Goal: Task Accomplishment & Management: Use online tool/utility

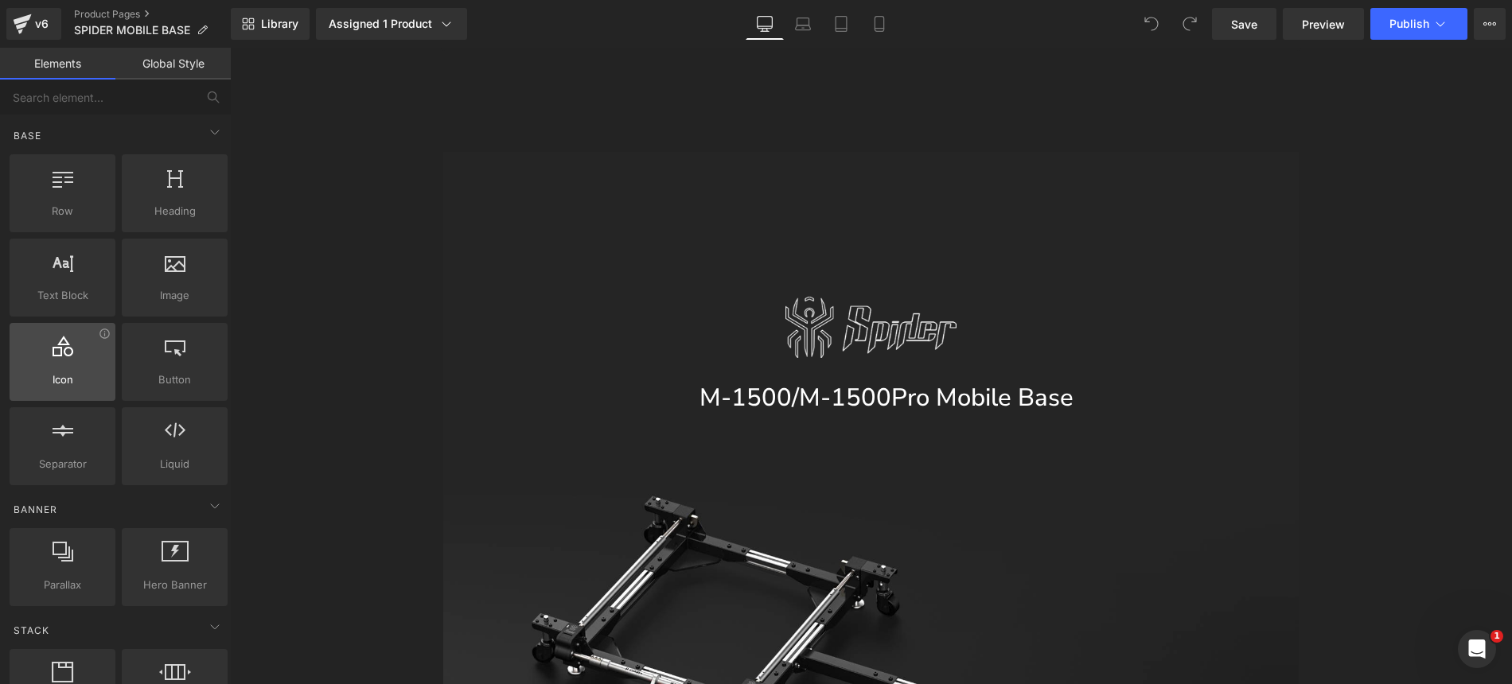
scroll to position [1345, 0]
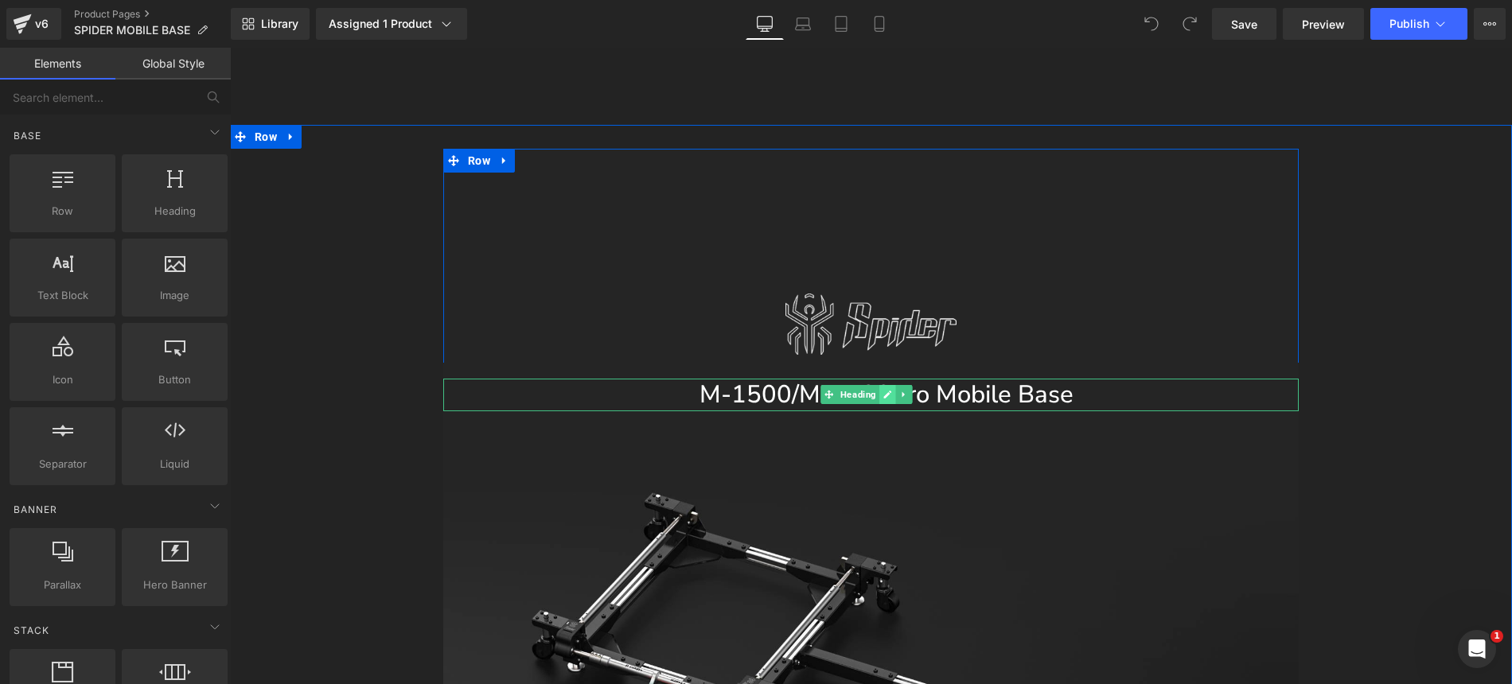
click at [879, 385] on link at bounding box center [887, 394] width 17 height 19
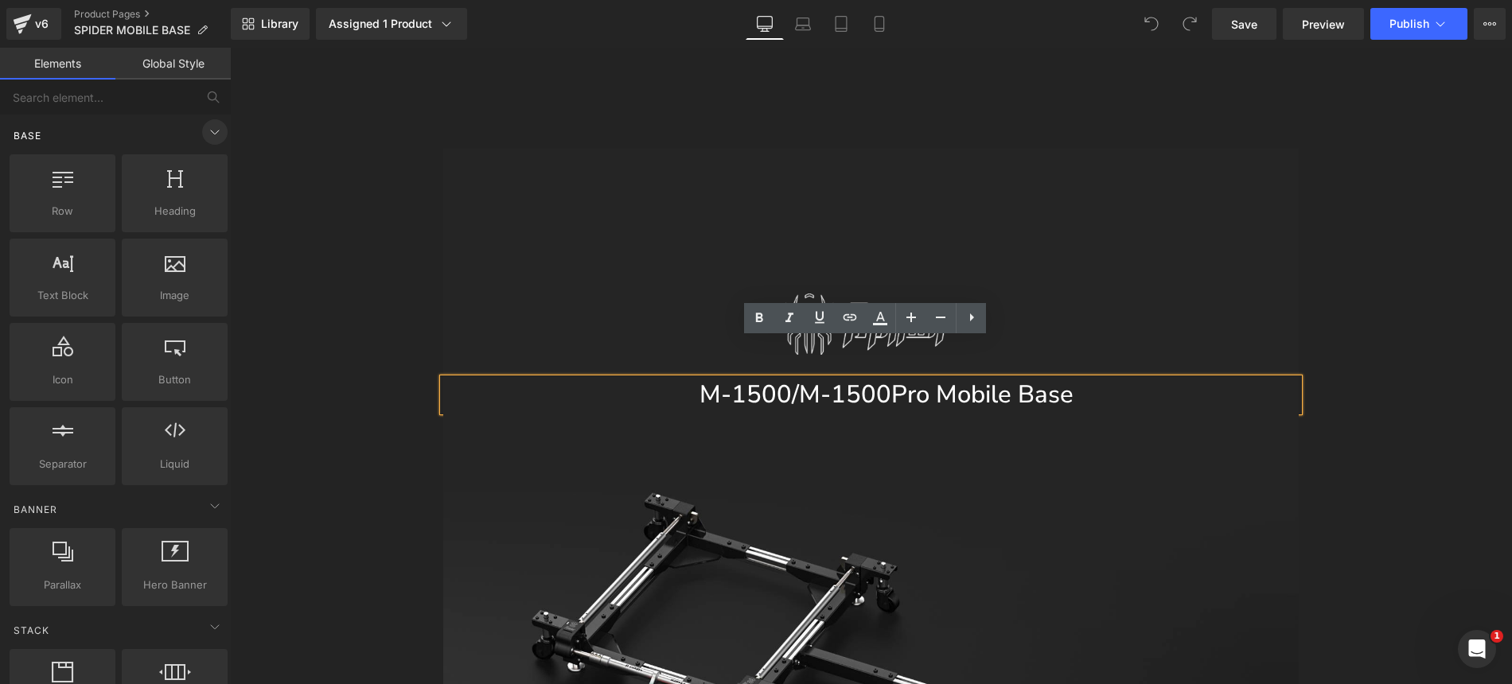
click at [205, 127] on icon at bounding box center [214, 132] width 19 height 19
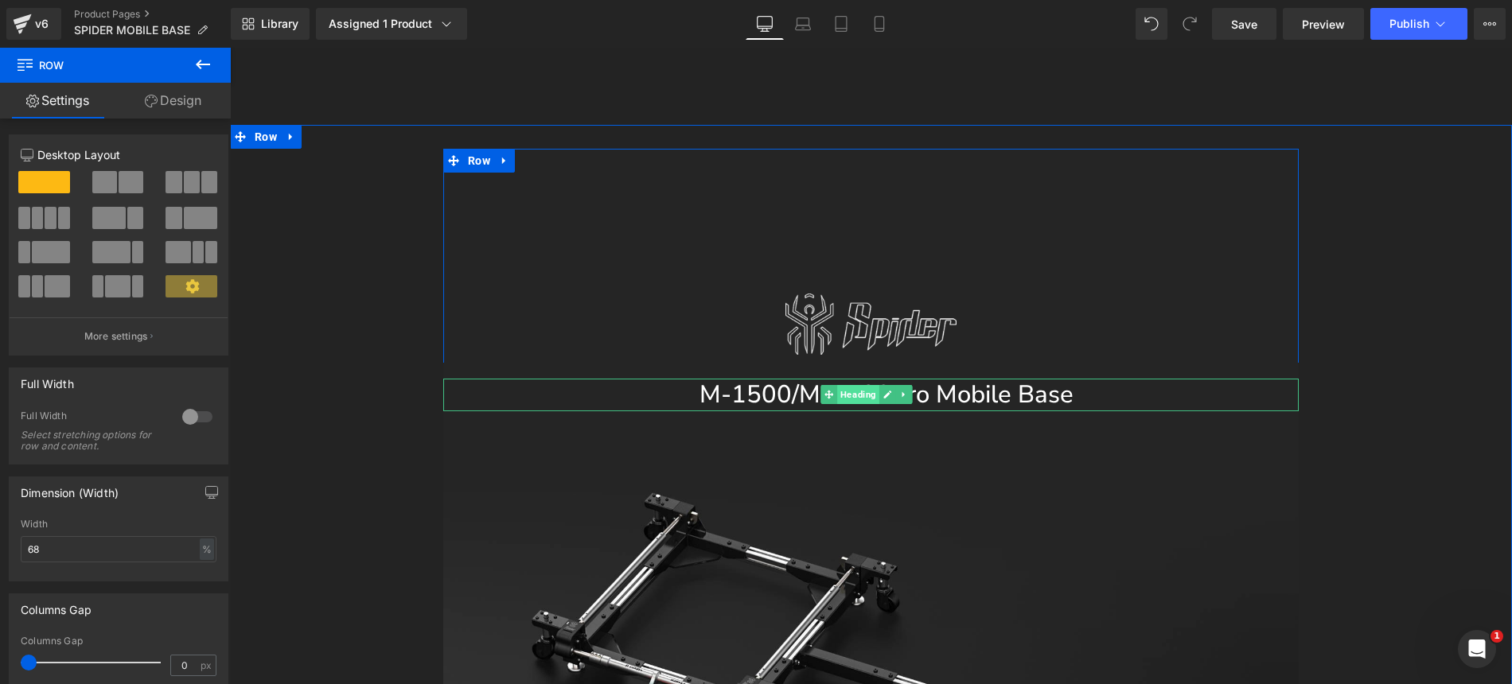
click at [867, 385] on span "Heading" at bounding box center [859, 394] width 42 height 19
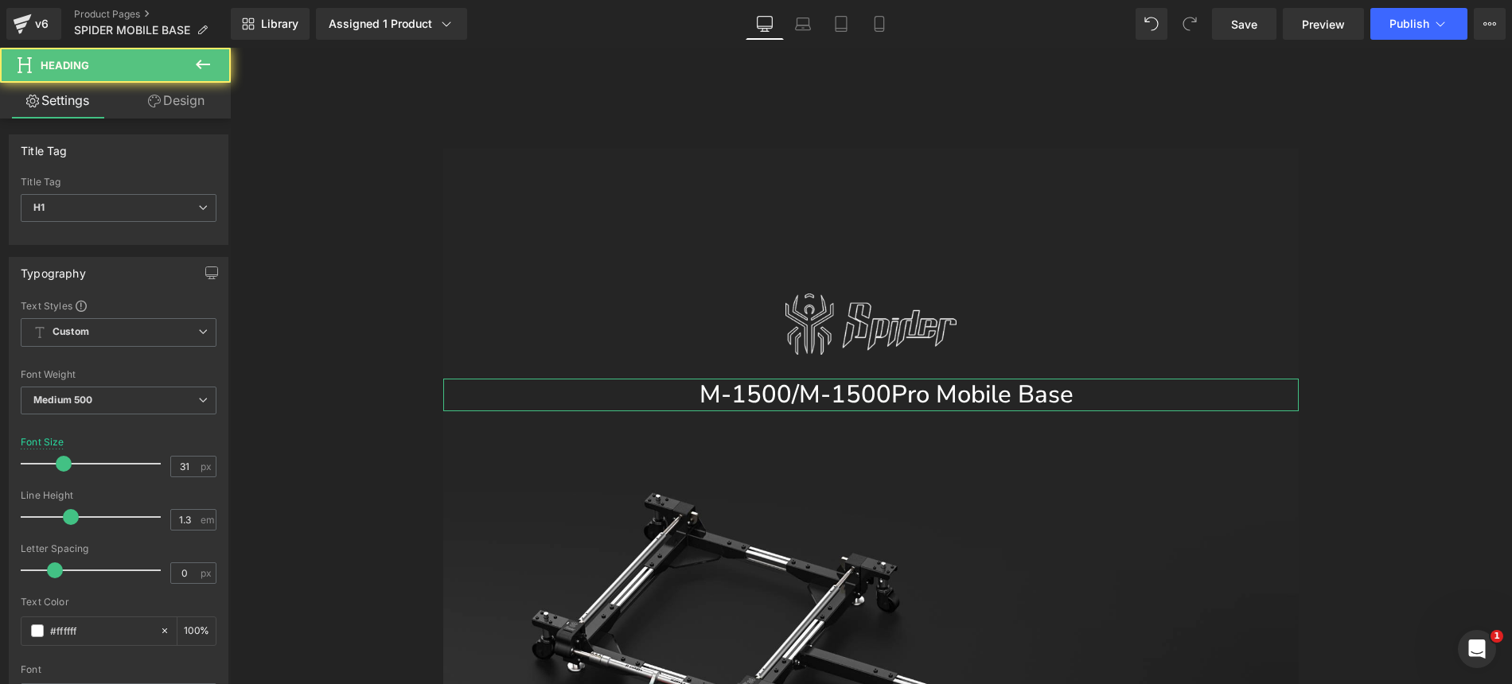
click at [199, 104] on link "Design" at bounding box center [176, 101] width 115 height 36
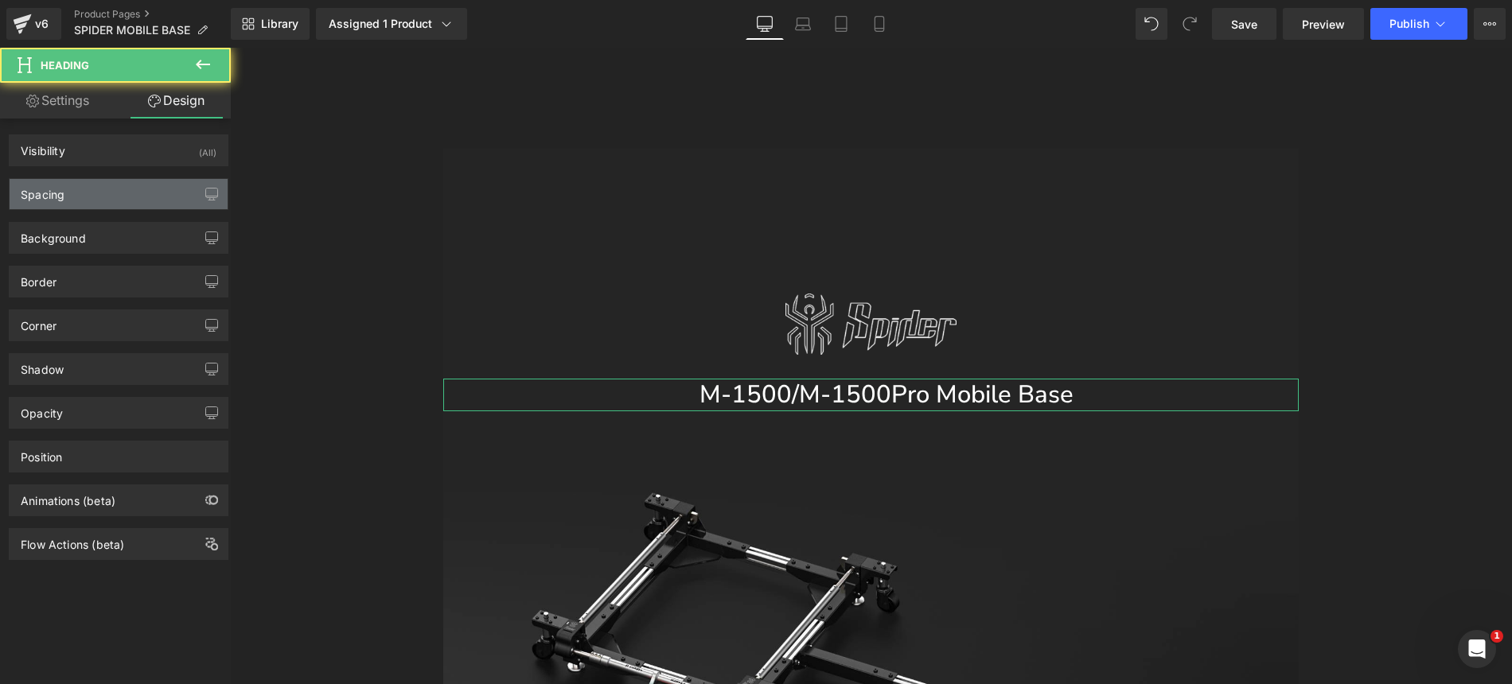
click at [131, 189] on div "Spacing" at bounding box center [119, 194] width 218 height 30
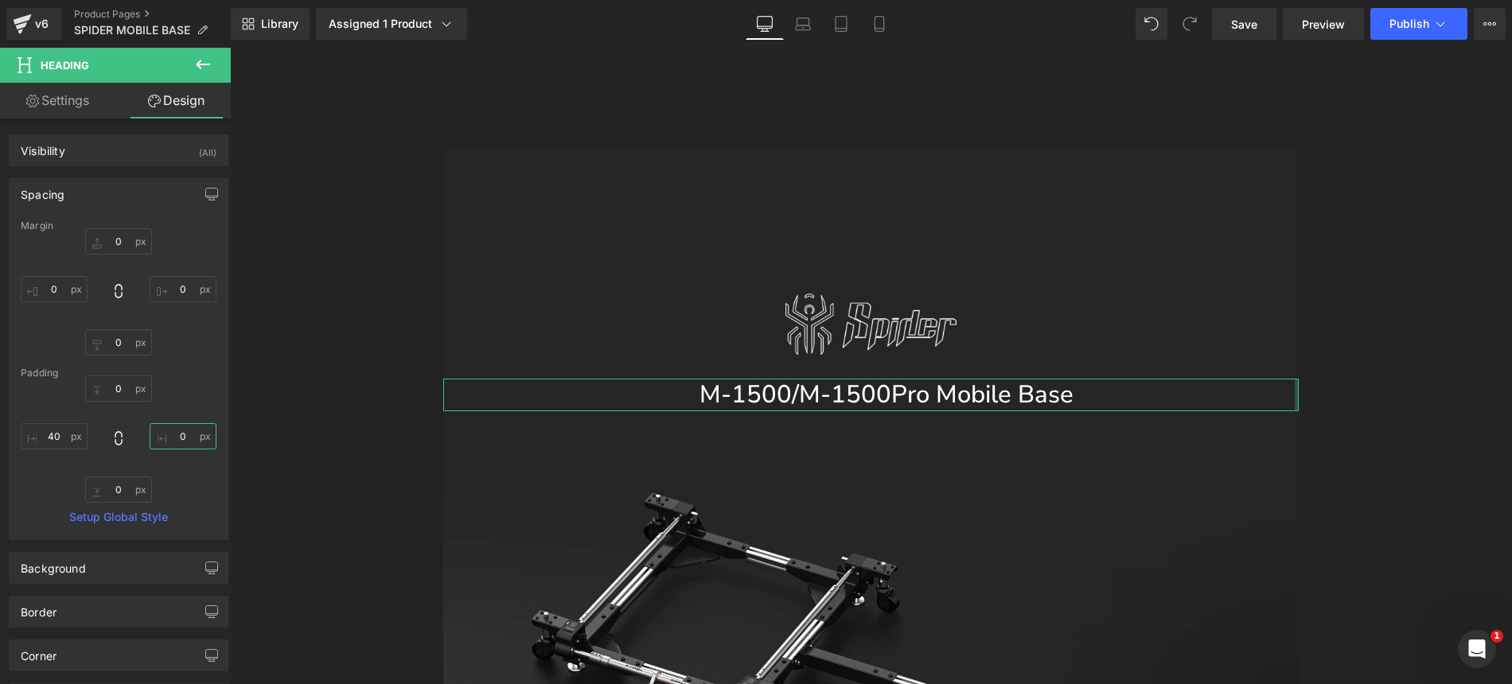
click at [178, 440] on input "text" at bounding box center [183, 436] width 67 height 26
type input "40"
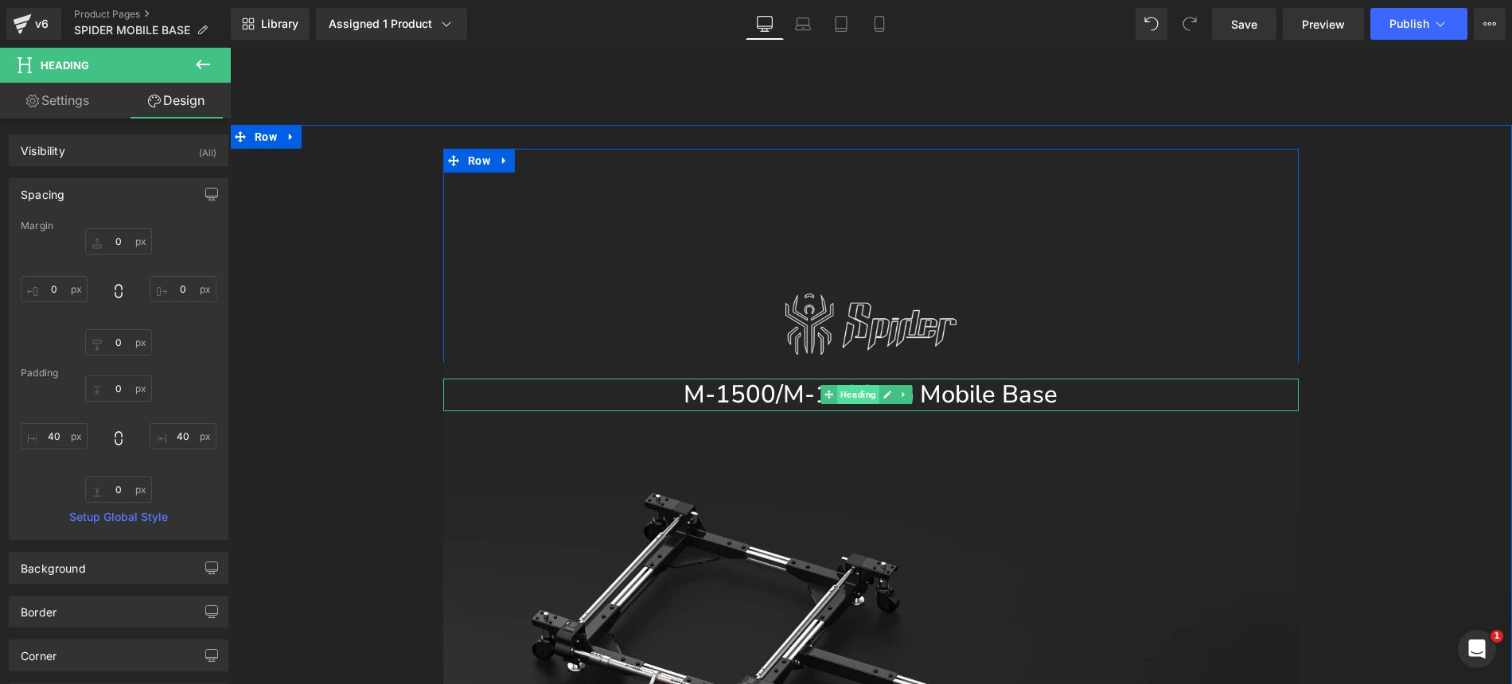
click at [847, 385] on span "Heading" at bounding box center [859, 394] width 42 height 19
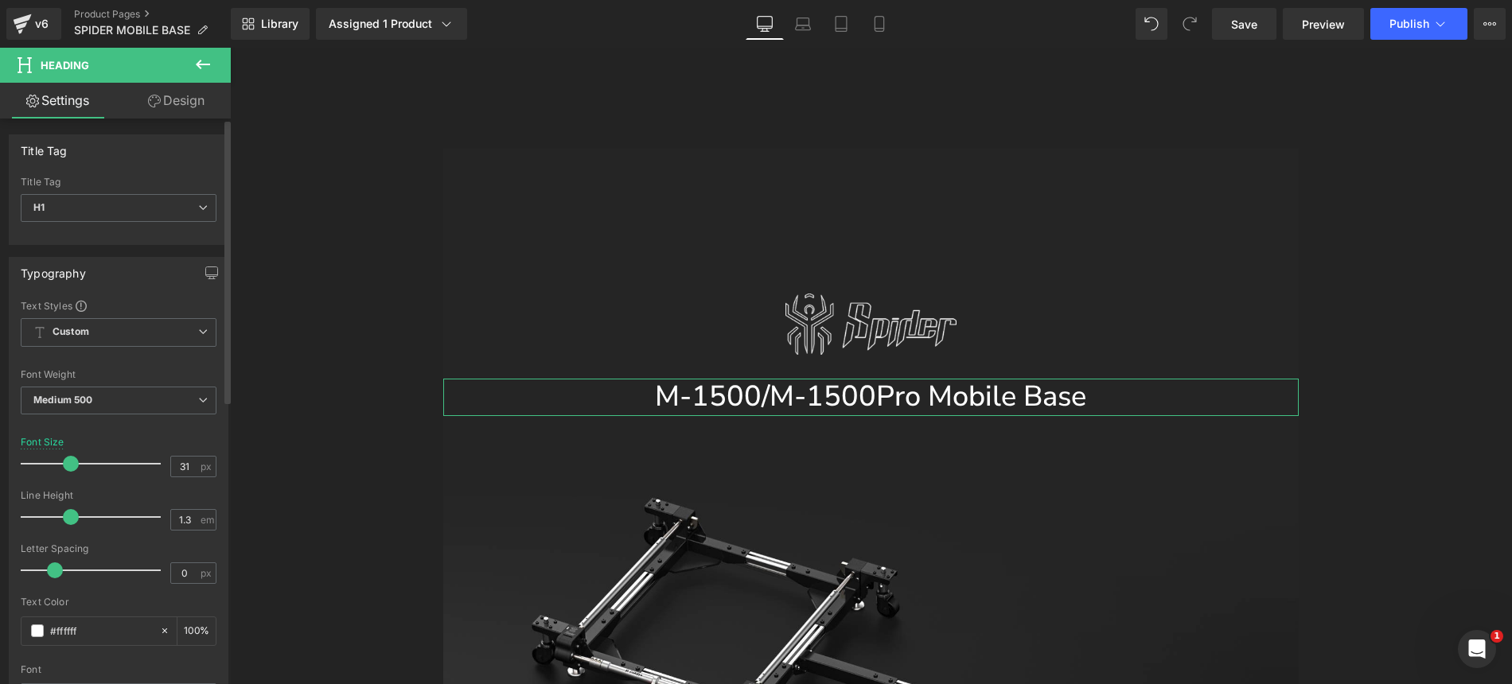
click at [69, 467] on span at bounding box center [71, 464] width 16 height 16
click at [207, 271] on icon "button" at bounding box center [211, 273] width 13 height 13
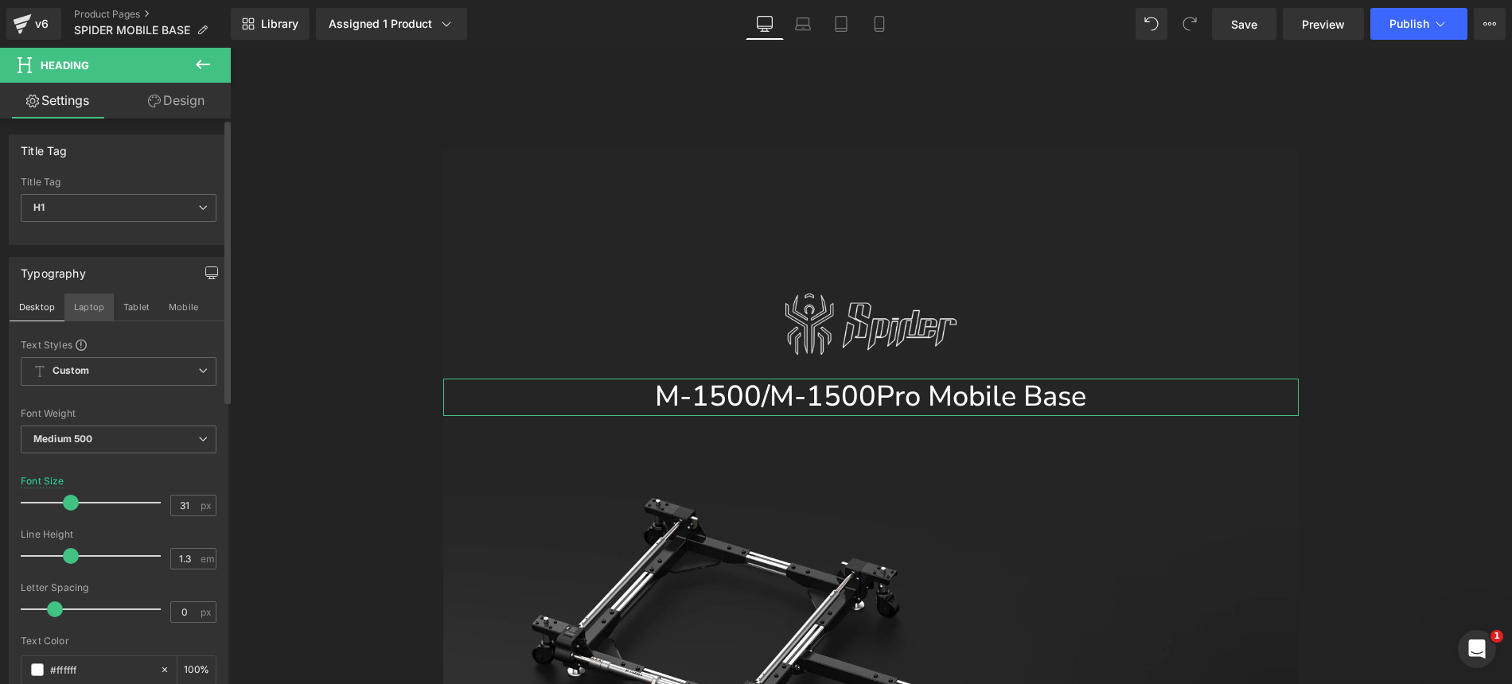
click at [81, 310] on button "Laptop" at bounding box center [88, 307] width 49 height 27
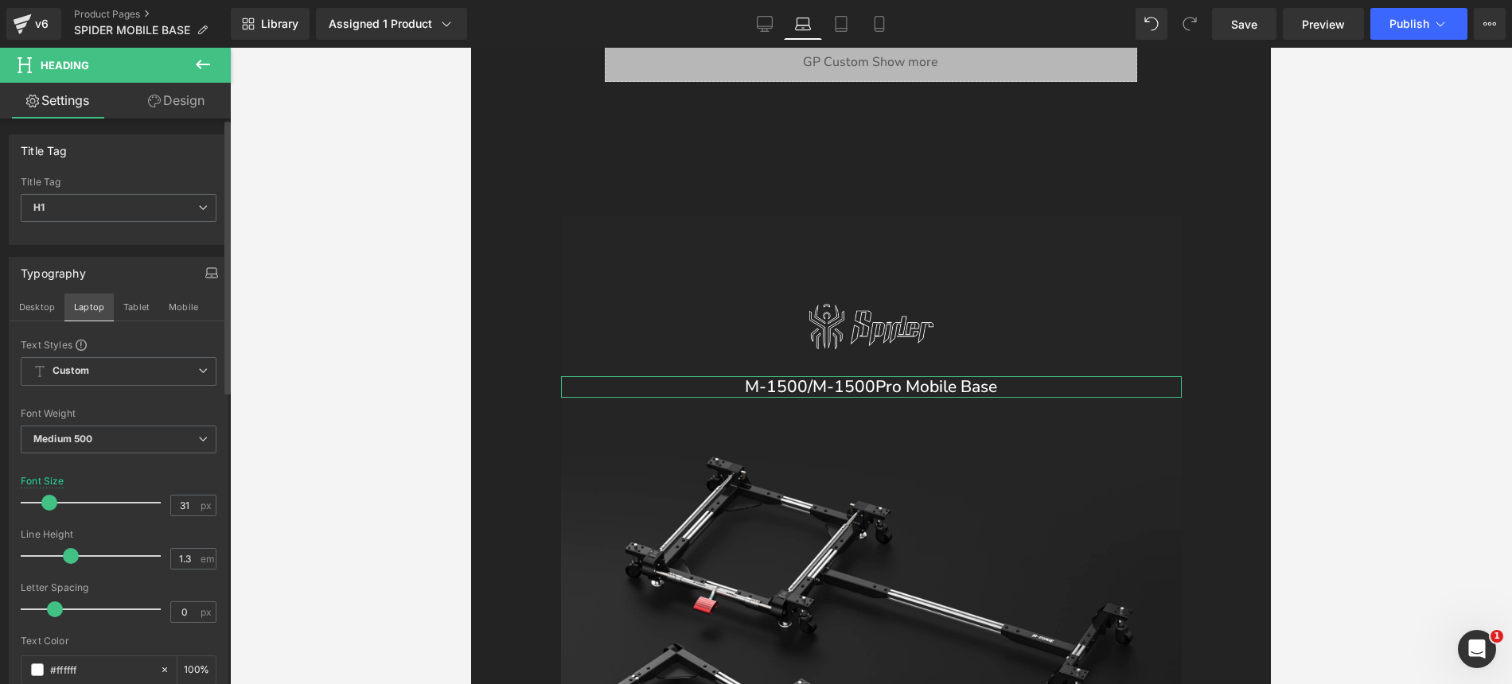
scroll to position [1438, 0]
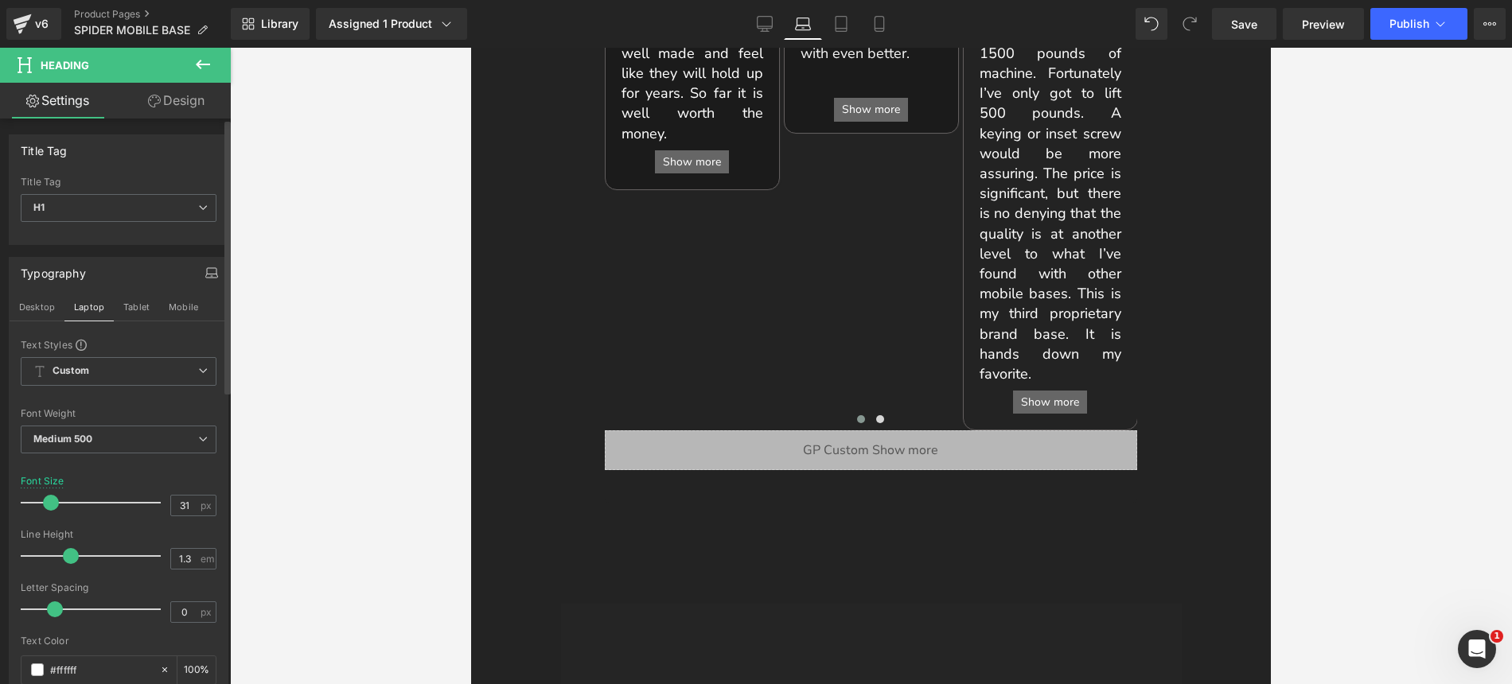
click at [53, 504] on span at bounding box center [51, 503] width 16 height 16
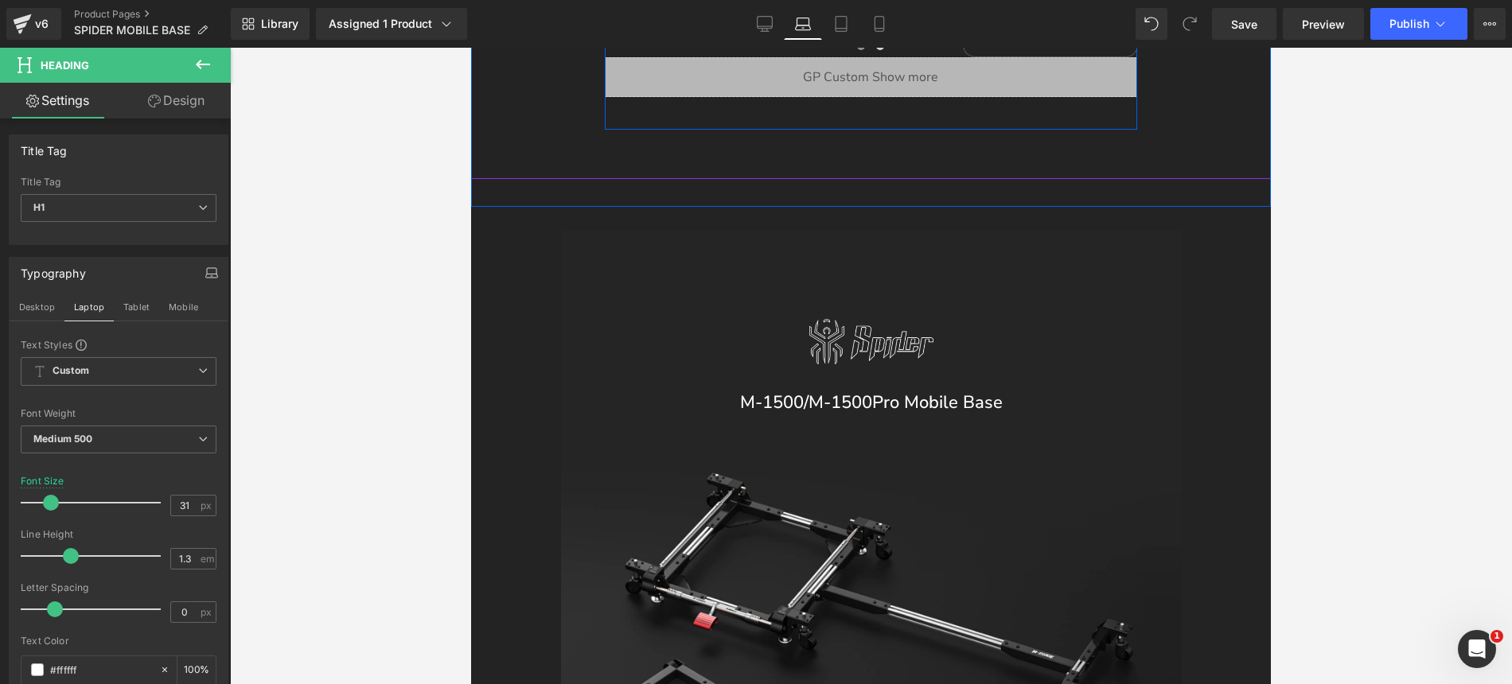
scroll to position [1821, 0]
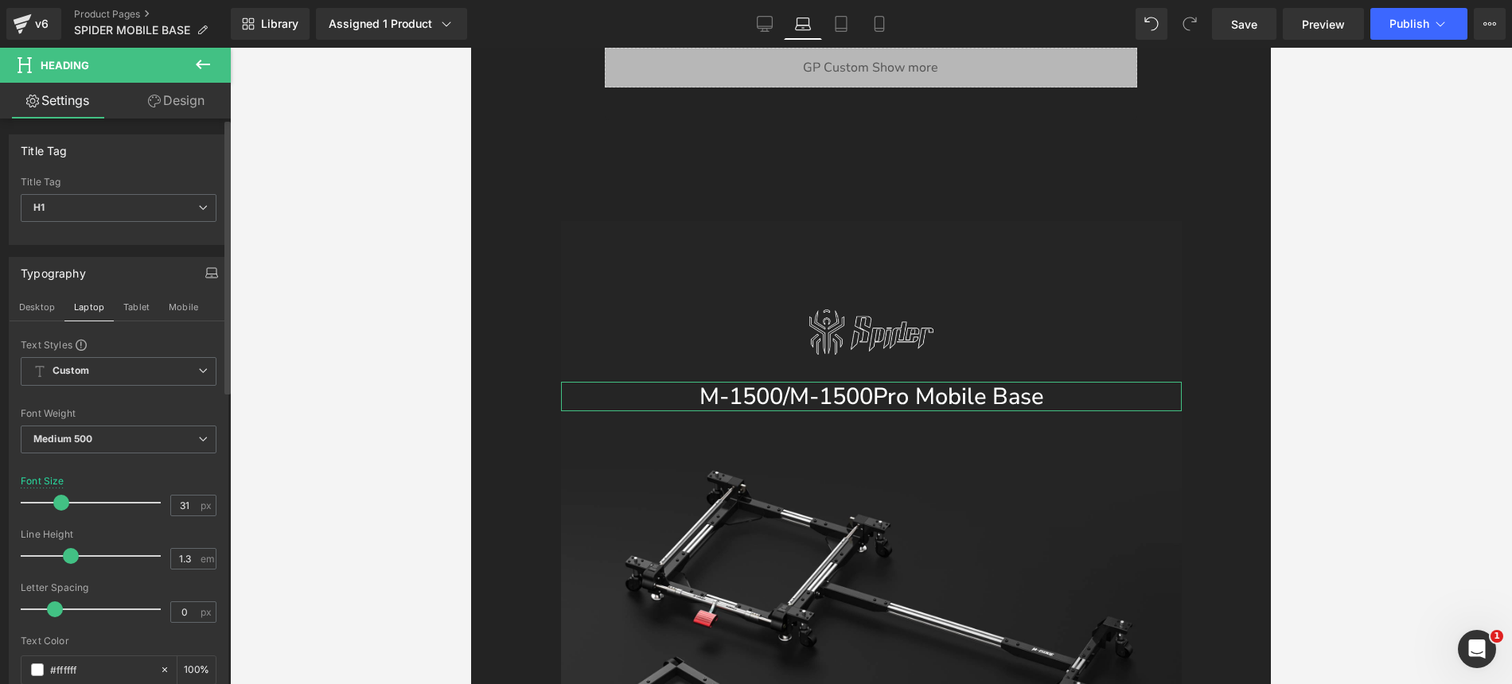
drag, startPoint x: 53, startPoint y: 505, endPoint x: 62, endPoint y: 509, distance: 9.6
click at [62, 509] on span at bounding box center [61, 503] width 16 height 16
click at [127, 311] on button "Tablet" at bounding box center [136, 307] width 45 height 27
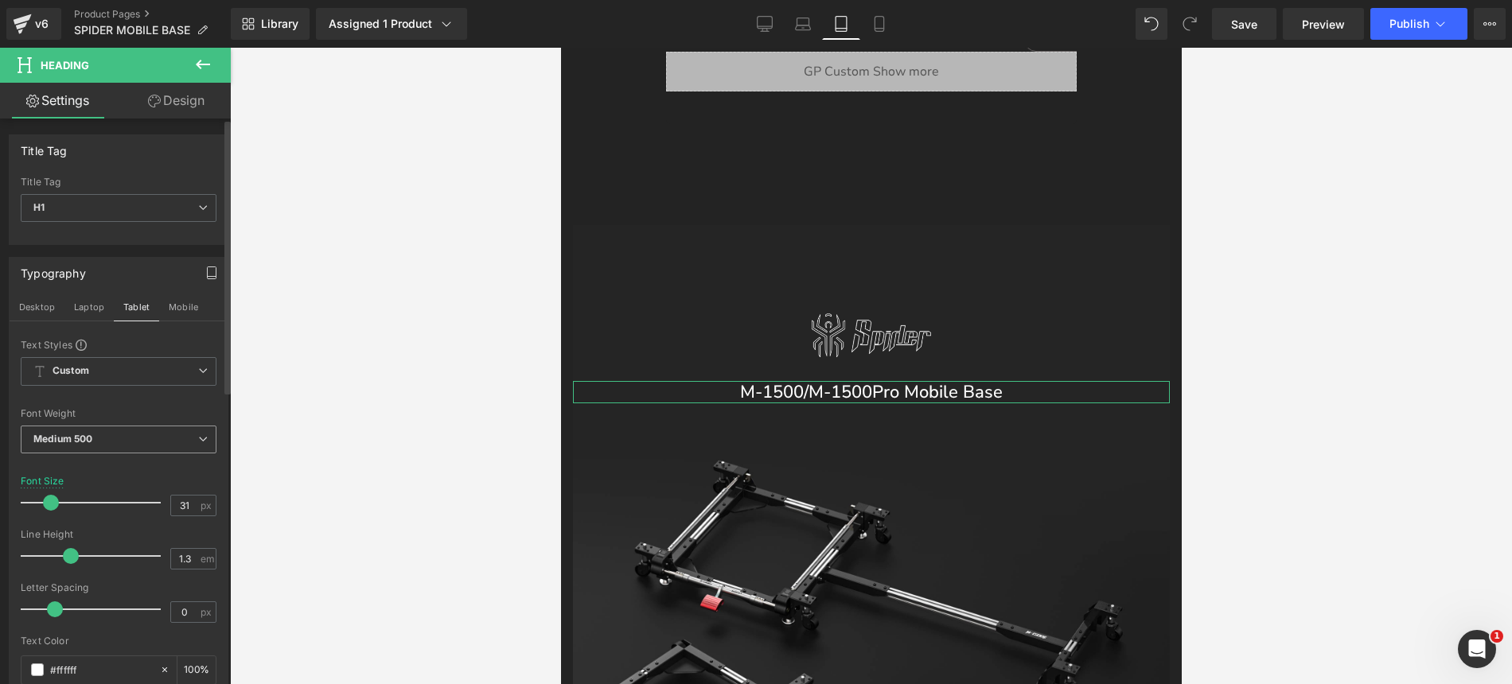
scroll to position [2258, 0]
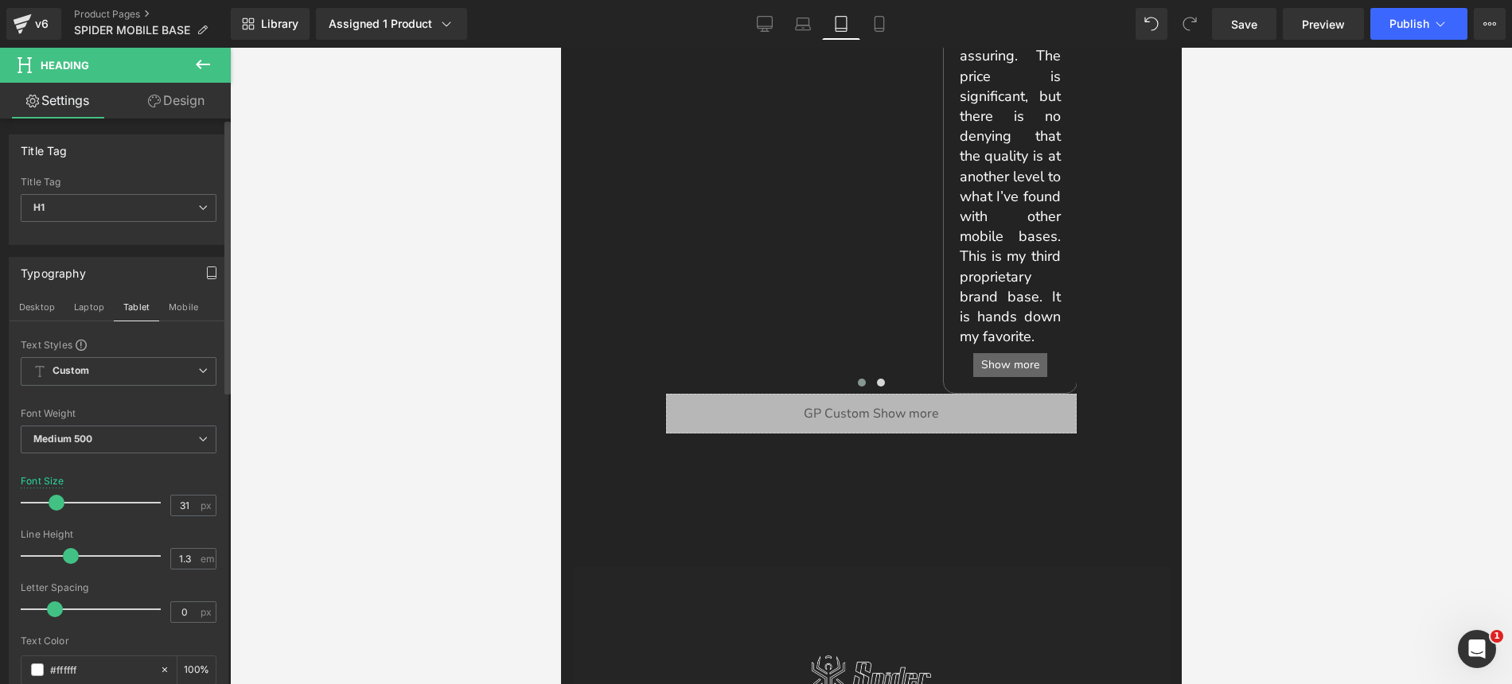
click at [60, 508] on span at bounding box center [57, 503] width 16 height 16
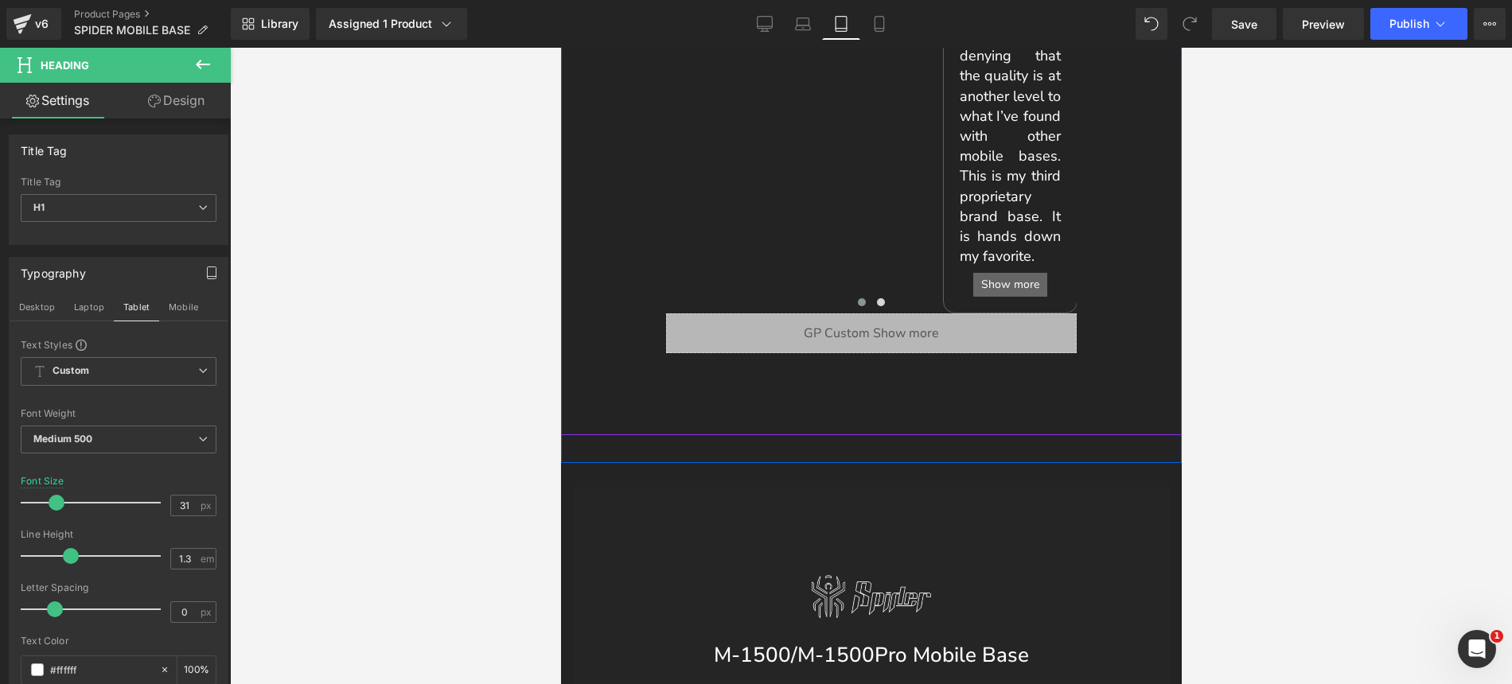
scroll to position [2469, 0]
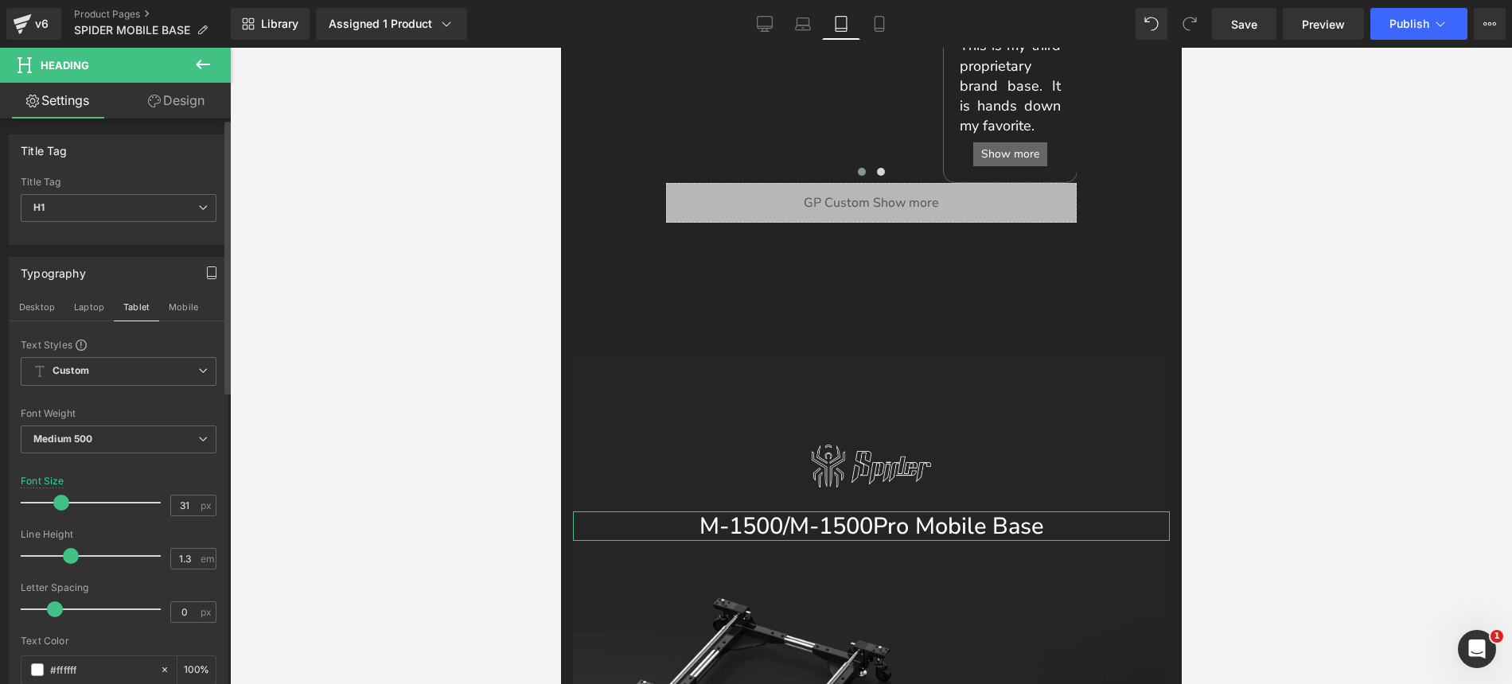
click at [57, 502] on span at bounding box center [61, 503] width 16 height 16
click at [197, 308] on button "Mobile" at bounding box center [183, 307] width 49 height 27
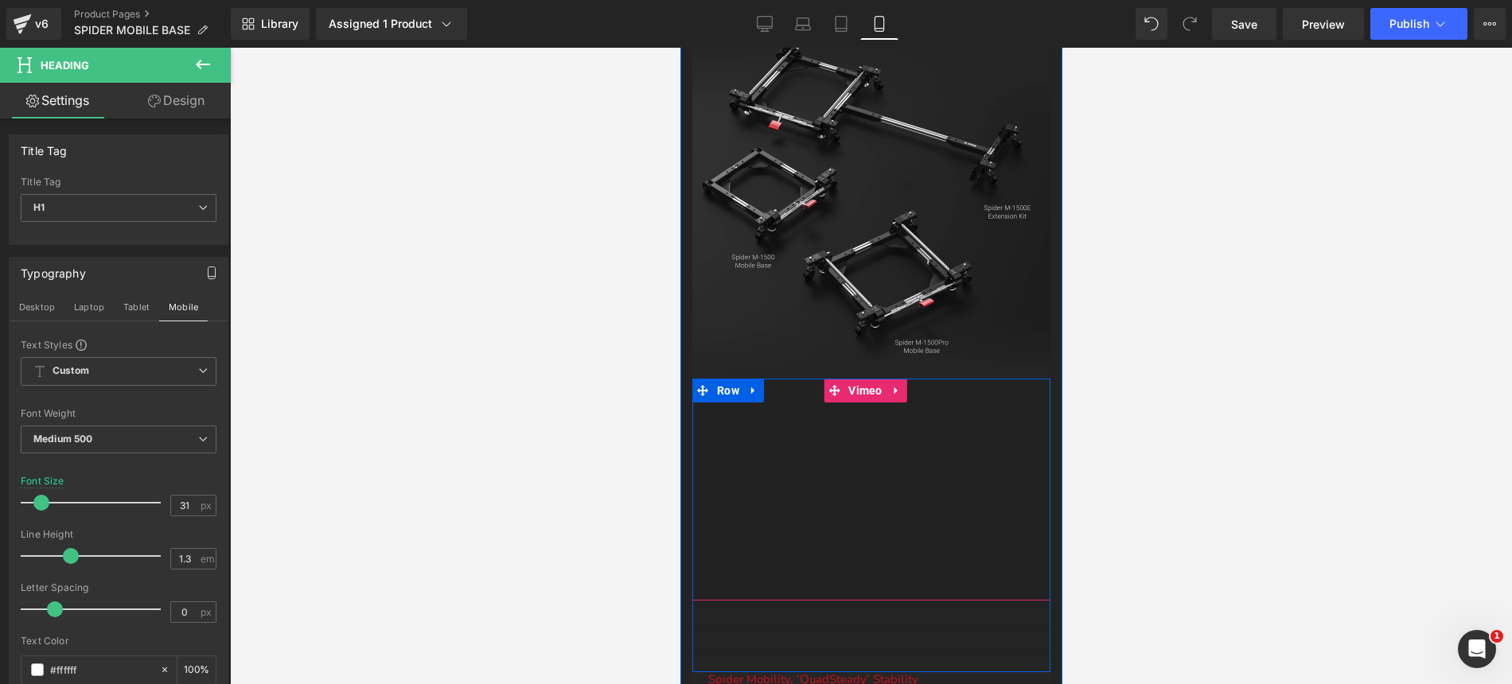
scroll to position [1832, 0]
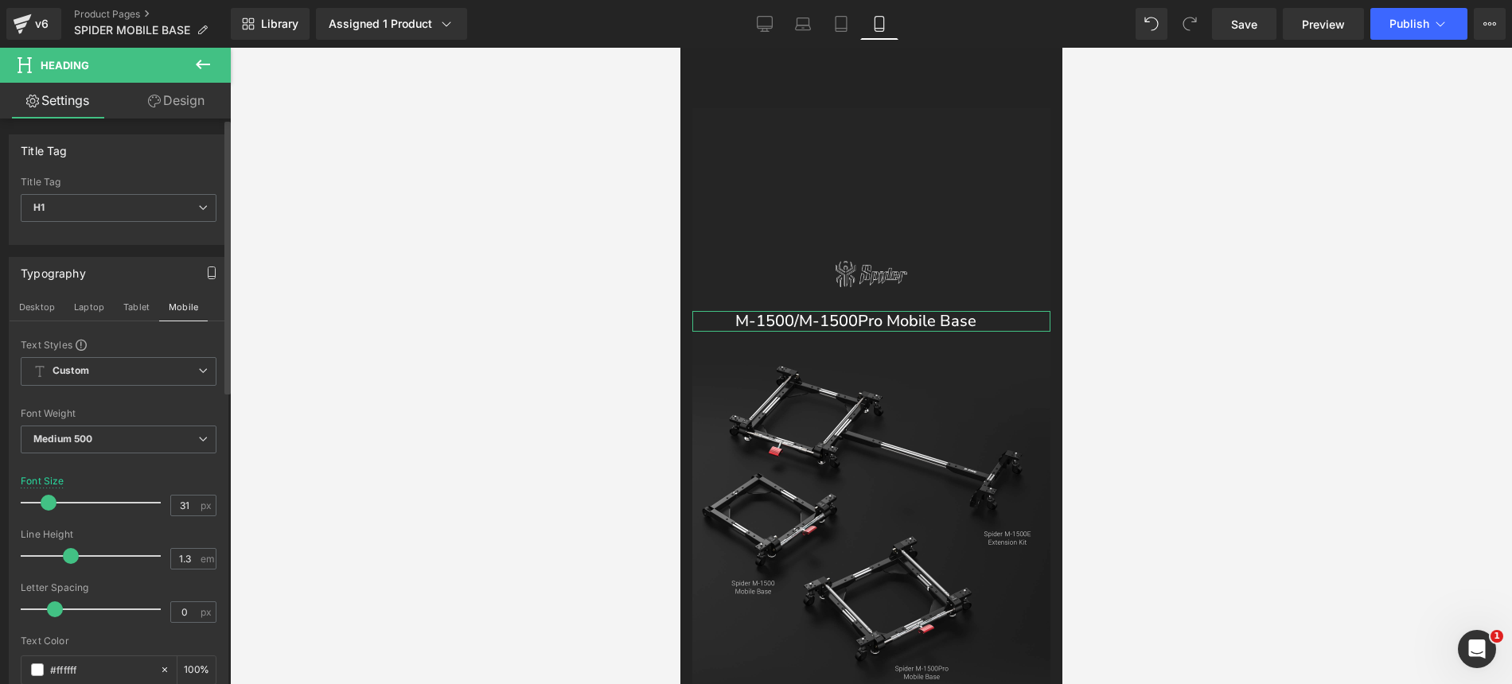
click at [49, 505] on span at bounding box center [49, 503] width 16 height 16
click at [178, 107] on link "Design" at bounding box center [176, 101] width 115 height 36
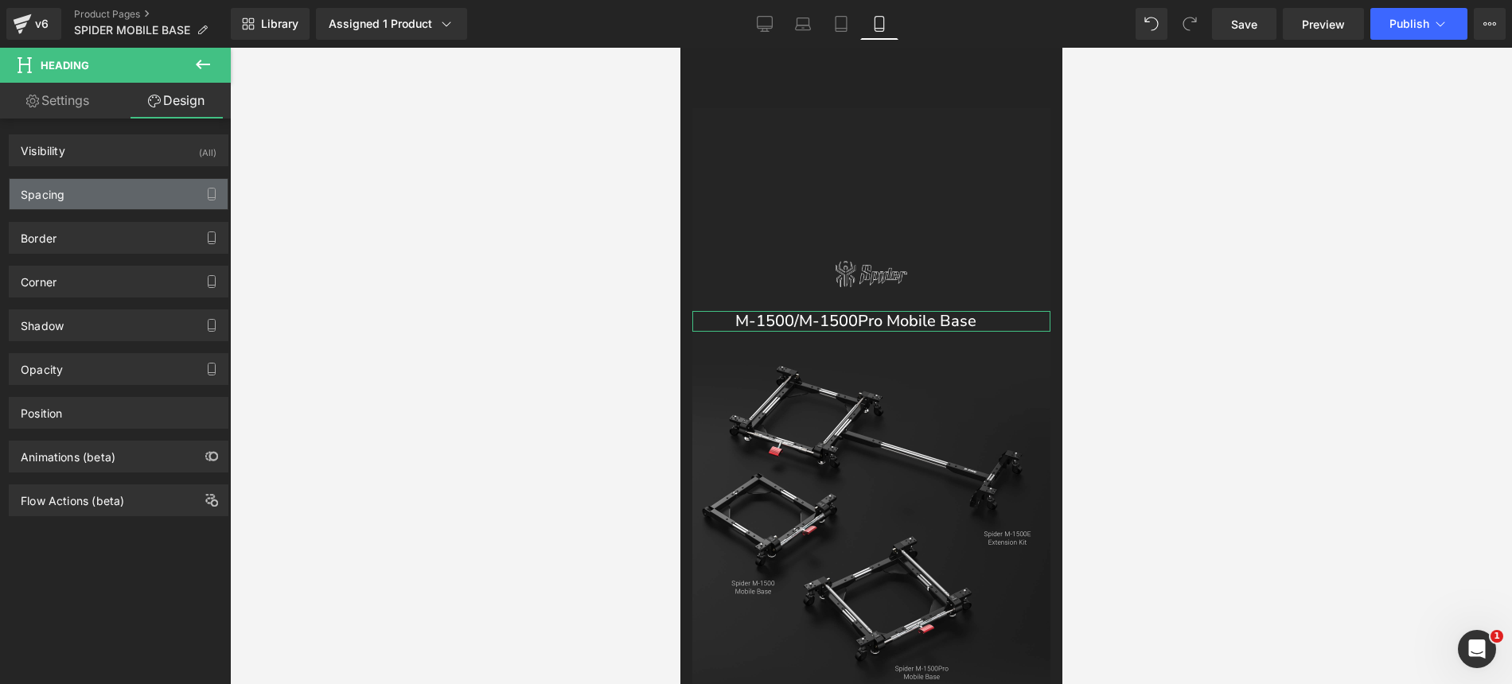
click at [113, 204] on div "Spacing" at bounding box center [119, 194] width 218 height 30
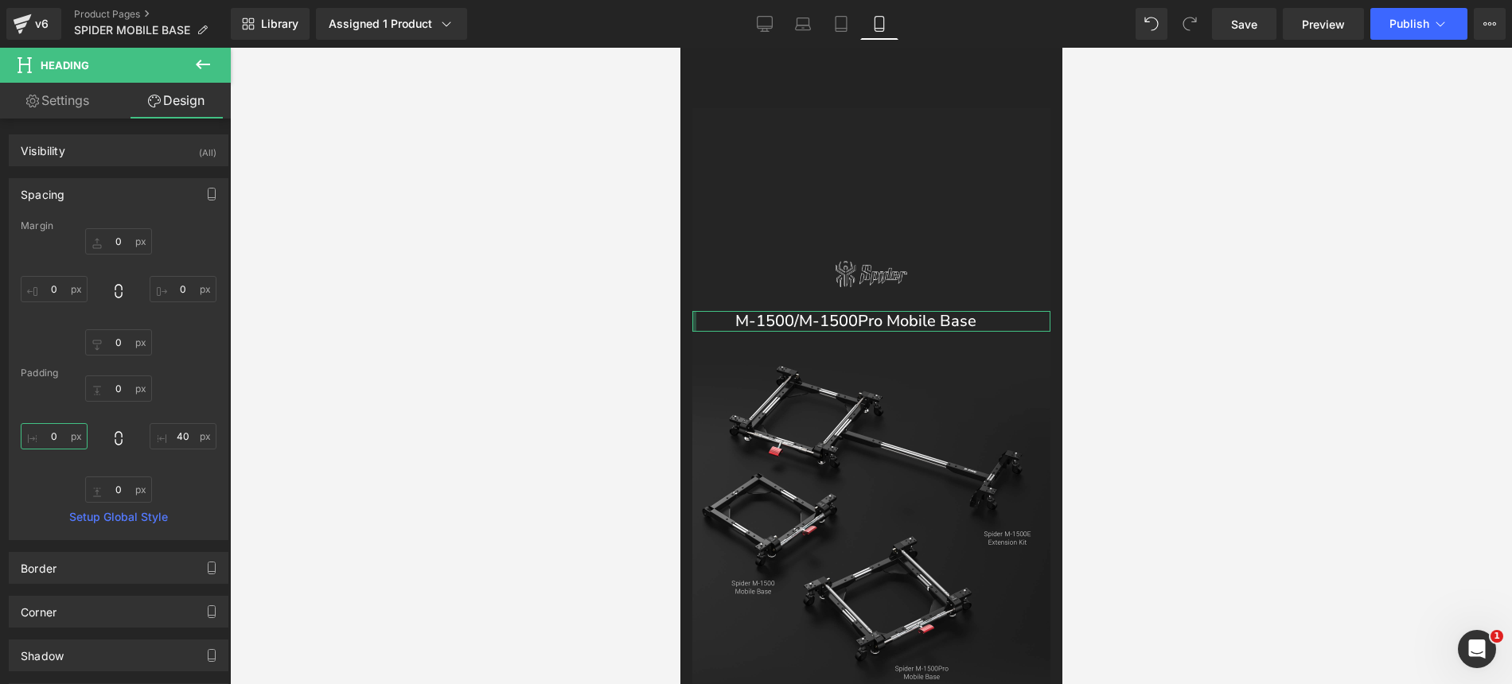
click at [51, 434] on input "0" at bounding box center [54, 436] width 67 height 26
type input "40"
click at [205, 190] on icon "button" at bounding box center [211, 194] width 13 height 13
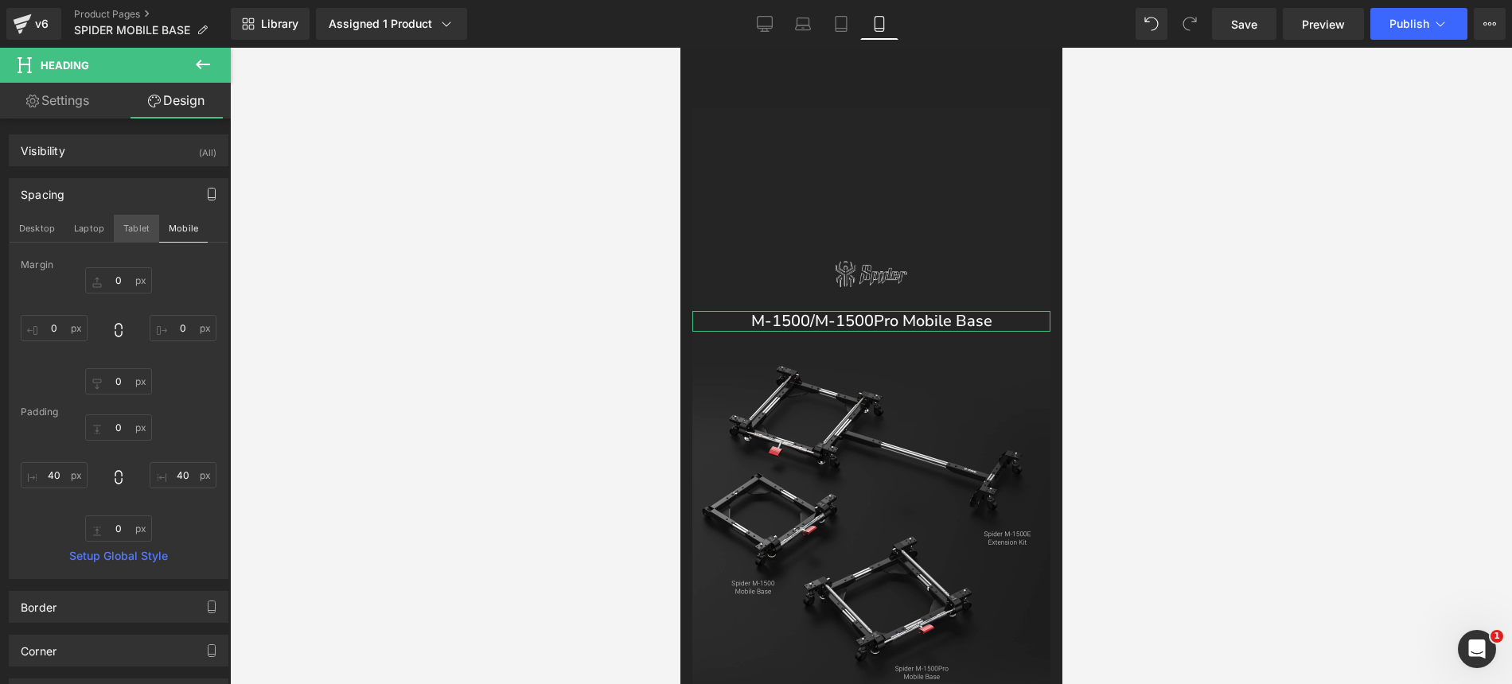
click at [126, 227] on button "Tablet" at bounding box center [136, 228] width 45 height 27
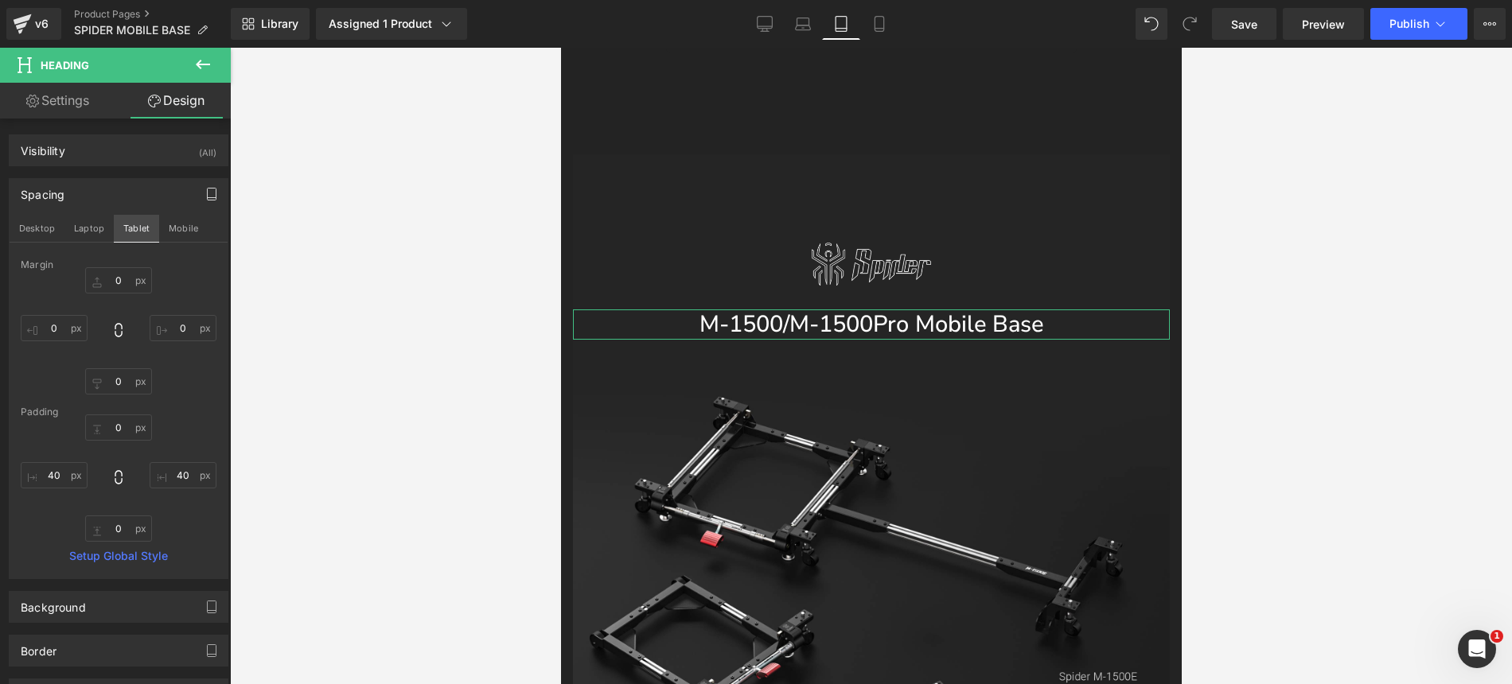
scroll to position [2052, 0]
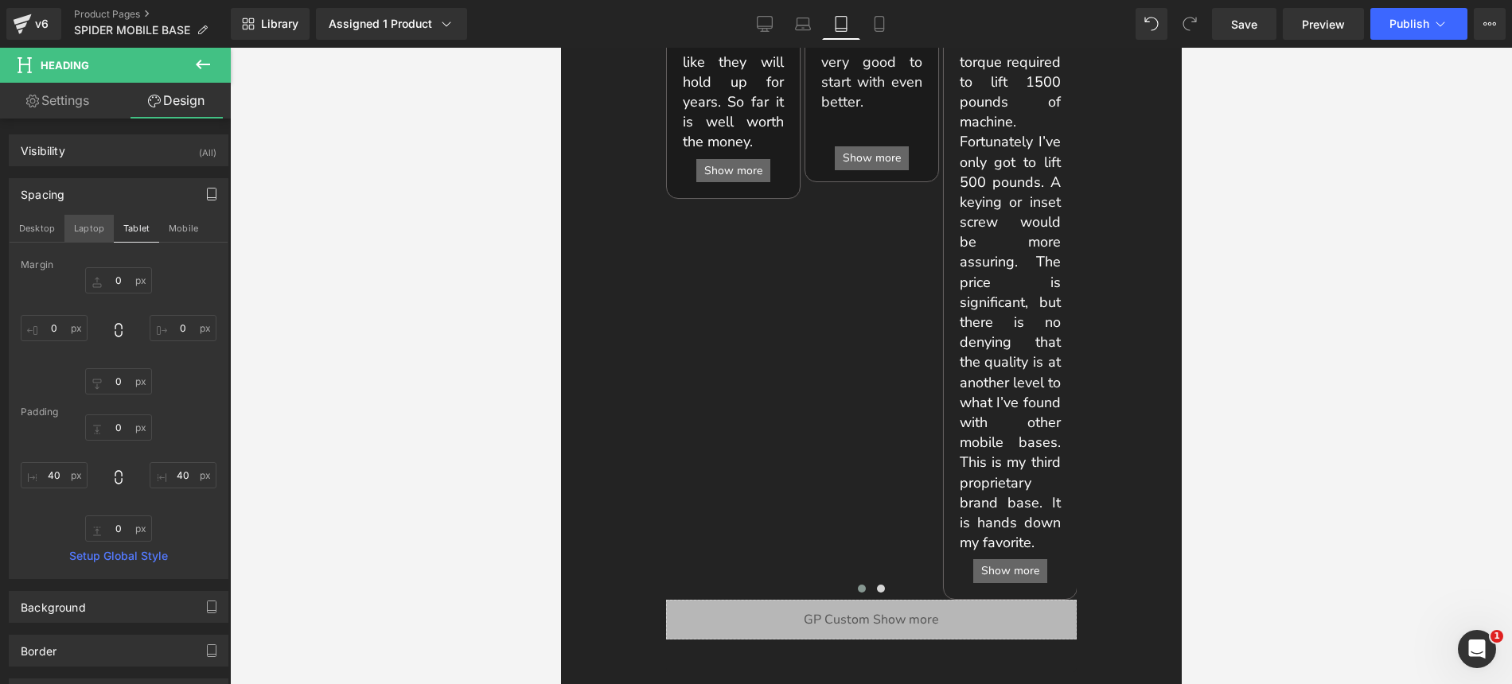
click at [94, 232] on button "Laptop" at bounding box center [88, 228] width 49 height 27
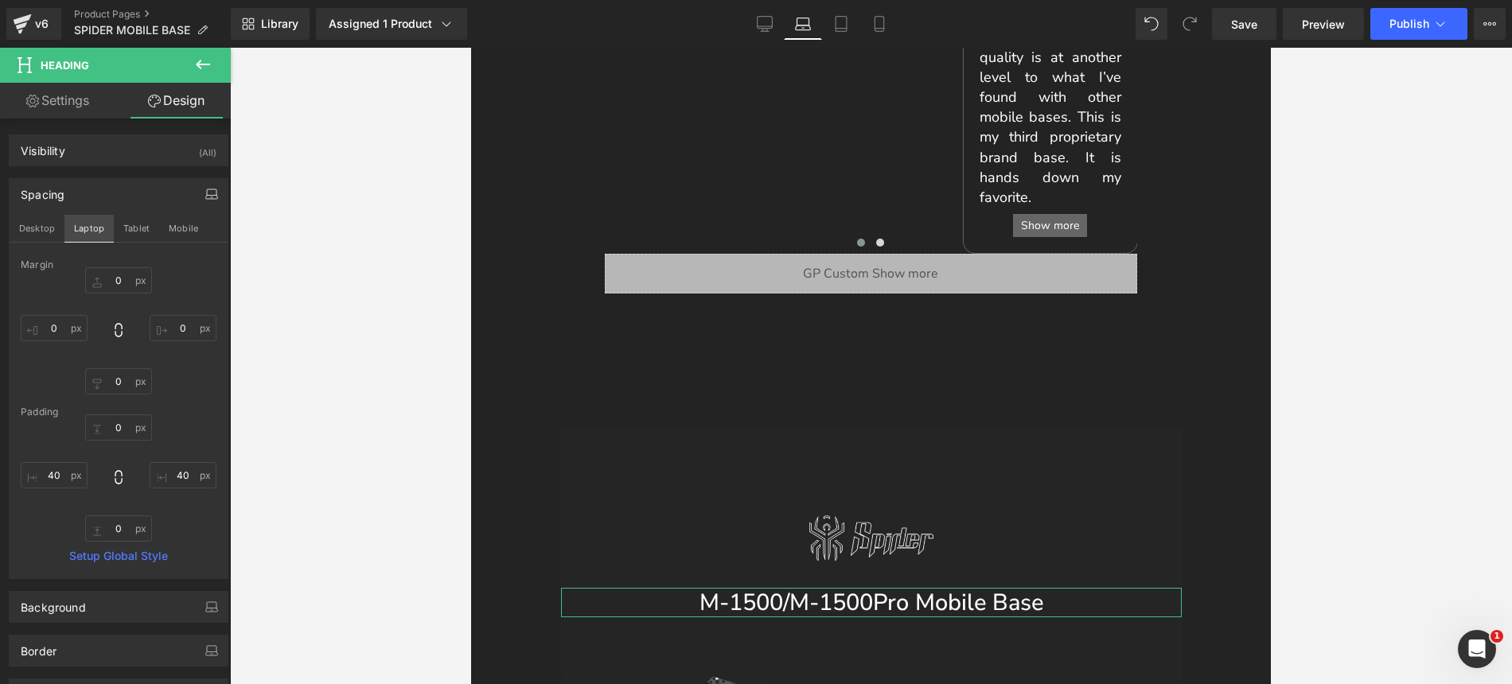
scroll to position [1614, 0]
click at [46, 222] on button "Desktop" at bounding box center [37, 228] width 55 height 27
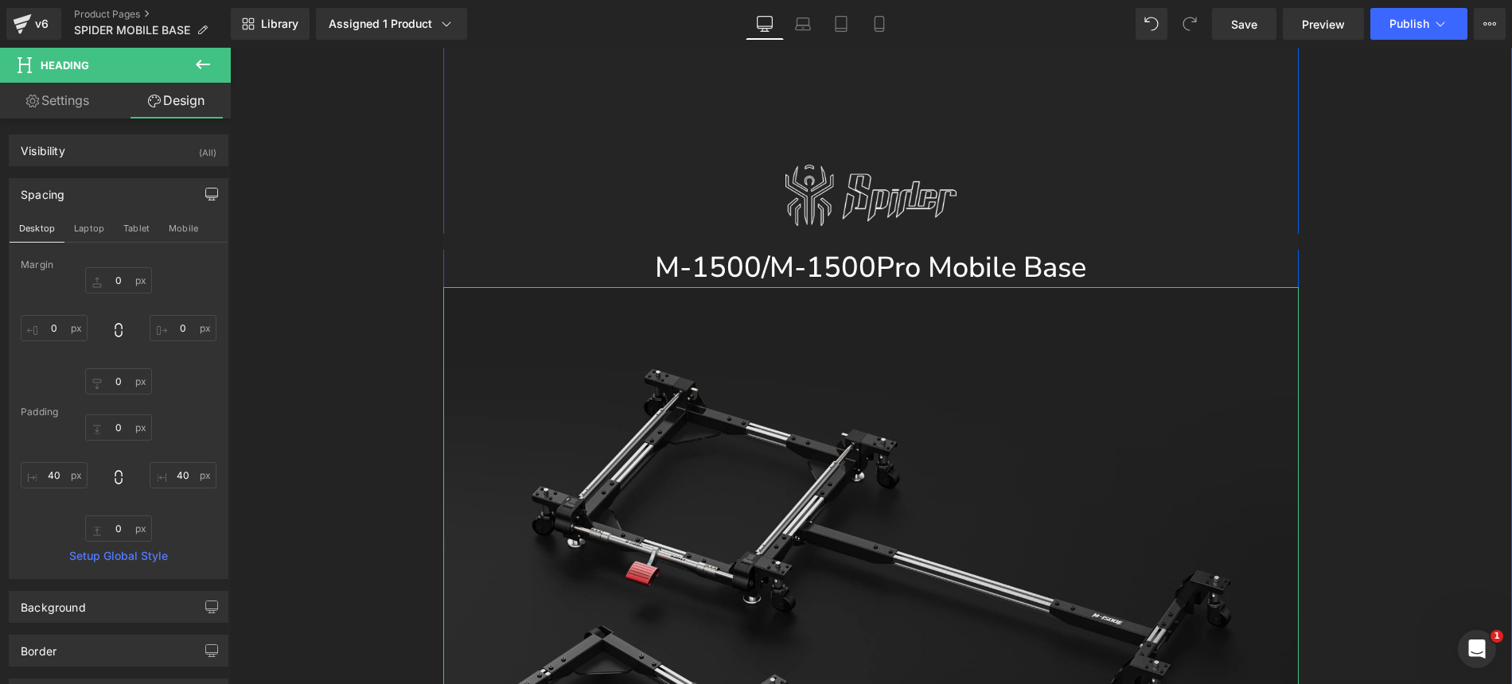
scroll to position [1395, 0]
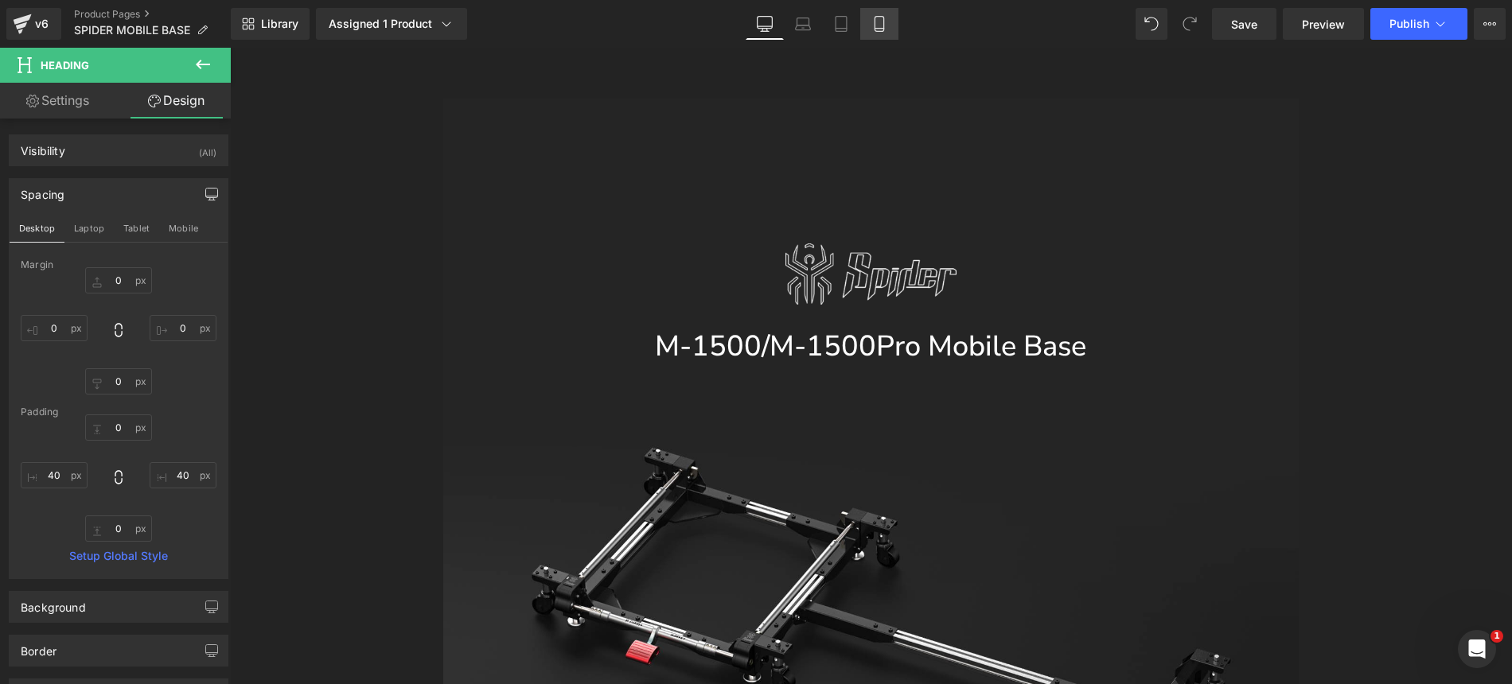
click at [888, 22] on link "Mobile" at bounding box center [879, 24] width 38 height 32
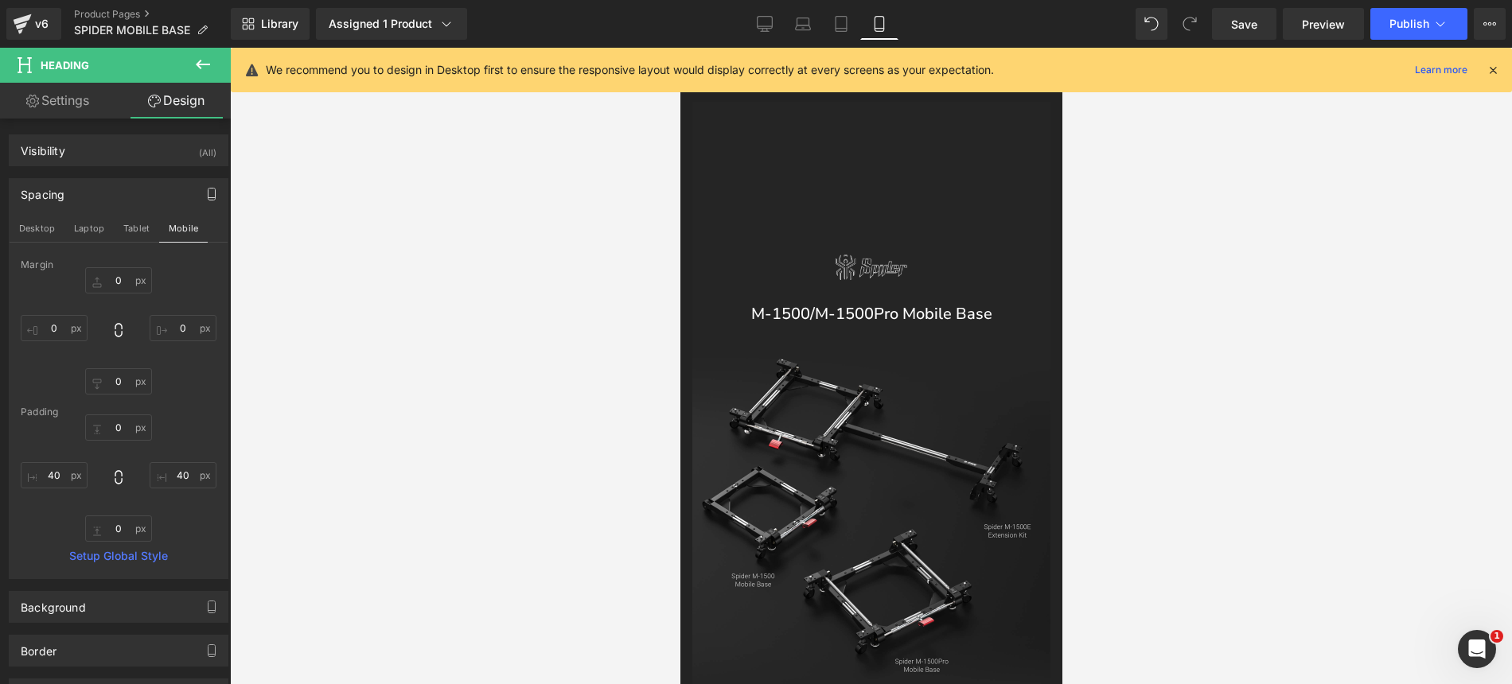
scroll to position [1633, 0]
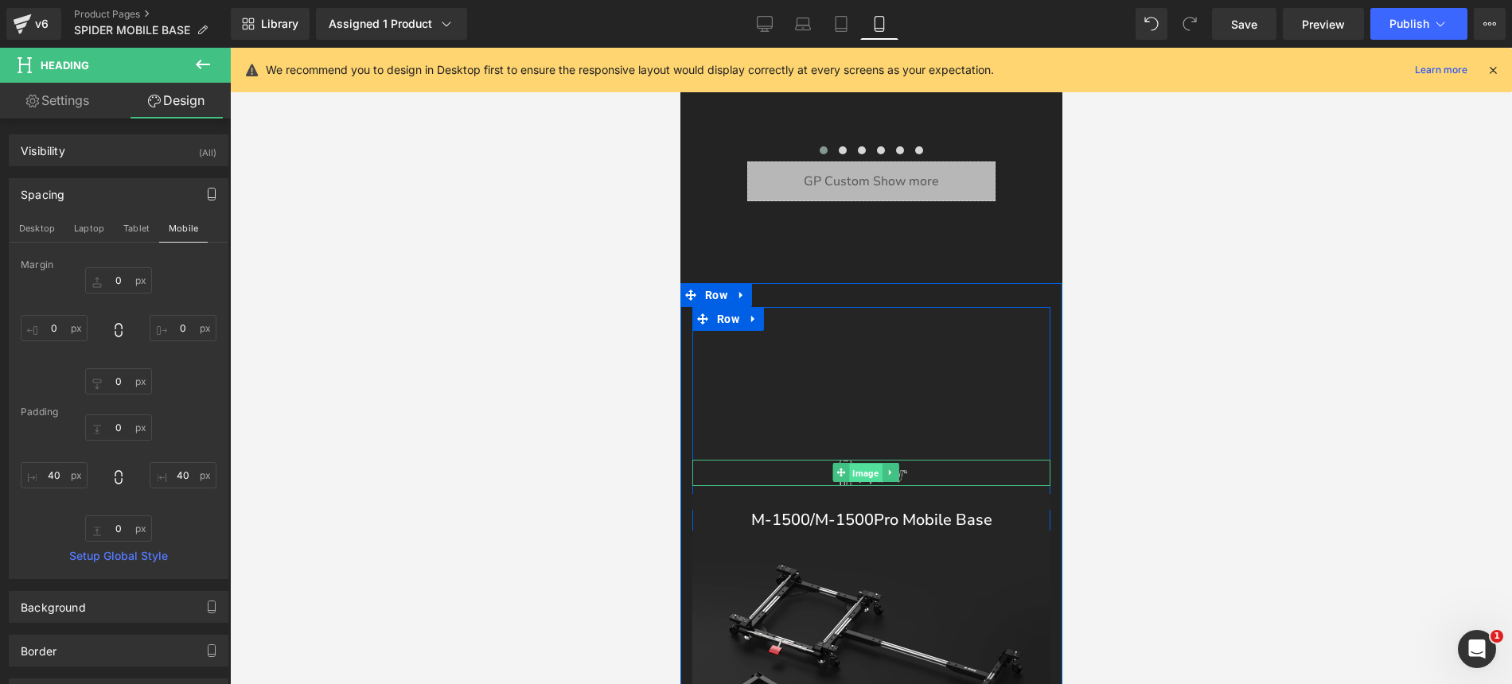
click at [866, 476] on span "Image" at bounding box center [864, 473] width 33 height 19
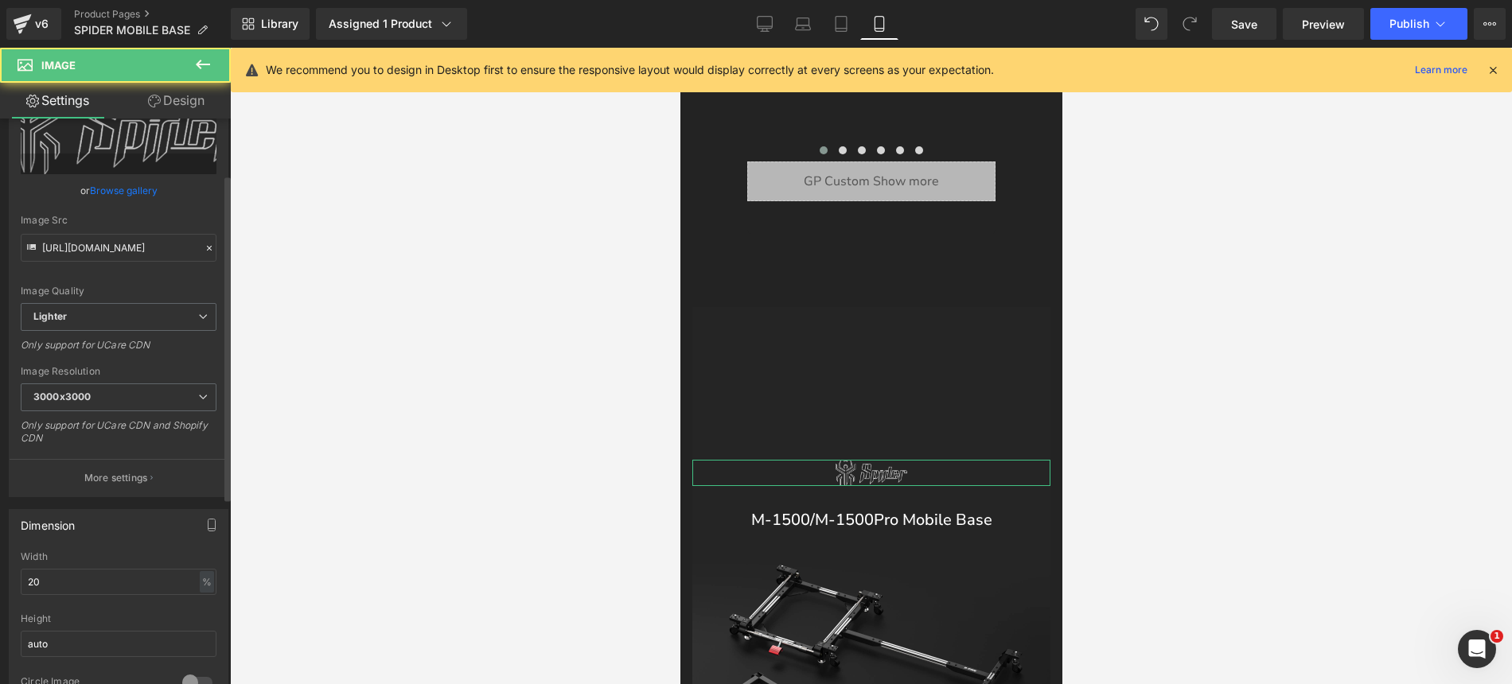
scroll to position [97, 0]
drag, startPoint x: 51, startPoint y: 582, endPoint x: 15, endPoint y: 575, distance: 36.7
click at [15, 575] on div "20% Width 20 % % px auto Height auto 0 Circle Image" at bounding box center [119, 627] width 218 height 159
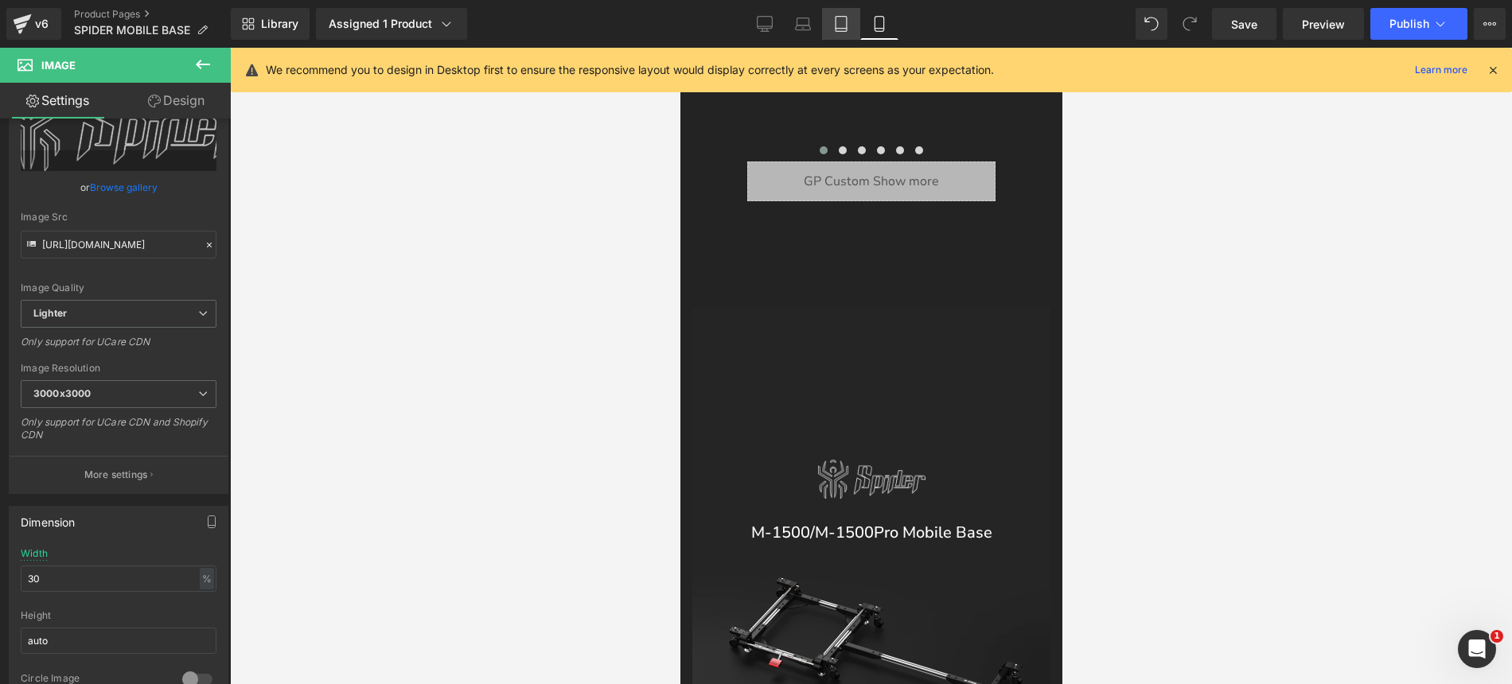
click at [836, 23] on icon at bounding box center [841, 24] width 11 height 15
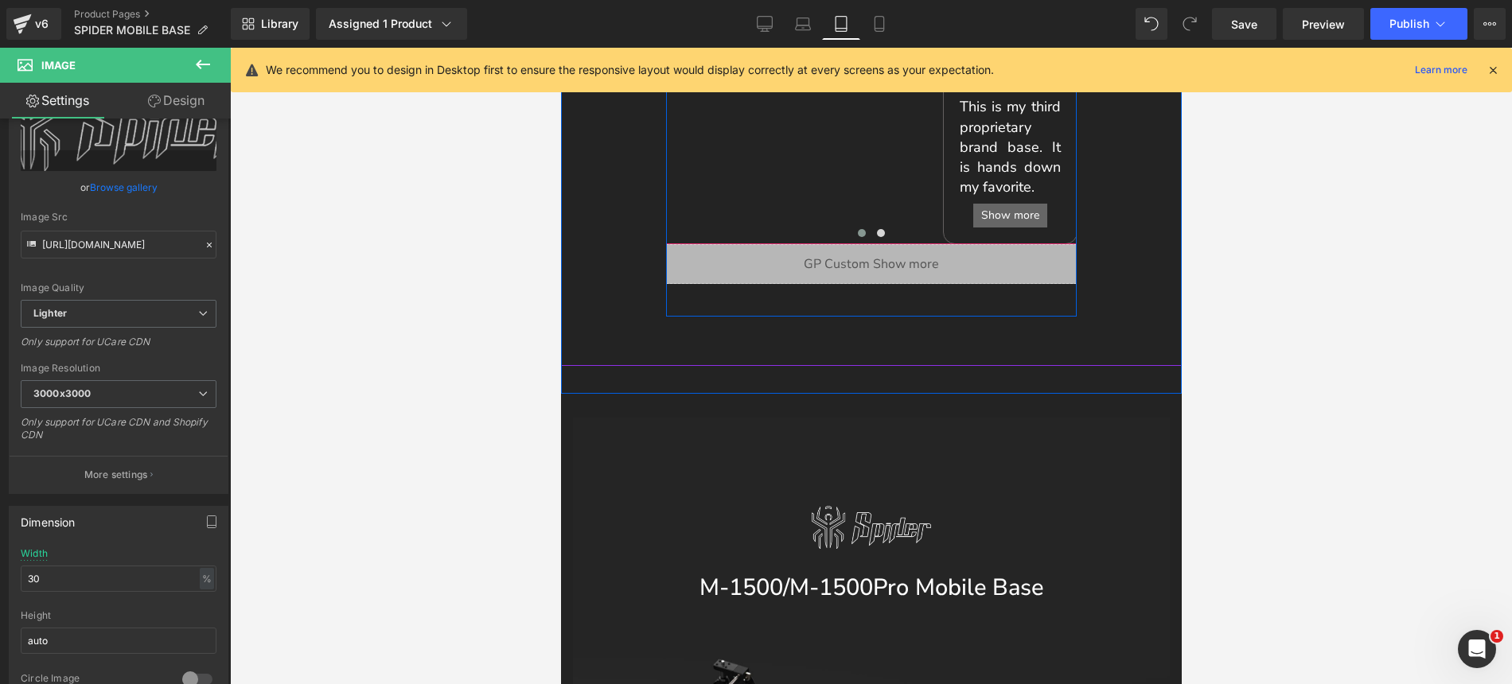
scroll to position [2536, 0]
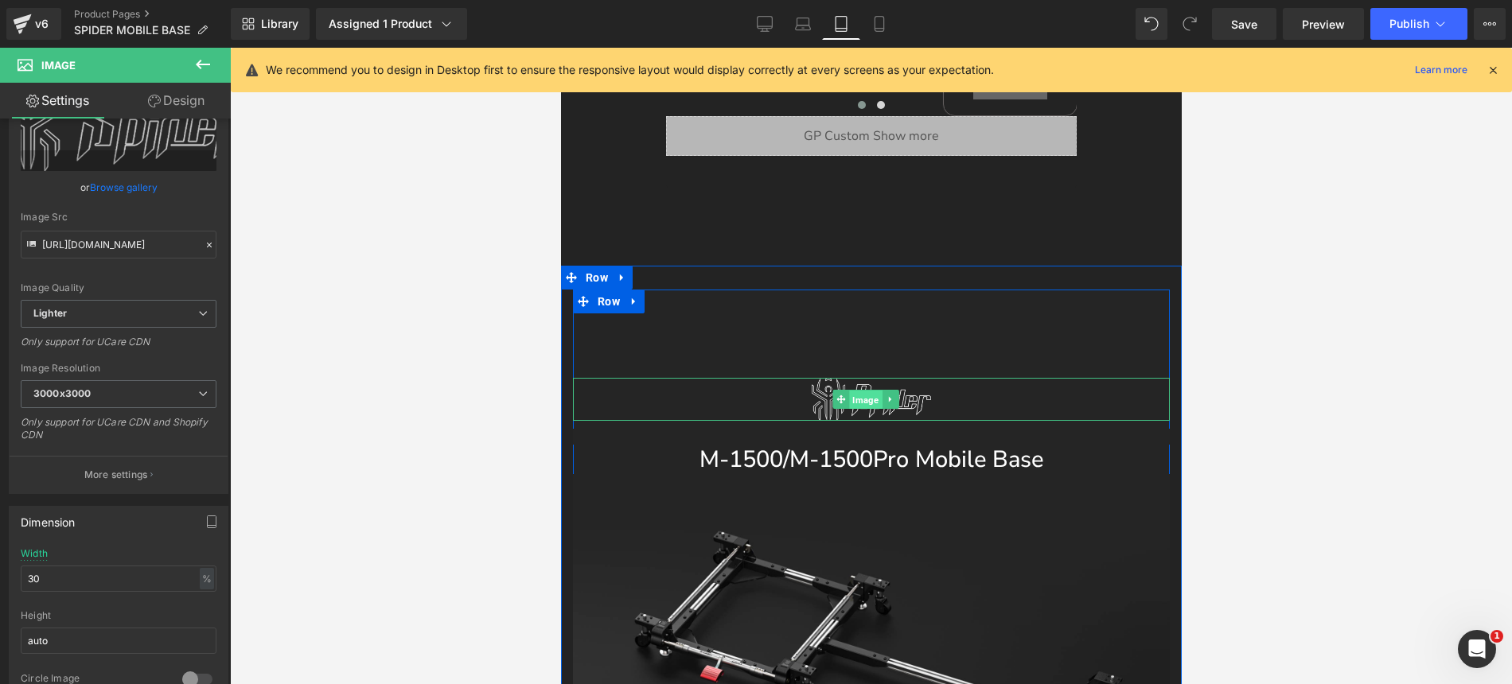
click at [865, 398] on span "Image" at bounding box center [864, 399] width 33 height 19
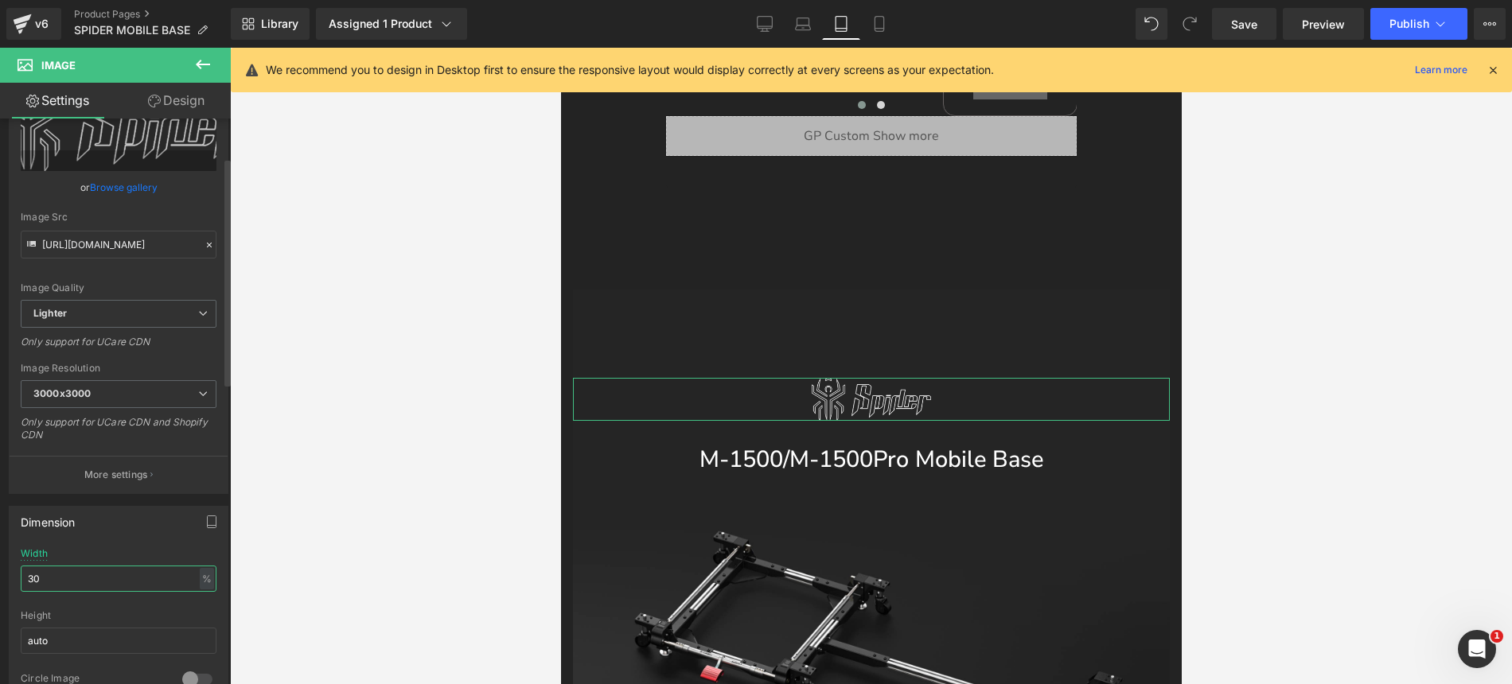
drag, startPoint x: 42, startPoint y: 577, endPoint x: 22, endPoint y: 573, distance: 20.3
click at [22, 573] on input "30" at bounding box center [119, 579] width 196 height 26
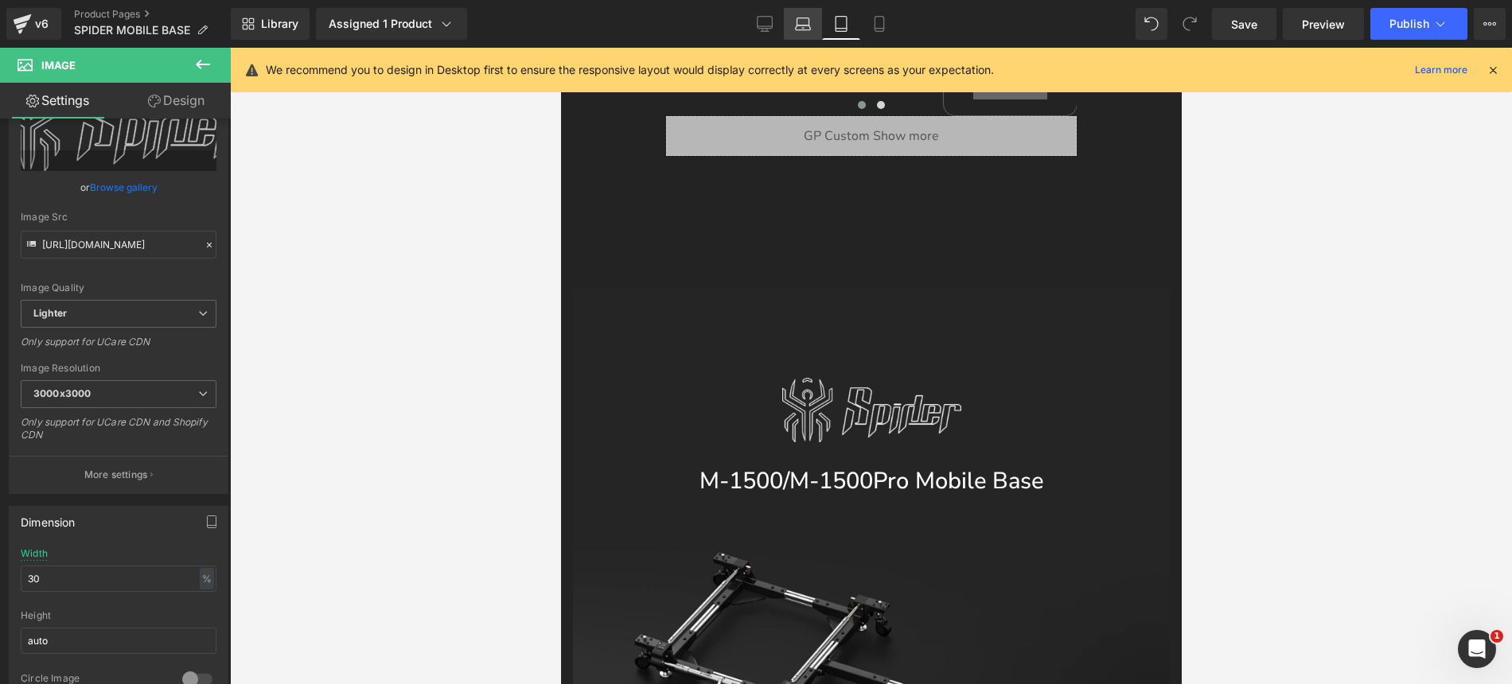
click at [808, 26] on icon at bounding box center [803, 24] width 16 height 16
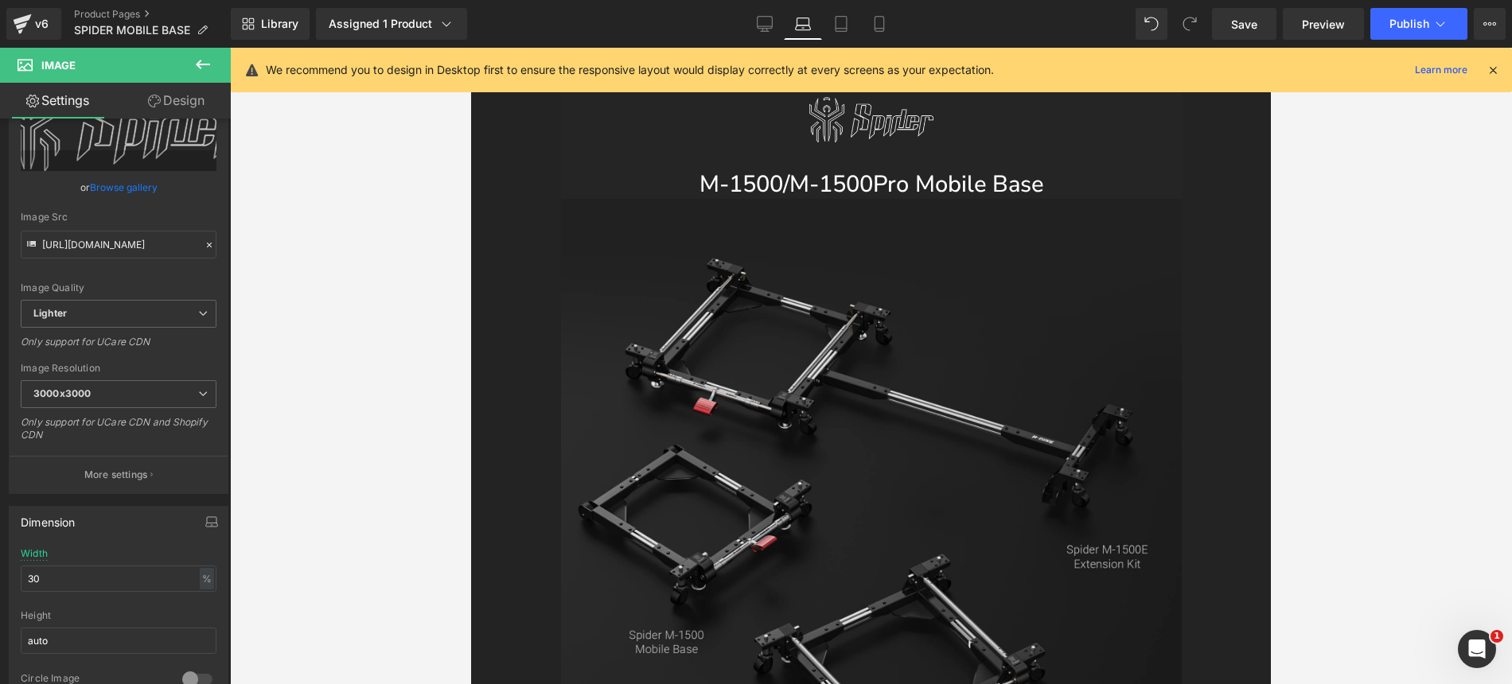
scroll to position [1873, 0]
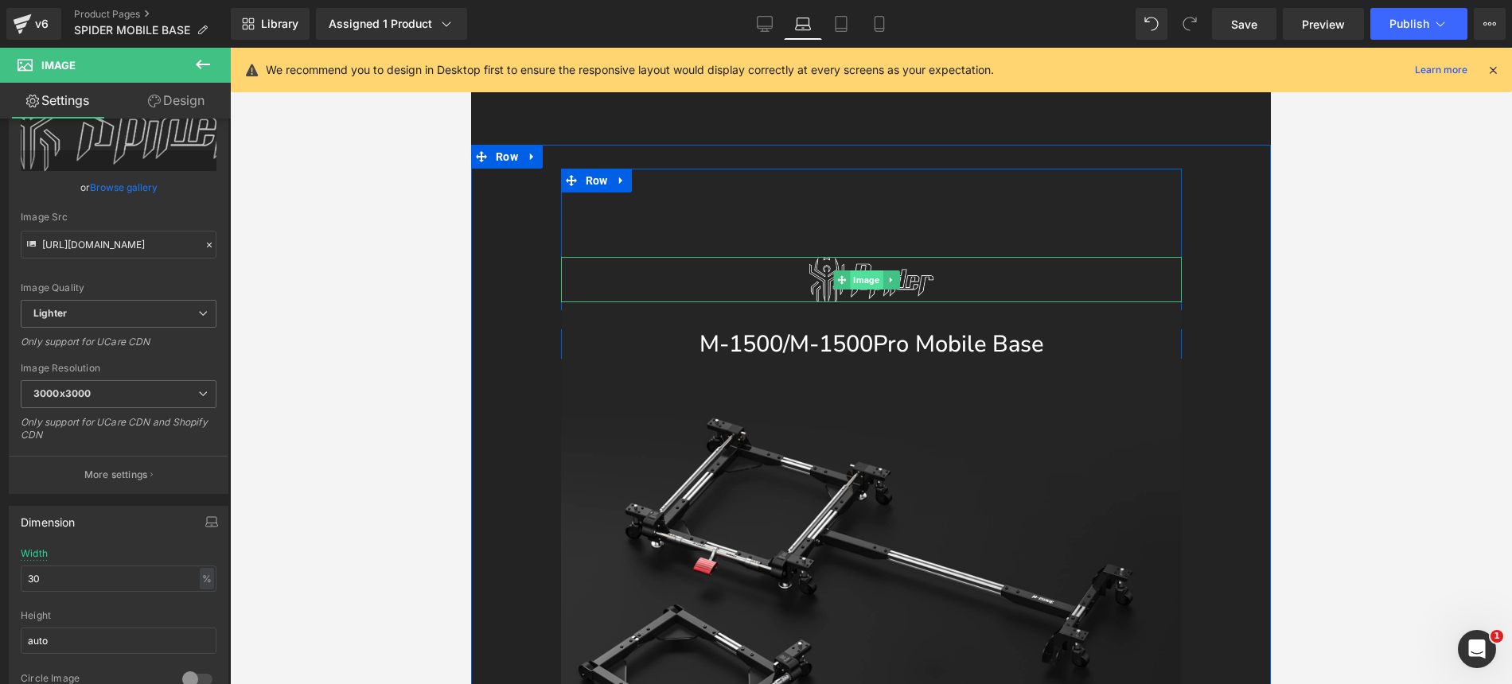
click at [872, 279] on span "Image" at bounding box center [866, 280] width 33 height 19
drag, startPoint x: 33, startPoint y: 580, endPoint x: 25, endPoint y: 579, distance: 8.0
click at [25, 579] on input "30" at bounding box center [119, 579] width 196 height 26
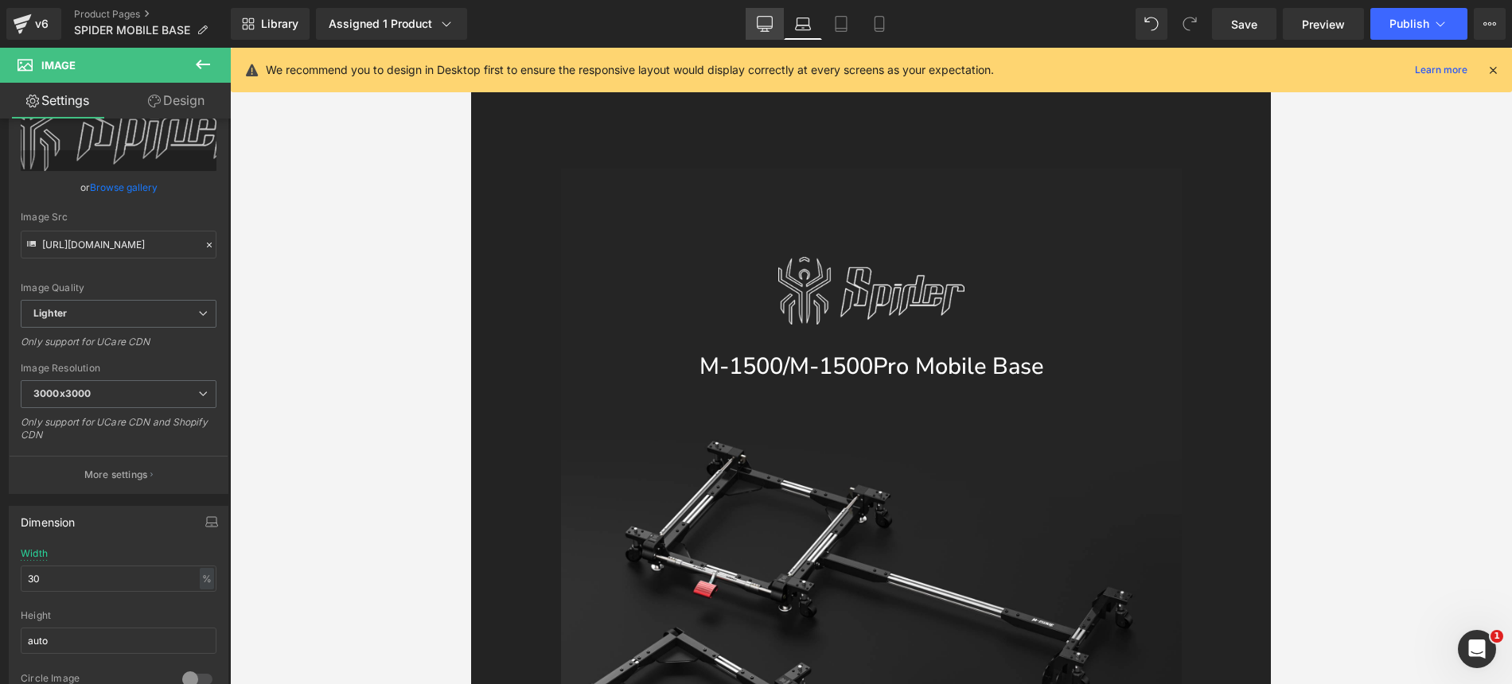
click at [765, 17] on icon at bounding box center [765, 23] width 15 height 12
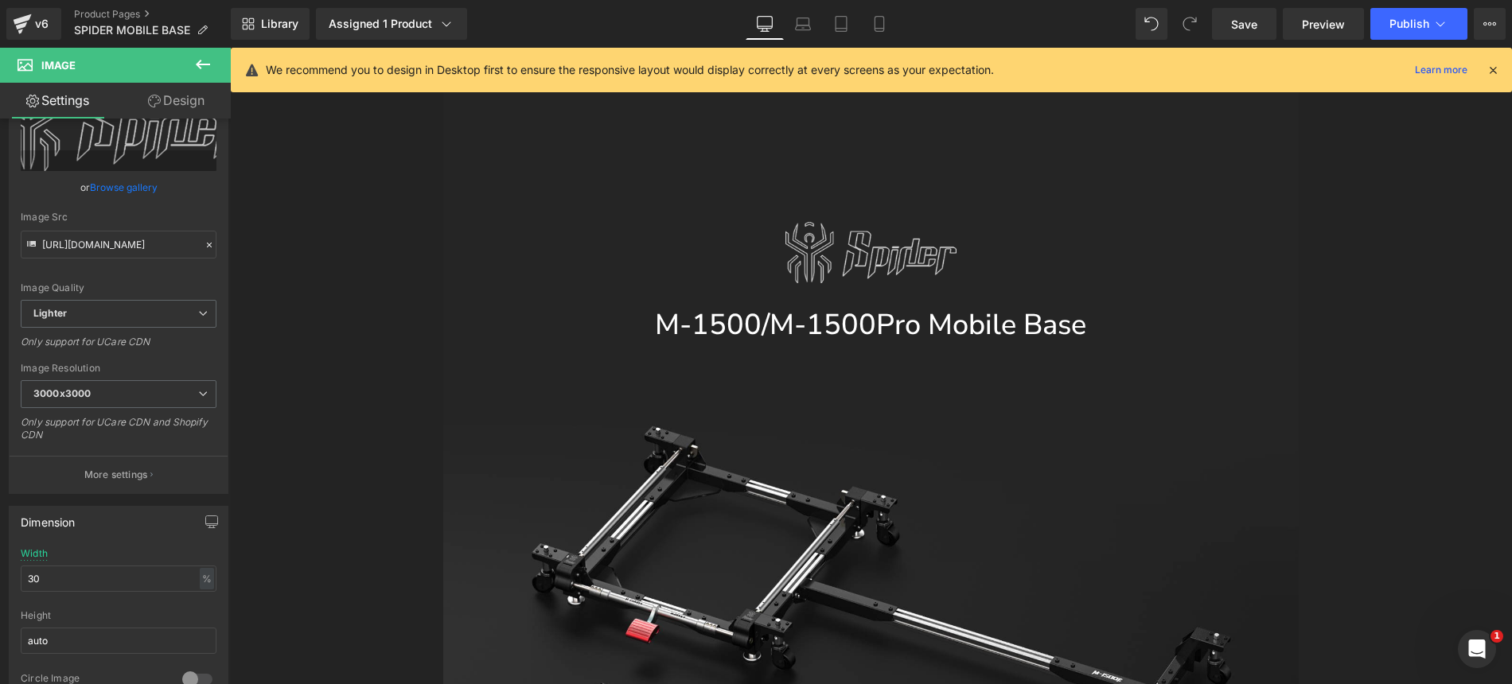
scroll to position [1360, 0]
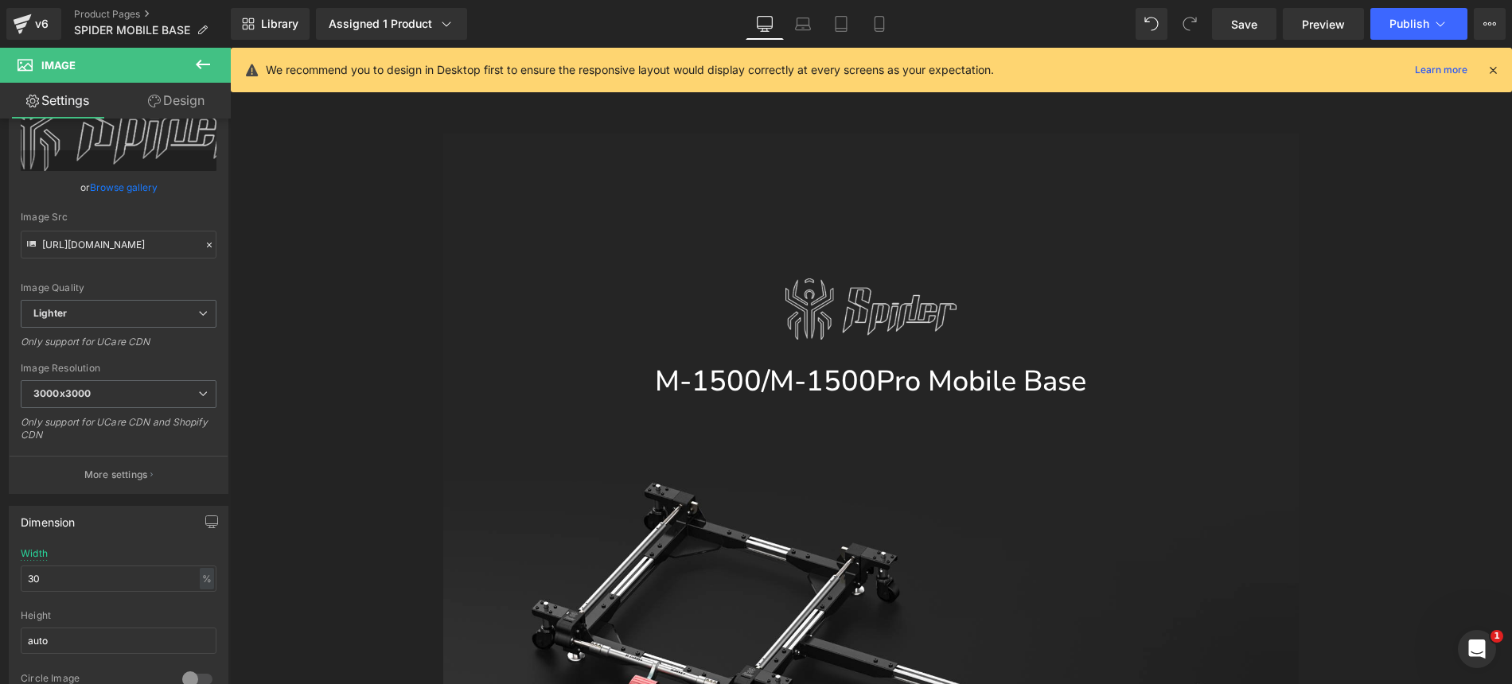
click at [864, 279] on div "Image" at bounding box center [870, 310] width 855 height 62
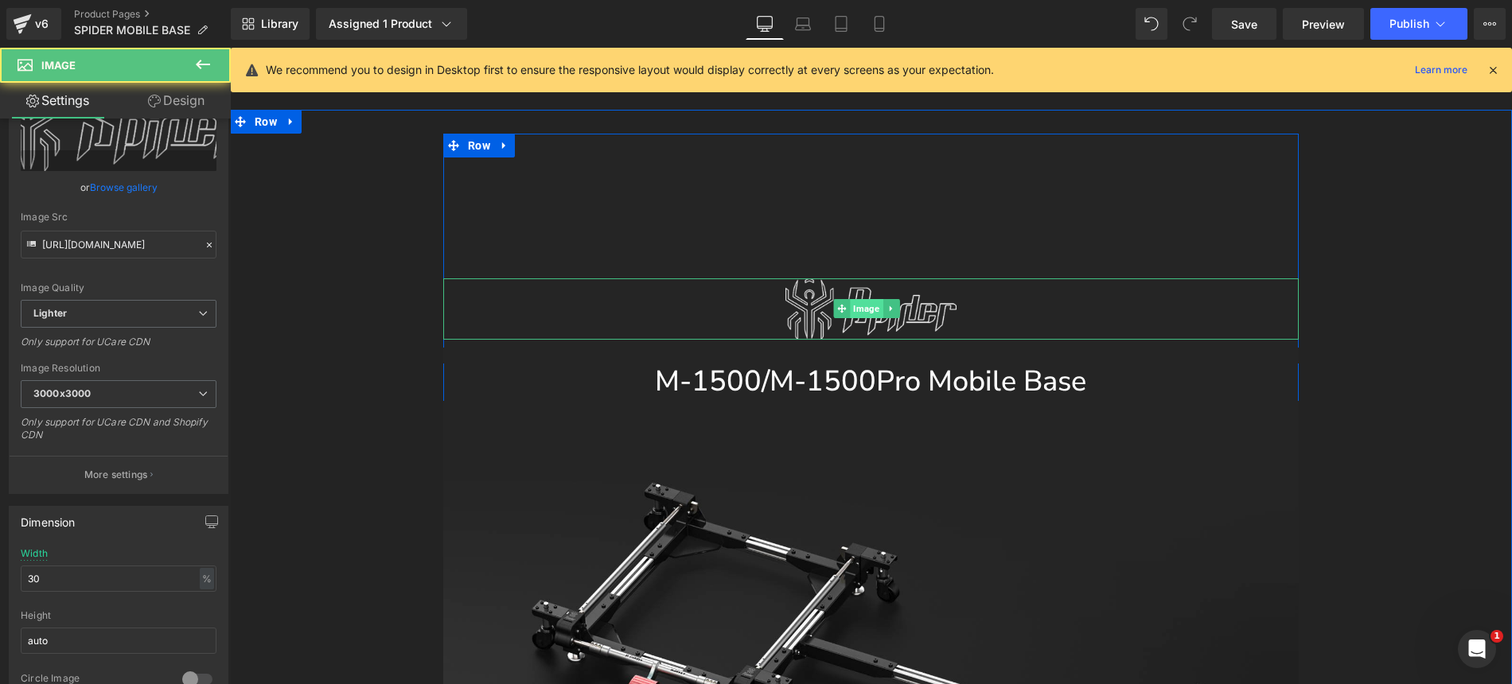
click at [853, 299] on span "Image" at bounding box center [867, 308] width 33 height 19
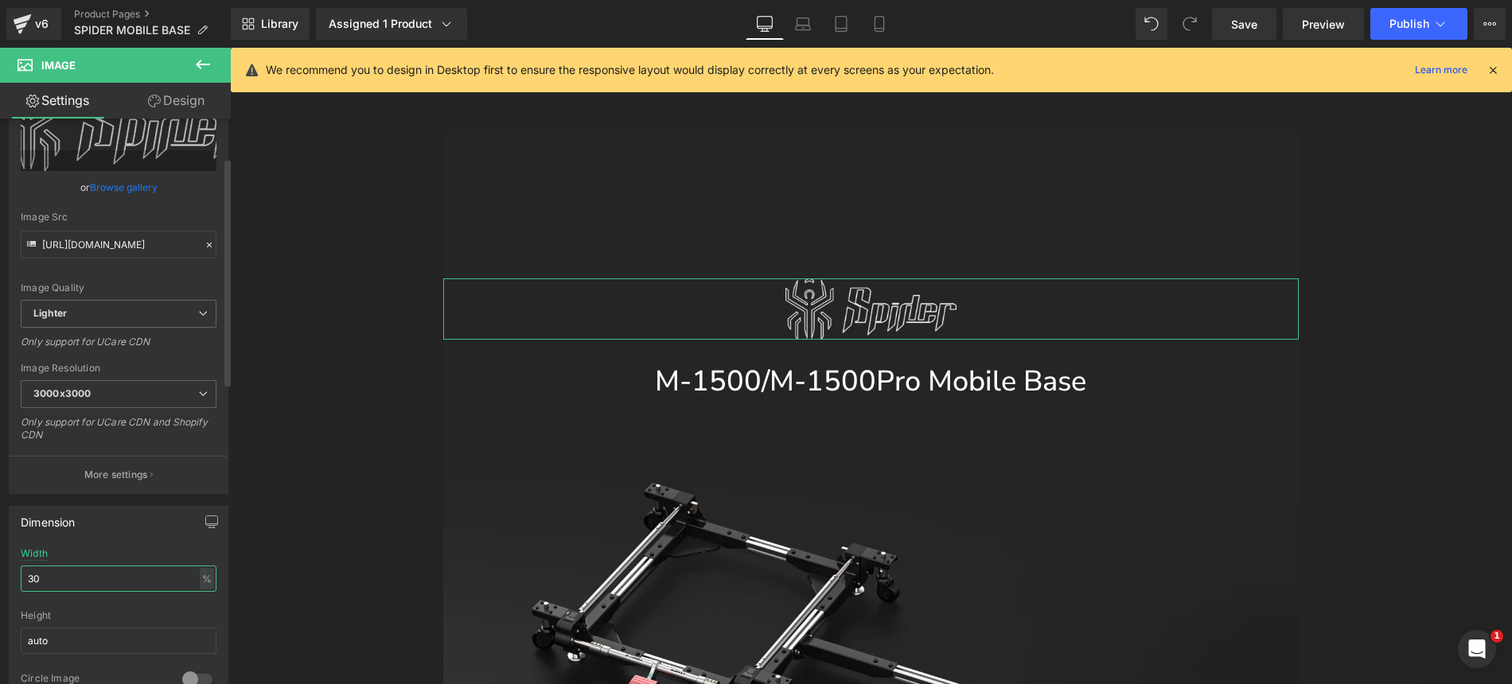
drag, startPoint x: 45, startPoint y: 582, endPoint x: 14, endPoint y: 573, distance: 32.2
click at [14, 573] on div "20% Width 30 % % px auto Height auto 0 Circle Image" at bounding box center [119, 627] width 218 height 159
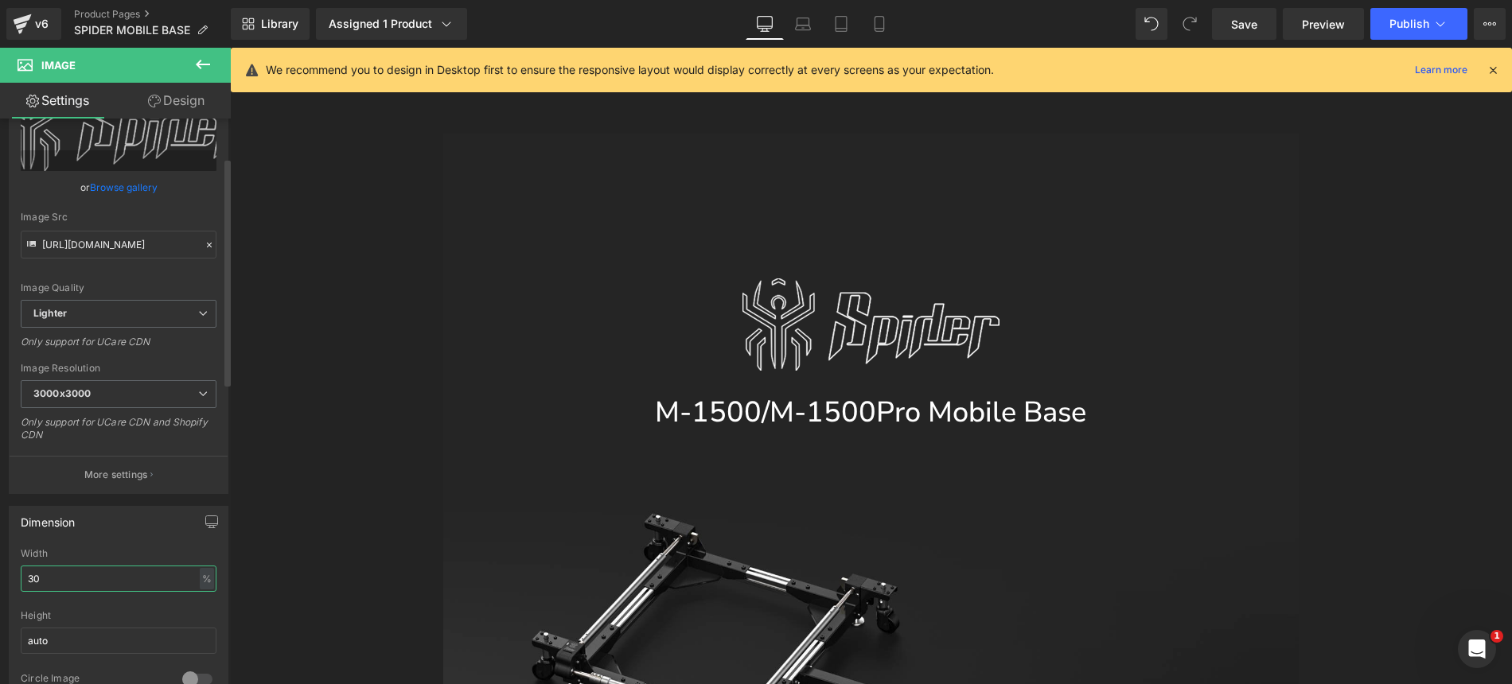
type input "30"
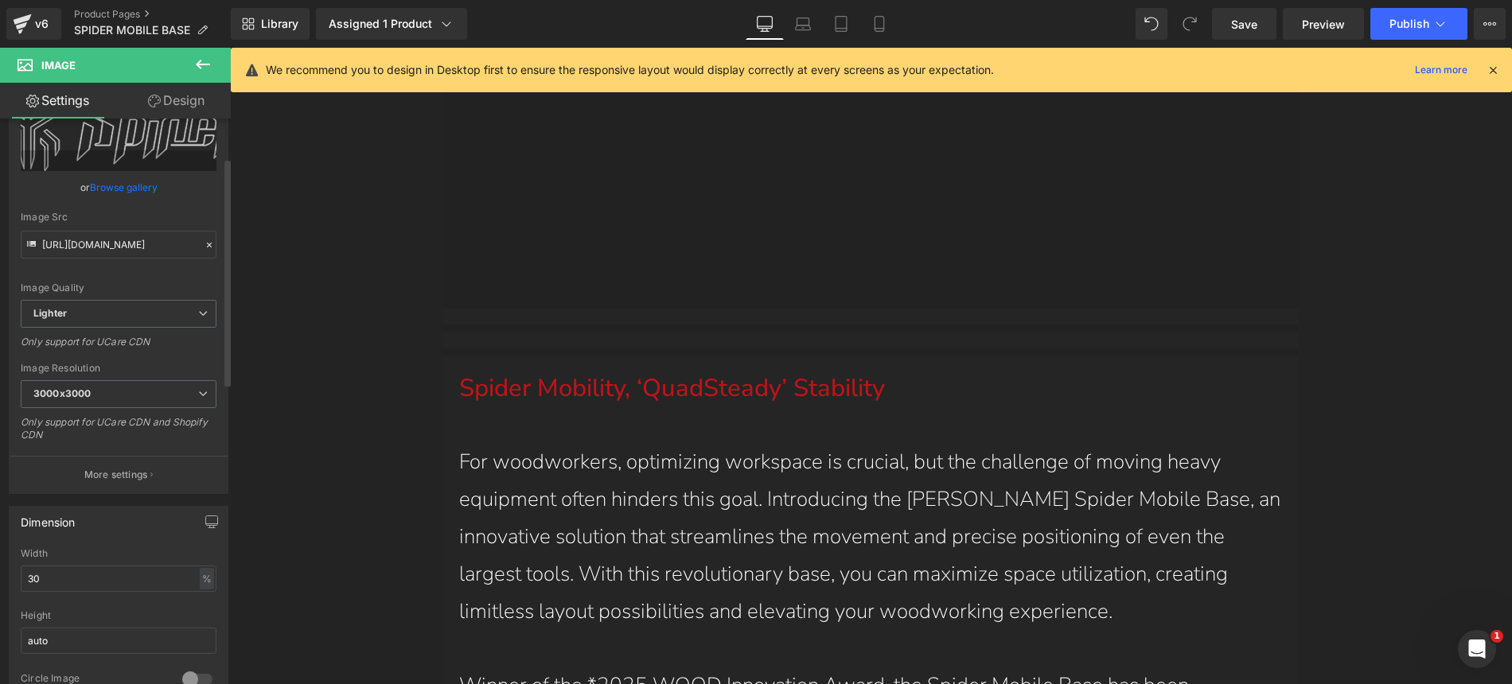
scroll to position [2893, 0]
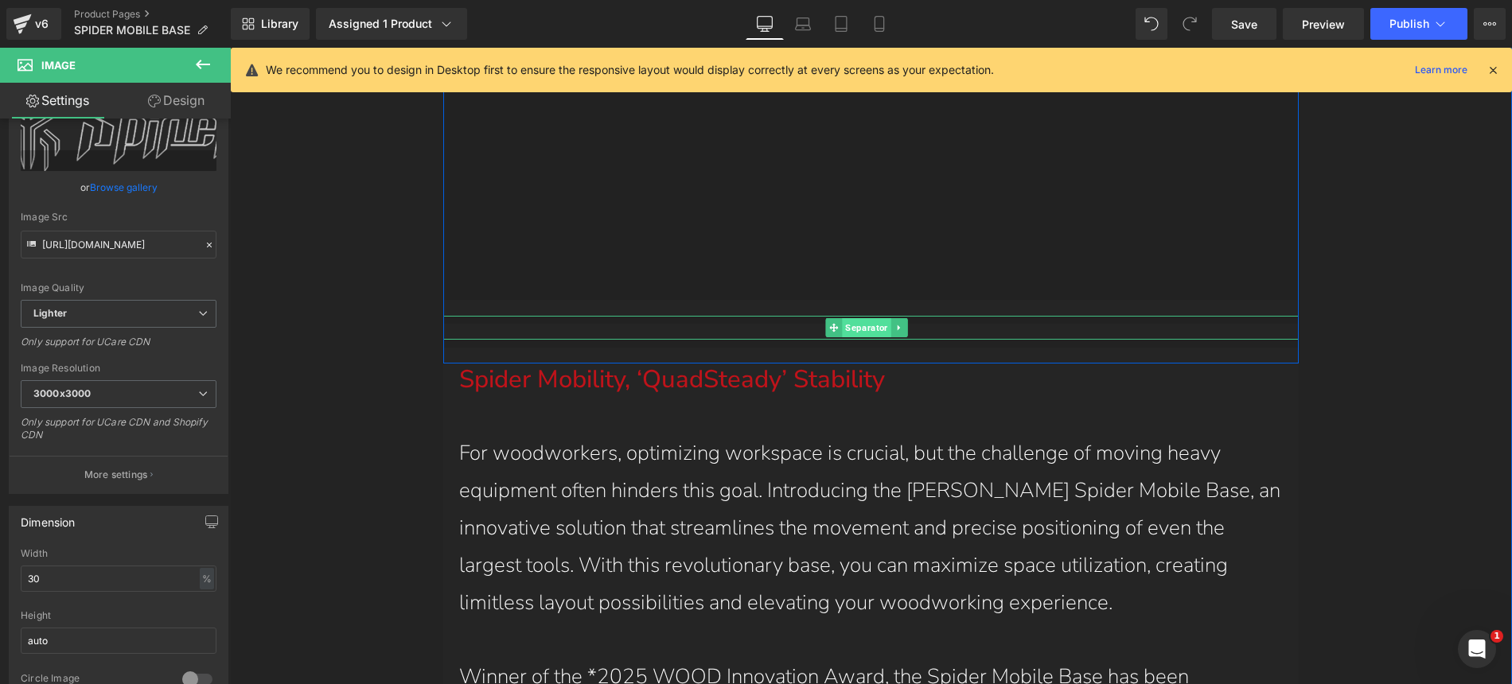
click at [851, 318] on span "Separator" at bounding box center [867, 327] width 49 height 19
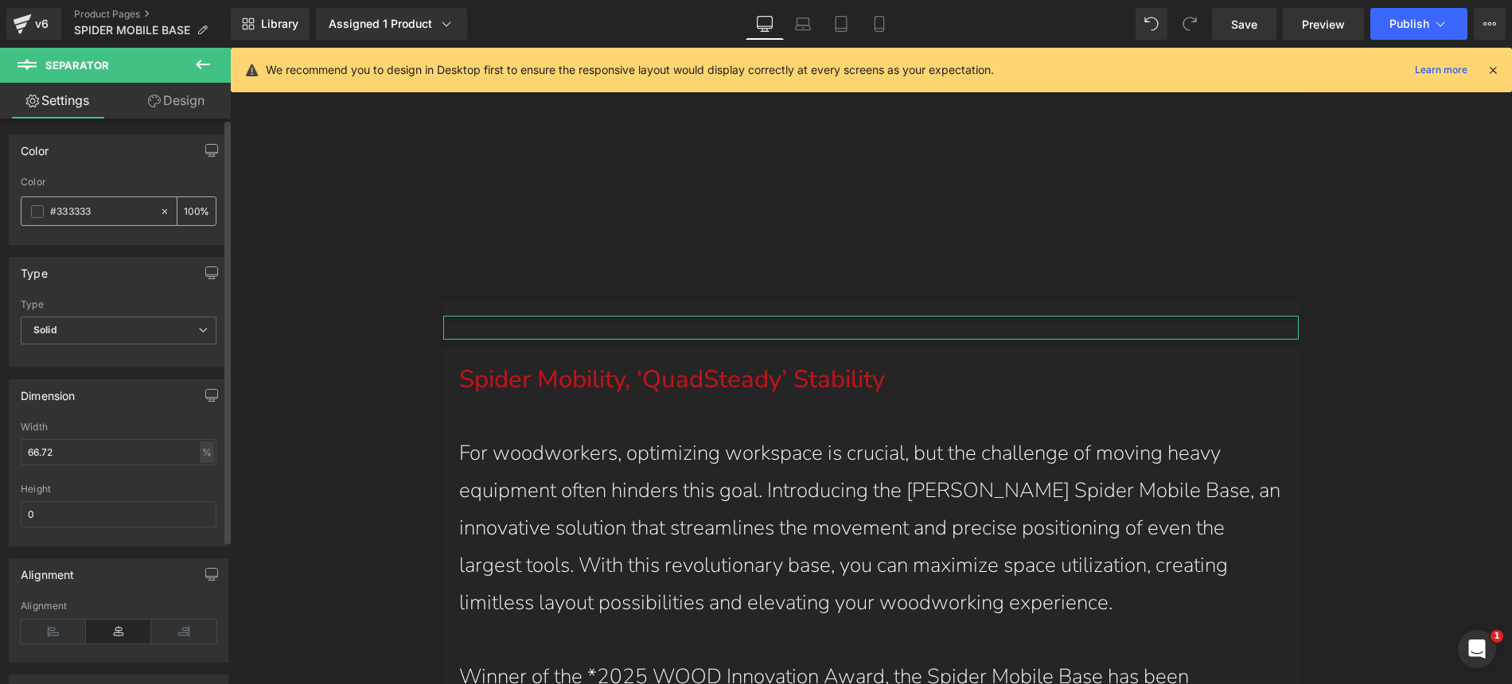
click at [161, 209] on icon at bounding box center [164, 211] width 11 height 11
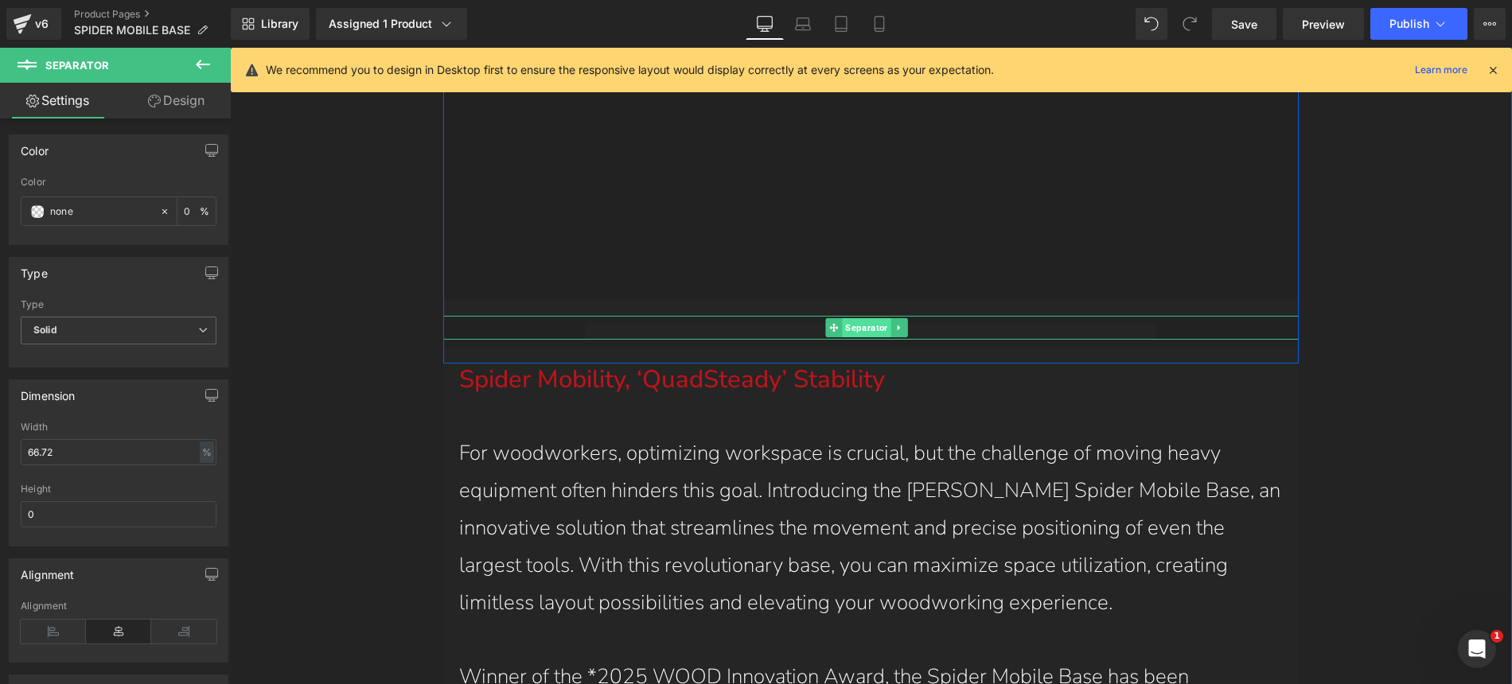
click at [847, 318] on span "Separator" at bounding box center [867, 327] width 49 height 19
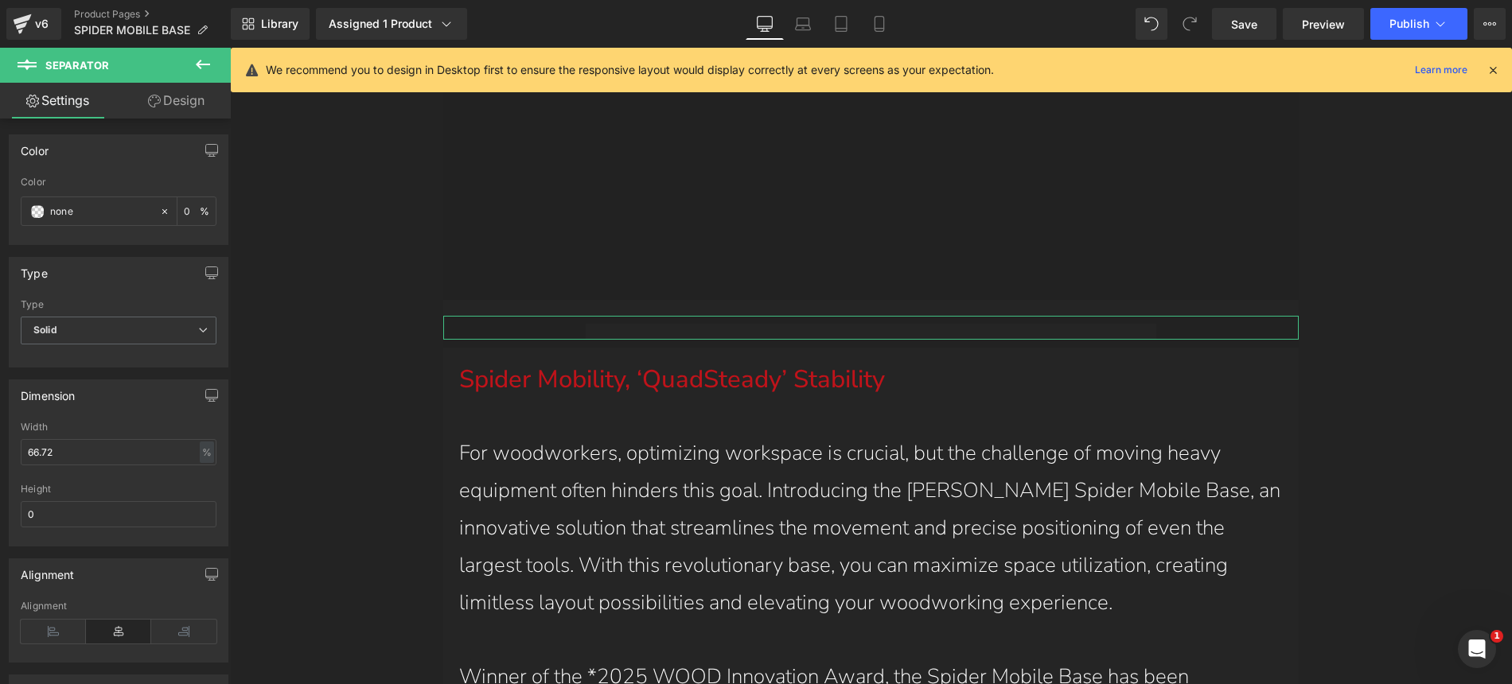
click at [204, 103] on link "Design" at bounding box center [176, 101] width 115 height 36
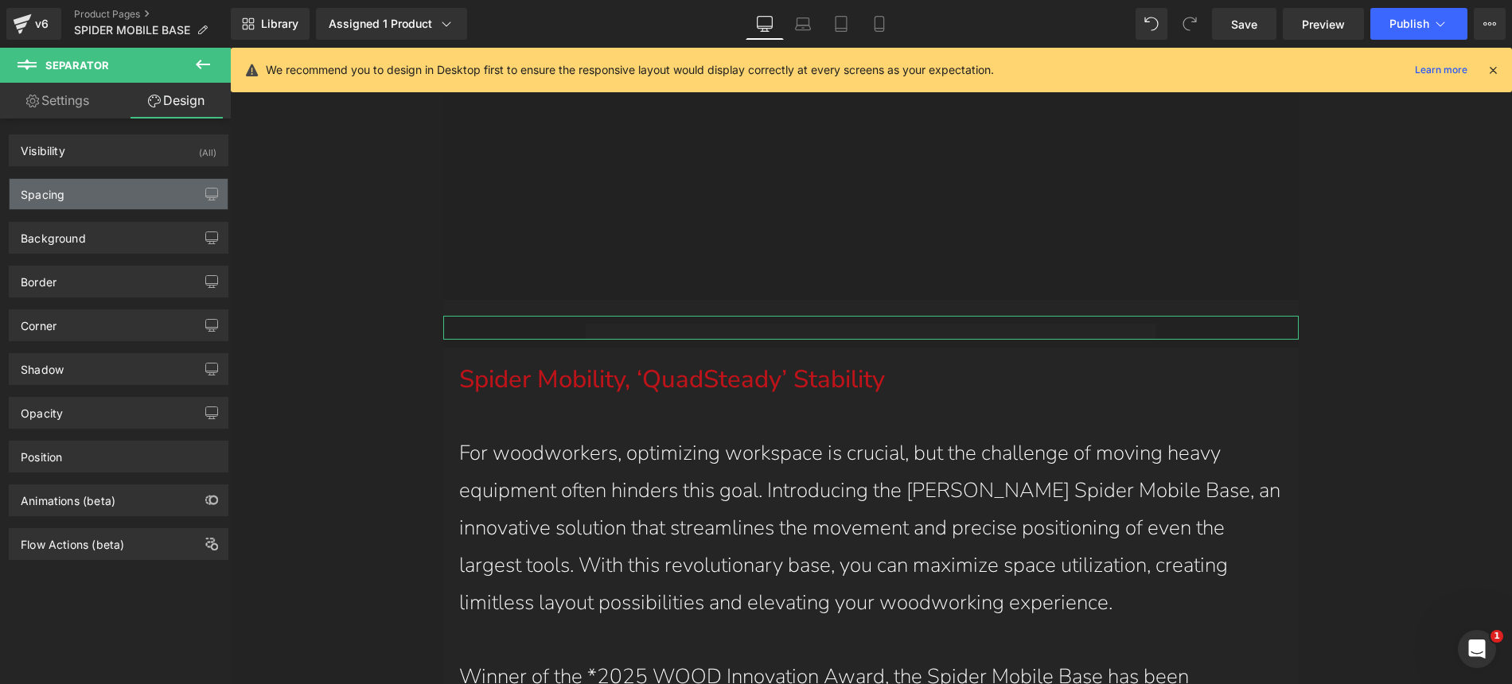
click at [123, 197] on div "Spacing" at bounding box center [119, 194] width 218 height 30
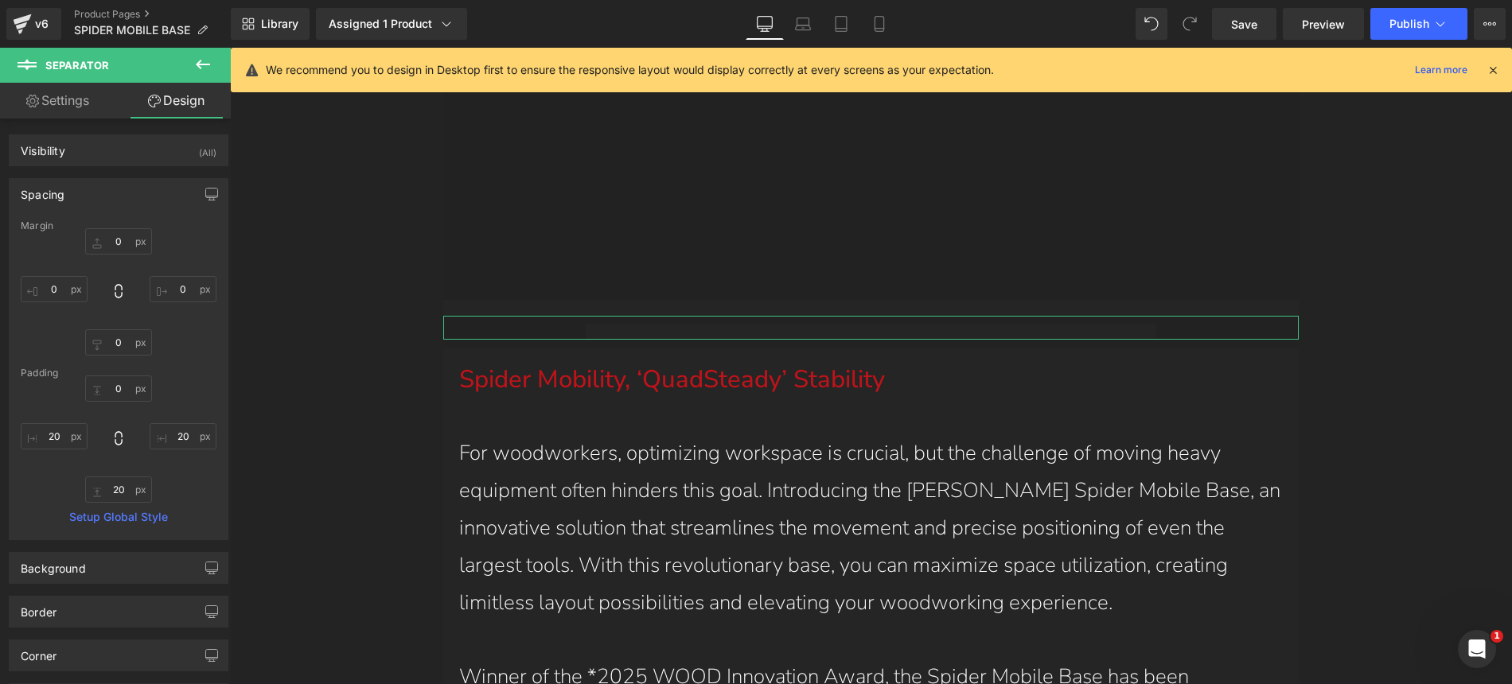
click at [137, 192] on div "Spacing" at bounding box center [119, 194] width 218 height 30
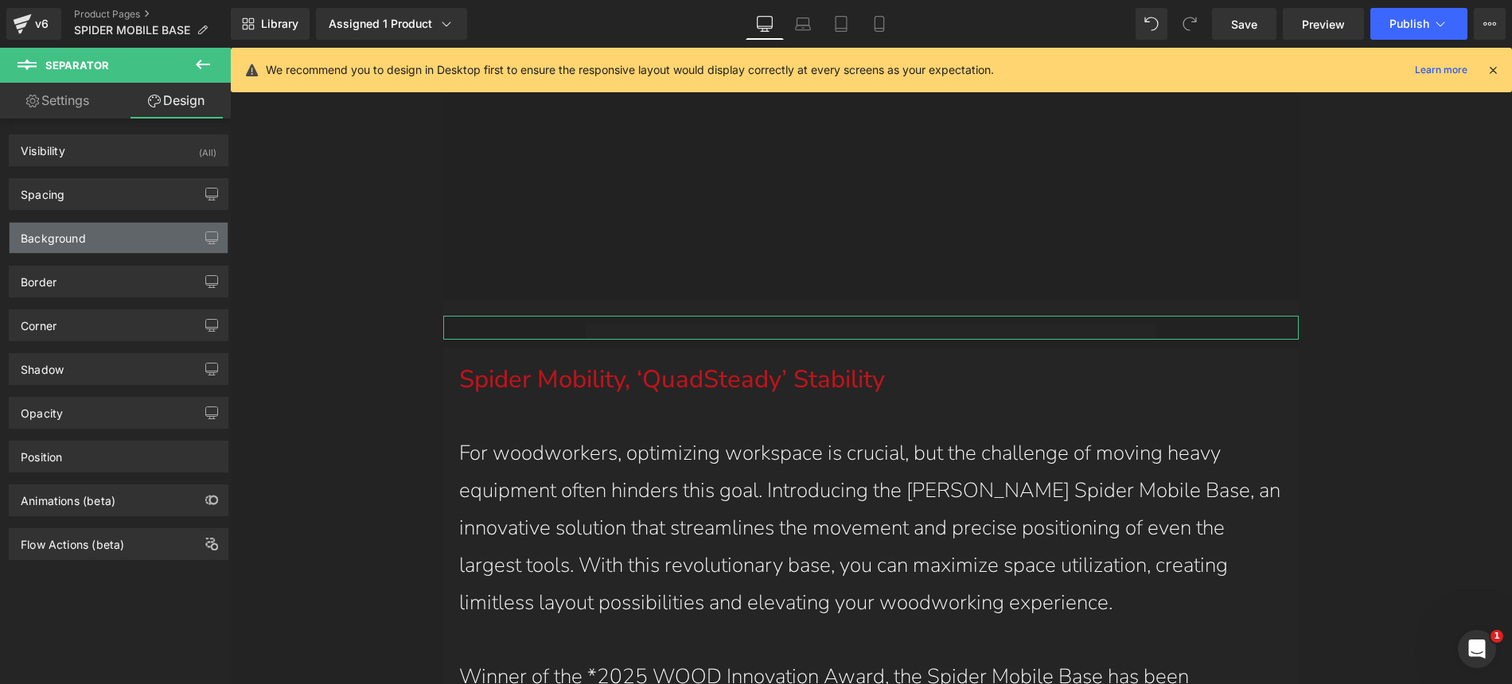
click at [128, 232] on div "Background" at bounding box center [119, 238] width 218 height 30
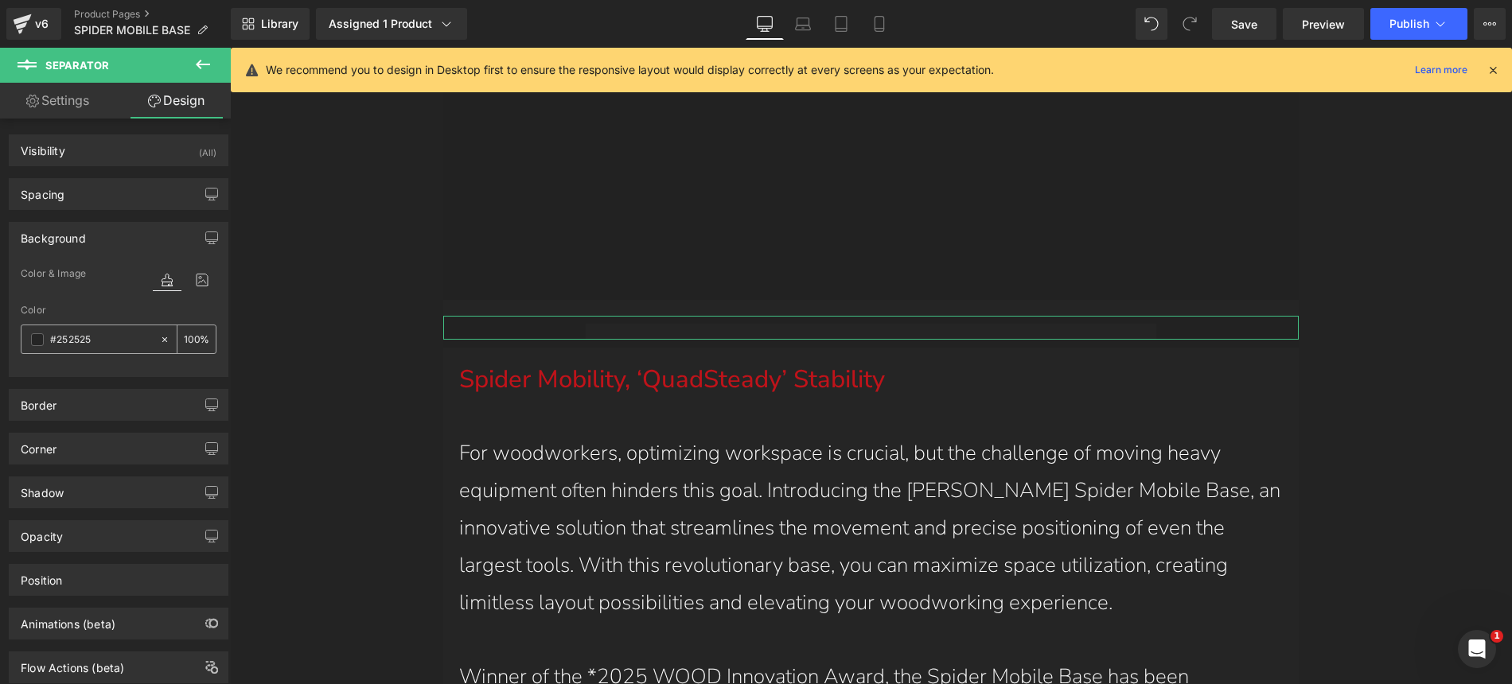
click at [160, 343] on icon at bounding box center [164, 339] width 11 height 11
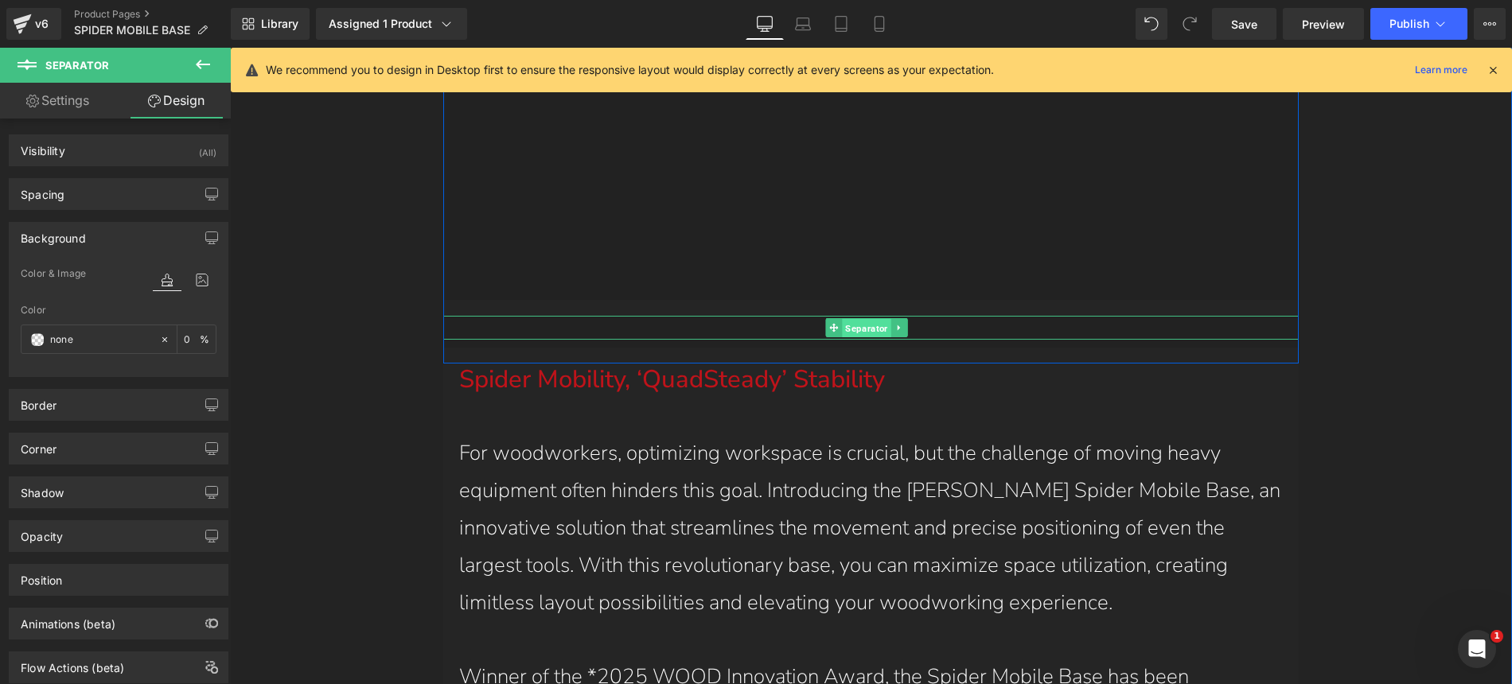
click at [862, 319] on span "Separator" at bounding box center [867, 328] width 49 height 19
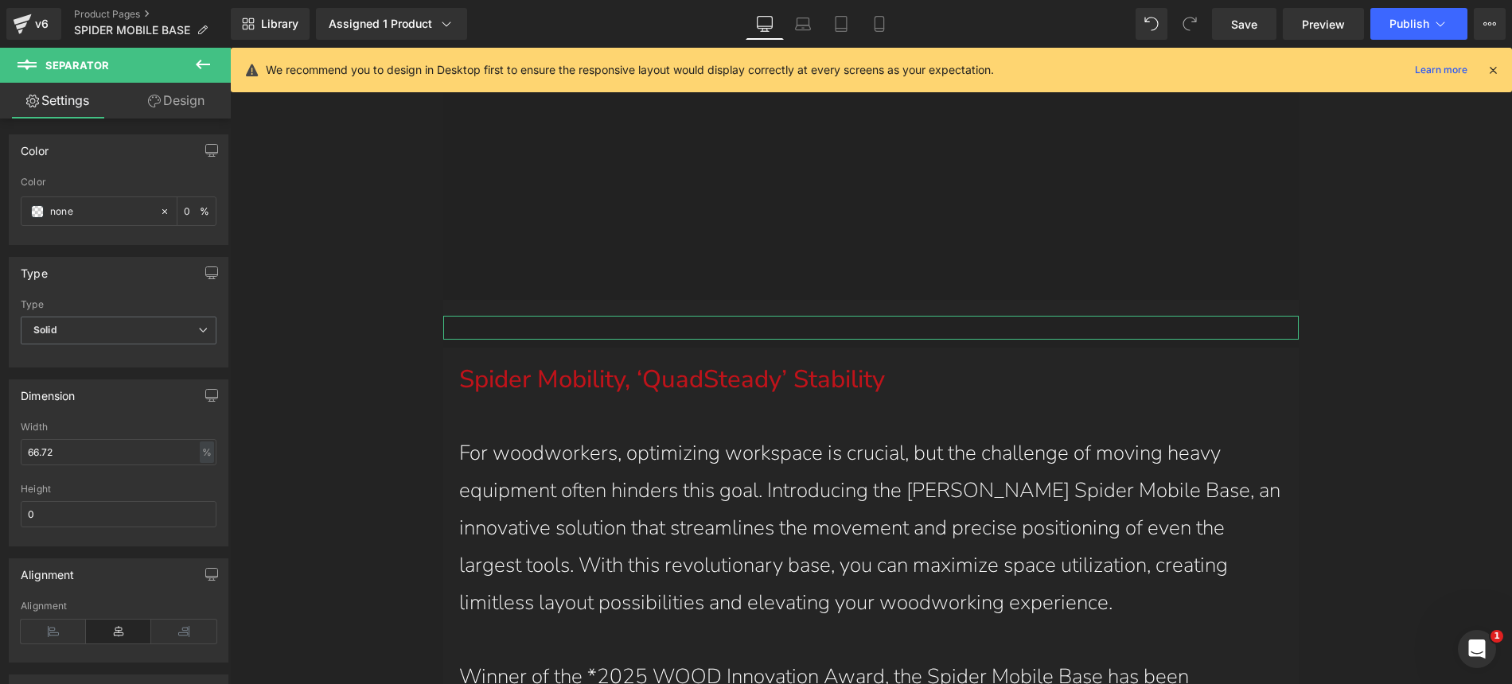
click at [181, 106] on link "Design" at bounding box center [176, 101] width 115 height 36
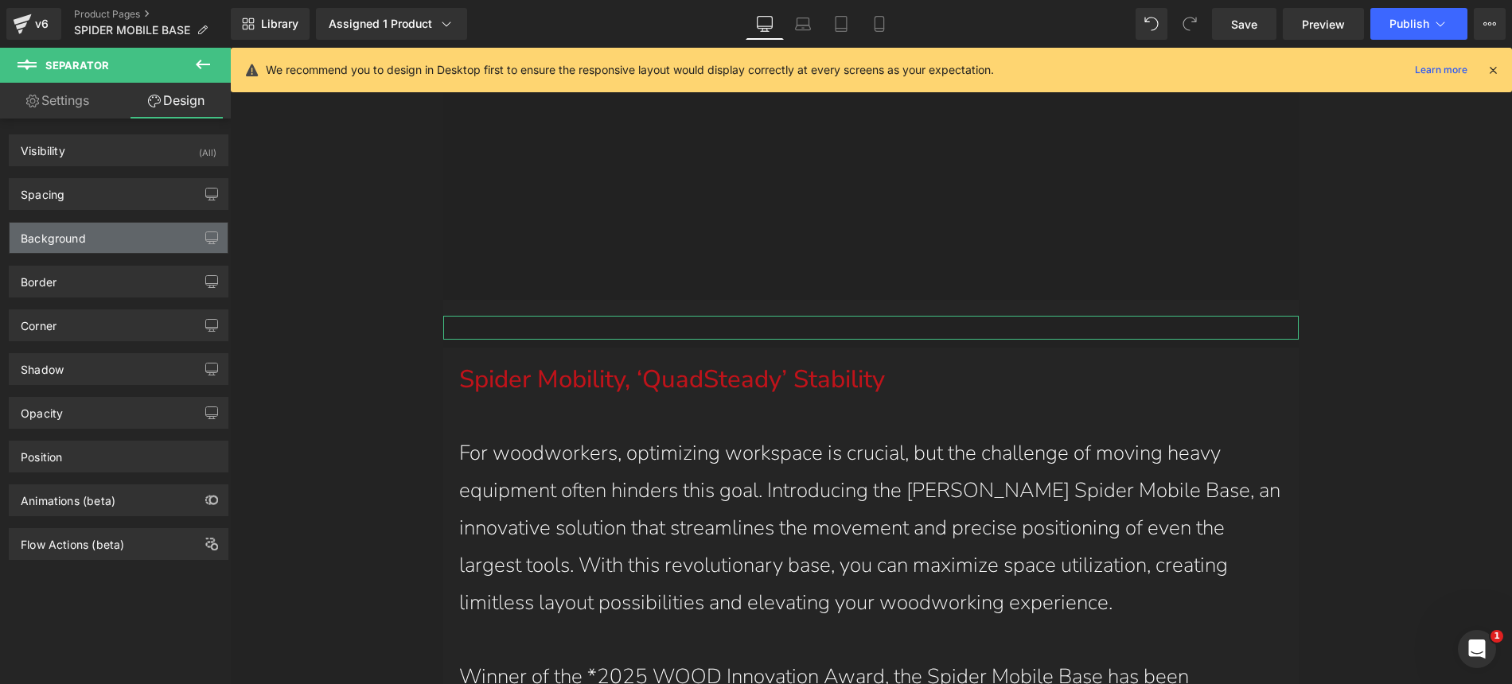
click at [86, 233] on div "Background" at bounding box center [119, 238] width 218 height 30
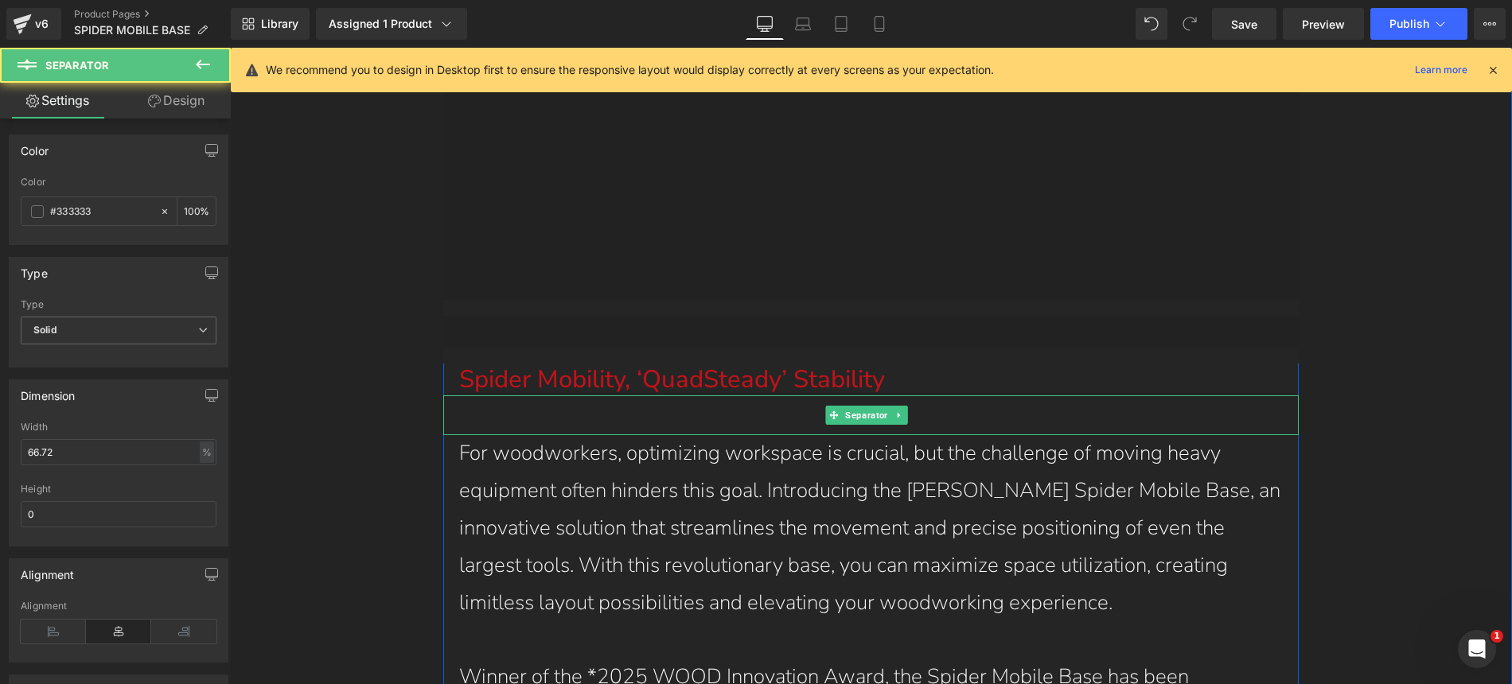
click at [572, 403] on hr at bounding box center [870, 419] width 855 height 32
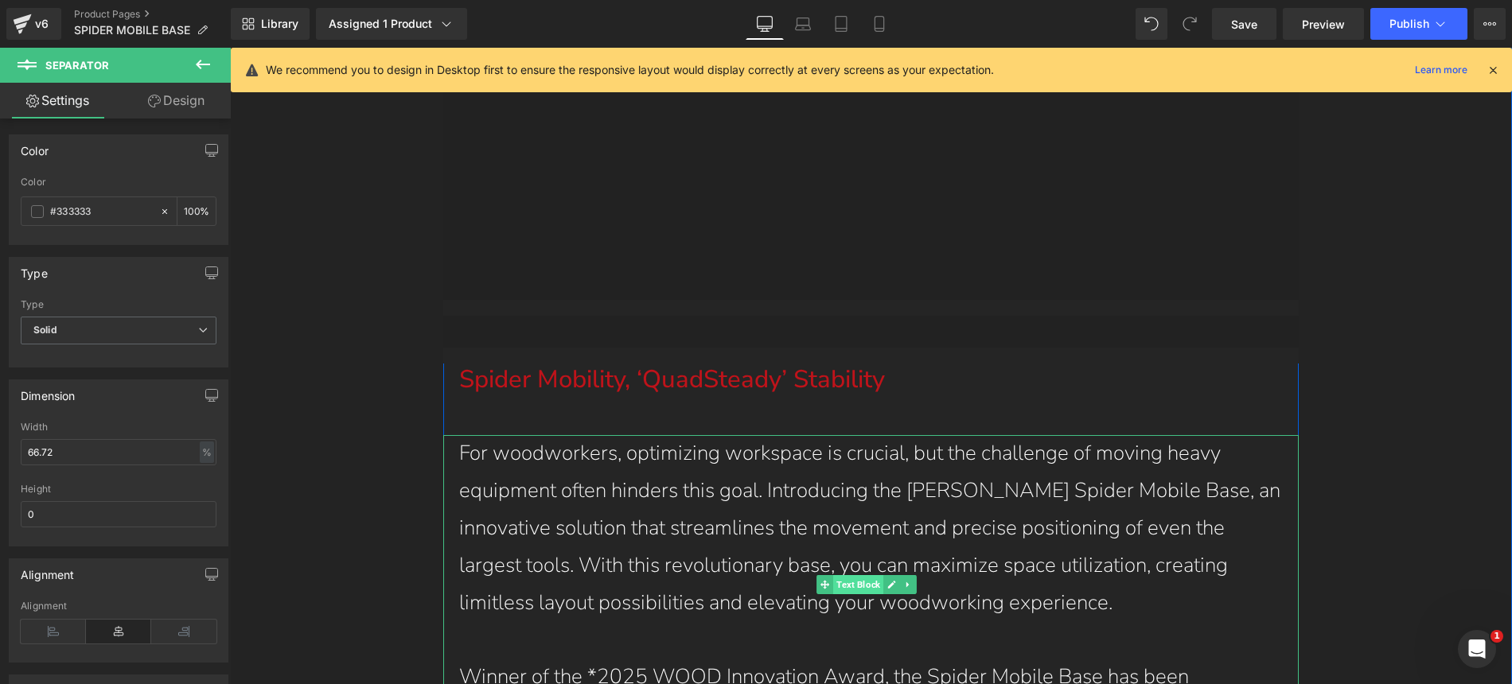
click at [856, 575] on span "Text Block" at bounding box center [858, 584] width 50 height 19
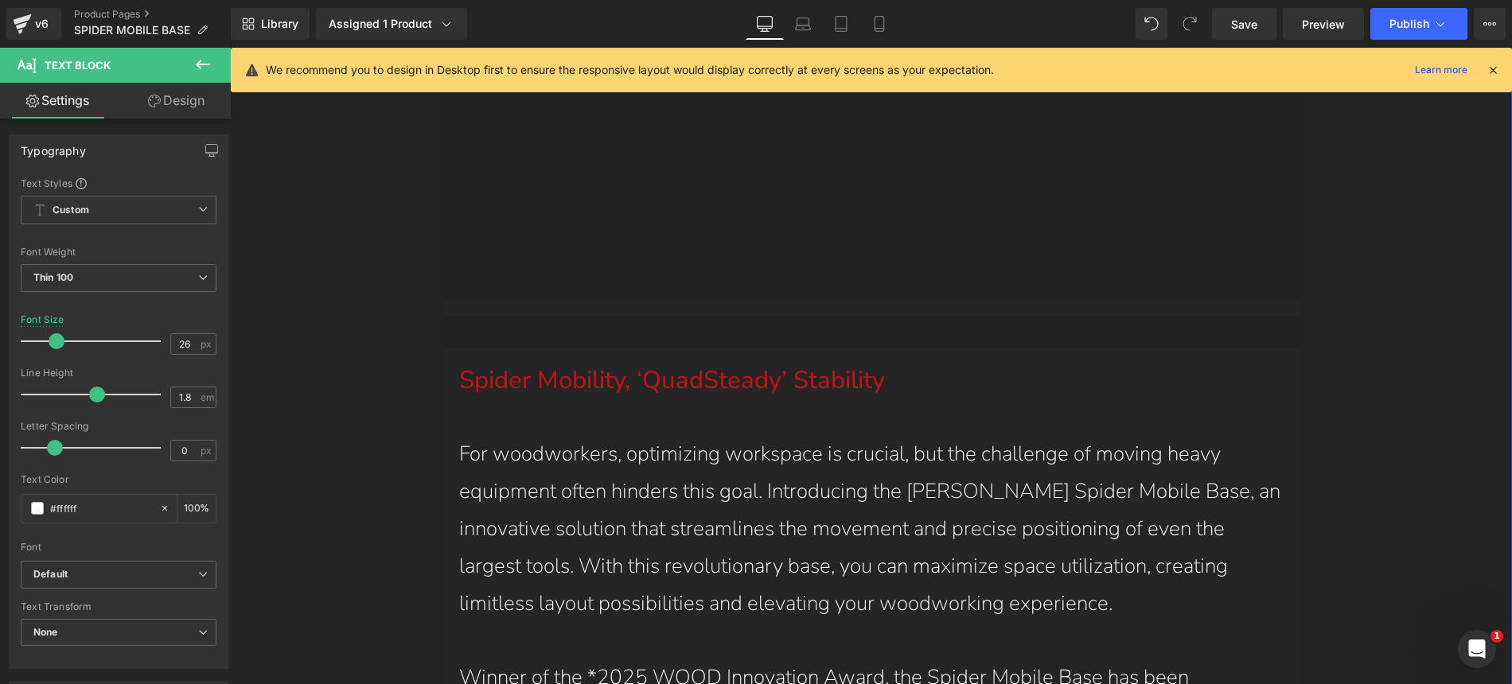
scroll to position [2890, 0]
click at [598, 351] on hr at bounding box center [870, 359] width 855 height 16
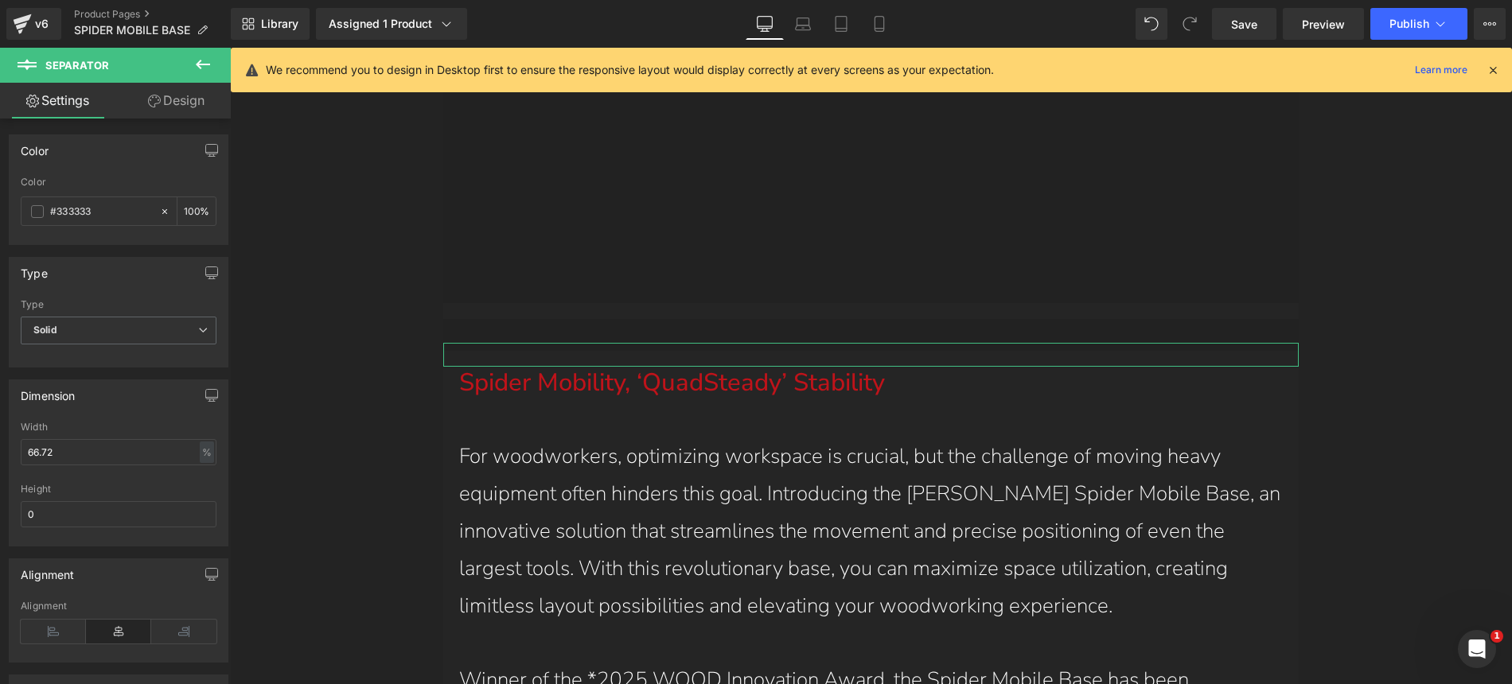
click at [182, 108] on link "Design" at bounding box center [176, 101] width 115 height 36
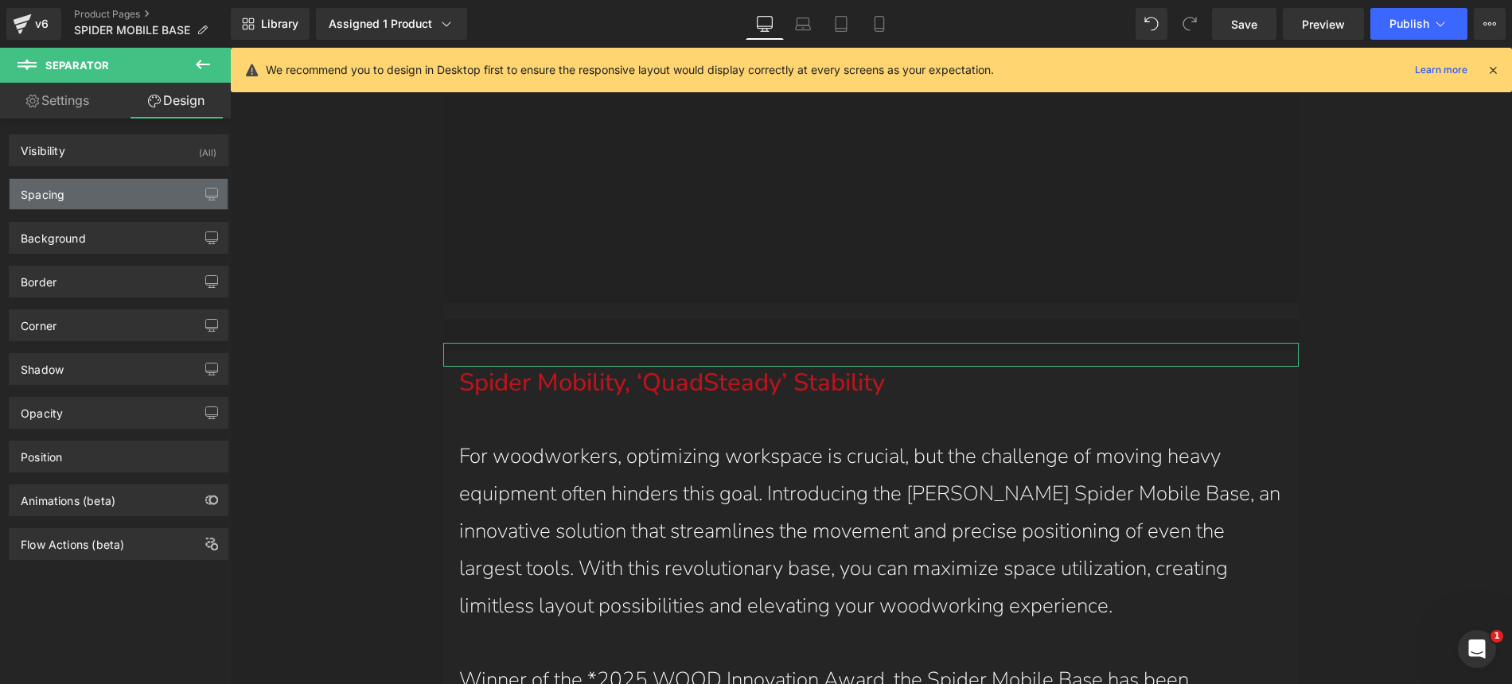
click at [112, 201] on div "Spacing" at bounding box center [119, 194] width 218 height 30
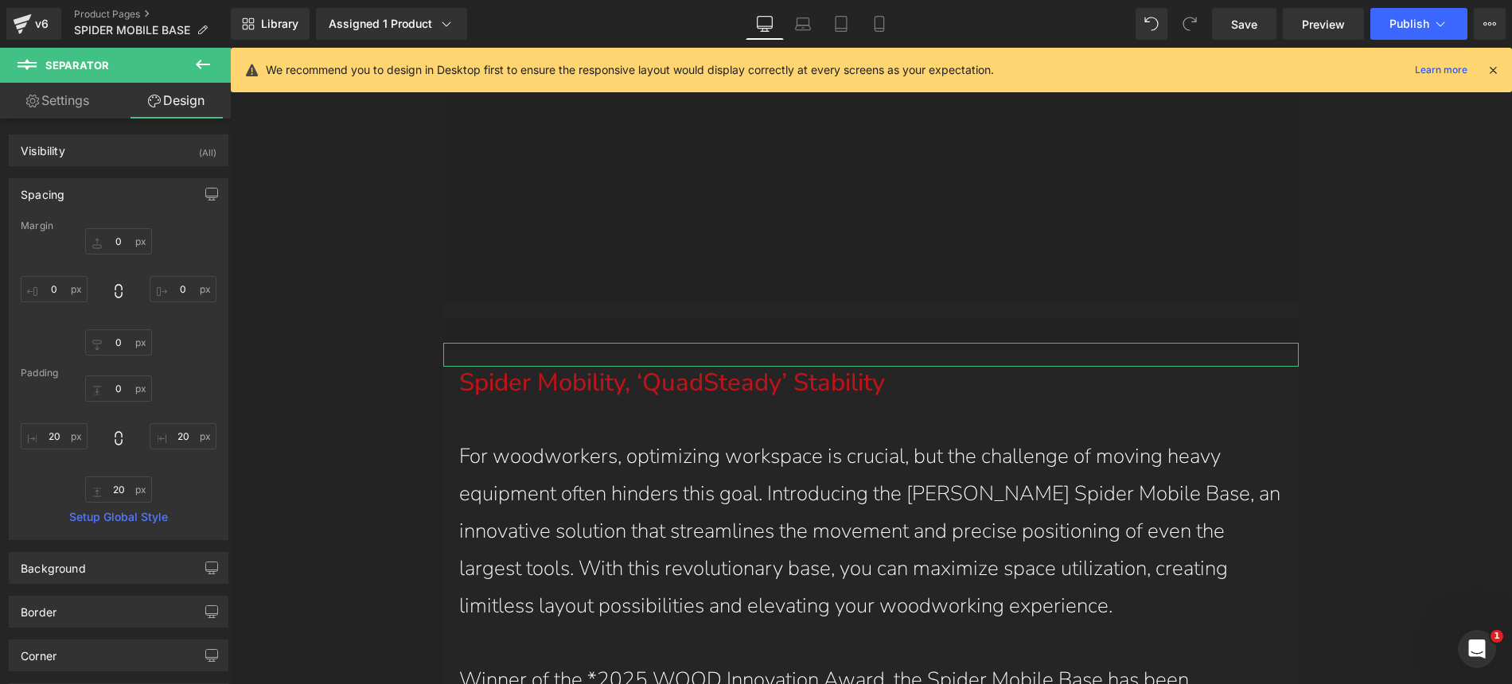
click at [92, 199] on div "Spacing" at bounding box center [119, 194] width 218 height 30
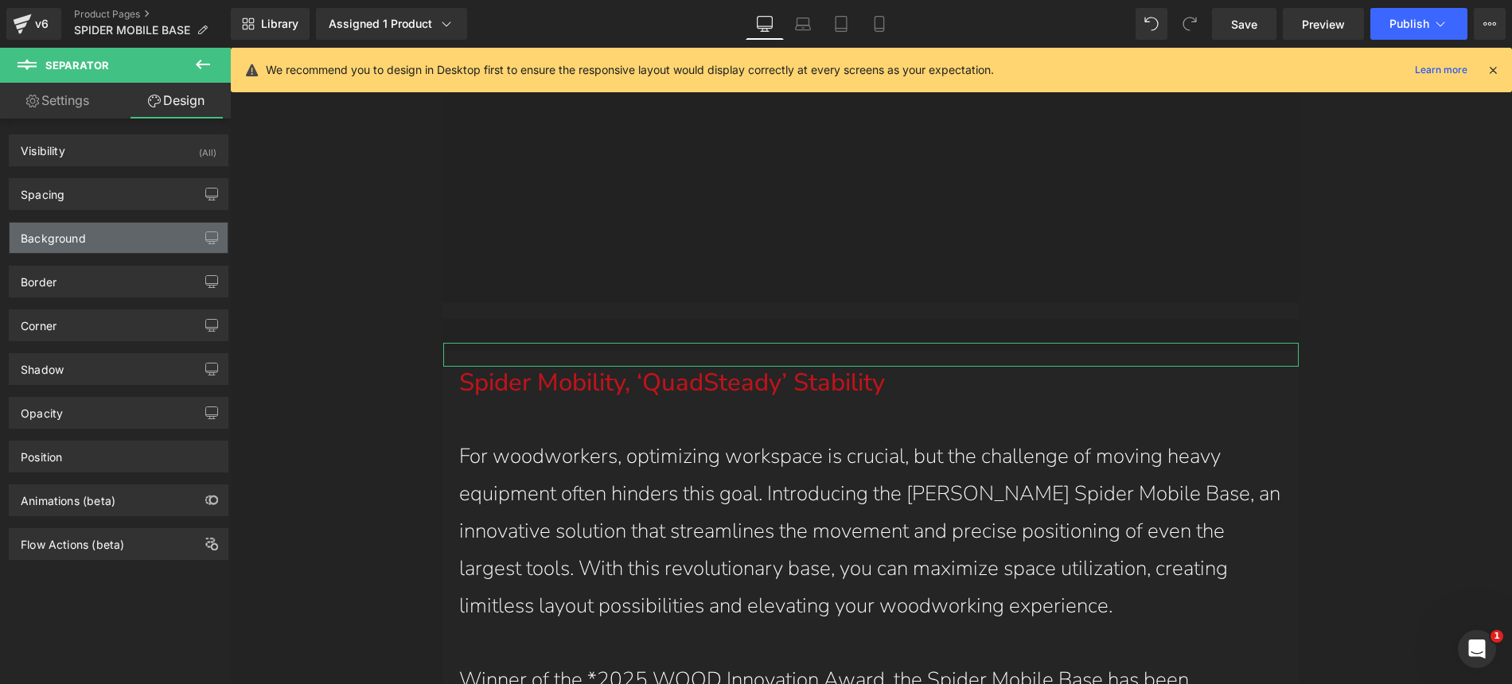
click at [94, 241] on div "Background" at bounding box center [119, 238] width 218 height 30
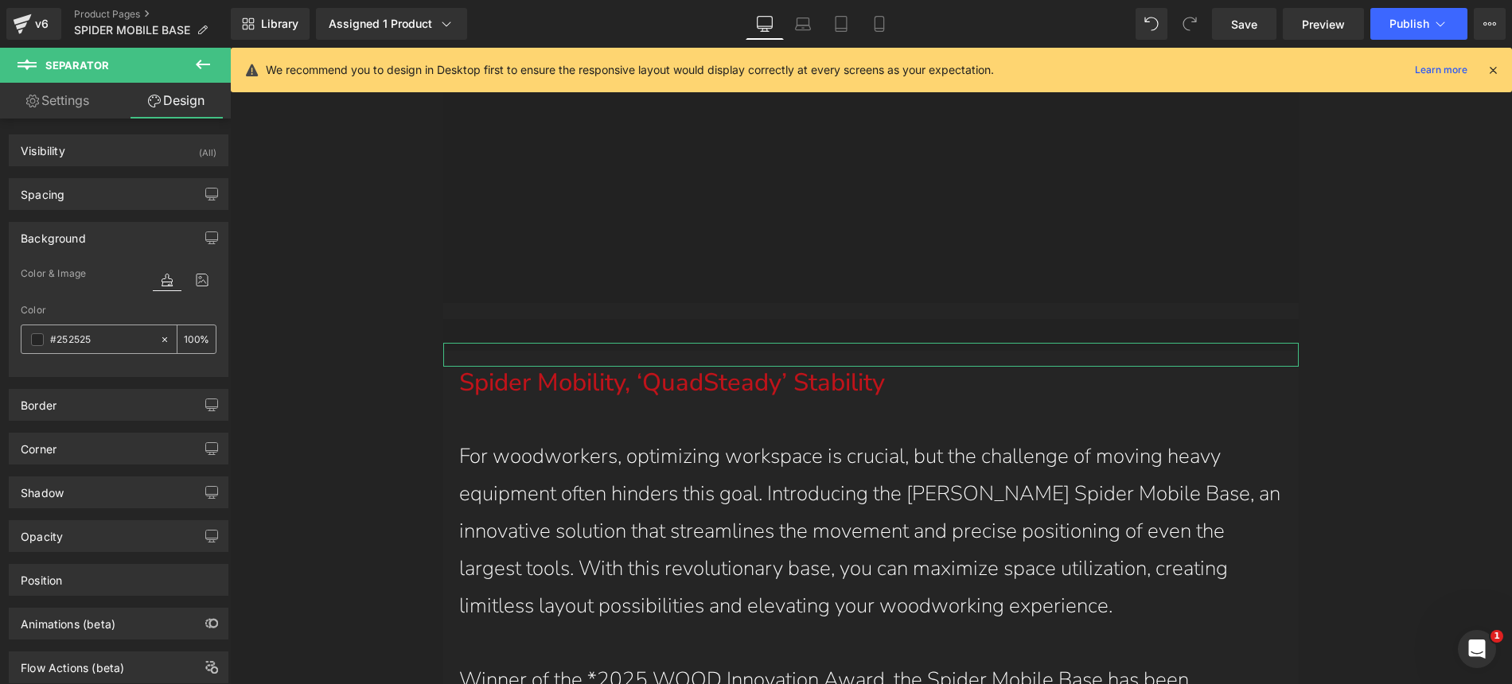
drag, startPoint x: 102, startPoint y: 342, endPoint x: 112, endPoint y: 338, distance: 11.1
click at [112, 338] on input "#252525" at bounding box center [101, 340] width 102 height 18
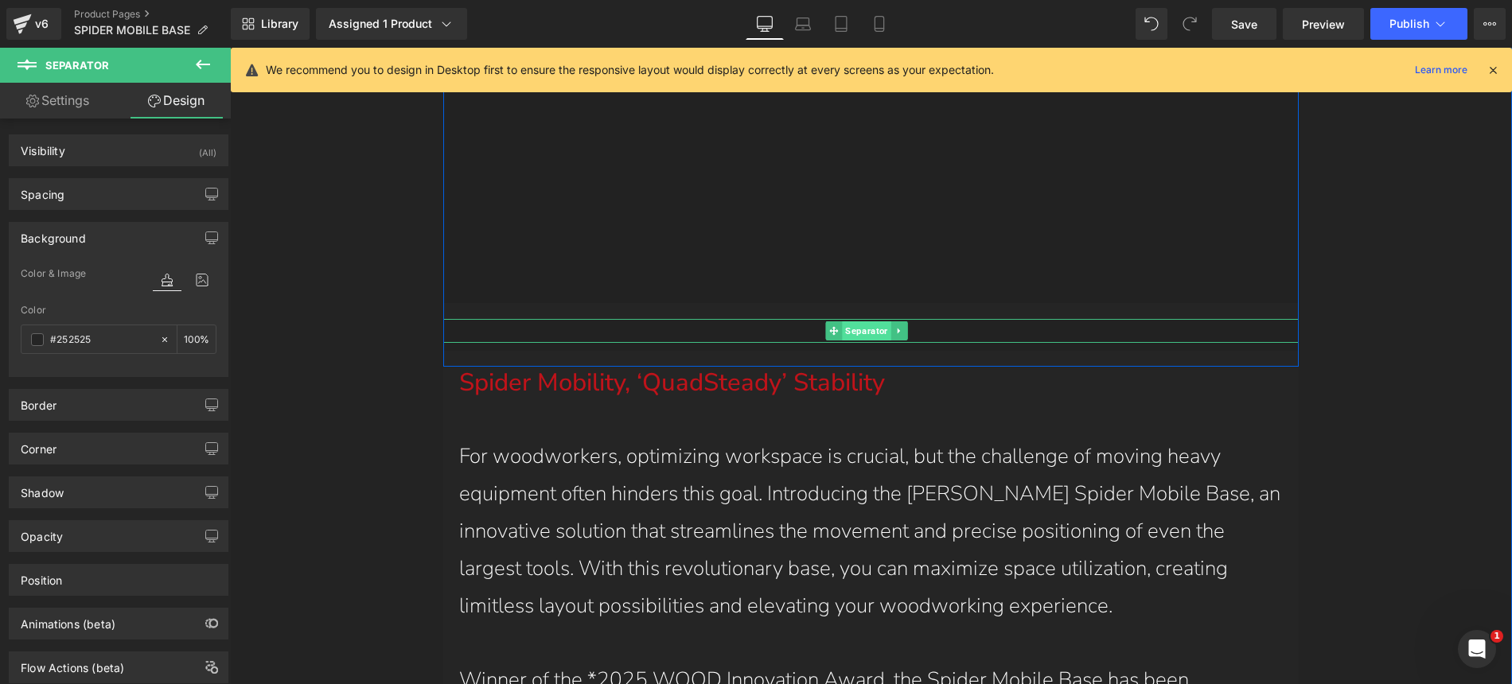
click at [851, 321] on span "Separator" at bounding box center [867, 330] width 49 height 19
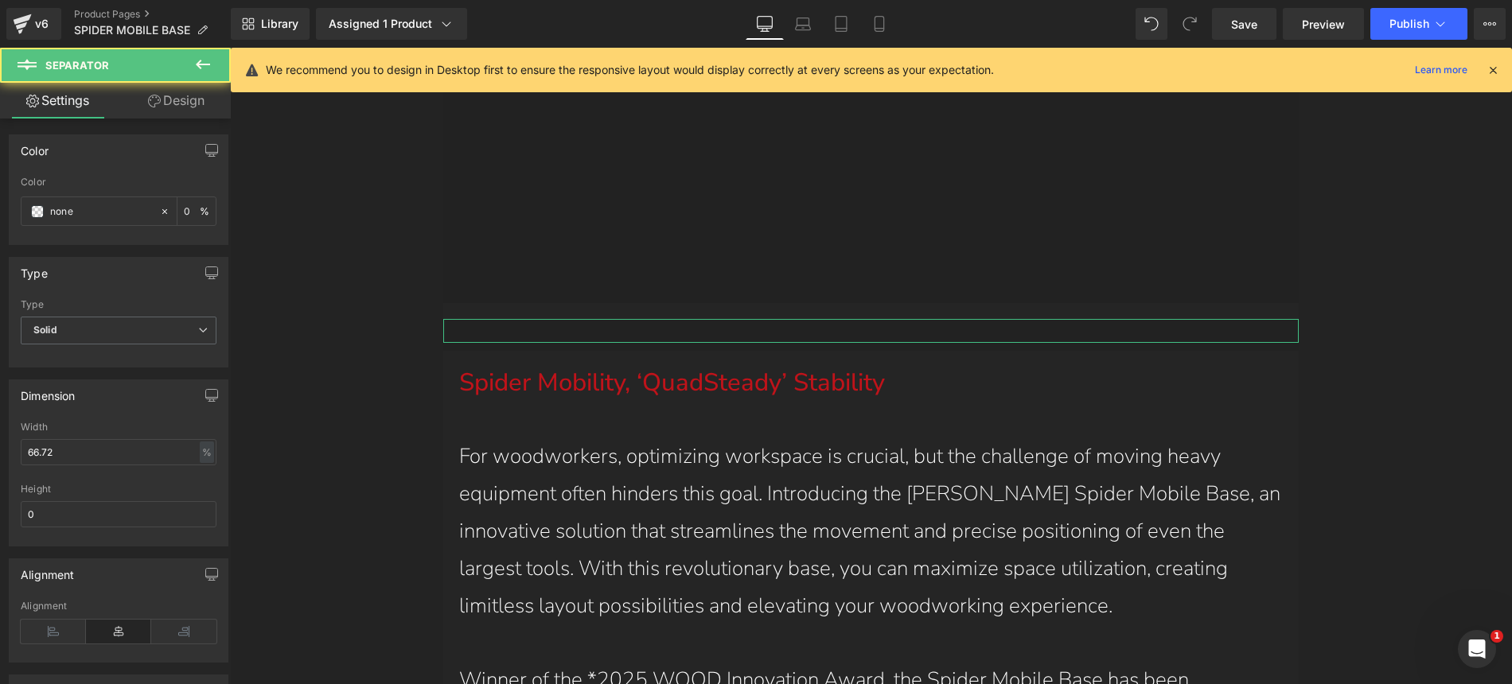
click at [200, 99] on link "Design" at bounding box center [176, 101] width 115 height 36
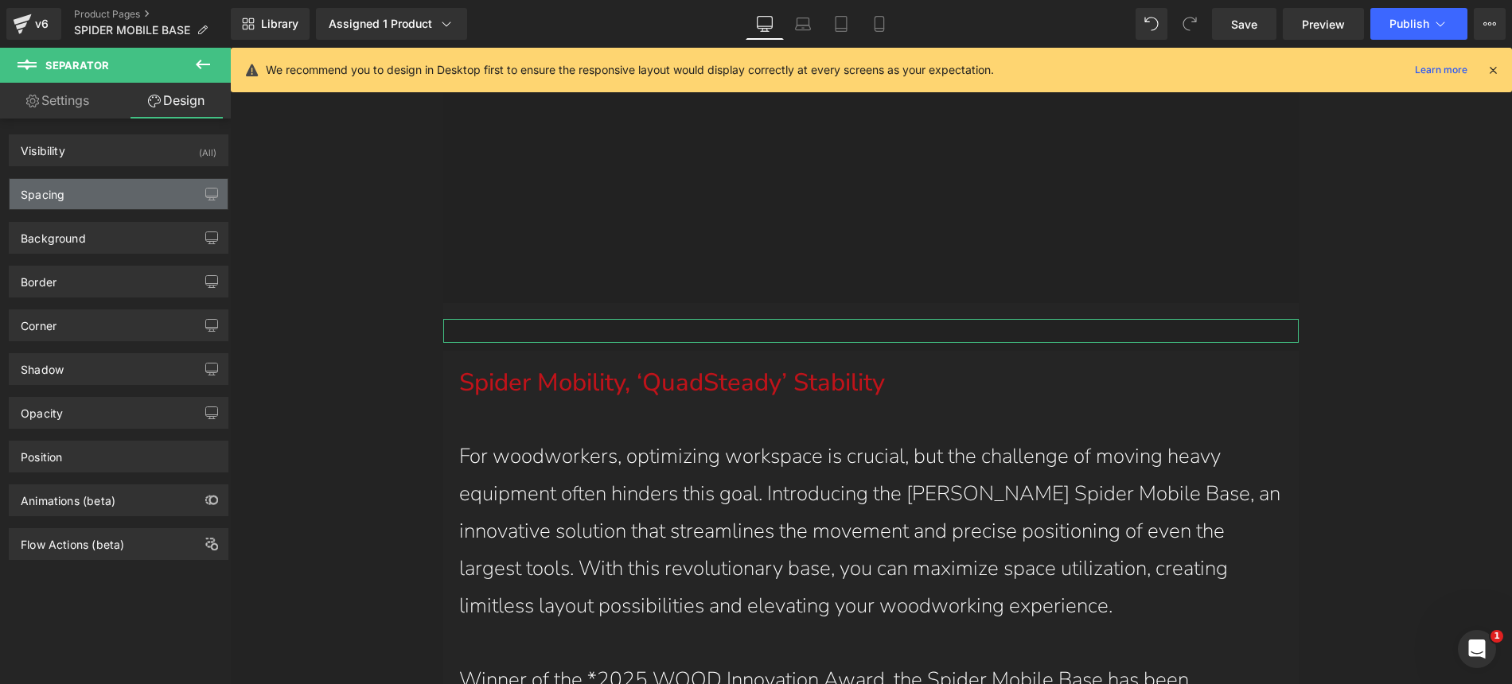
click at [119, 193] on div "Spacing" at bounding box center [119, 194] width 218 height 30
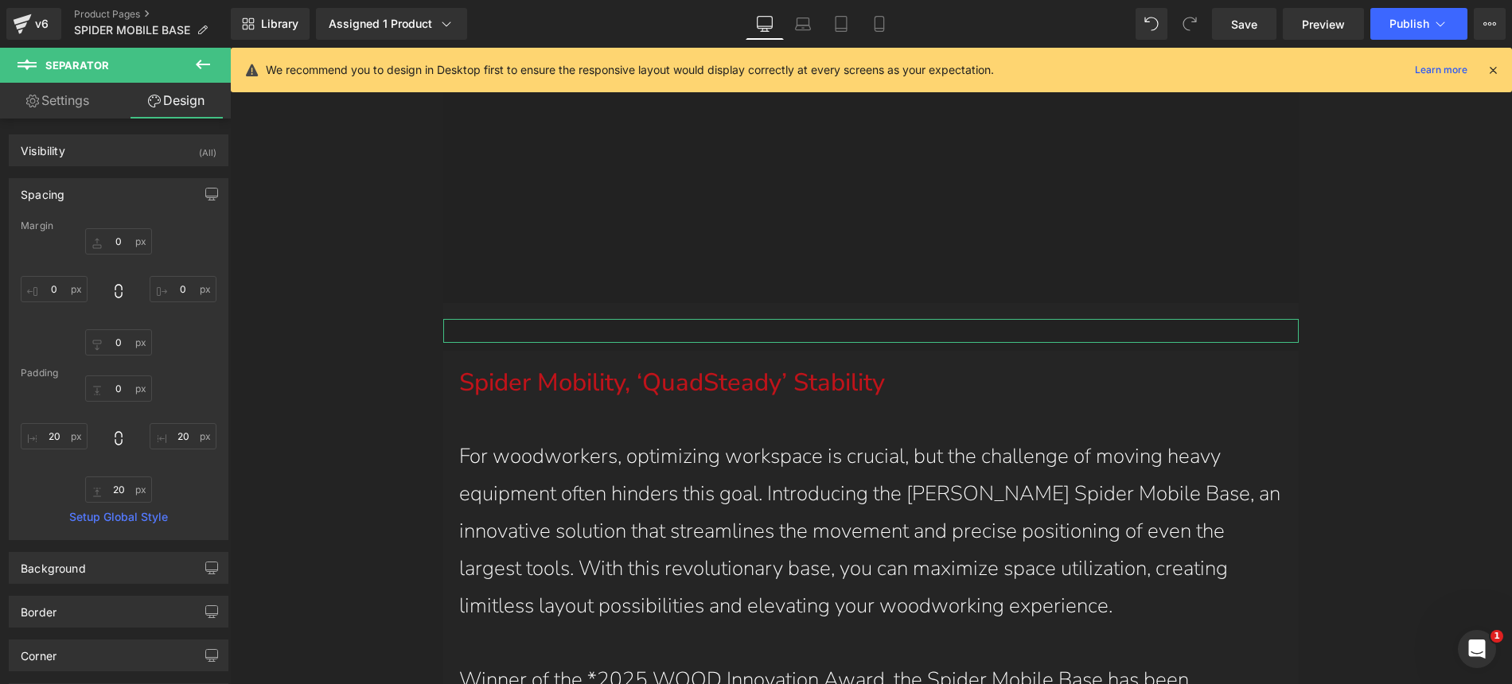
click at [96, 194] on div "Spacing" at bounding box center [119, 194] width 218 height 30
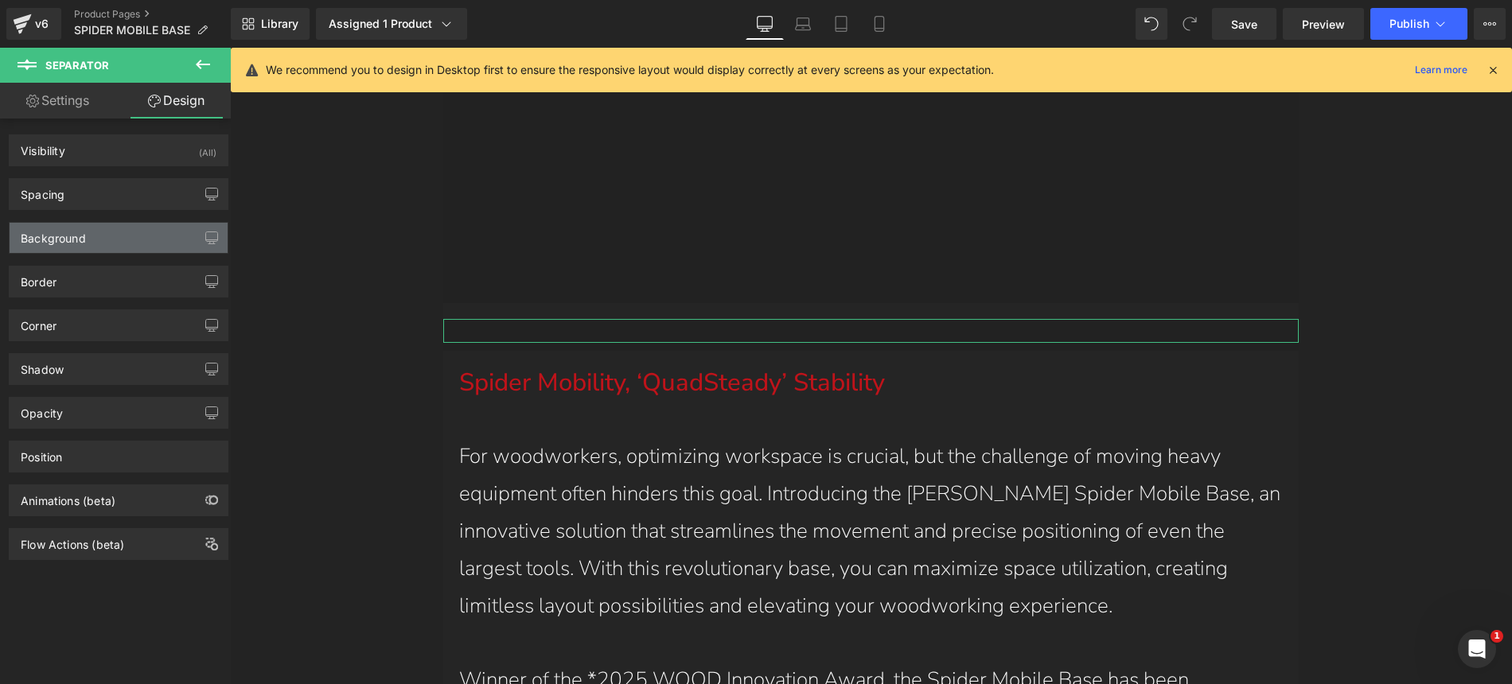
click at [92, 232] on div "Background" at bounding box center [119, 238] width 218 height 30
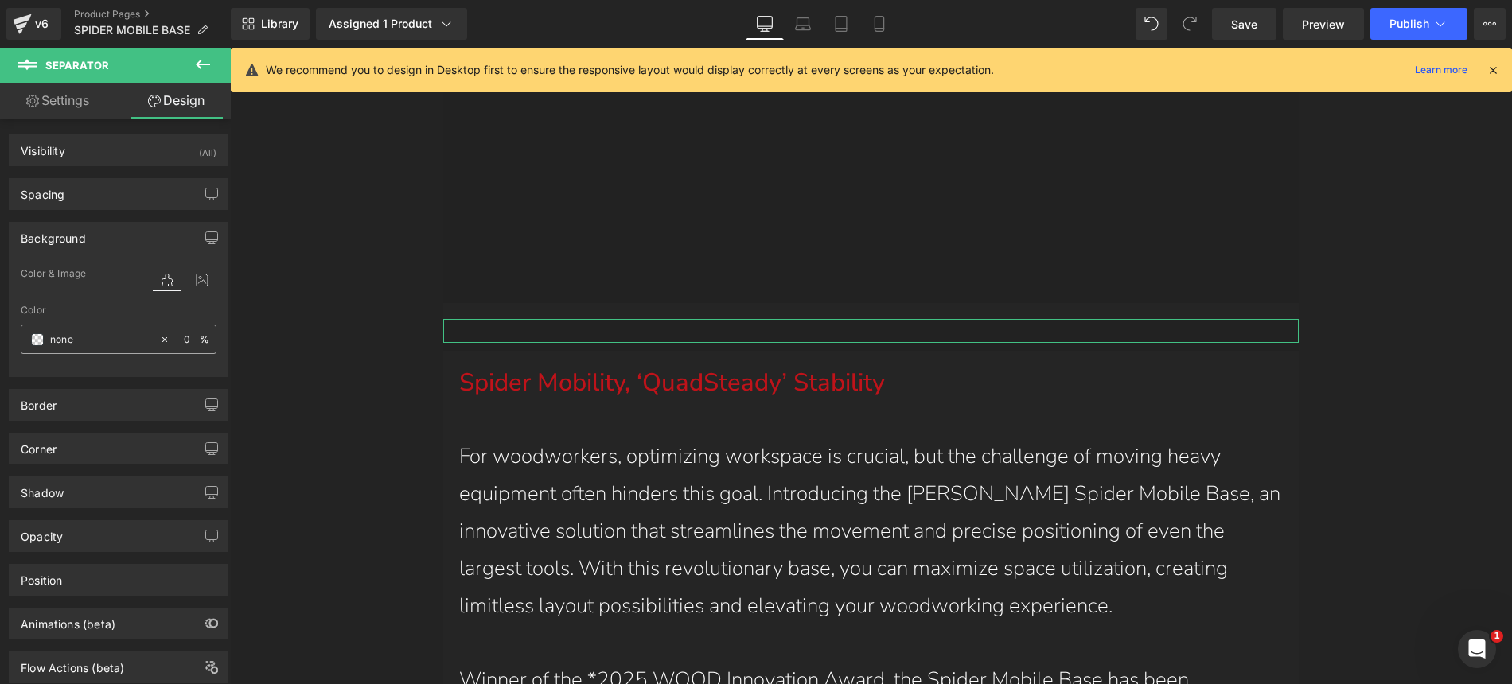
click at [105, 344] on input "none" at bounding box center [101, 340] width 102 height 18
paste input "#252525"
type input "#252525"
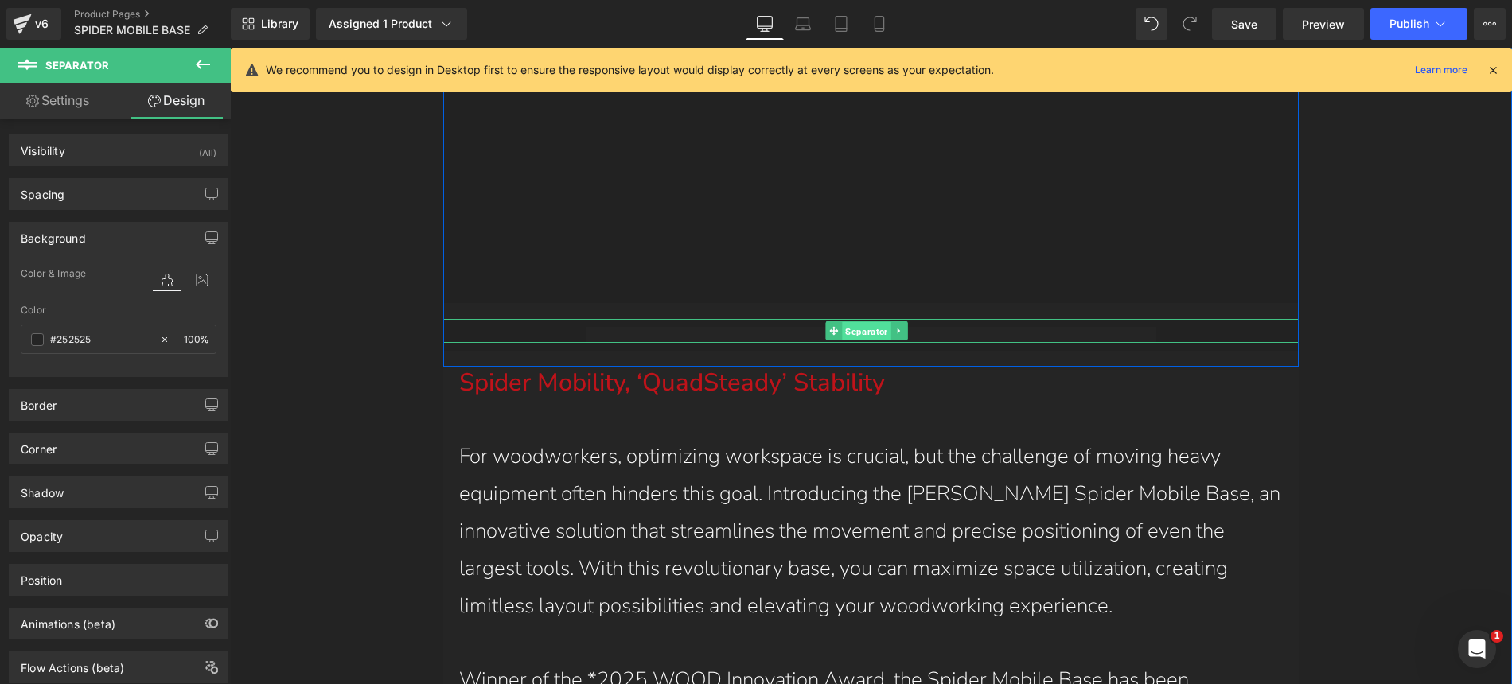
click at [859, 322] on span "Separator" at bounding box center [867, 331] width 49 height 19
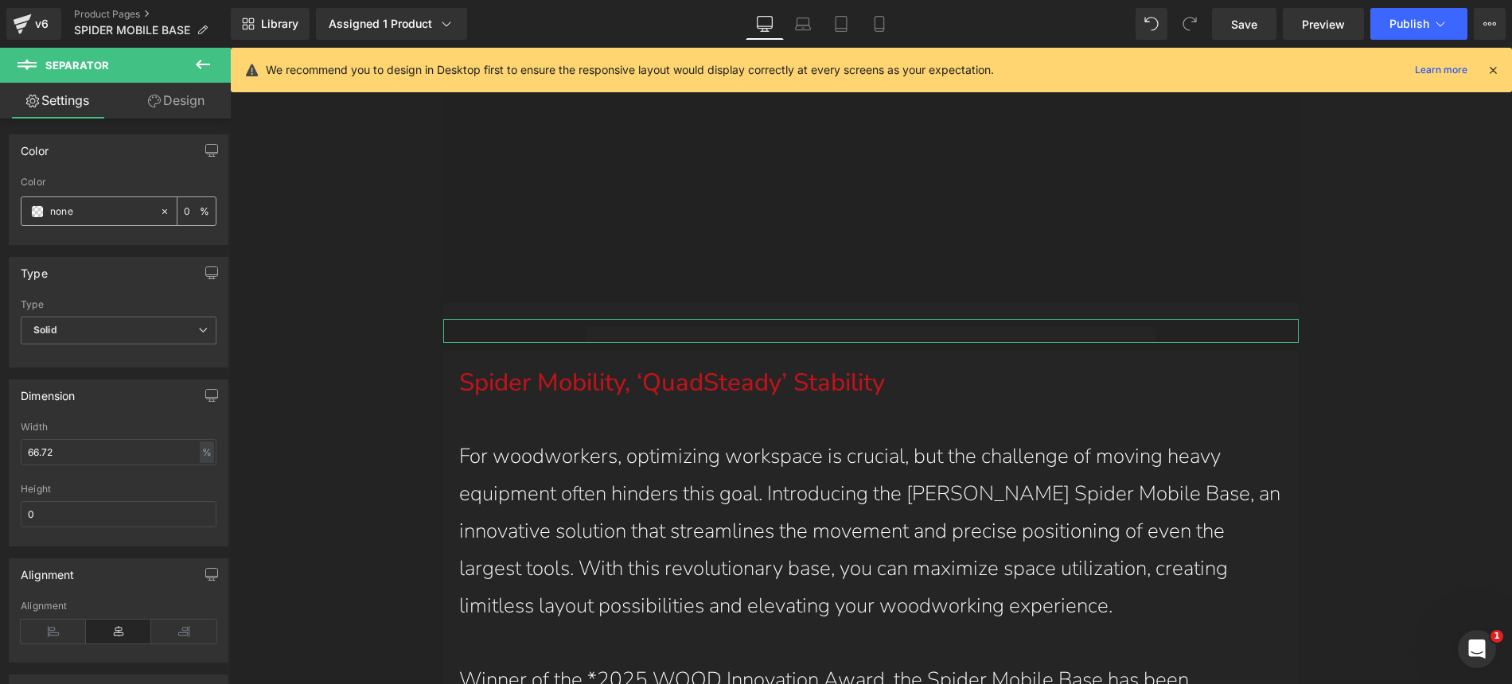
click at [82, 209] on input "none" at bounding box center [101, 212] width 102 height 18
drag, startPoint x: 82, startPoint y: 209, endPoint x: 40, endPoint y: 203, distance: 42.7
click at [40, 203] on div "none" at bounding box center [90, 211] width 138 height 28
paste input "#252525"
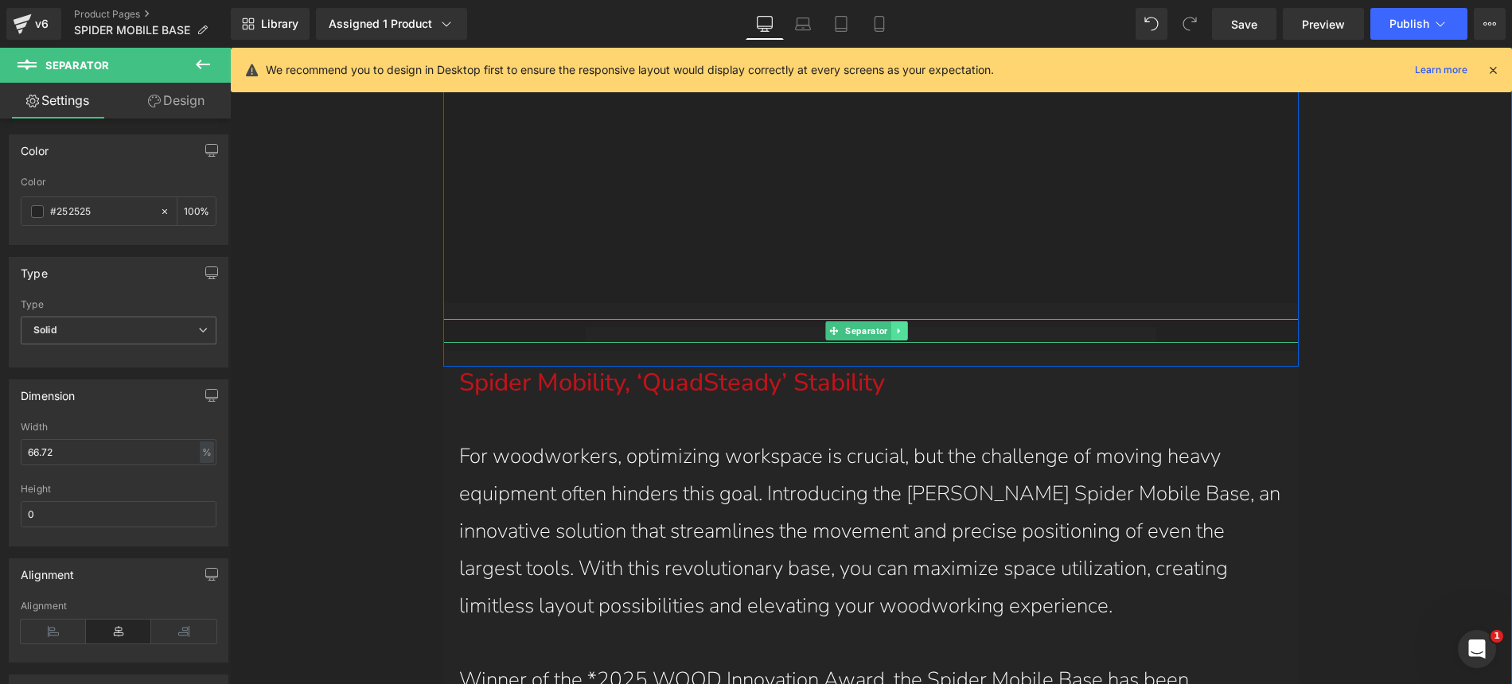
type input "#252525"
click at [898, 329] on icon at bounding box center [899, 332] width 2 height 6
click at [903, 326] on icon at bounding box center [907, 330] width 9 height 9
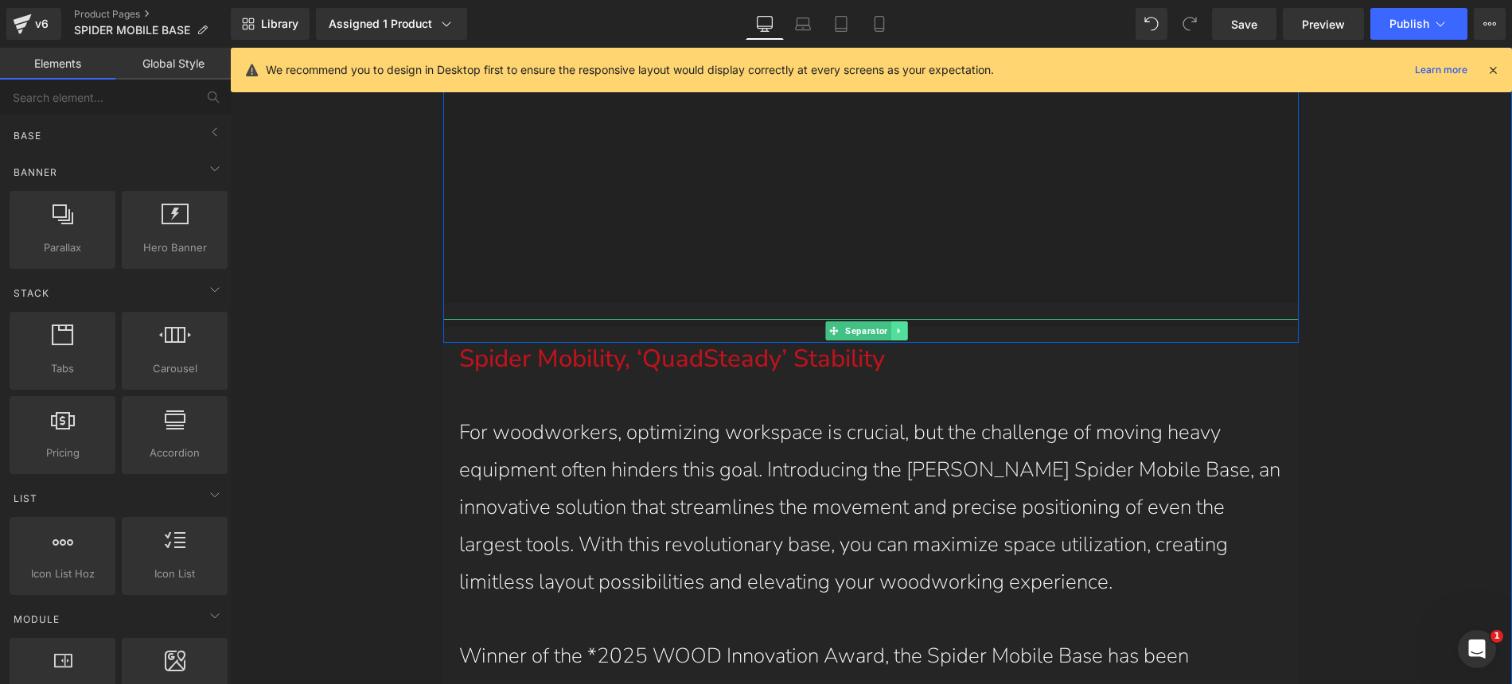
click at [899, 326] on icon at bounding box center [899, 331] width 9 height 10
click at [906, 326] on icon at bounding box center [907, 330] width 9 height 9
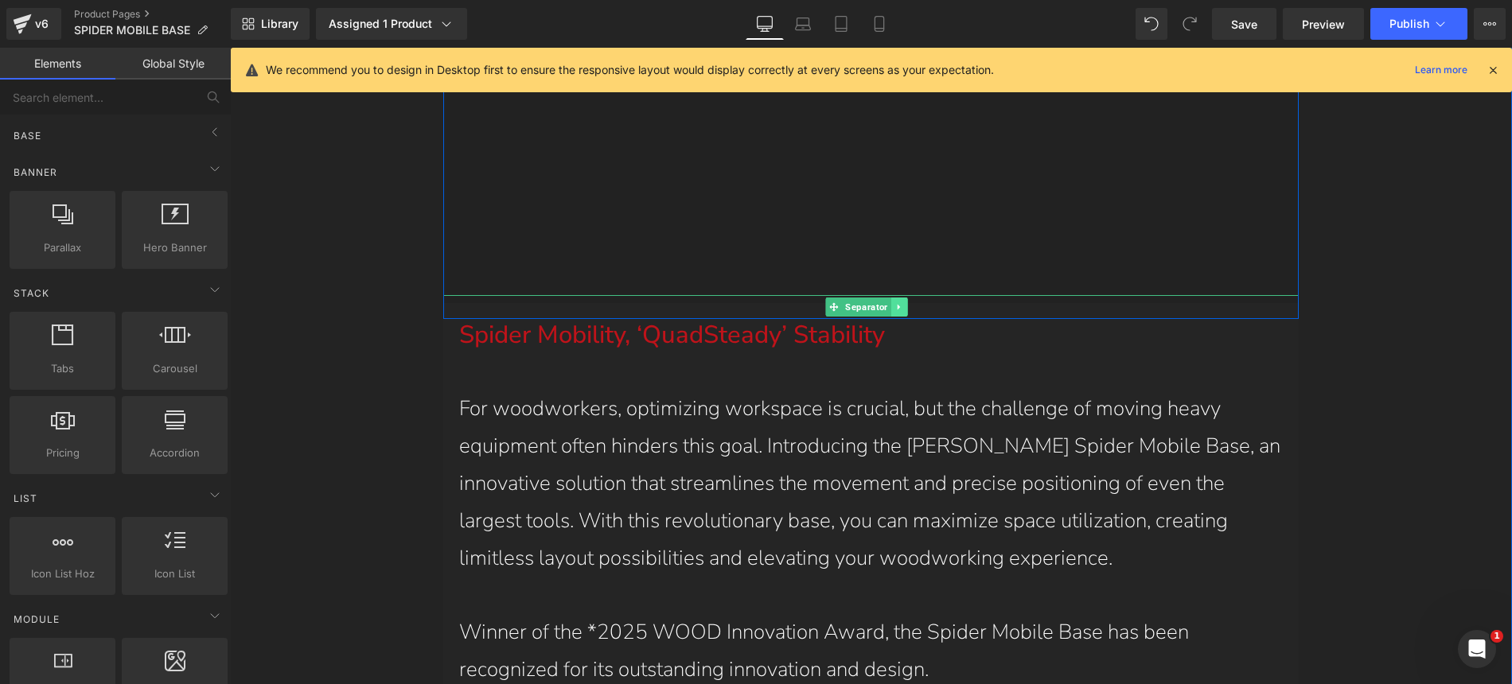
click at [899, 302] on icon at bounding box center [899, 307] width 9 height 10
click at [911, 302] on icon at bounding box center [907, 306] width 9 height 9
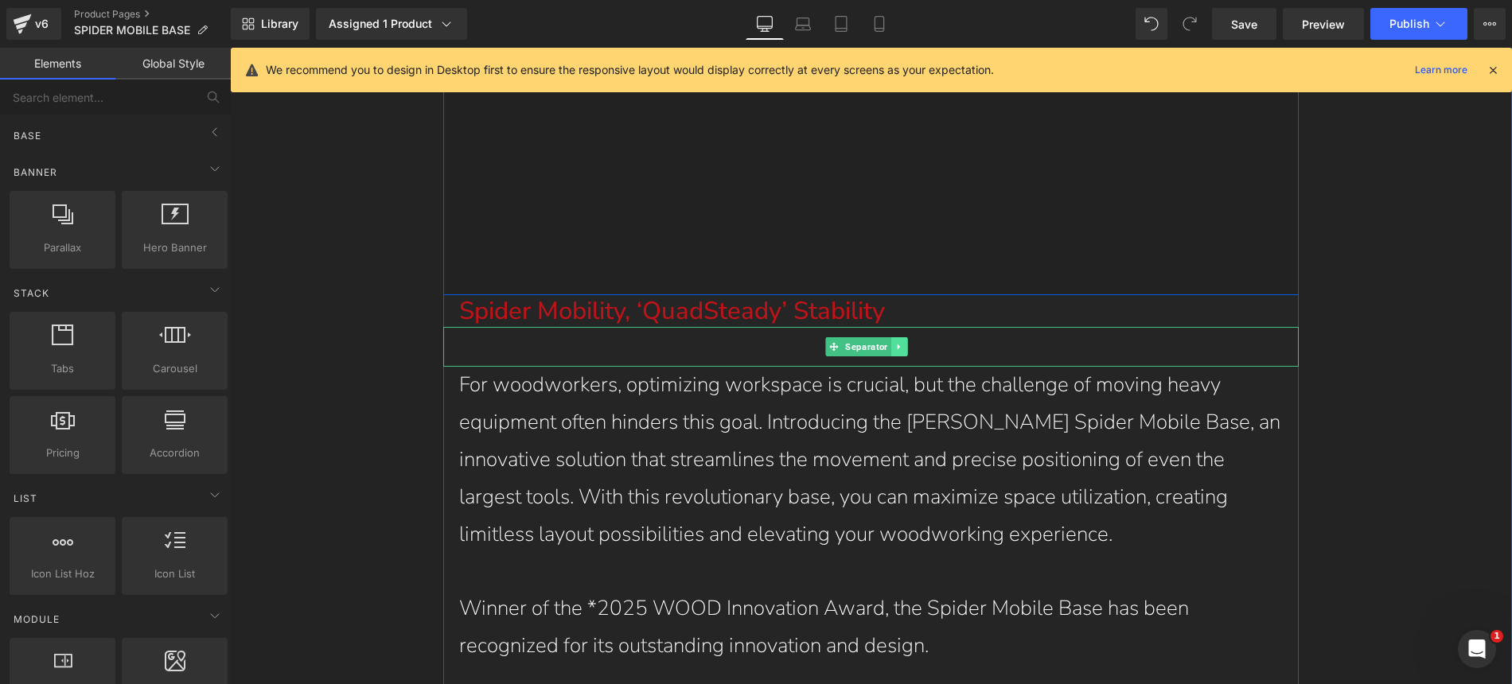
click at [896, 342] on icon at bounding box center [899, 347] width 9 height 10
click at [890, 342] on icon at bounding box center [890, 347] width 9 height 10
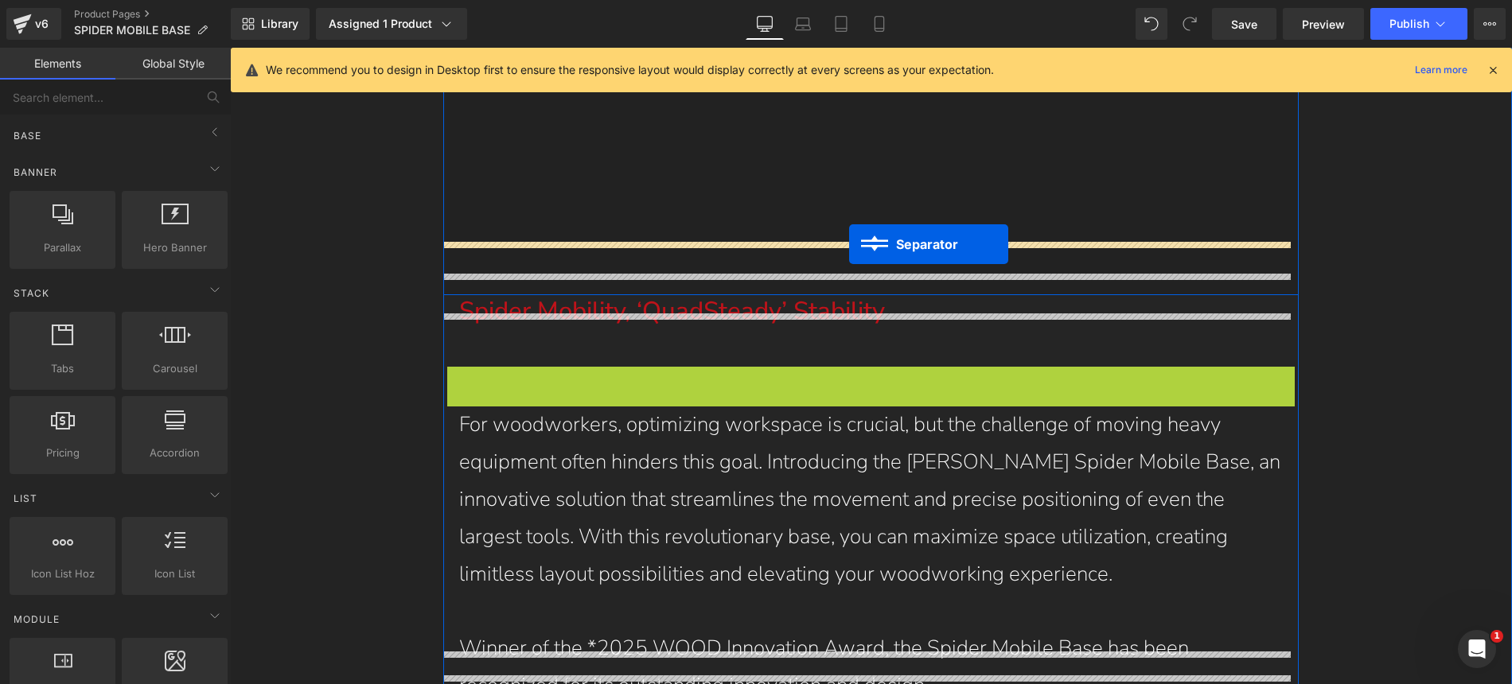
drag, startPoint x: 854, startPoint y: 336, endPoint x: 849, endPoint y: 244, distance: 91.6
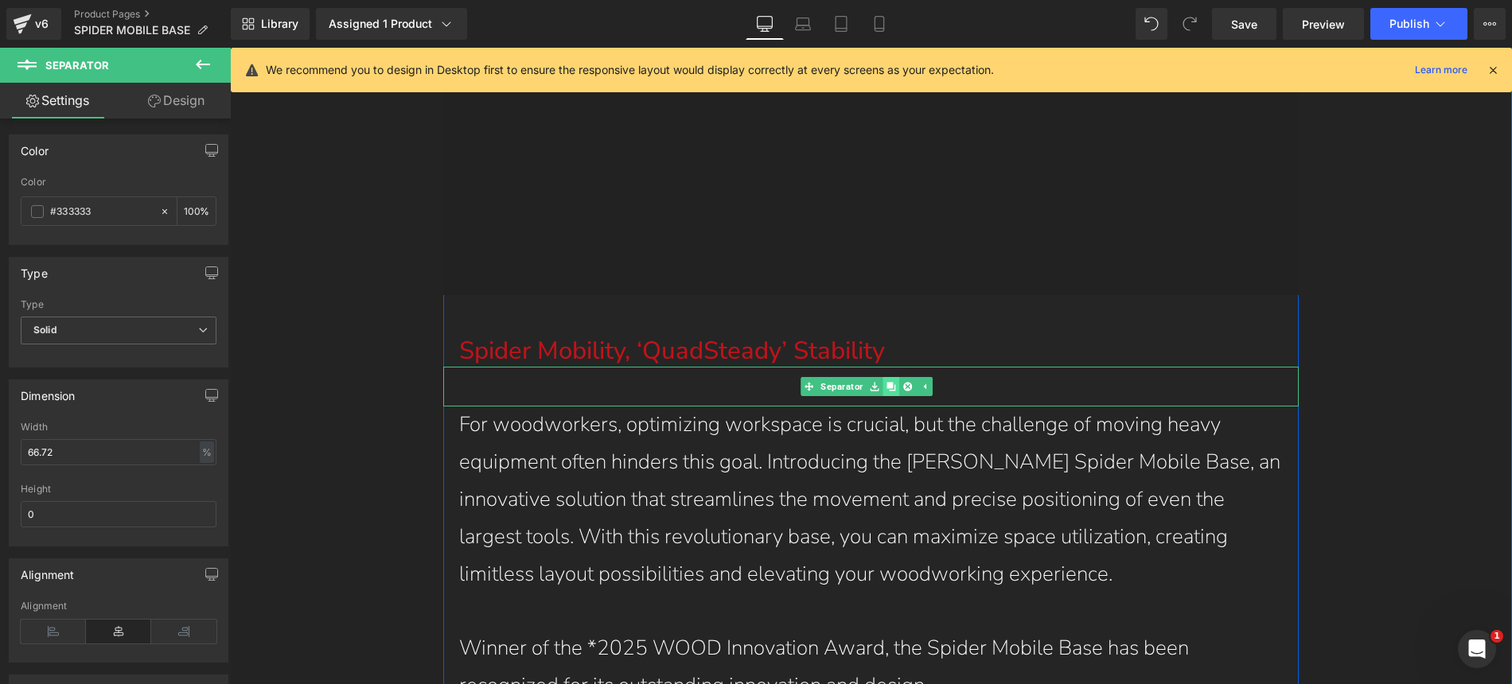
click at [892, 382] on icon at bounding box center [890, 387] width 9 height 10
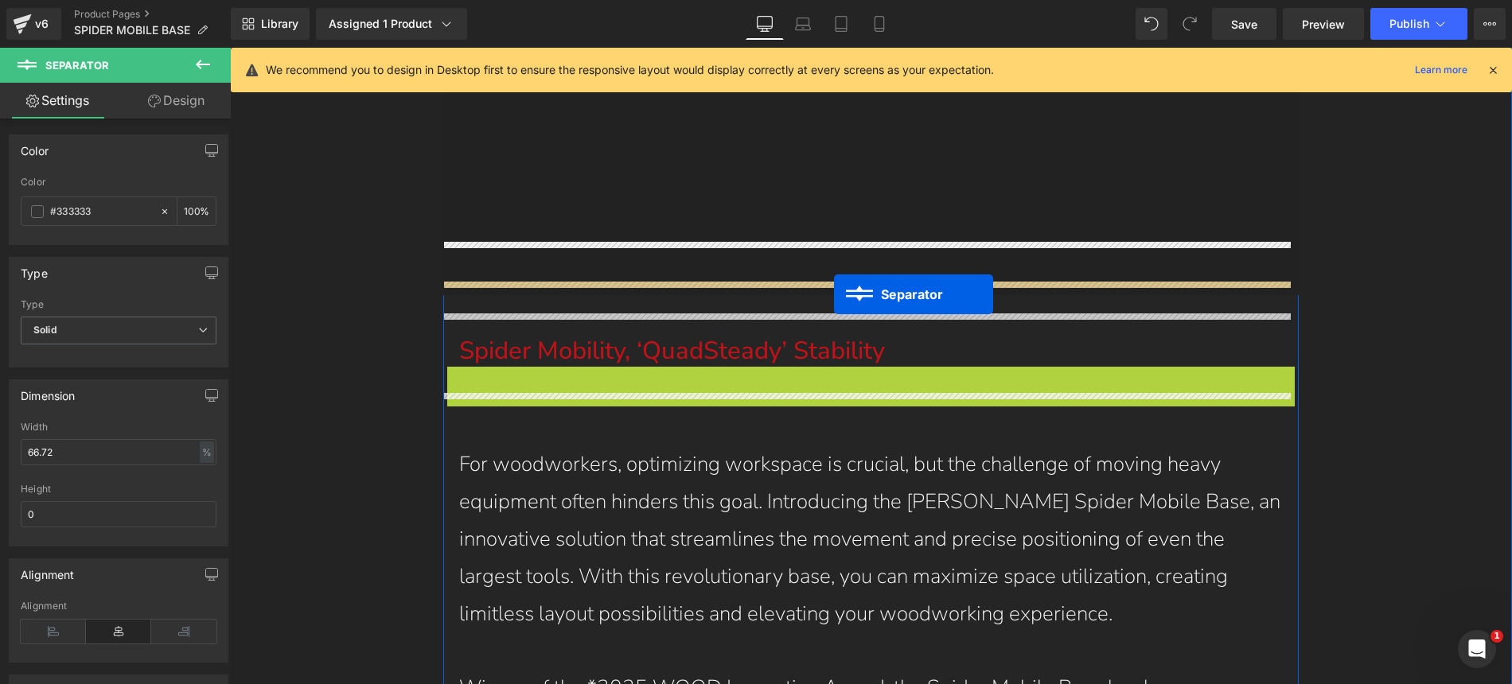
drag, startPoint x: 828, startPoint y: 337, endPoint x: 834, endPoint y: 294, distance: 43.4
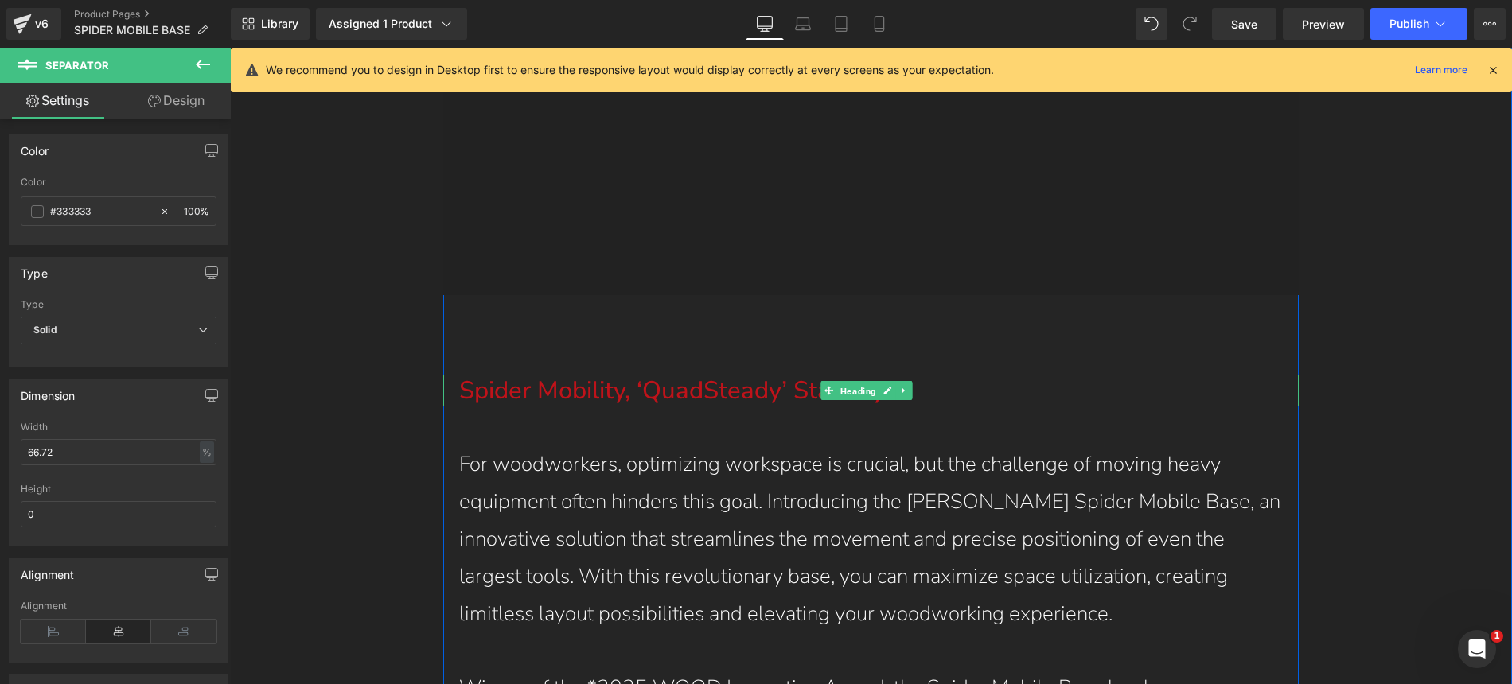
click at [858, 382] on span "Heading" at bounding box center [859, 391] width 42 height 19
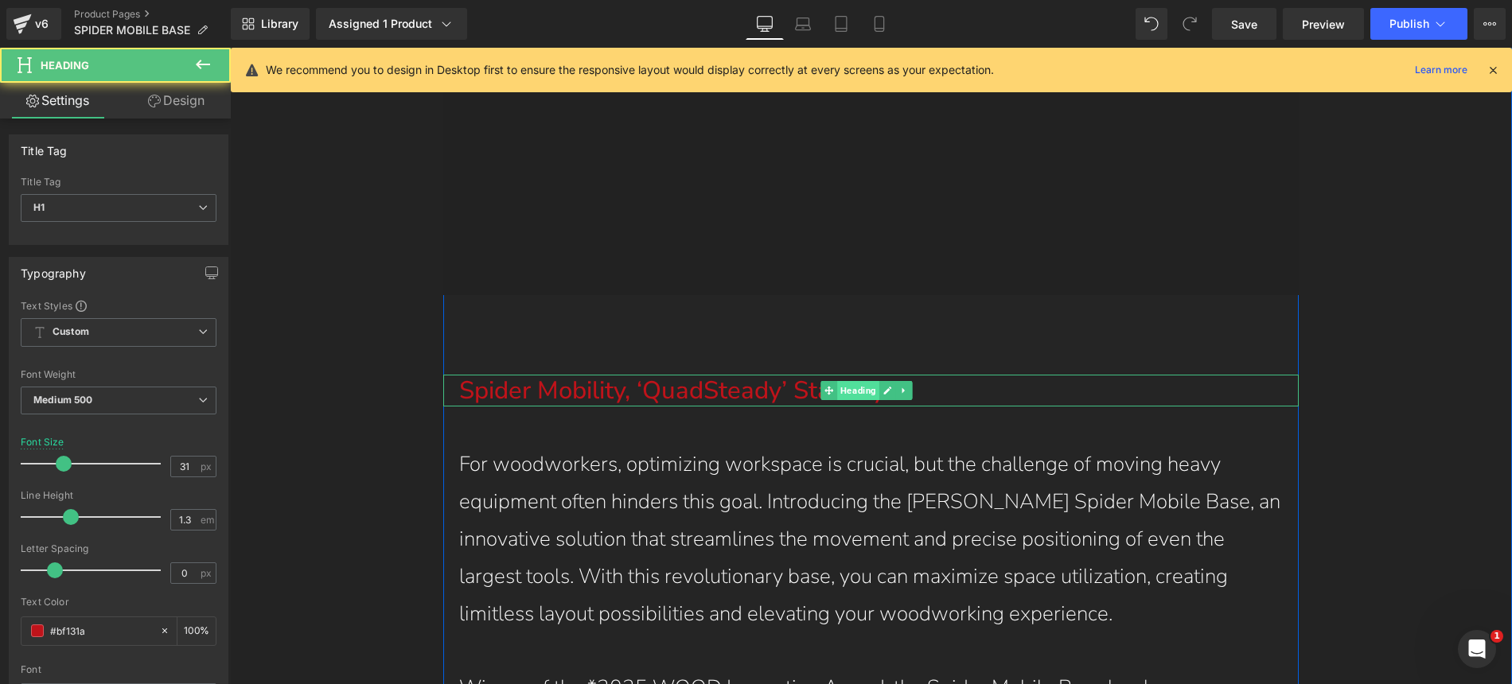
click at [860, 381] on span "Heading" at bounding box center [859, 390] width 42 height 19
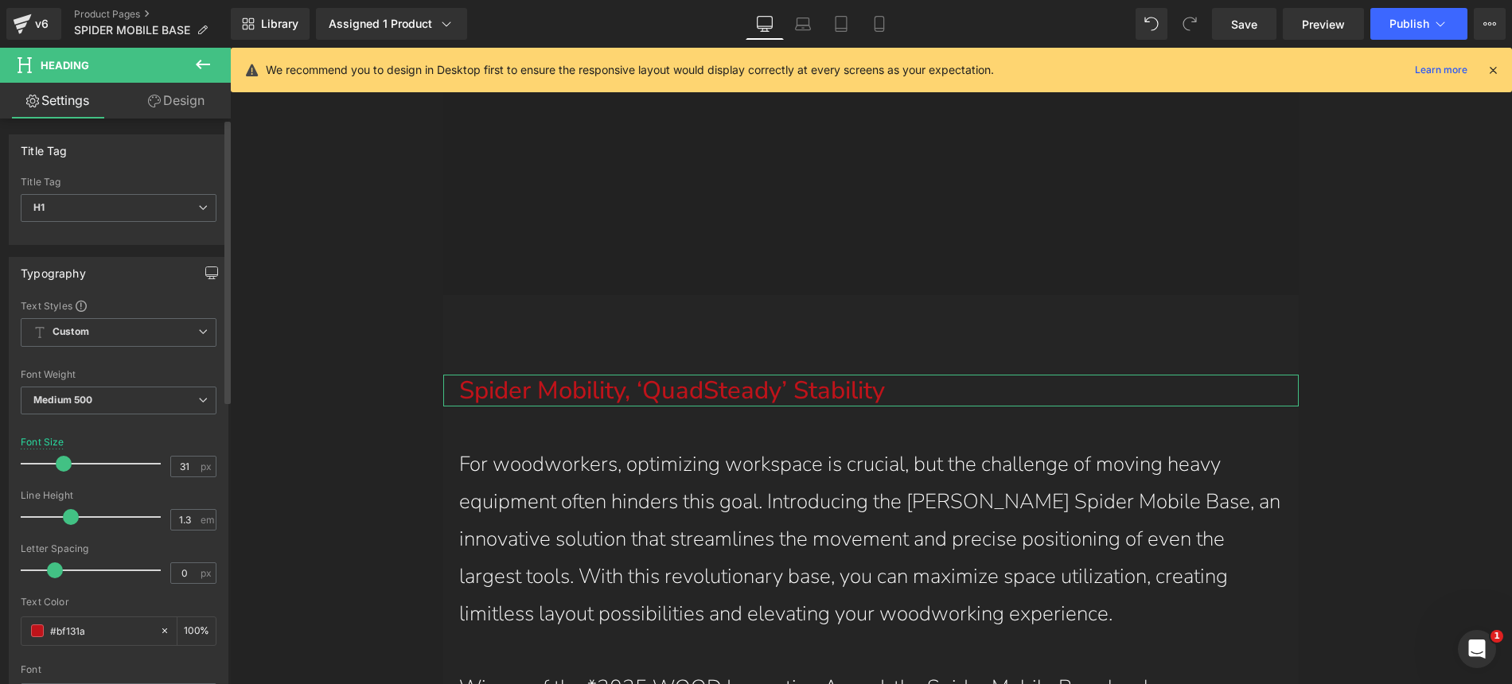
click at [205, 274] on icon "button" at bounding box center [211, 273] width 13 height 13
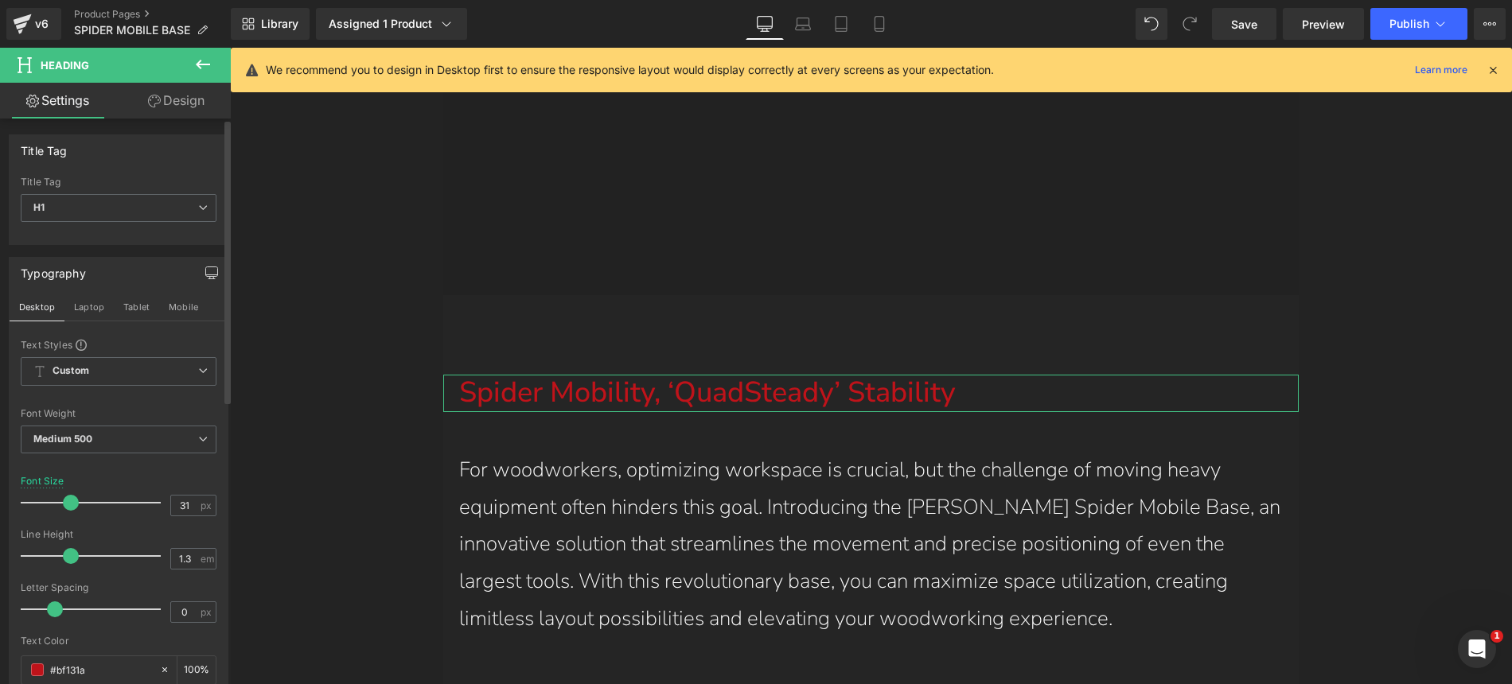
click at [68, 502] on span at bounding box center [71, 503] width 16 height 16
click at [94, 305] on button "Laptop" at bounding box center [88, 307] width 49 height 27
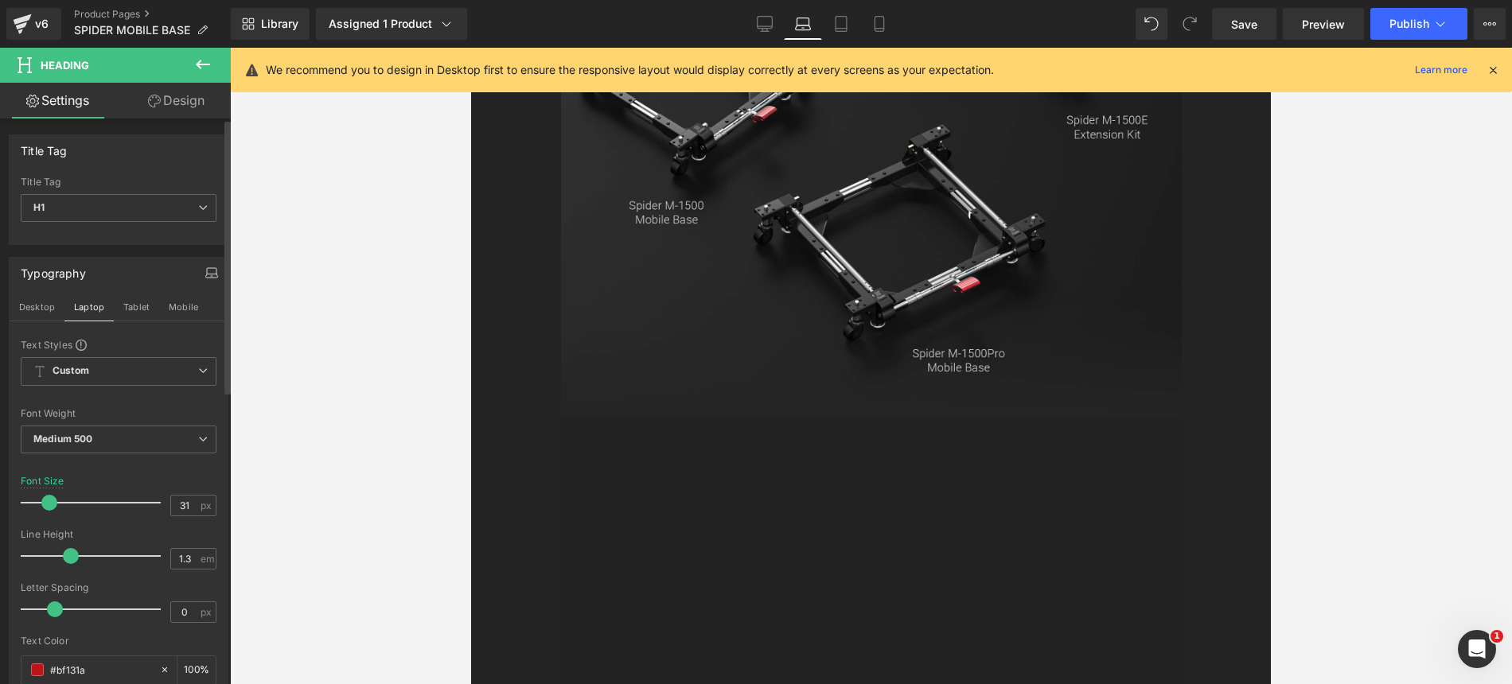
scroll to position [2987, 0]
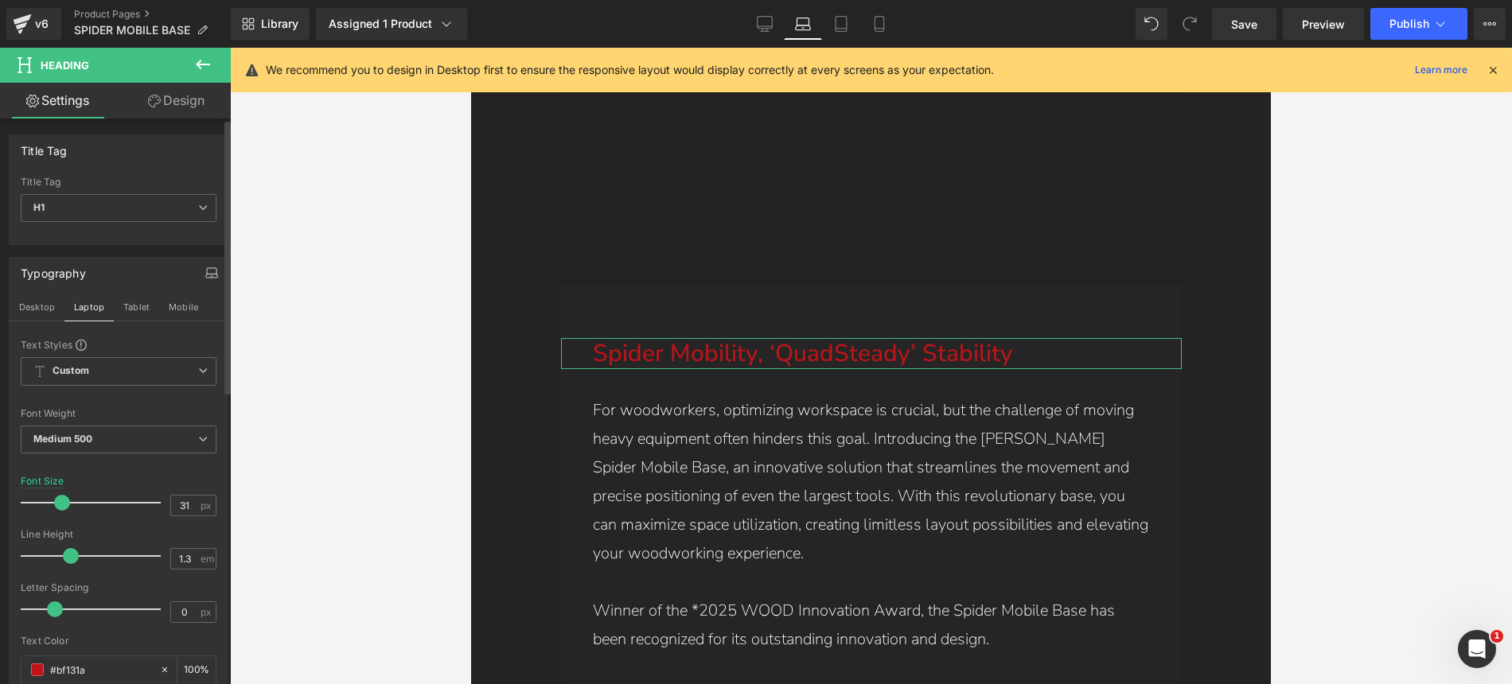
drag, startPoint x: 52, startPoint y: 505, endPoint x: 64, endPoint y: 504, distance: 12.0
click at [64, 504] on span at bounding box center [62, 503] width 16 height 16
click at [128, 311] on button "Tablet" at bounding box center [136, 307] width 45 height 27
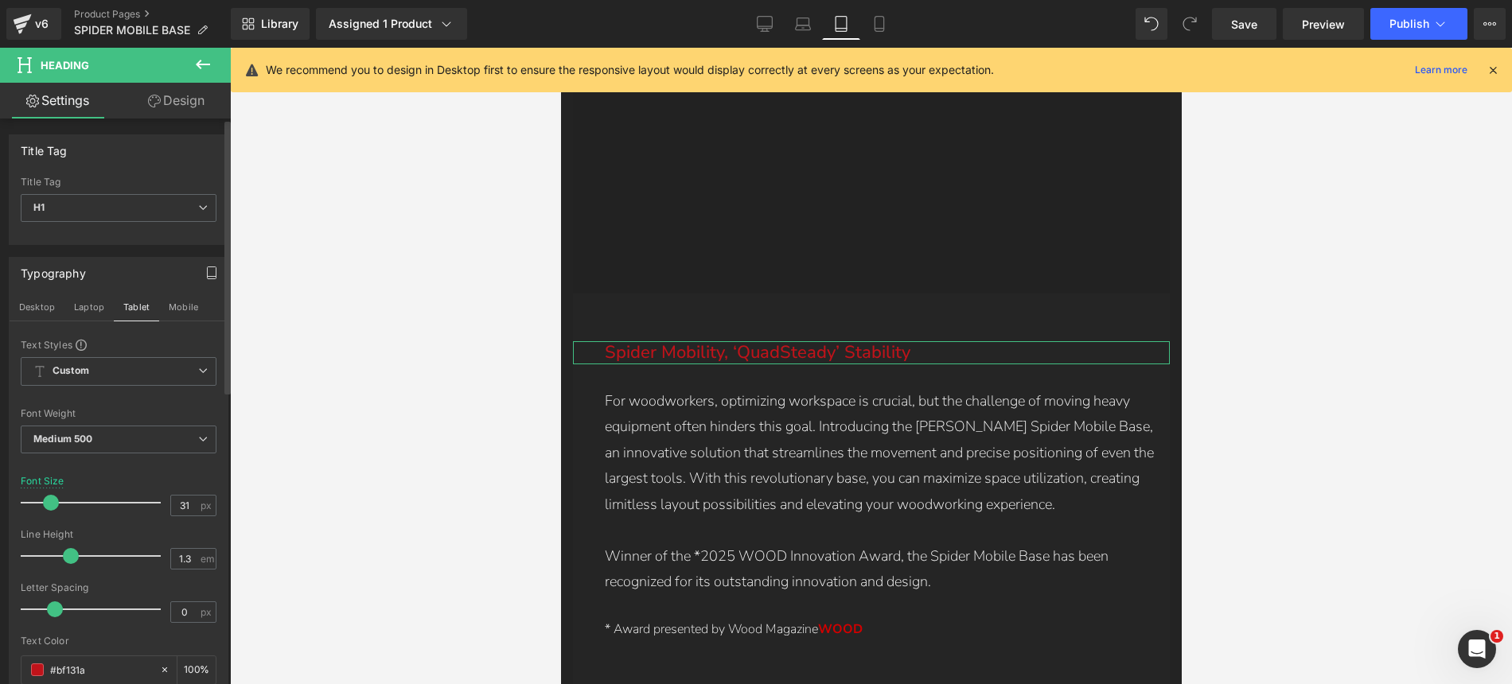
scroll to position [3715, 0]
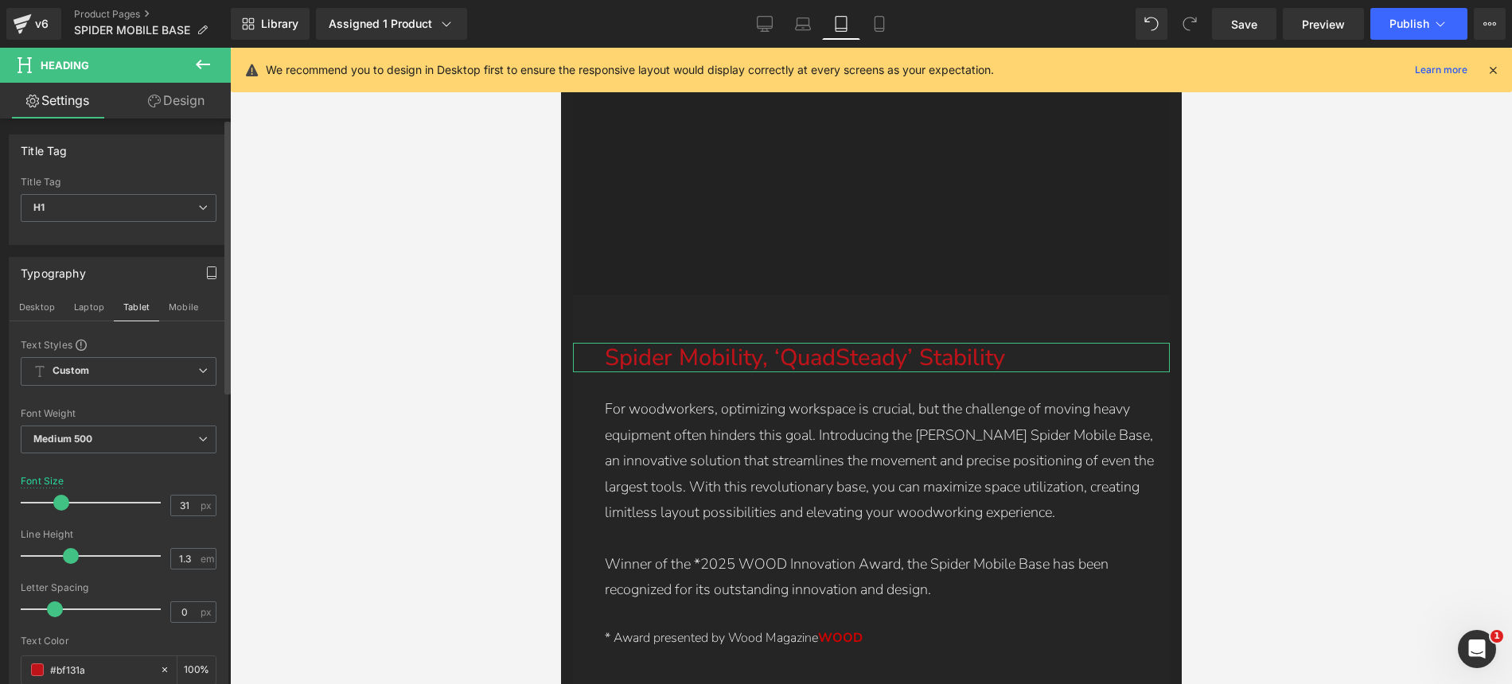
drag, startPoint x: 48, startPoint y: 501, endPoint x: 57, endPoint y: 503, distance: 9.7
click at [57, 503] on span at bounding box center [61, 503] width 16 height 16
click at [185, 302] on button "Mobile" at bounding box center [183, 307] width 49 height 27
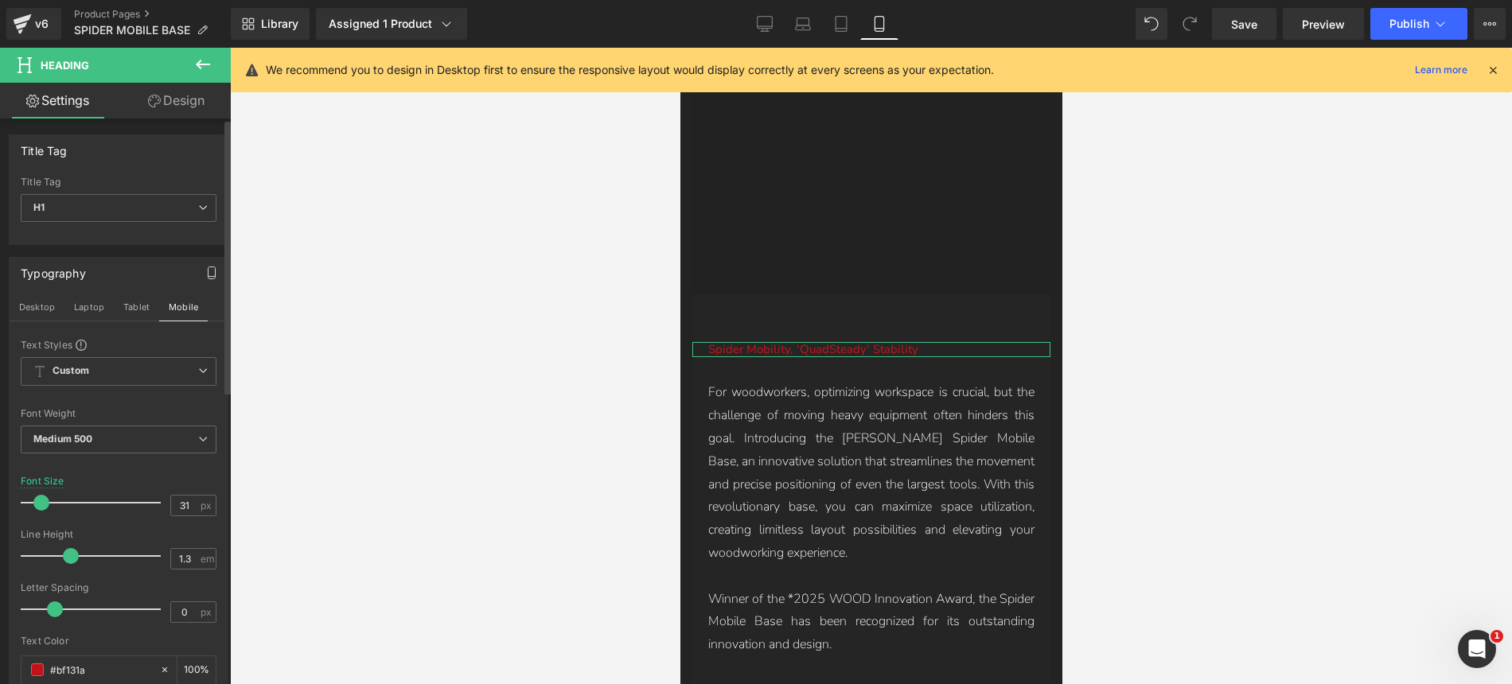
scroll to position [2475, 0]
click at [48, 501] on span at bounding box center [49, 503] width 16 height 16
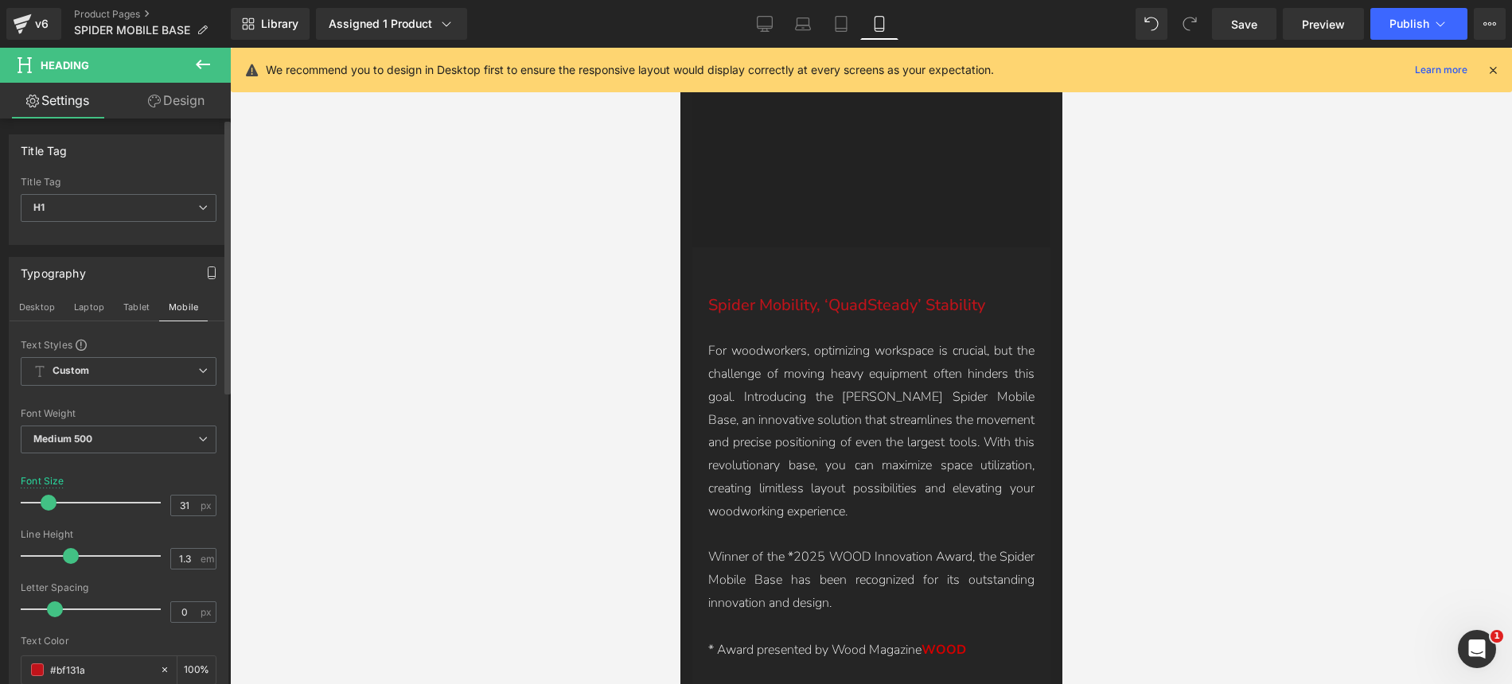
scroll to position [2678, 0]
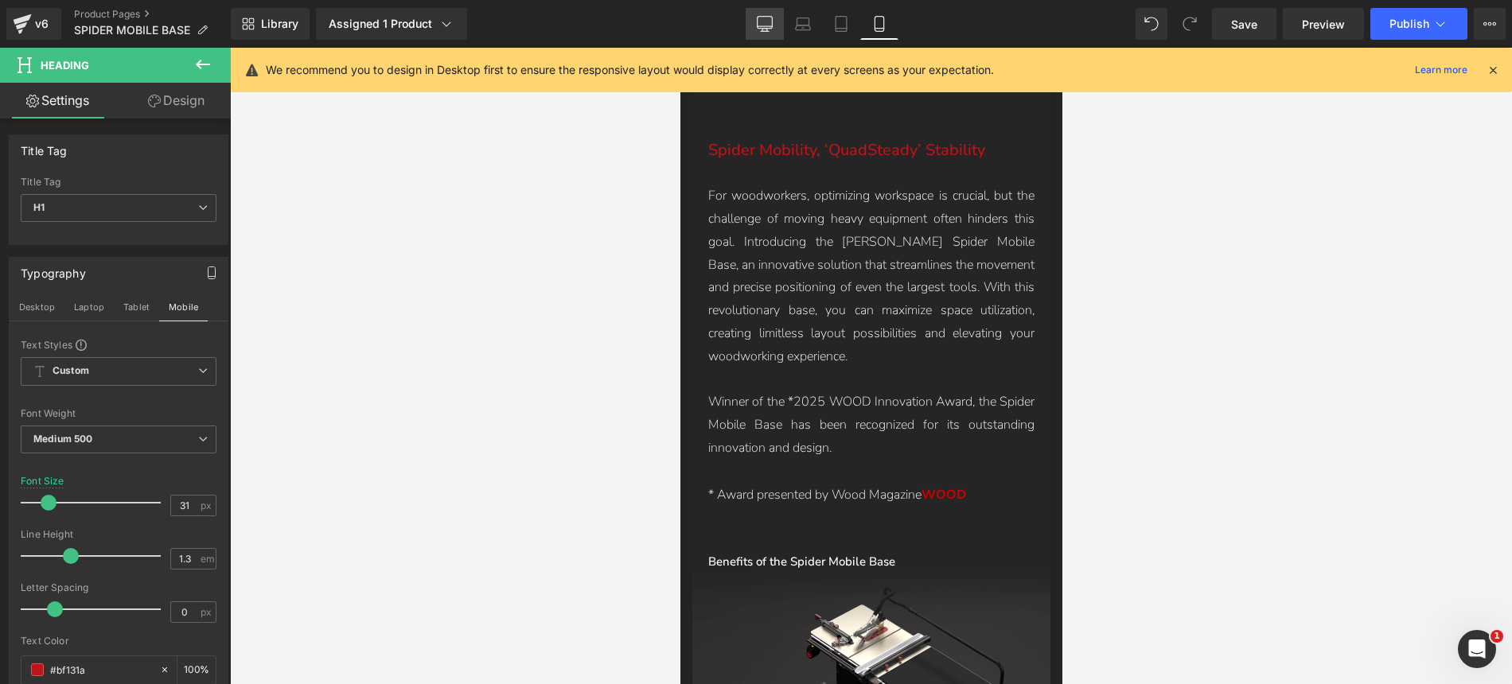
click at [763, 23] on icon at bounding box center [765, 24] width 16 height 16
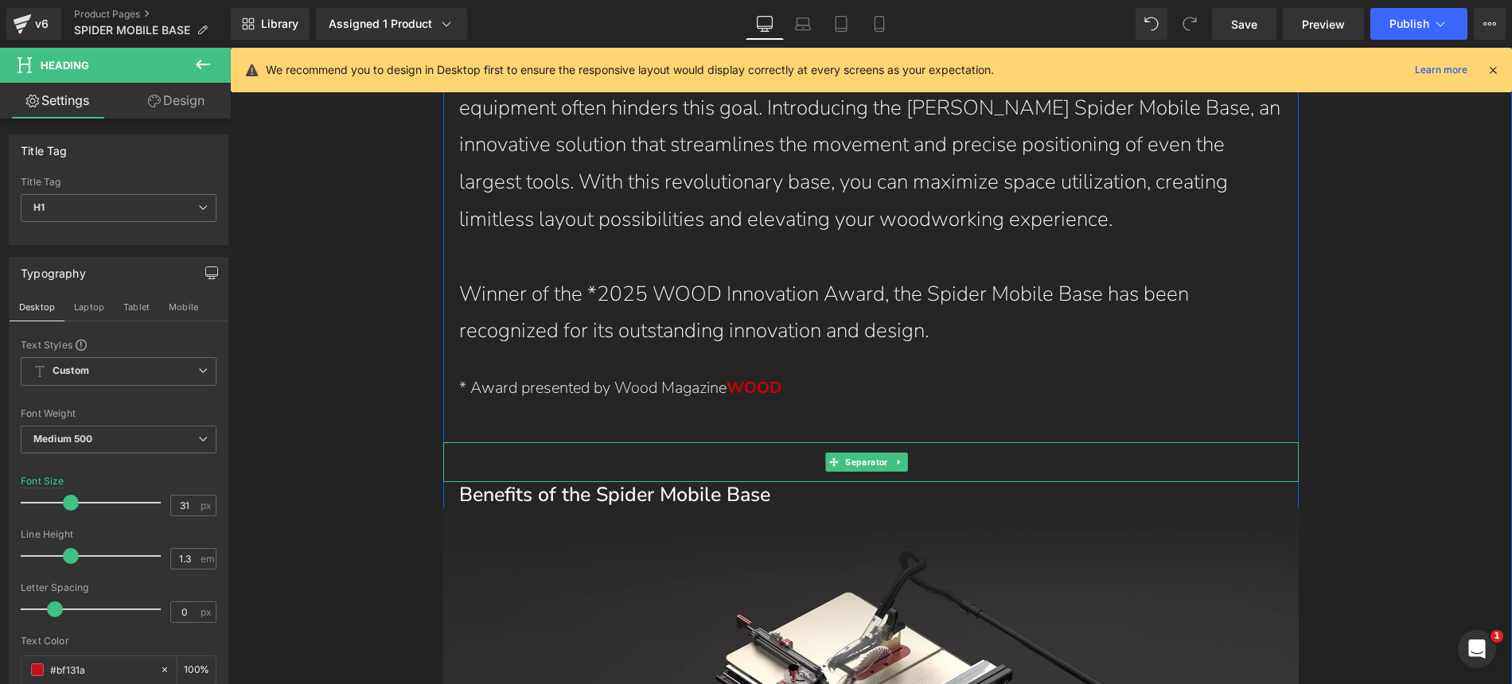
scroll to position [3339, 0]
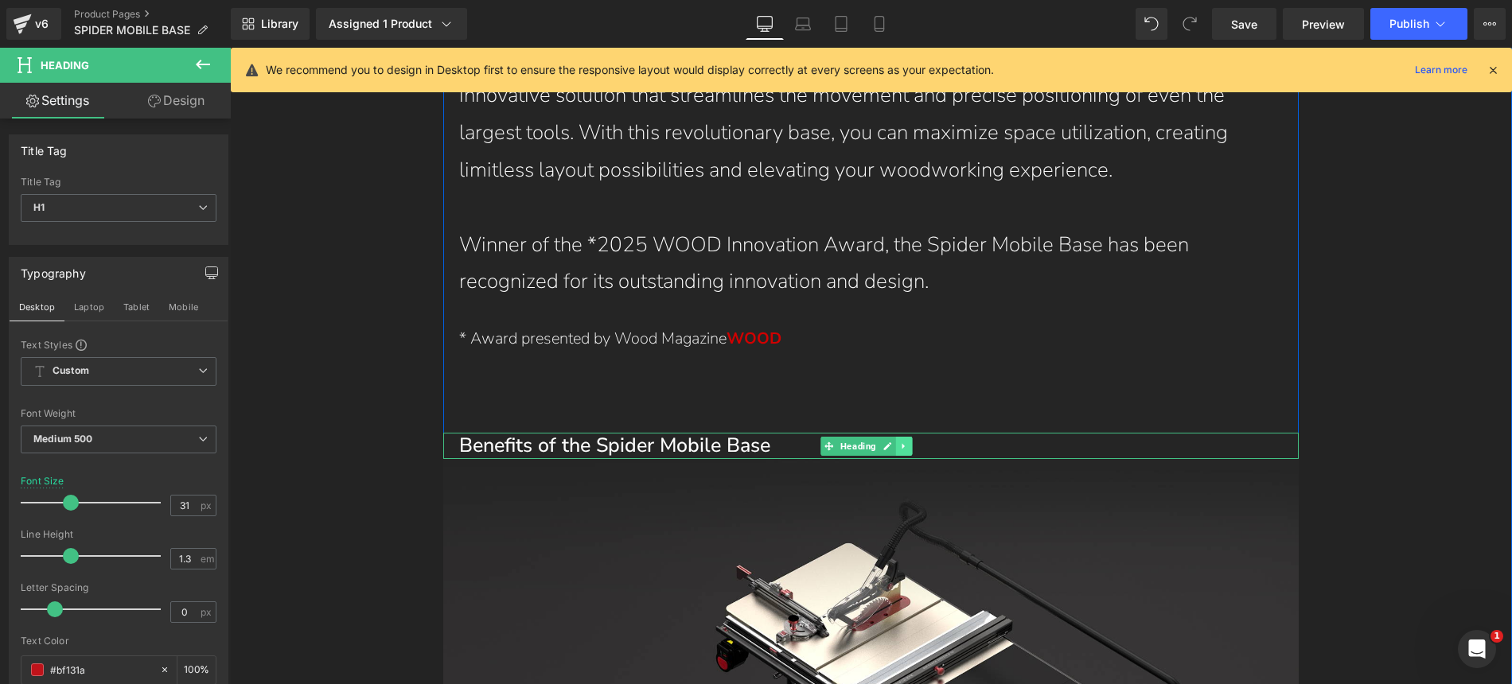
click at [905, 442] on icon at bounding box center [904, 447] width 9 height 10
click at [909, 442] on icon at bounding box center [912, 446] width 9 height 9
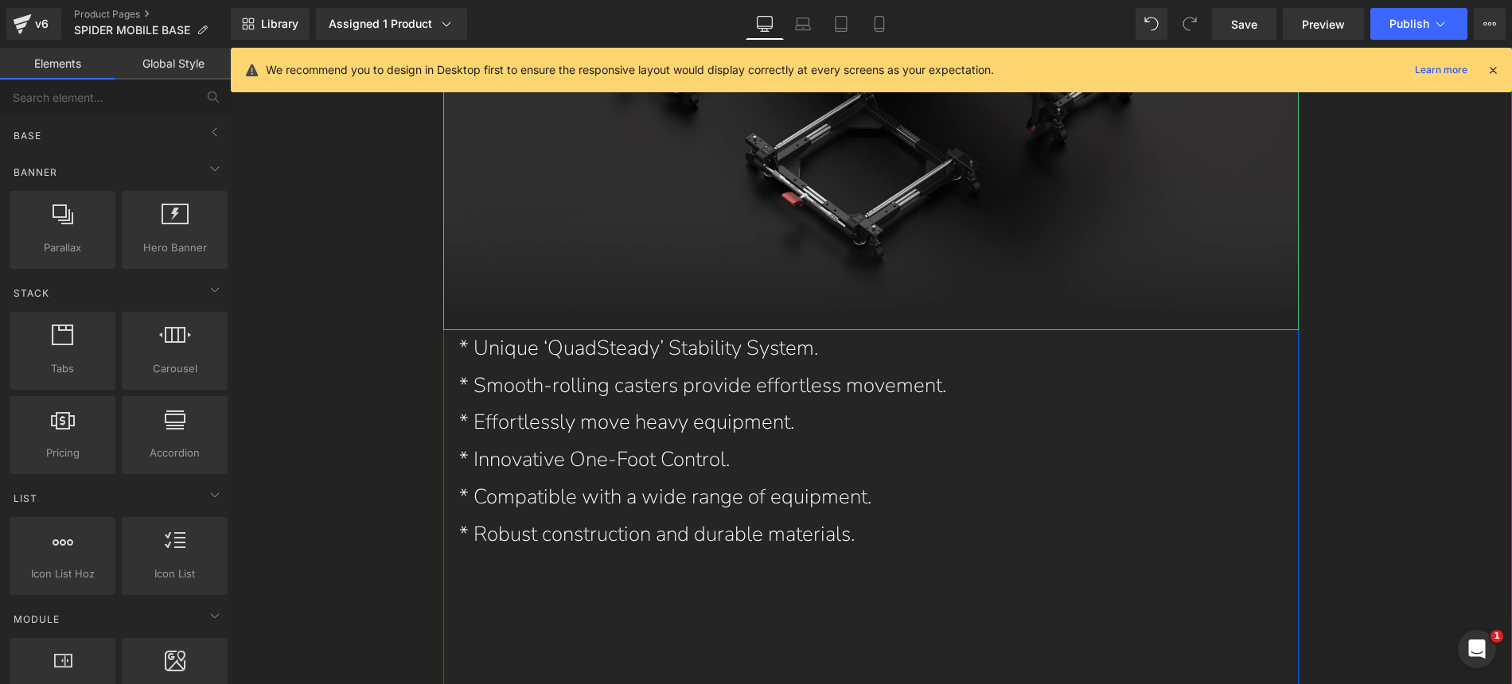
scroll to position [4155, 0]
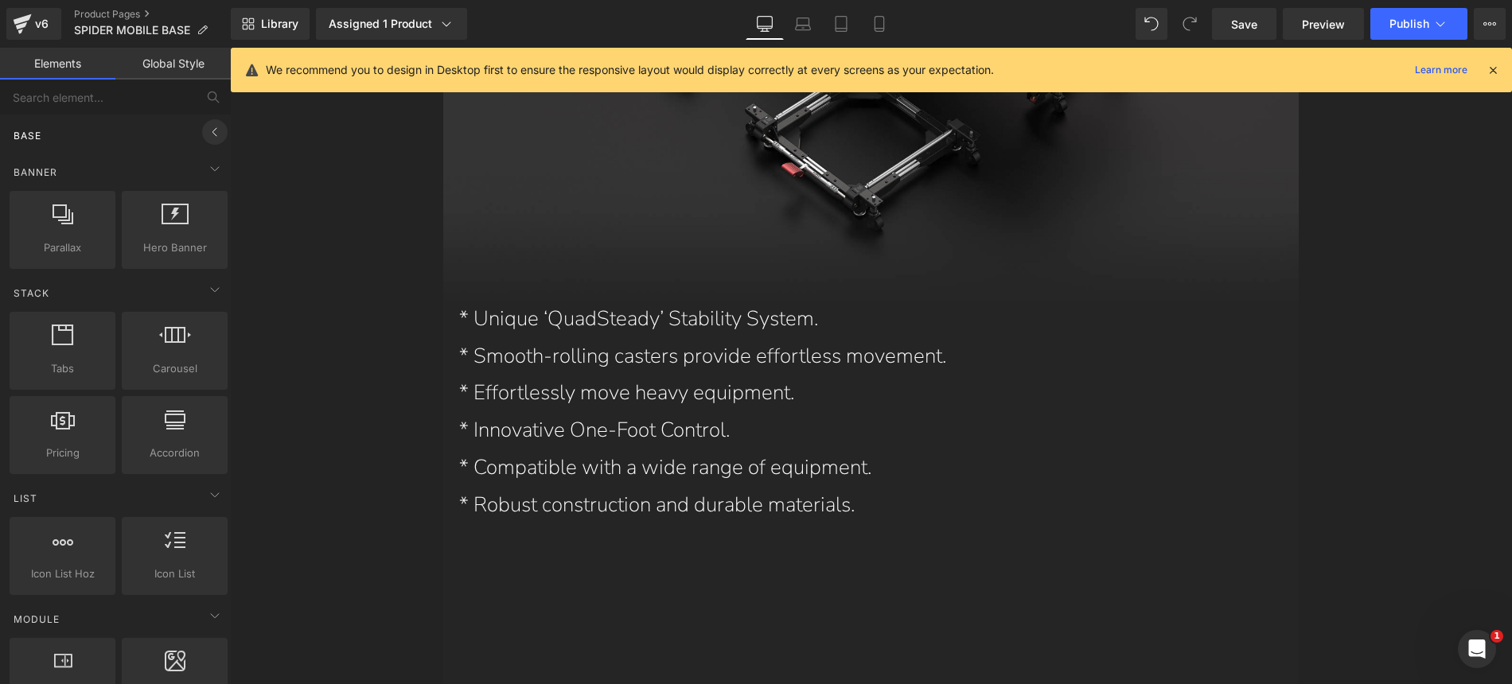
click at [210, 134] on icon at bounding box center [214, 132] width 19 height 19
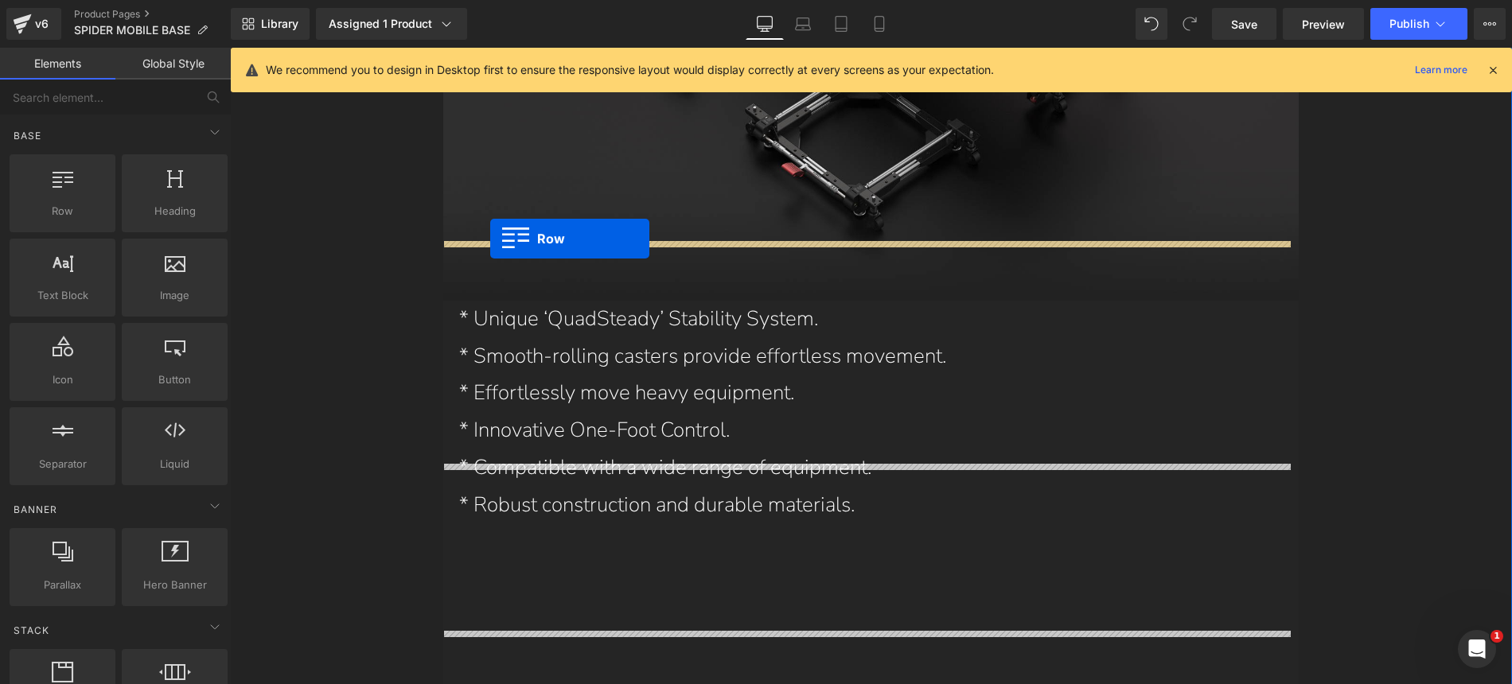
drag, startPoint x: 287, startPoint y: 244, endPoint x: 490, endPoint y: 239, distance: 203.0
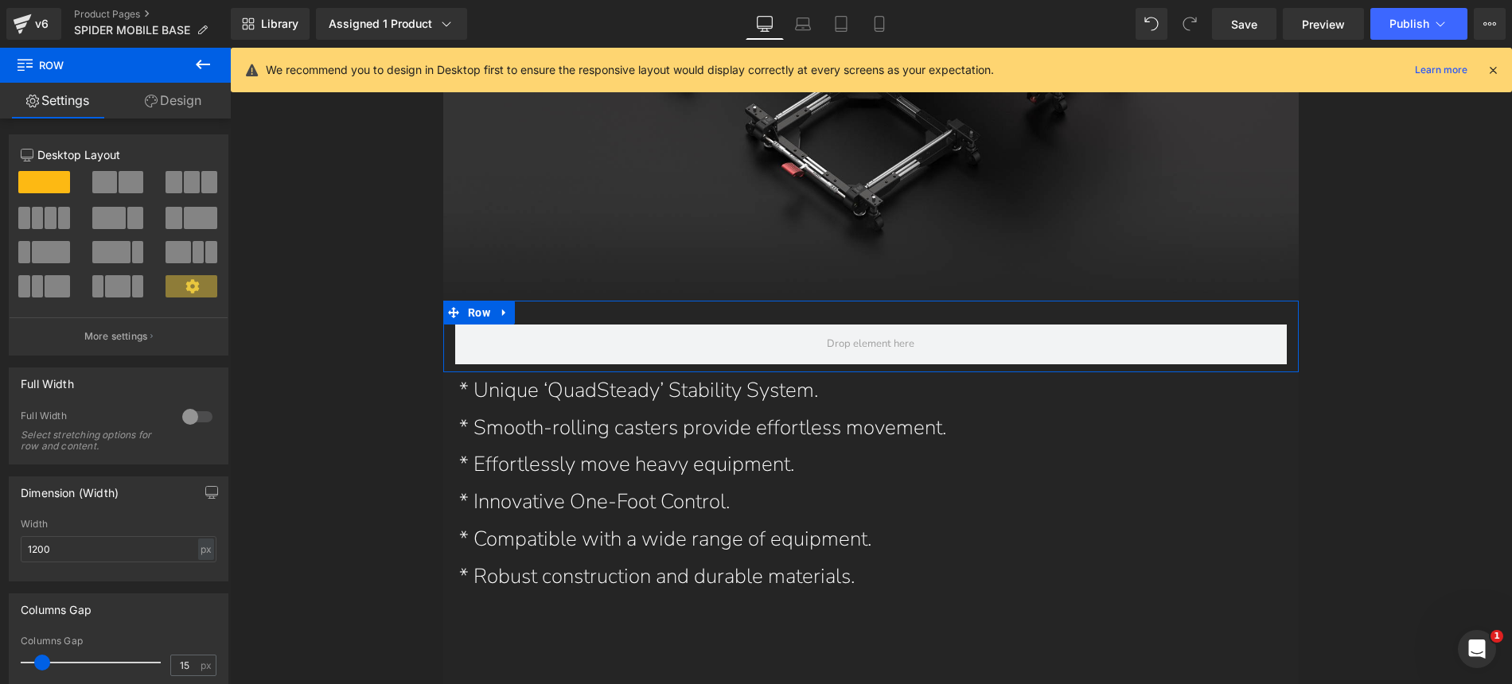
click at [138, 178] on span at bounding box center [131, 182] width 25 height 22
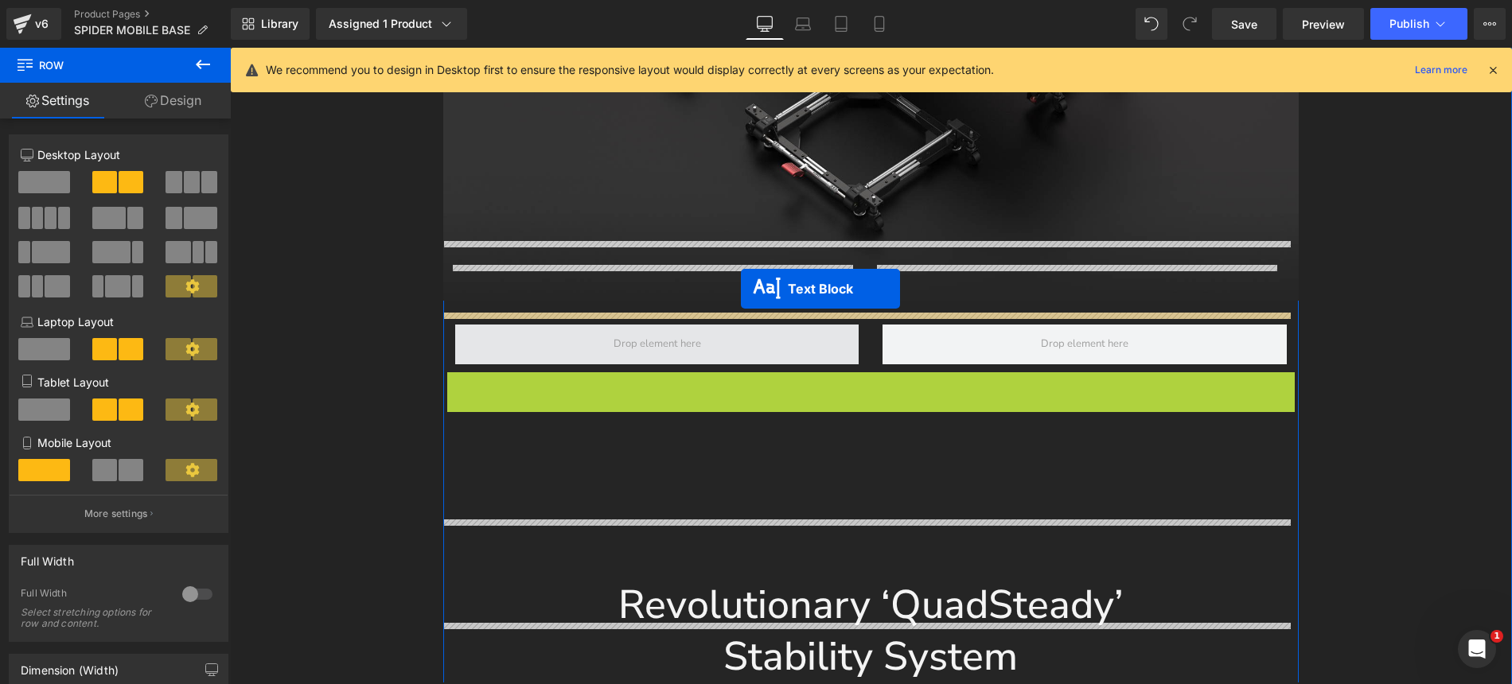
drag, startPoint x: 852, startPoint y: 421, endPoint x: 741, endPoint y: 289, distance: 172.8
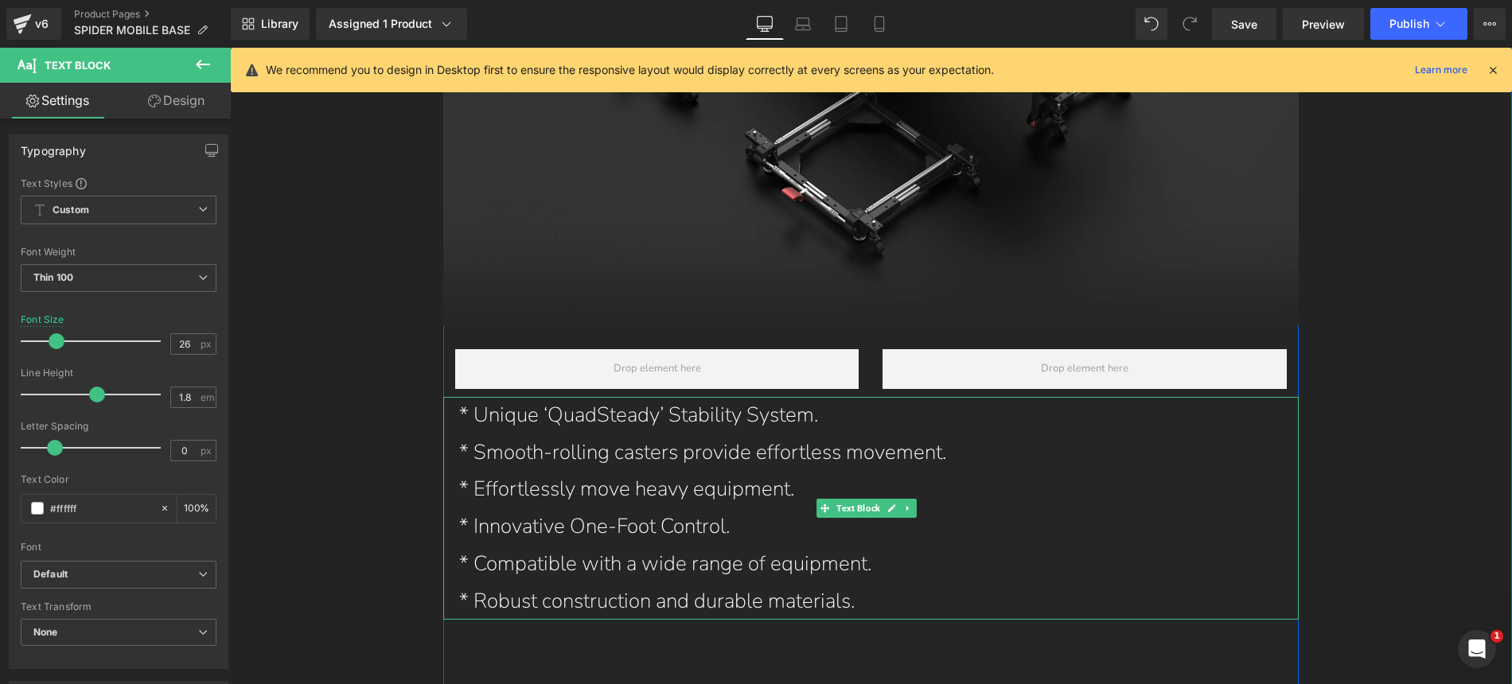
scroll to position [4129, 0]
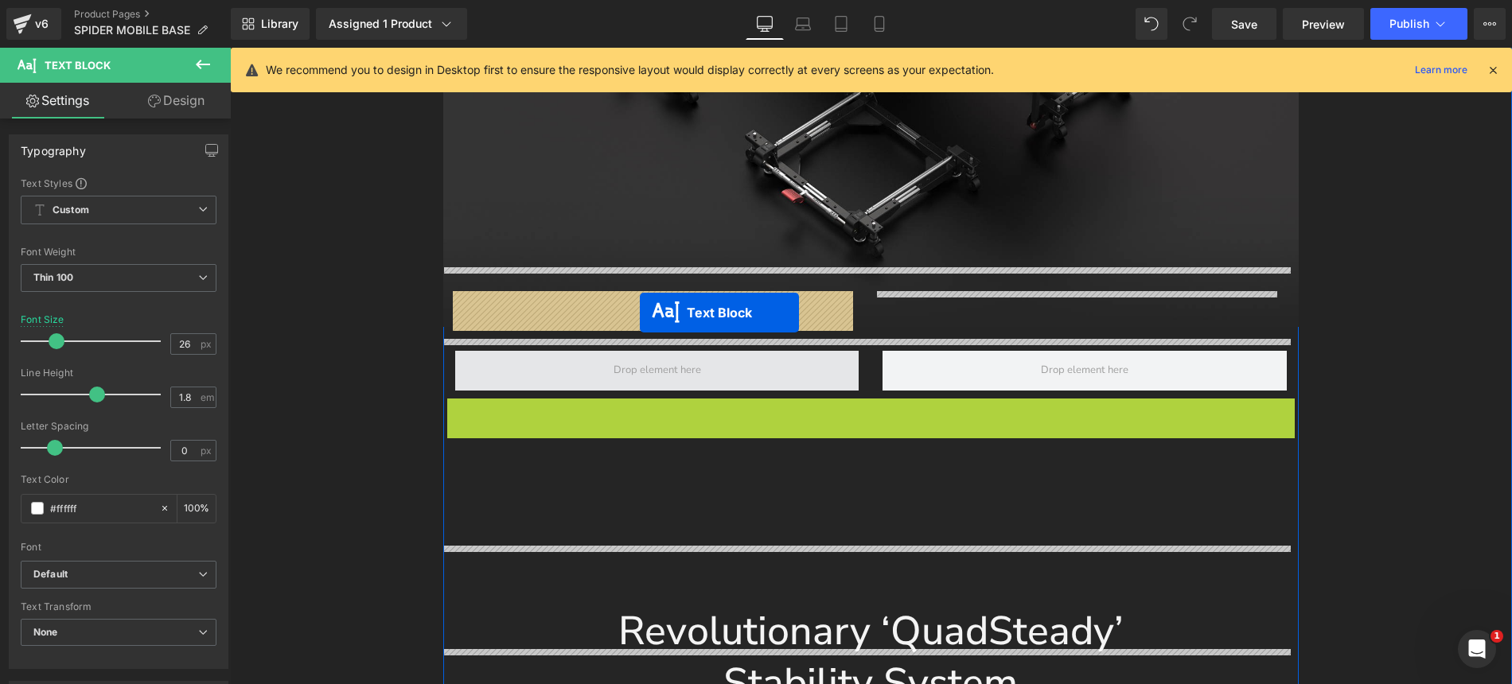
drag, startPoint x: 855, startPoint y: 450, endPoint x: 640, endPoint y: 313, distance: 254.7
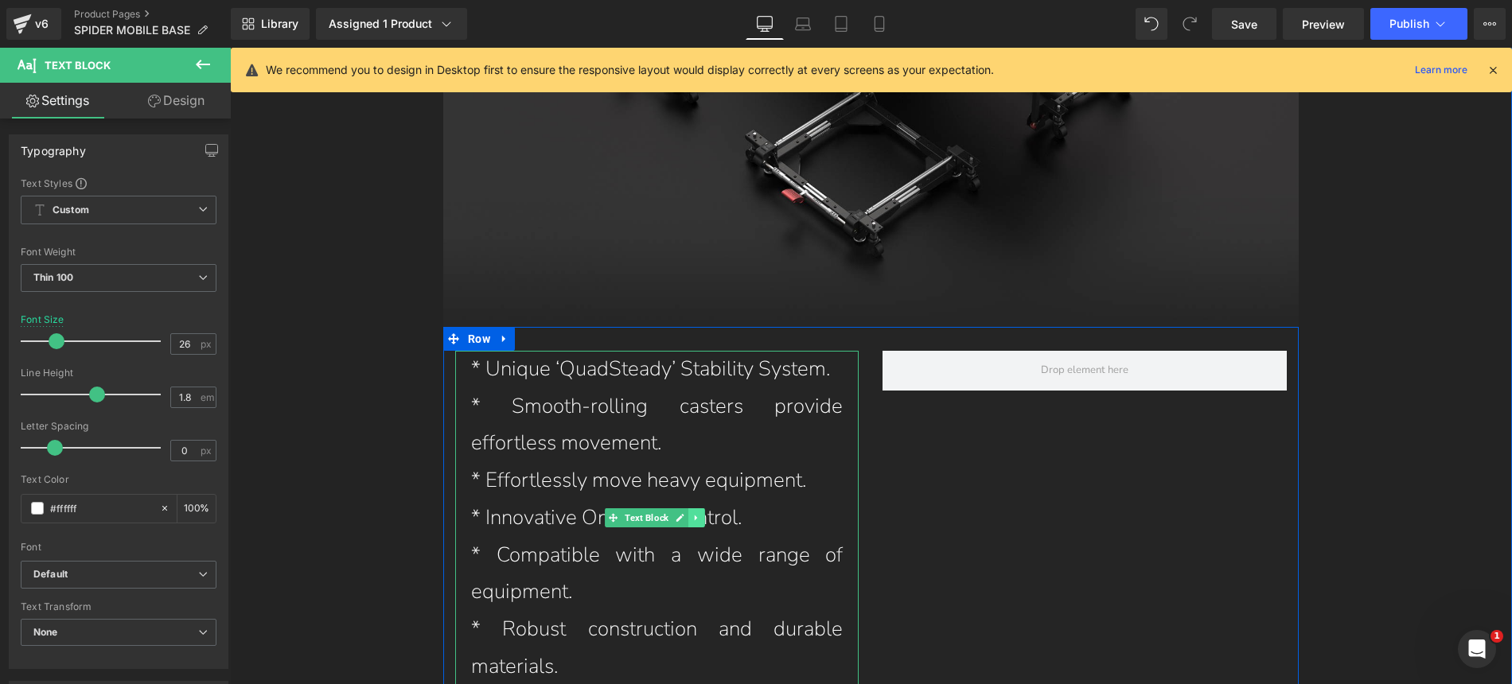
click at [698, 513] on icon at bounding box center [696, 518] width 9 height 10
click at [687, 514] on icon at bounding box center [688, 518] width 9 height 9
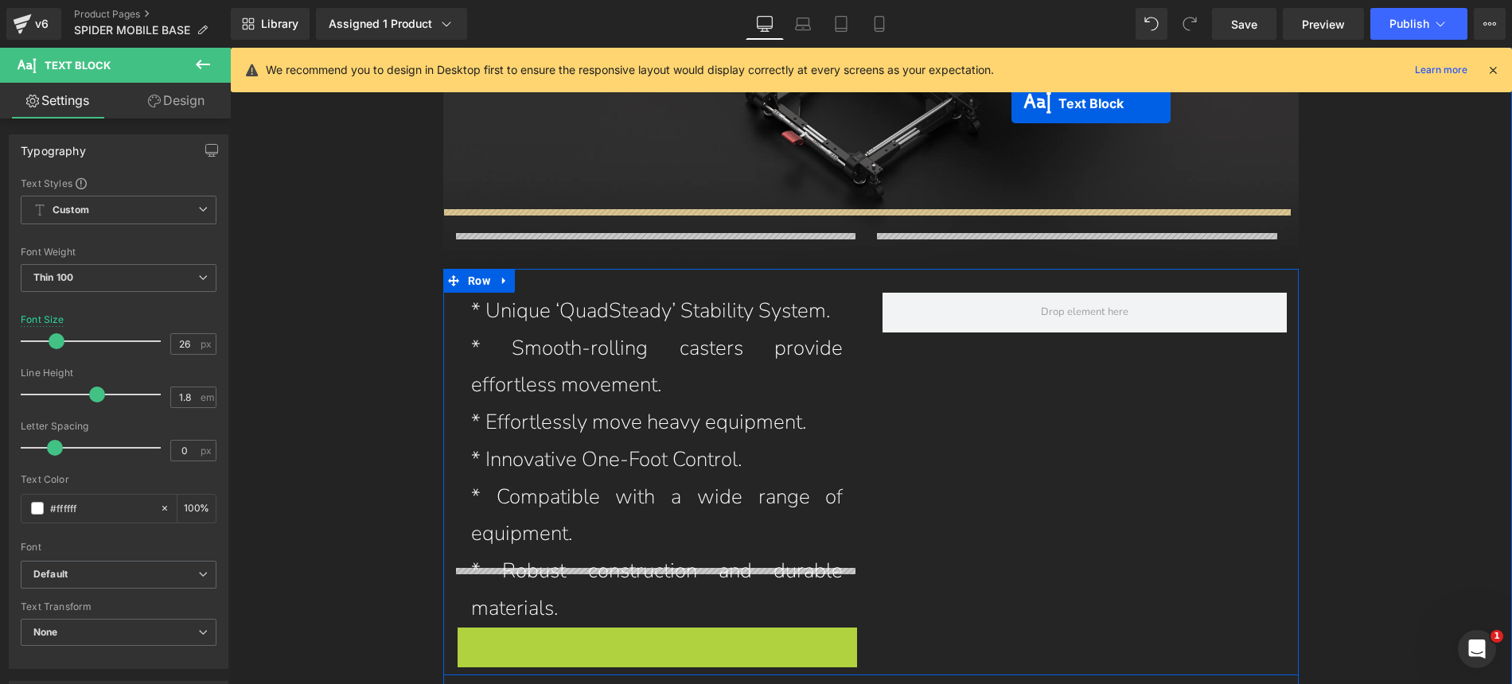
scroll to position [4155, 0]
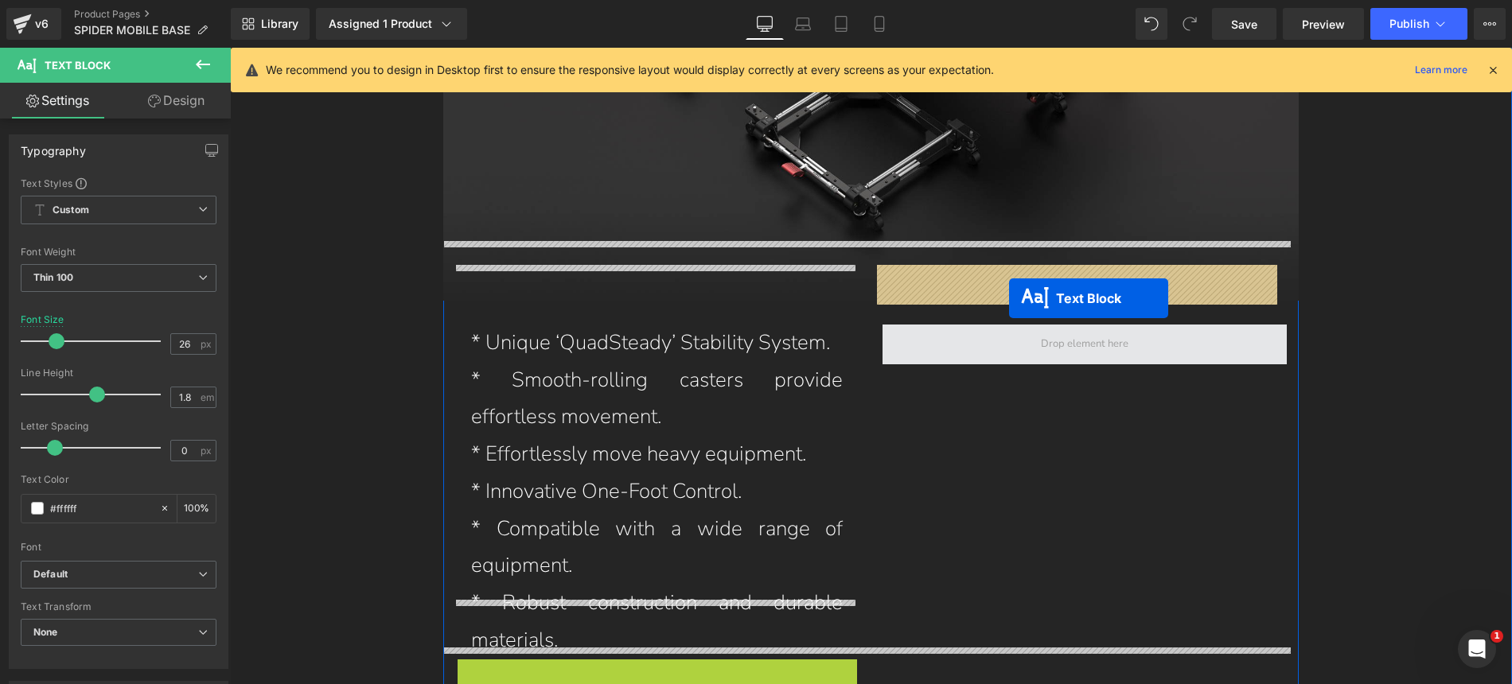
drag, startPoint x: 641, startPoint y: 574, endPoint x: 1009, endPoint y: 298, distance: 459.9
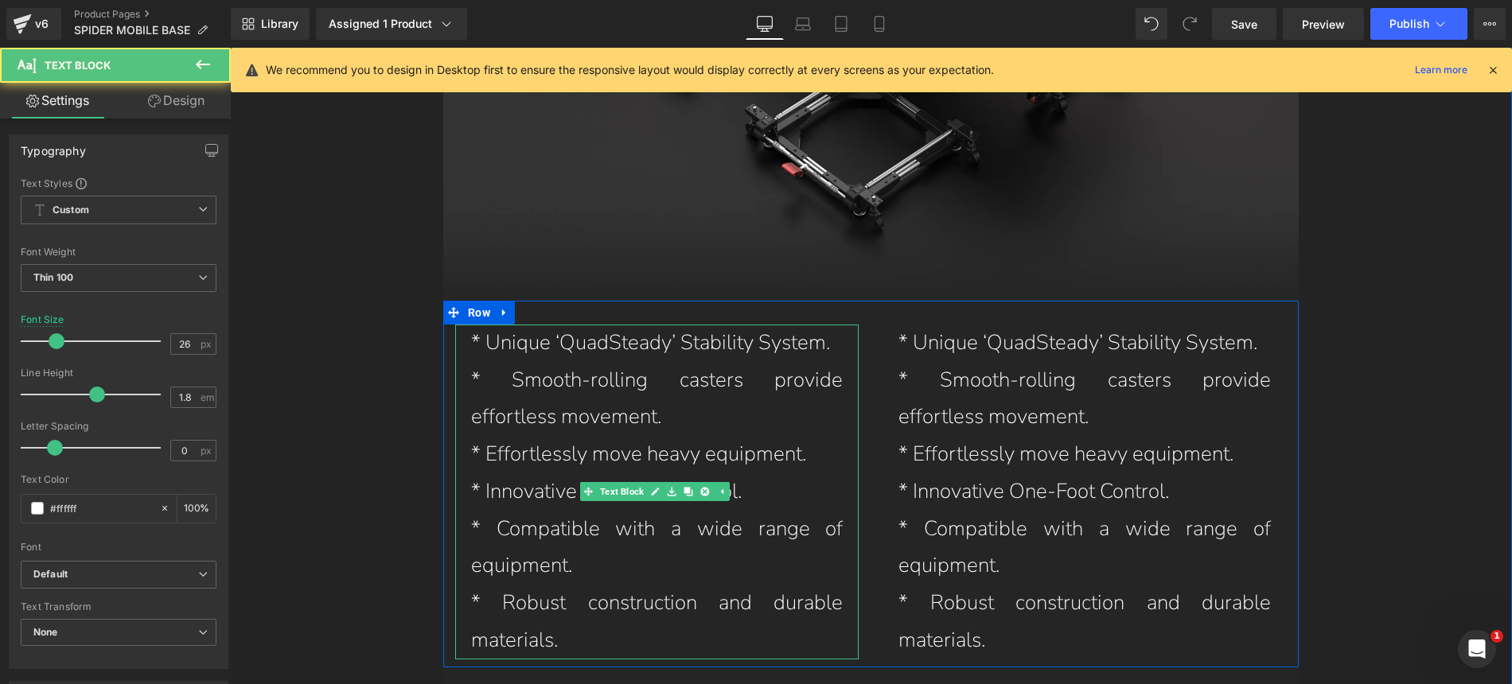
click at [515, 362] on p "* Smooth-rolling casters provide effortless movement." at bounding box center [657, 399] width 372 height 75
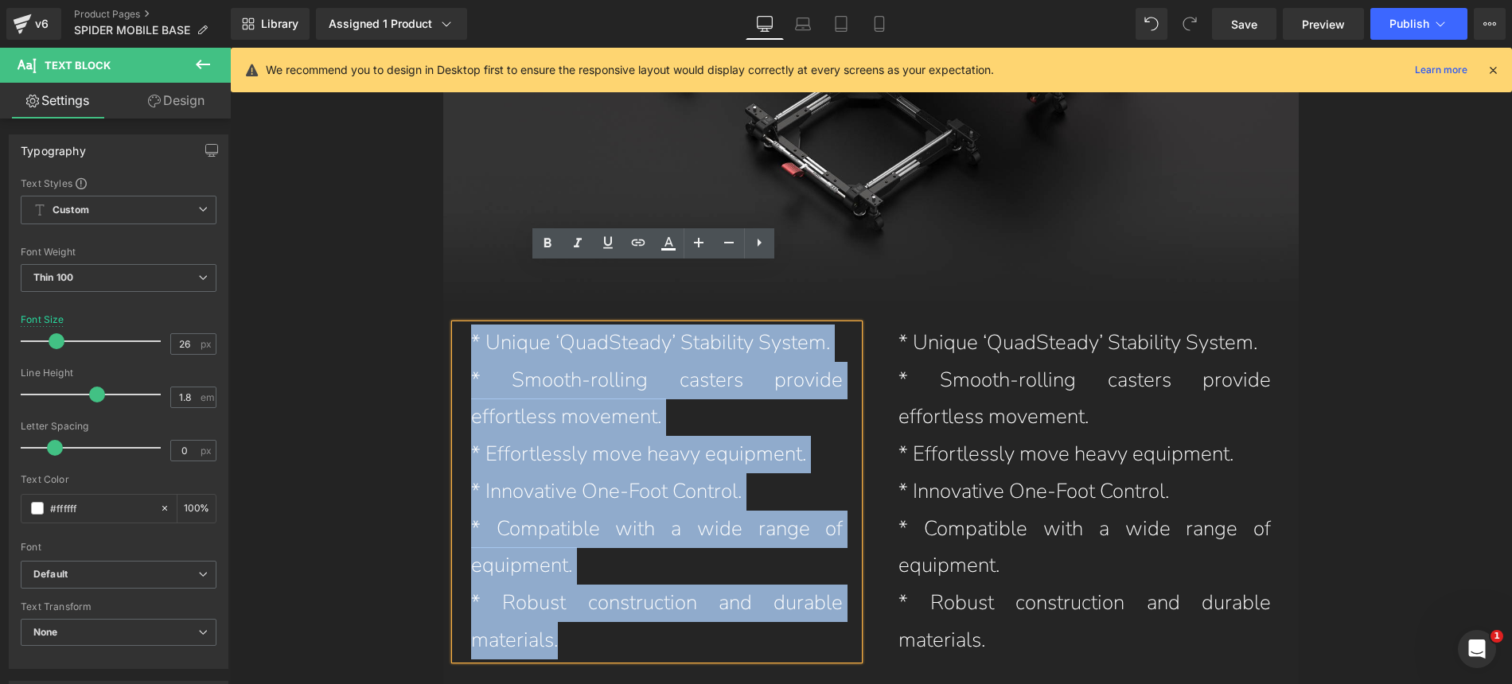
drag, startPoint x: 574, startPoint y: 578, endPoint x: 454, endPoint y: 279, distance: 323.2
click at [455, 325] on div "* Unique ‘QuadSteady’ Stability System. * Smooth-rolling casters provide effort…" at bounding box center [657, 492] width 404 height 335
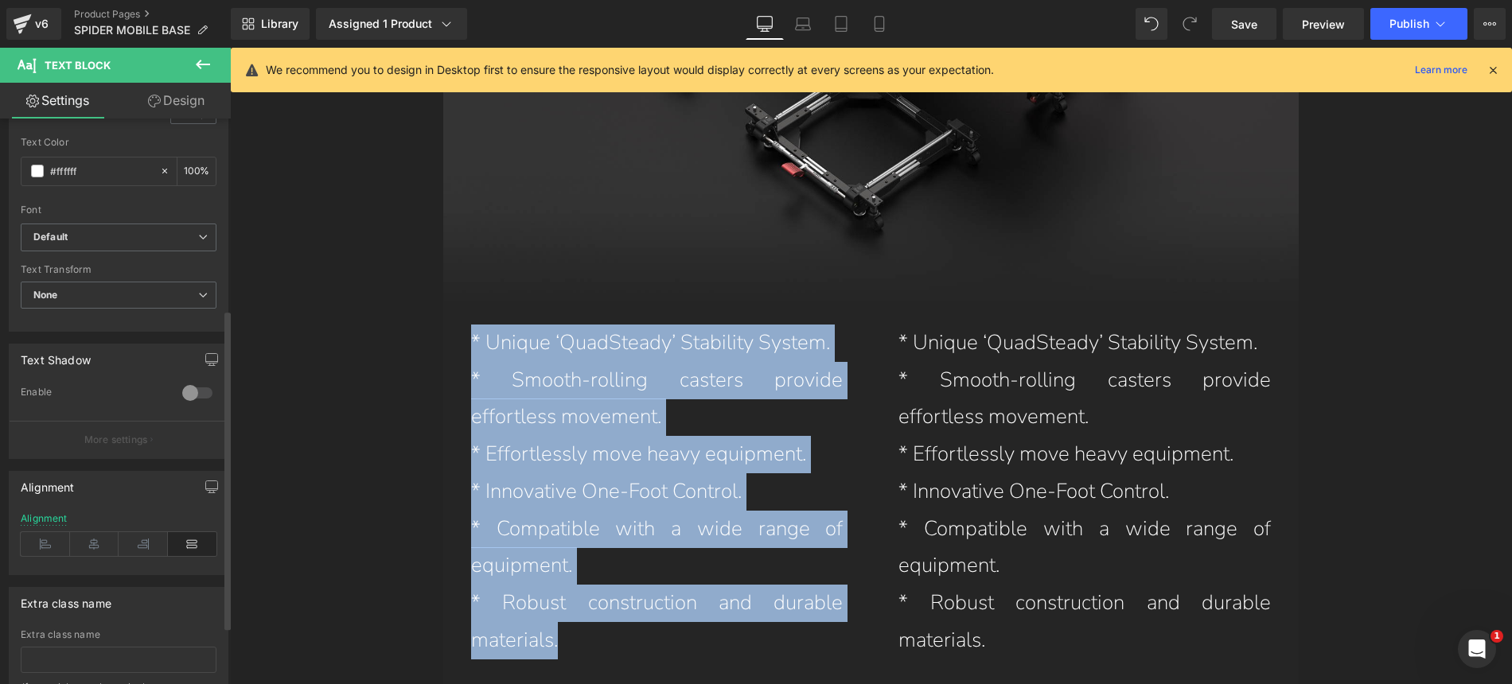
scroll to position [441, 0]
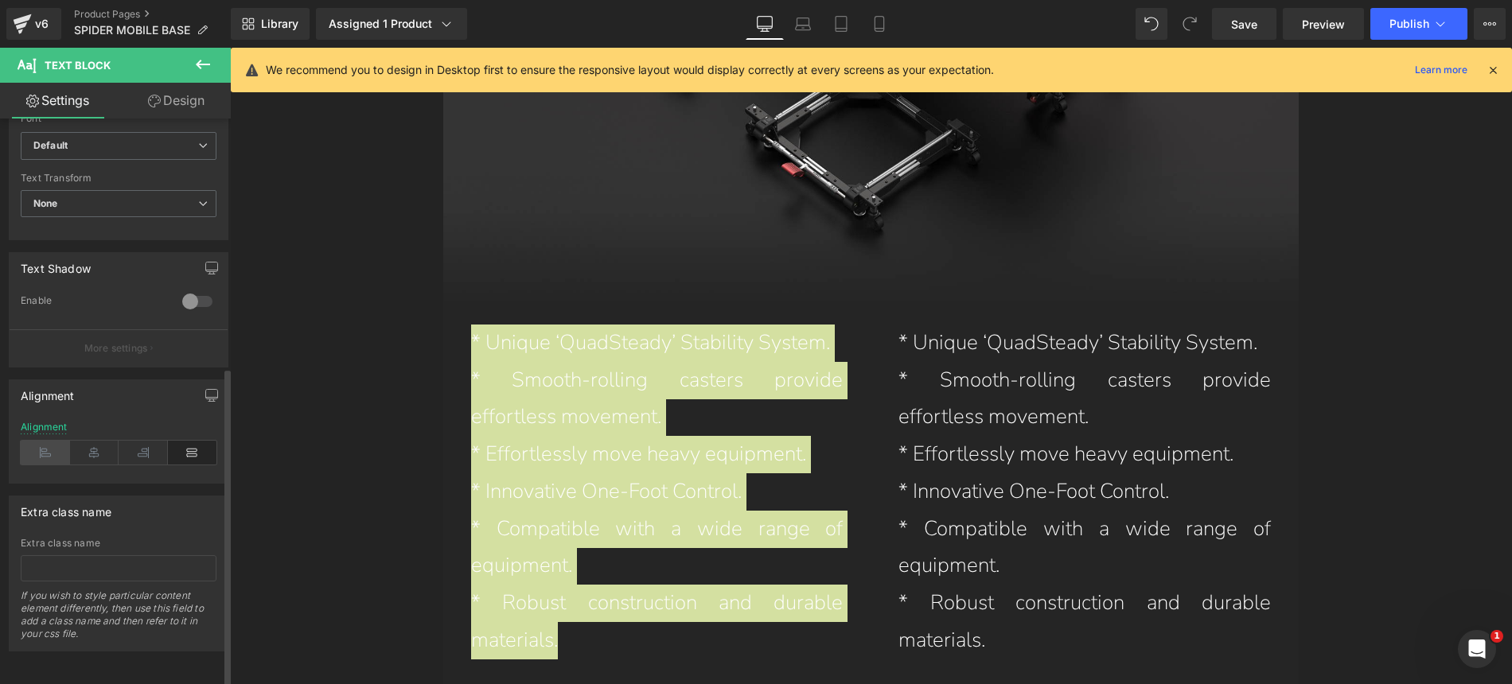
click at [54, 441] on icon at bounding box center [45, 453] width 49 height 24
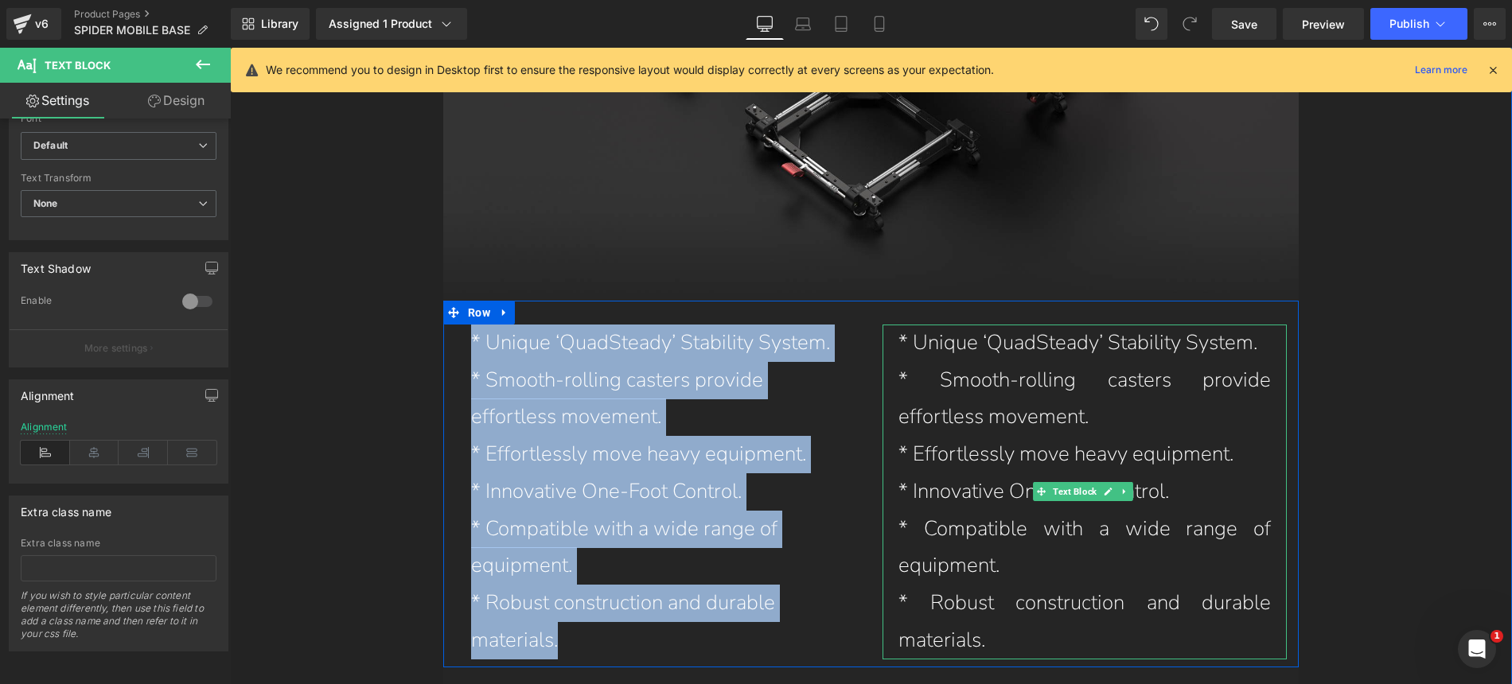
click at [1061, 362] on p "* Smooth-rolling casters provide effortless movement." at bounding box center [1084, 399] width 372 height 75
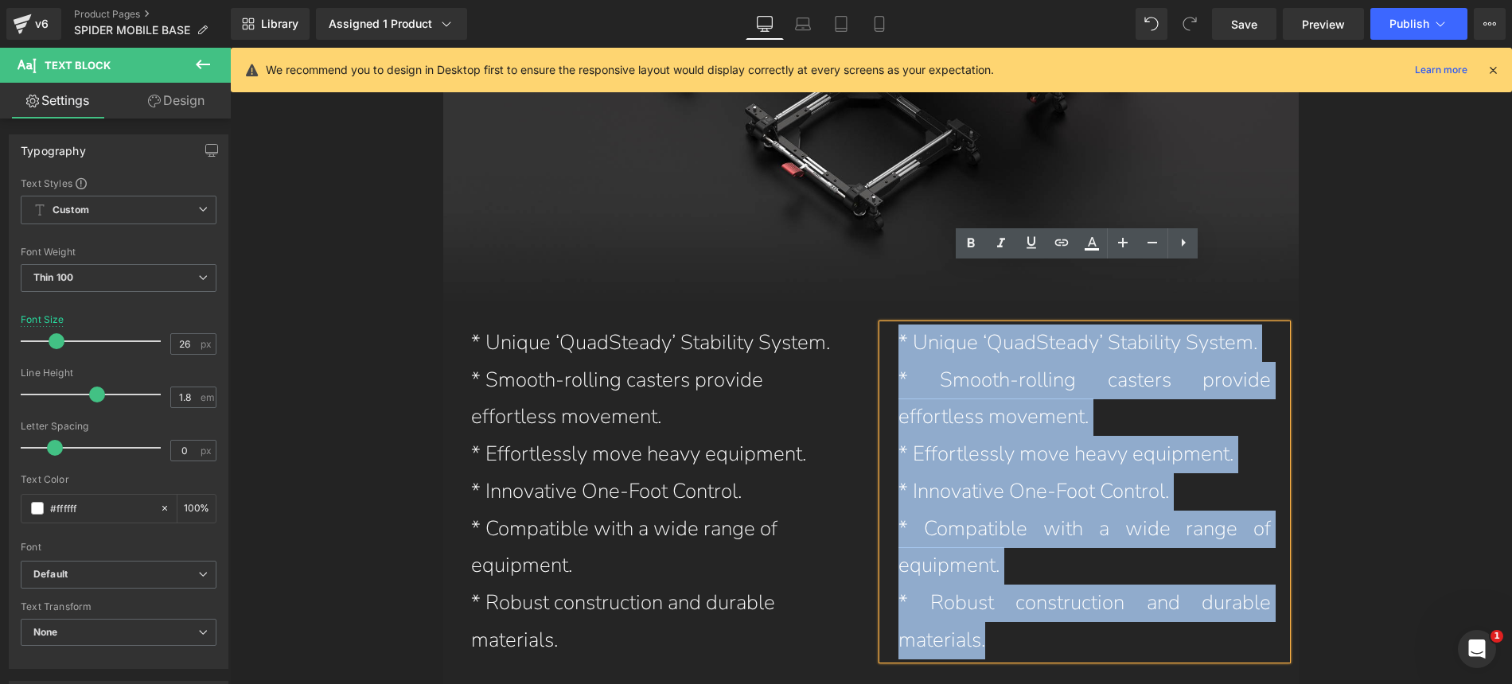
drag, startPoint x: 1022, startPoint y: 578, endPoint x: 867, endPoint y: 292, distance: 325.8
click at [871, 325] on div "* Unique ‘QuadSteady’ Stability System. * Smooth-rolling casters provide effort…" at bounding box center [1085, 492] width 428 height 335
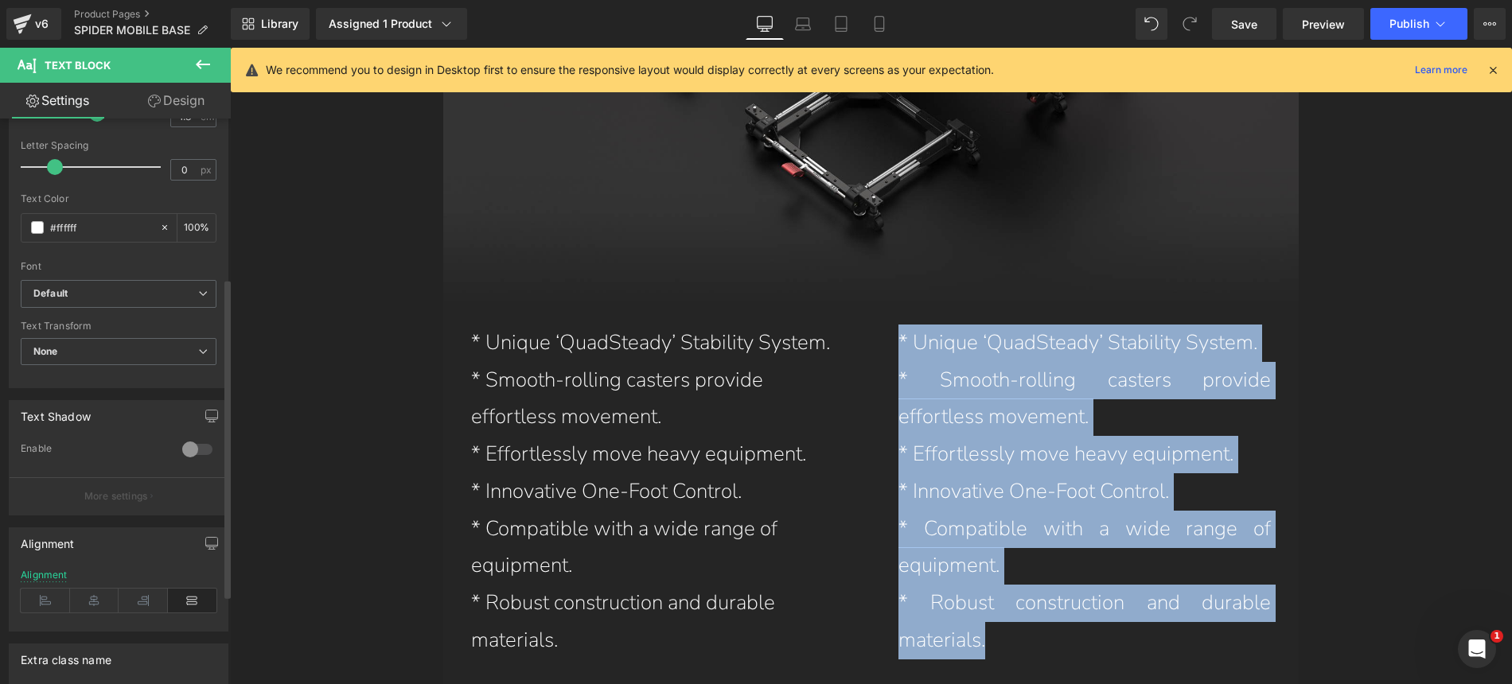
scroll to position [282, 0]
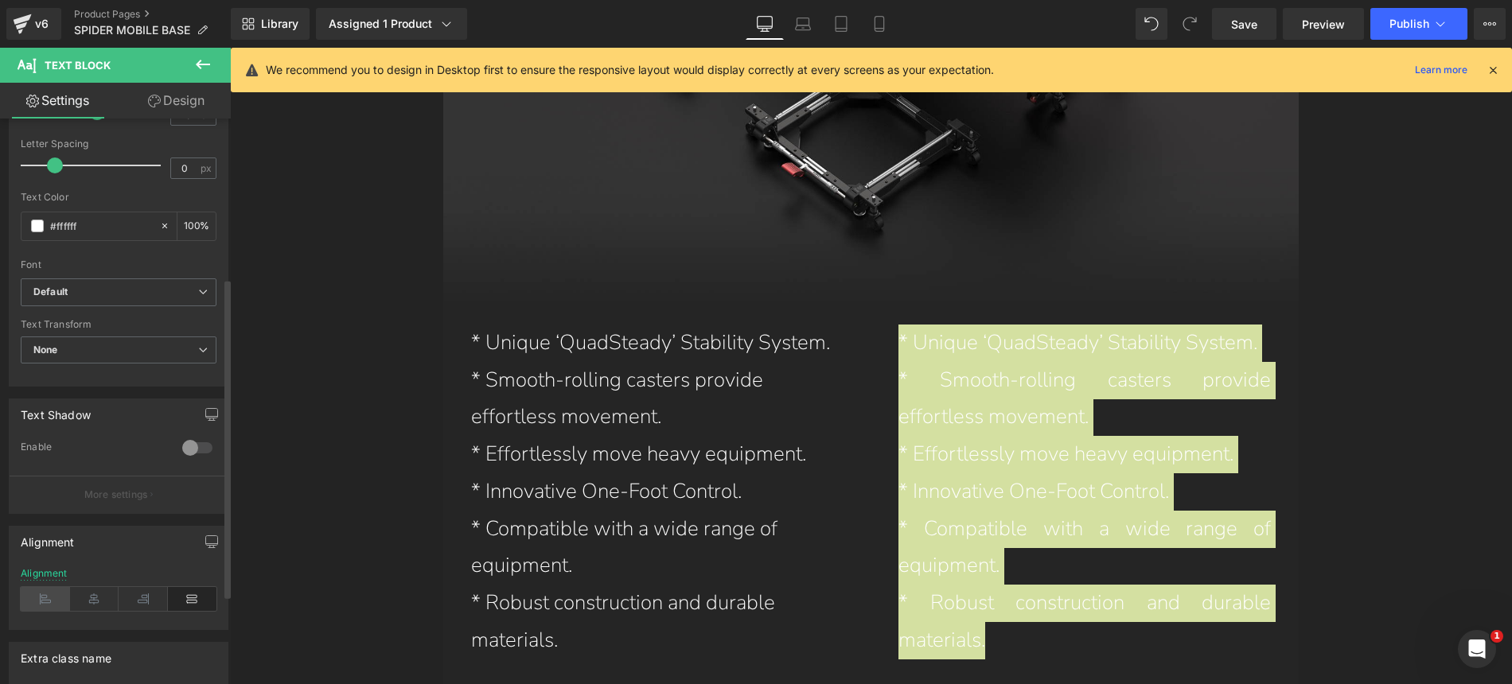
click at [45, 597] on icon at bounding box center [45, 599] width 49 height 24
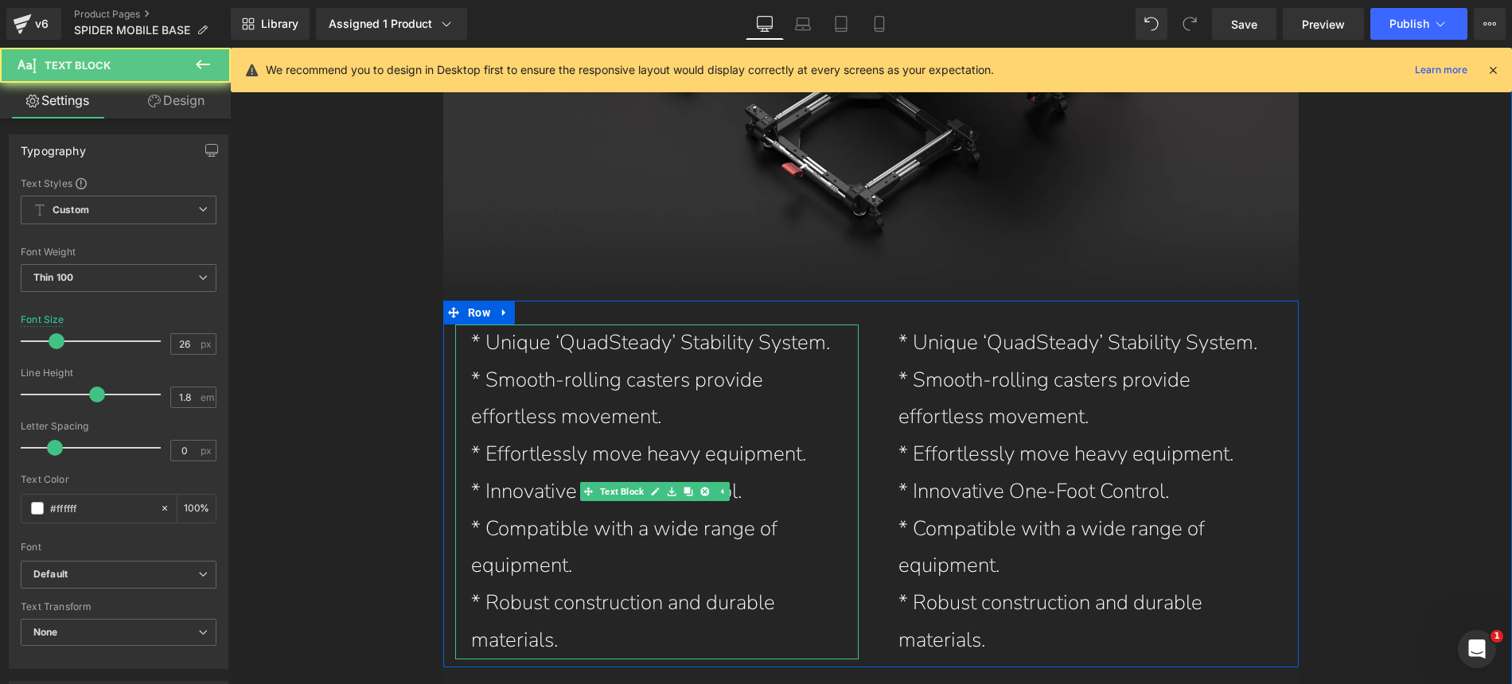
click at [609, 436] on p "* Effortlessly move heavy equipment." at bounding box center [657, 454] width 372 height 37
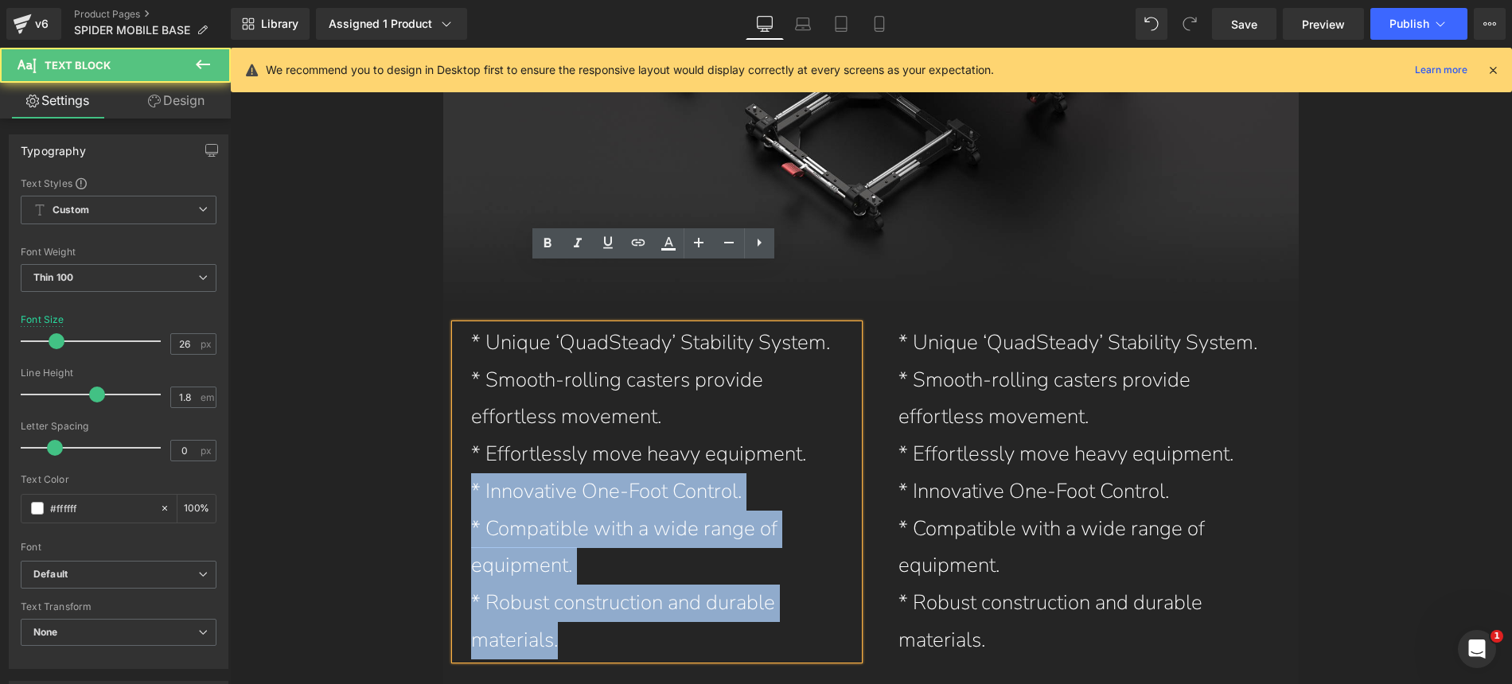
drag, startPoint x: 555, startPoint y: 564, endPoint x: 460, endPoint y: 433, distance: 162.3
click at [460, 433] on div "* Unique ‘QuadSteady’ Stability System. * Smooth-rolling casters provide effort…" at bounding box center [657, 492] width 404 height 335
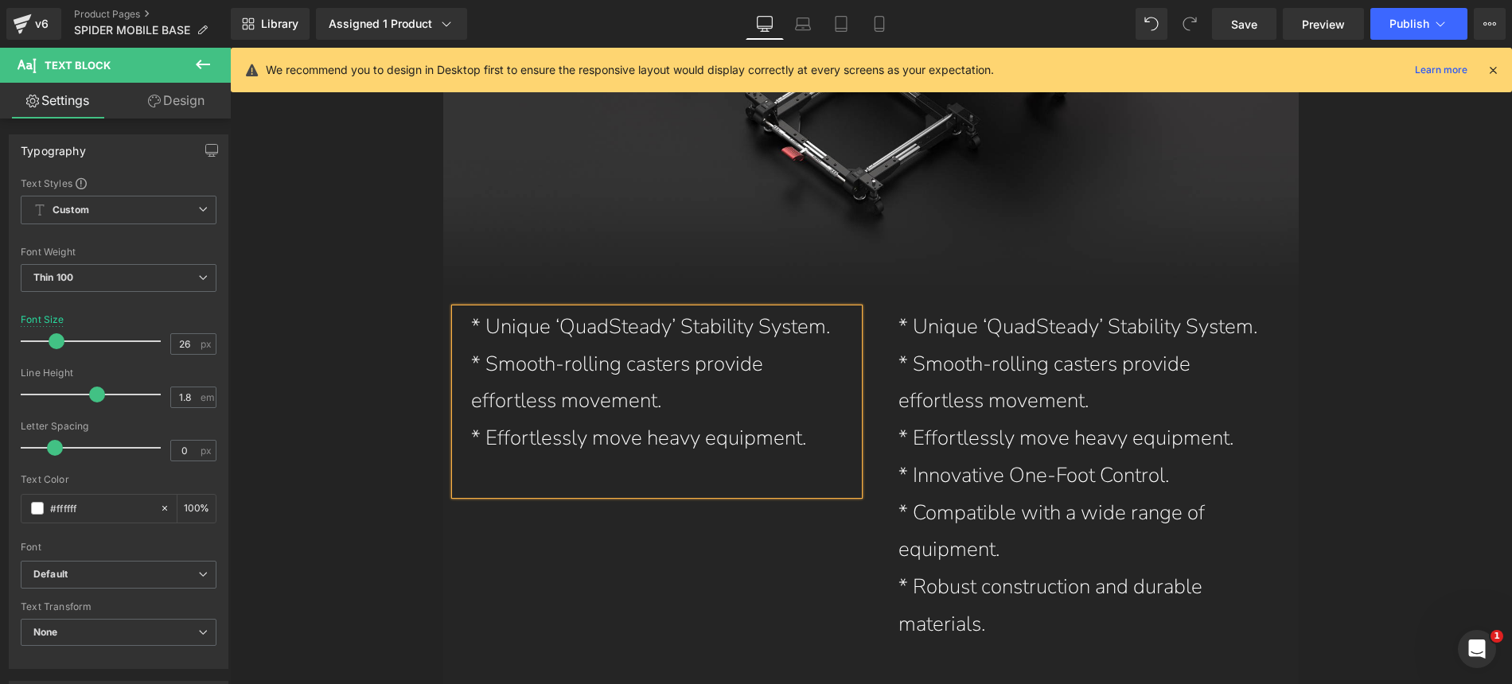
scroll to position [4183, 0]
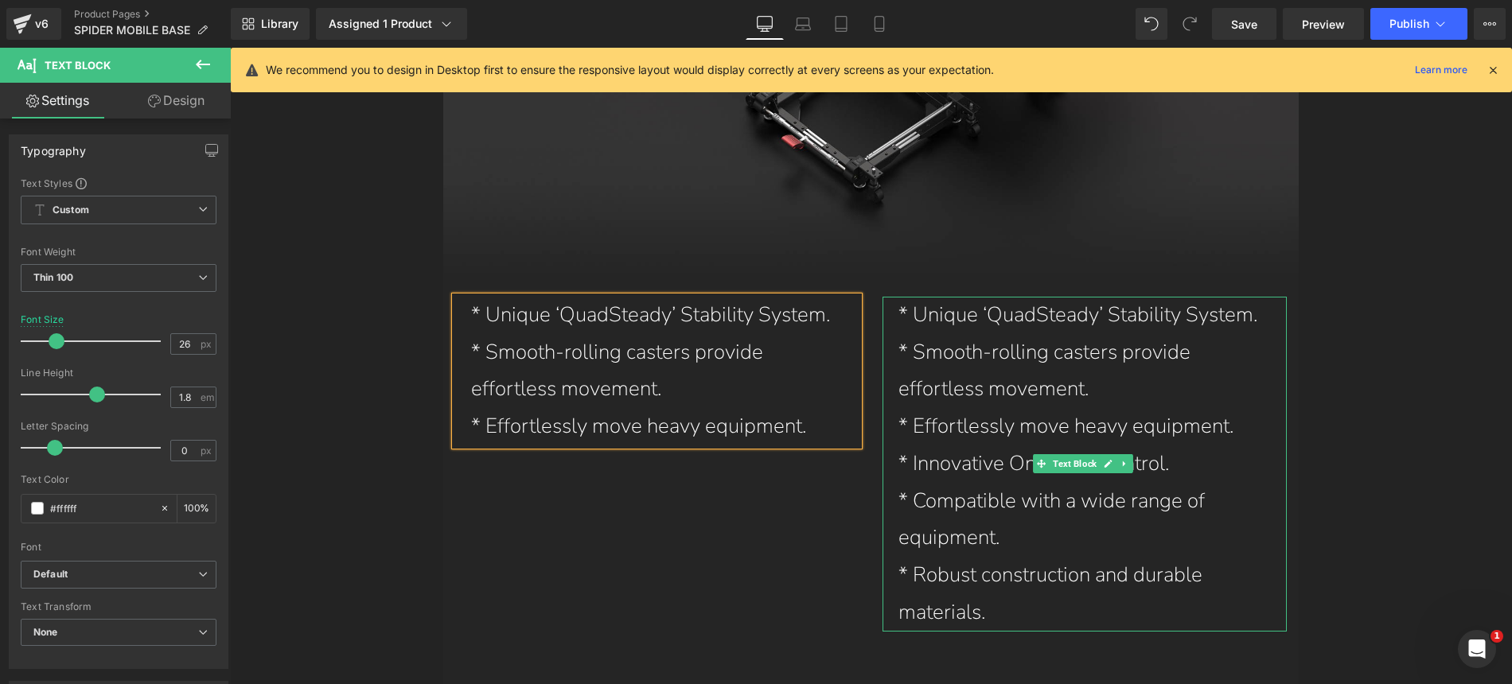
click at [971, 334] on p "* Smooth-rolling casters provide effortless movement." at bounding box center [1084, 371] width 372 height 75
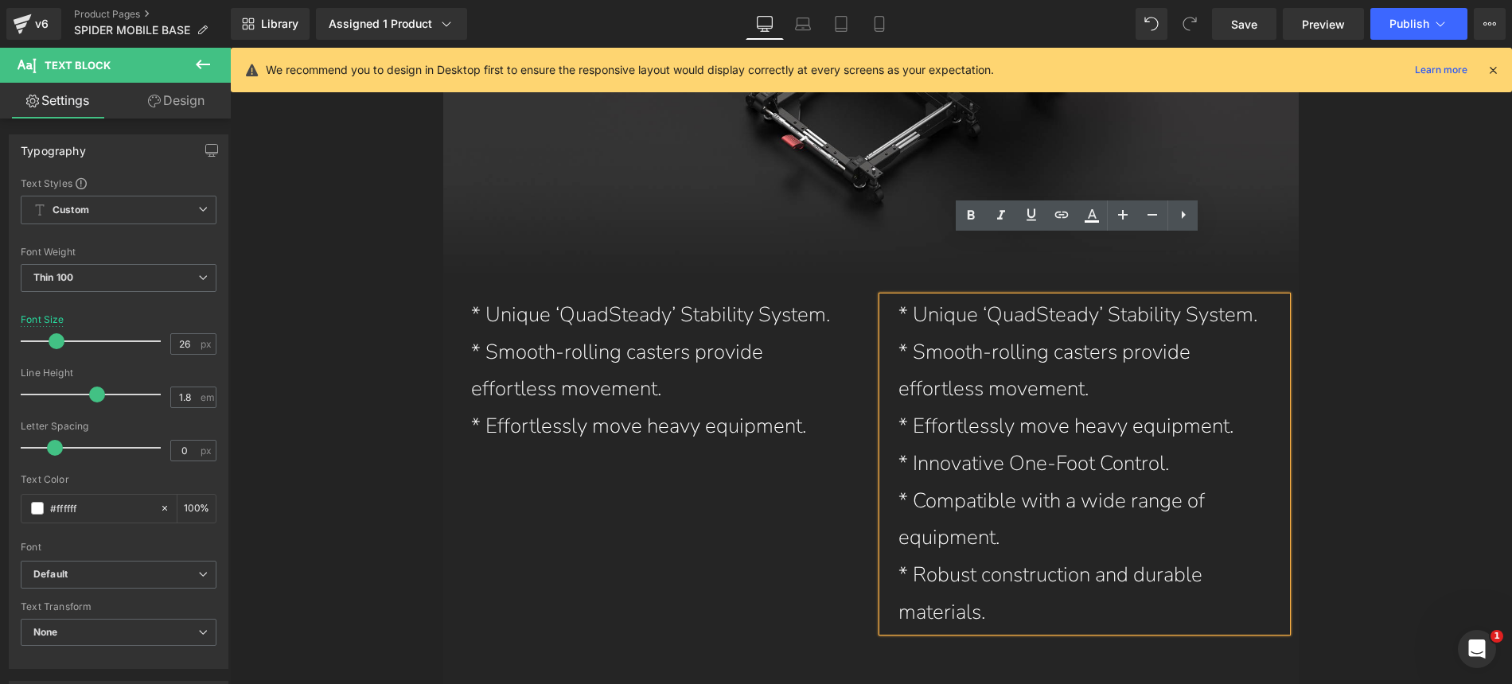
drag, startPoint x: 894, startPoint y: 248, endPoint x: 1251, endPoint y: 373, distance: 378.5
click at [1251, 373] on div "* Unique ‘QuadSteady’ Stability System. * Smooth-rolling casters provide effort…" at bounding box center [1084, 464] width 404 height 335
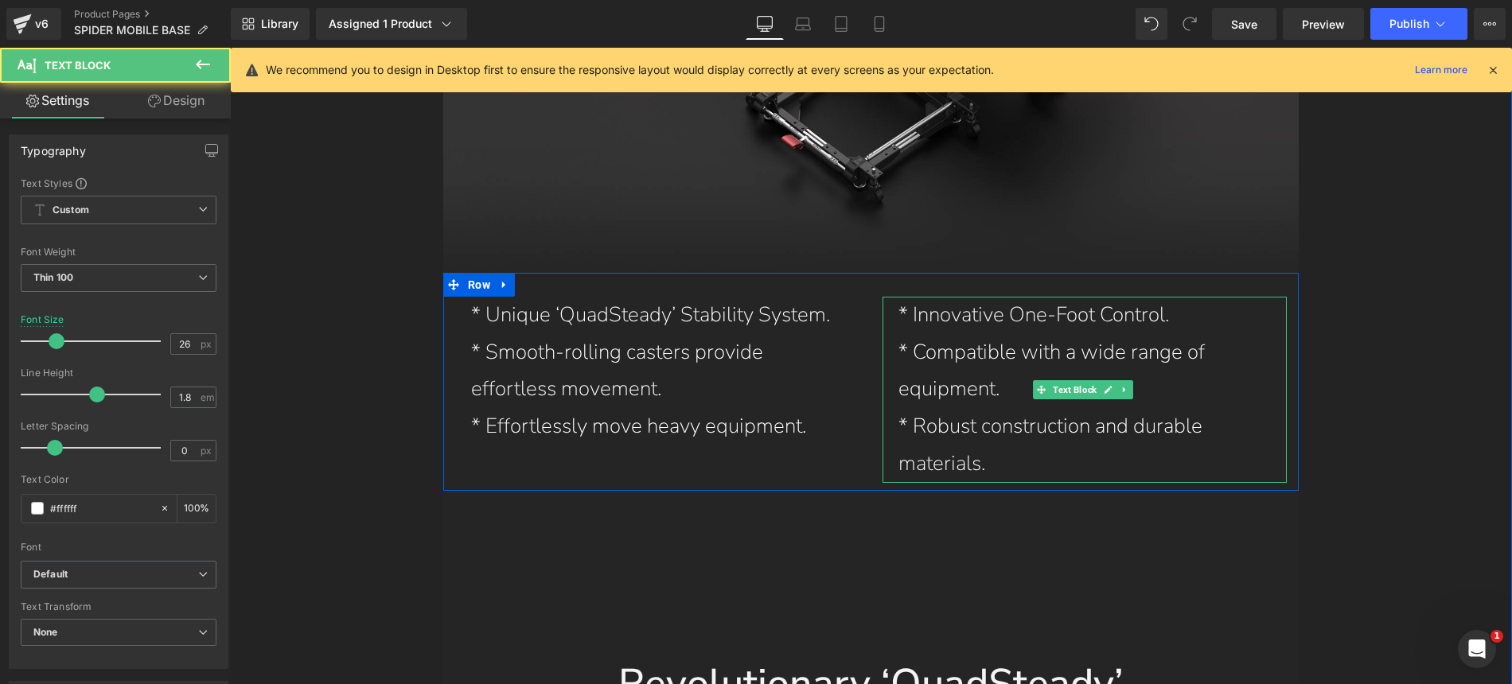
click at [898, 334] on p "* Compatible with a wide range of equipment." at bounding box center [1084, 371] width 372 height 75
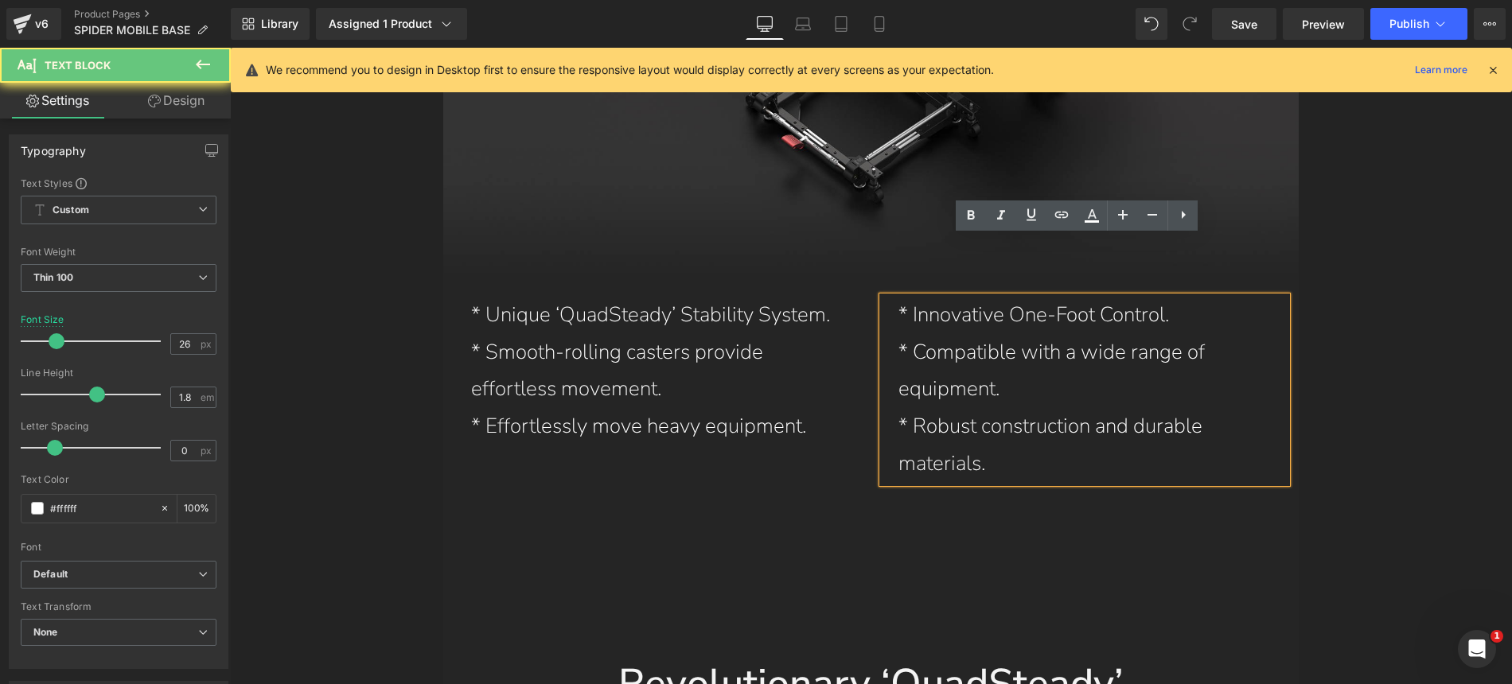
click at [898, 334] on p "* Compatible with a wide range of equipment." at bounding box center [1084, 371] width 372 height 75
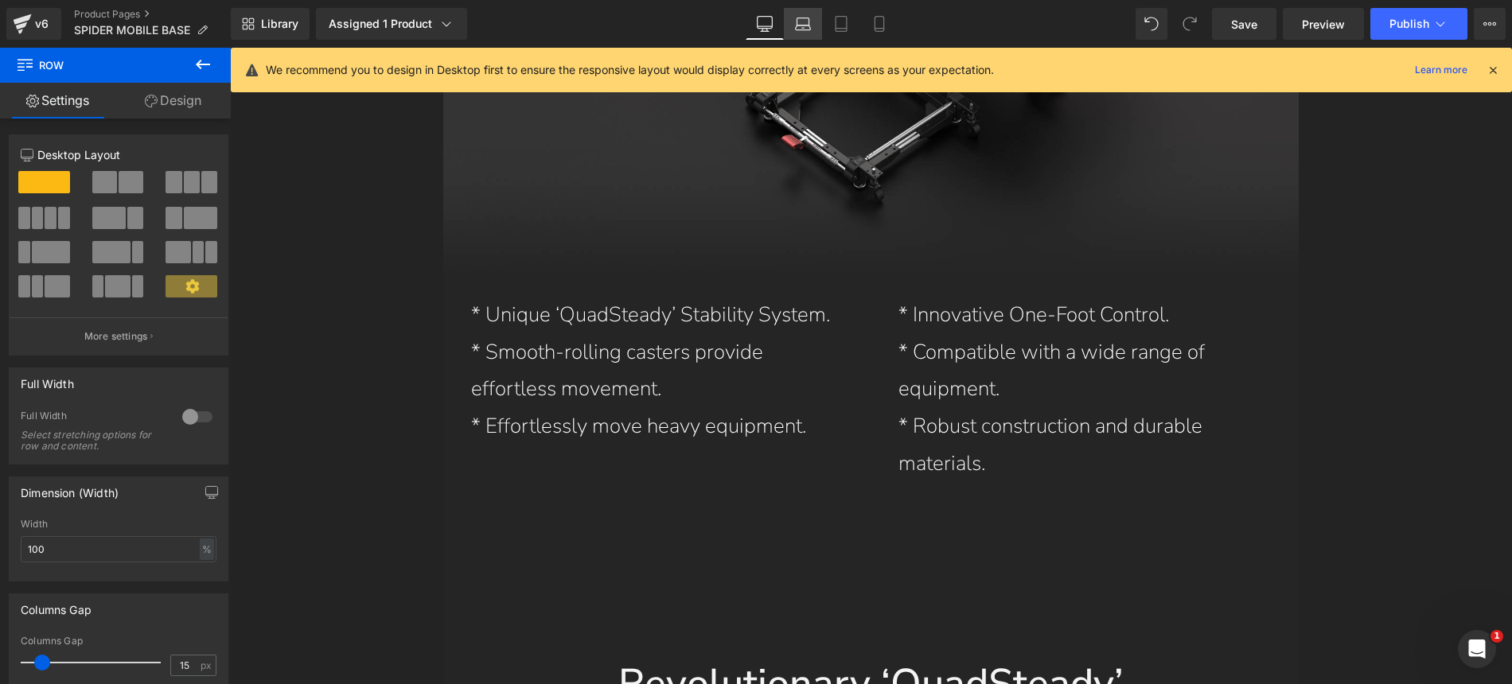
click at [802, 23] on icon at bounding box center [803, 24] width 16 height 16
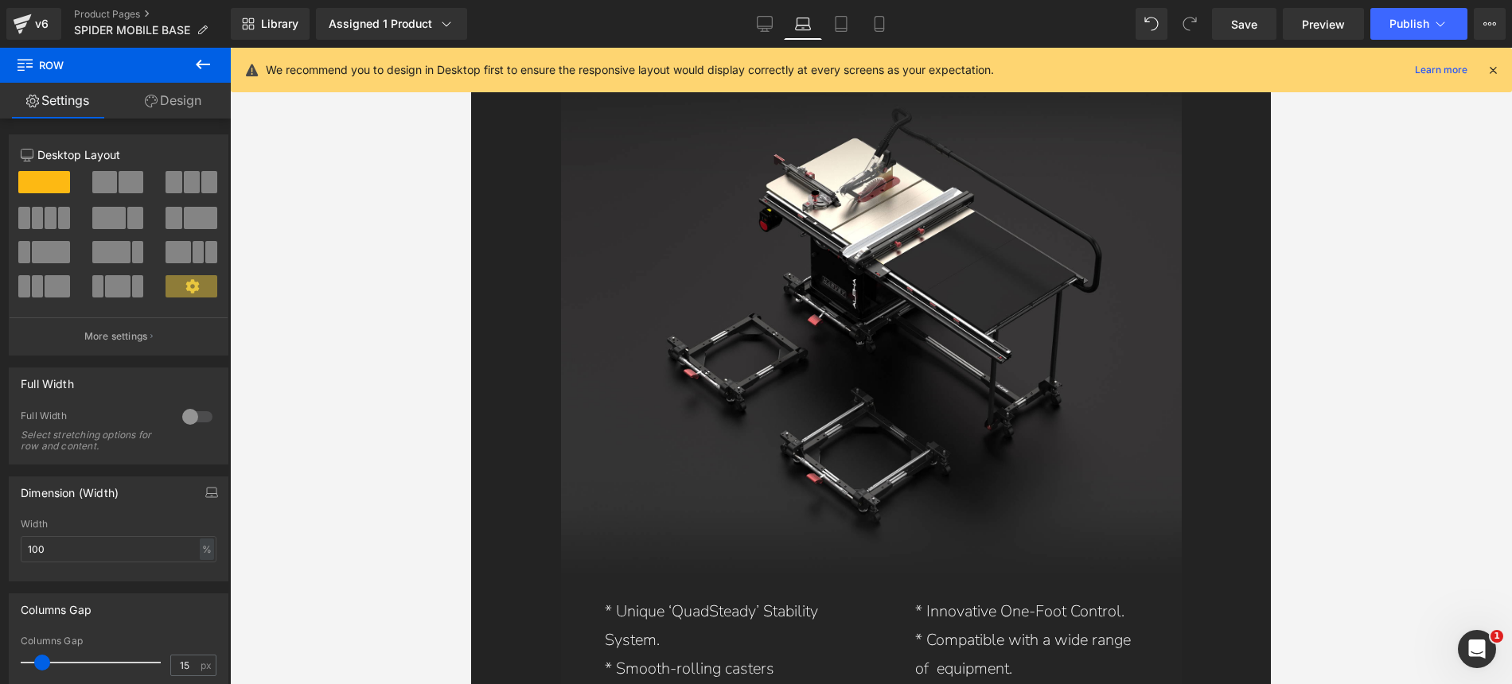
scroll to position [3912, 0]
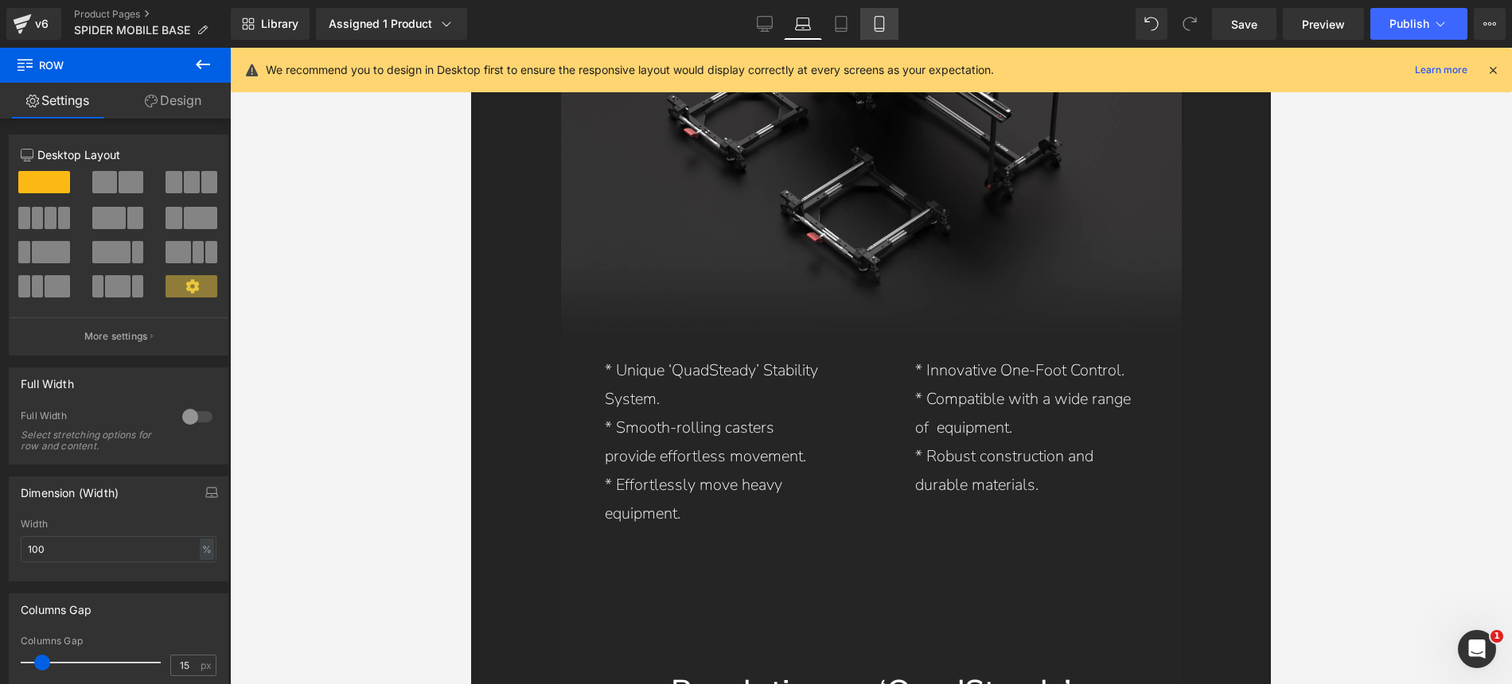
click at [877, 20] on icon at bounding box center [879, 24] width 16 height 16
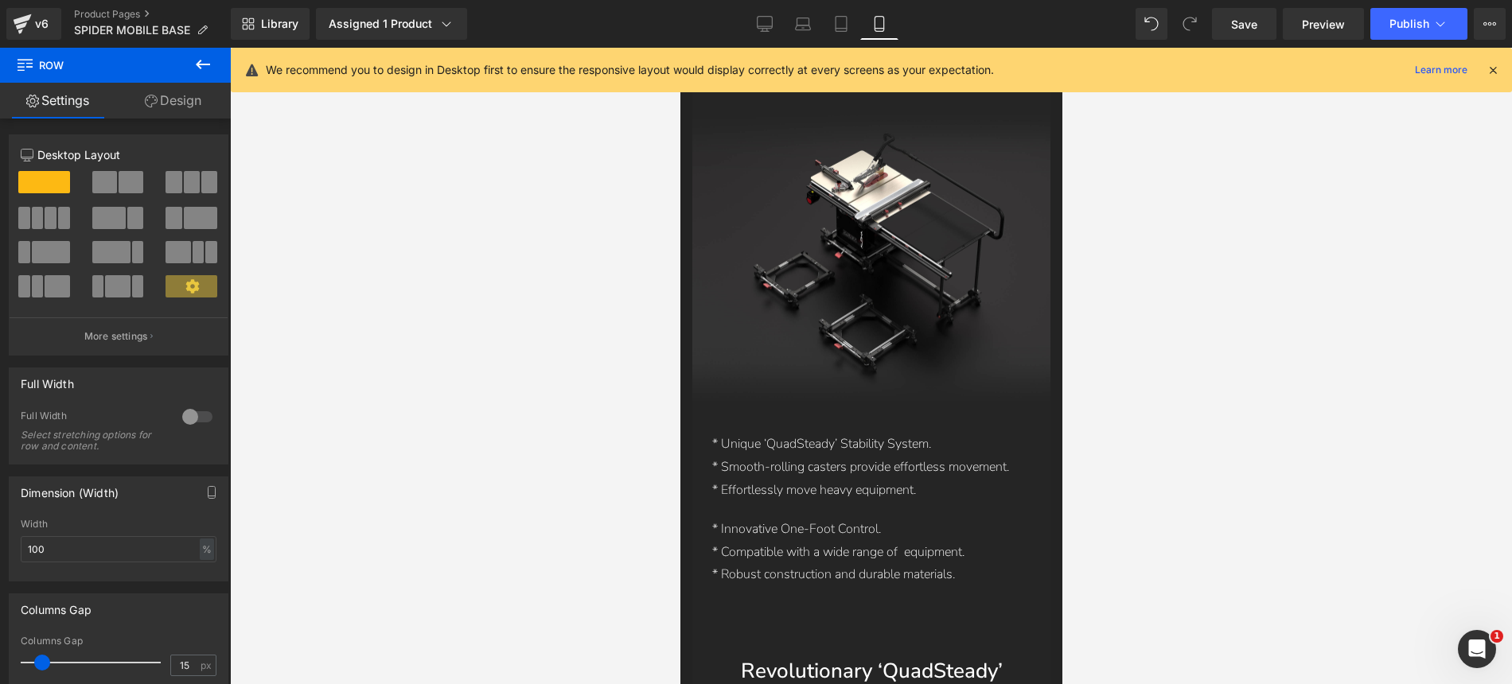
scroll to position [3177, 0]
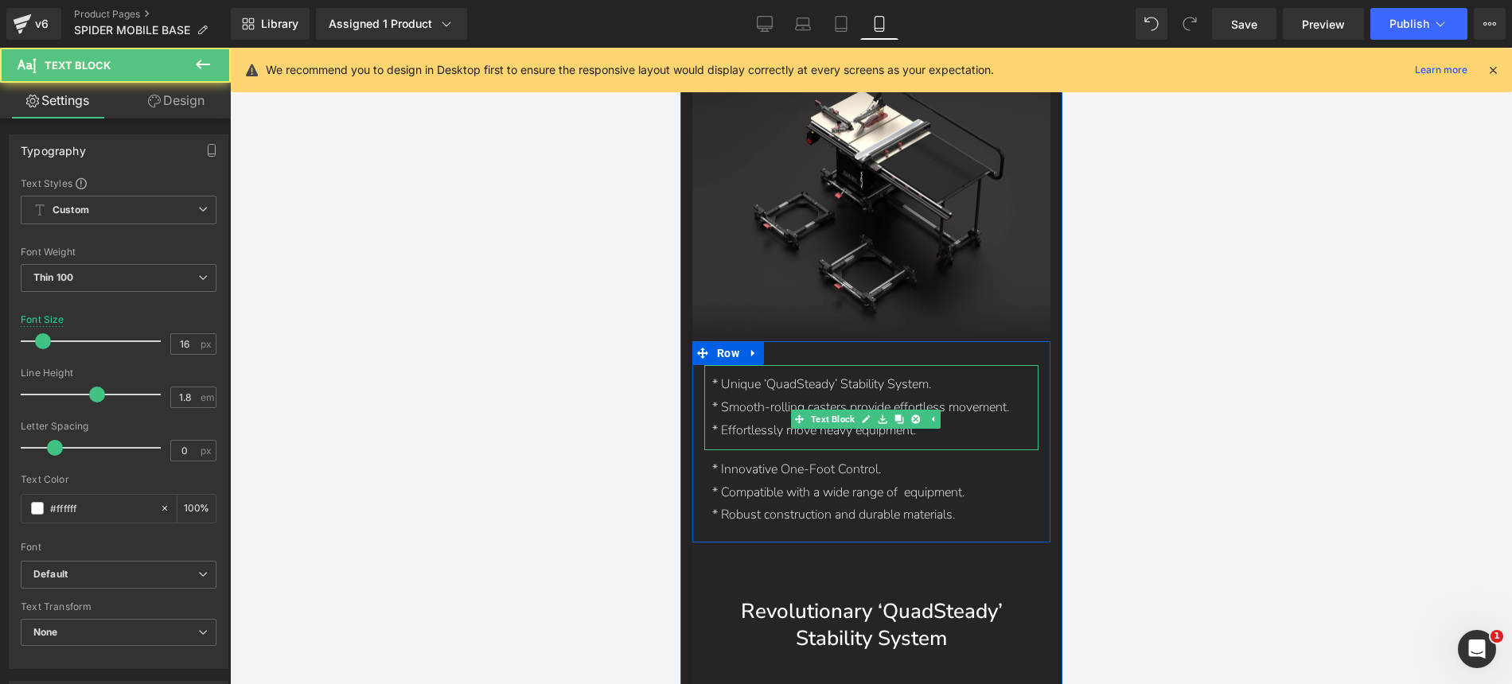
click at [742, 396] on p "* Smooth-rolling casters provide effortless movement." at bounding box center [866, 407] width 310 height 23
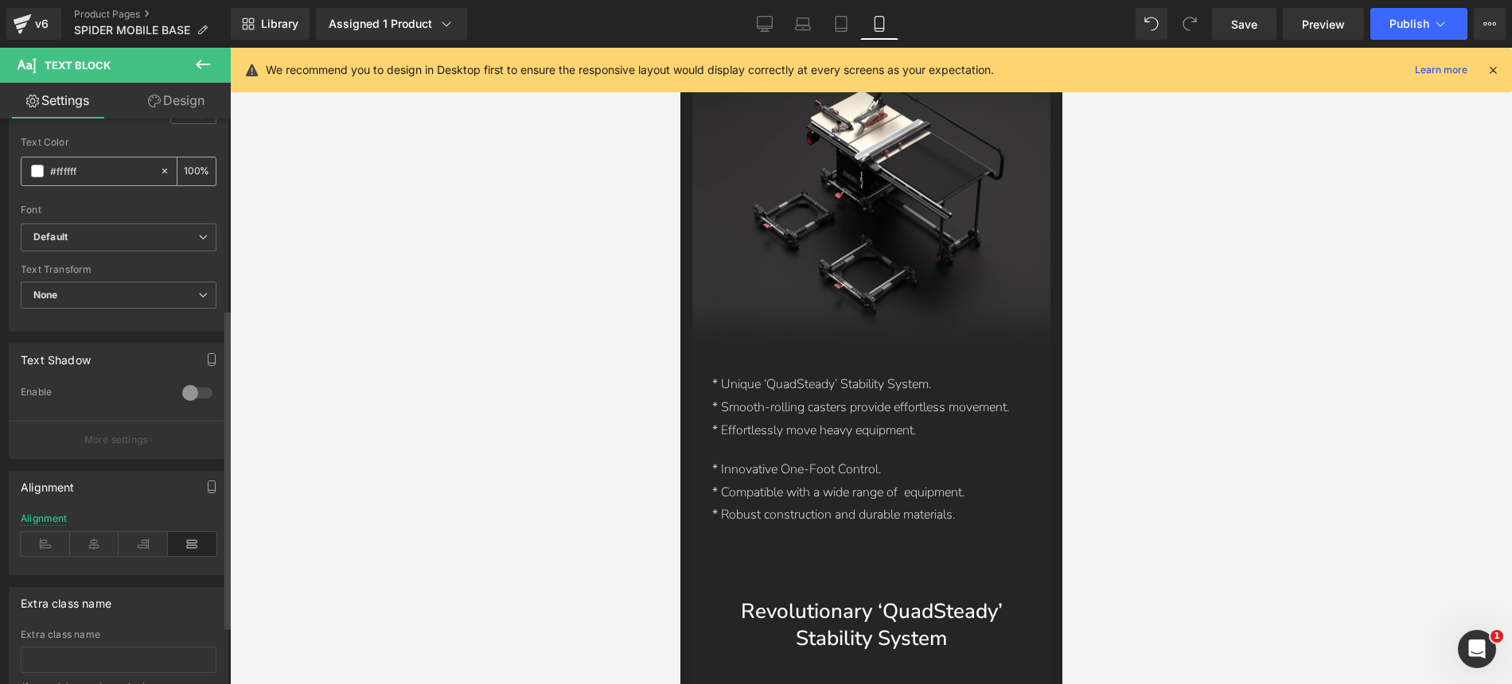
scroll to position [441, 0]
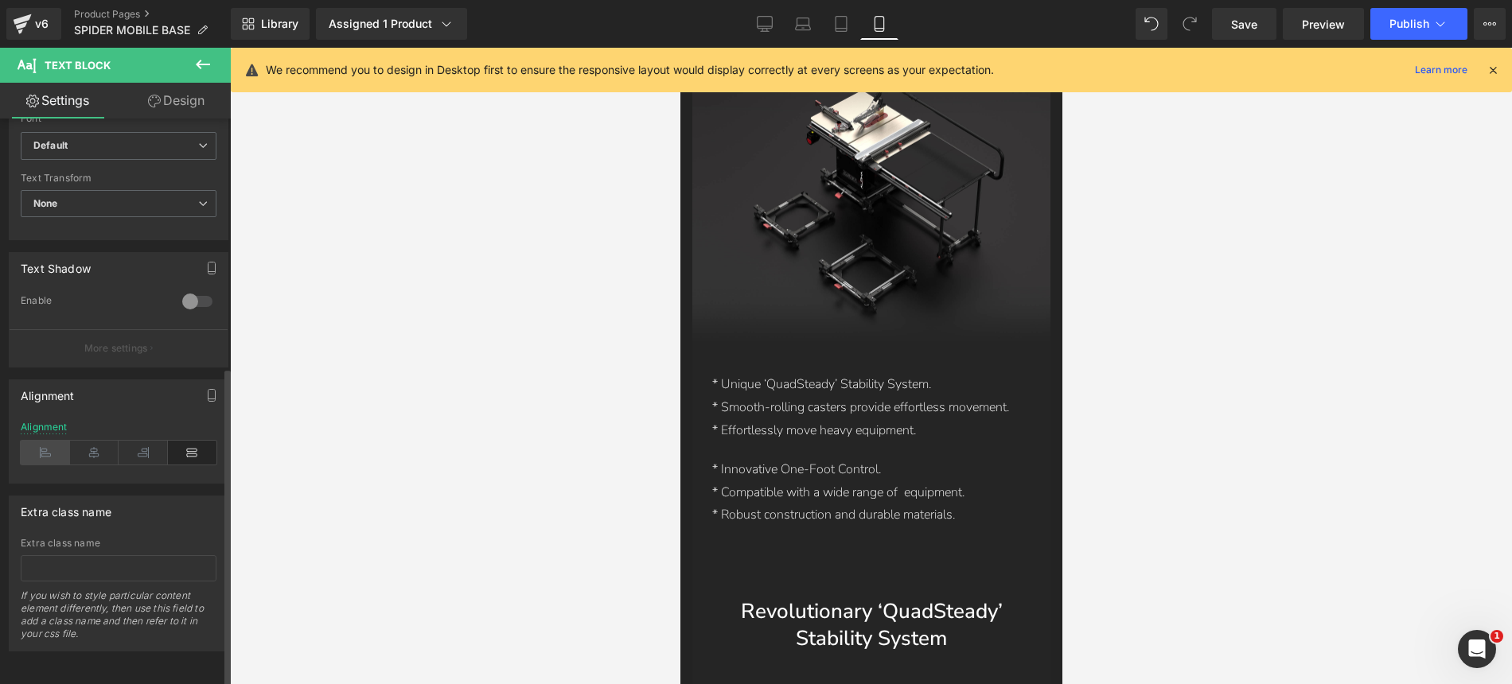
click at [51, 442] on icon at bounding box center [45, 453] width 49 height 24
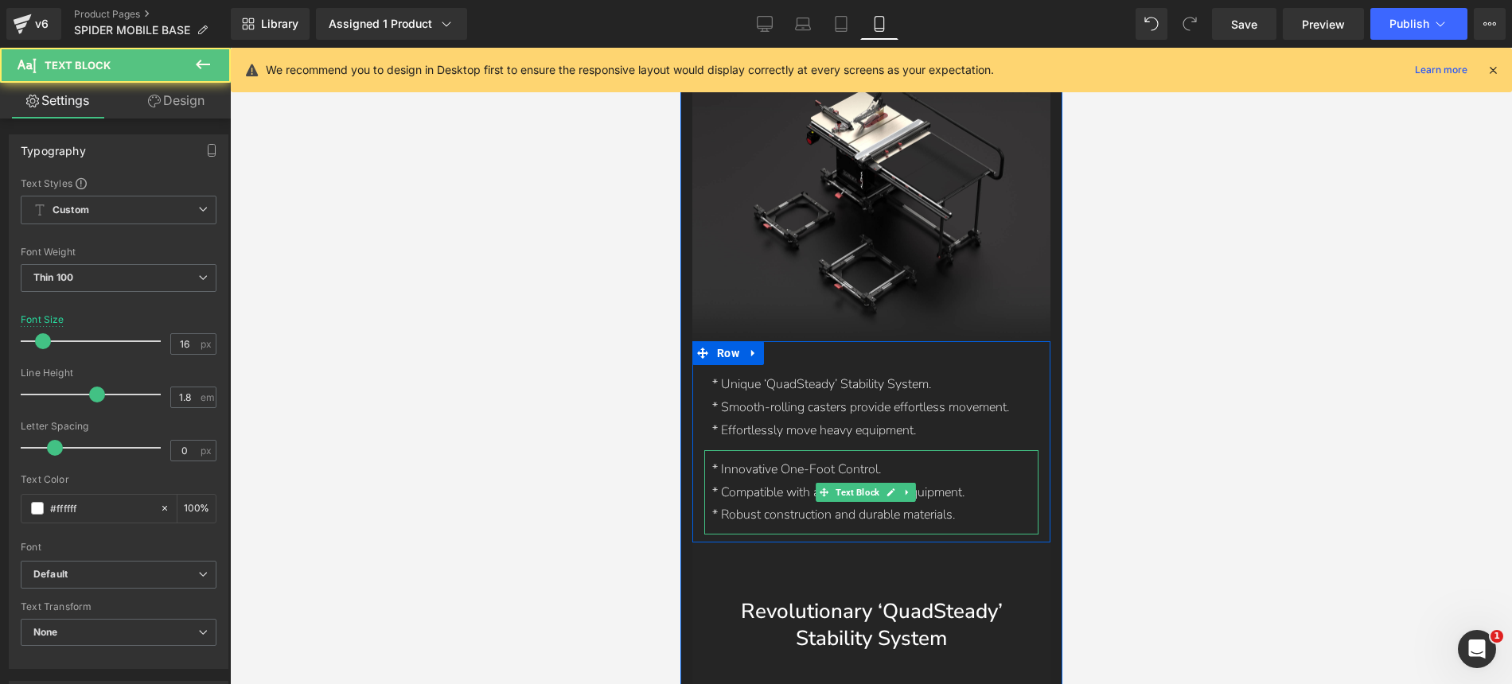
click at [729, 470] on span "* Innovative One-Foot Control." at bounding box center [795, 470] width 169 height 18
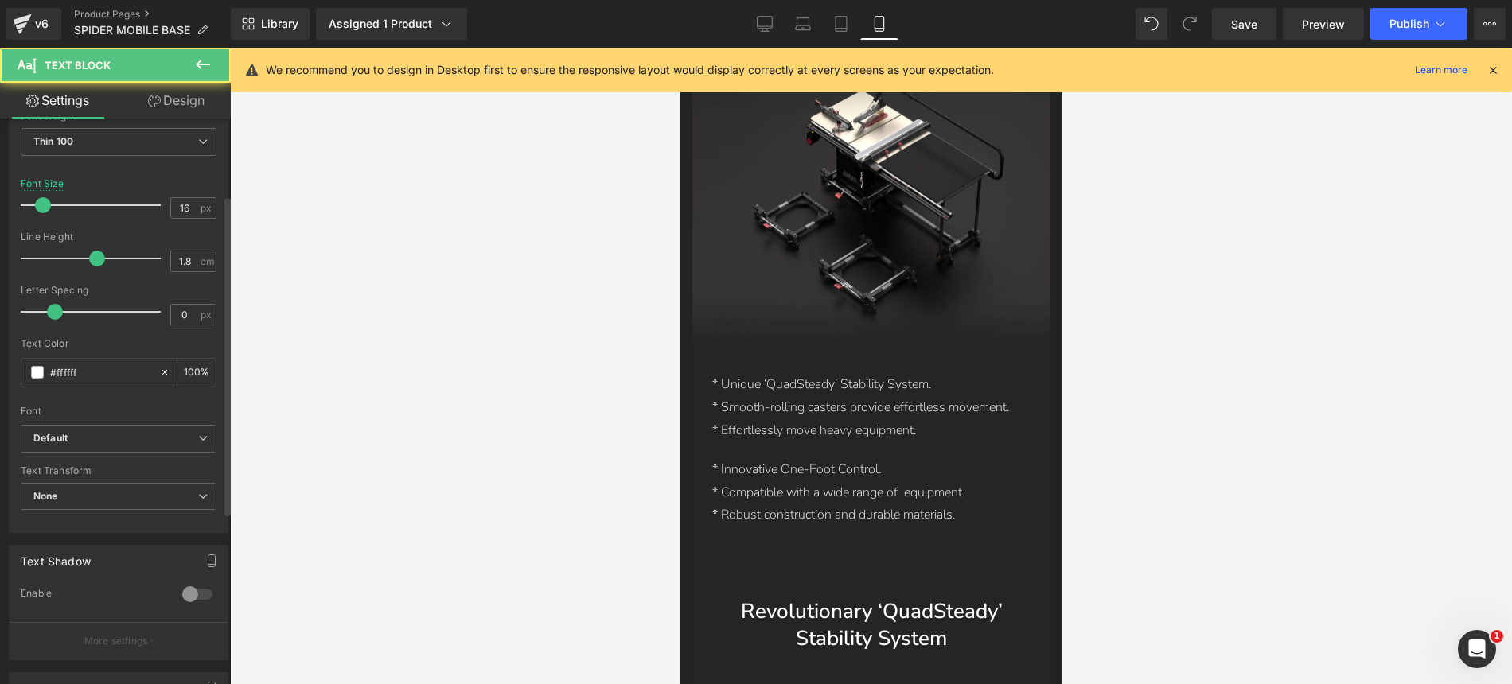
scroll to position [324, 0]
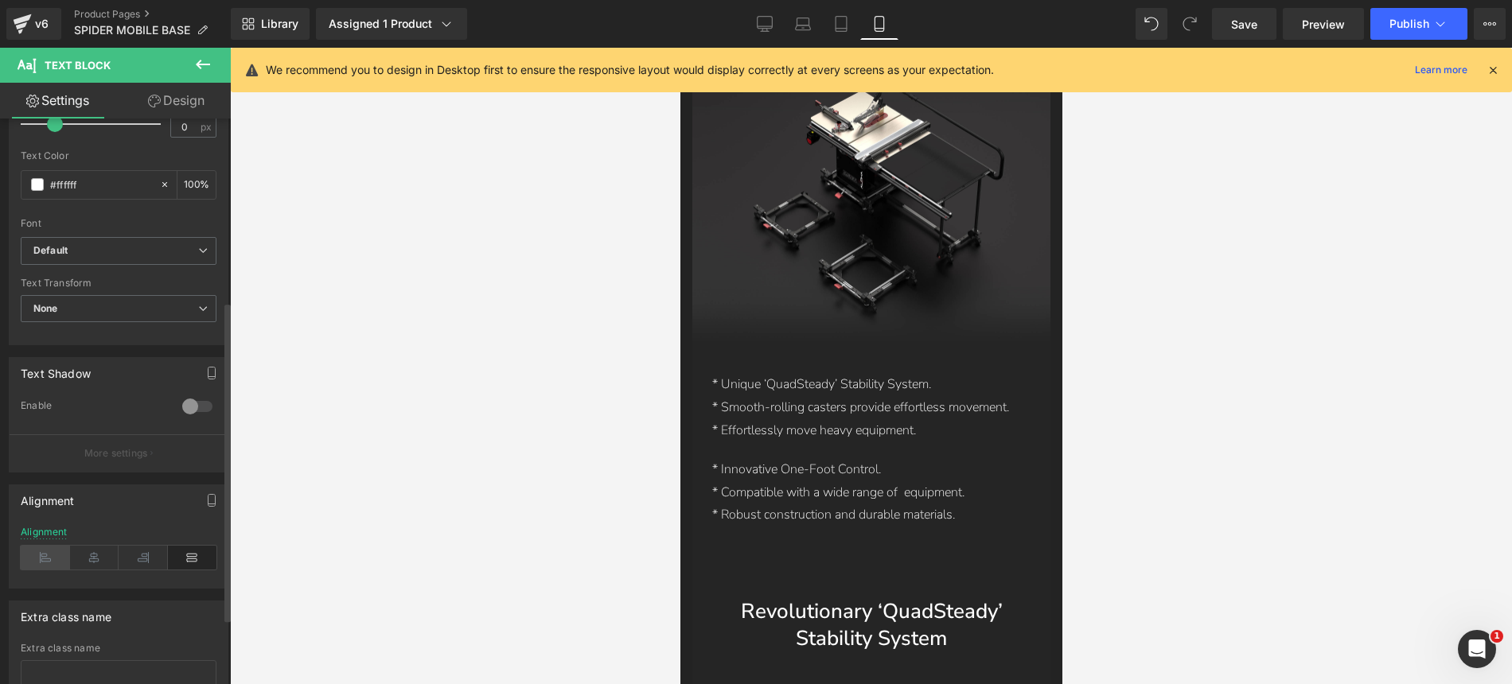
click at [45, 557] on icon at bounding box center [45, 558] width 49 height 24
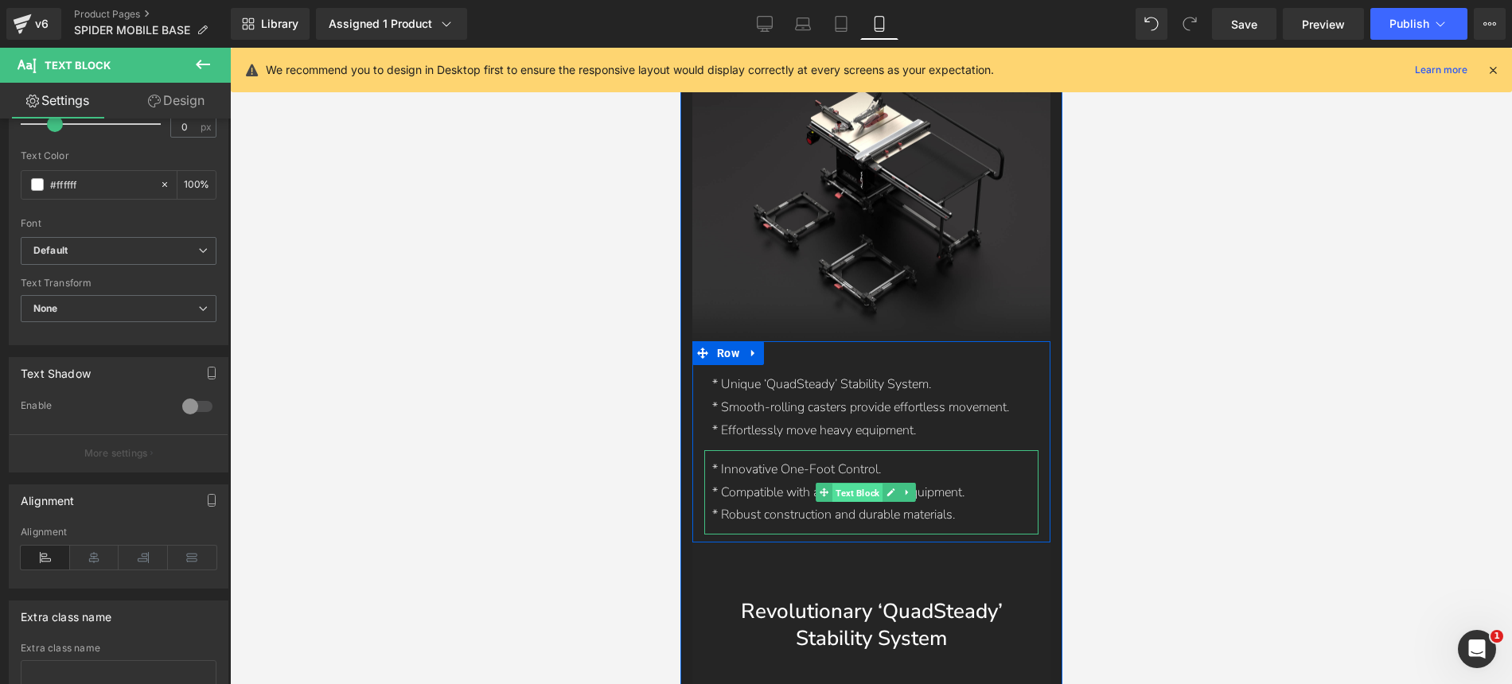
drag, startPoint x: 838, startPoint y: 479, endPoint x: 1338, endPoint y: 451, distance: 500.5
click at [838, 484] on span "Text Block" at bounding box center [857, 493] width 50 height 19
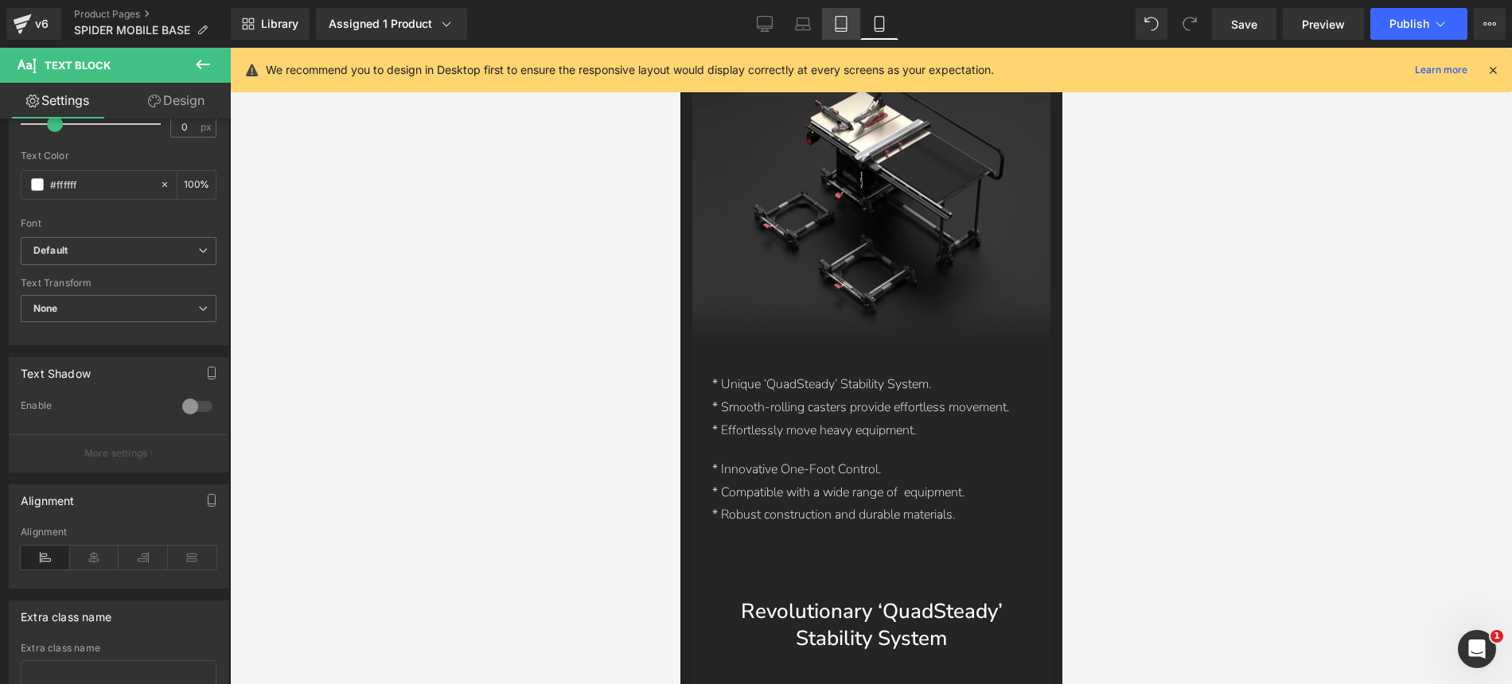
click at [843, 29] on icon at bounding box center [841, 29] width 11 height 0
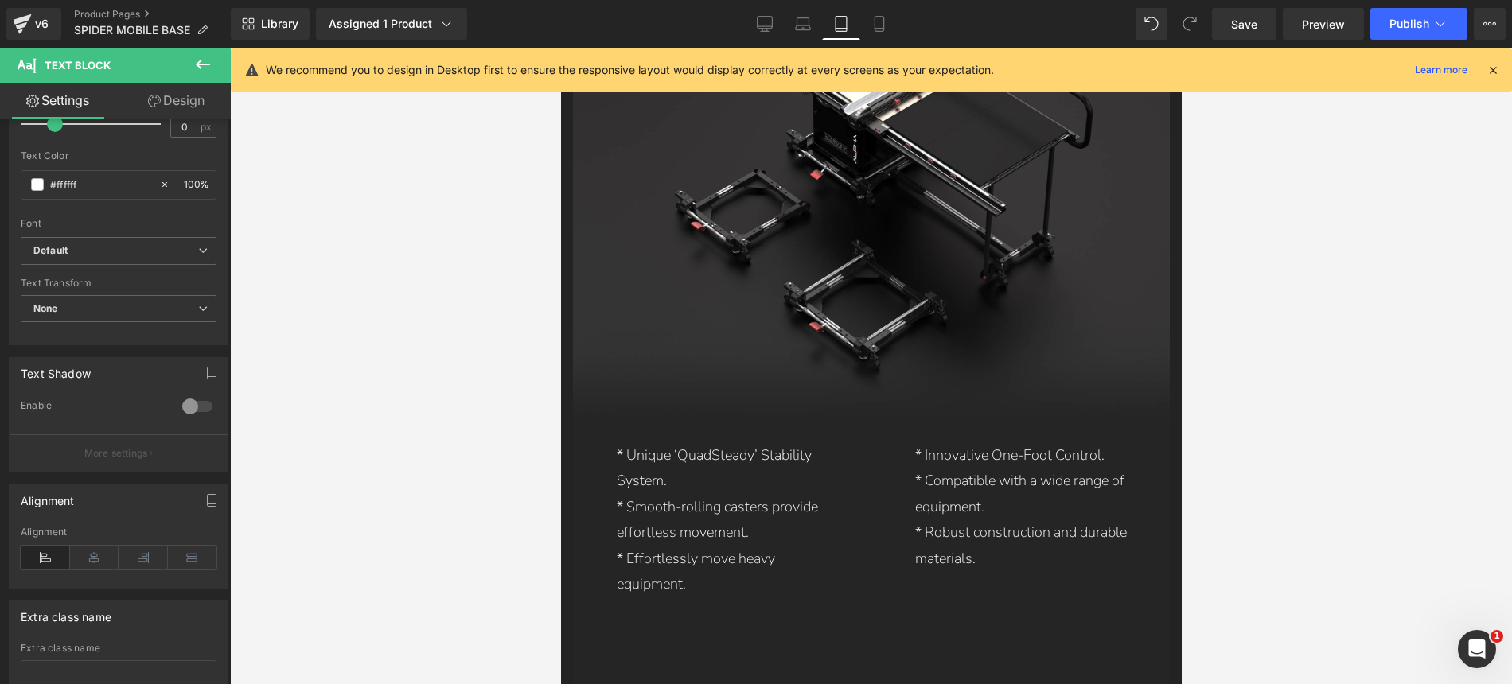
scroll to position [4528, 0]
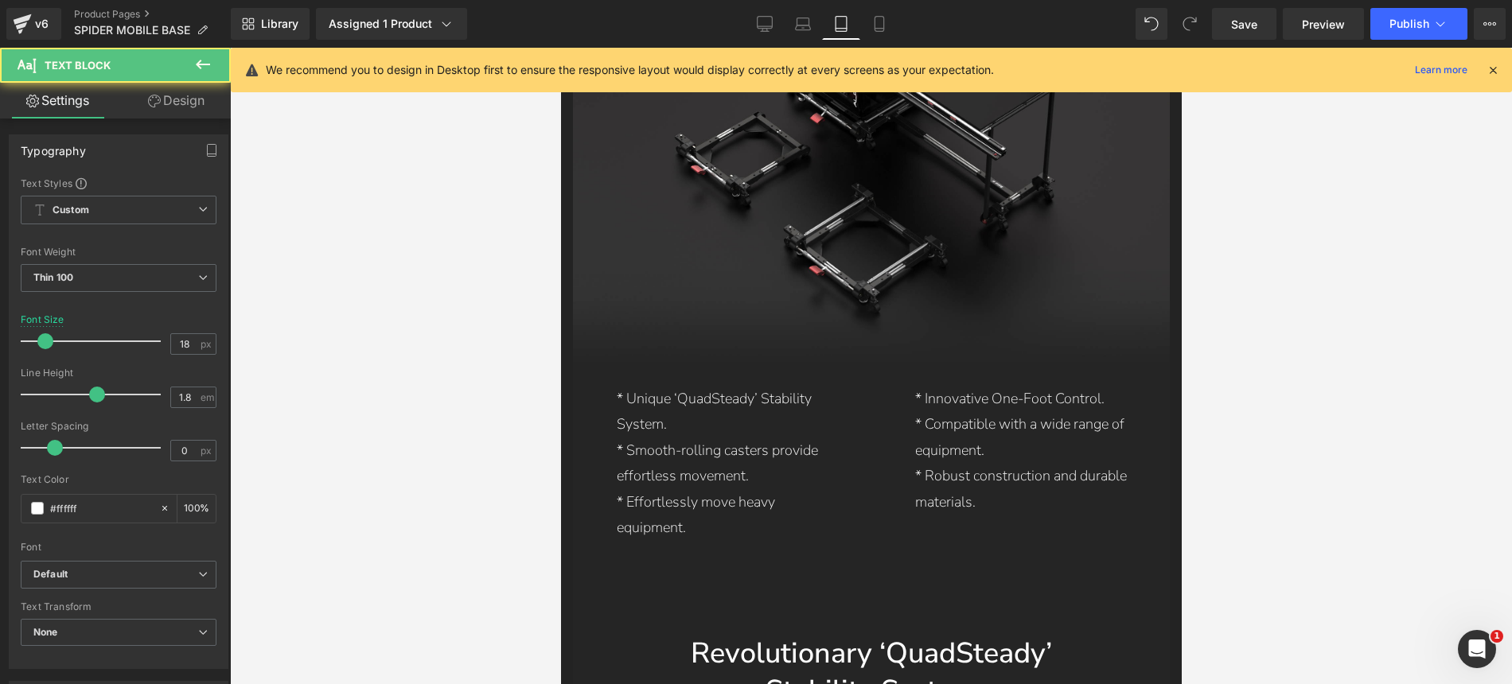
click at [744, 438] on p "* Smooth-rolling casters provide effortless movement." at bounding box center [729, 464] width 227 height 52
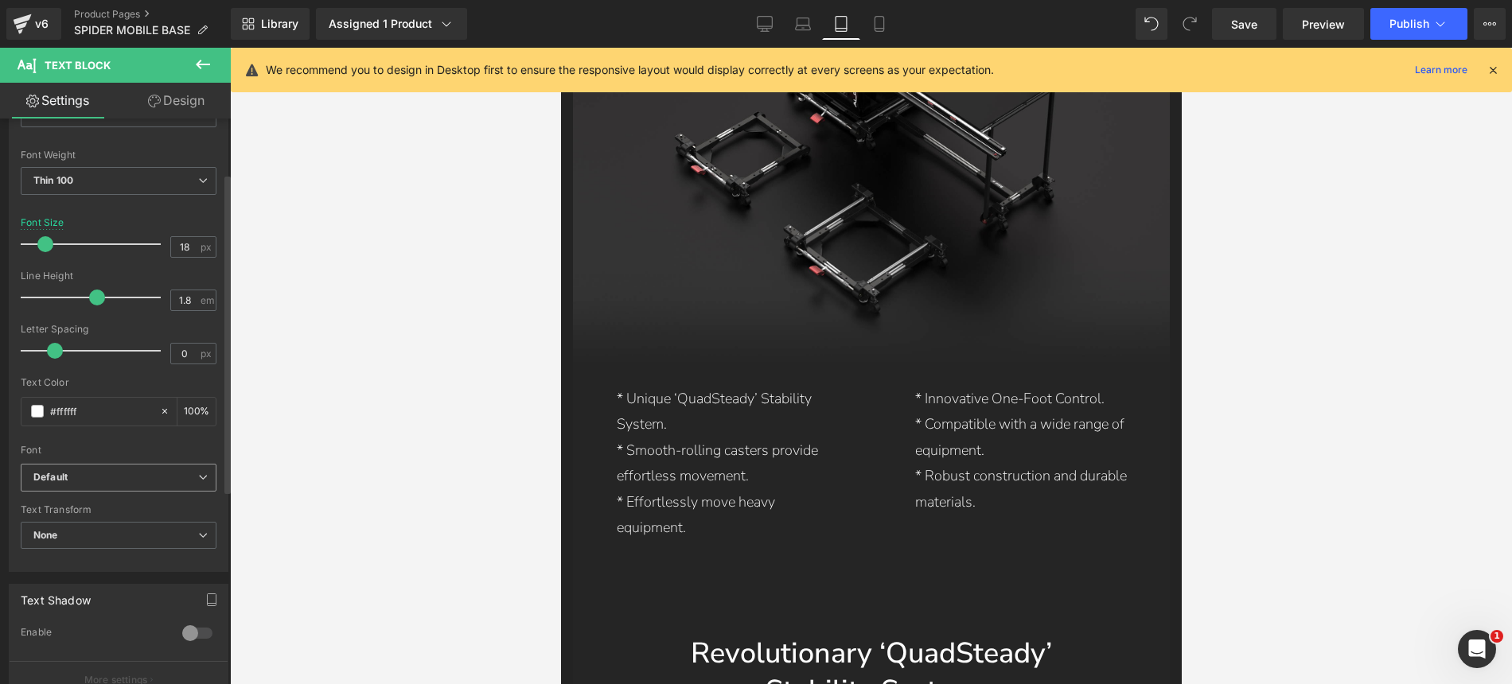
scroll to position [301, 0]
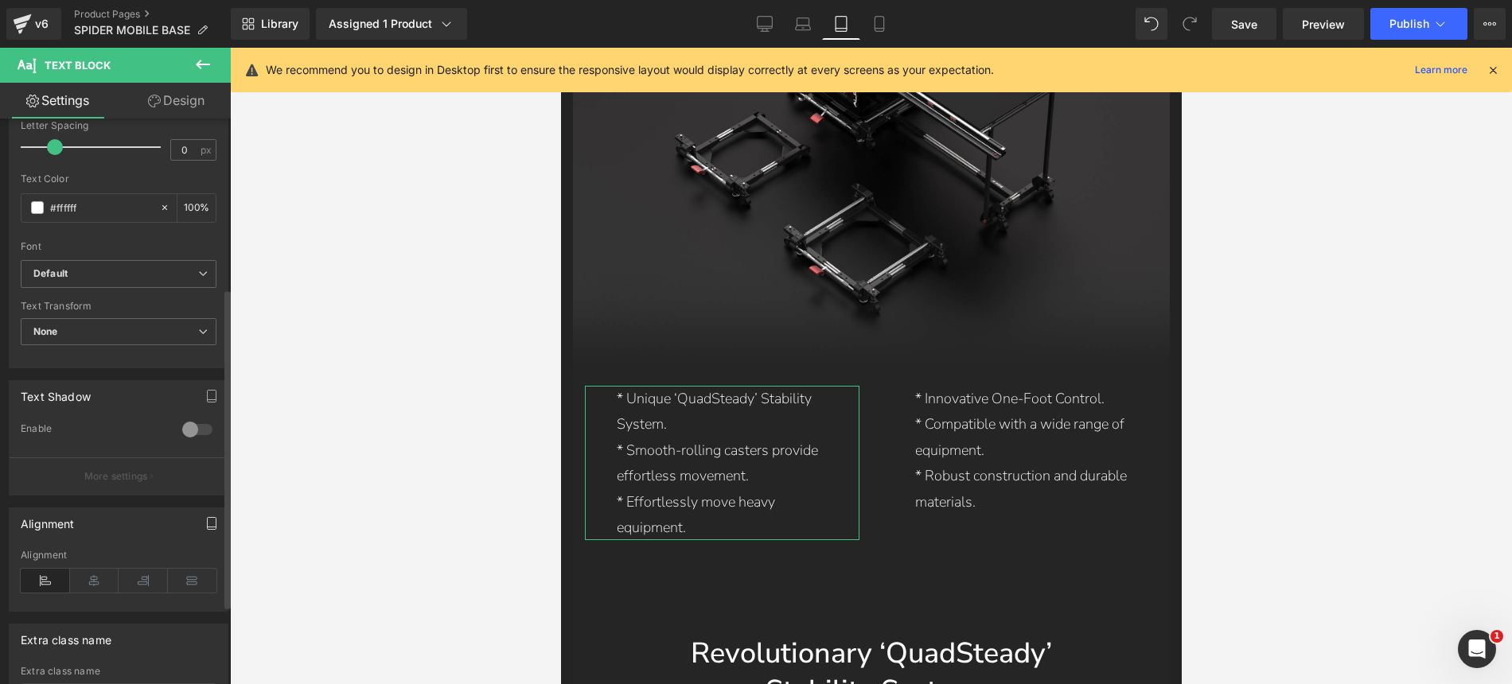
click at [205, 526] on icon "button" at bounding box center [211, 523] width 13 height 13
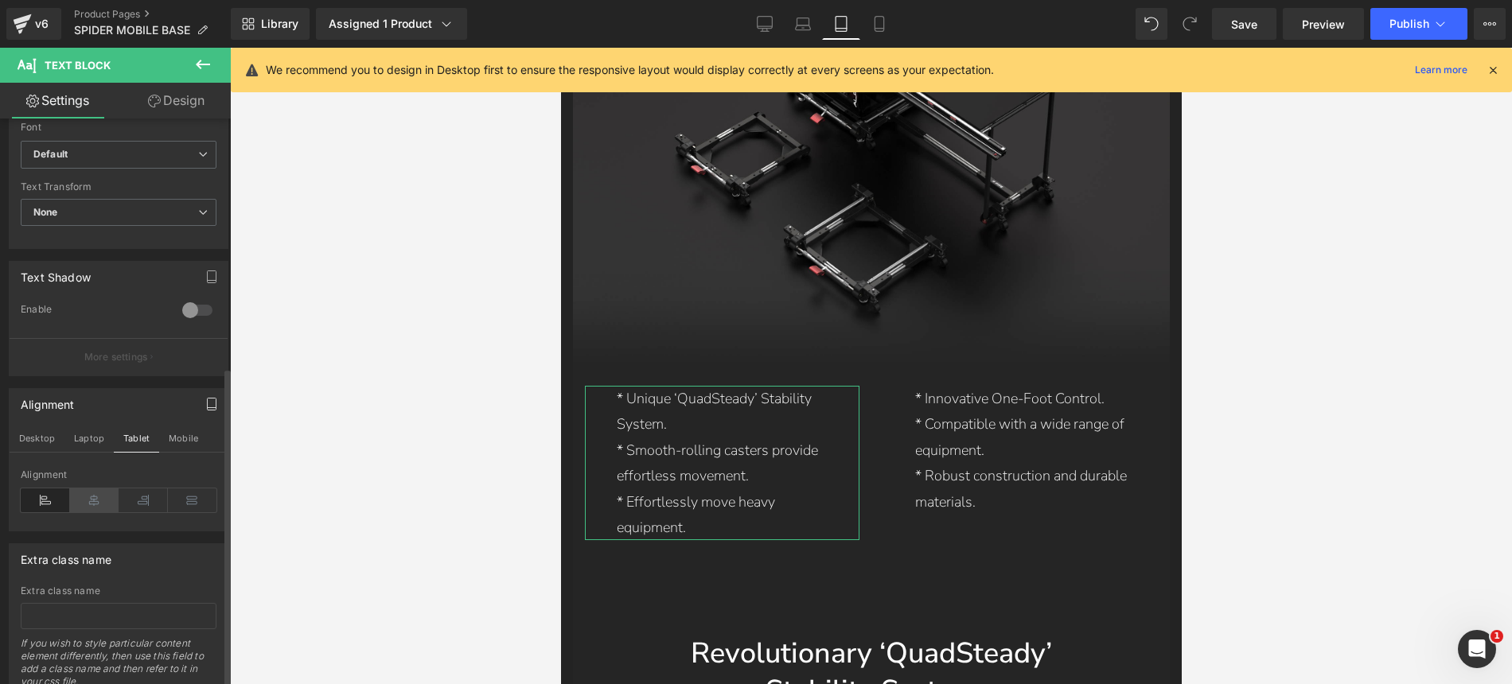
scroll to position [480, 0]
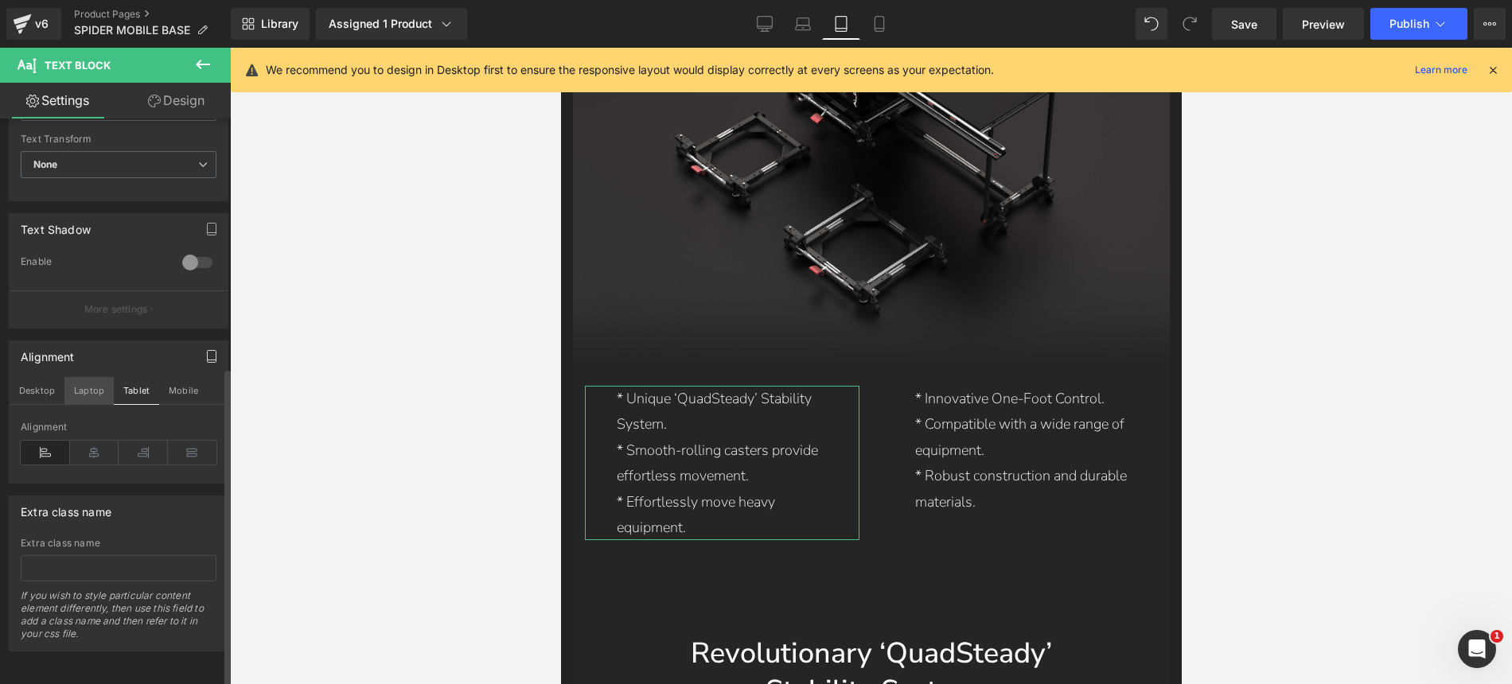
click at [85, 386] on button "Laptop" at bounding box center [88, 390] width 49 height 27
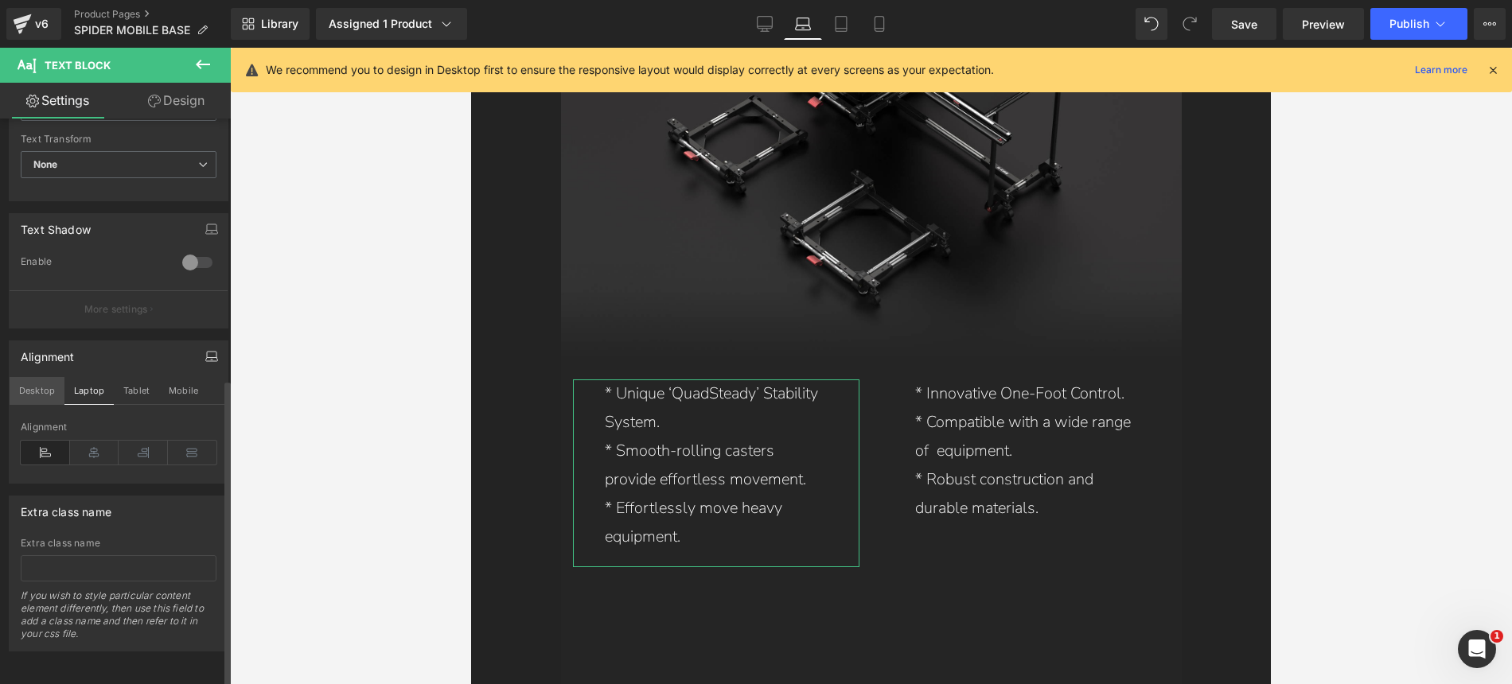
click at [51, 379] on button "Desktop" at bounding box center [37, 390] width 55 height 27
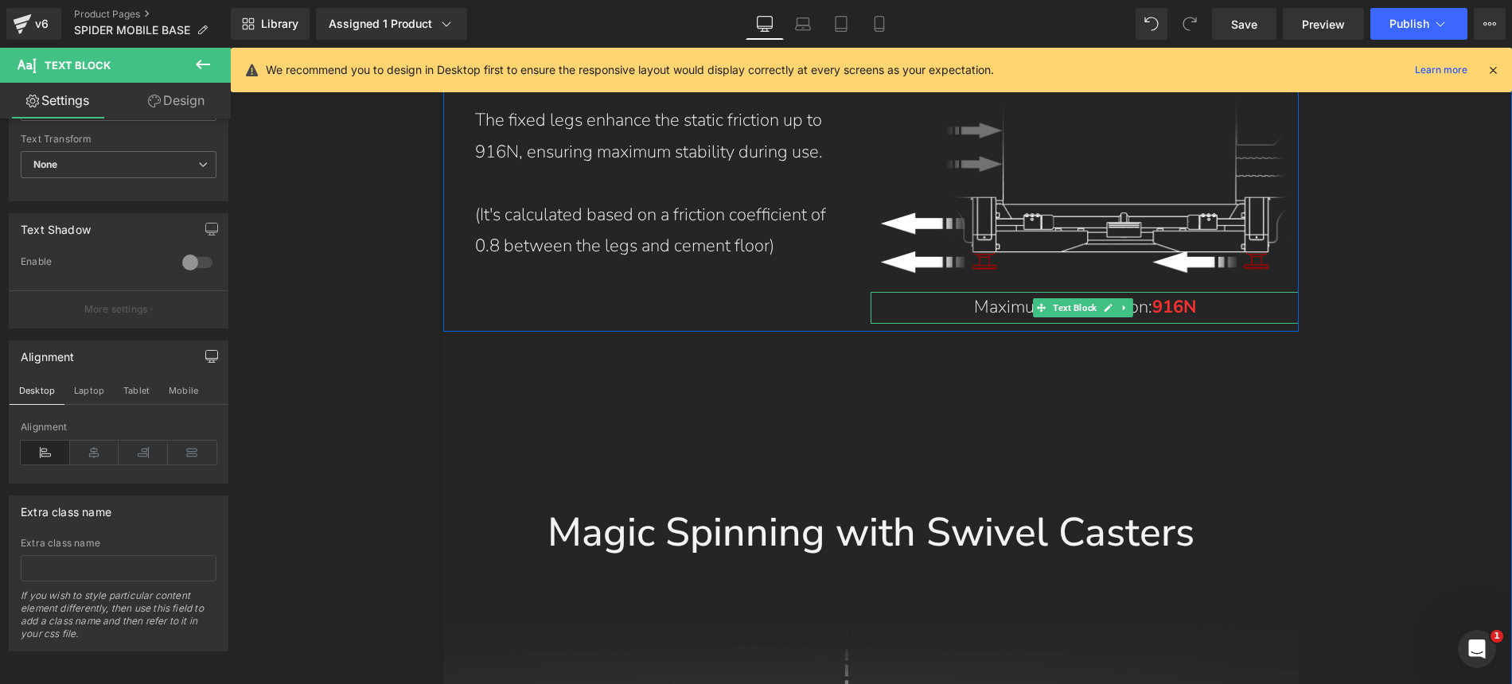
scroll to position [8519, 0]
click at [1152, 296] on span "916N" at bounding box center [1174, 308] width 44 height 24
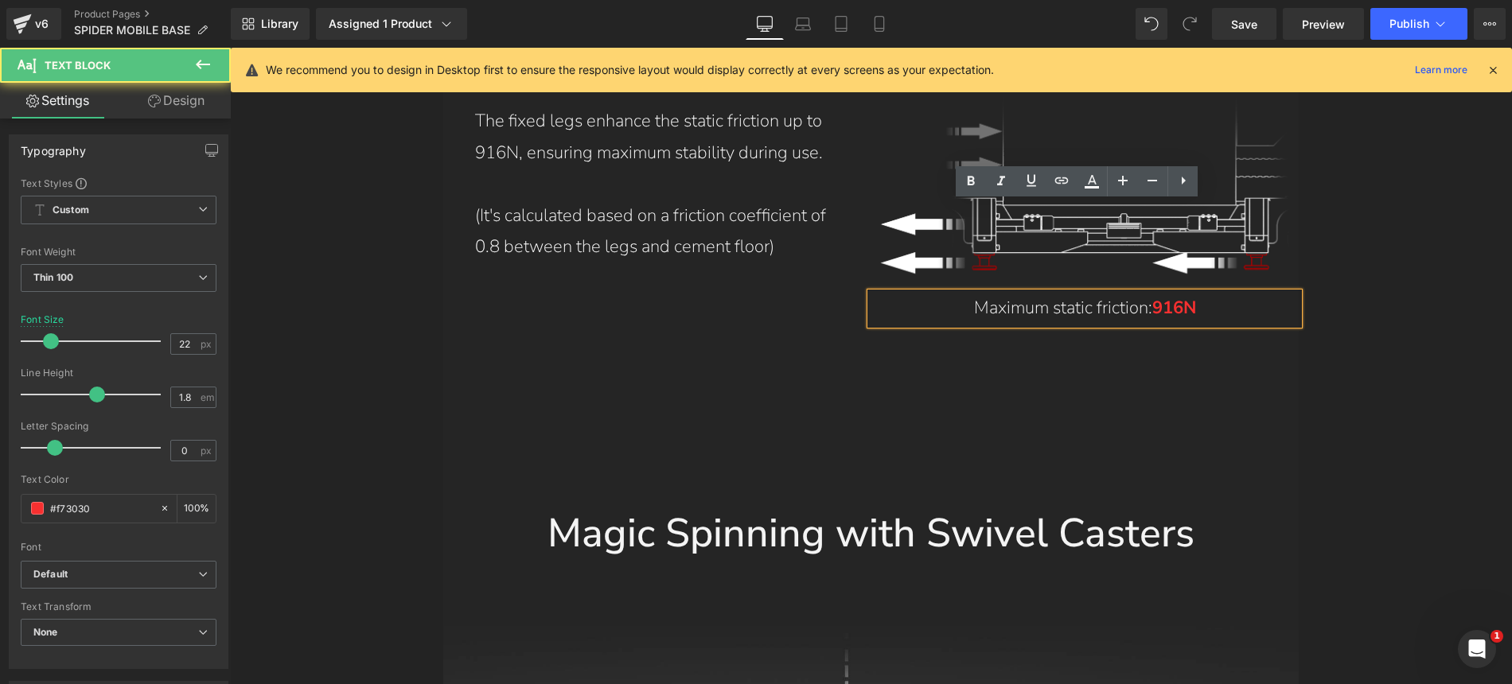
click at [1152, 296] on span "916N" at bounding box center [1174, 308] width 44 height 24
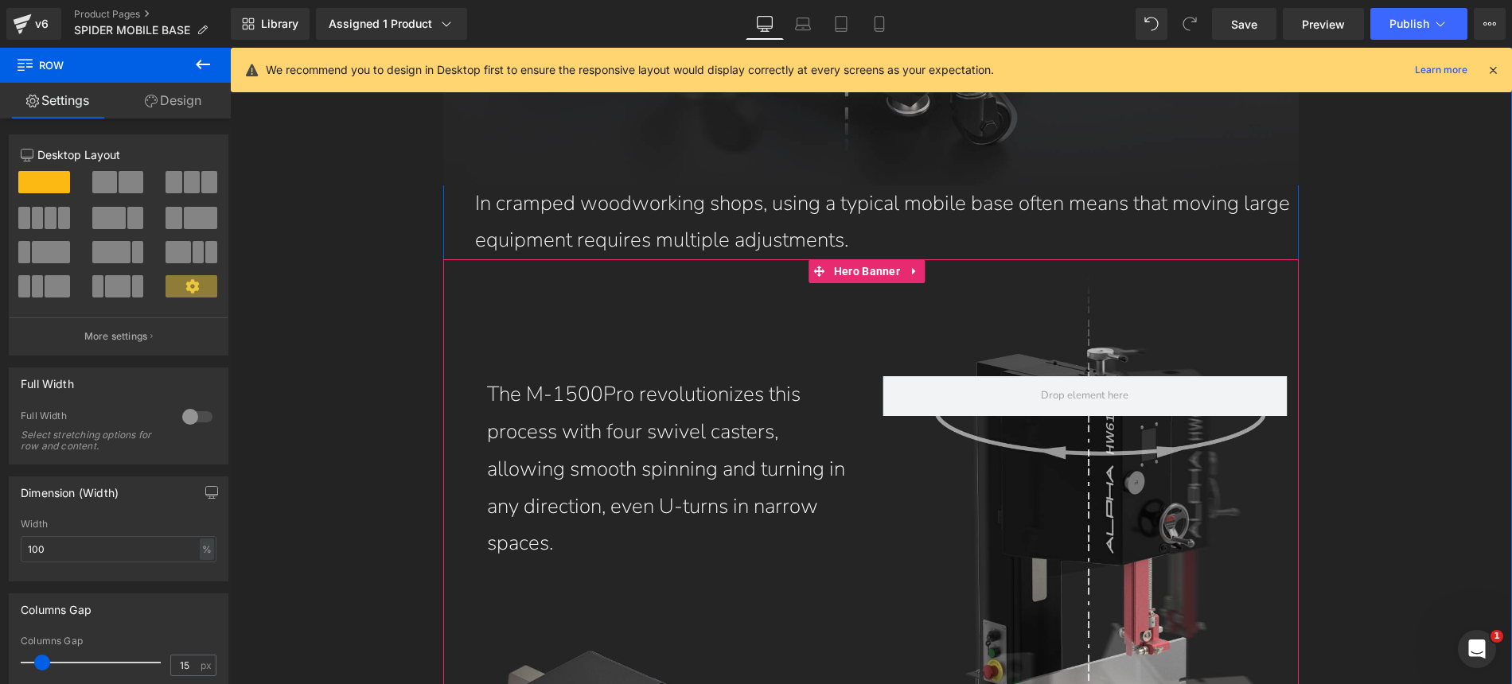
scroll to position [9407, 0]
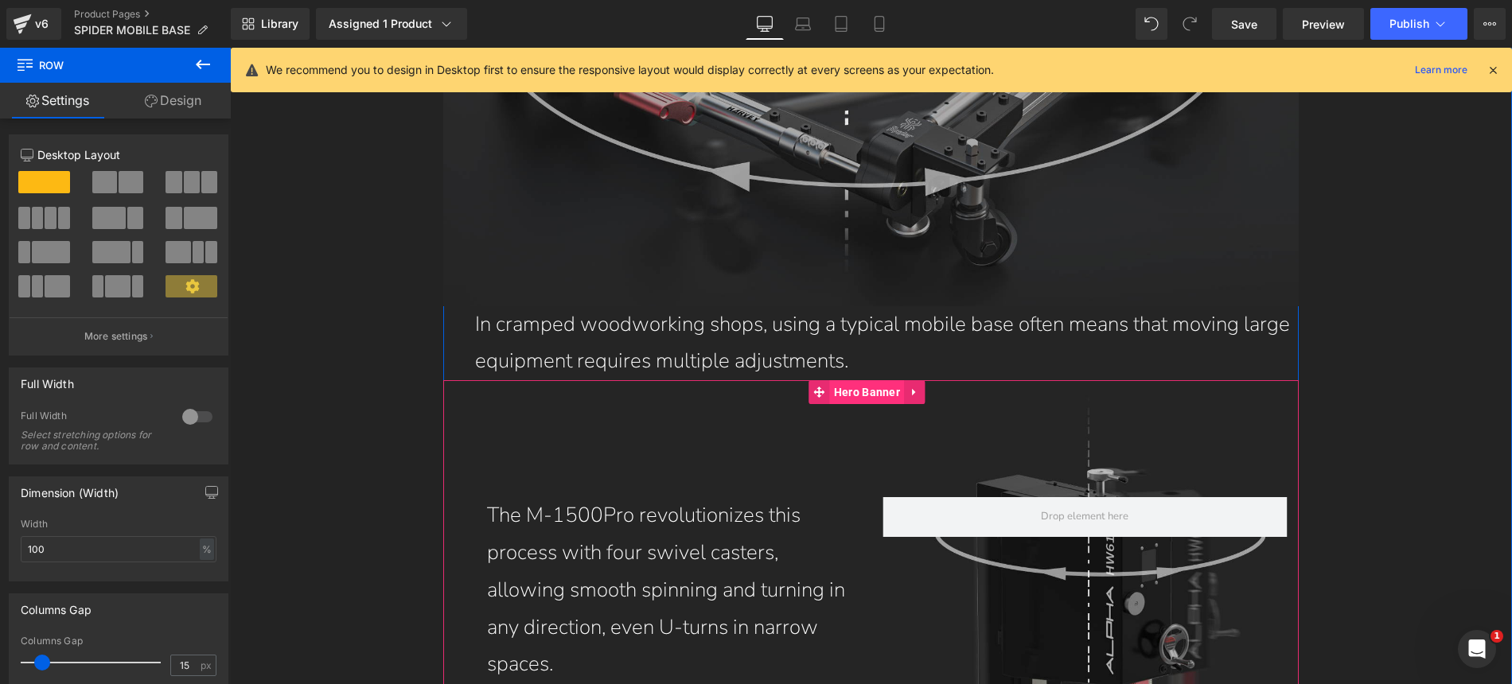
click at [874, 380] on span "Hero Banner" at bounding box center [867, 392] width 74 height 24
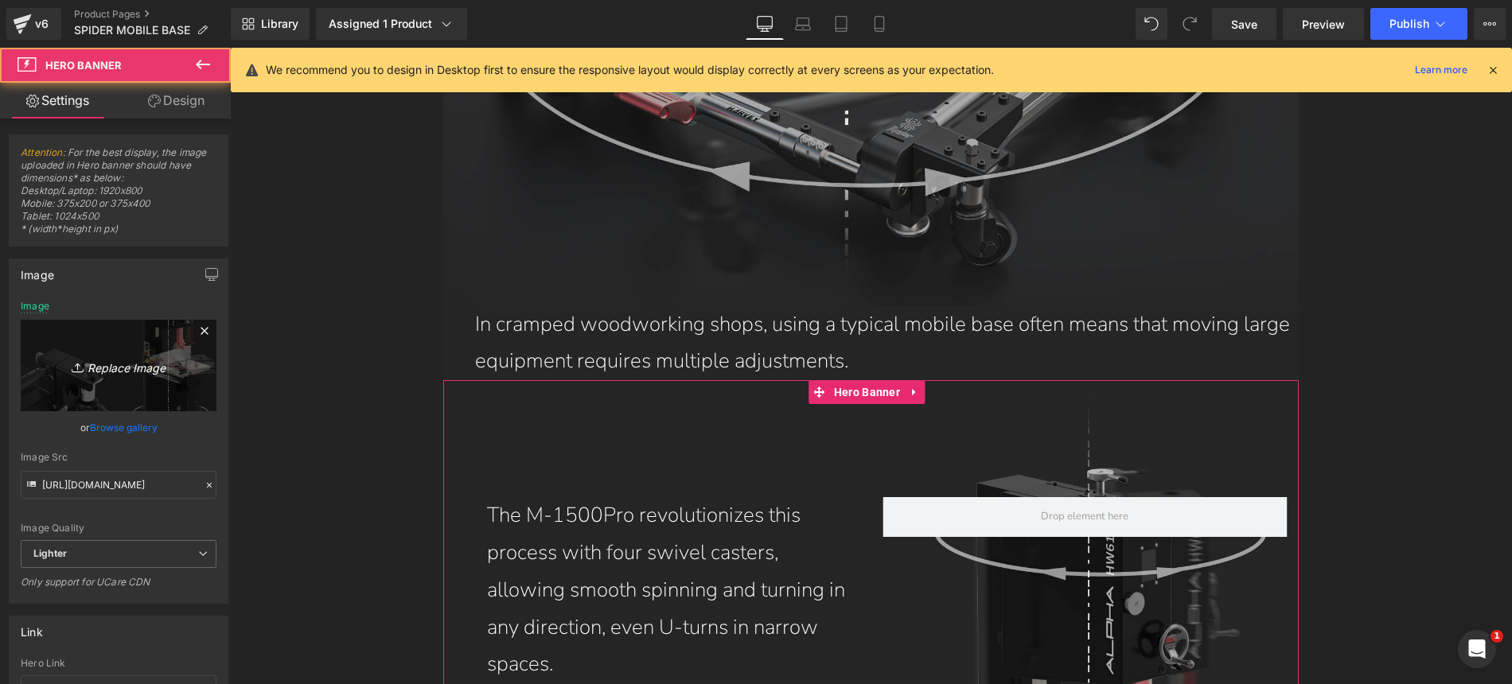
click at [85, 380] on link "Replace Image" at bounding box center [119, 366] width 196 height 92
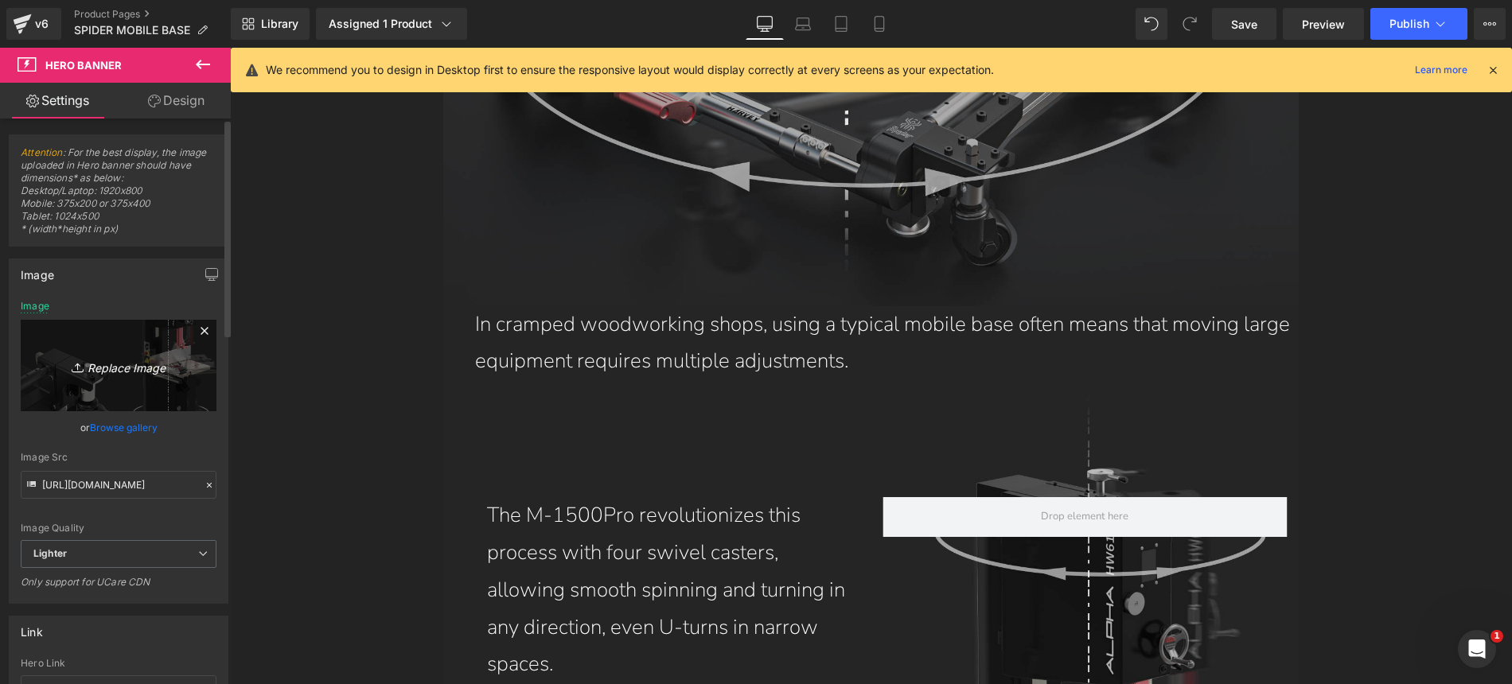
type input "C:\fakepath\8D83FB9369853576D5D905119ACB2F3C.jpg"
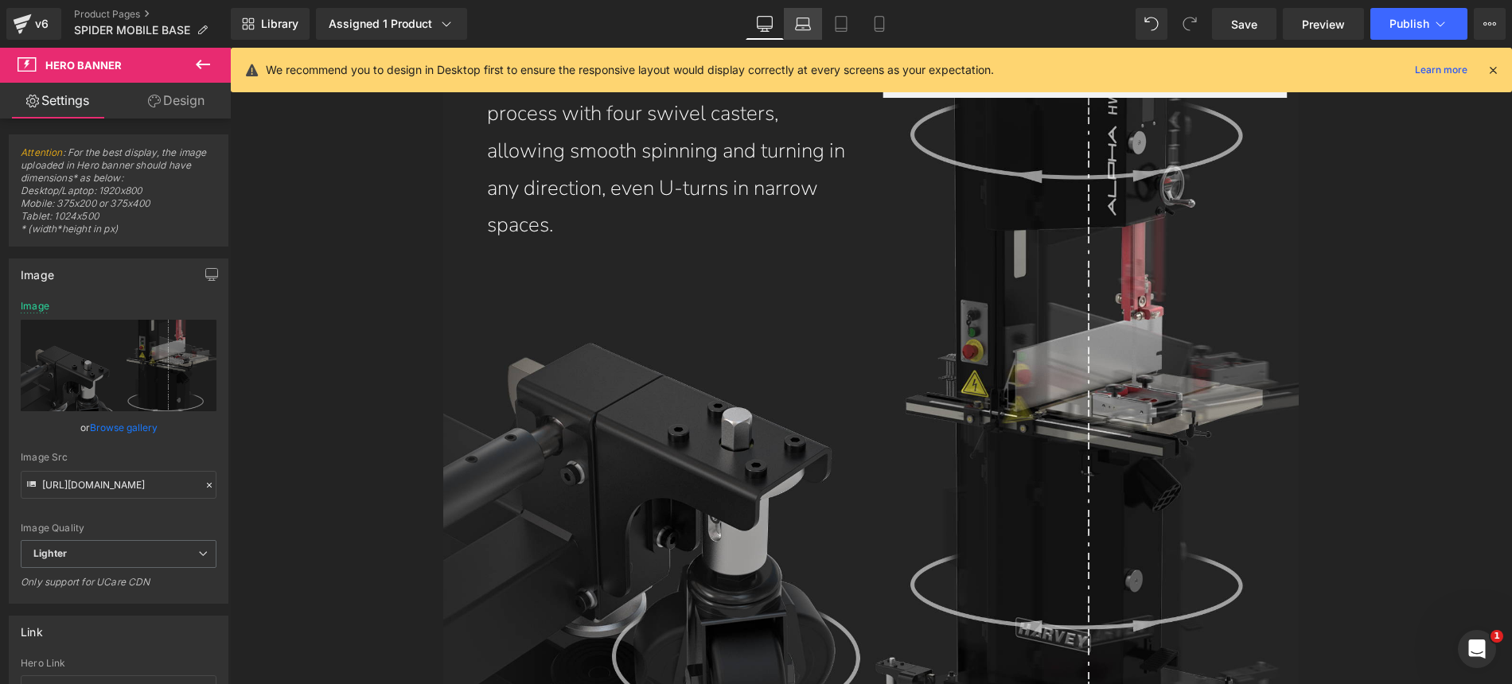
click at [800, 26] on icon at bounding box center [803, 24] width 16 height 16
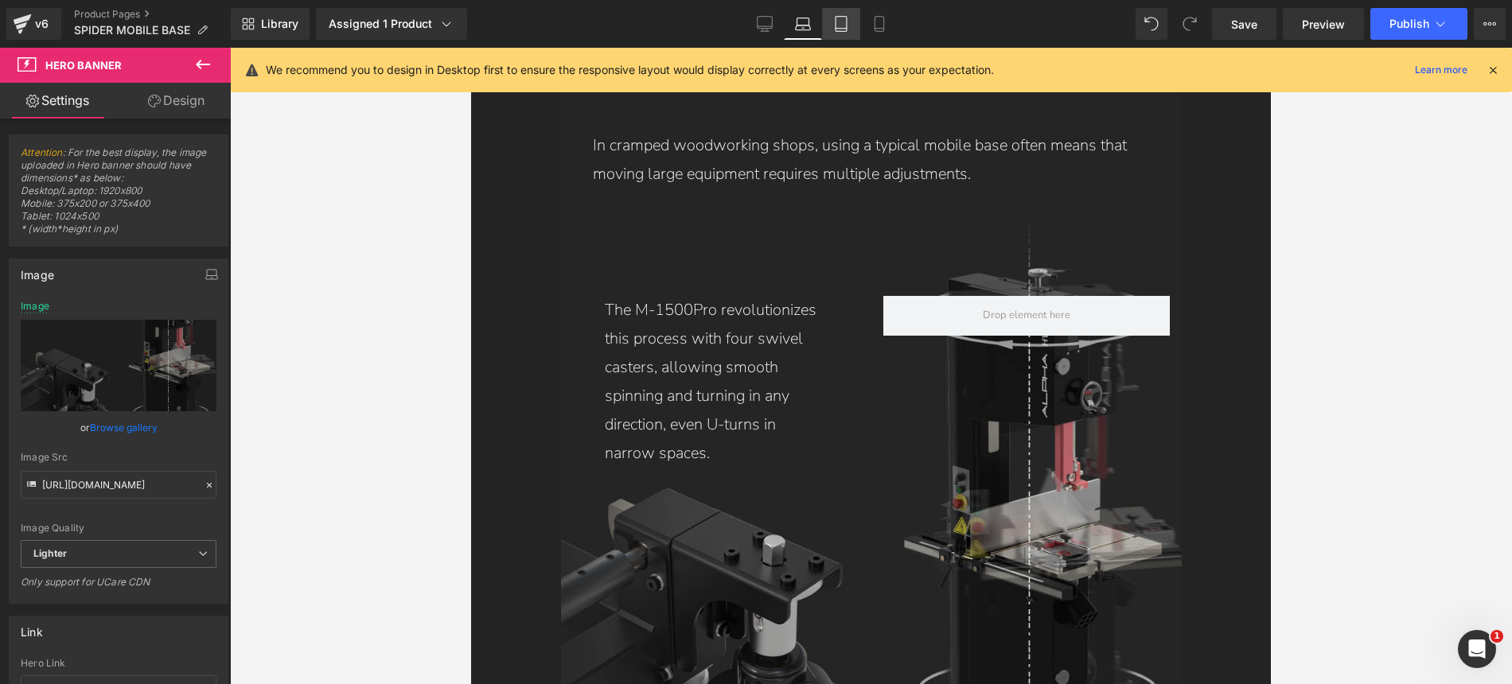
click at [843, 30] on icon at bounding box center [841, 24] width 11 height 15
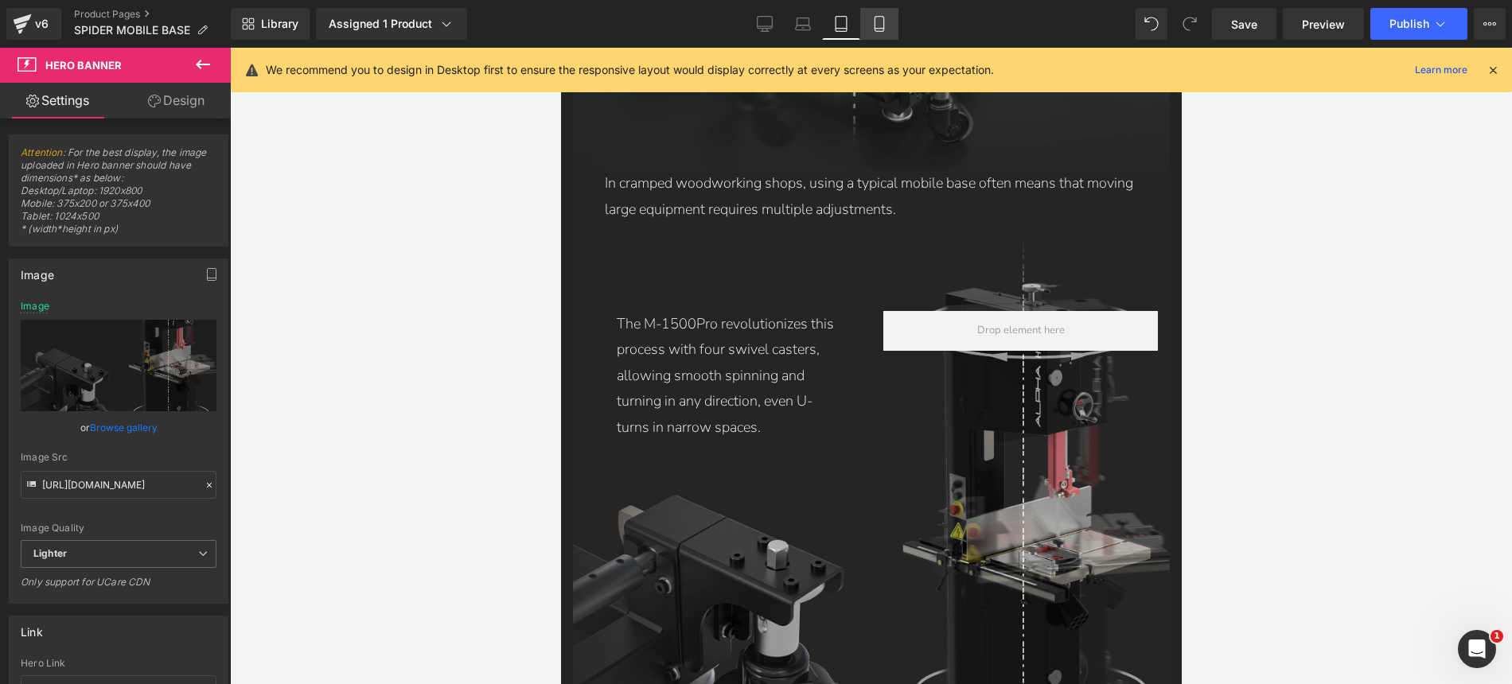
click at [889, 31] on link "Mobile" at bounding box center [879, 24] width 38 height 32
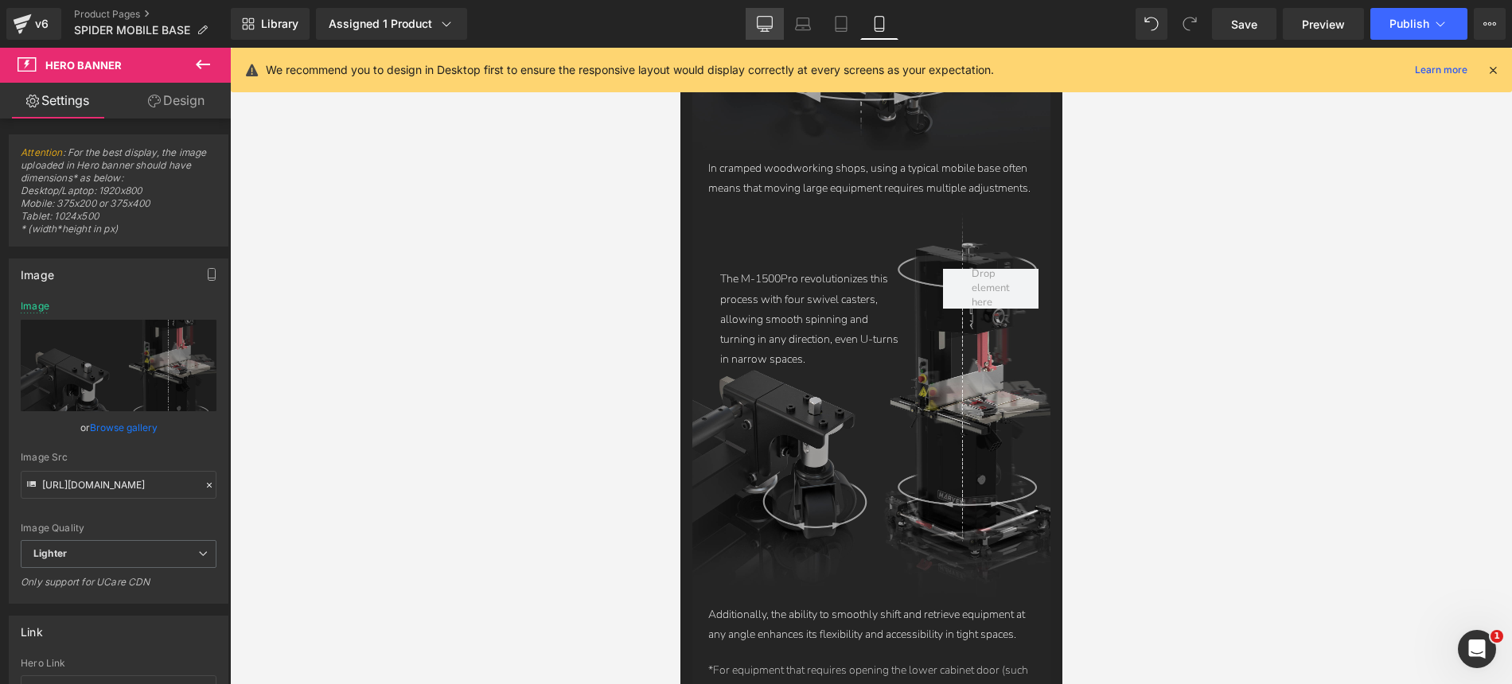
click at [769, 24] on icon at bounding box center [765, 24] width 16 height 16
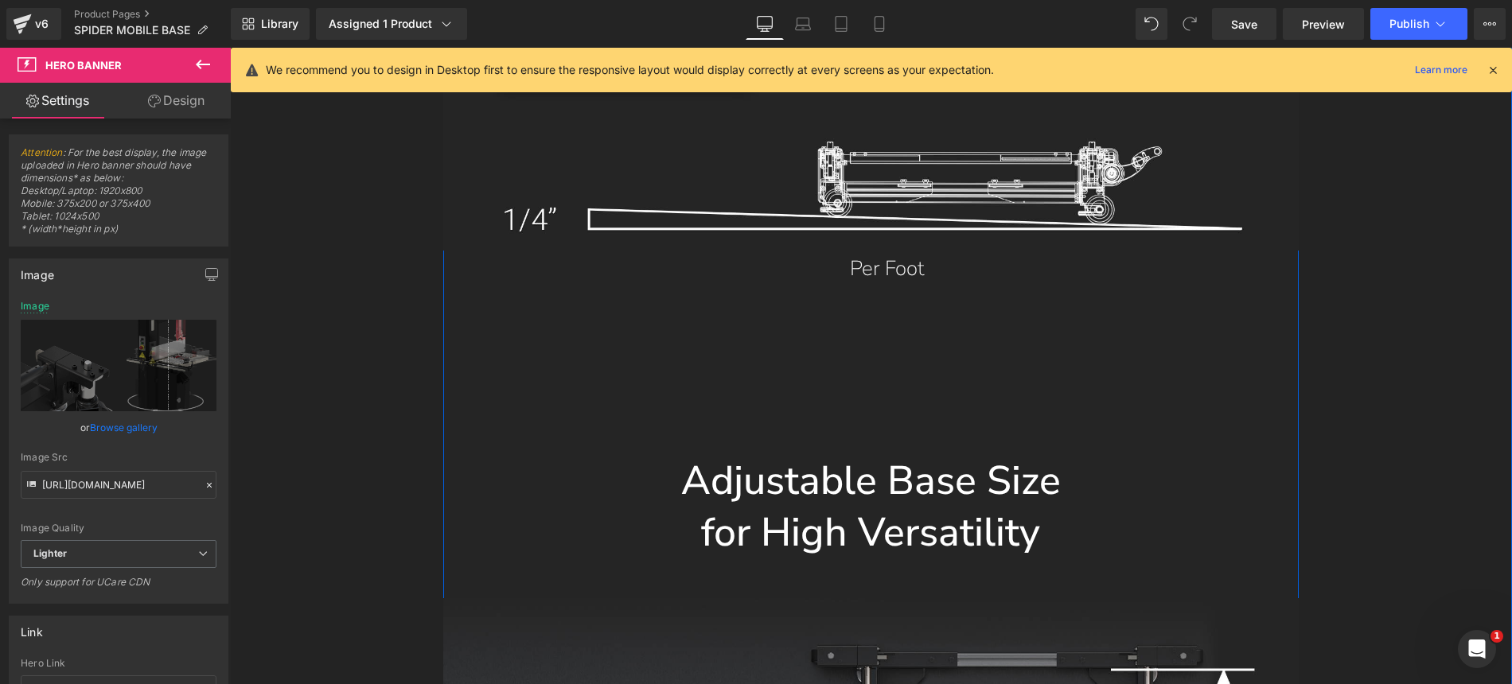
scroll to position [12895, 0]
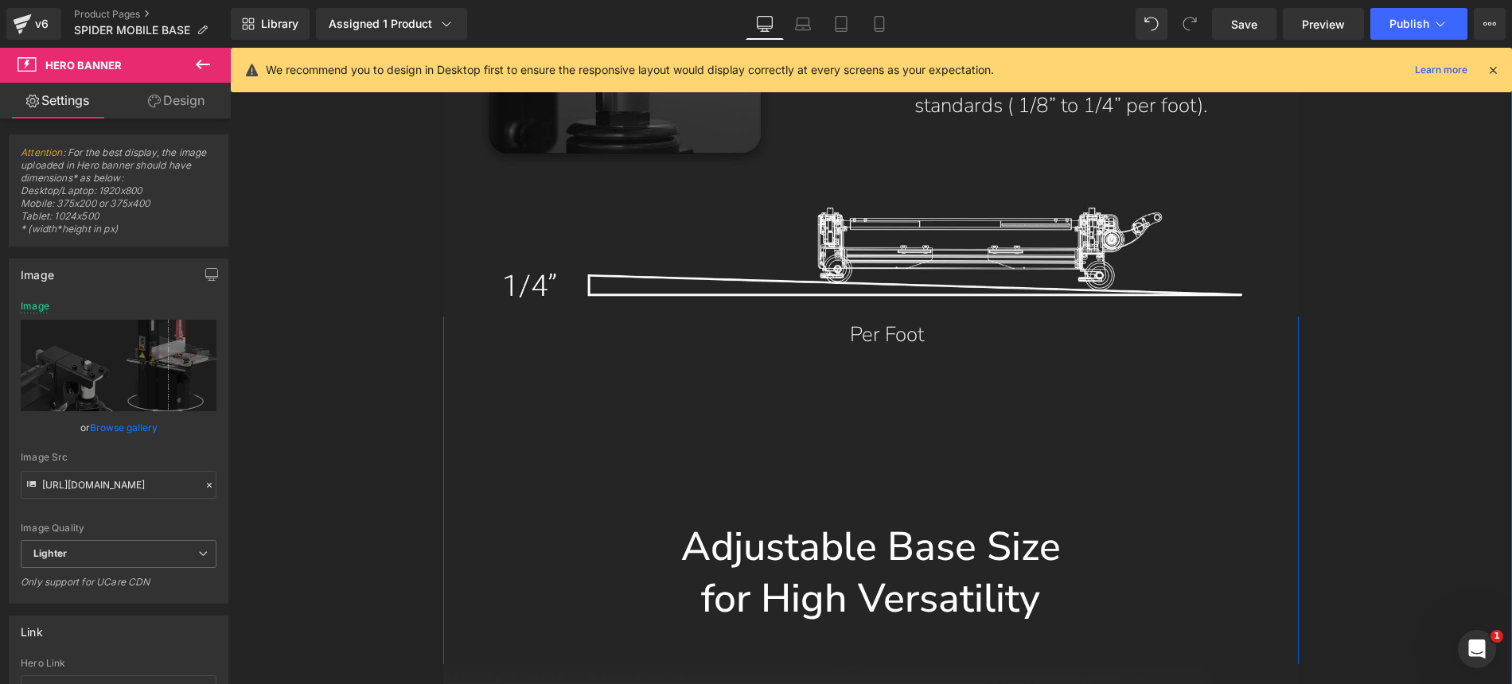
click at [896, 317] on div "Per Foot Text Block" at bounding box center [870, 335] width 855 height 37
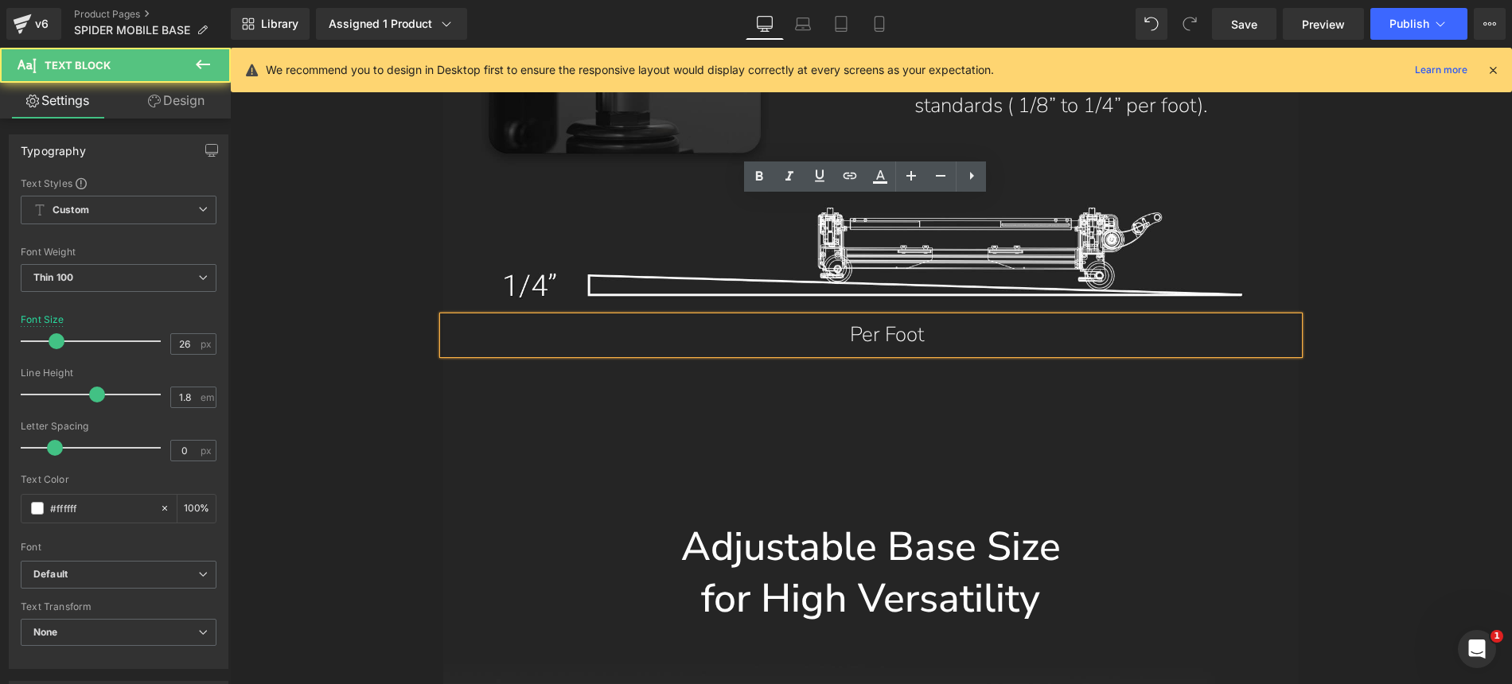
click at [865, 428] on span "Separator" at bounding box center [871, 437] width 49 height 19
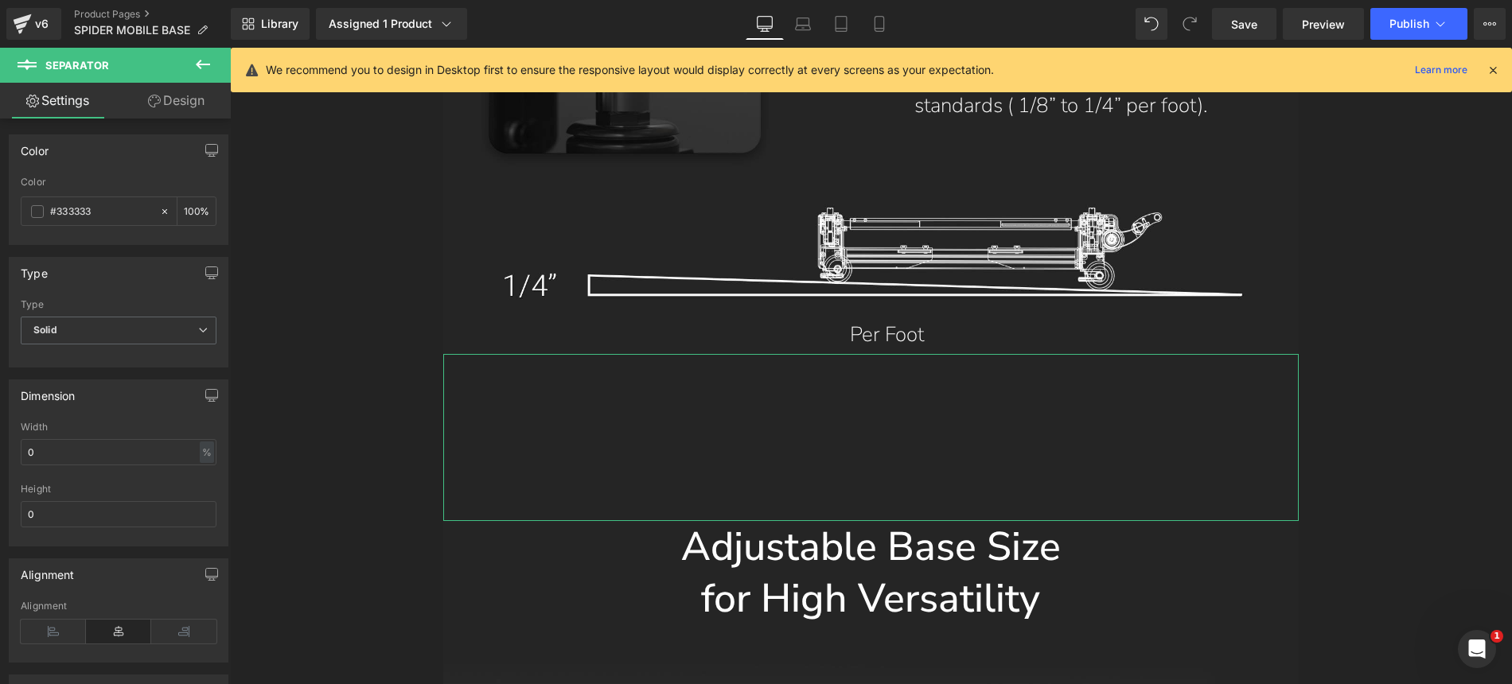
click at [184, 99] on link "Design" at bounding box center [176, 101] width 115 height 36
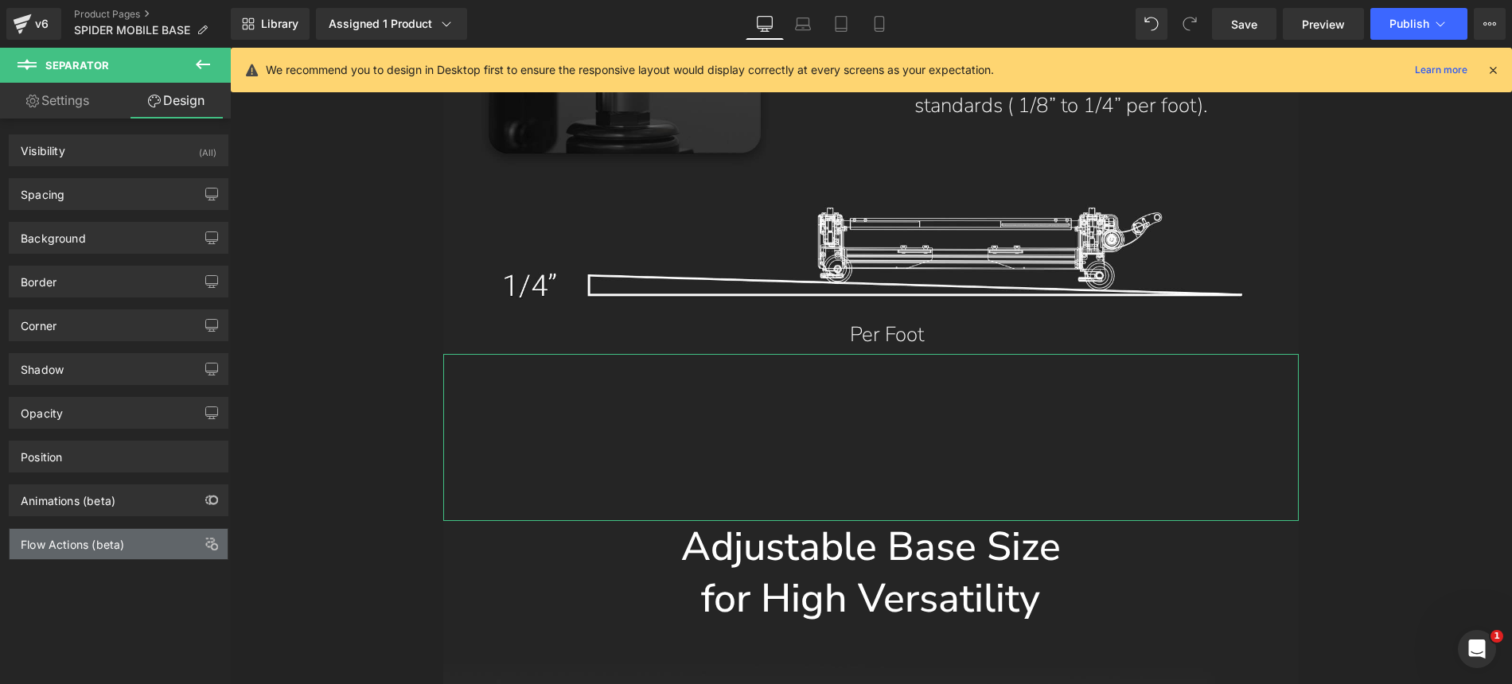
click at [141, 541] on div "Flow Actions (beta)" at bounding box center [119, 544] width 218 height 30
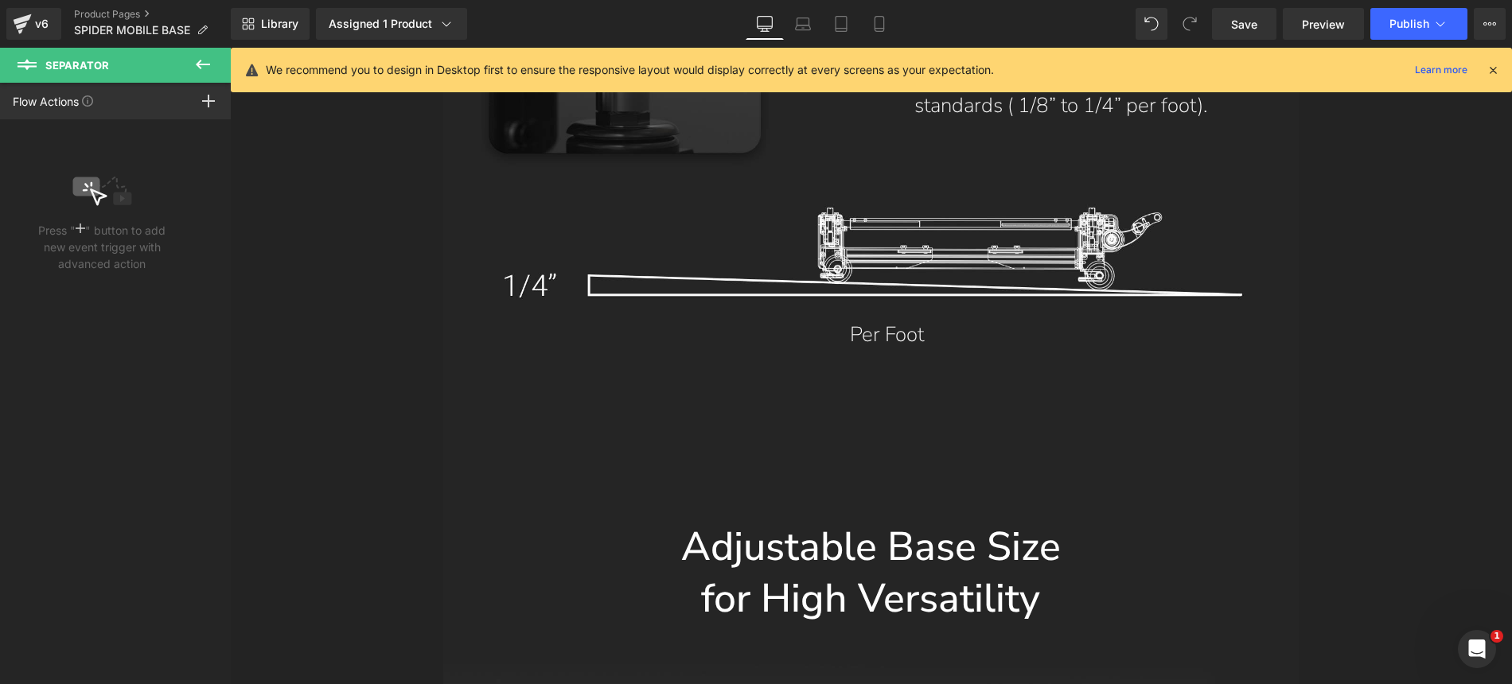
click at [199, 64] on icon at bounding box center [203, 65] width 14 height 10
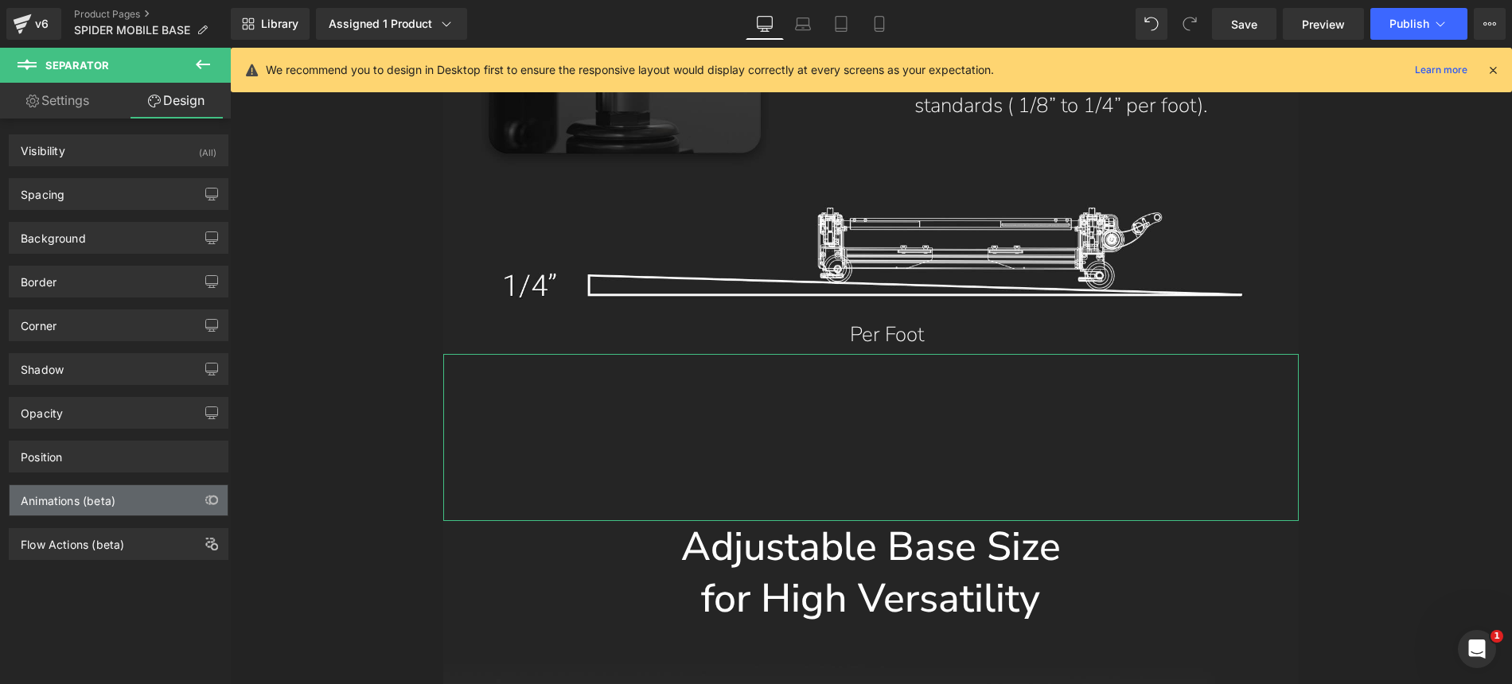
click at [111, 498] on div "Animations (beta)" at bounding box center [68, 496] width 95 height 22
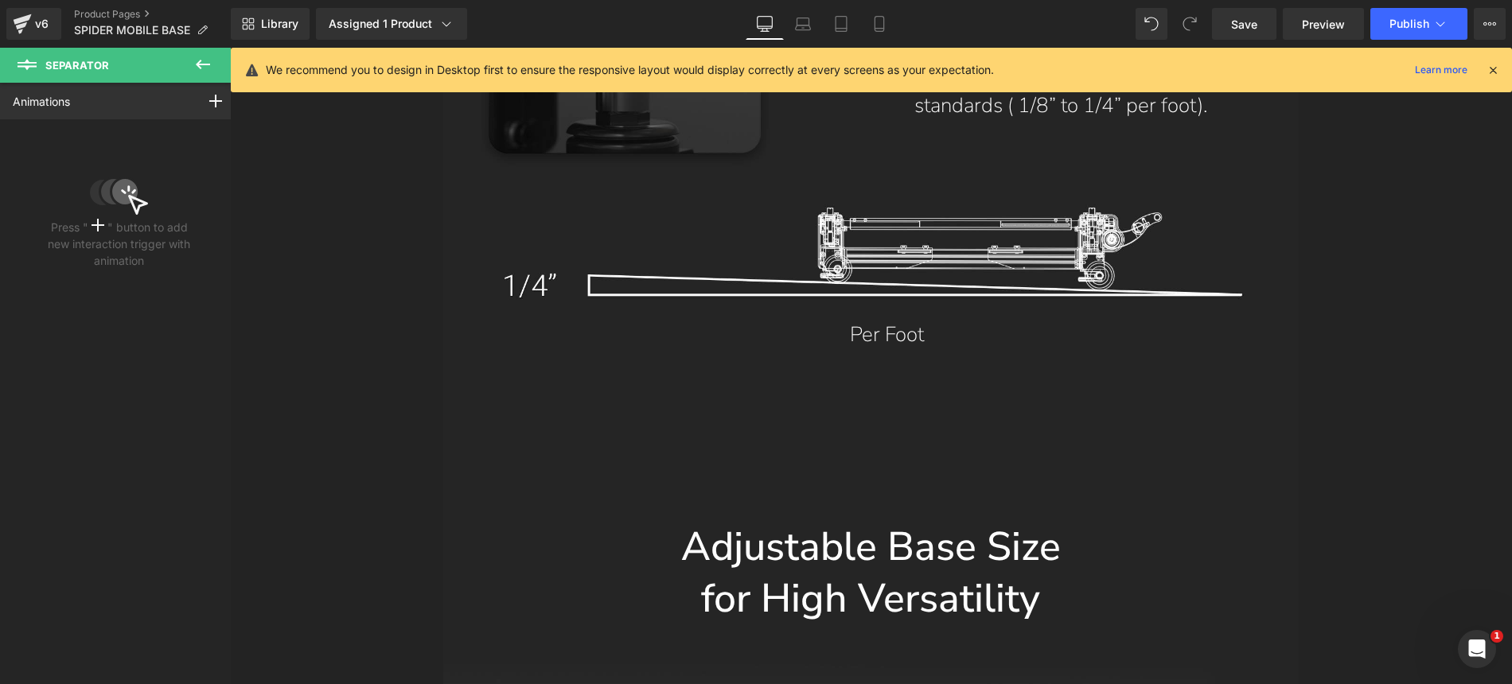
click at [197, 67] on icon at bounding box center [202, 64] width 19 height 19
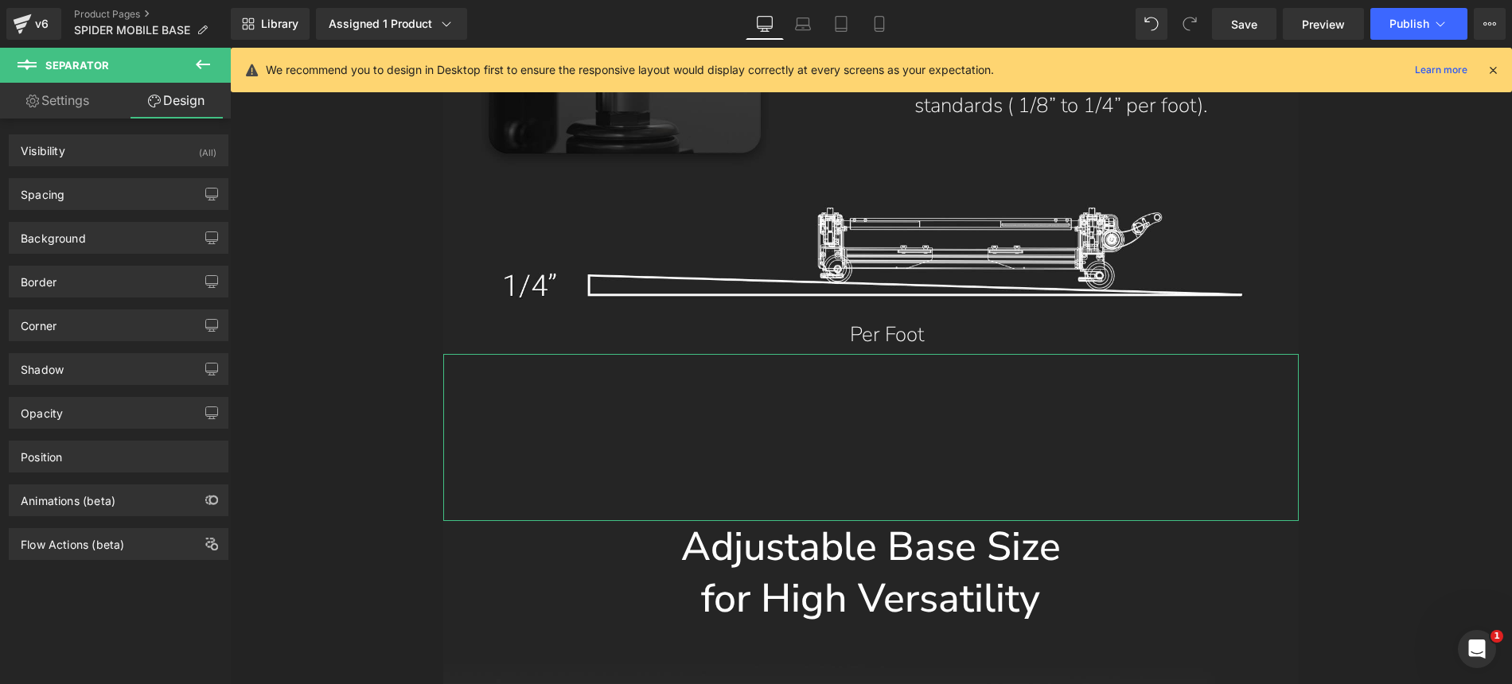
click at [91, 501] on div "Animations (beta)" at bounding box center [68, 496] width 95 height 22
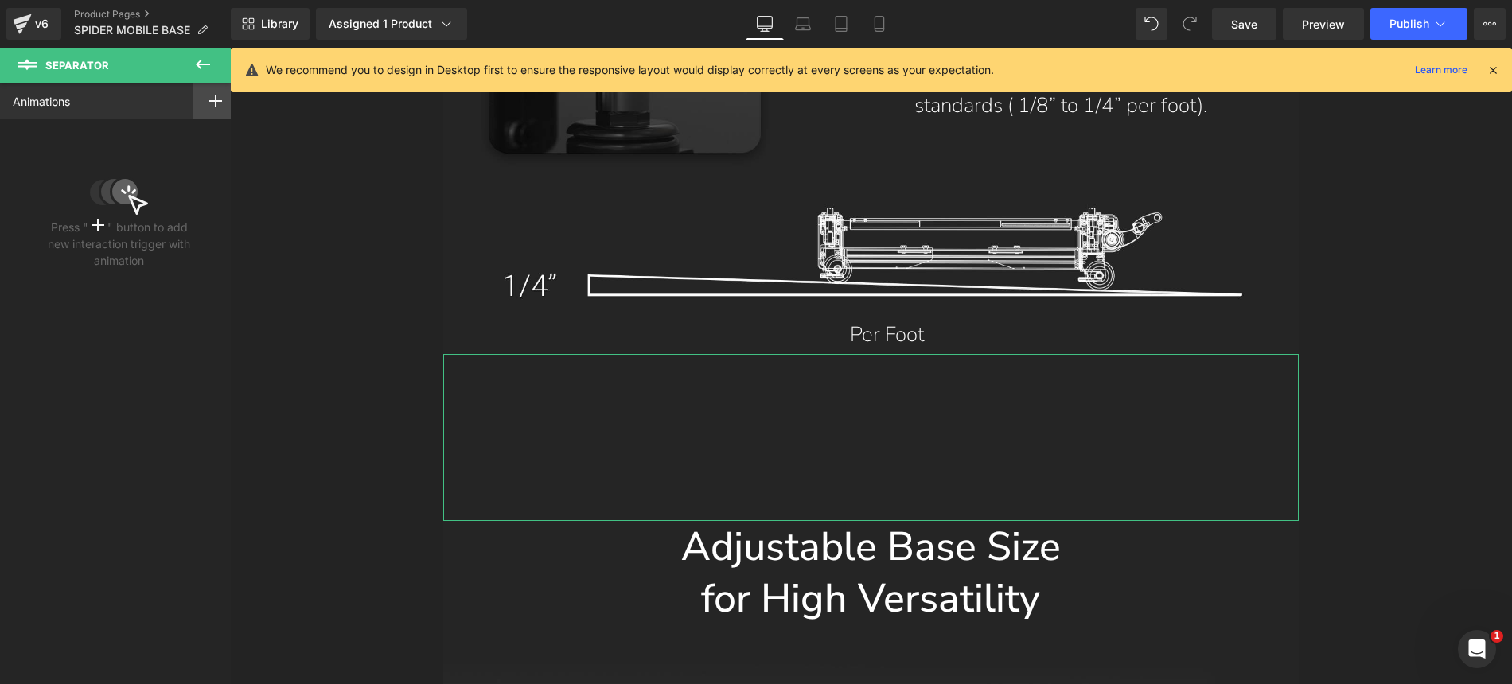
click at [209, 98] on icon at bounding box center [215, 101] width 13 height 13
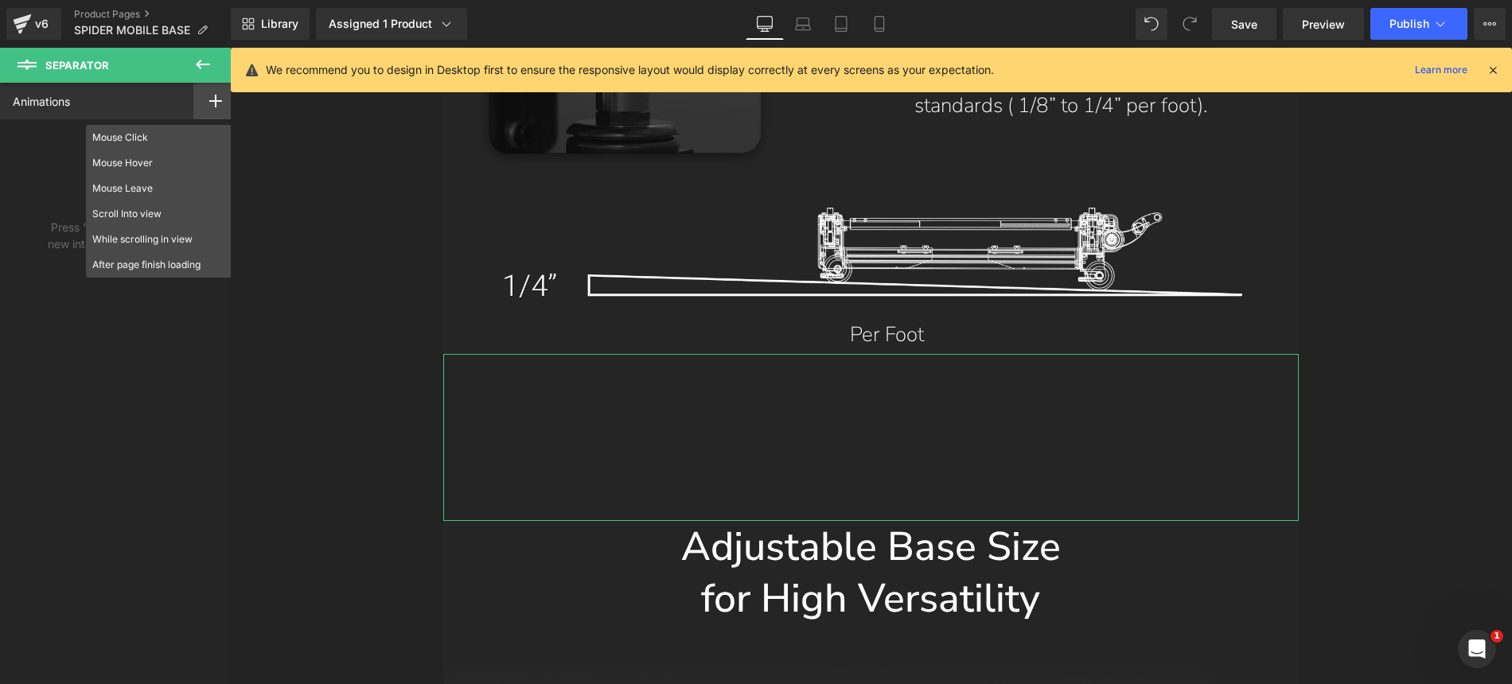
click at [141, 388] on div "Animations Mouse Click Mouse Hover Mouse Leave Scroll Into view While scrolling…" at bounding box center [119, 369] width 238 height 573
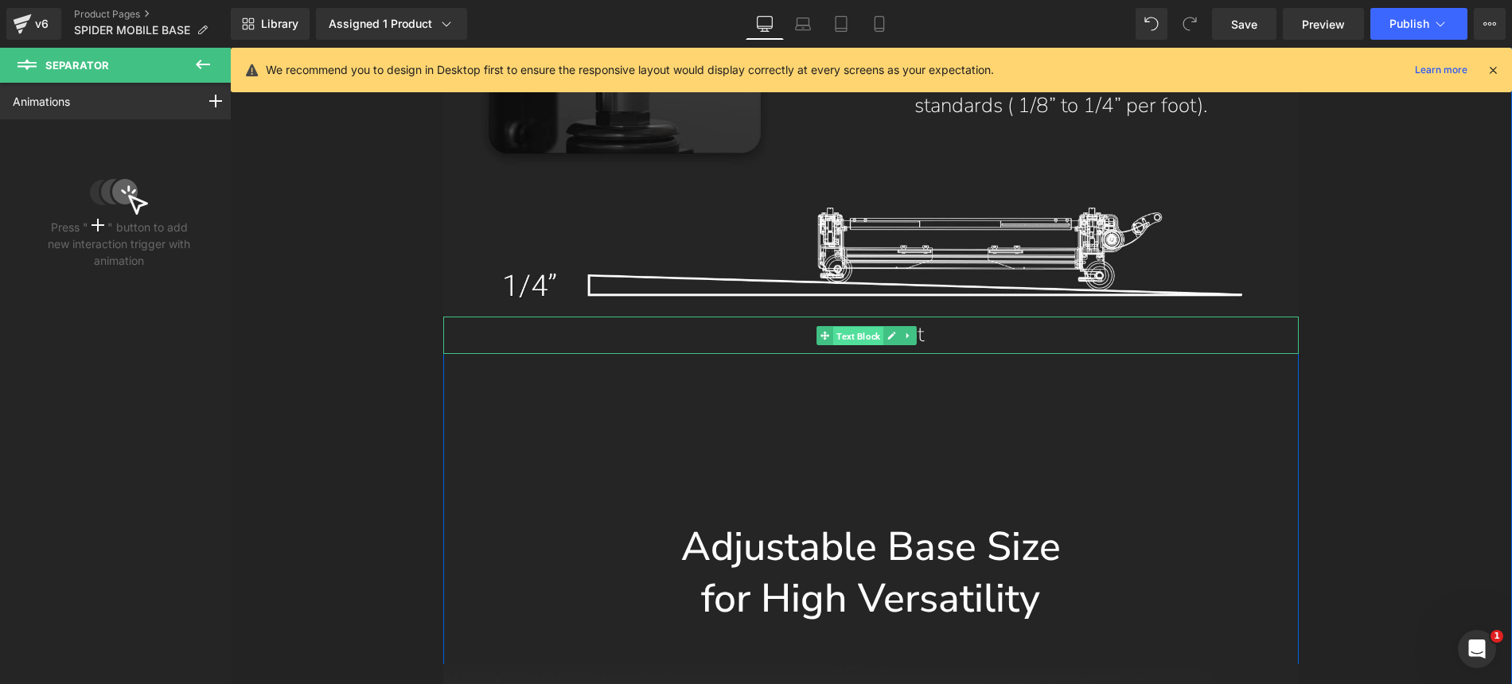
click at [863, 327] on span "Text Block" at bounding box center [858, 336] width 50 height 19
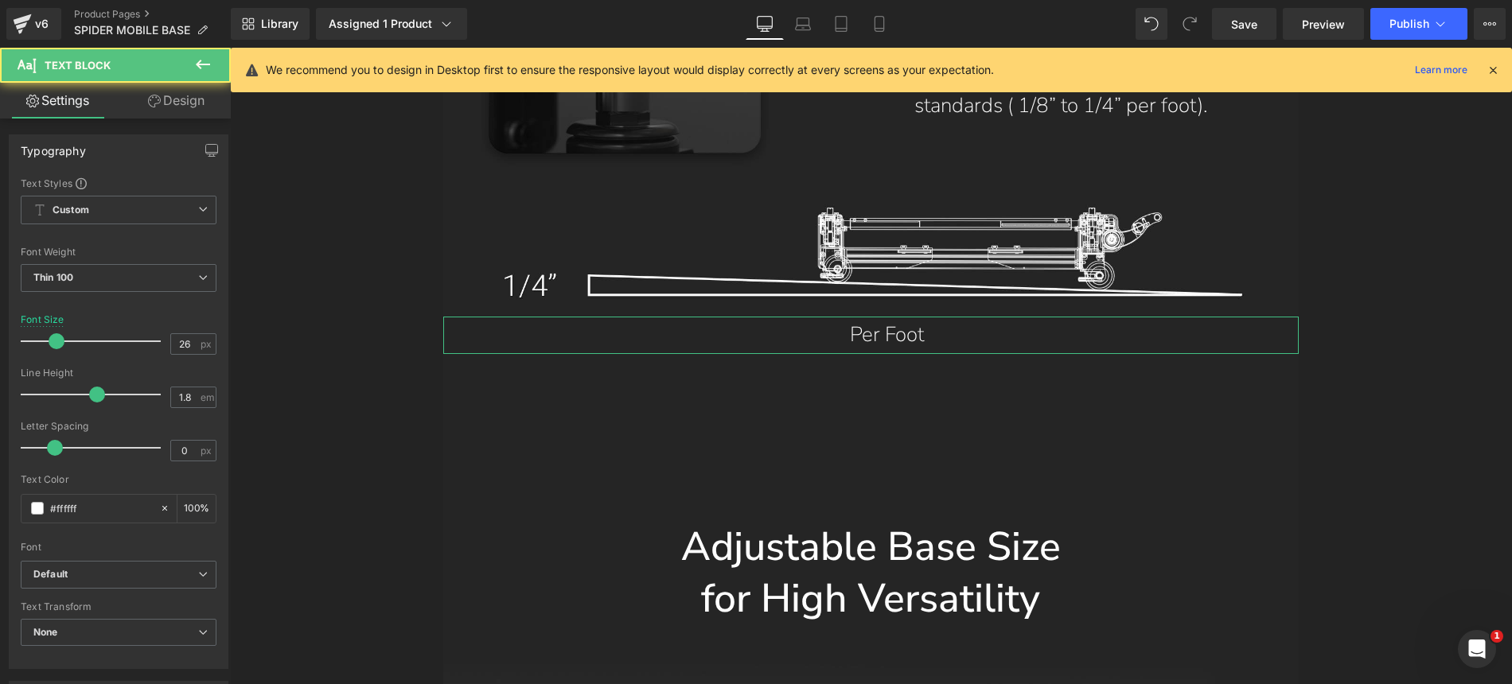
click at [183, 102] on link "Design" at bounding box center [176, 101] width 115 height 36
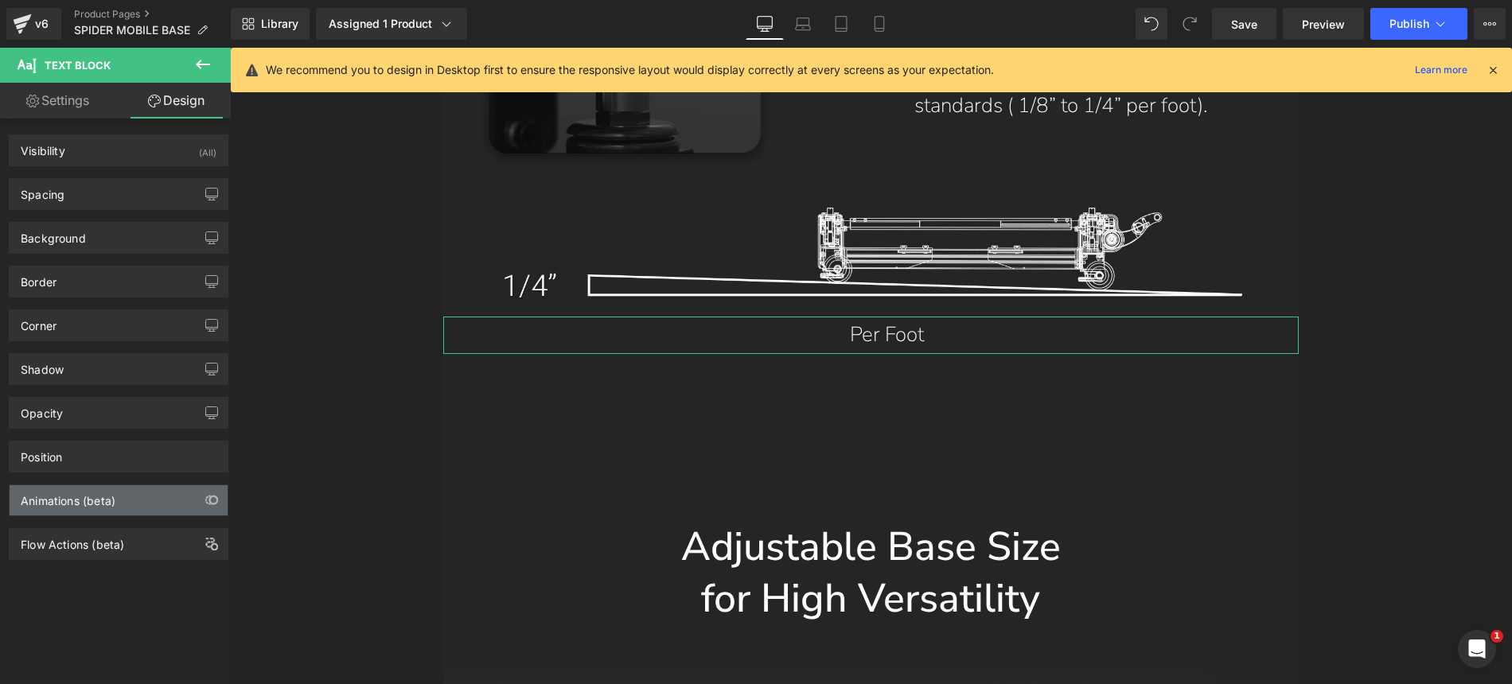
click at [134, 508] on div "Animations (beta)" at bounding box center [119, 500] width 218 height 30
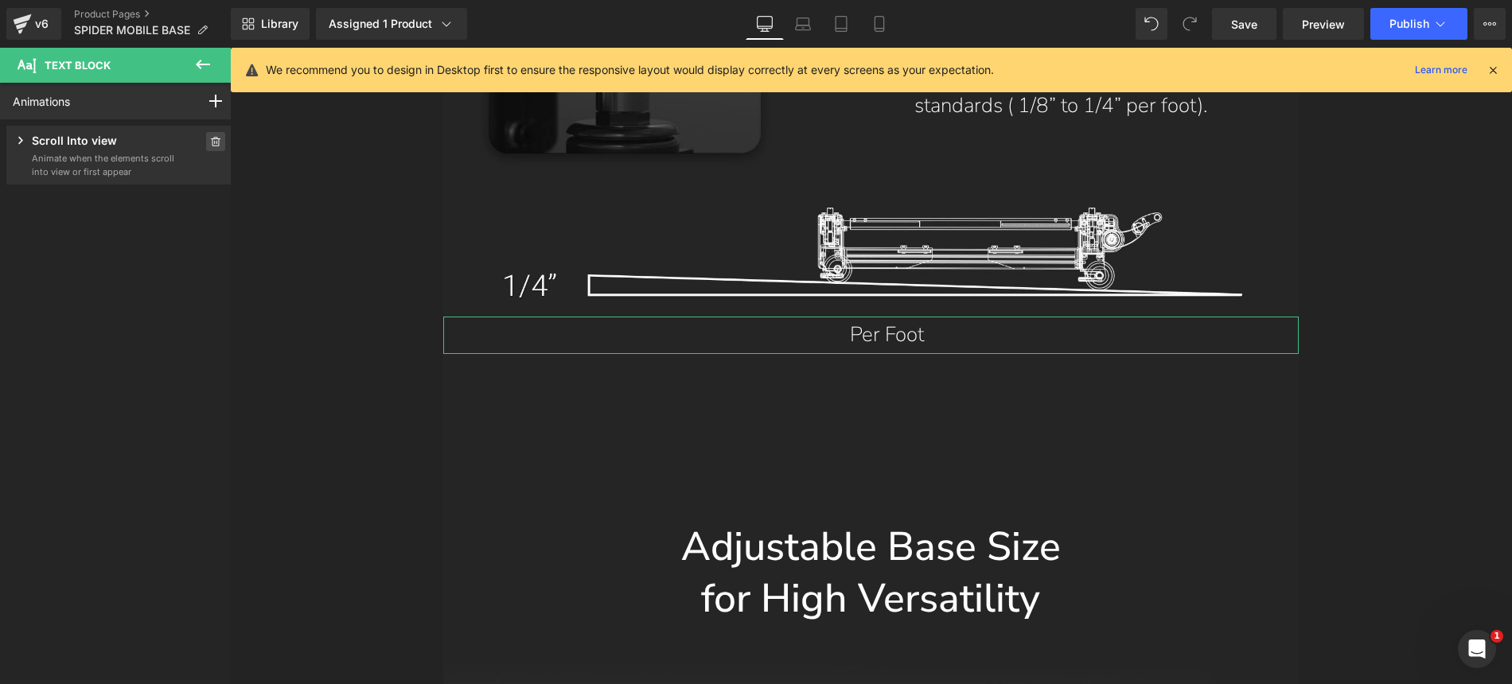
click at [210, 140] on icon at bounding box center [215, 142] width 11 height 10
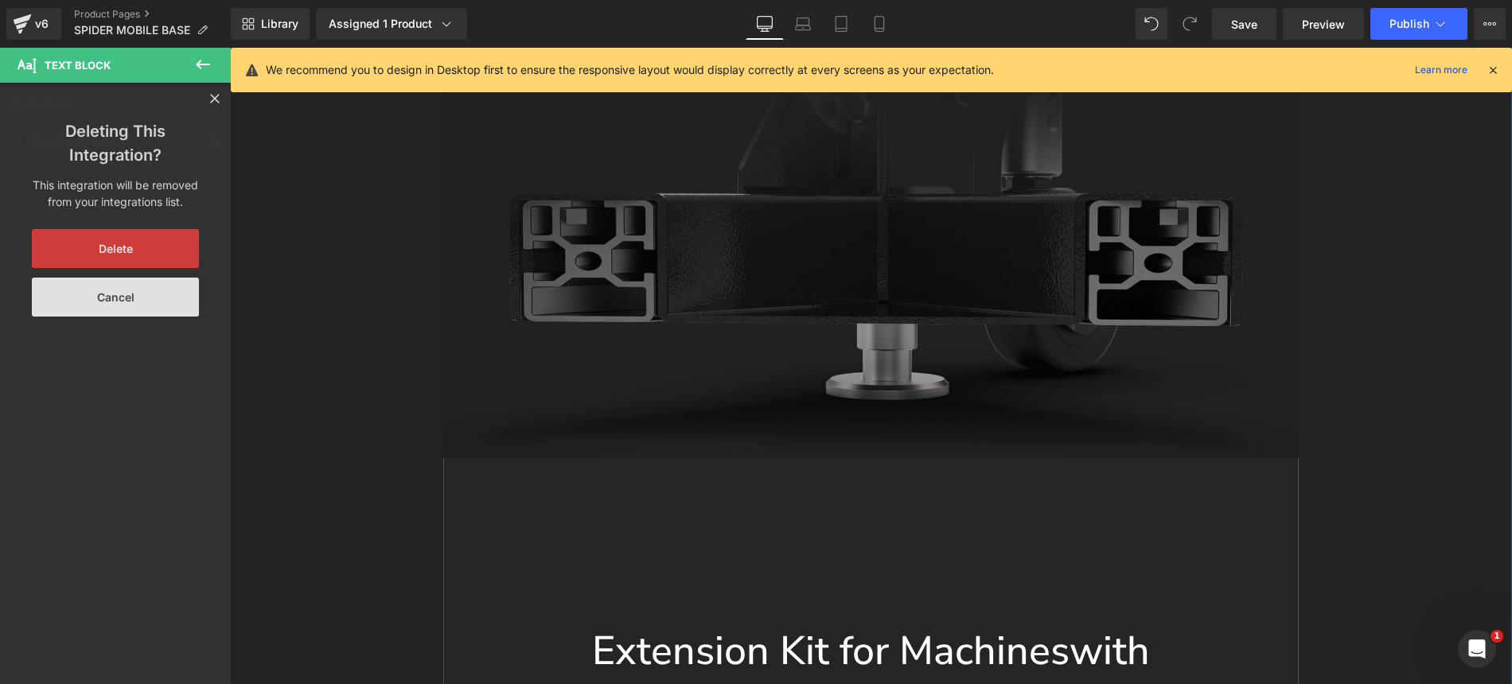
scroll to position [15517, 0]
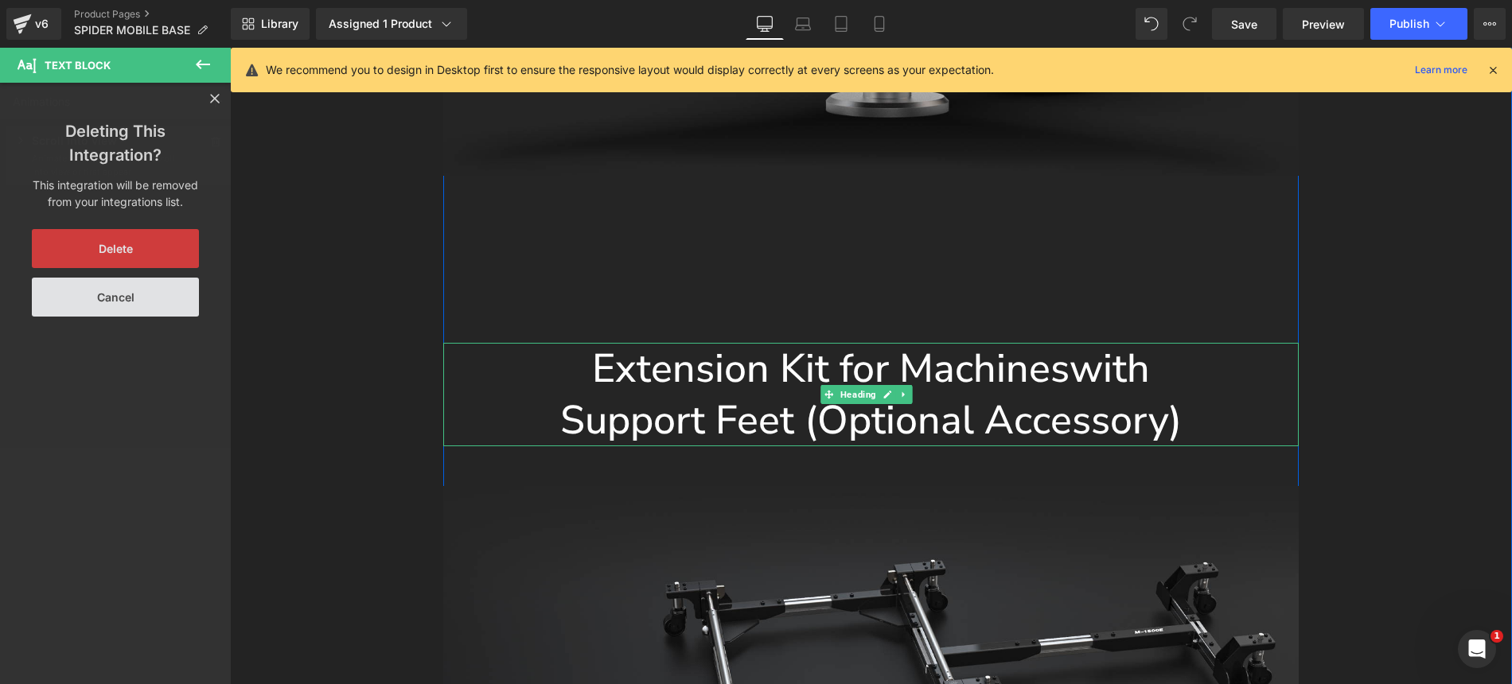
click at [790, 393] on span "Support Feet (Optional Accessory)" at bounding box center [870, 420] width 621 height 55
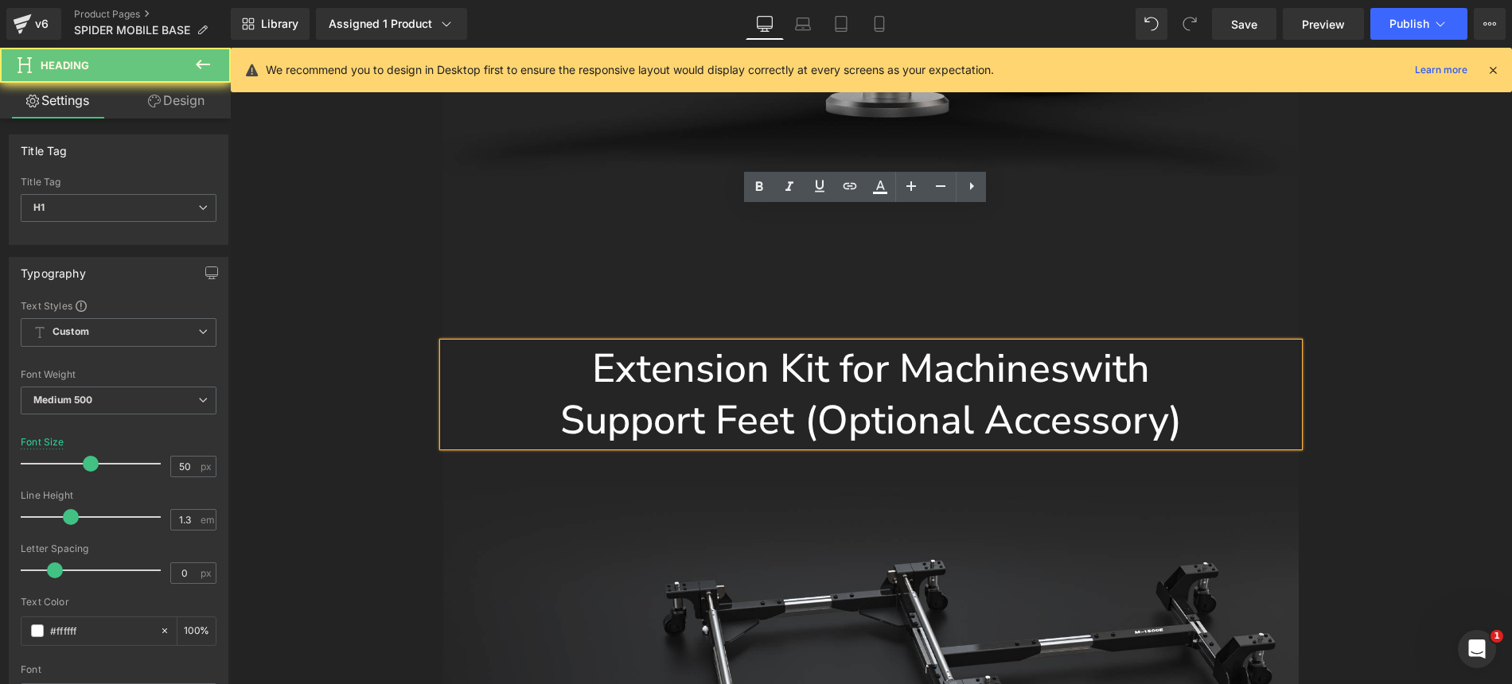
click at [817, 393] on span "Support Feet (Optional Accessory)" at bounding box center [870, 420] width 621 height 55
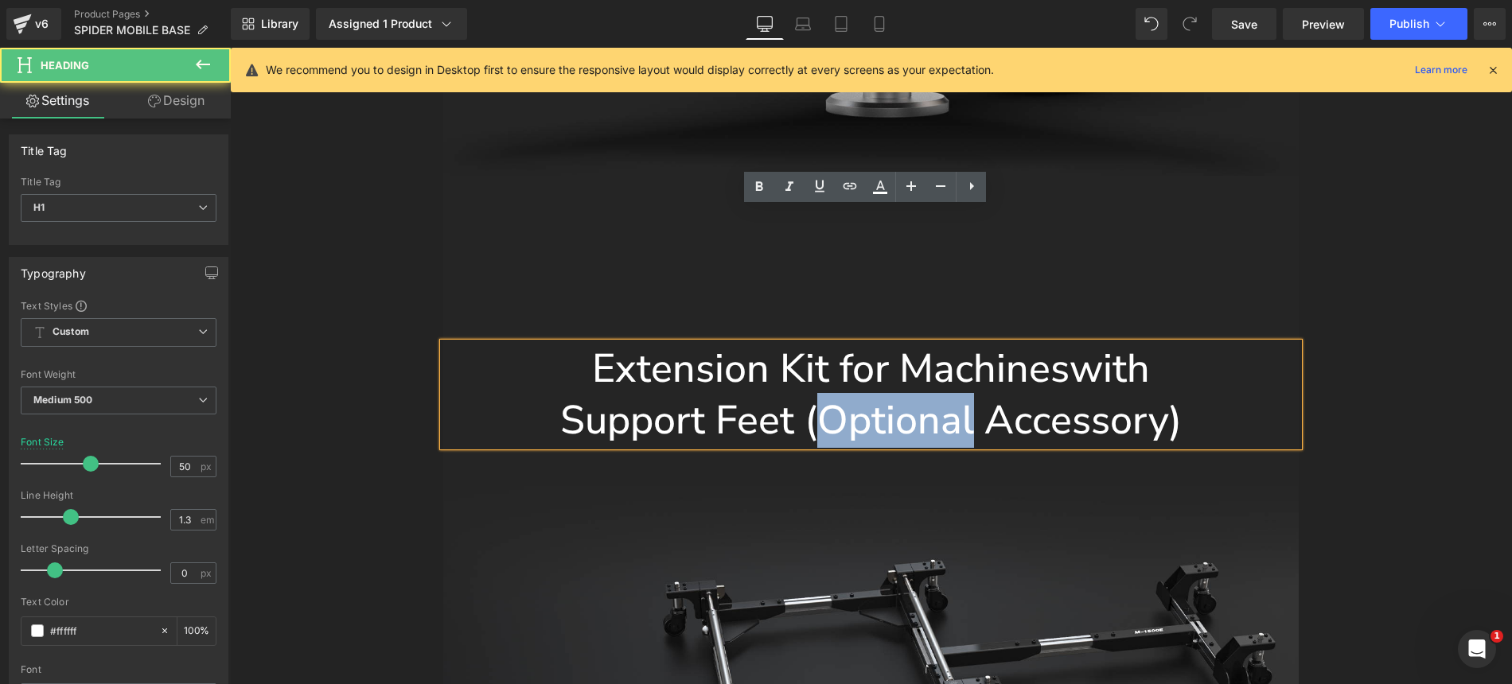
click at [812, 393] on span "Support Feet (Optional Accessory)" at bounding box center [870, 420] width 621 height 55
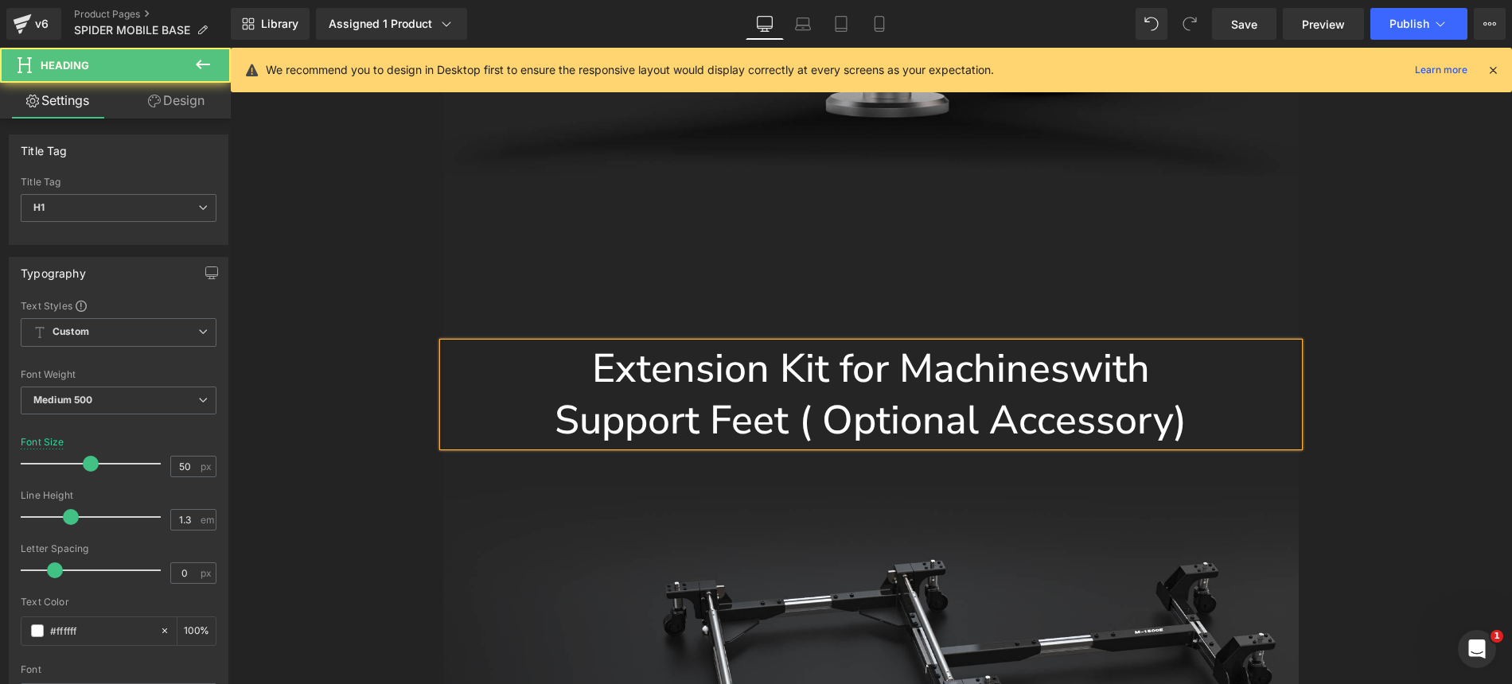
click at [1163, 393] on span "Support Feet ( Optional Accessory)" at bounding box center [871, 420] width 632 height 55
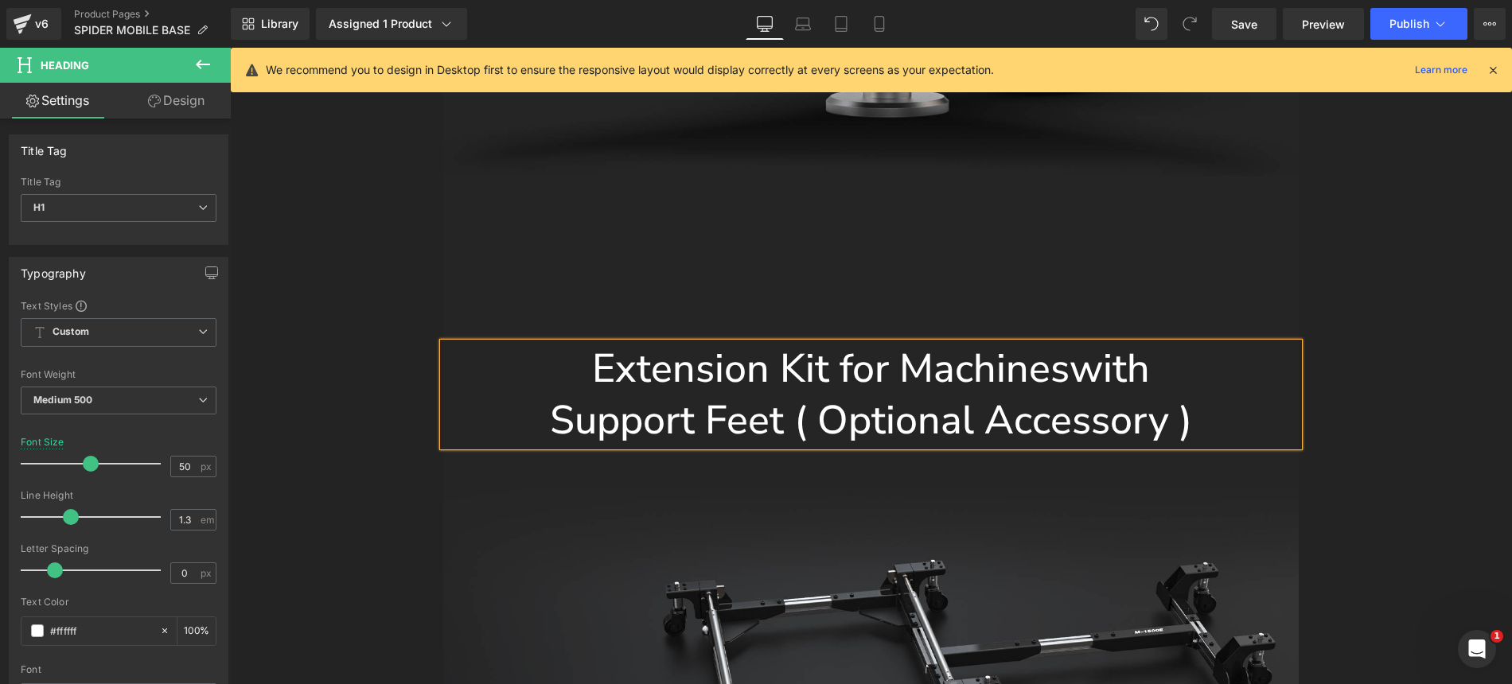
click at [786, 393] on span "Support Feet ( Optional Accessory )" at bounding box center [871, 420] width 642 height 55
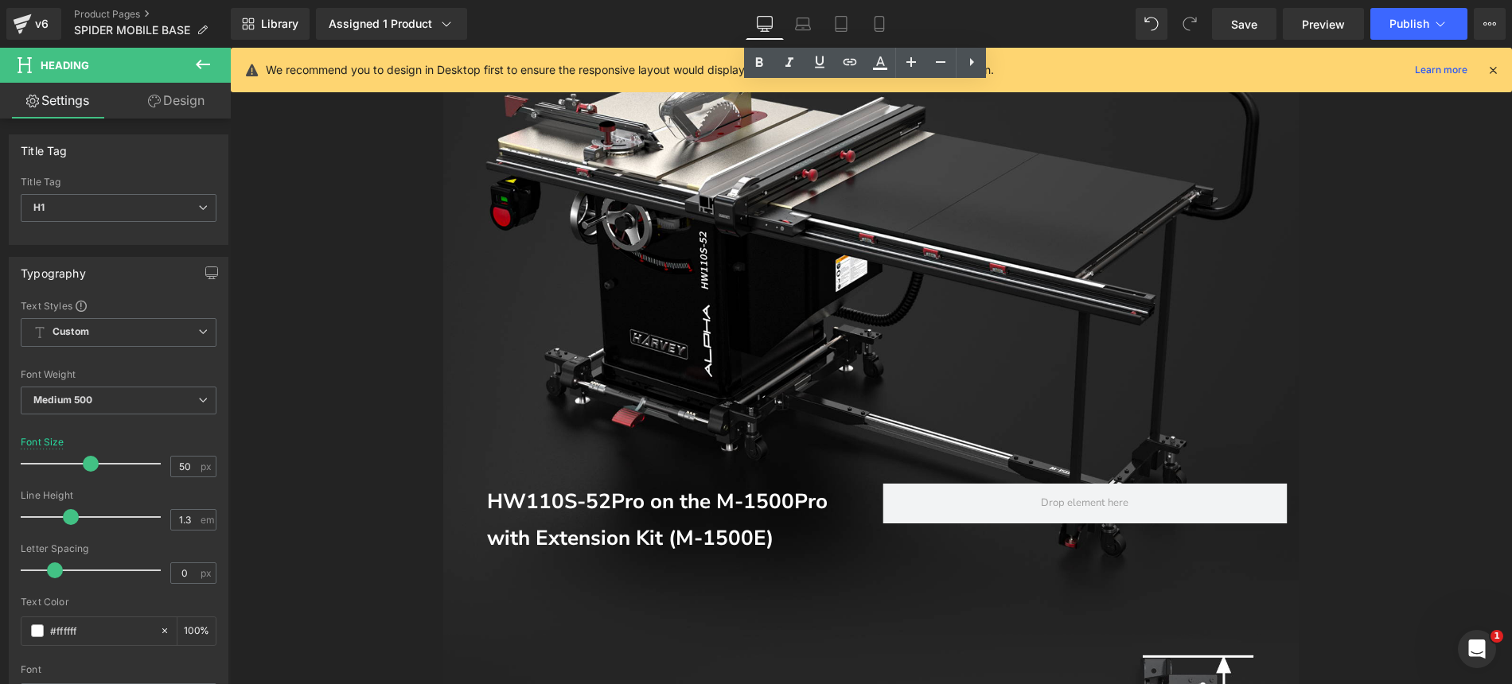
scroll to position [16793, 0]
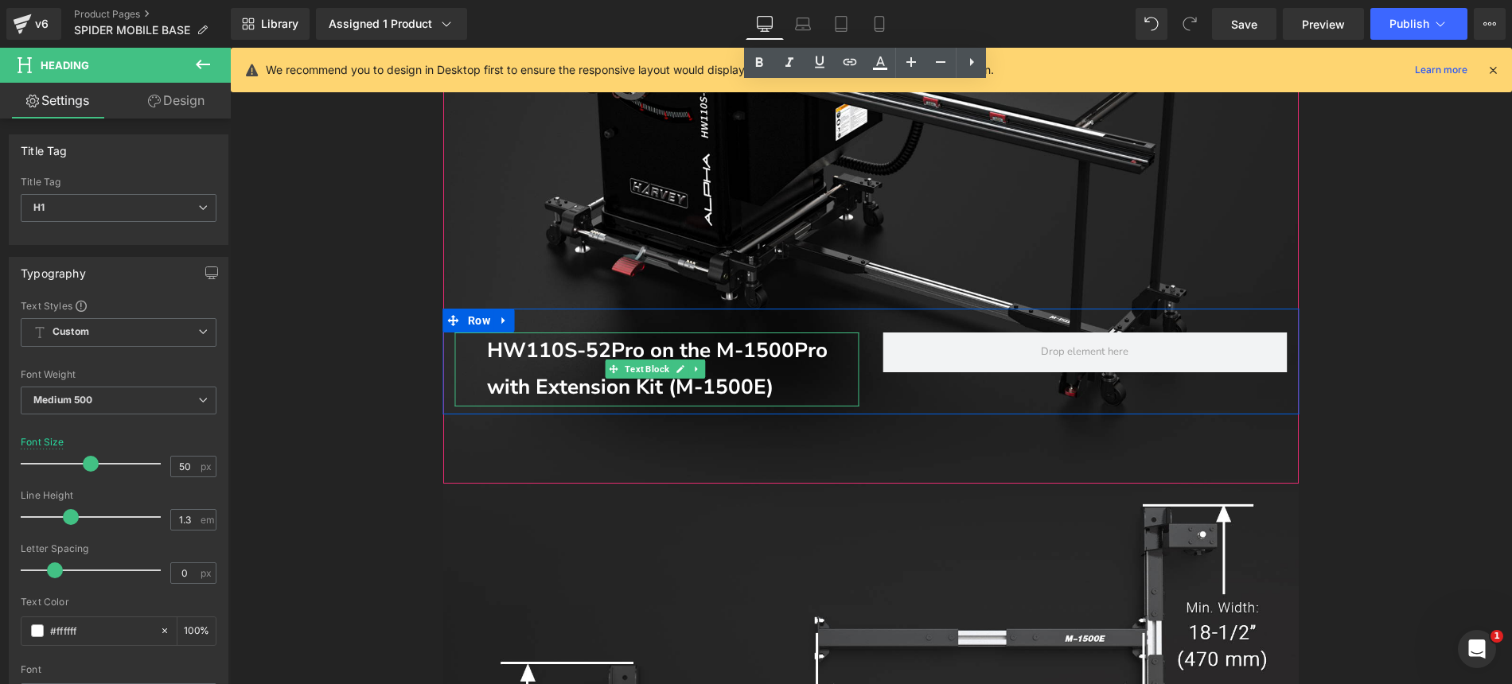
click at [768, 337] on span "HW110S-52Pro on the M-1500Pro with Extension Kit (M-1500E)" at bounding box center [657, 369] width 341 height 65
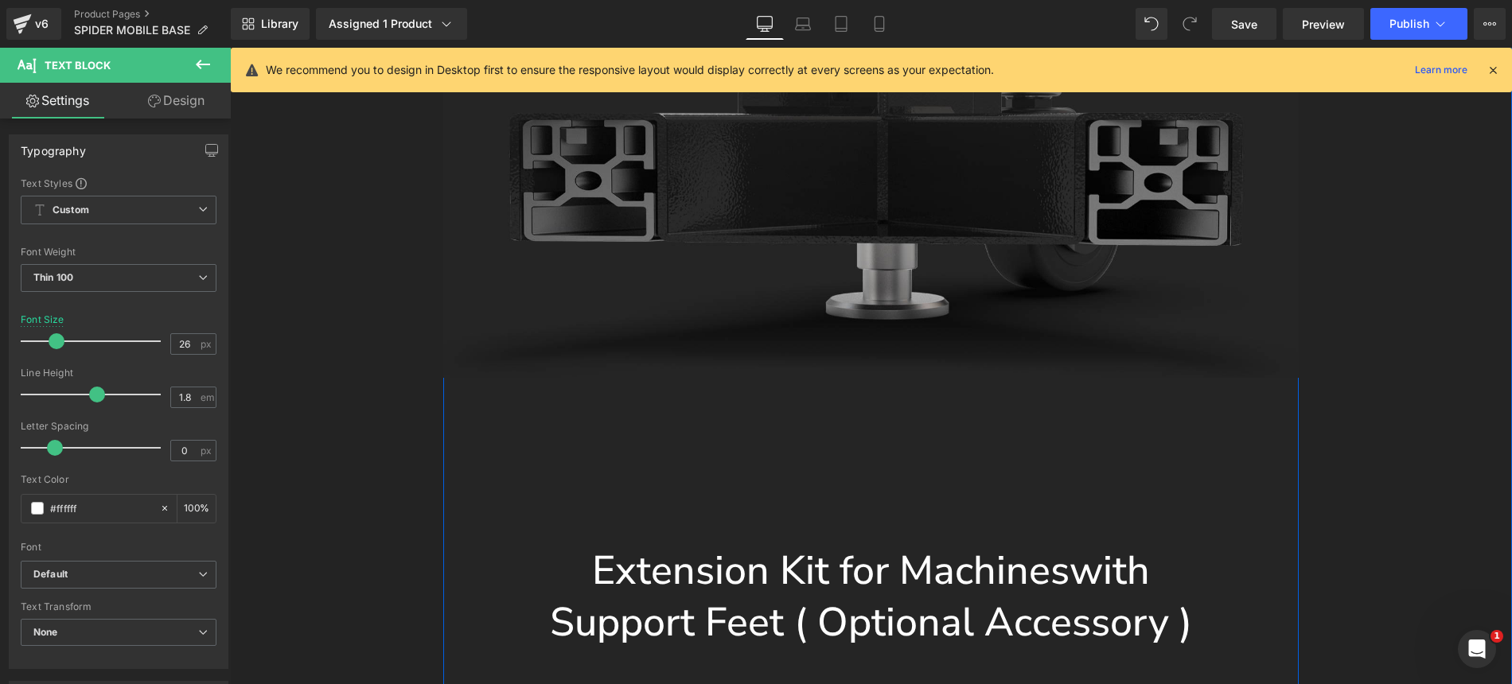
scroll to position [15471, 0]
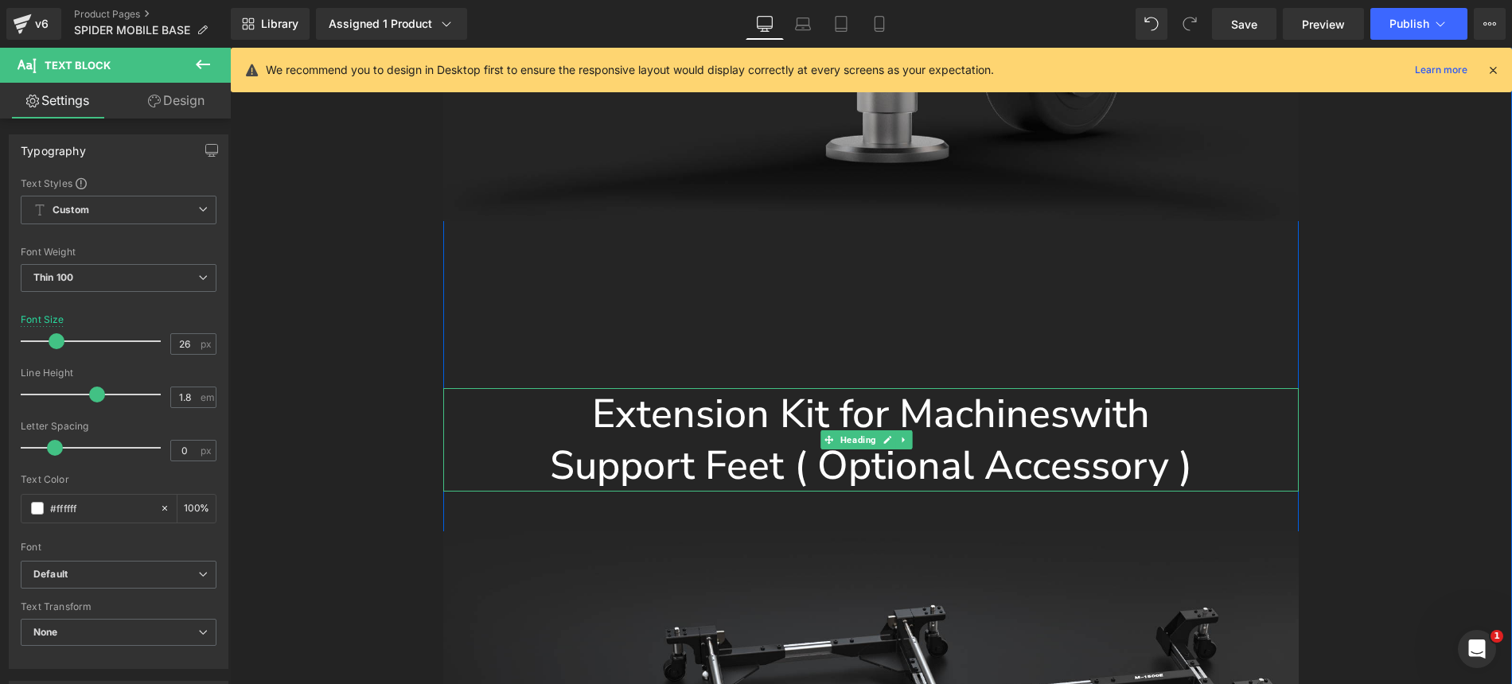
click at [812, 438] on span "Support Feet ( Optional Accessory )" at bounding box center [871, 465] width 642 height 55
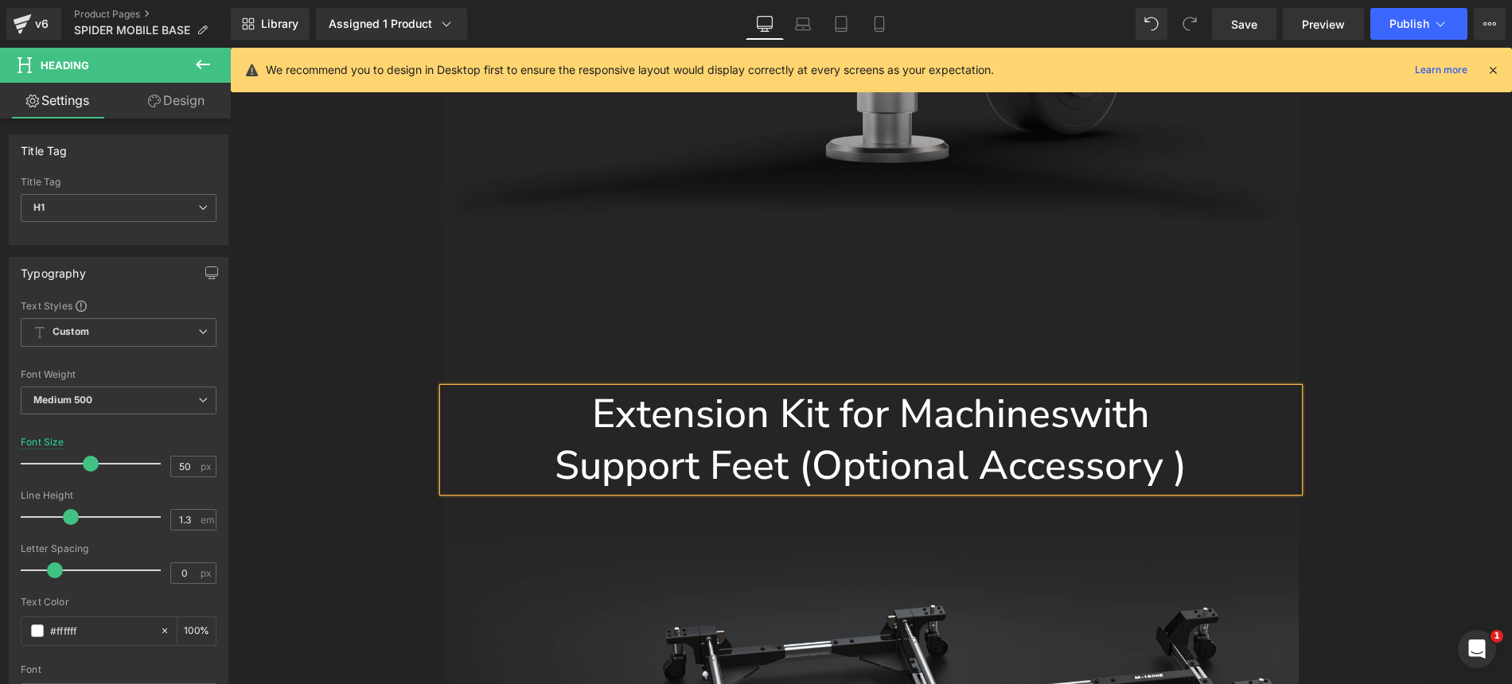
click at [1164, 438] on span "Support Feet (Optional Accessory )" at bounding box center [871, 465] width 632 height 55
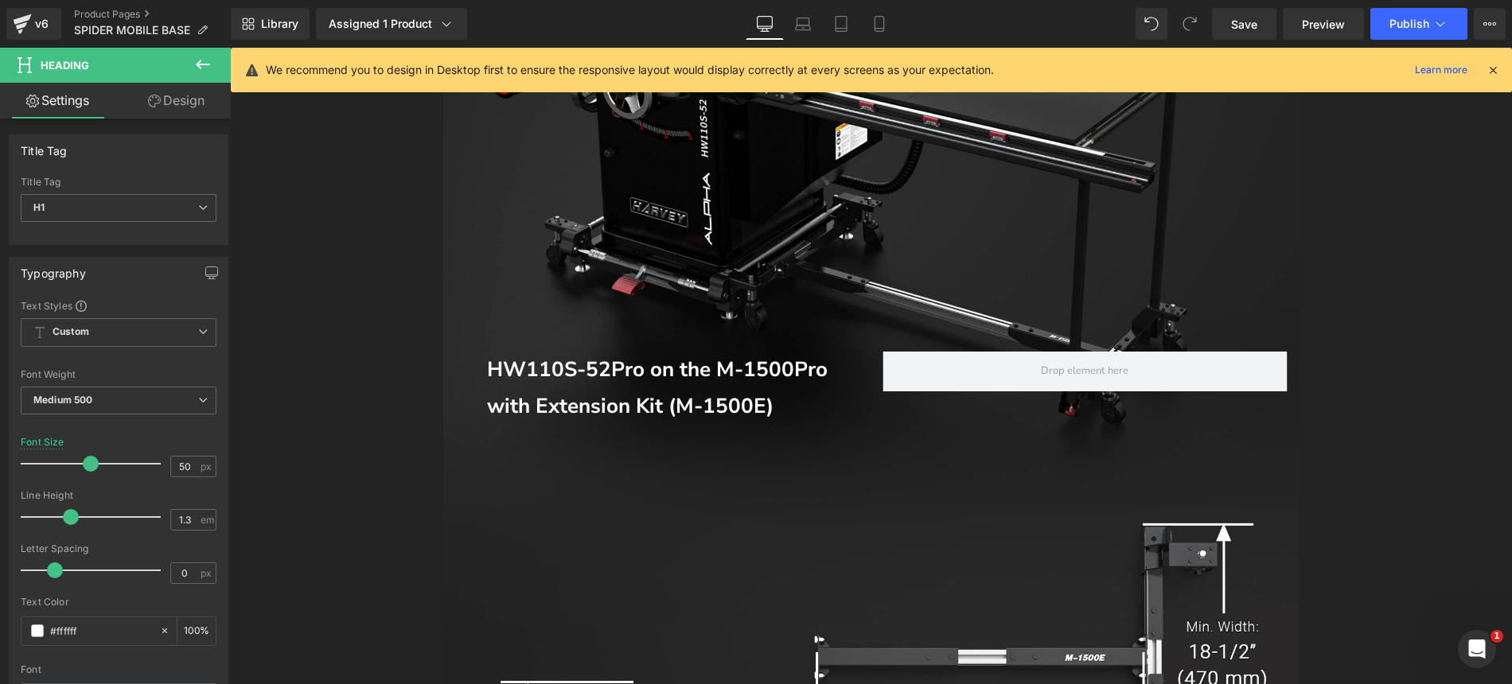
scroll to position [16707, 0]
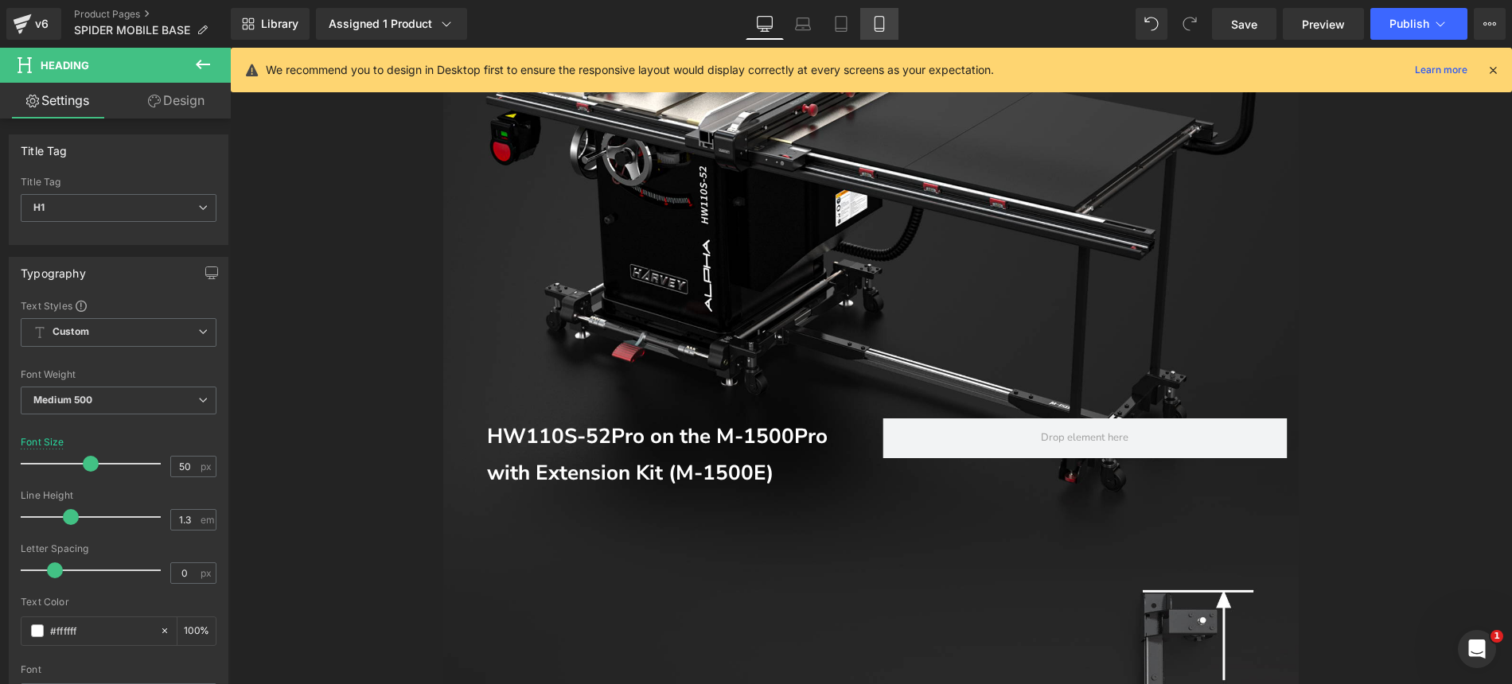
click at [878, 22] on icon at bounding box center [879, 24] width 16 height 16
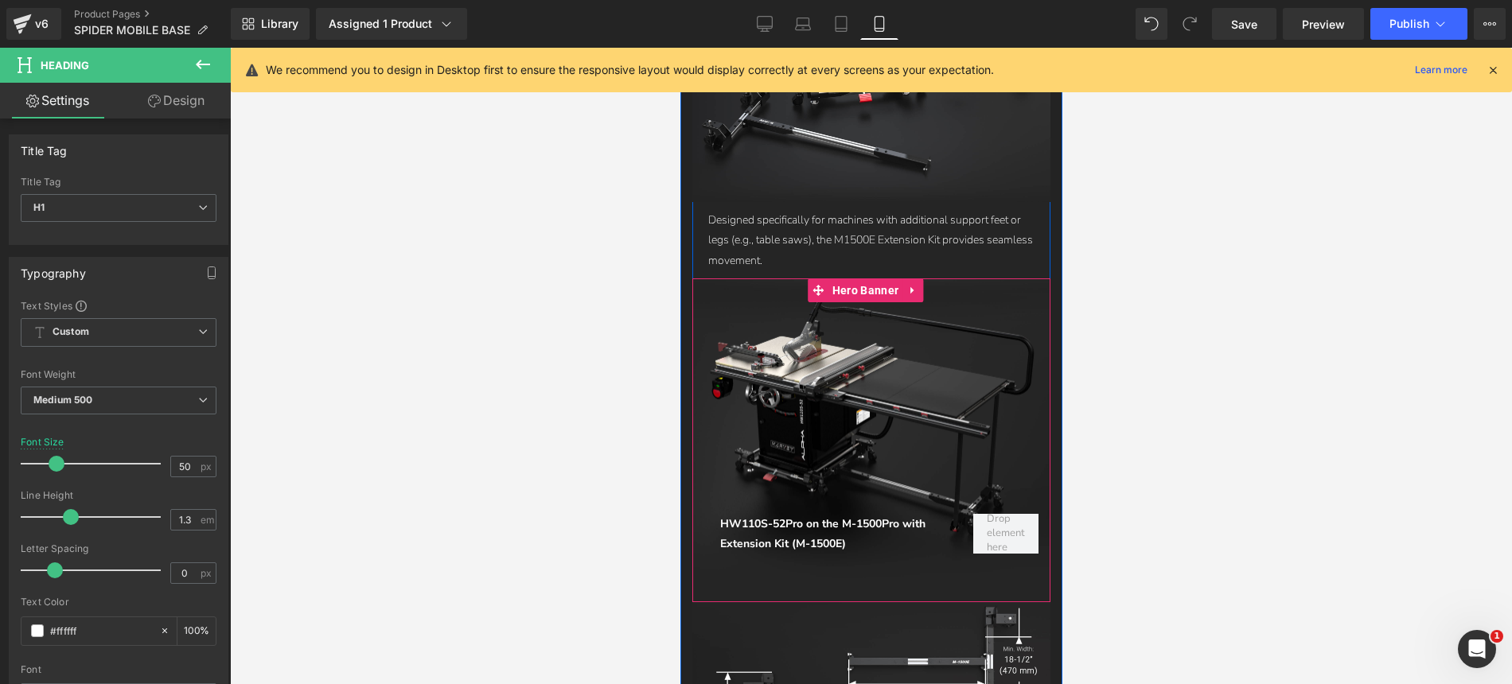
scroll to position [9813, 0]
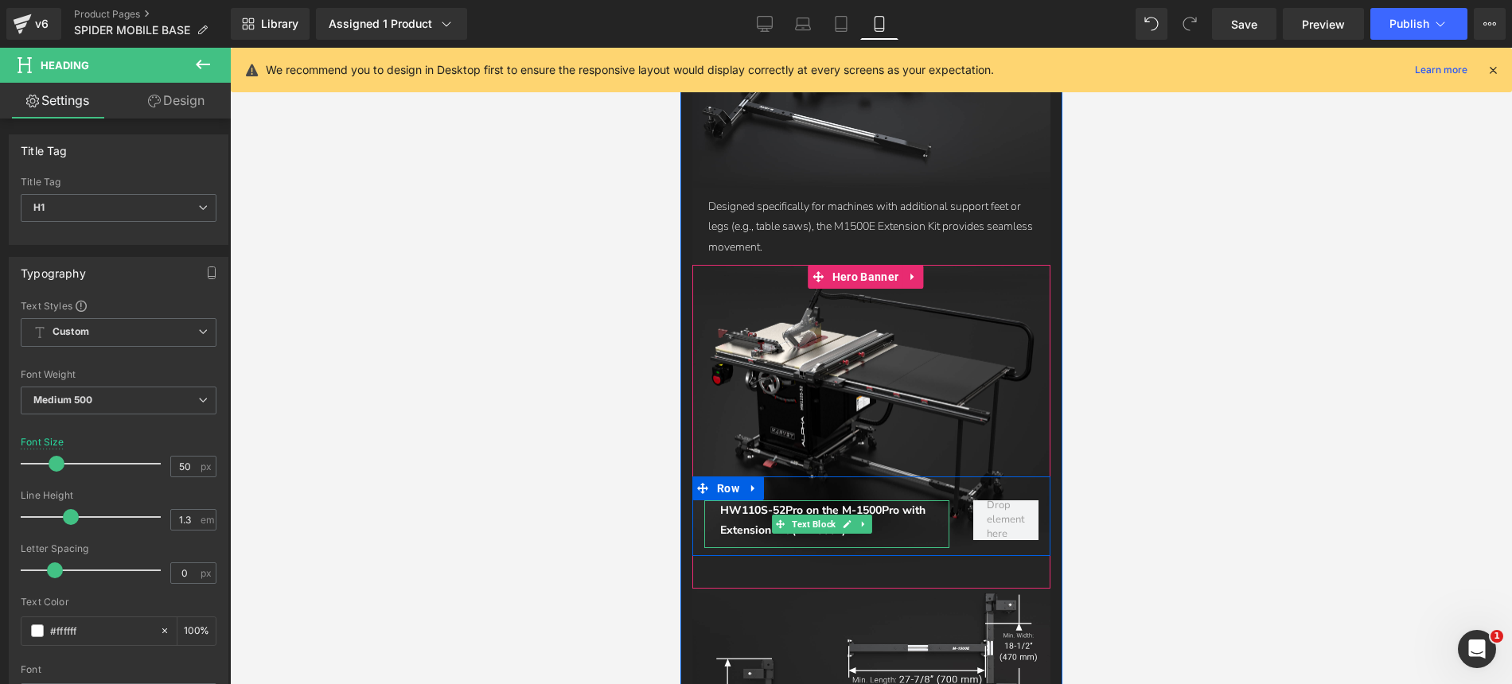
click at [855, 503] on span "HW110S-52Pro on the M-1500Pro with Extension Kit (M-1500E)" at bounding box center [821, 520] width 205 height 35
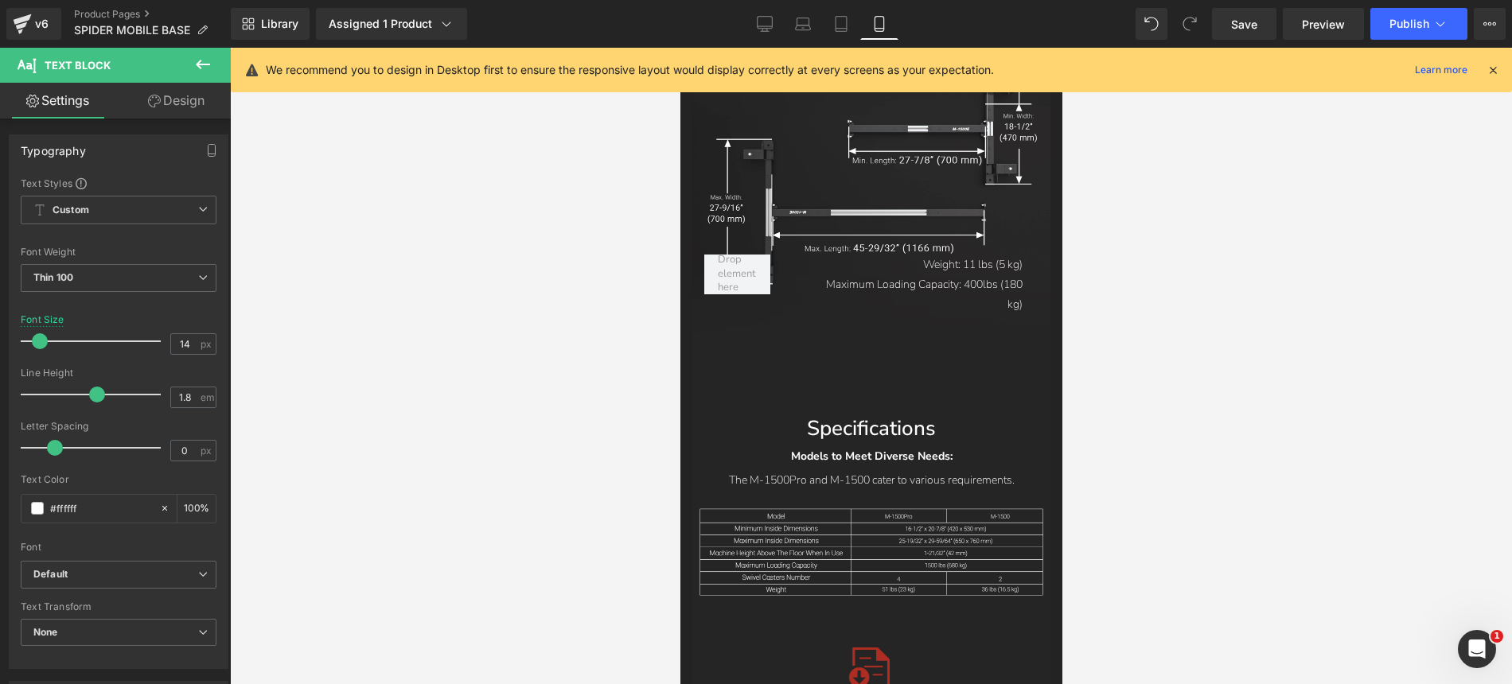
scroll to position [10248, 0]
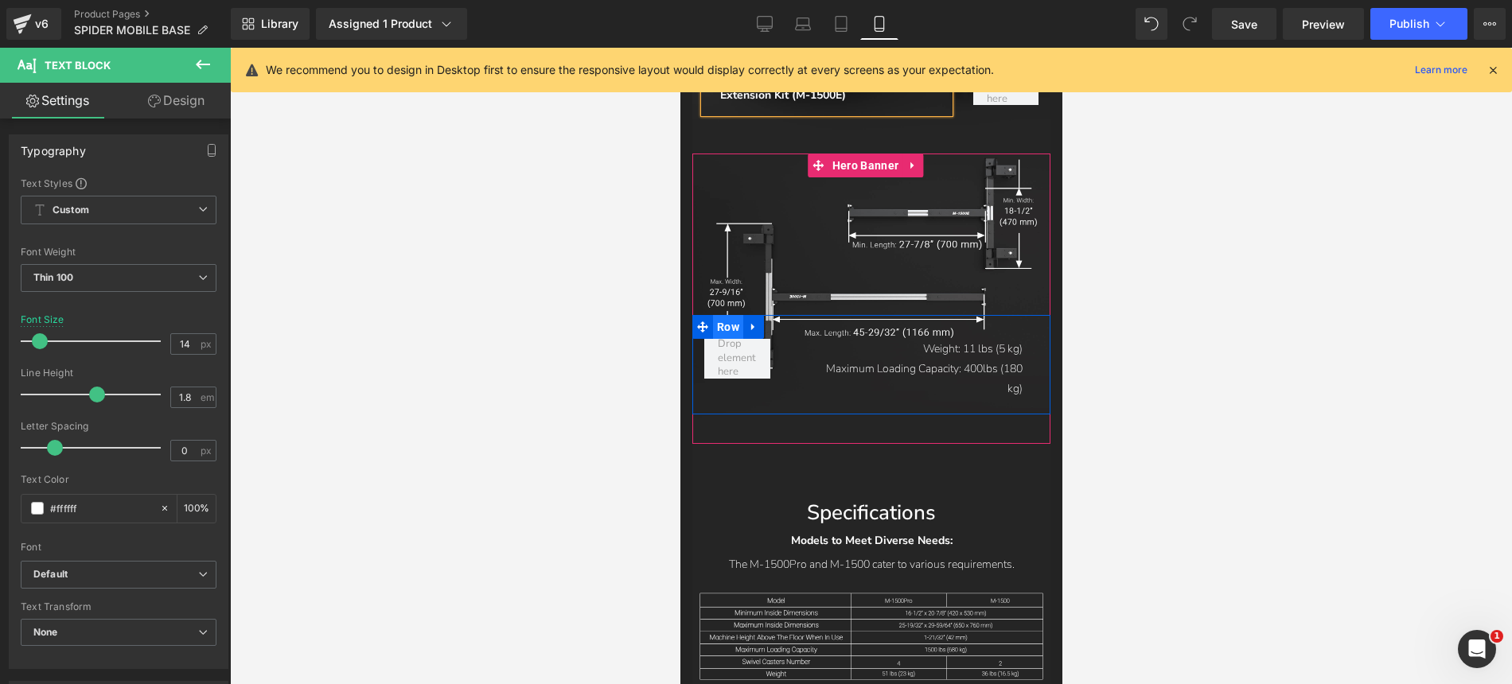
click at [737, 315] on span "Row" at bounding box center [727, 327] width 30 height 24
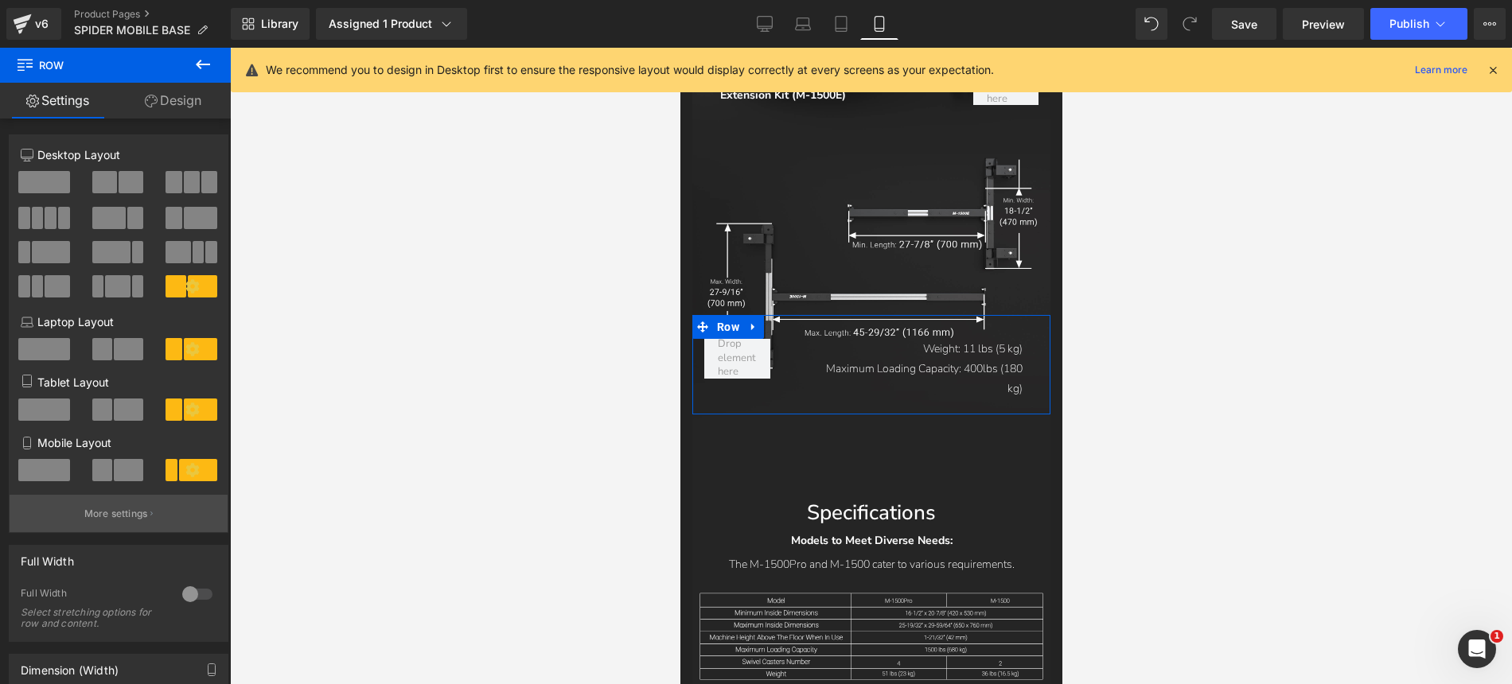
click at [143, 508] on button "More settings" at bounding box center [119, 513] width 218 height 37
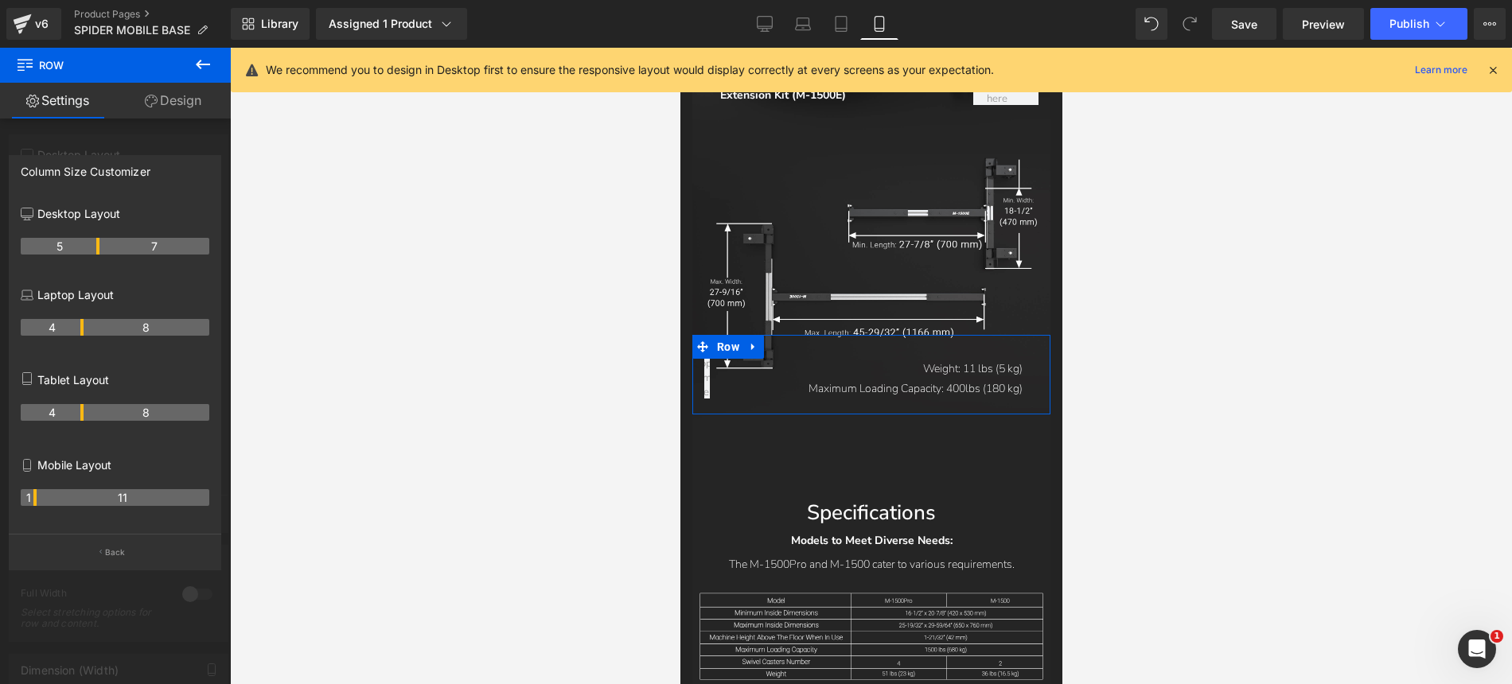
drag, startPoint x: 63, startPoint y: 497, endPoint x: 36, endPoint y: 498, distance: 27.1
click at [36, 498] on th "1" at bounding box center [29, 497] width 16 height 17
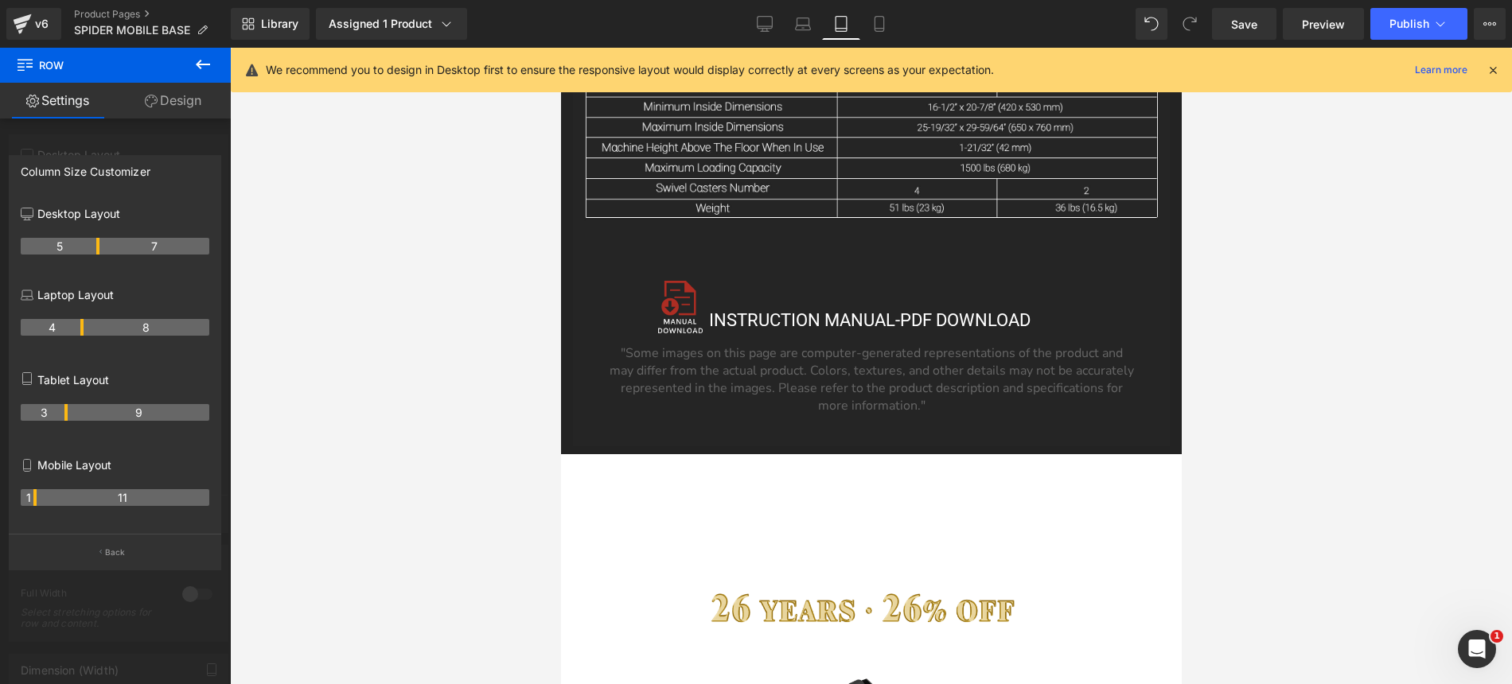
scroll to position [13657, 0]
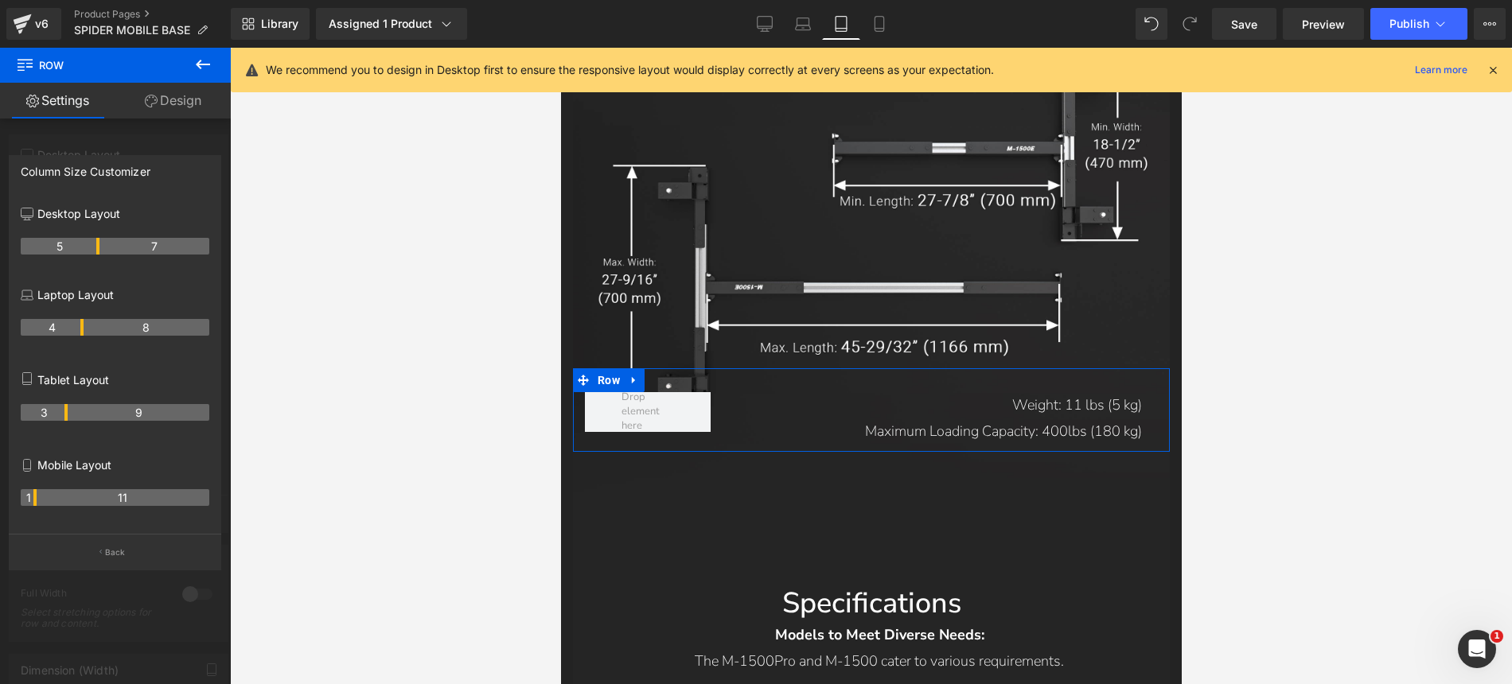
drag, startPoint x: 78, startPoint y: 410, endPoint x: 56, endPoint y: 409, distance: 22.3
click at [56, 409] on th "3" at bounding box center [44, 412] width 47 height 17
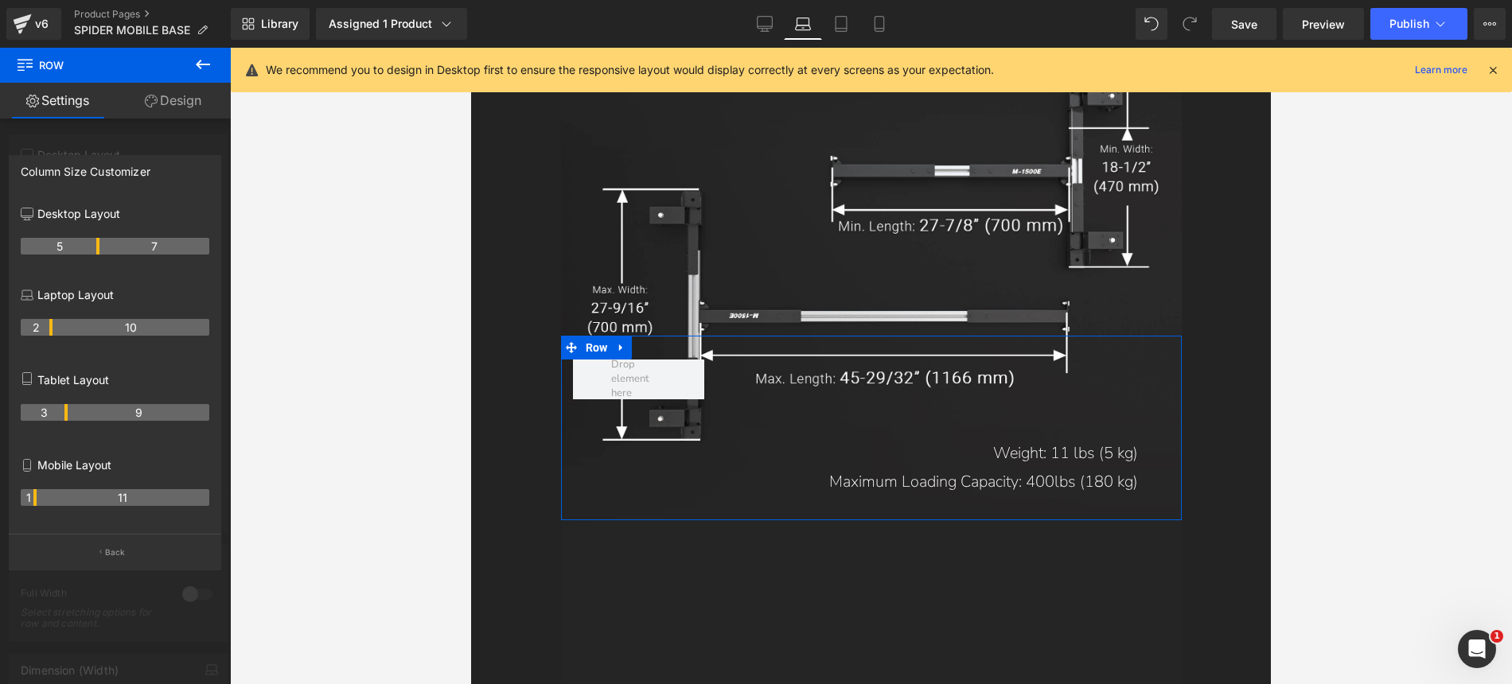
scroll to position [14102, 0]
drag, startPoint x: 61, startPoint y: 327, endPoint x: 37, endPoint y: 326, distance: 23.9
click at [37, 326] on tr "1 11" at bounding box center [115, 327] width 189 height 17
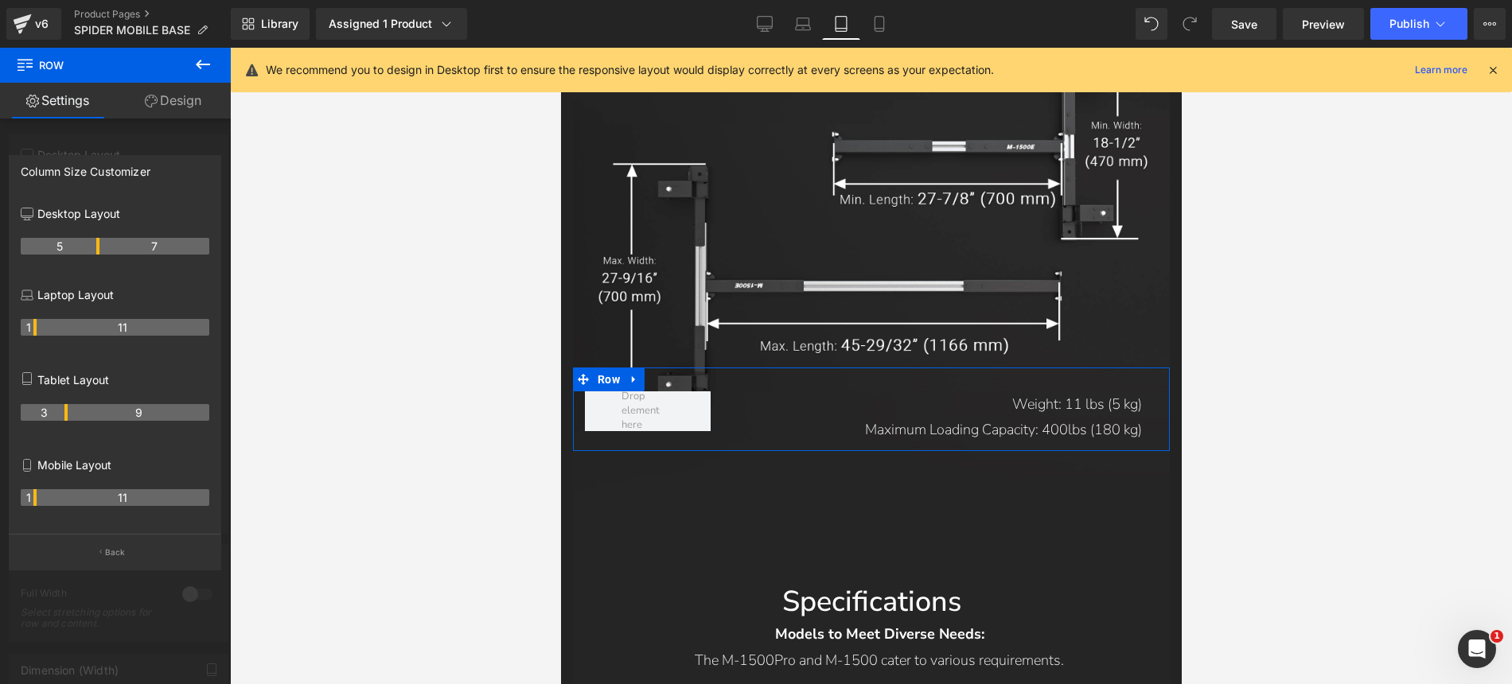
scroll to position [13658, 0]
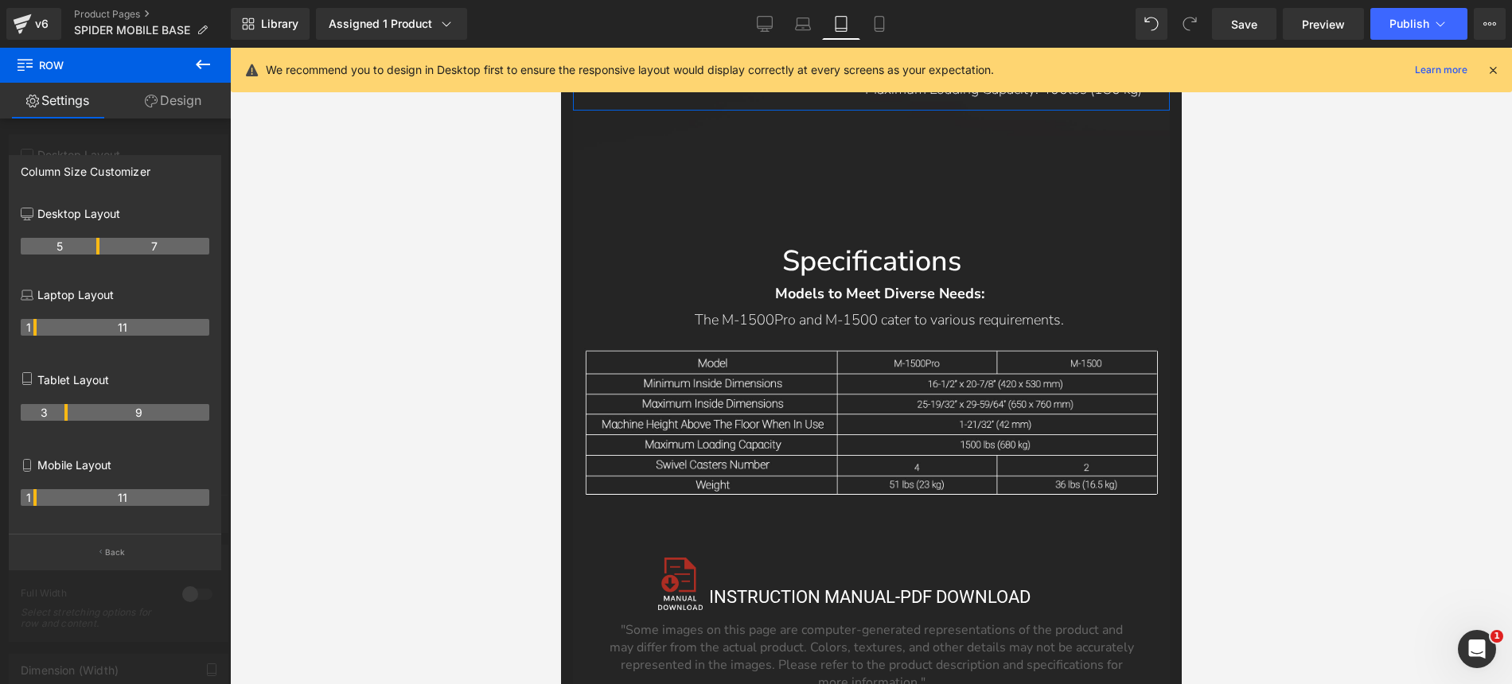
drag, startPoint x: 68, startPoint y: 410, endPoint x: 41, endPoint y: 412, distance: 27.2
click at [38, 411] on tr "3 9" at bounding box center [115, 412] width 189 height 17
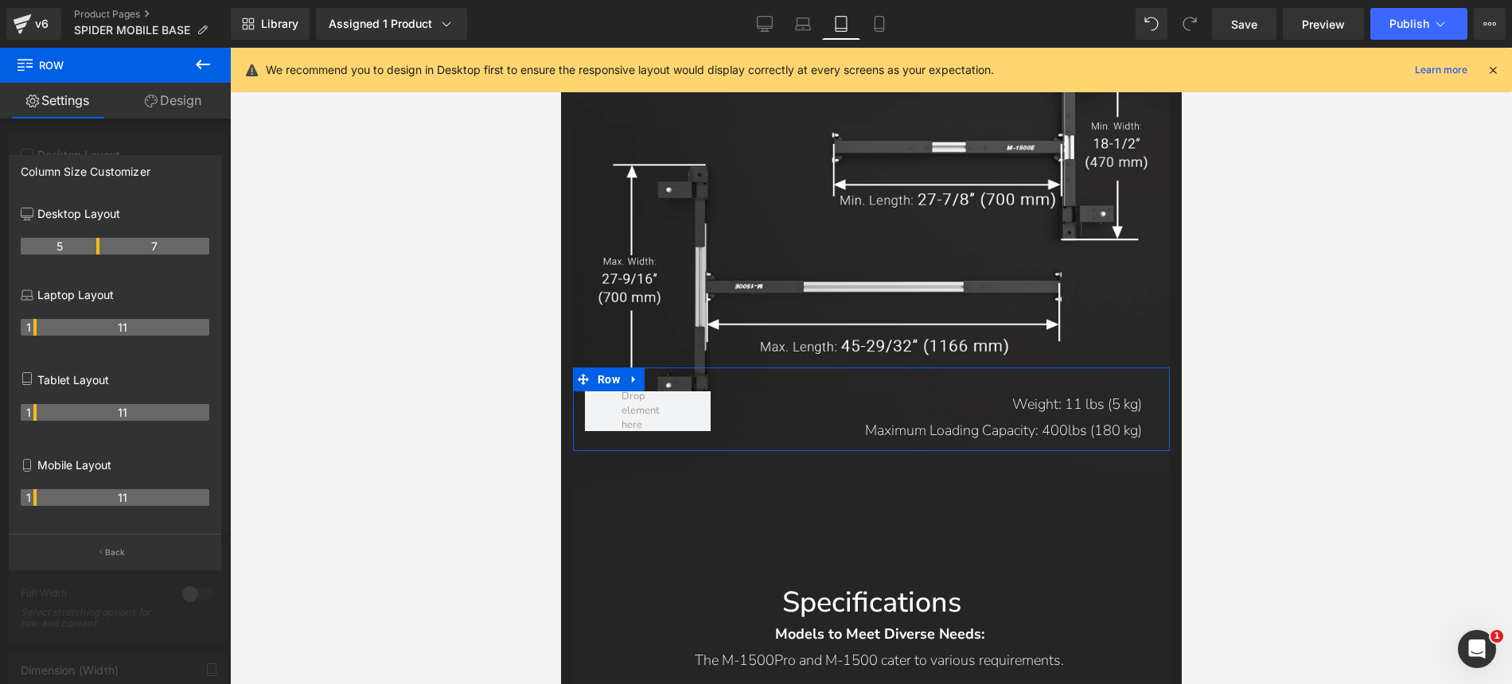
drag, startPoint x: 64, startPoint y: 412, endPoint x: 29, endPoint y: 408, distance: 35.2
click at [29, 408] on th "1" at bounding box center [29, 412] width 16 height 17
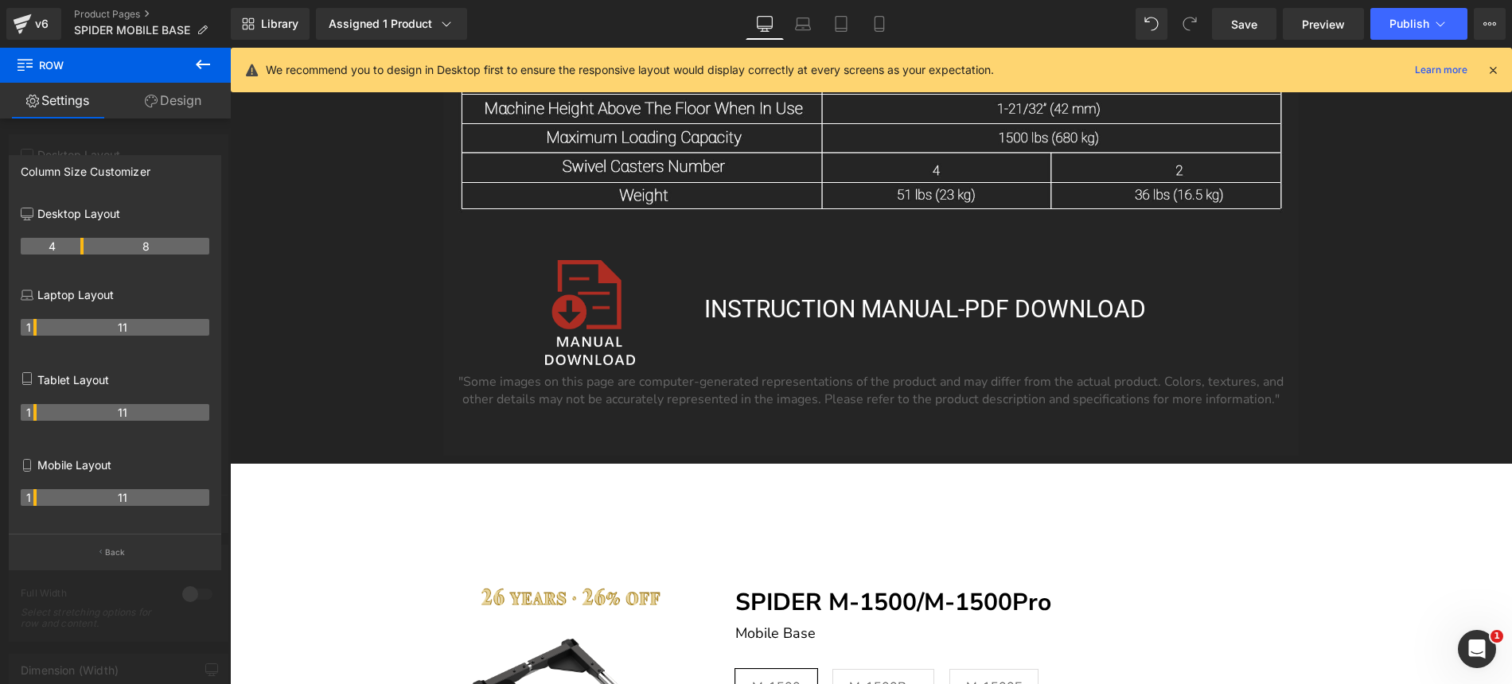
scroll to position [17367, 0]
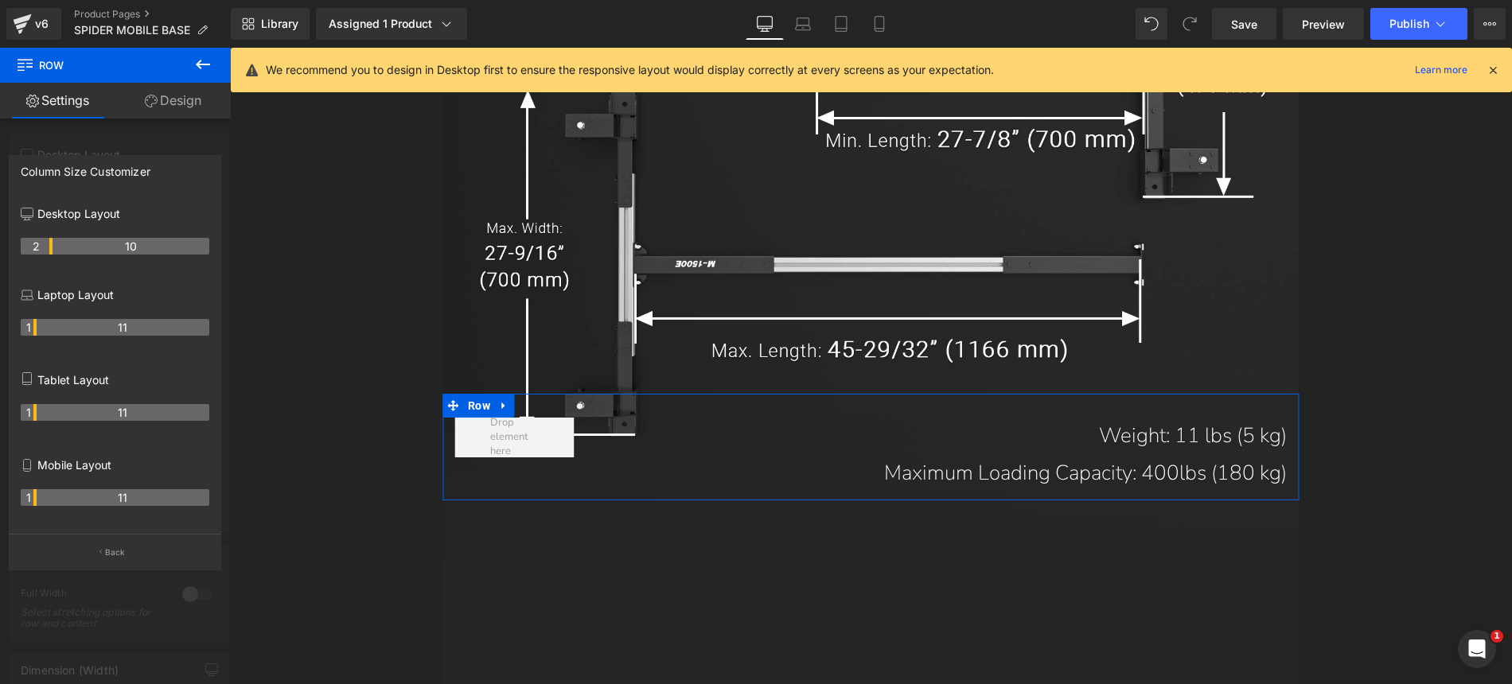
drag, startPoint x: 94, startPoint y: 247, endPoint x: 53, endPoint y: 245, distance: 40.6
click at [1254, 27] on span "Save" at bounding box center [1244, 24] width 26 height 17
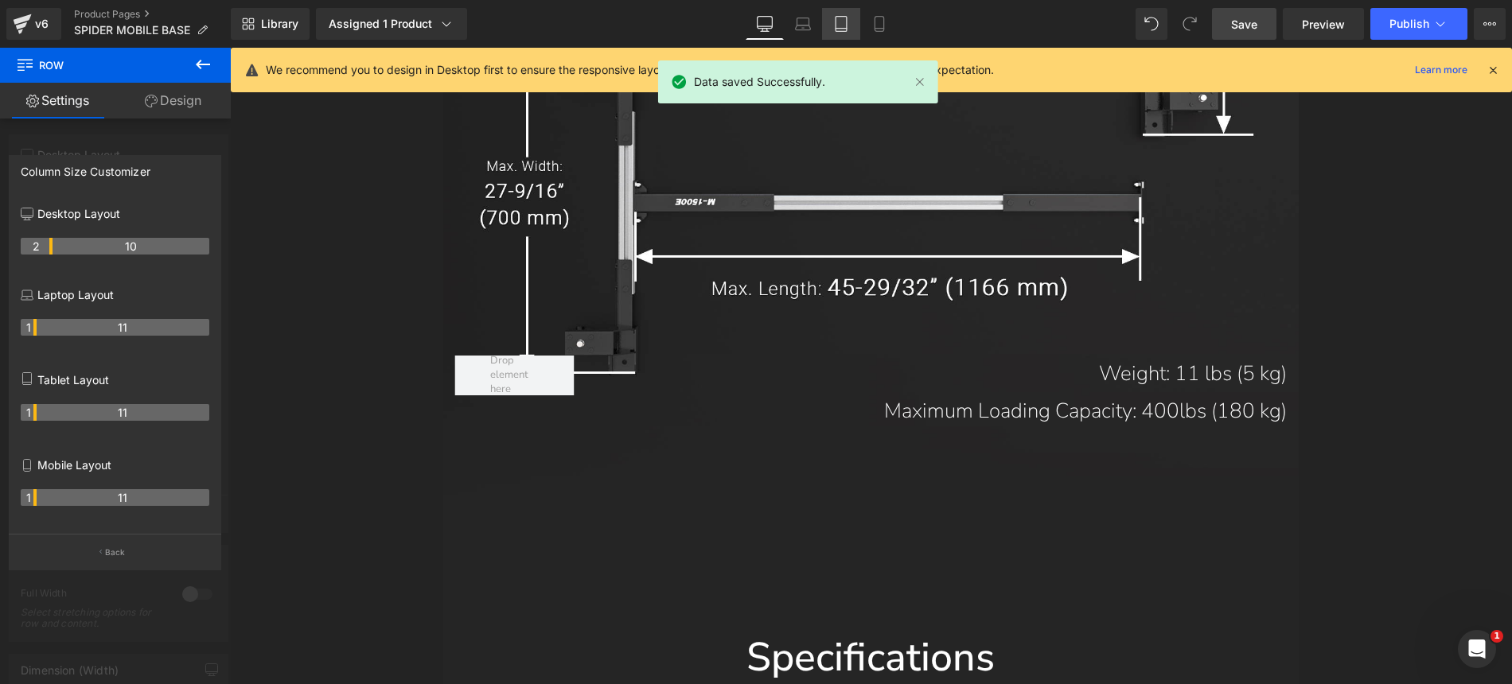
scroll to position [17343, 0]
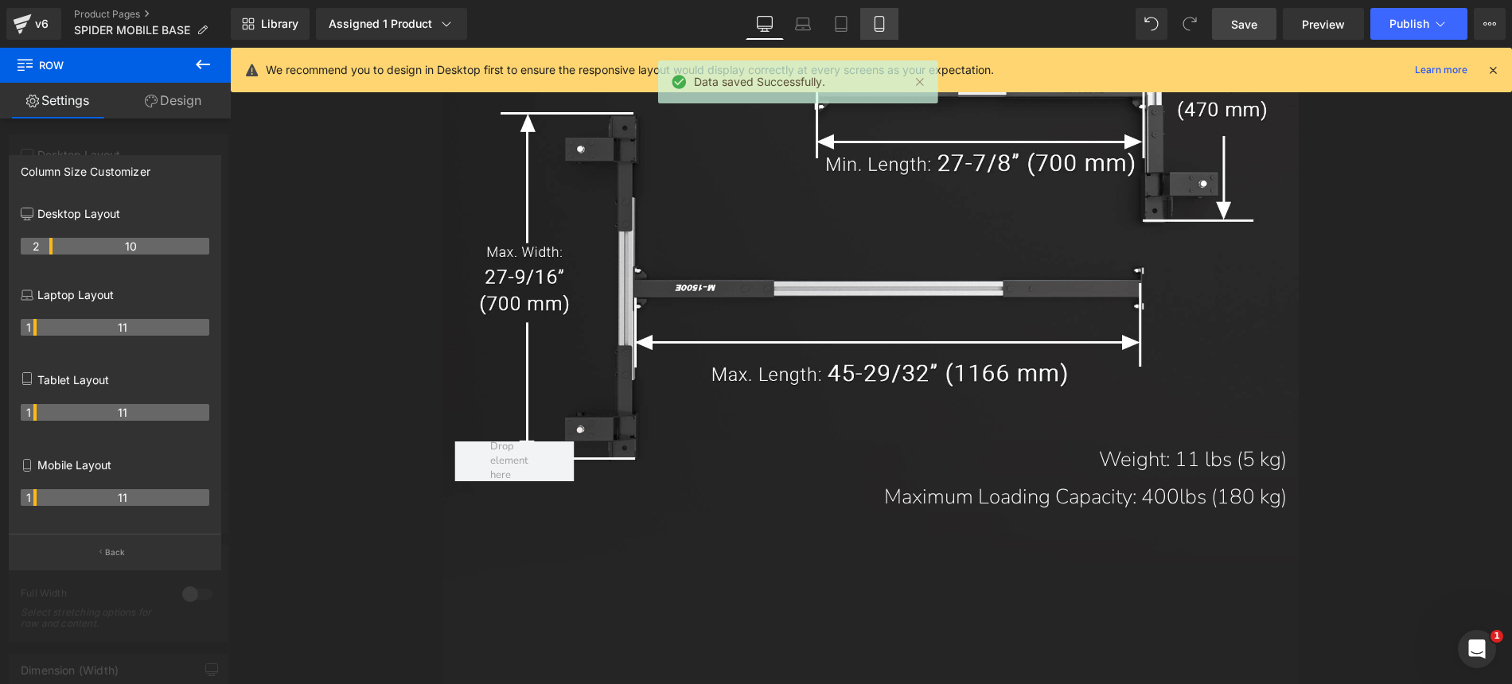
click at [876, 25] on icon at bounding box center [879, 24] width 16 height 16
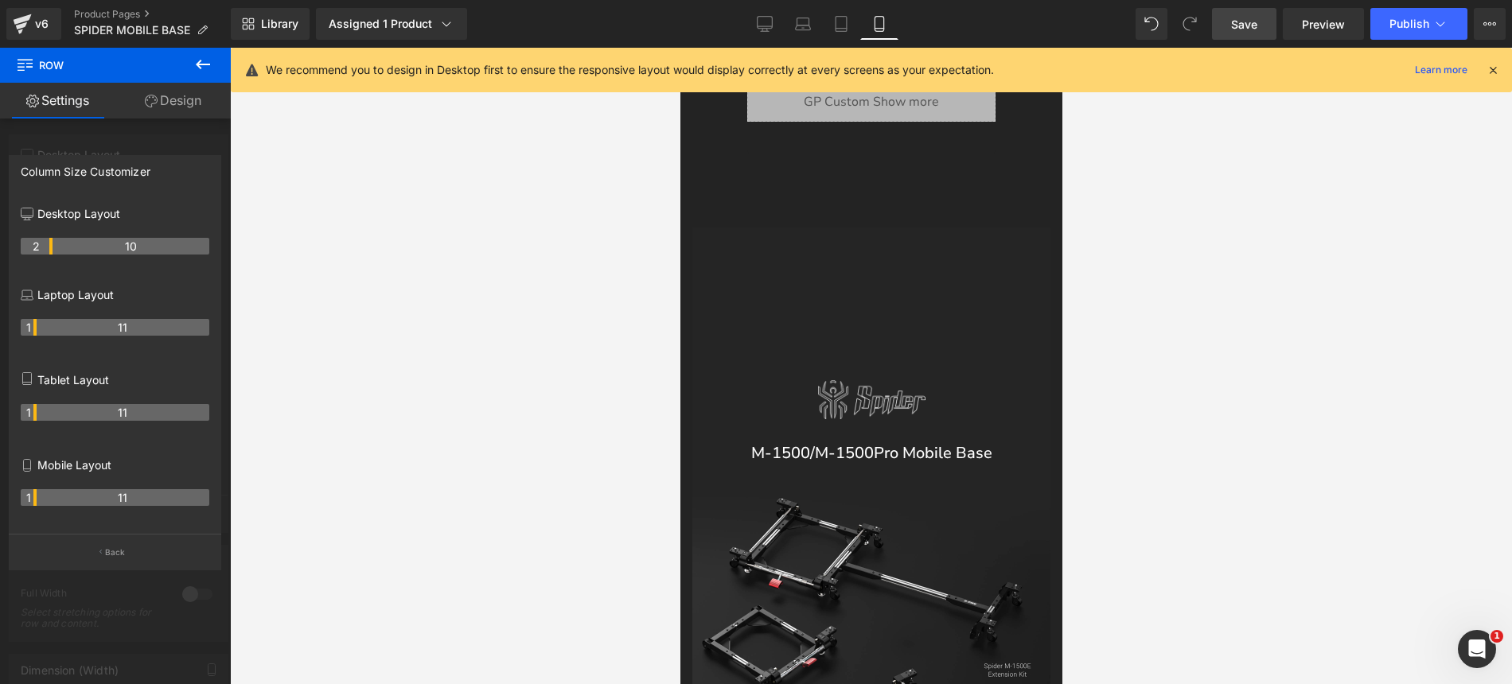
scroll to position [1696, 0]
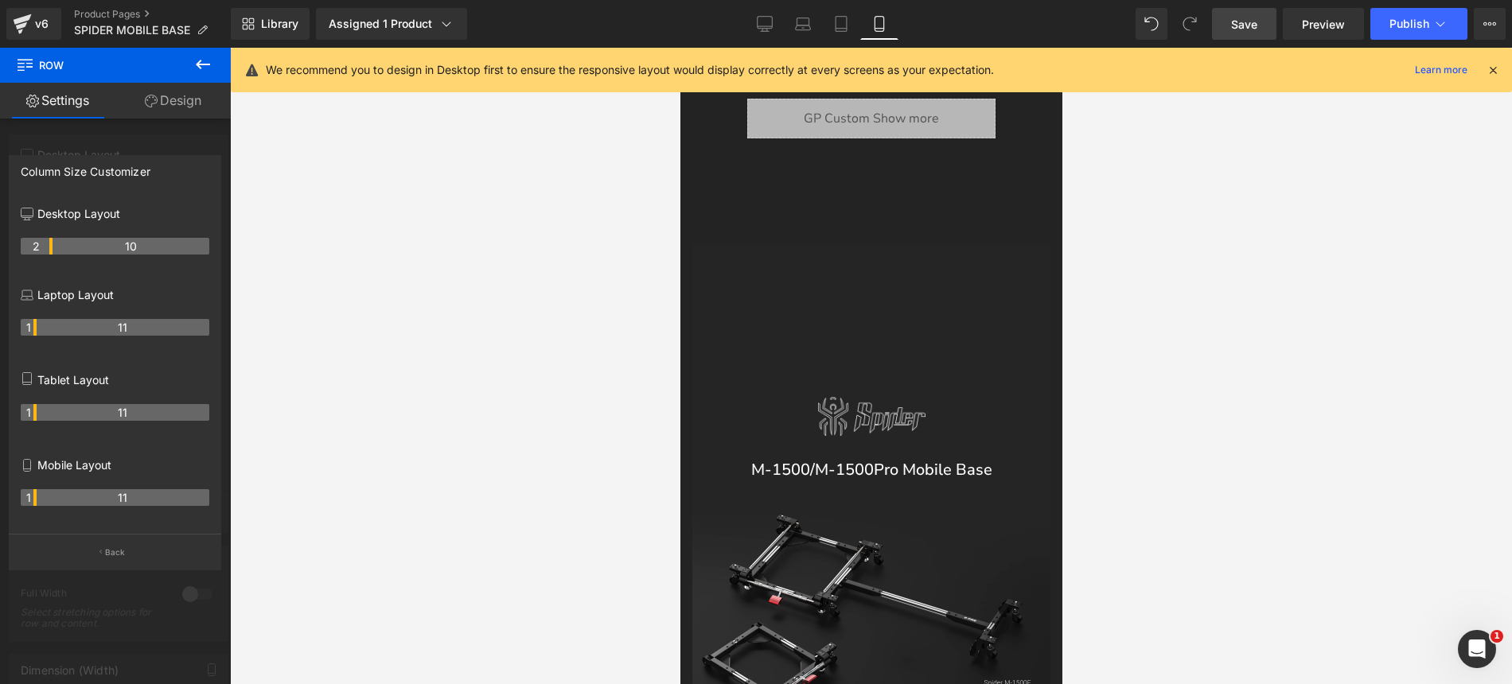
drag, startPoint x: 1052, startPoint y: 462, endPoint x: 1743, endPoint y: 186, distance: 744.6
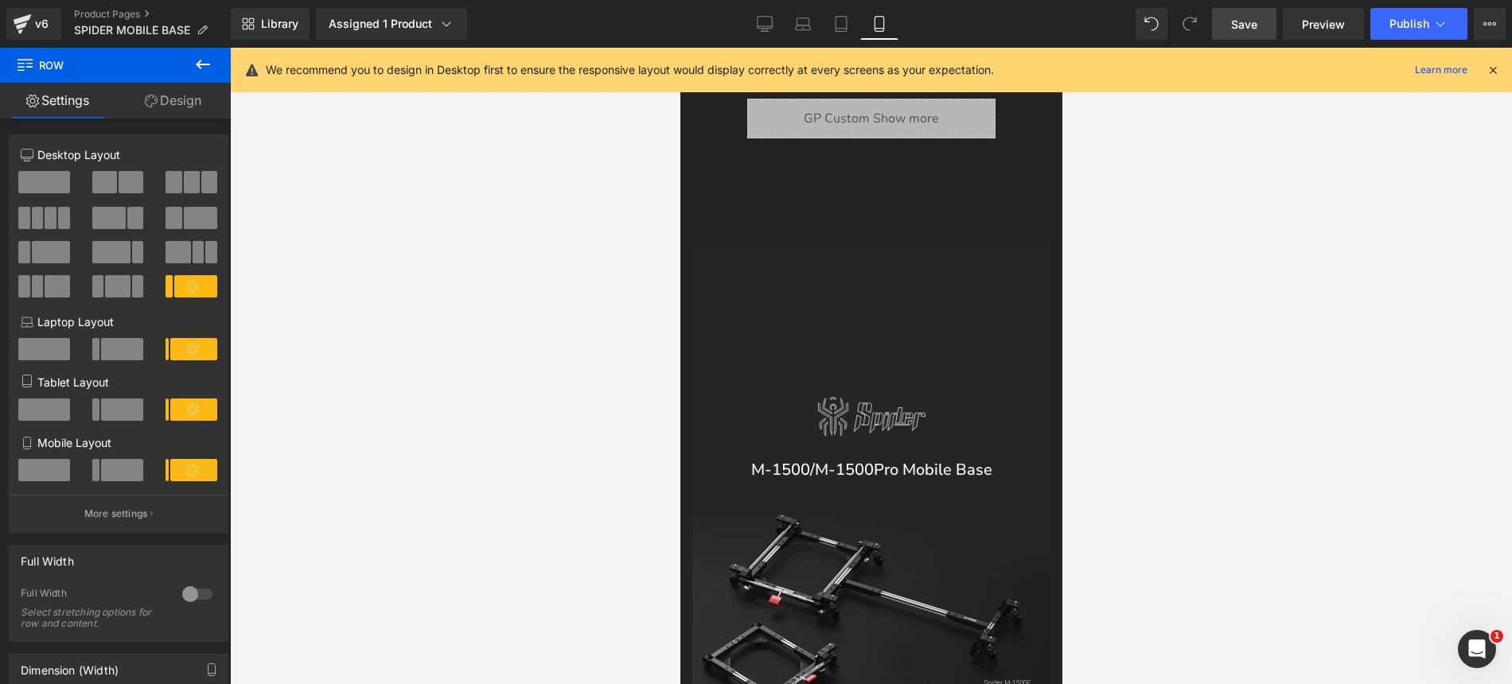
click at [836, 14] on link "Tablet" at bounding box center [841, 24] width 38 height 32
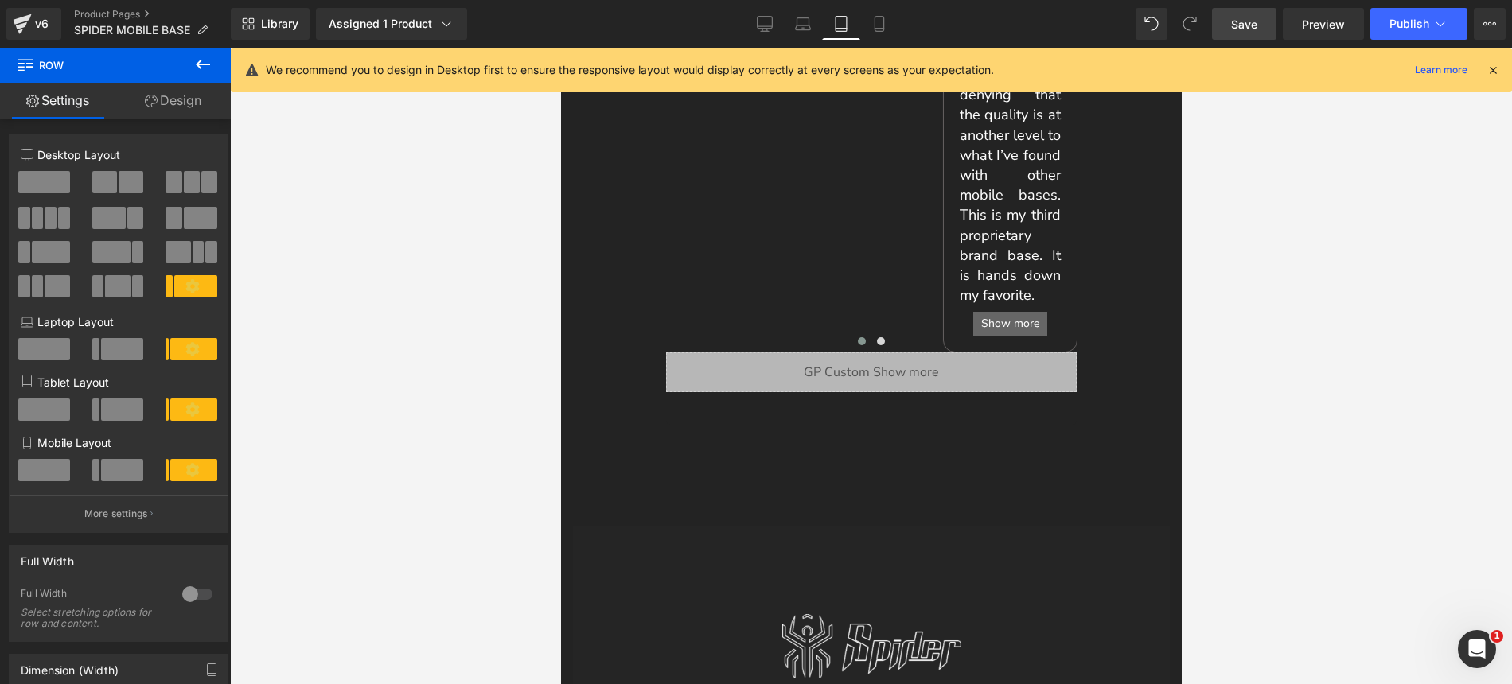
scroll to position [2414, 0]
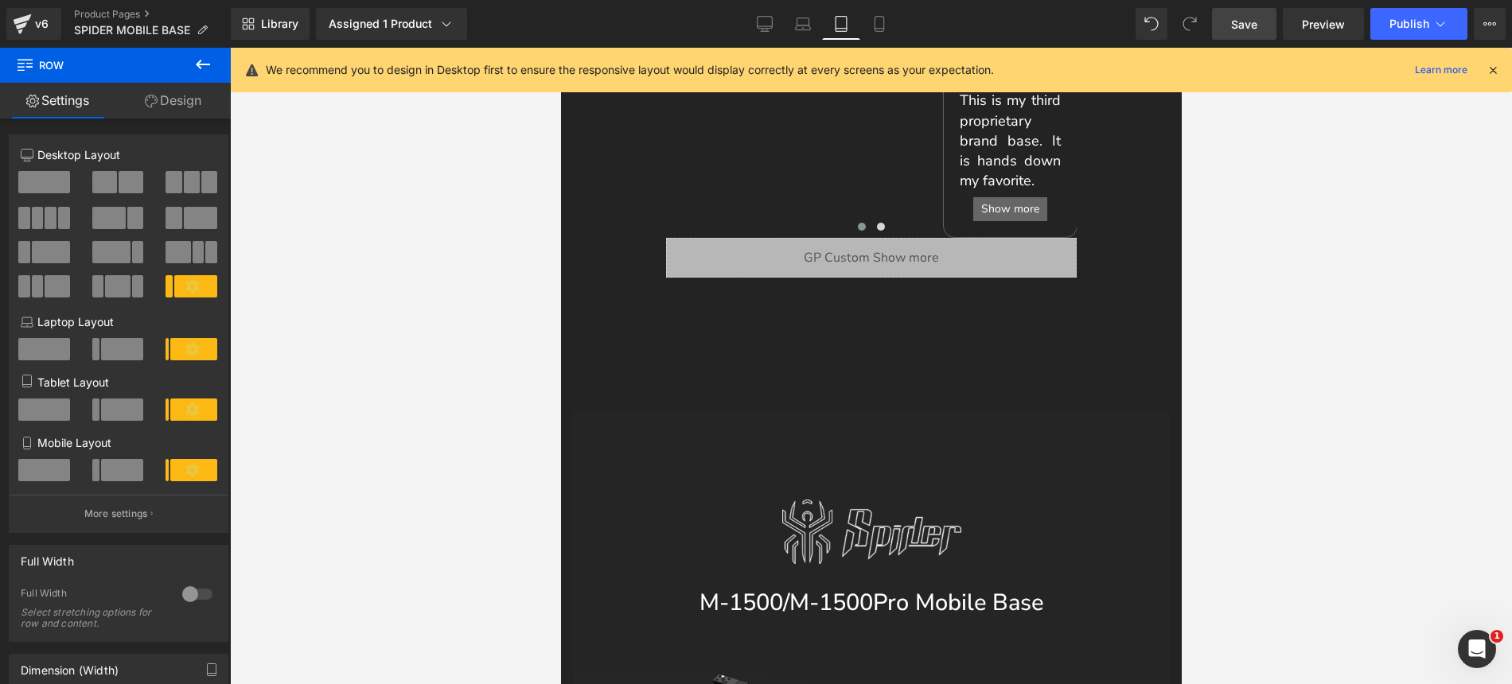
drag, startPoint x: 1174, startPoint y: 233, endPoint x: 1748, endPoint y: 208, distance: 575.0
click at [599, 399] on span "Row" at bounding box center [596, 400] width 30 height 24
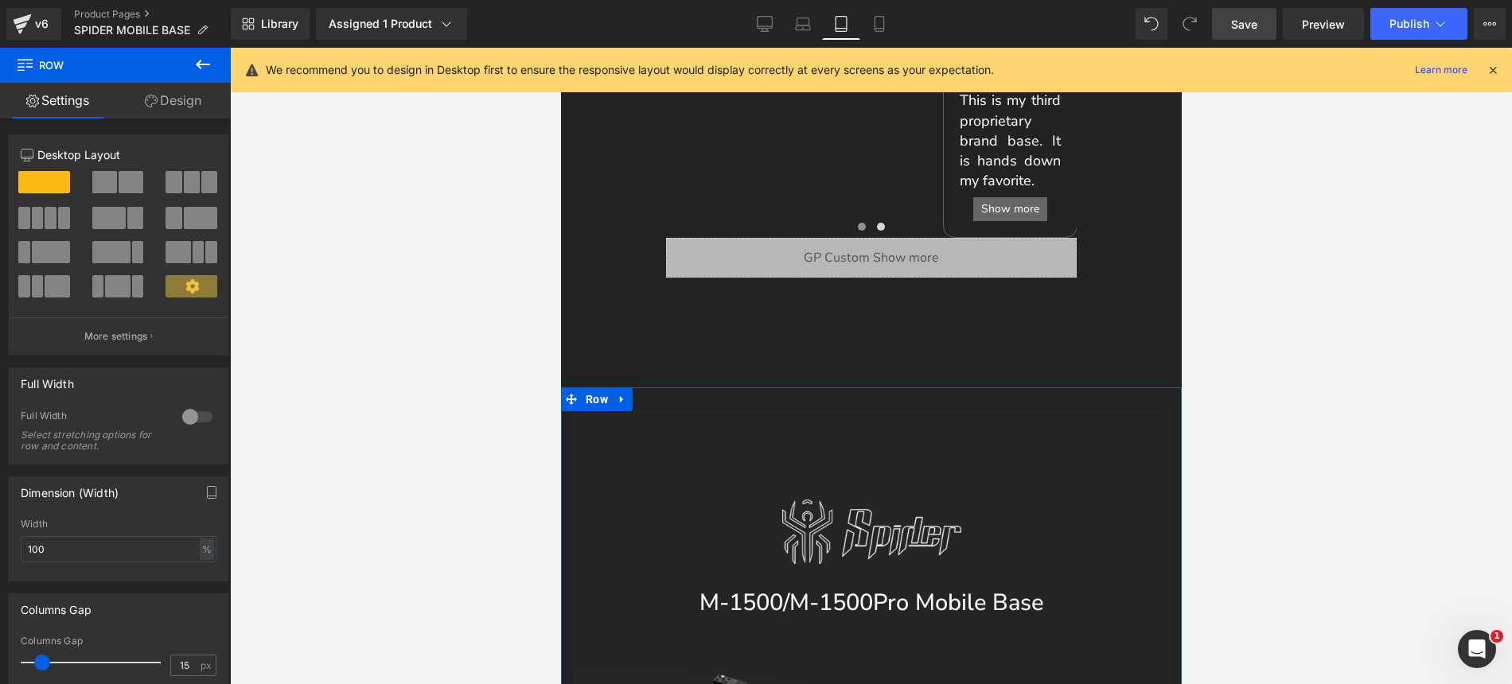
click at [181, 105] on link "Design" at bounding box center [172, 101] width 115 height 36
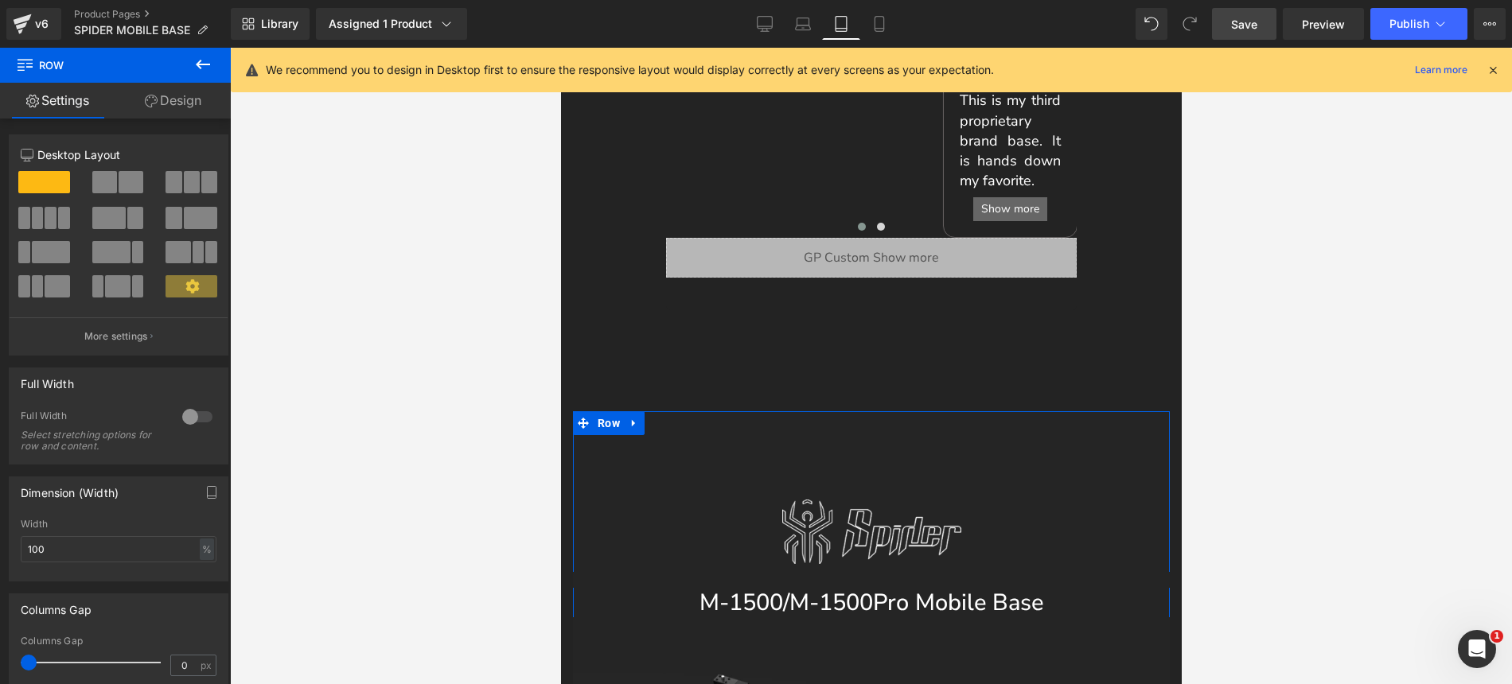
click at [191, 104] on link "Design" at bounding box center [172, 101] width 115 height 36
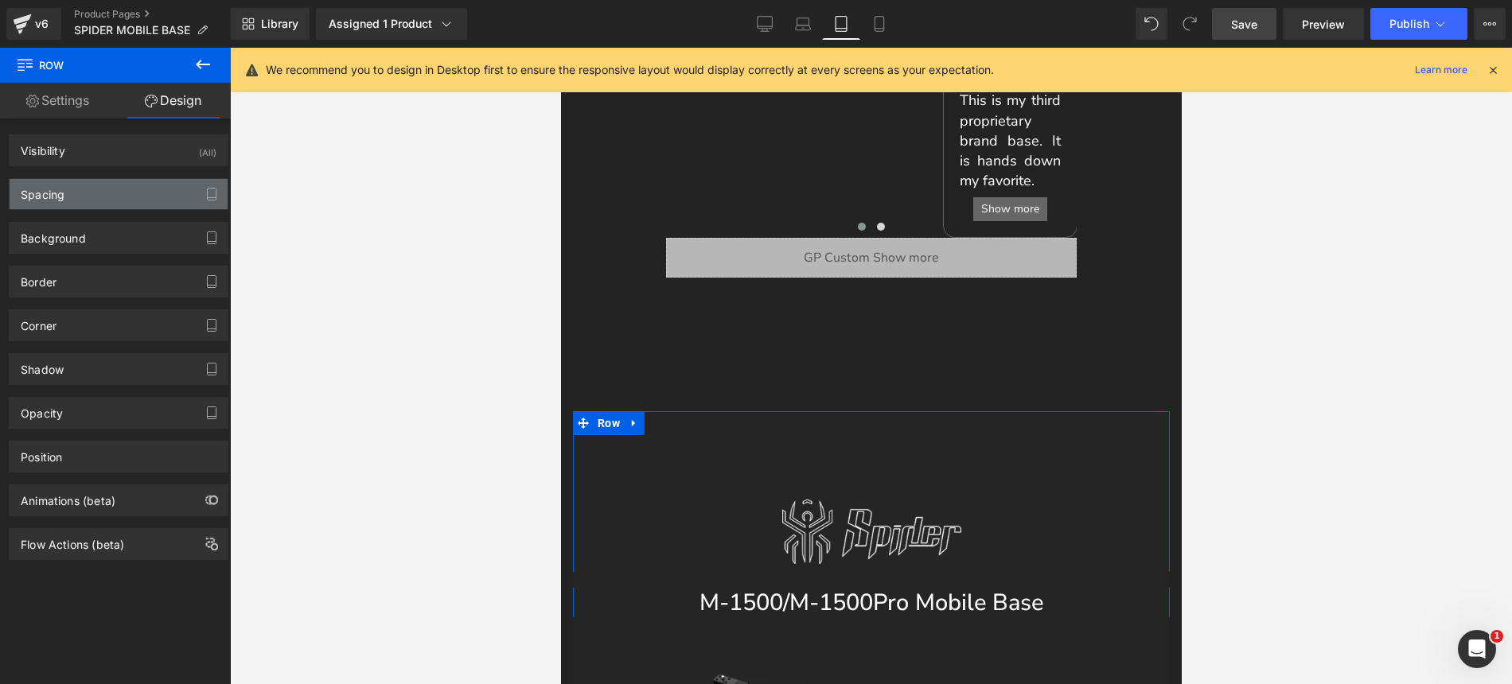
click at [102, 197] on div "Spacing" at bounding box center [119, 194] width 218 height 30
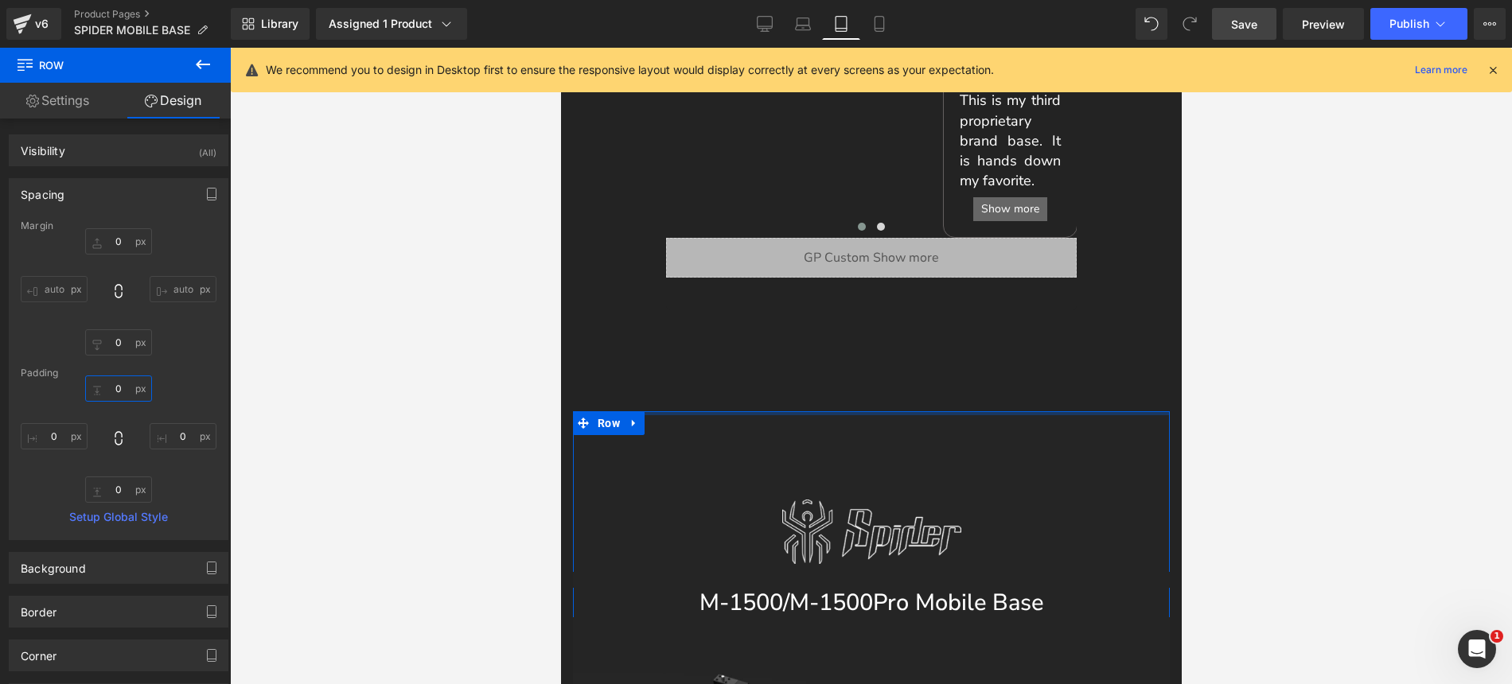
drag, startPoint x: 120, startPoint y: 386, endPoint x: 127, endPoint y: 430, distance: 45.1
click at [127, 430] on div "0 0 0 0" at bounding box center [119, 439] width 196 height 127
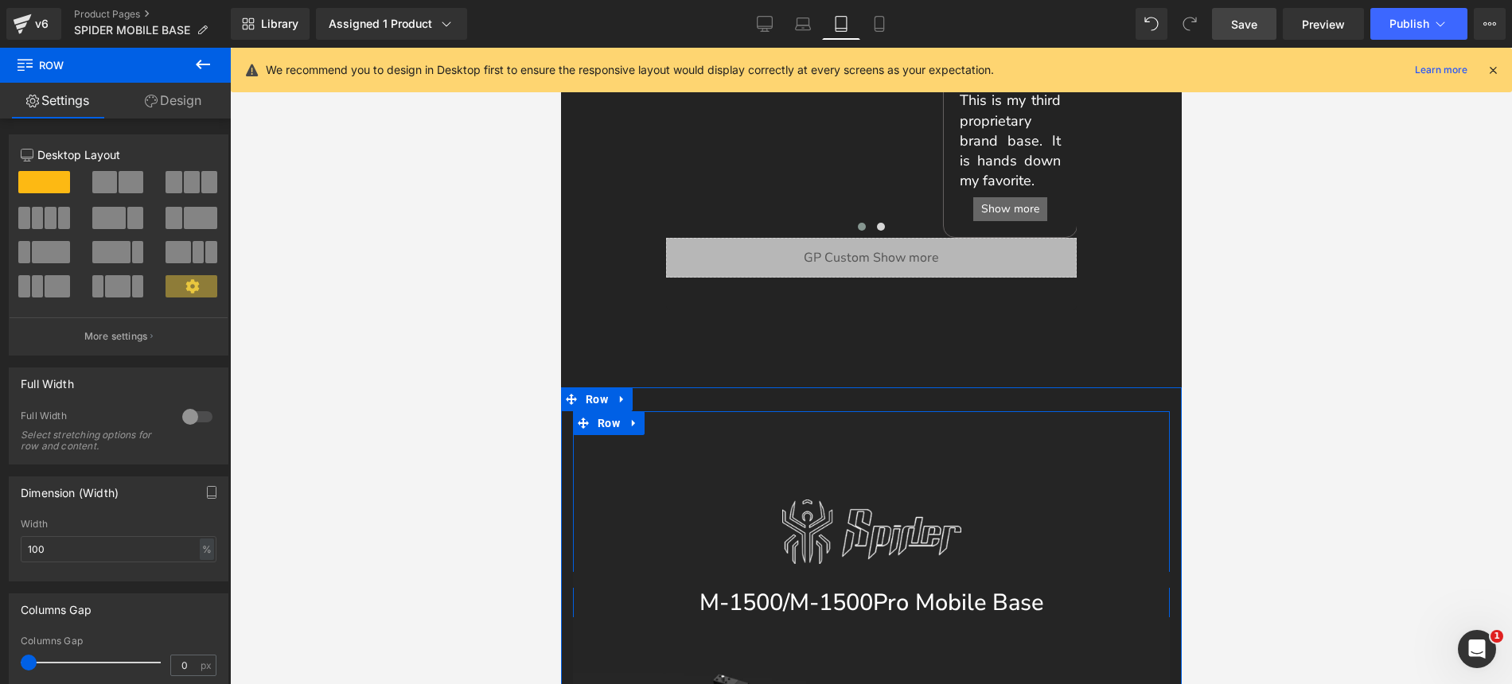
click at [192, 114] on link "Design" at bounding box center [172, 101] width 115 height 36
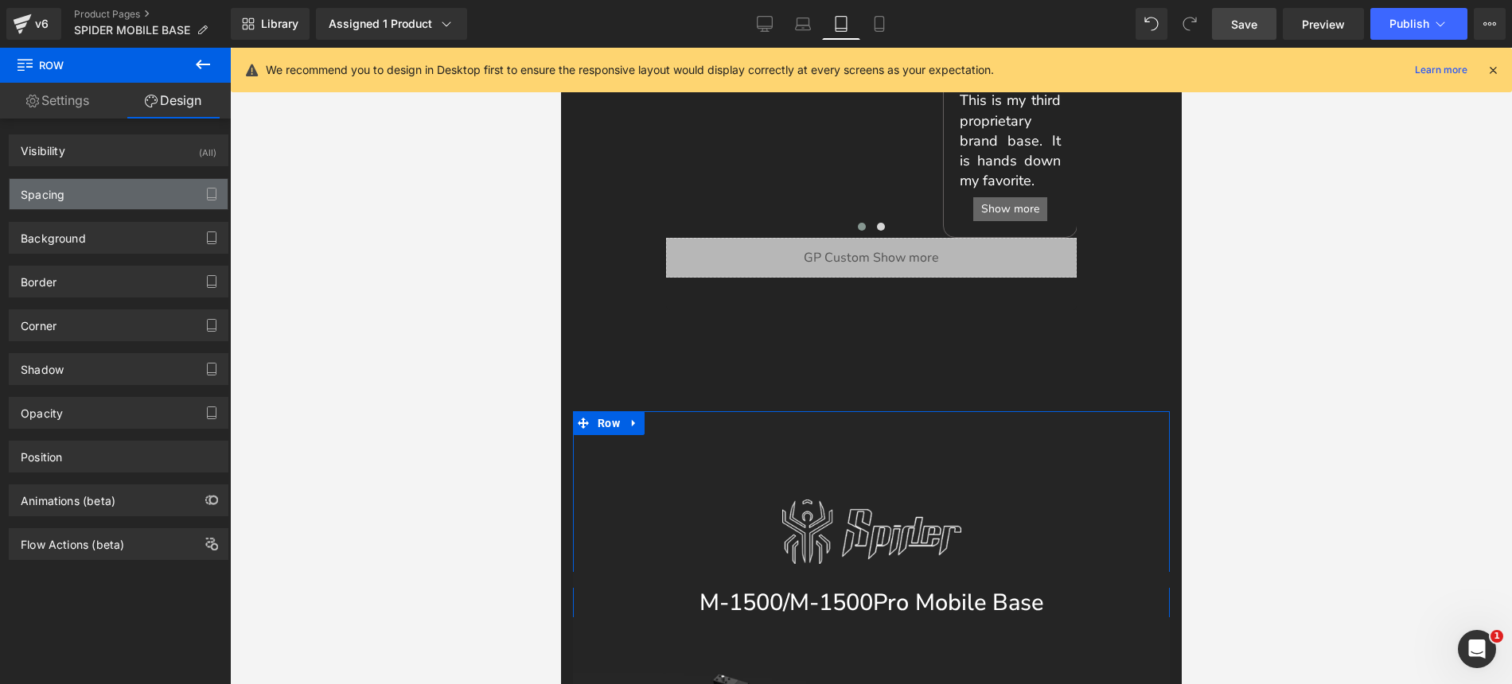
click at [88, 192] on div "Spacing" at bounding box center [119, 194] width 218 height 30
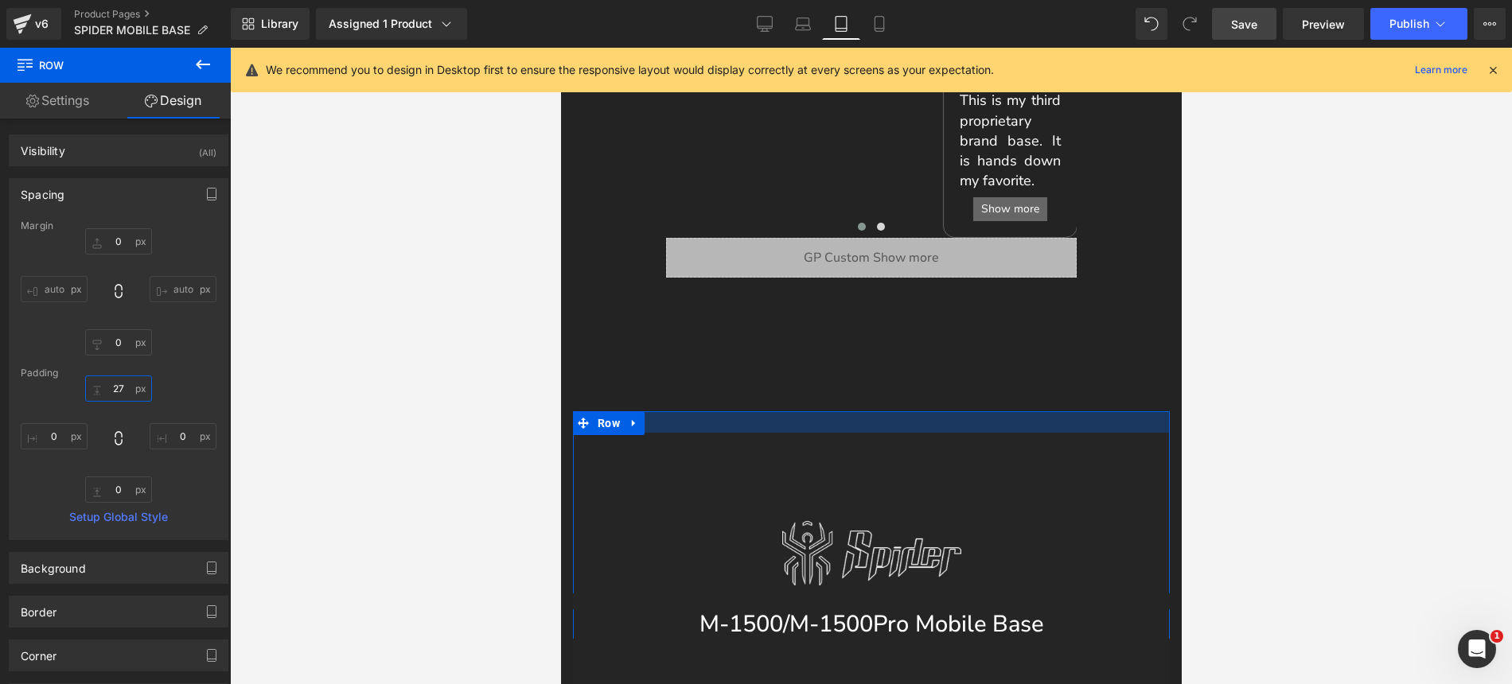
drag, startPoint x: 120, startPoint y: 387, endPoint x: 548, endPoint y: 427, distance: 430.0
click at [127, 365] on div "Margin 0 auto 0 auto [GEOGRAPHIC_DATA] 0 0 0 0 Setup Global Style" at bounding box center [119, 379] width 218 height 319
click at [783, 427] on div at bounding box center [870, 421] width 597 height 21
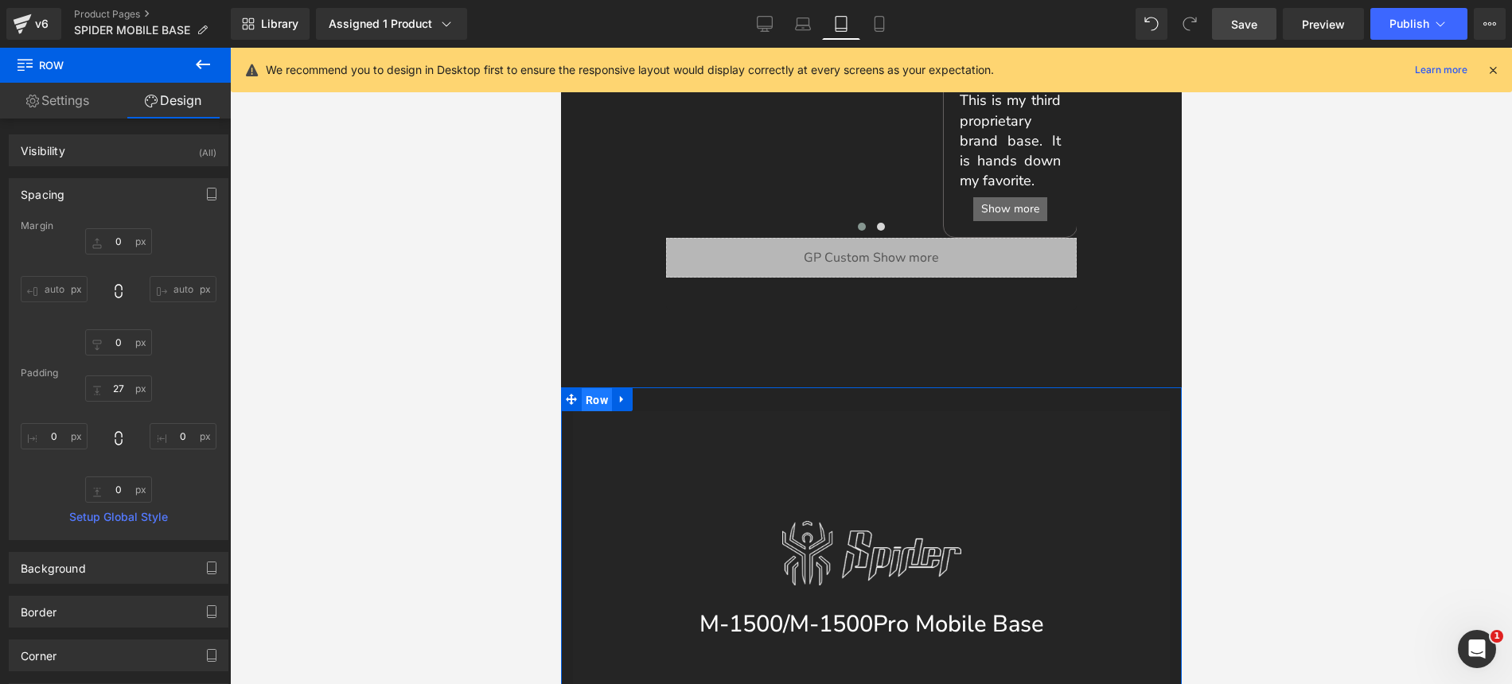
click at [603, 398] on span "Row" at bounding box center [596, 400] width 30 height 24
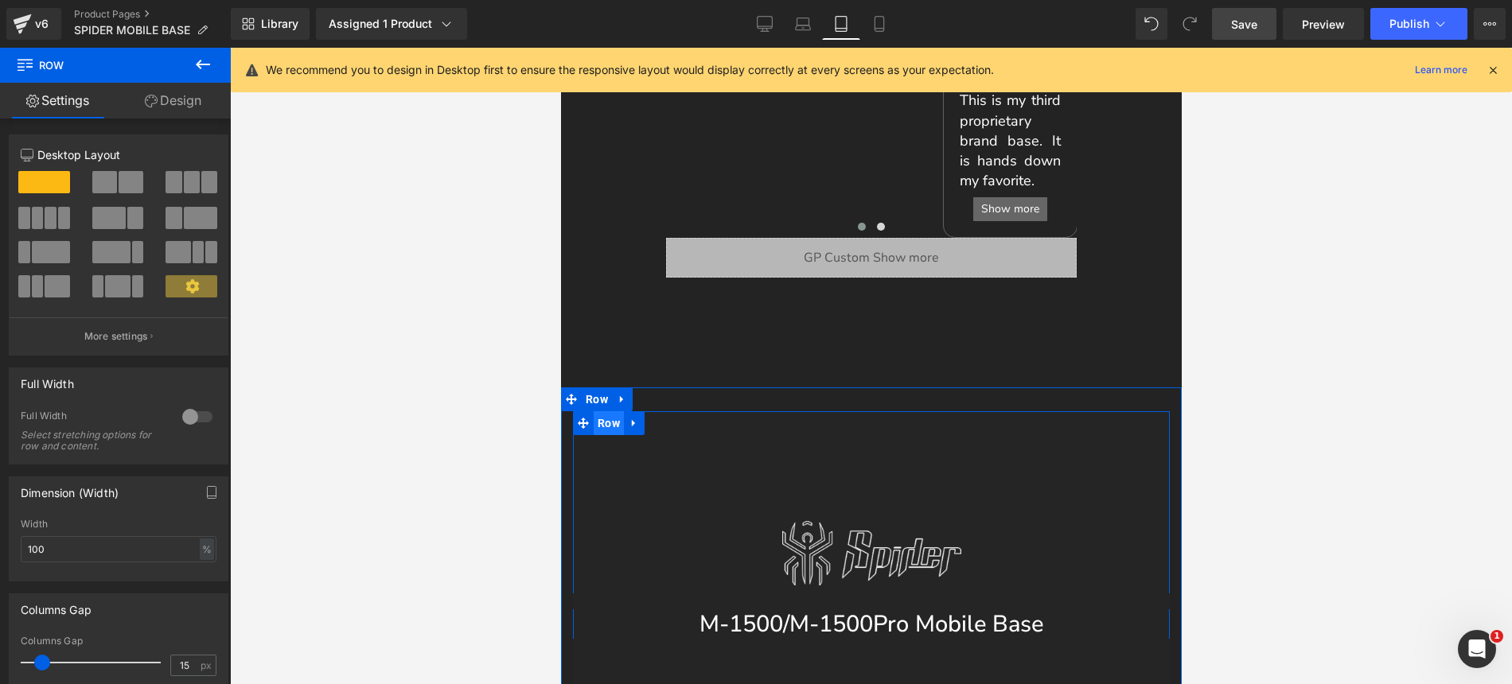
click at [610, 425] on span "Row" at bounding box center [608, 423] width 30 height 24
click at [604, 402] on span "Row" at bounding box center [596, 400] width 30 height 24
click at [177, 104] on link "Design" at bounding box center [172, 101] width 115 height 36
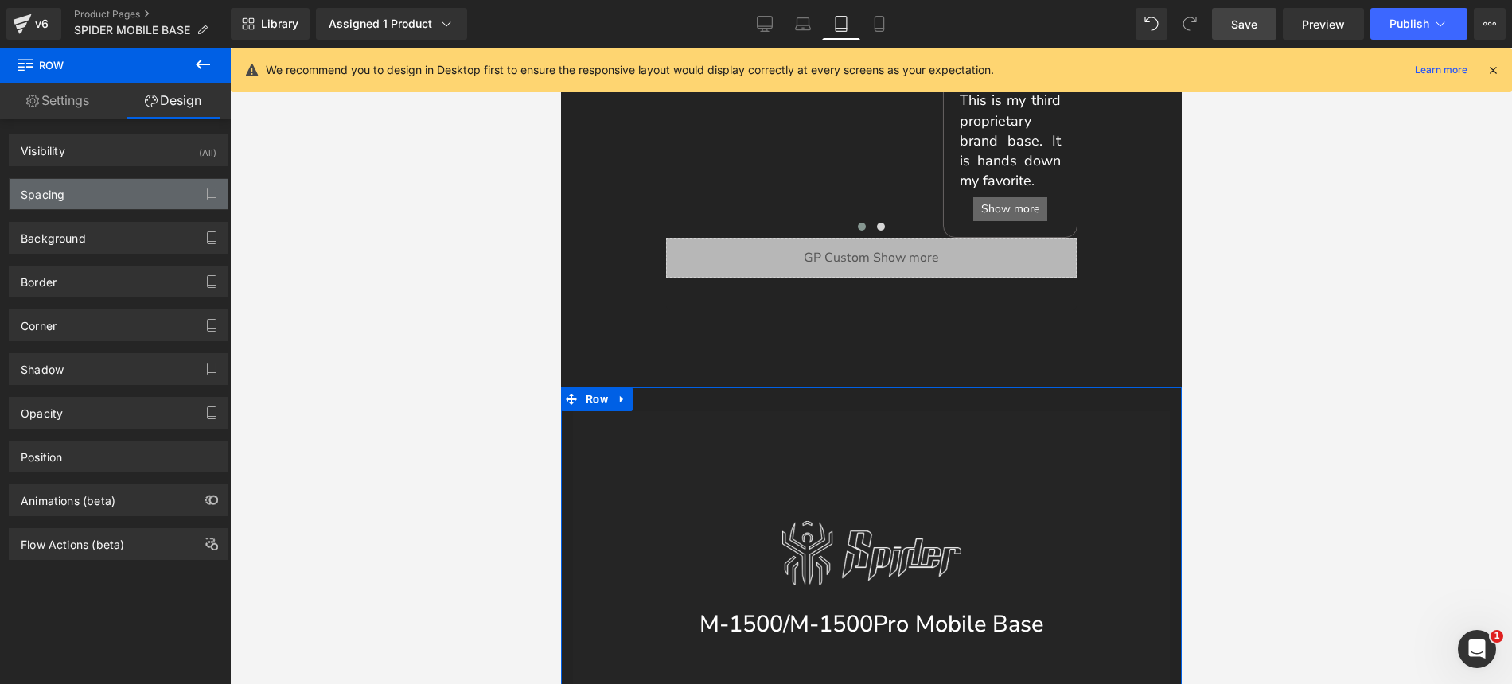
click at [97, 196] on div "Spacing" at bounding box center [119, 194] width 218 height 30
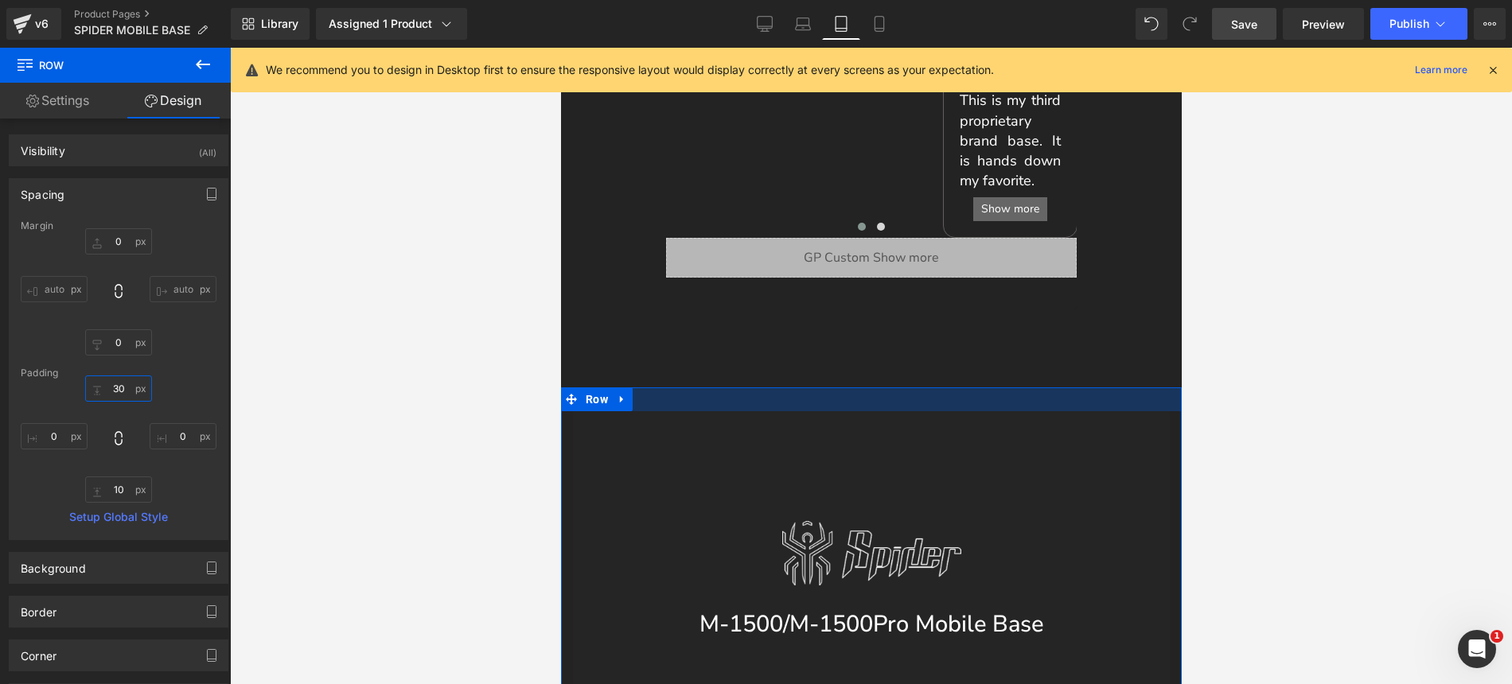
click at [118, 392] on input "30" at bounding box center [118, 389] width 67 height 26
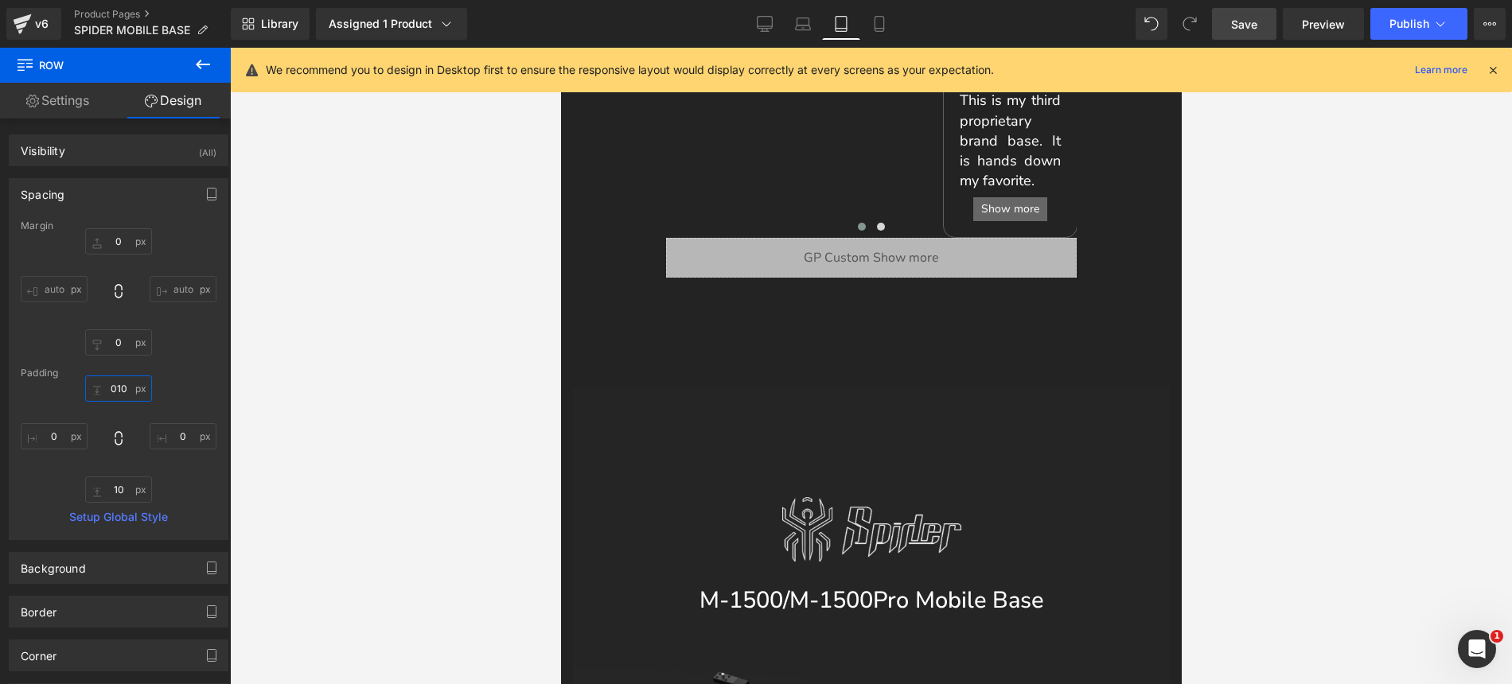
type input "10"
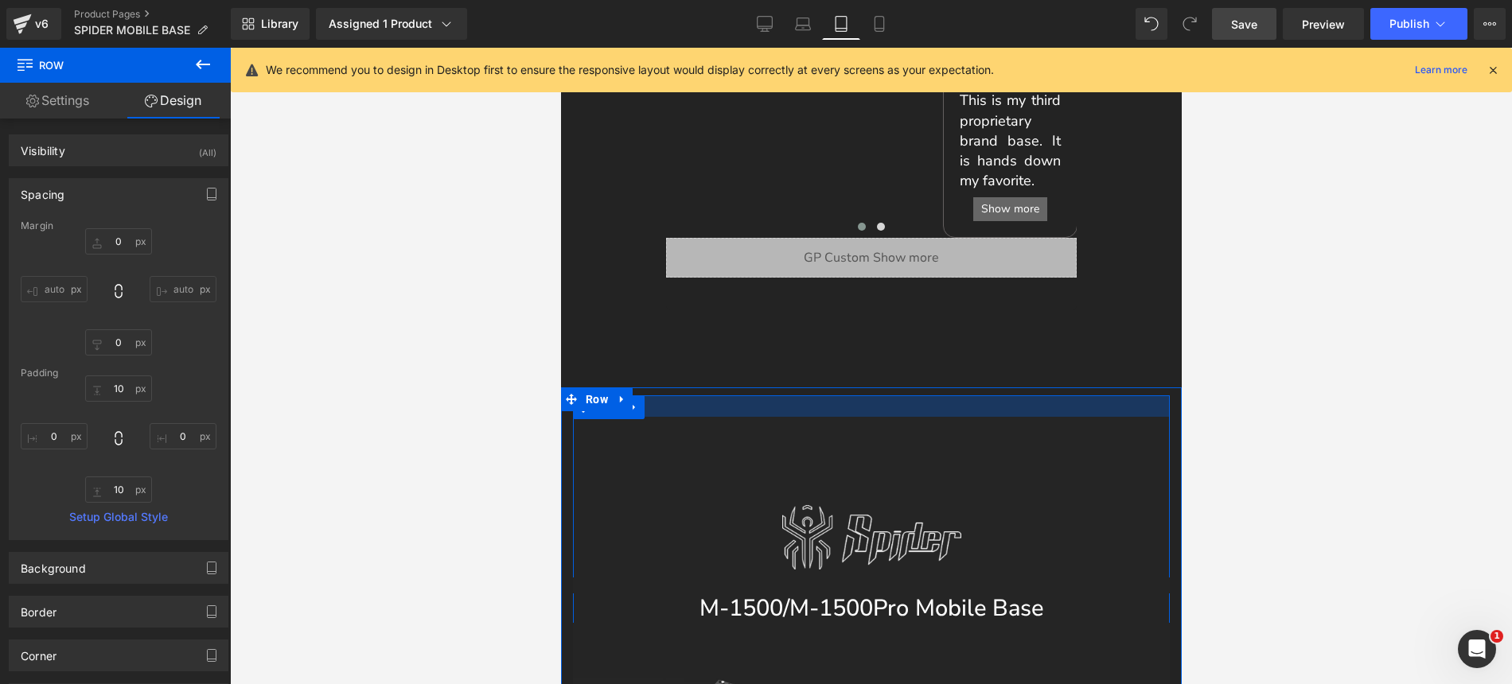
click at [763, 410] on div at bounding box center [870, 405] width 597 height 21
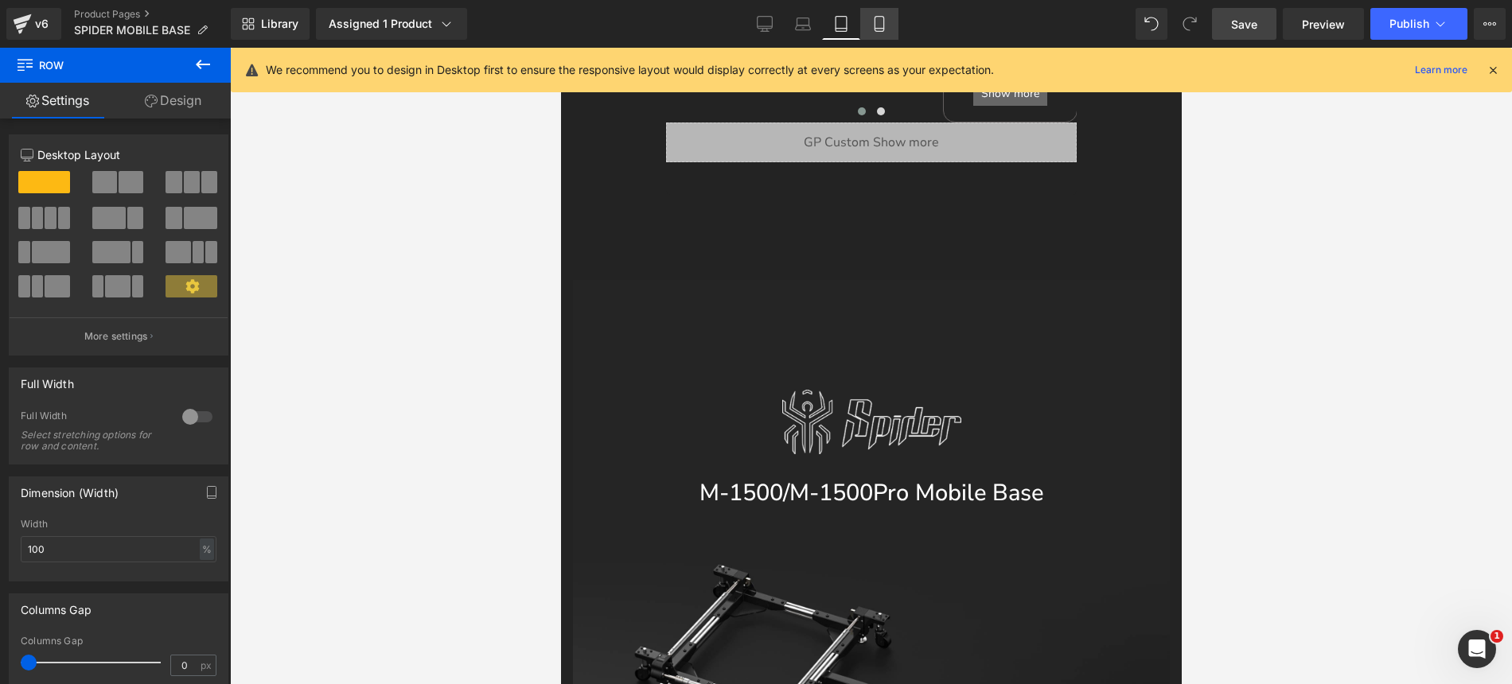
click at [882, 25] on icon at bounding box center [879, 24] width 16 height 16
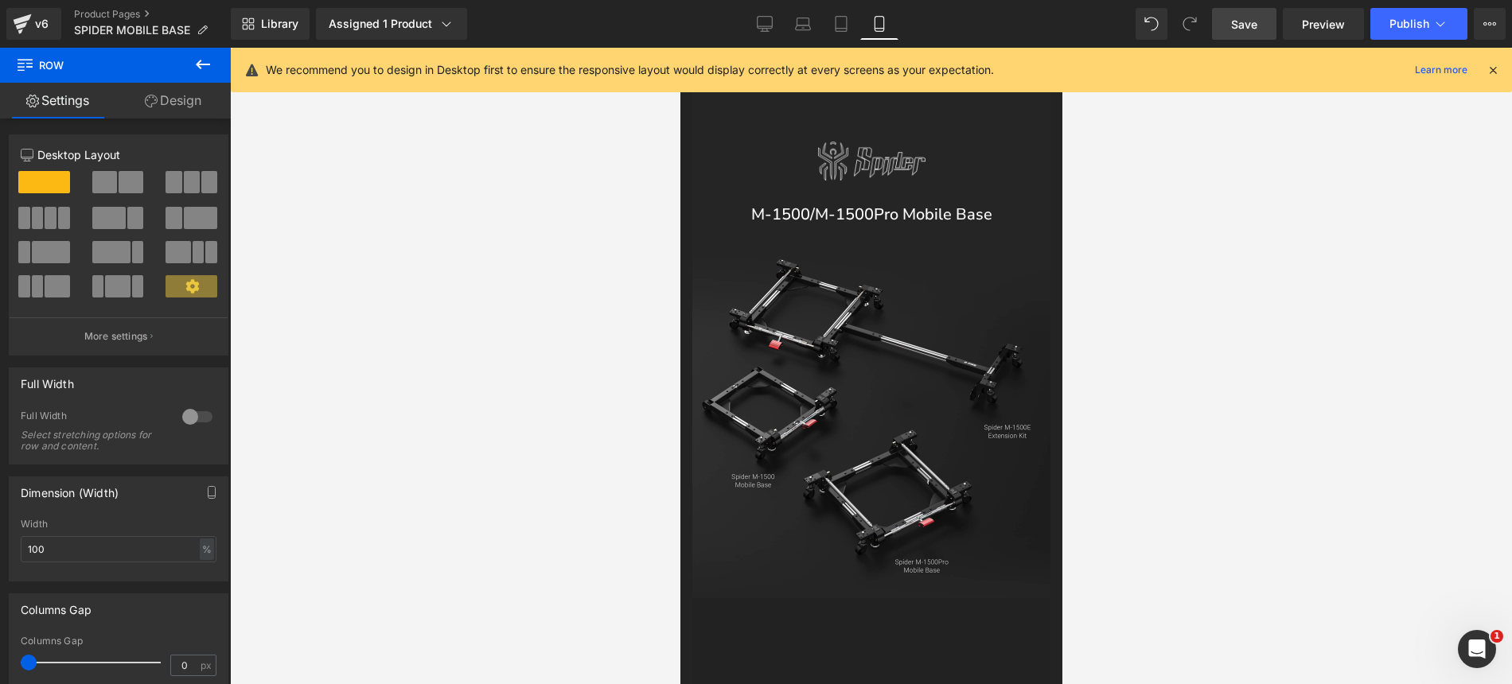
scroll to position [1736, 0]
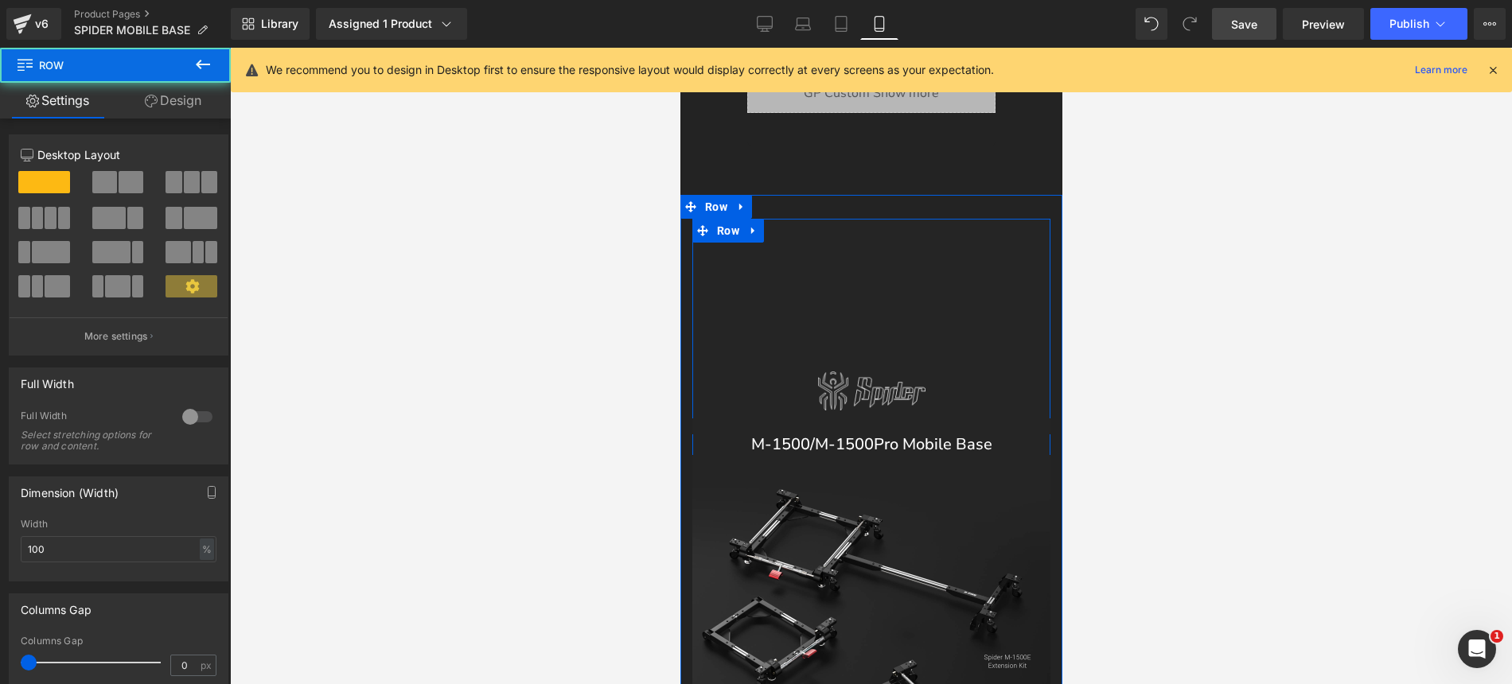
scroll to position [1719, 0]
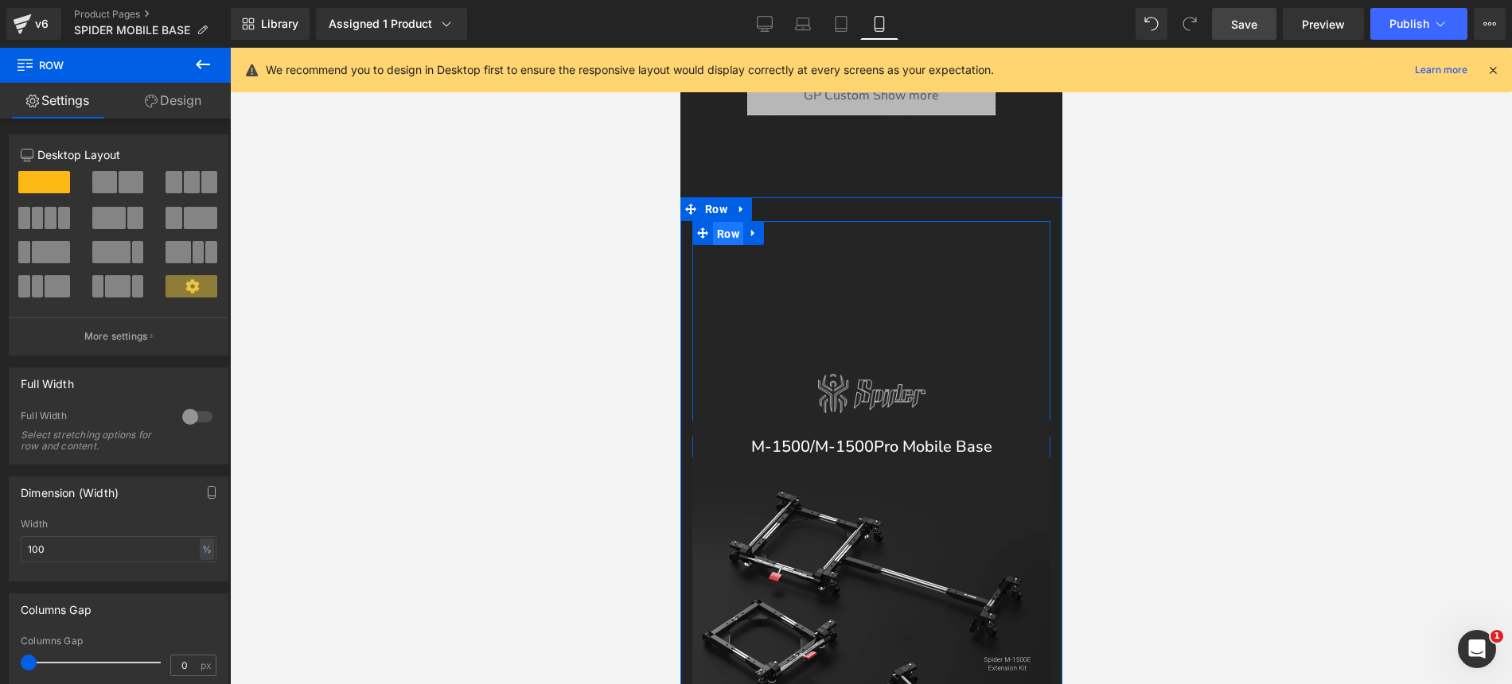
drag, startPoint x: 724, startPoint y: 236, endPoint x: 1342, endPoint y: 308, distance: 621.7
click at [724, 236] on span "Row" at bounding box center [727, 234] width 30 height 24
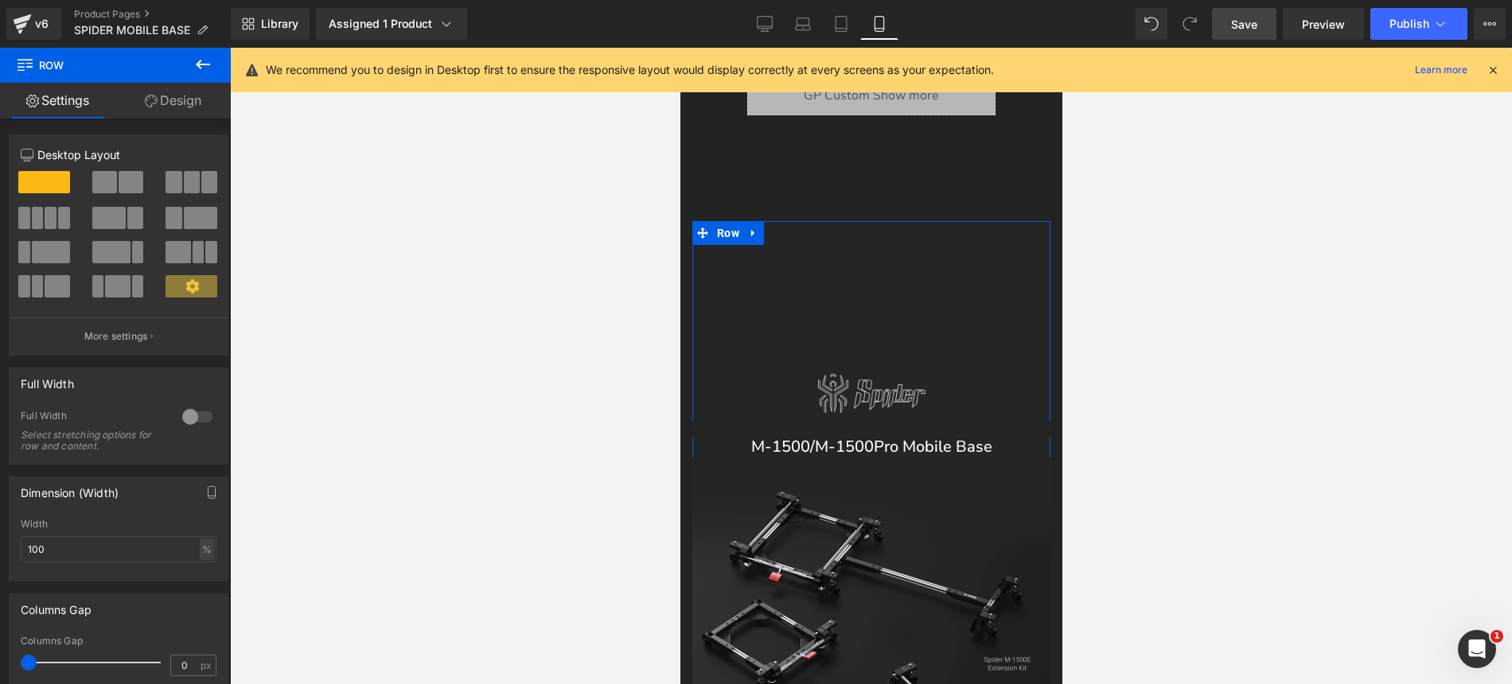
click at [181, 104] on link "Design" at bounding box center [172, 101] width 115 height 36
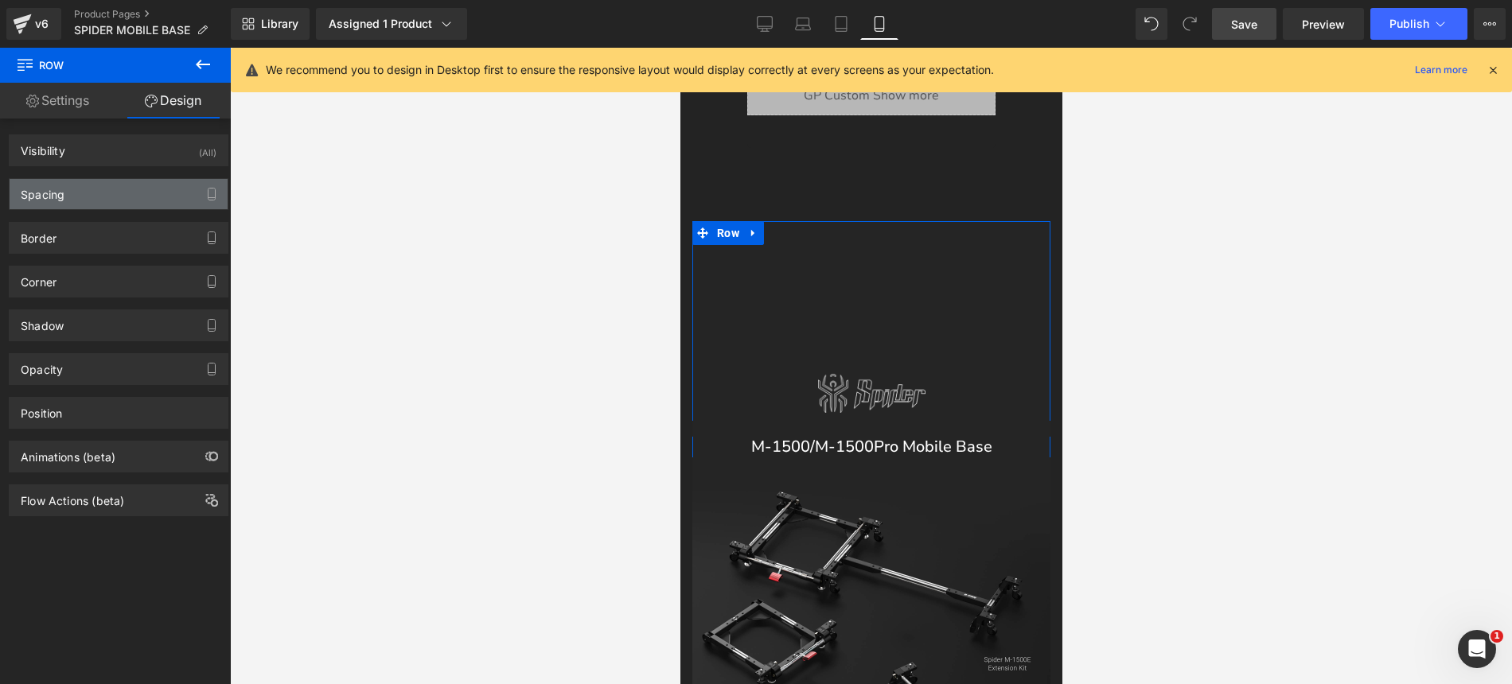
click at [98, 191] on div "Spacing" at bounding box center [119, 194] width 218 height 30
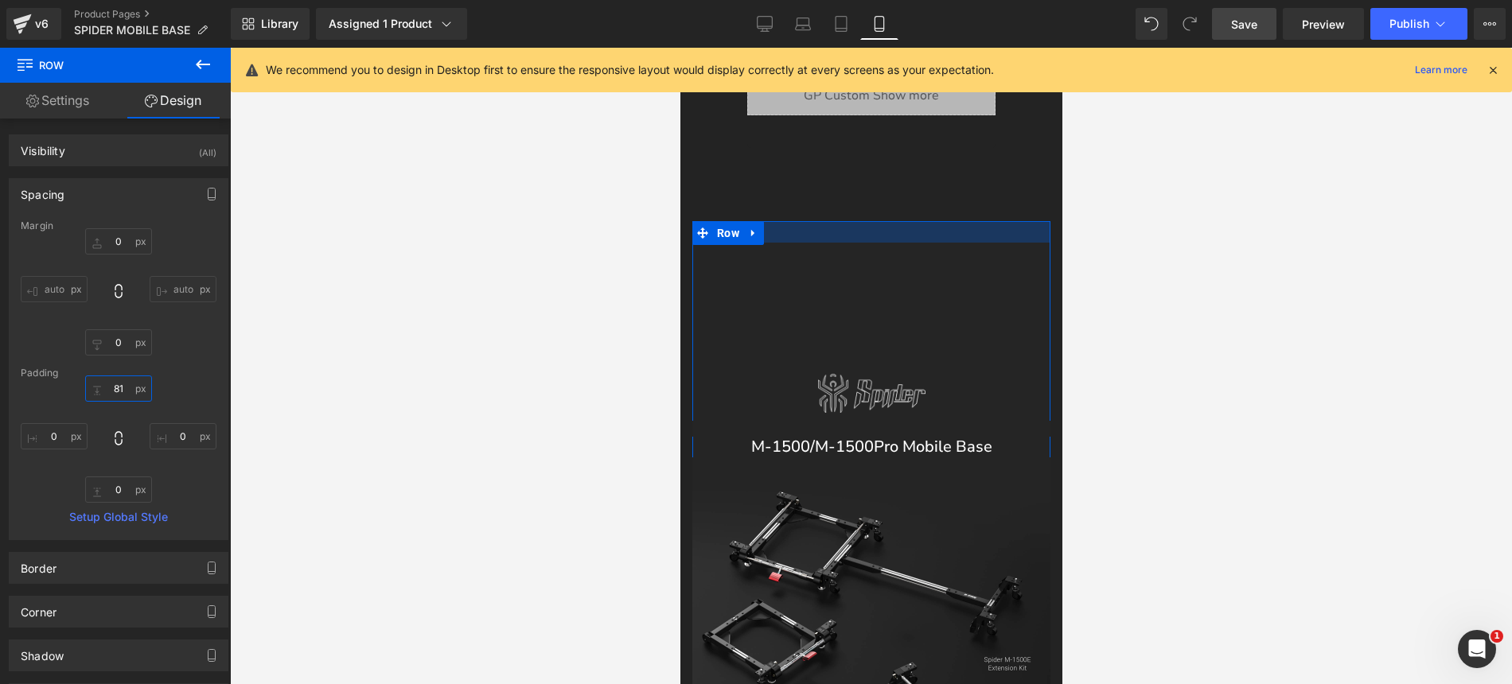
click at [119, 388] on input "text" at bounding box center [118, 389] width 67 height 26
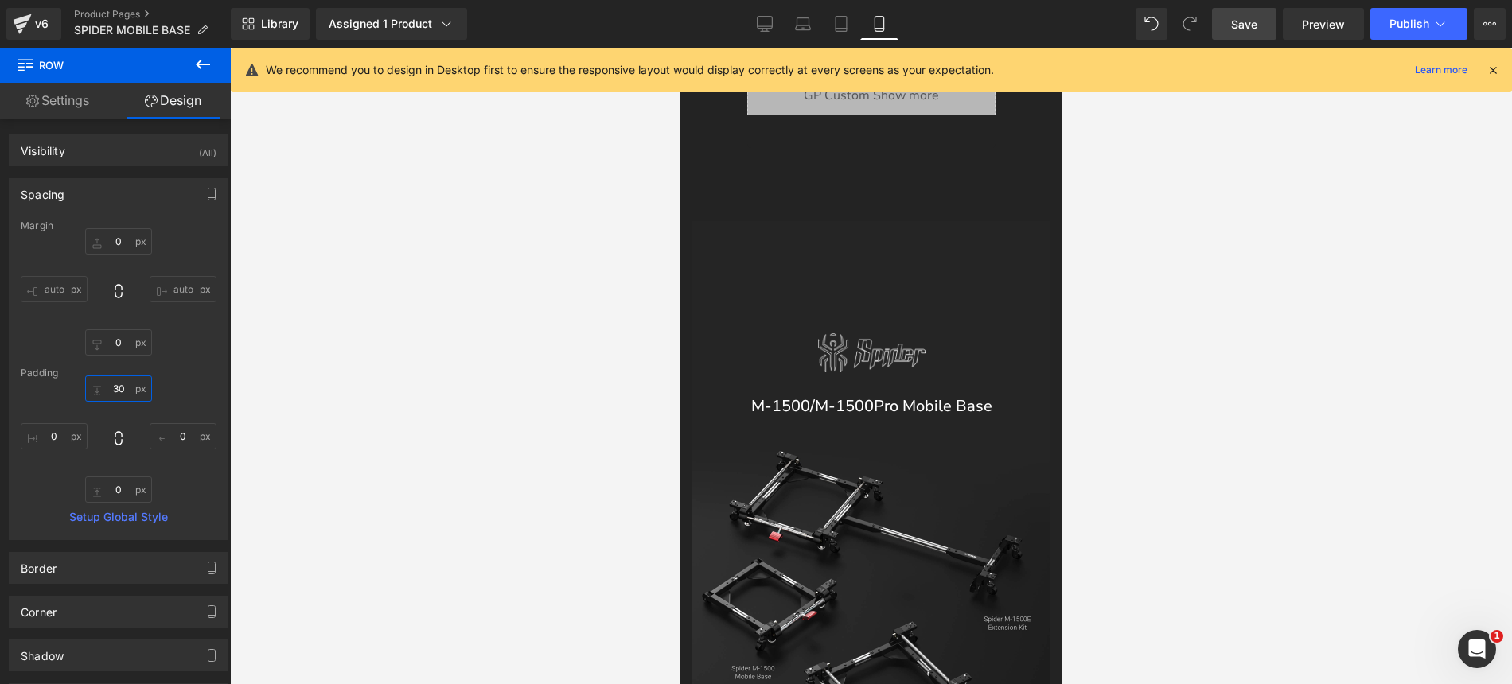
type input "3"
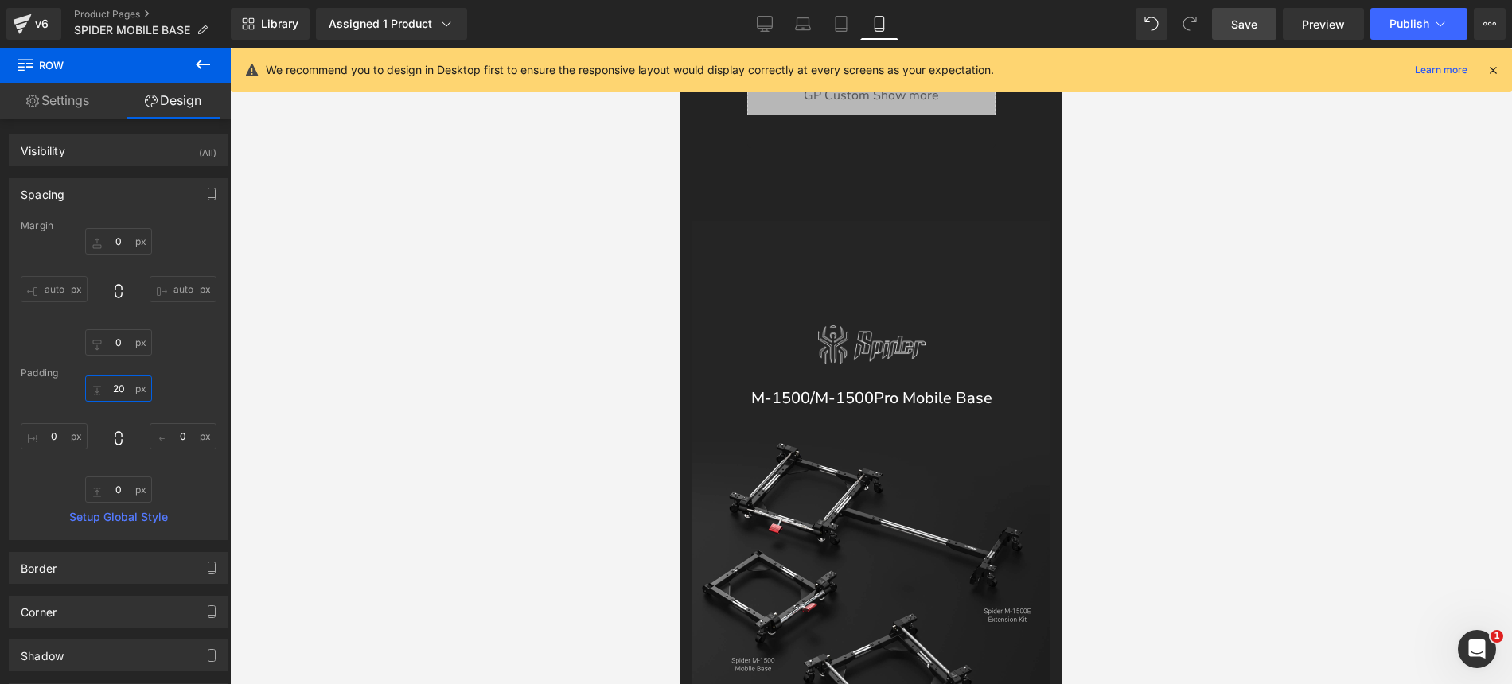
type input "2"
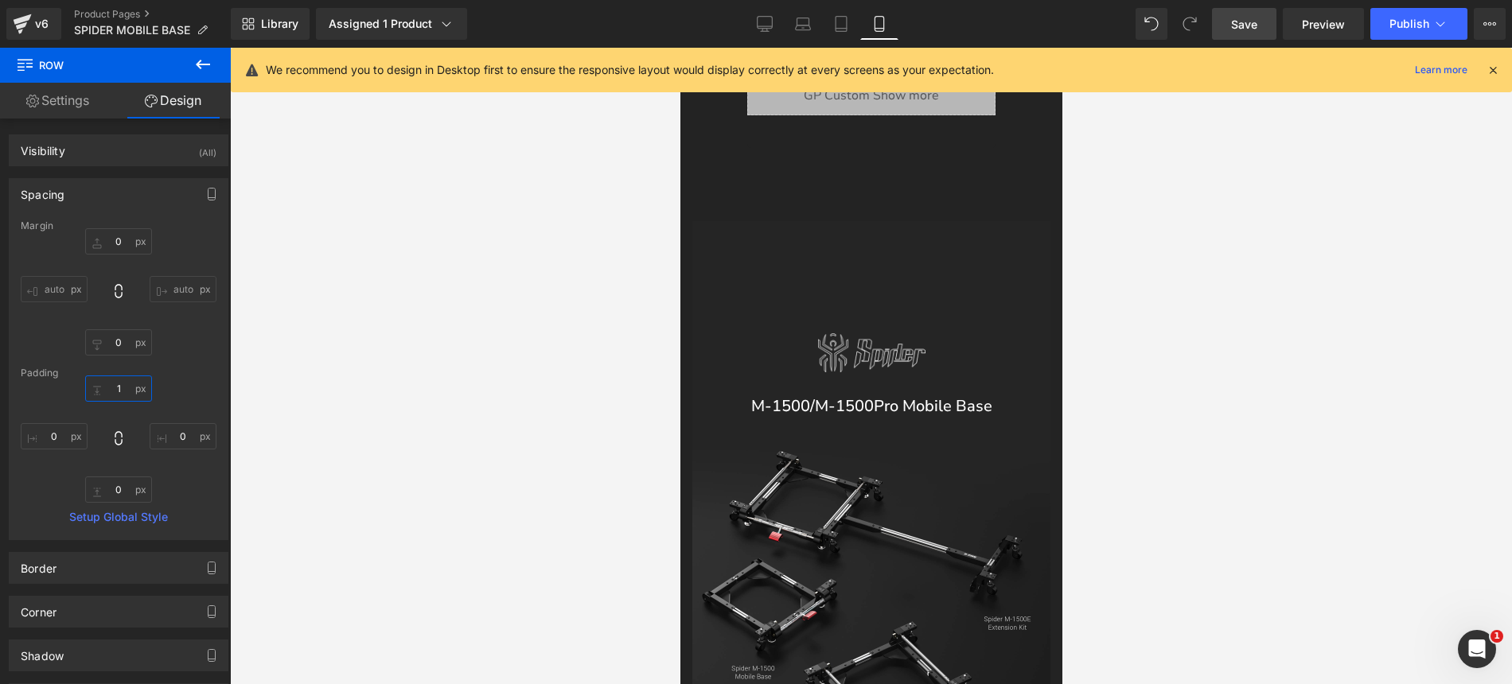
type input "10"
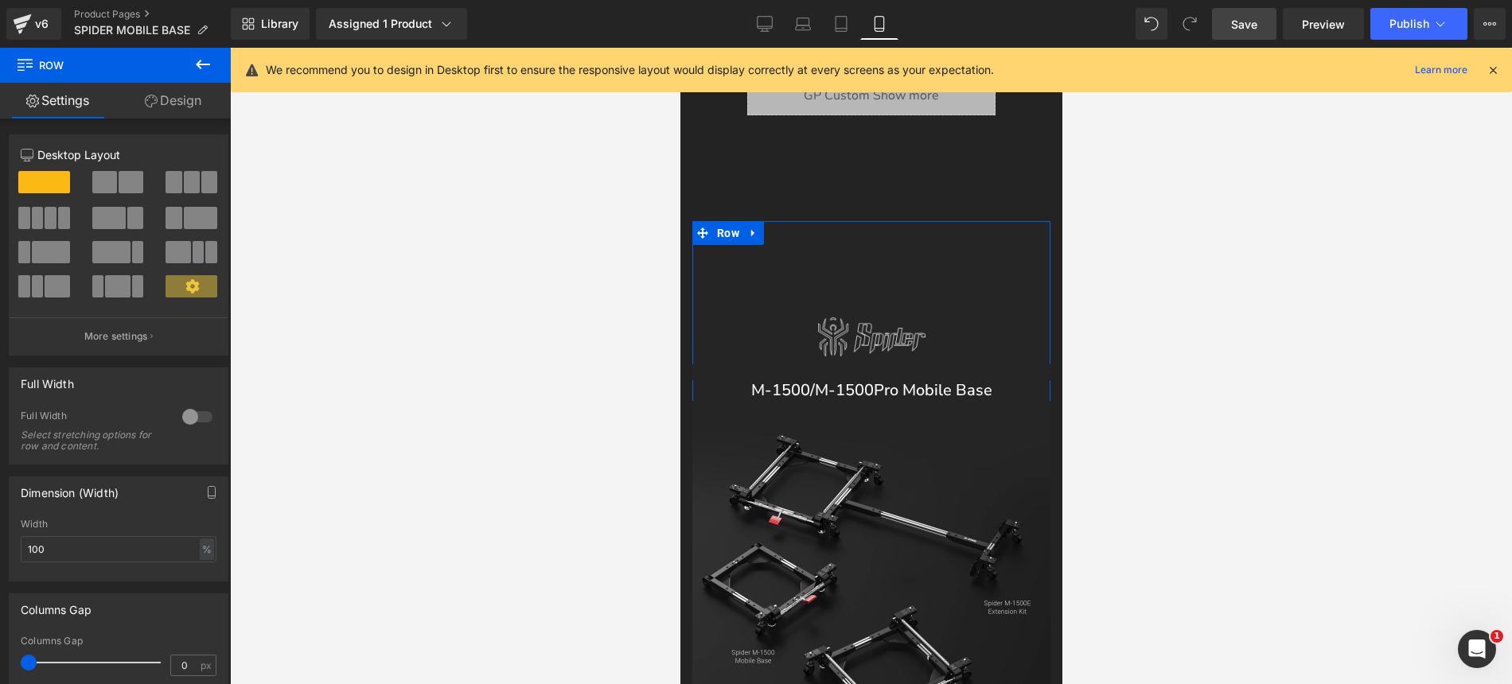
click at [173, 98] on link "Design" at bounding box center [172, 101] width 115 height 36
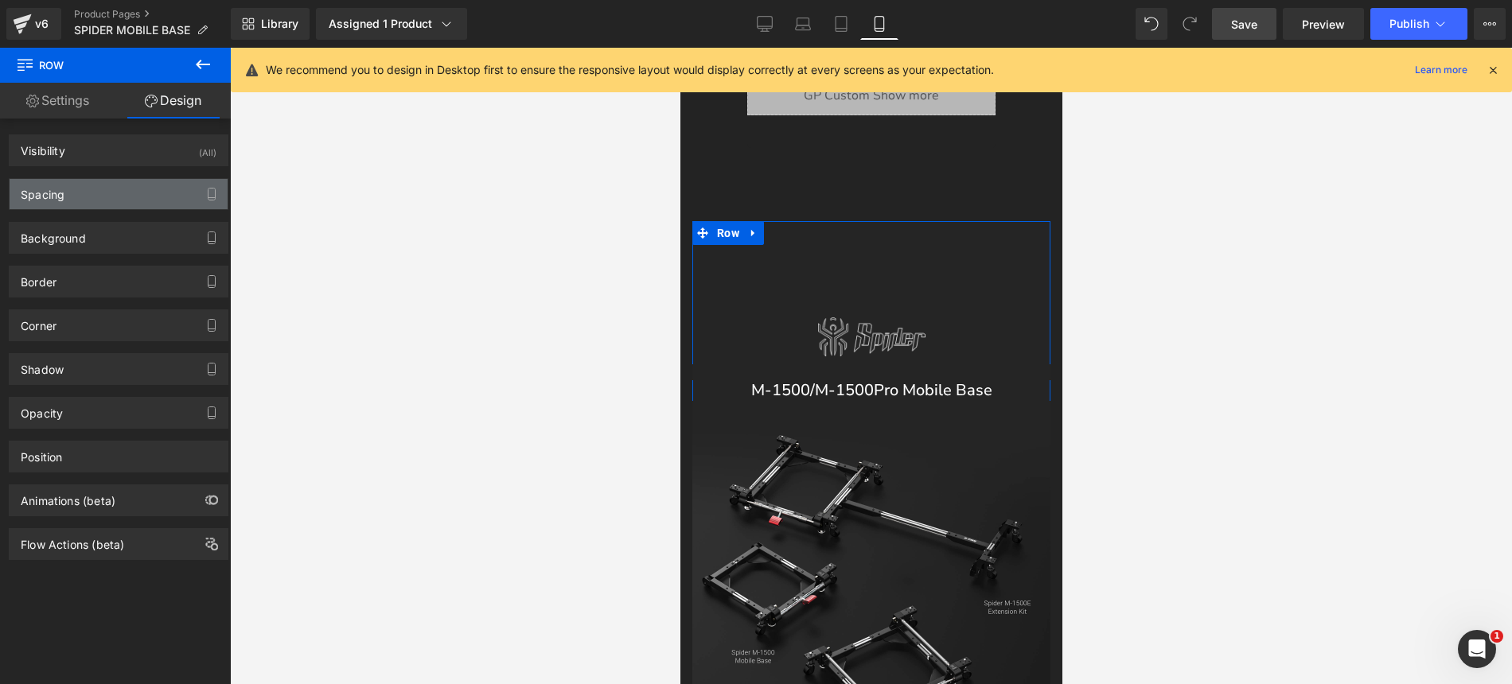
click at [134, 198] on div "Spacing" at bounding box center [119, 194] width 218 height 30
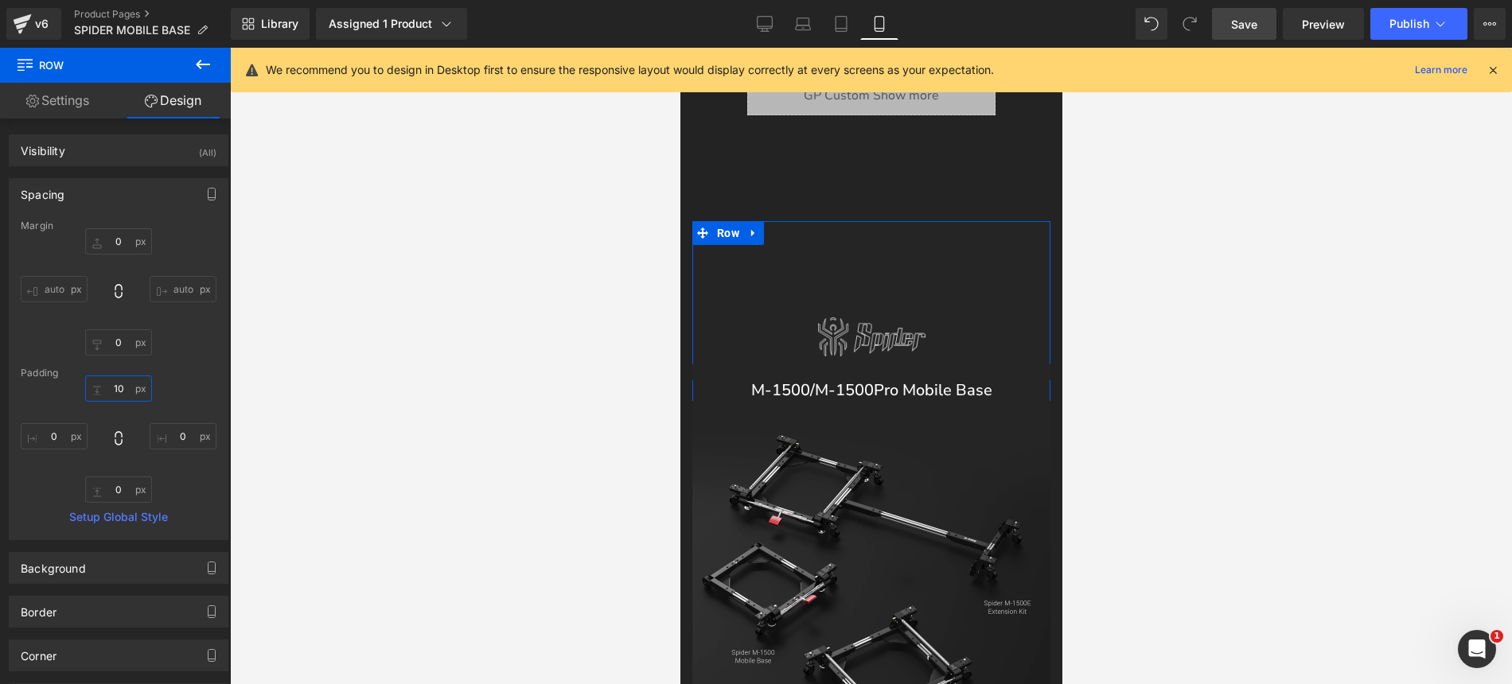
click at [122, 388] on input "10" at bounding box center [118, 389] width 67 height 26
type input "30"
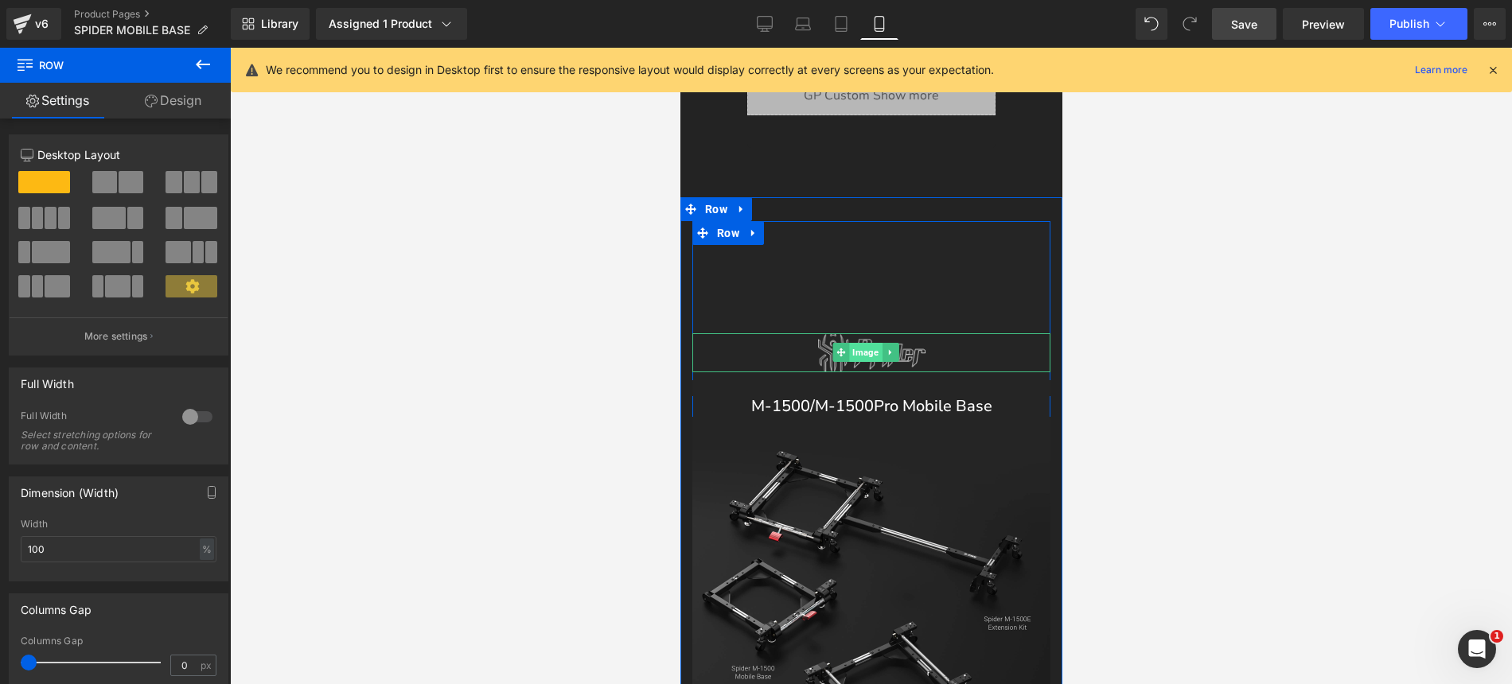
click at [863, 357] on span "Image" at bounding box center [864, 352] width 33 height 19
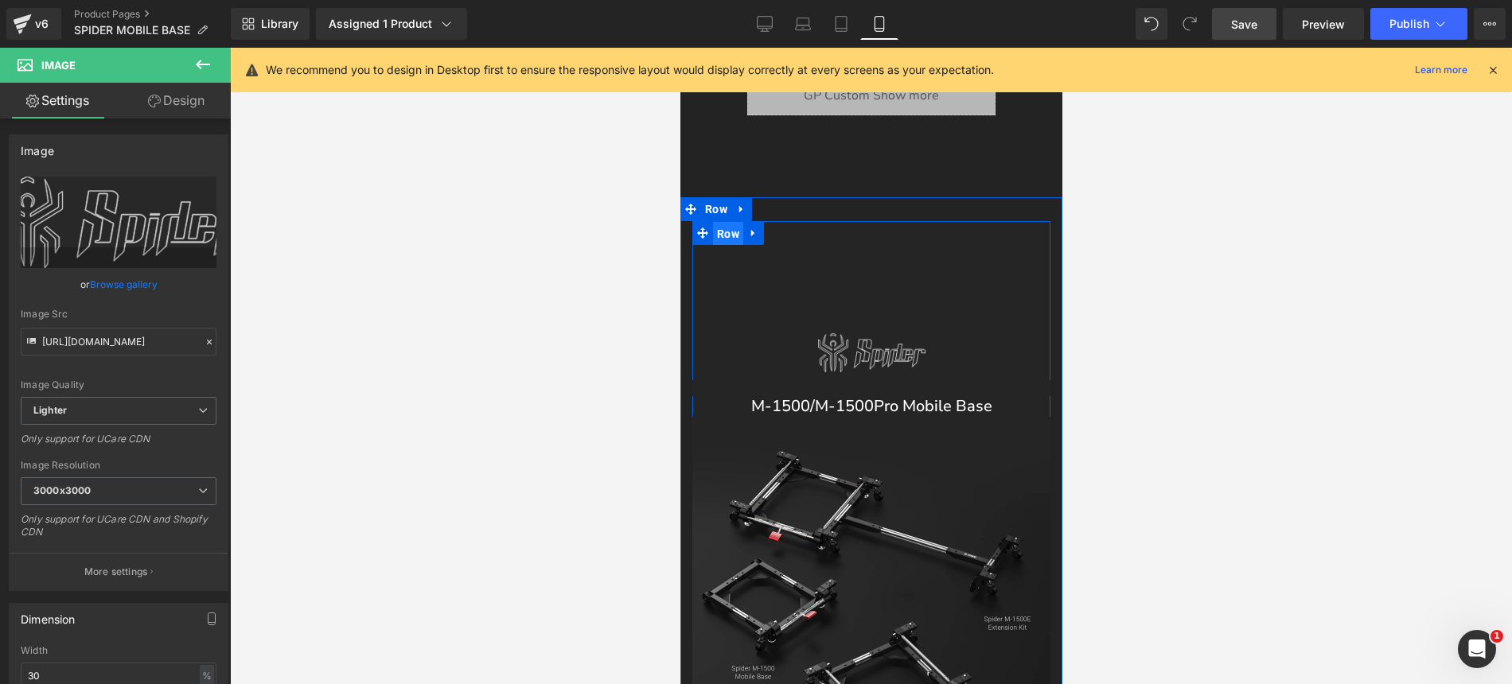
click at [735, 239] on span "Row" at bounding box center [727, 234] width 30 height 24
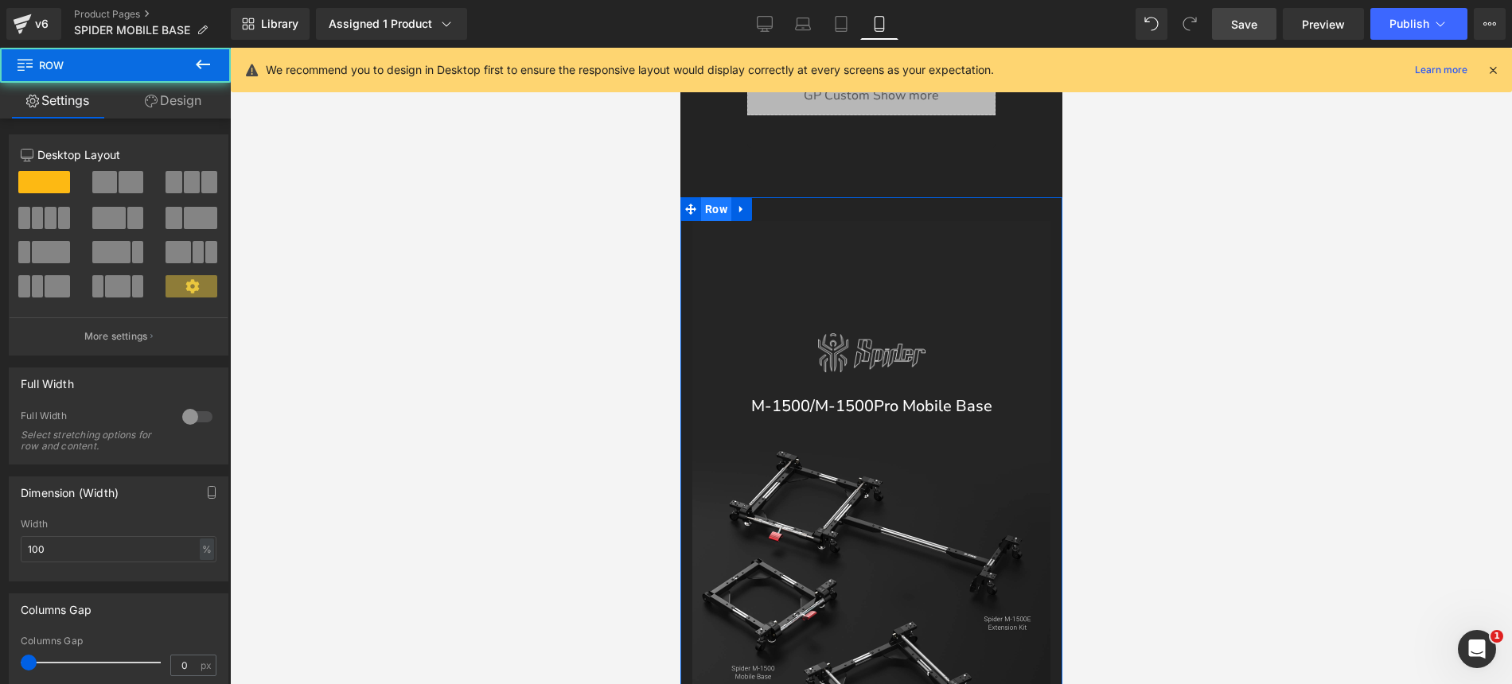
click at [724, 212] on span "Row" at bounding box center [715, 209] width 30 height 24
click at [211, 106] on link "Design" at bounding box center [172, 101] width 115 height 36
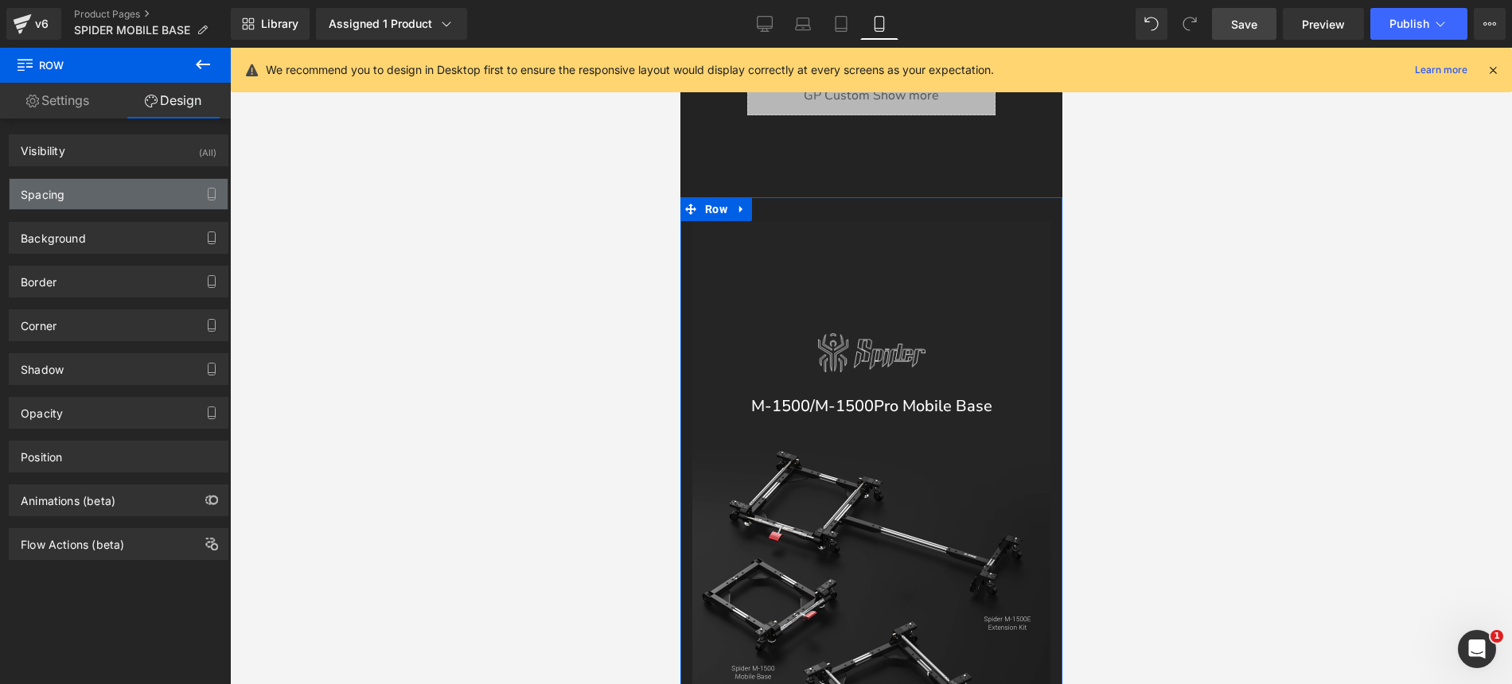
click at [84, 201] on div "Spacing" at bounding box center [119, 194] width 218 height 30
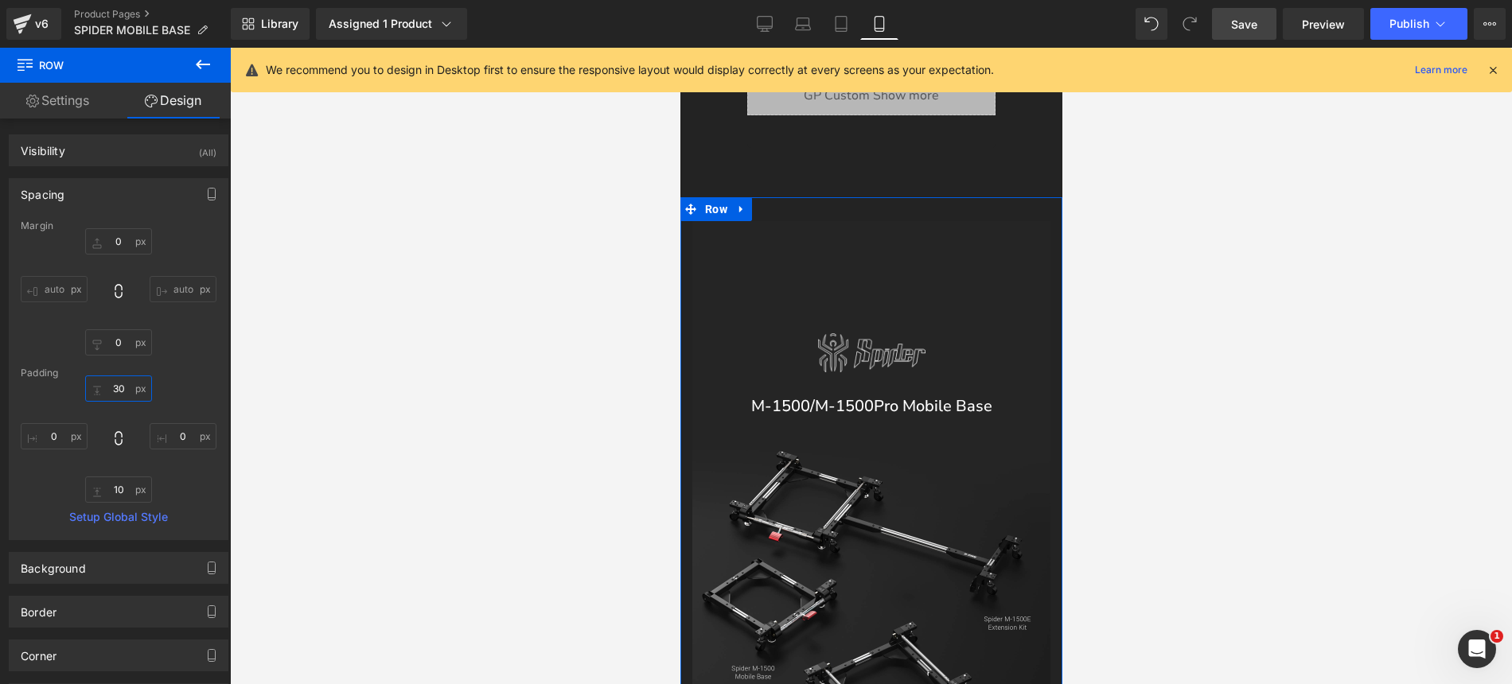
click at [122, 400] on input "30" at bounding box center [118, 389] width 67 height 26
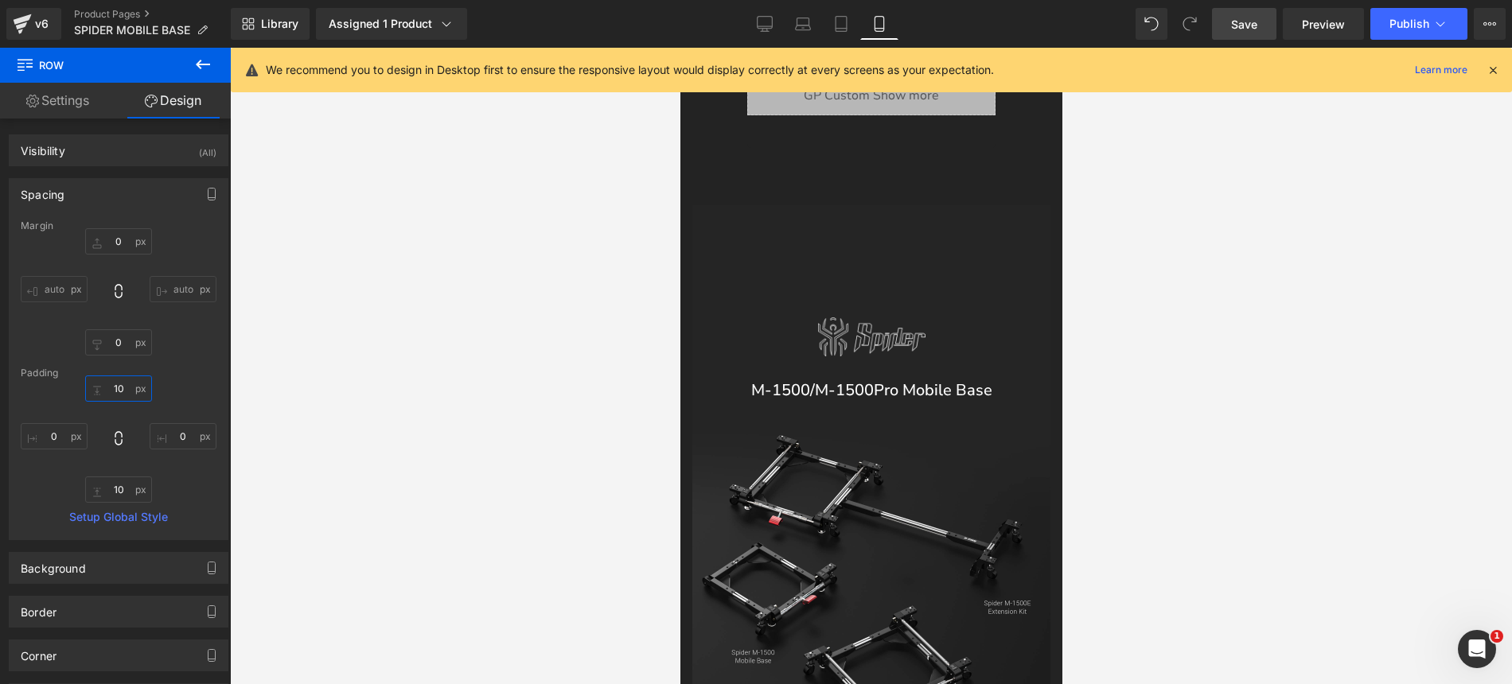
type input "10"
click at [1178, 423] on div at bounding box center [871, 366] width 1282 height 637
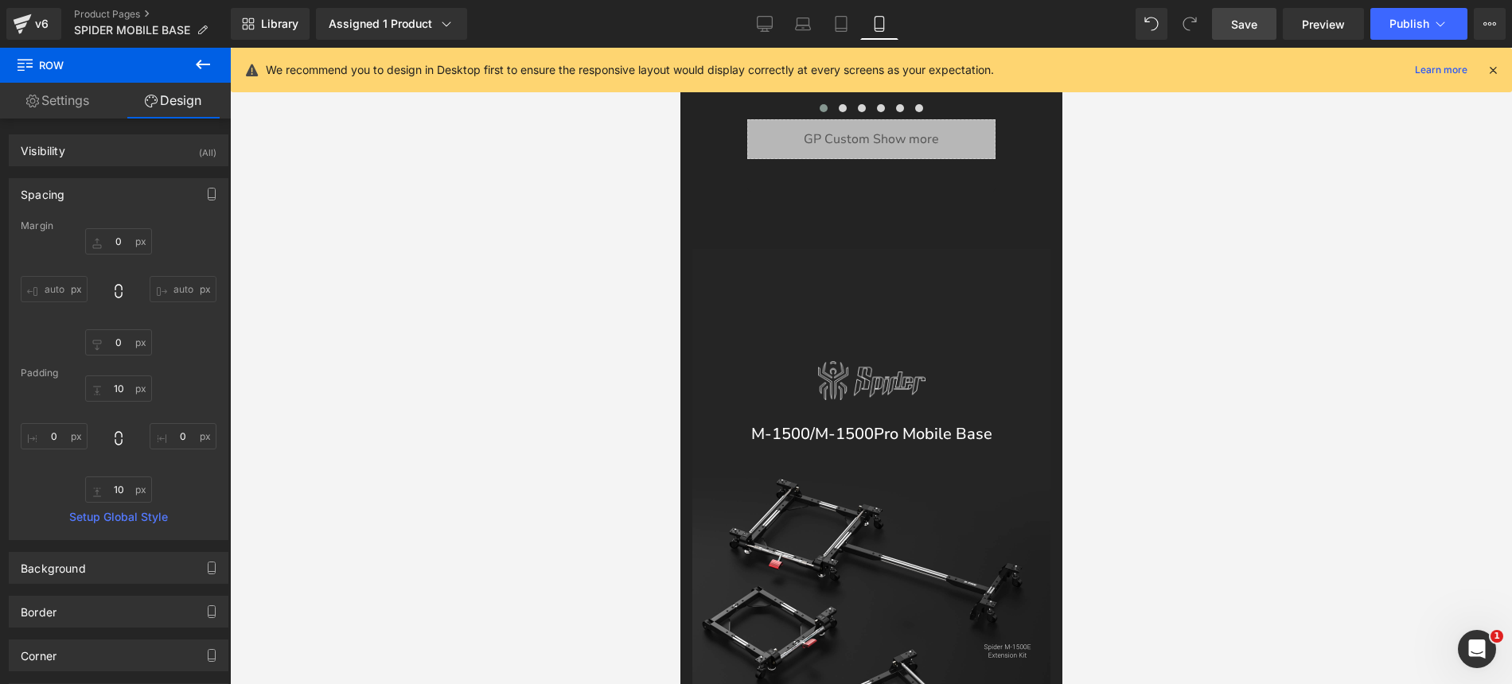
scroll to position [1622, 0]
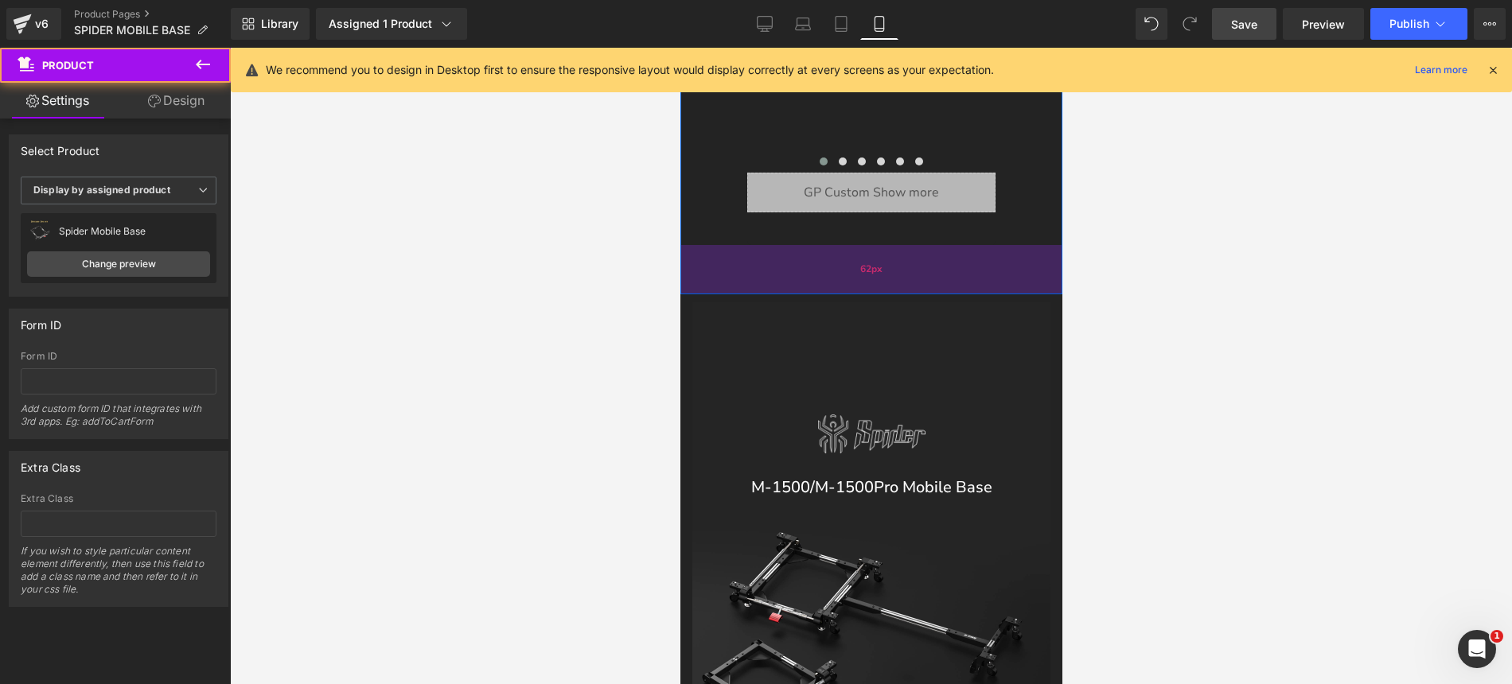
click at [876, 264] on div "62px" at bounding box center [871, 269] width 382 height 49
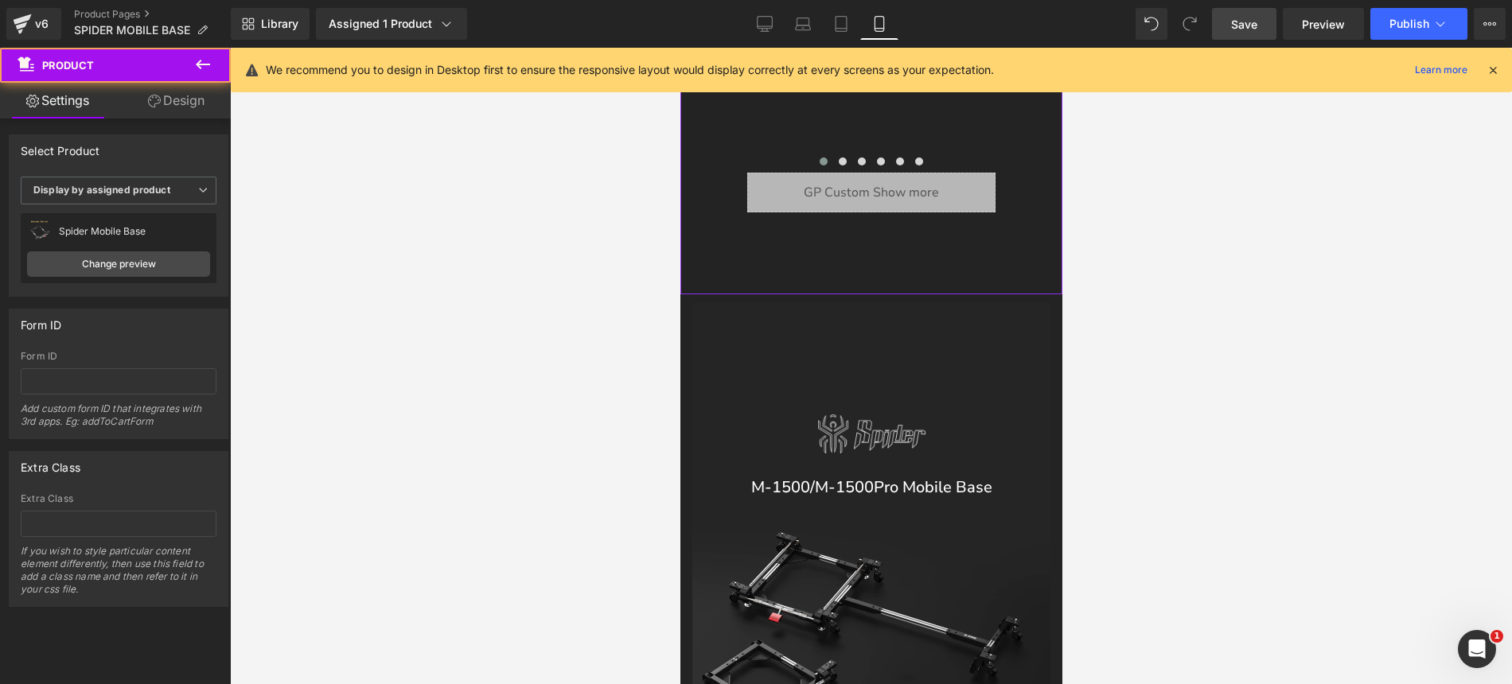
click at [186, 99] on link "Design" at bounding box center [176, 101] width 115 height 36
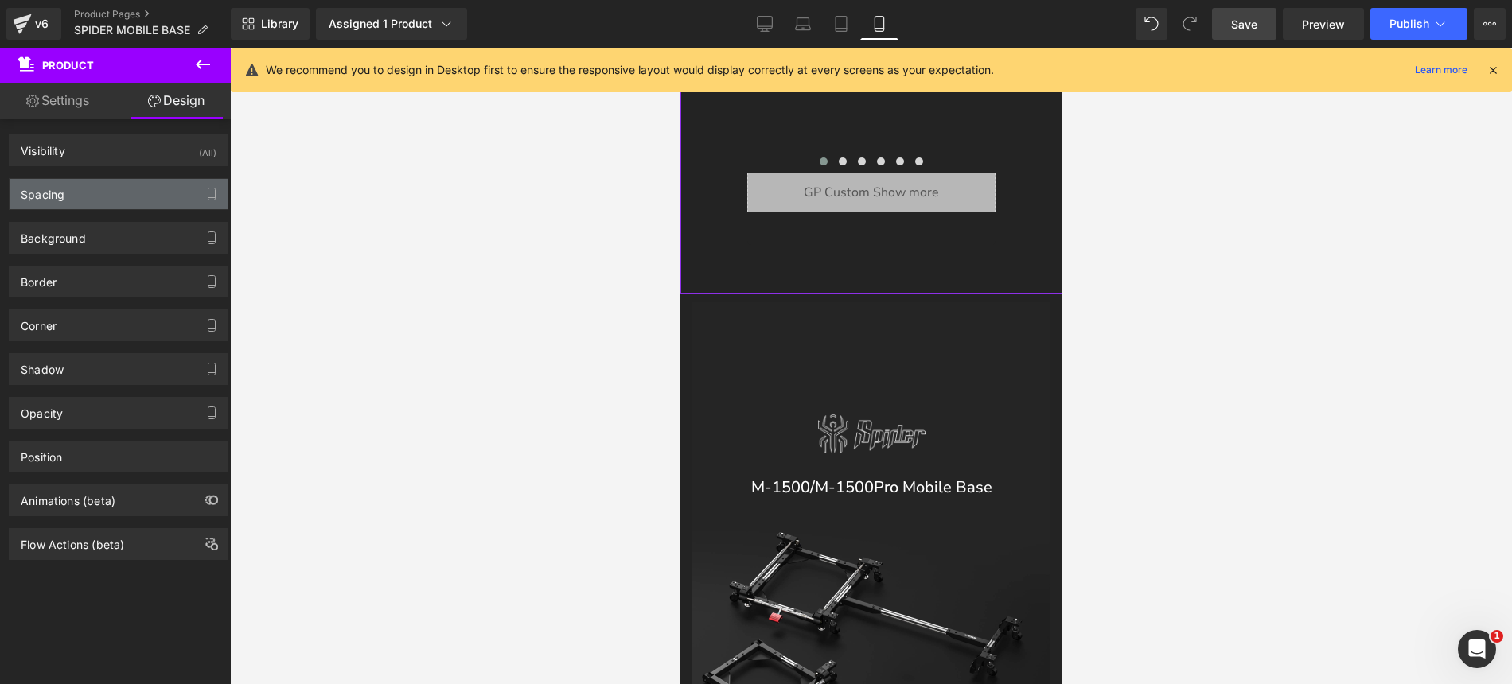
click at [129, 190] on div "Spacing" at bounding box center [119, 194] width 218 height 30
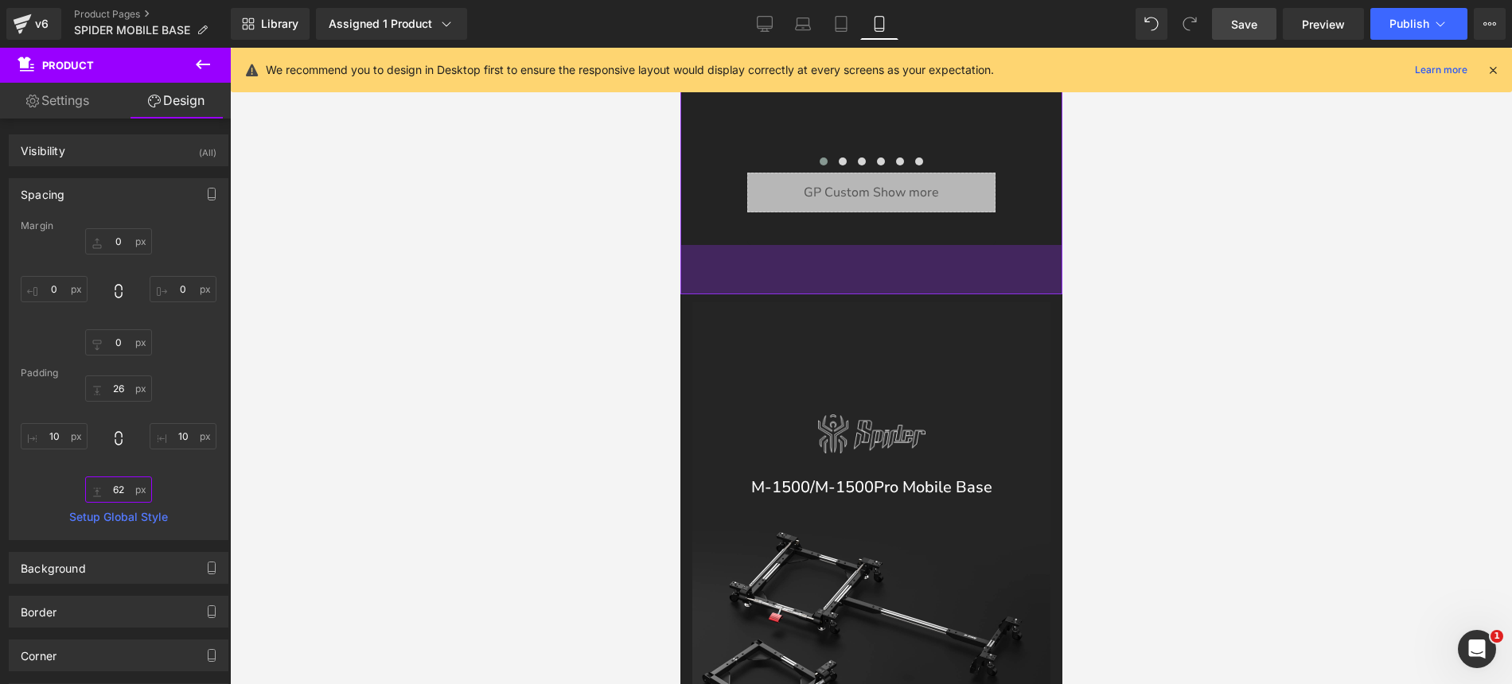
click at [119, 487] on input "62" at bounding box center [118, 490] width 67 height 26
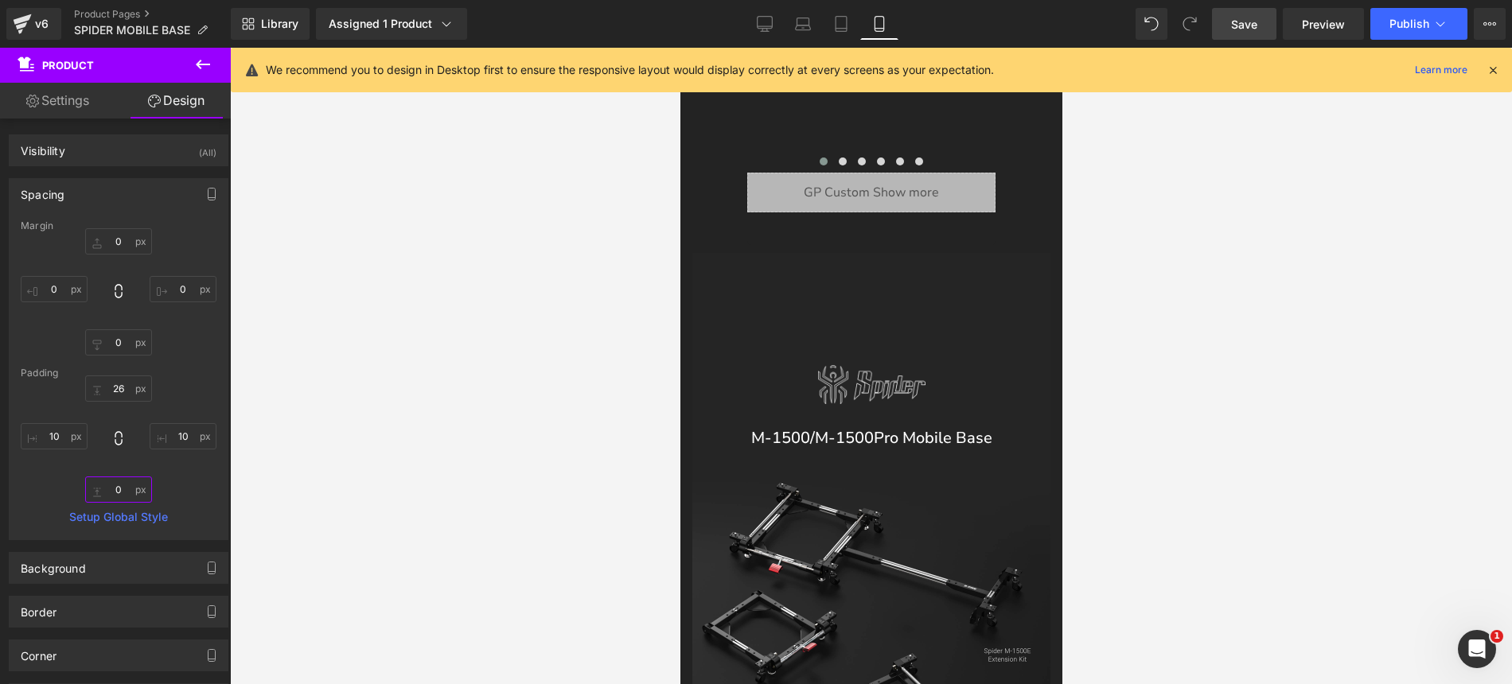
type input "0"
click at [1241, 24] on span "Save" at bounding box center [1244, 24] width 26 height 17
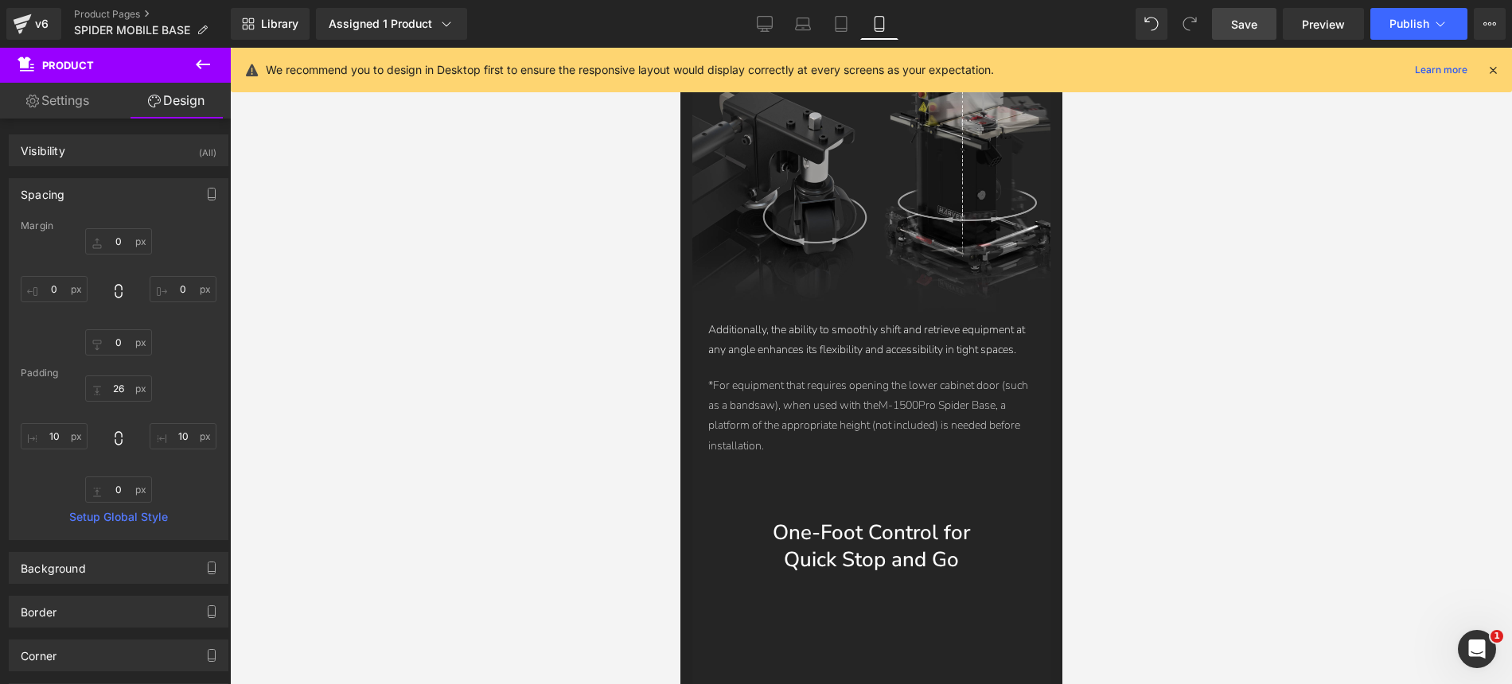
scroll to position [6853, 0]
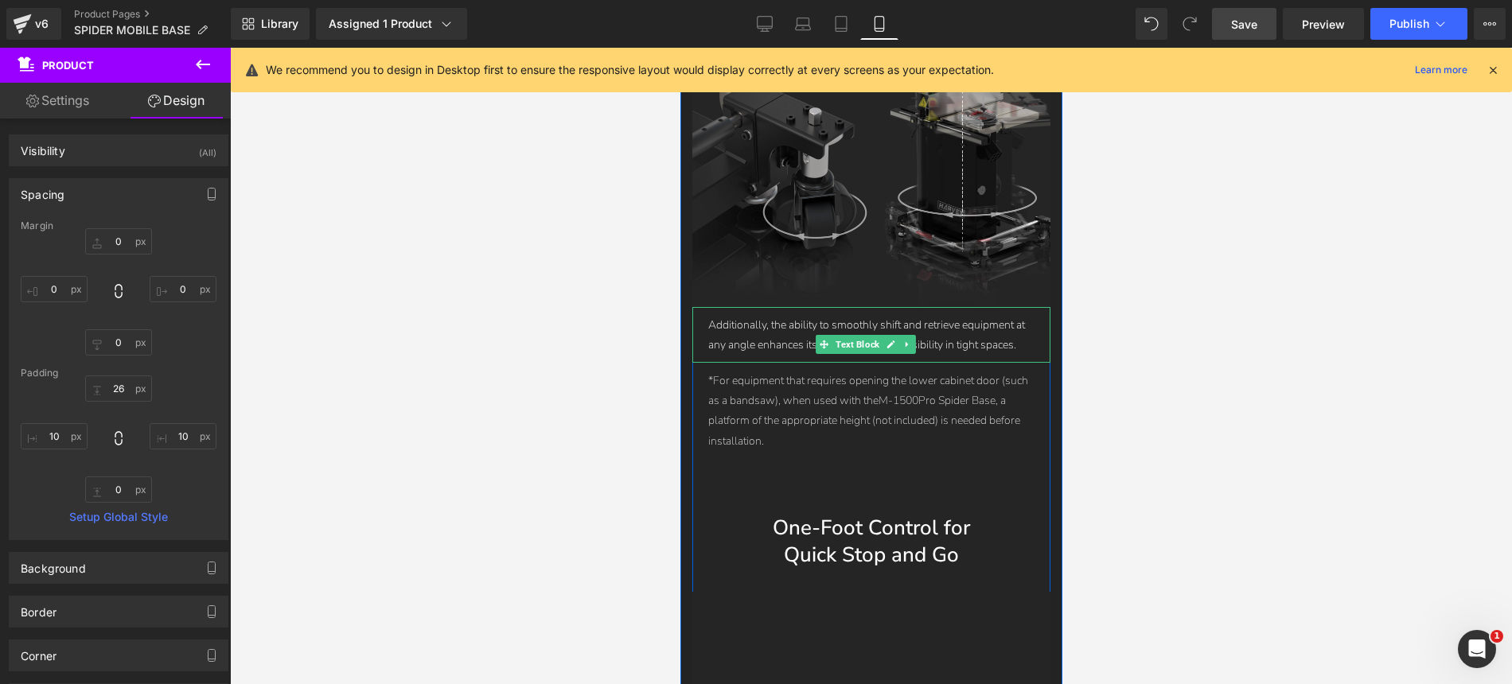
click at [891, 340] on icon at bounding box center [890, 345] width 9 height 10
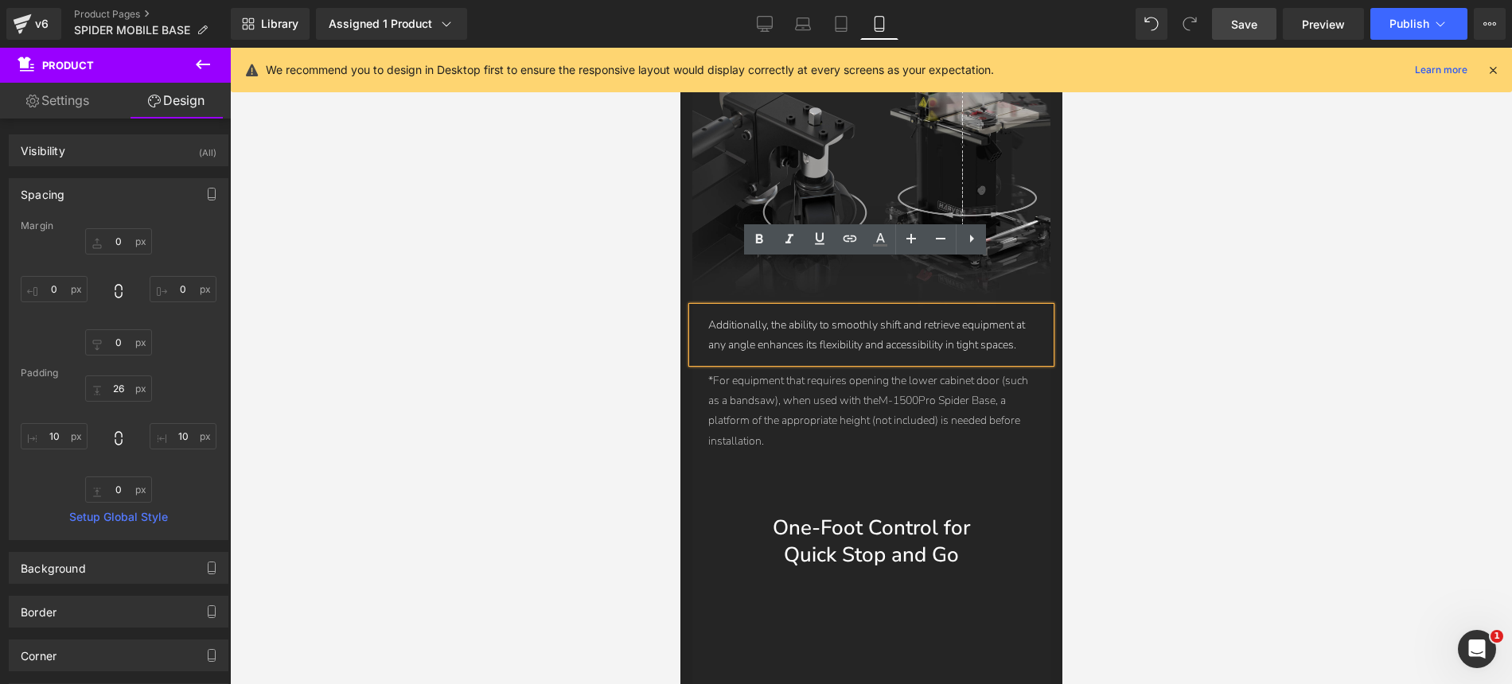
click at [826, 371] on p "*For equipment that requires opening the lower cabinet door (such as a bandsaw)…" at bounding box center [870, 411] width 326 height 80
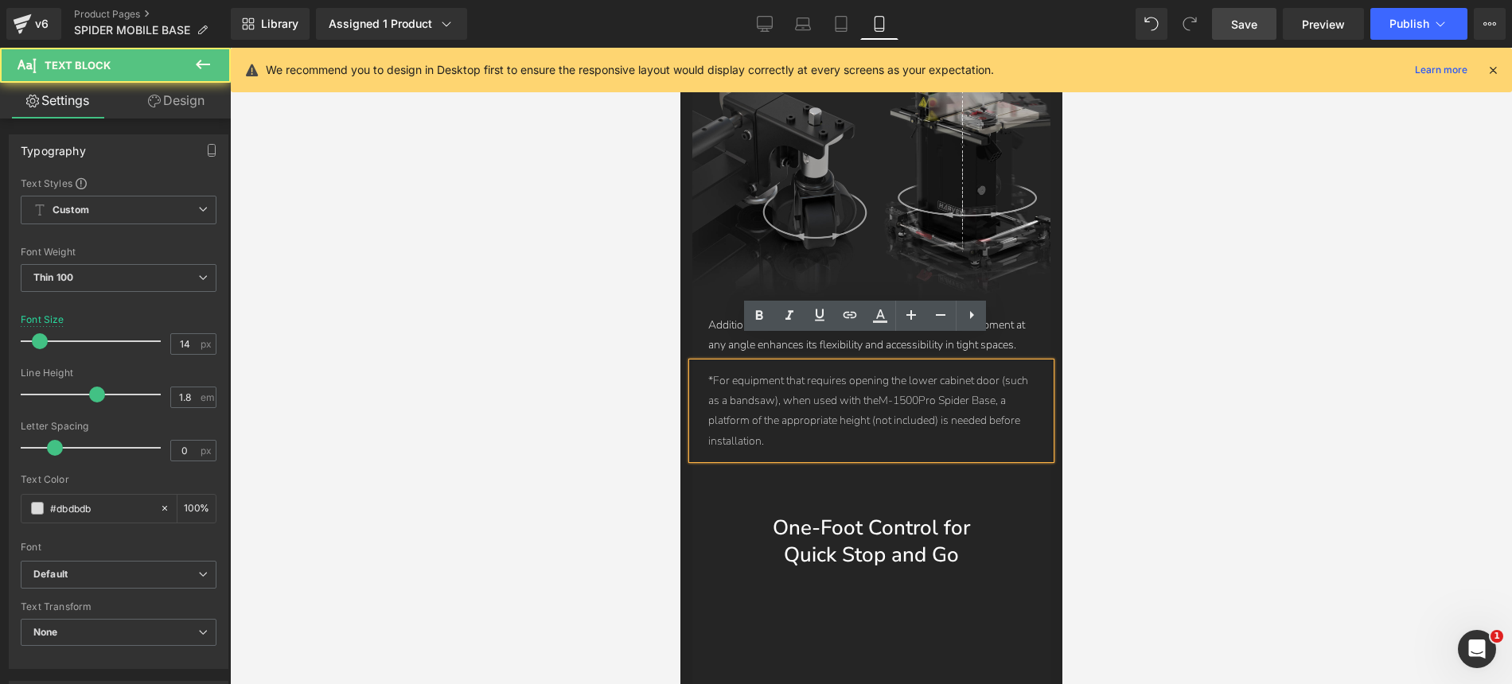
click at [839, 371] on p "*For equipment that requires opening the lower cabinet door (such as a bandsaw)…" at bounding box center [870, 411] width 326 height 80
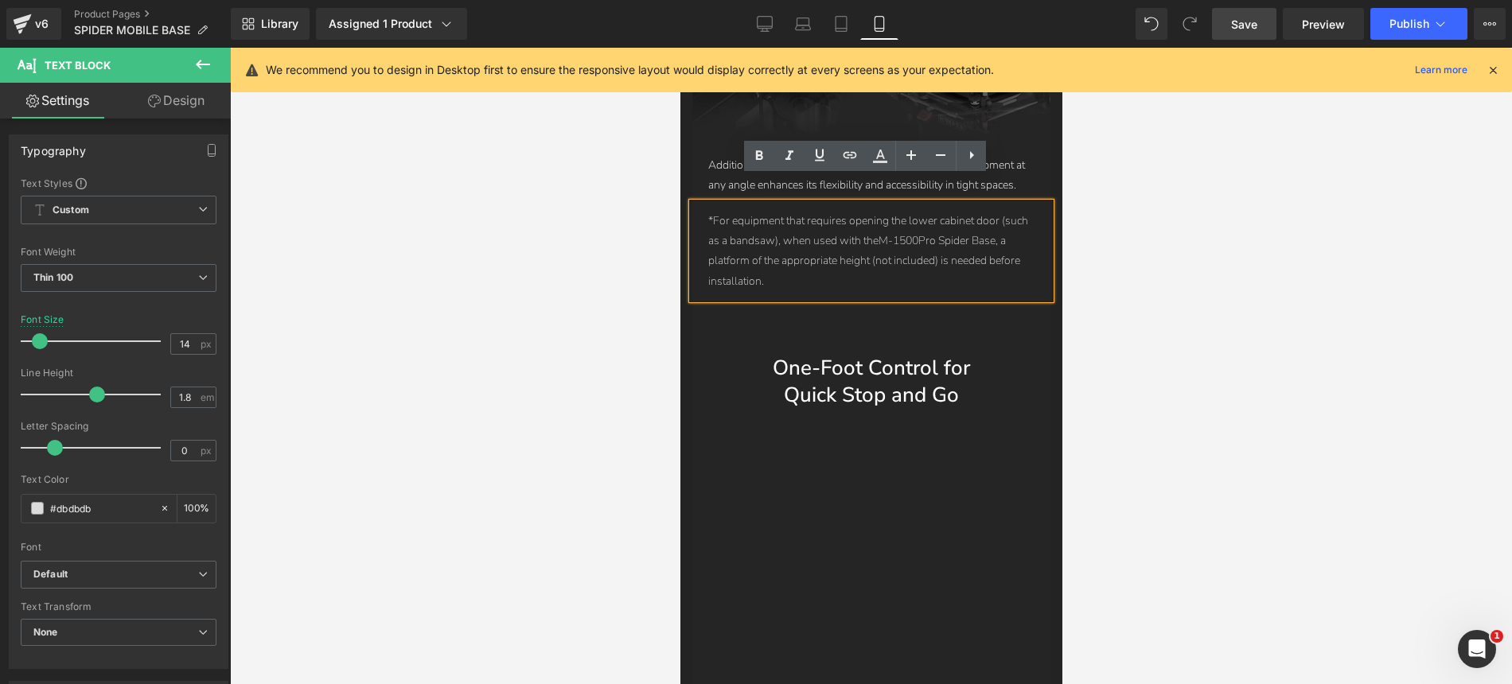
click at [901, 355] on div "One-Foot Control for Quick Stop and Go Heading" at bounding box center [870, 382] width 358 height 54
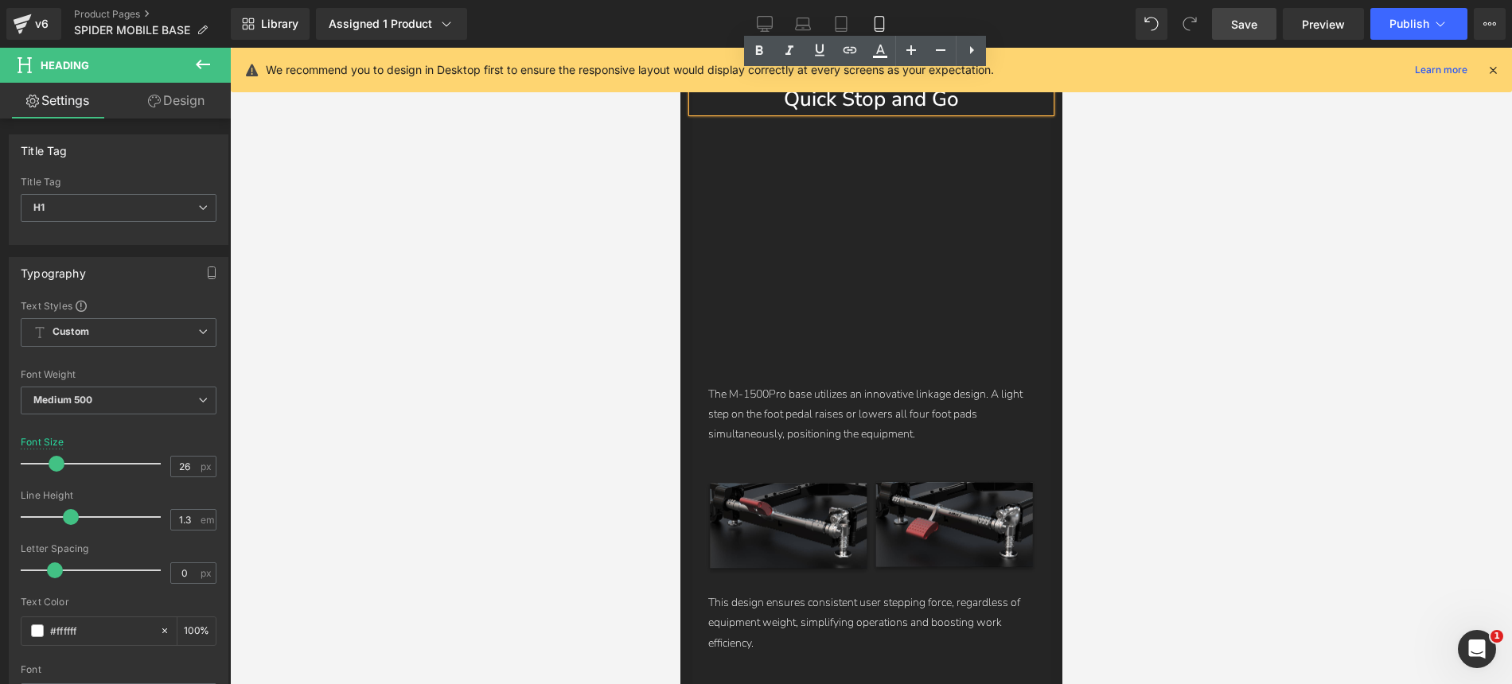
scroll to position [7396, 0]
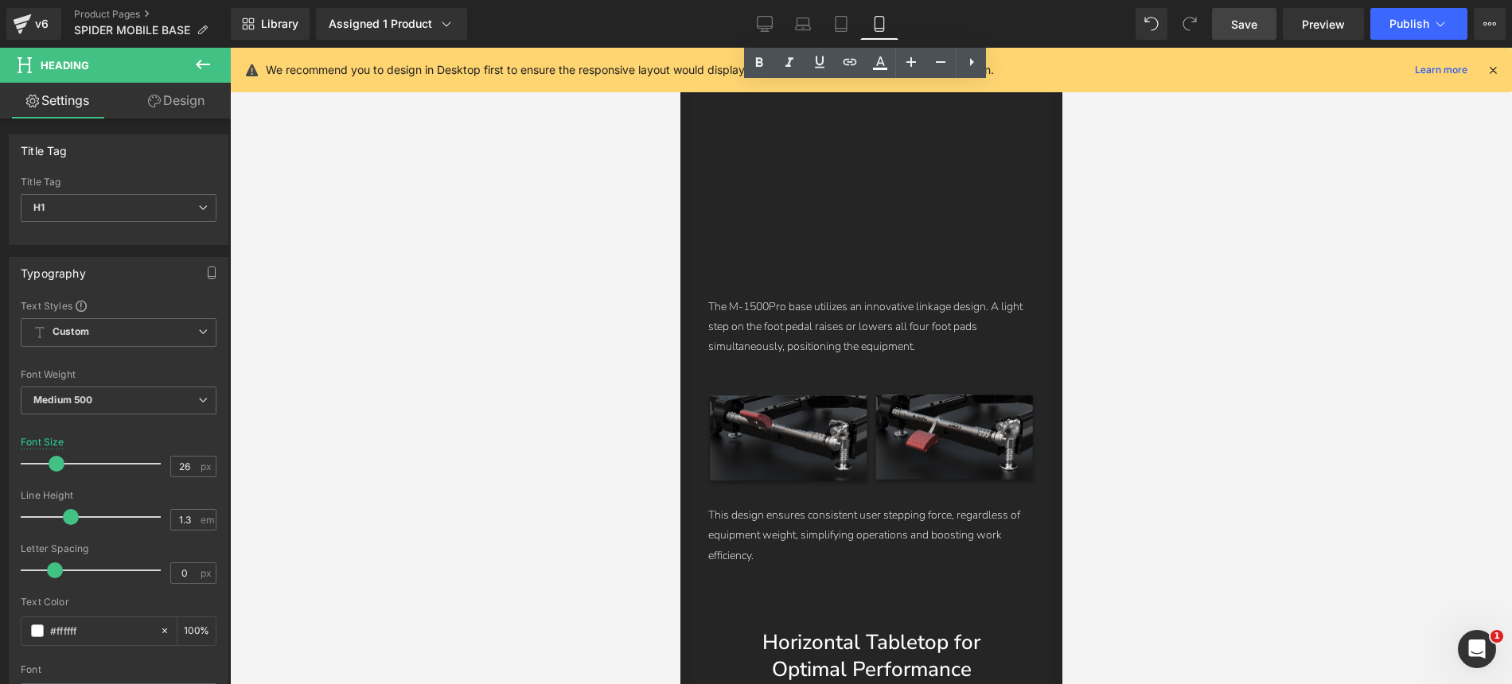
click at [867, 302] on div "The M-1500Pro base utilizes an innovative linkage design. A light step on the f…" at bounding box center [870, 327] width 358 height 76
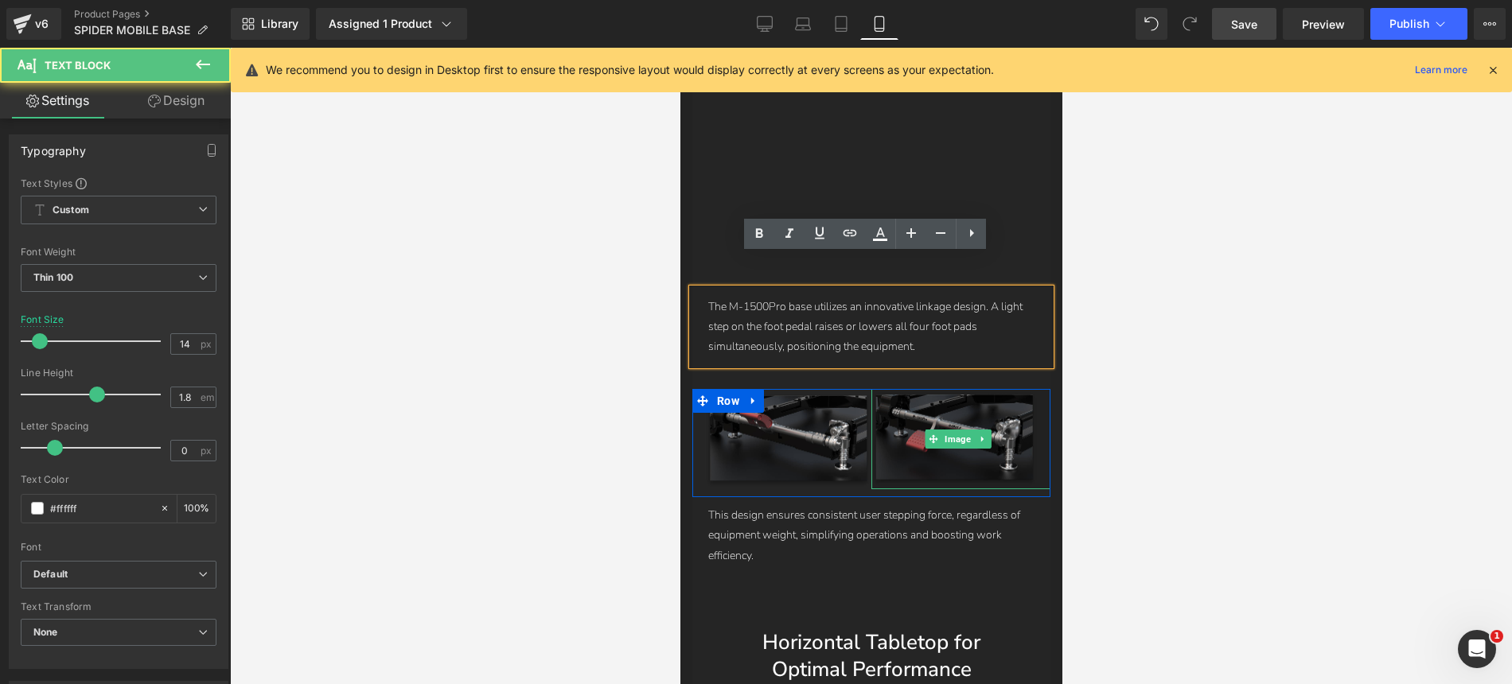
scroll to position [7599, 0]
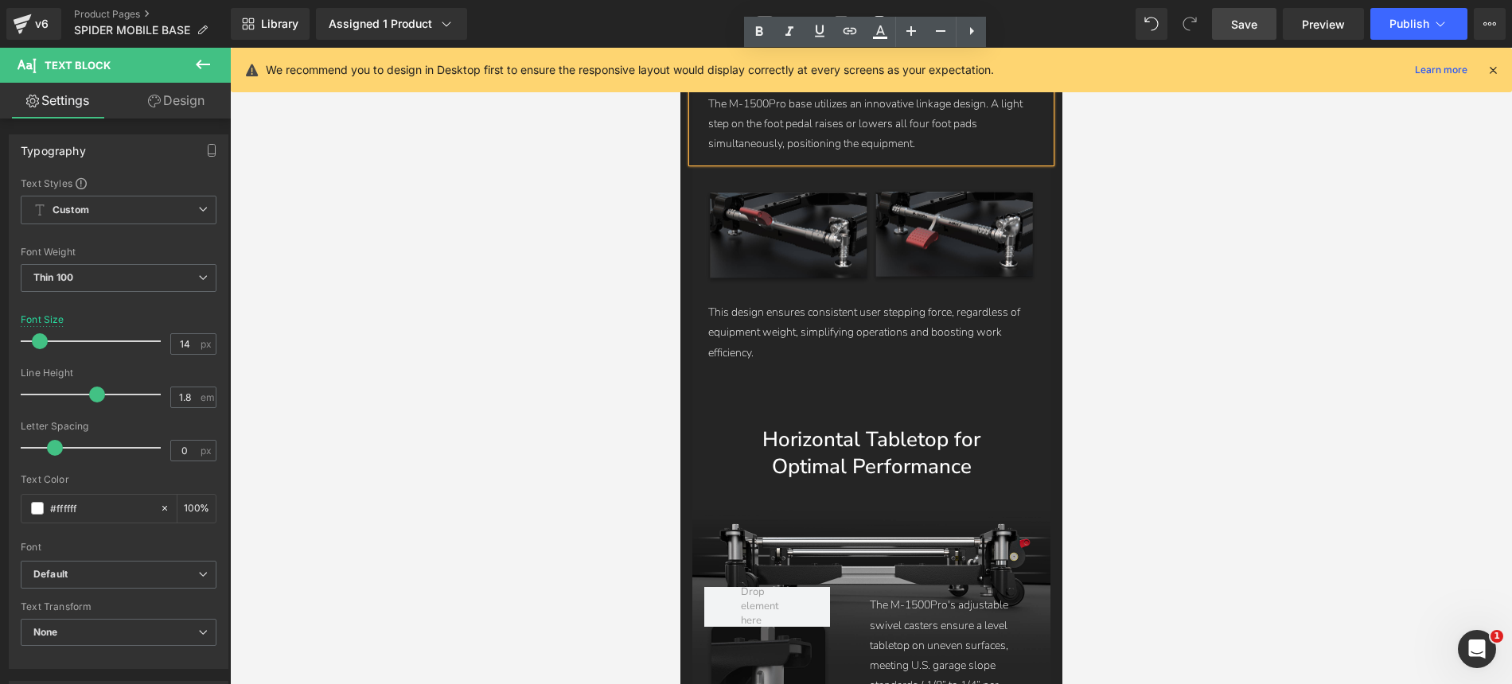
click at [875, 294] on div "This design ensures consistent user stepping force, regardless of equipment wei…" at bounding box center [870, 332] width 358 height 76
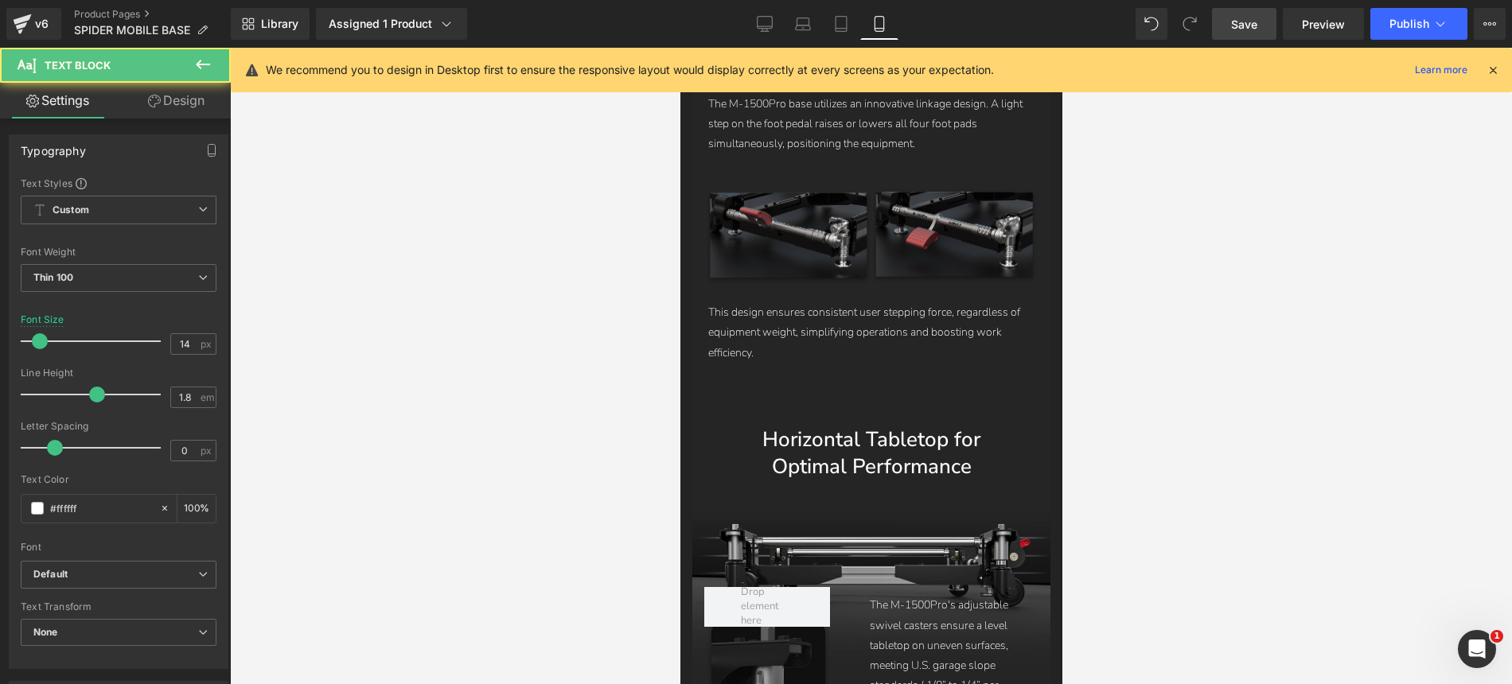
click at [1239, 12] on link "Save" at bounding box center [1244, 24] width 64 height 32
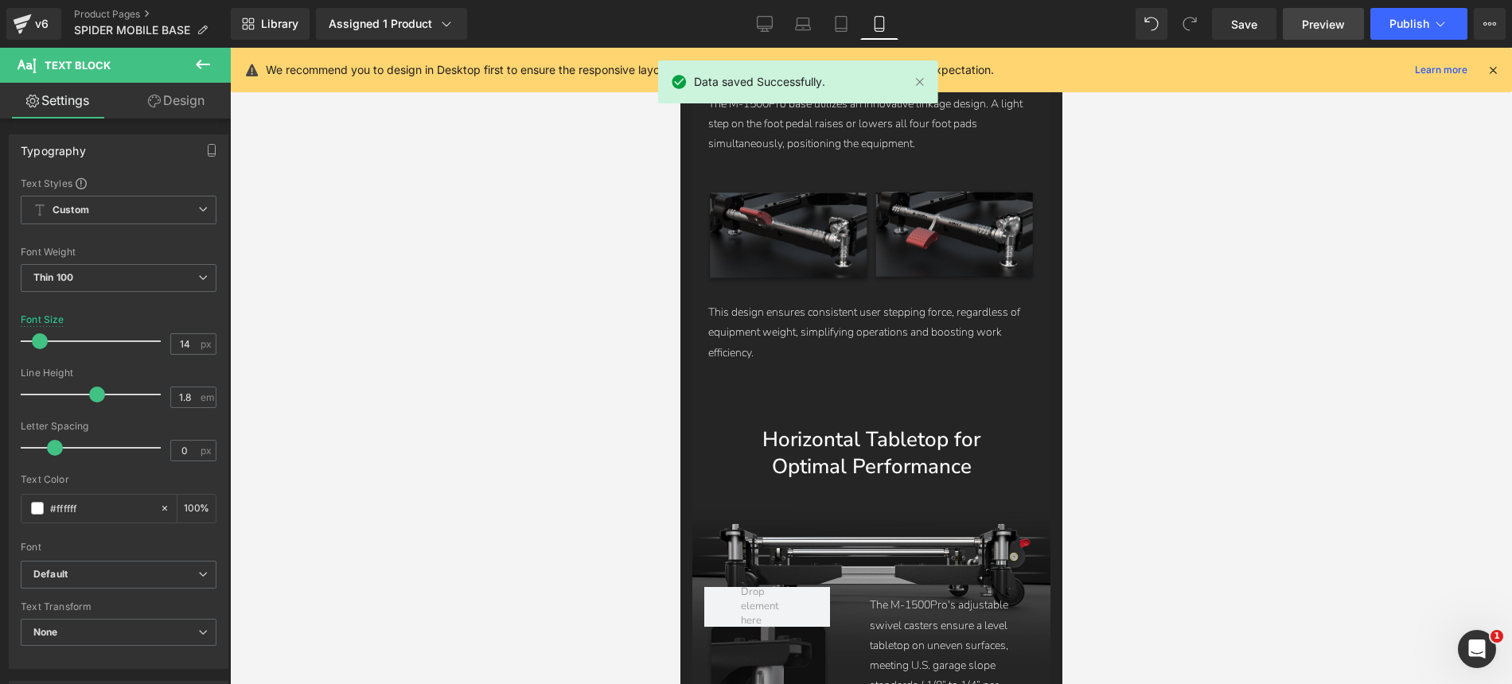
click at [1319, 29] on span "Preview" at bounding box center [1323, 24] width 43 height 17
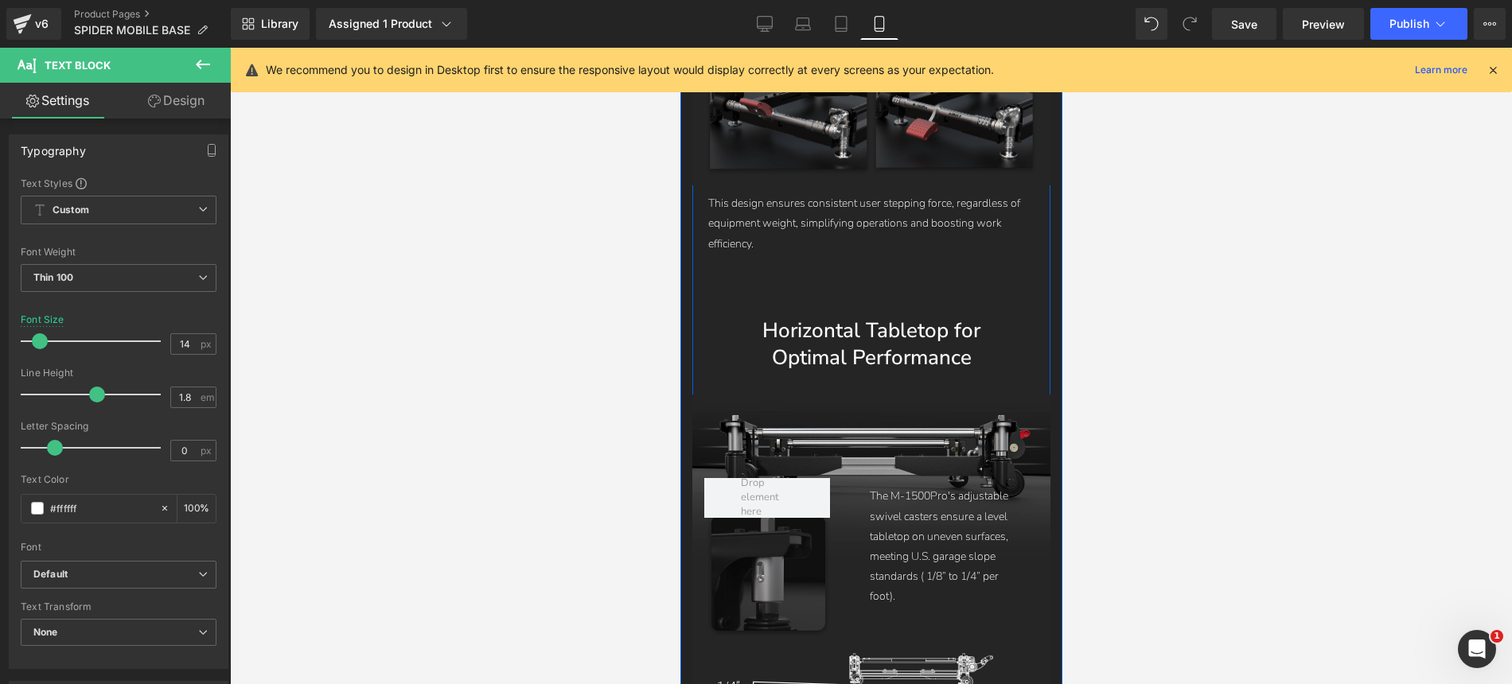
scroll to position [7890, 0]
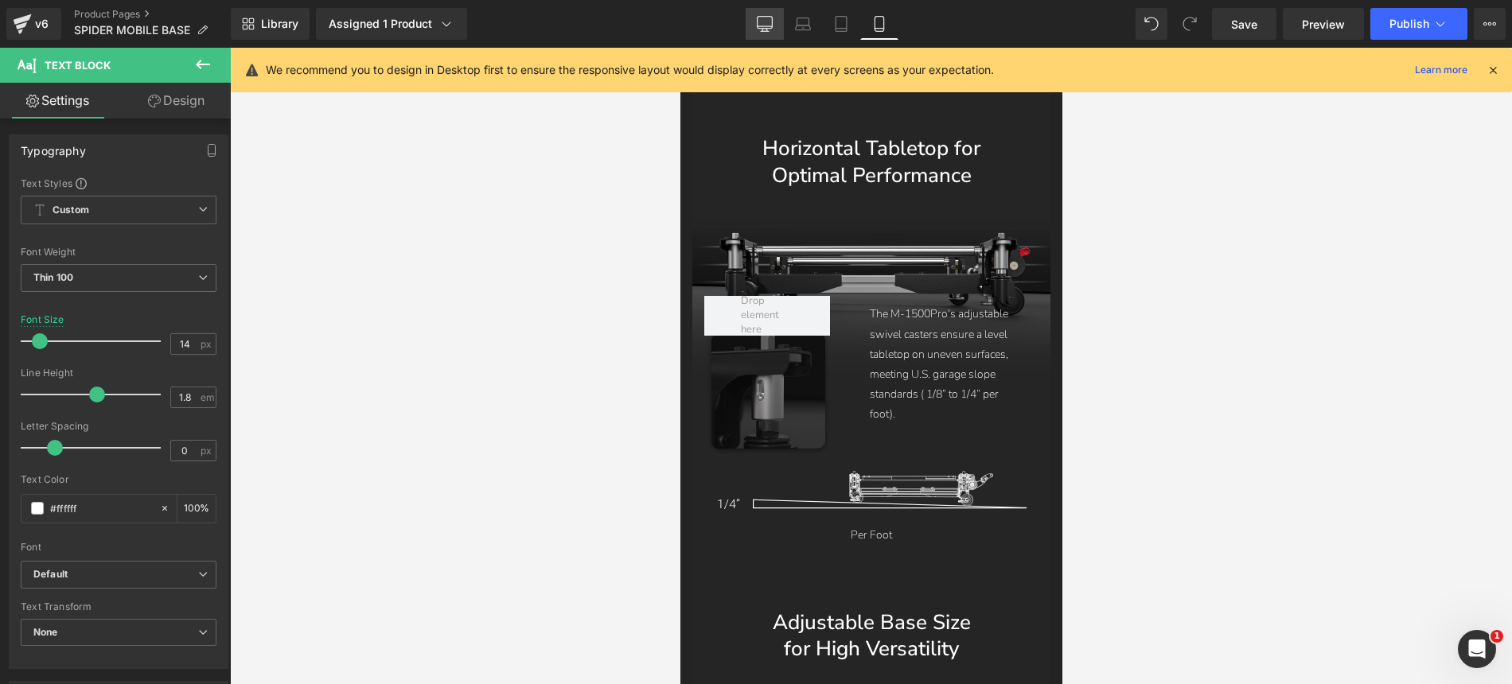
click at [770, 29] on icon at bounding box center [765, 24] width 16 height 16
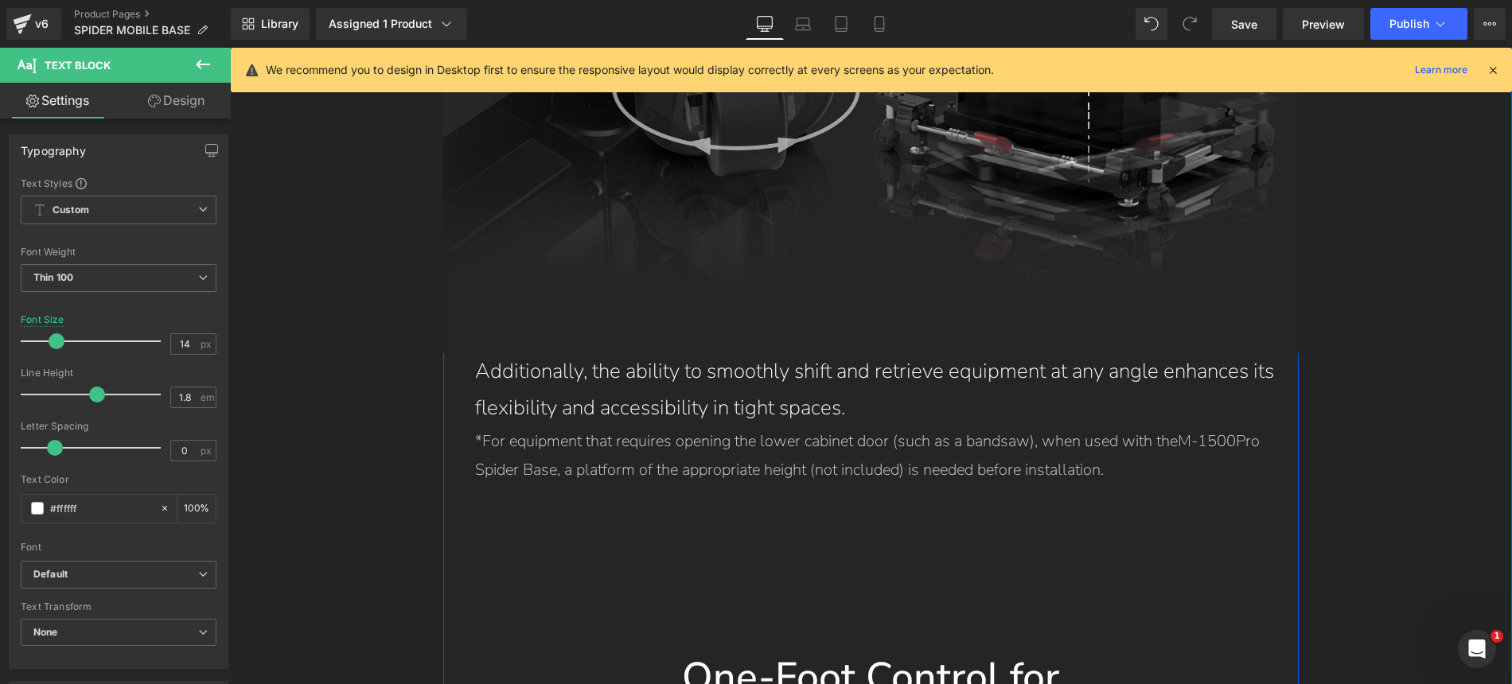
scroll to position [10422, 0]
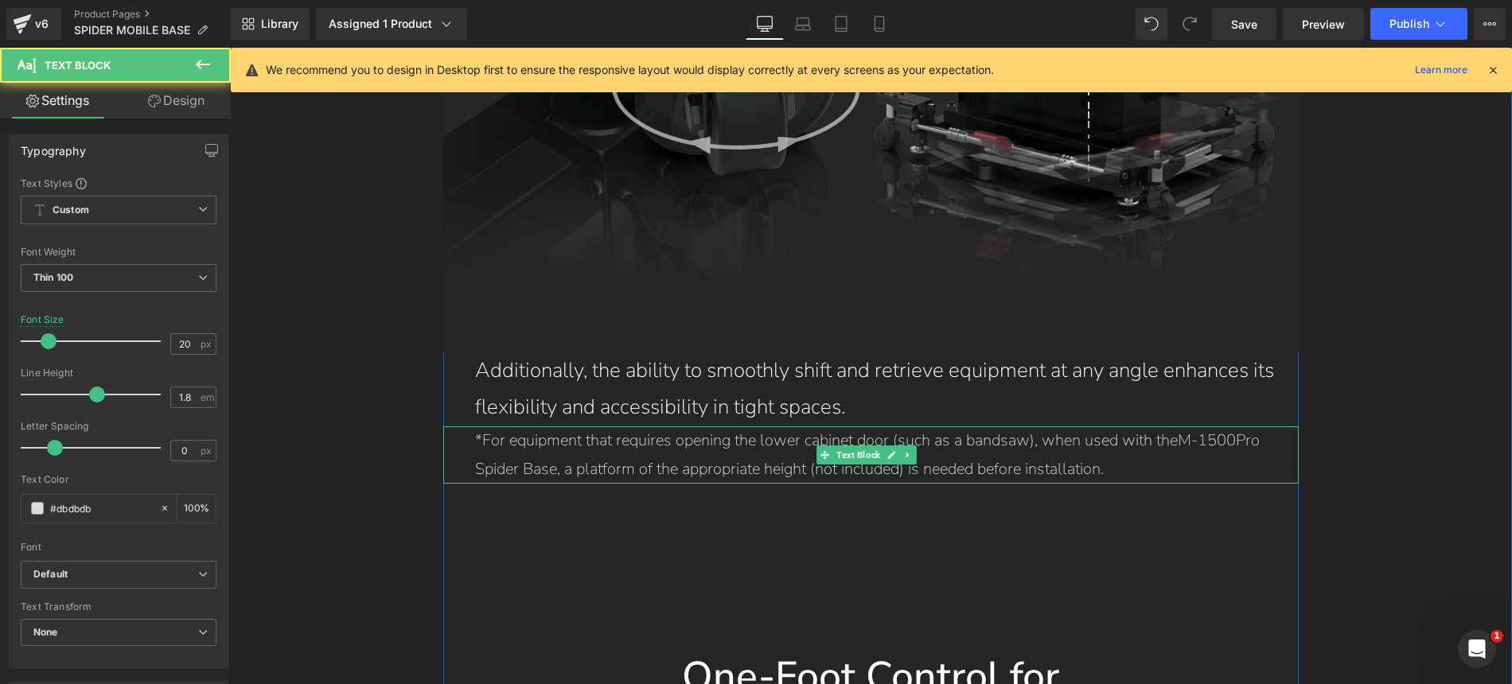
click at [481, 427] on p "*For equipment that requires opening the lower cabinet door (such as a bandsaw)…" at bounding box center [887, 455] width 824 height 57
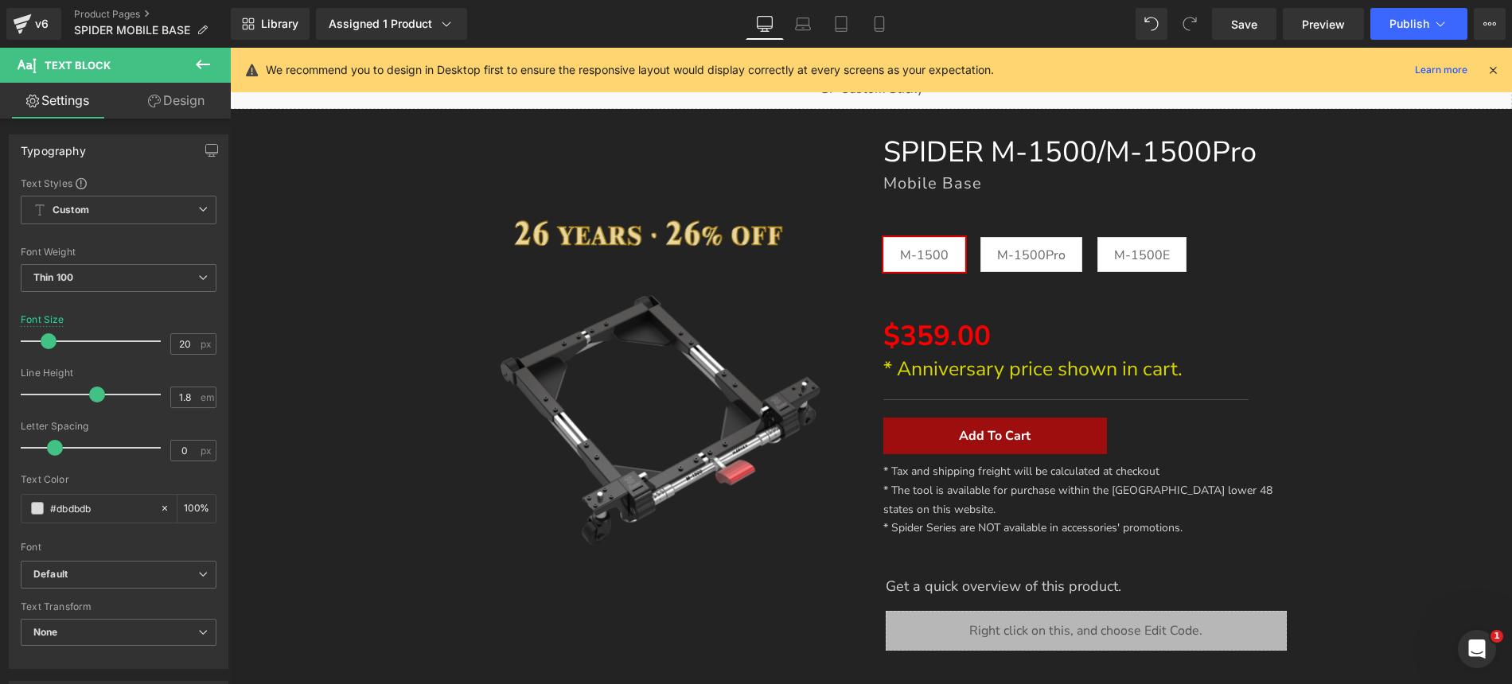
scroll to position [0, 0]
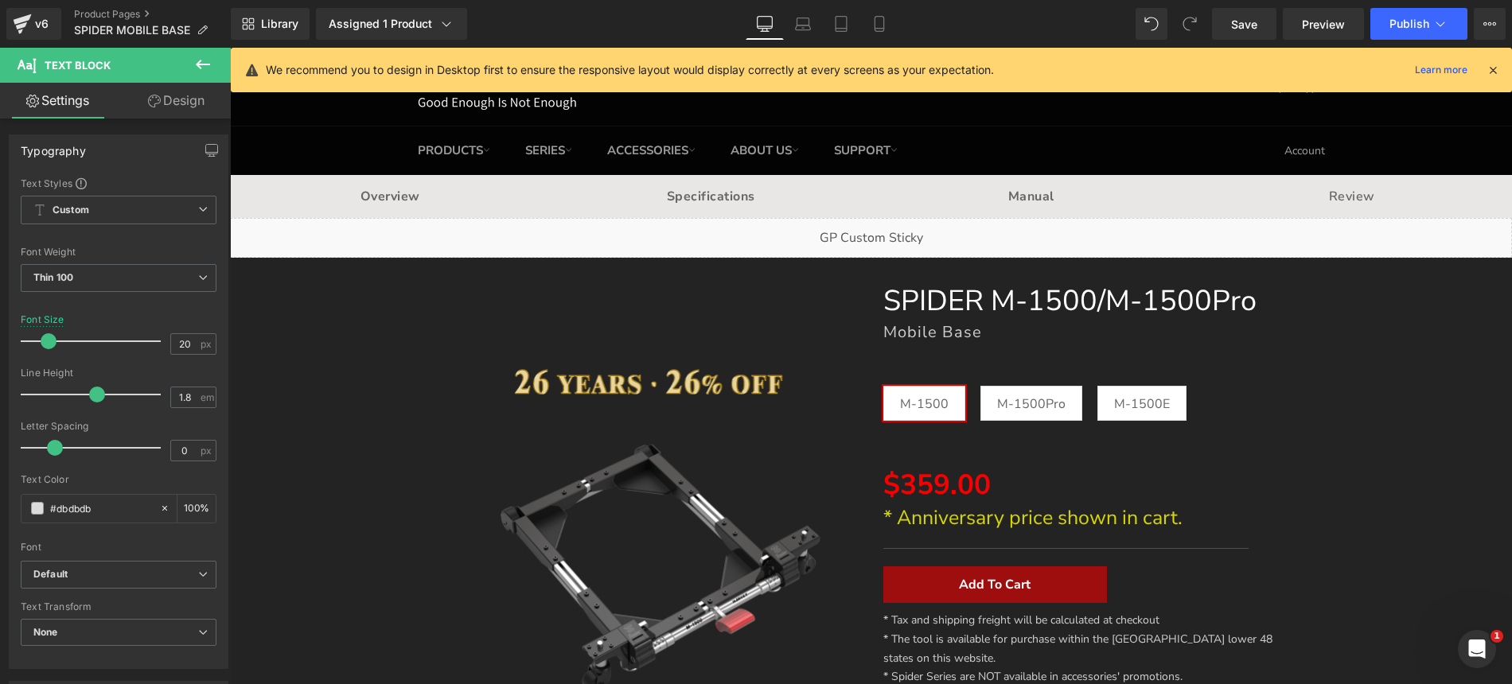
drag, startPoint x: 1508, startPoint y: 246, endPoint x: 1718, endPoint y: 95, distance: 258.8
click at [1494, 67] on icon at bounding box center [1493, 70] width 14 height 14
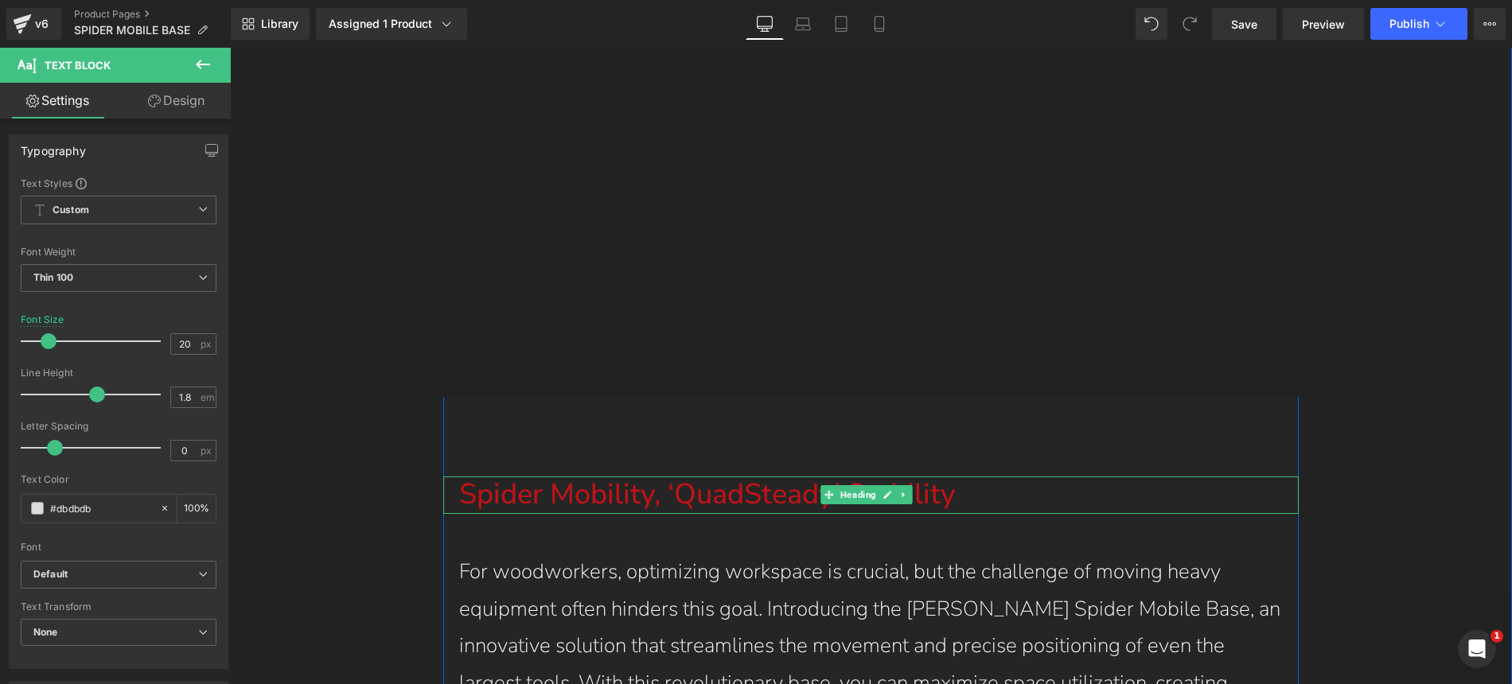
scroll to position [2971, 0]
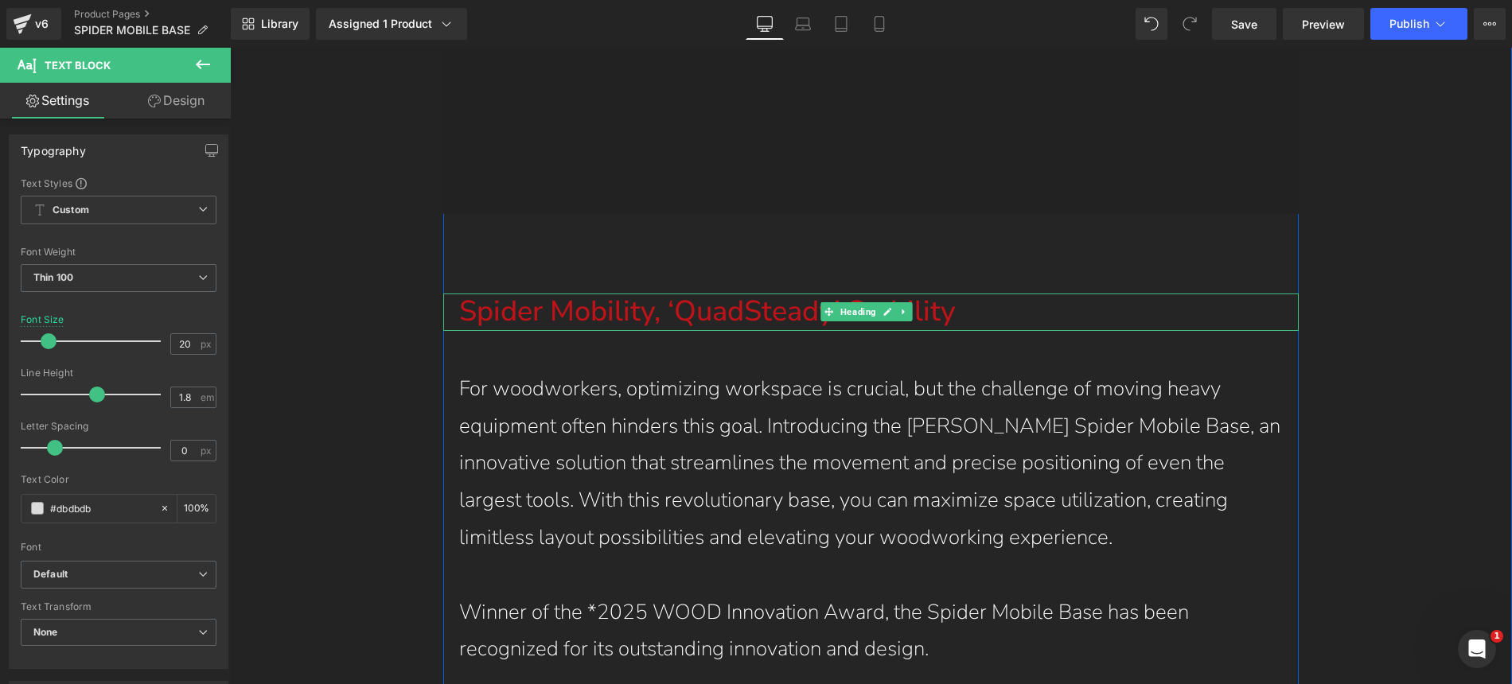
click at [672, 294] on h1 "Spider Mobility, ‘QuadSteady’ Stability" at bounding box center [878, 312] width 839 height 37
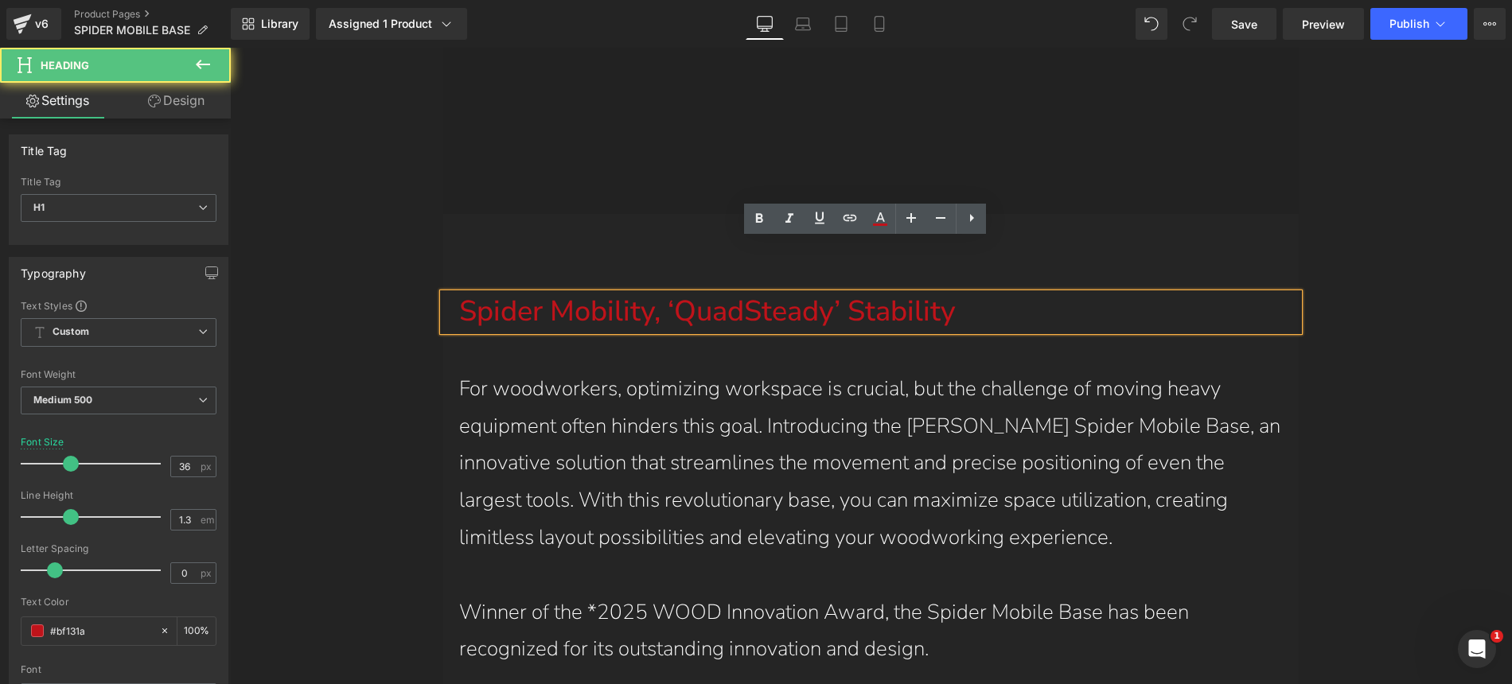
click at [673, 294] on h1 "Spider Mobility, ‘QuadSteady’ Stability" at bounding box center [878, 312] width 839 height 37
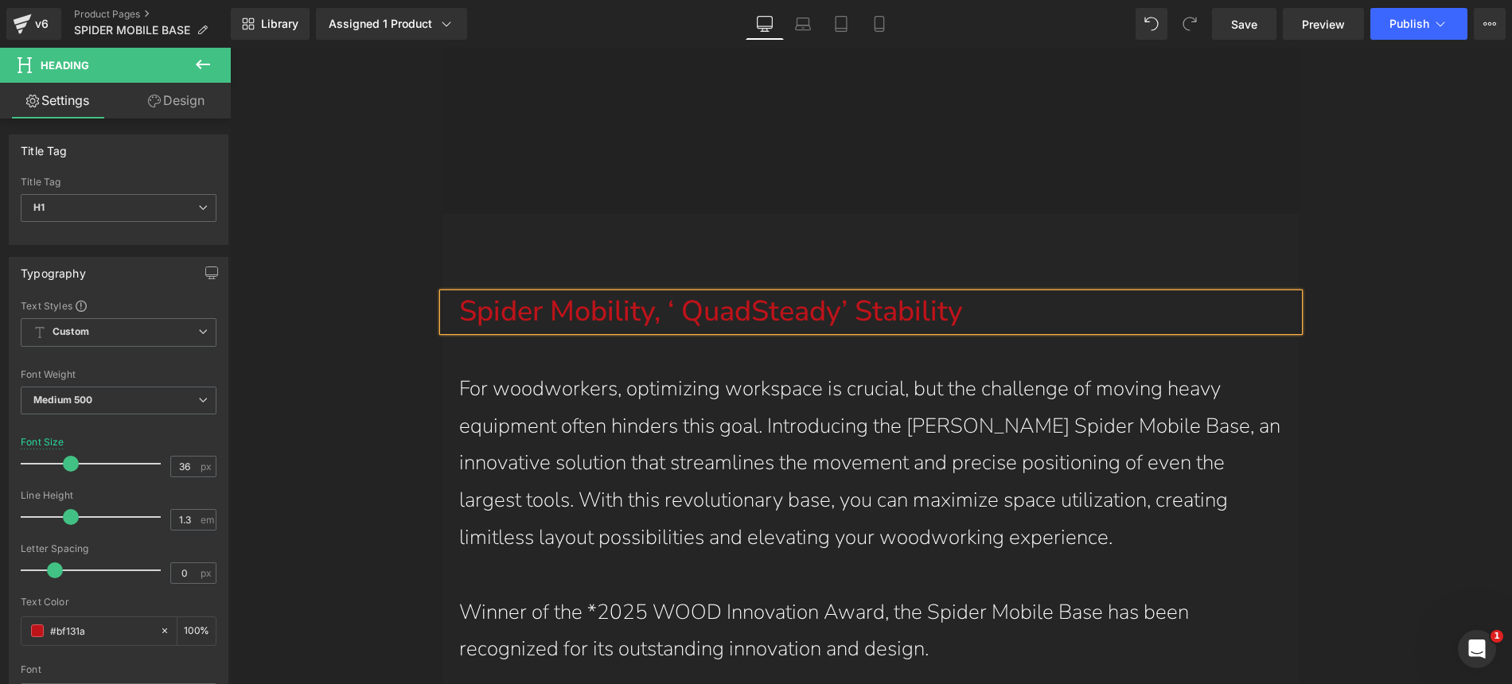
click at [840, 294] on h1 "Spider Mobility, ‘ QuadSteady’ Stability" at bounding box center [878, 312] width 839 height 37
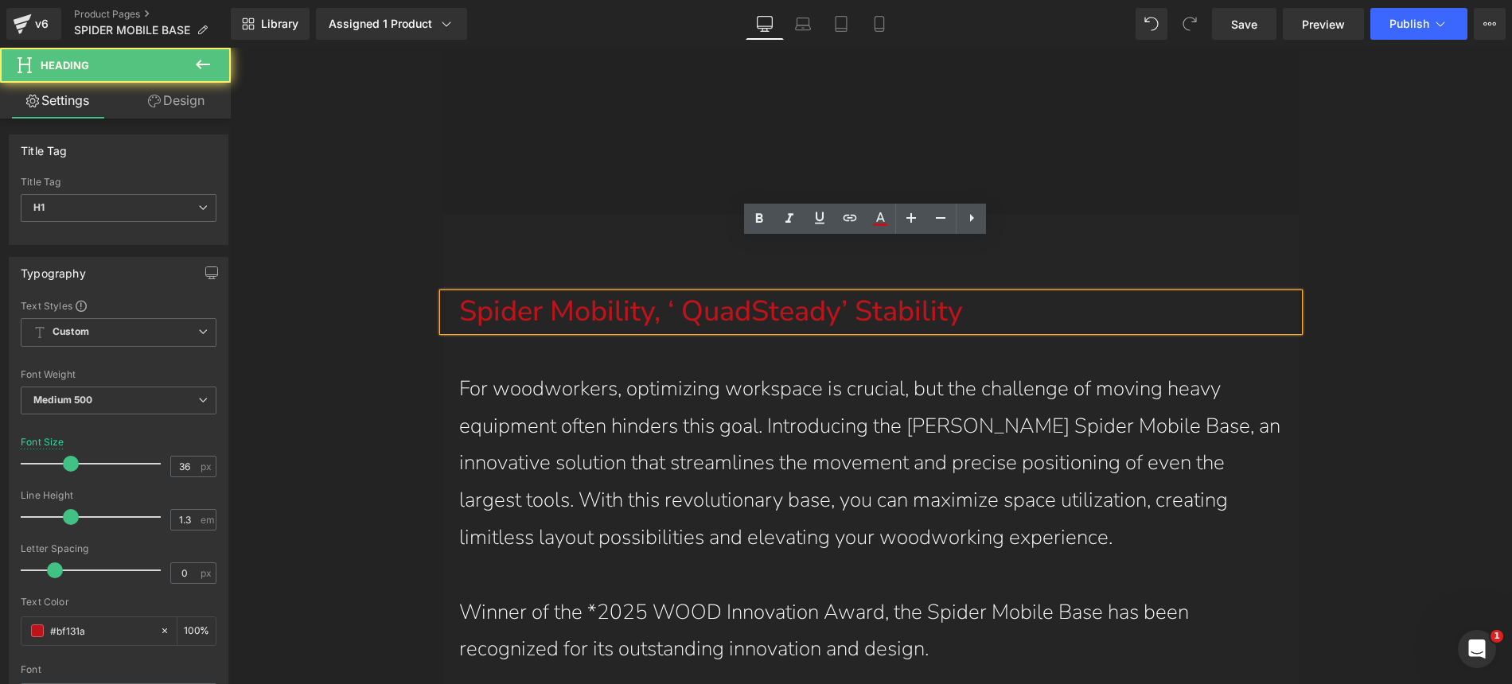
click at [681, 294] on h1 "Spider Mobility, ‘ QuadSteady’ Stability" at bounding box center [878, 312] width 839 height 37
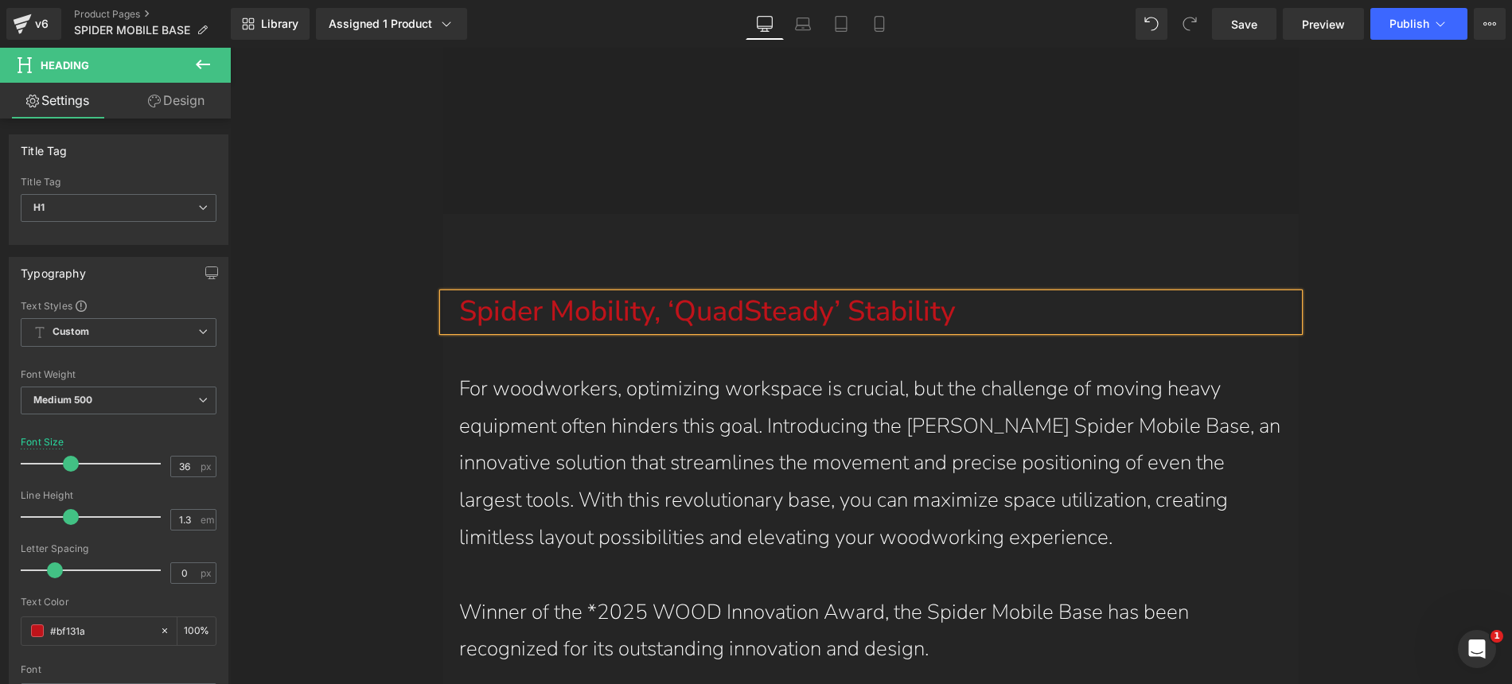
click at [788, 294] on h1 "Spider Mobility, ‘QuadSteady’ Stability" at bounding box center [878, 312] width 839 height 37
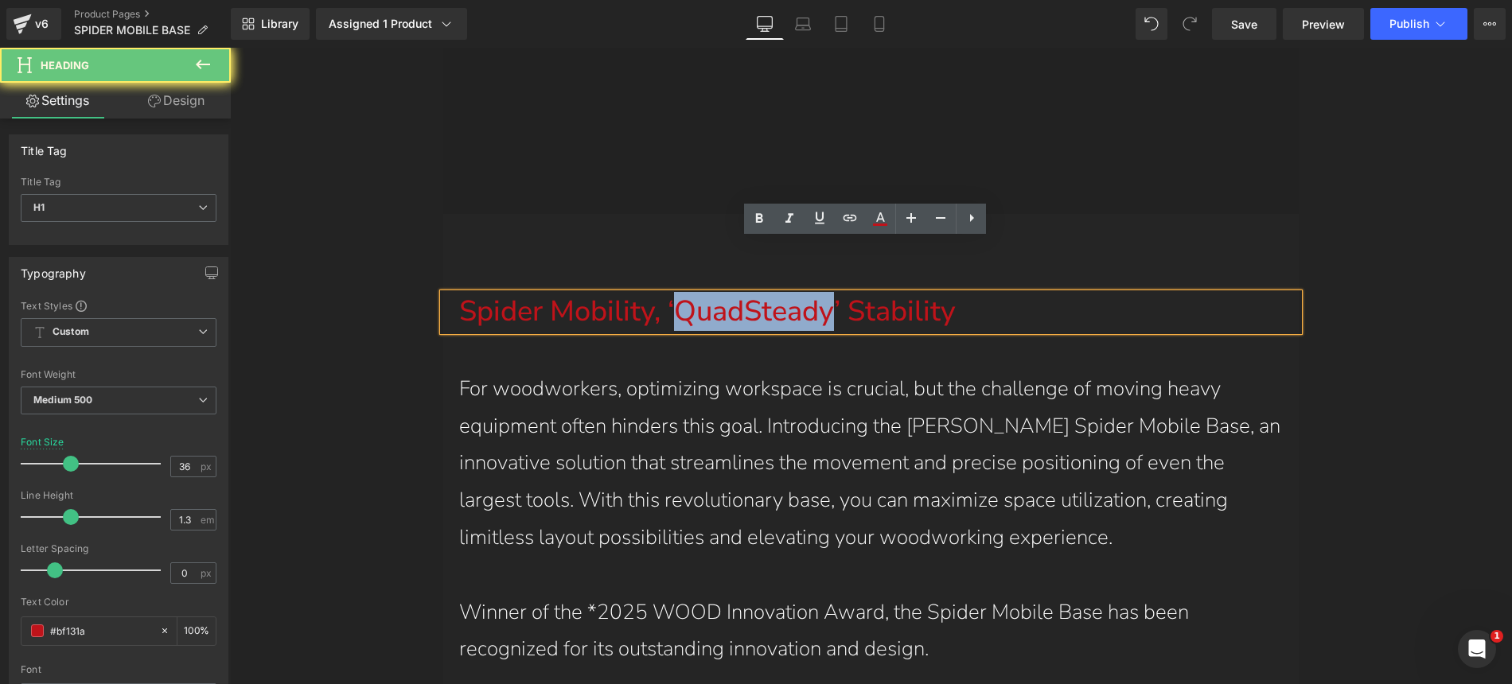
click at [832, 294] on h1 "Spider Mobility, ‘QuadSteady’ Stability" at bounding box center [878, 312] width 839 height 37
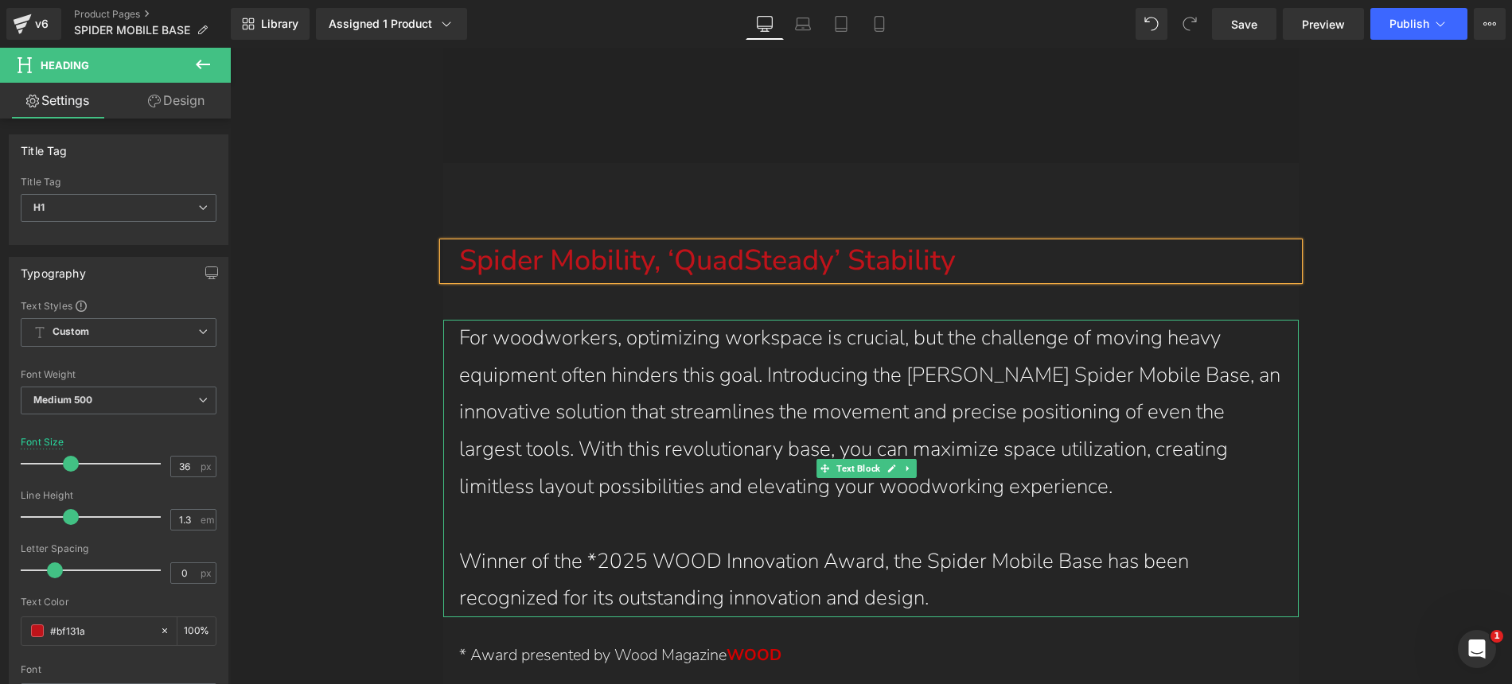
scroll to position [3030, 0]
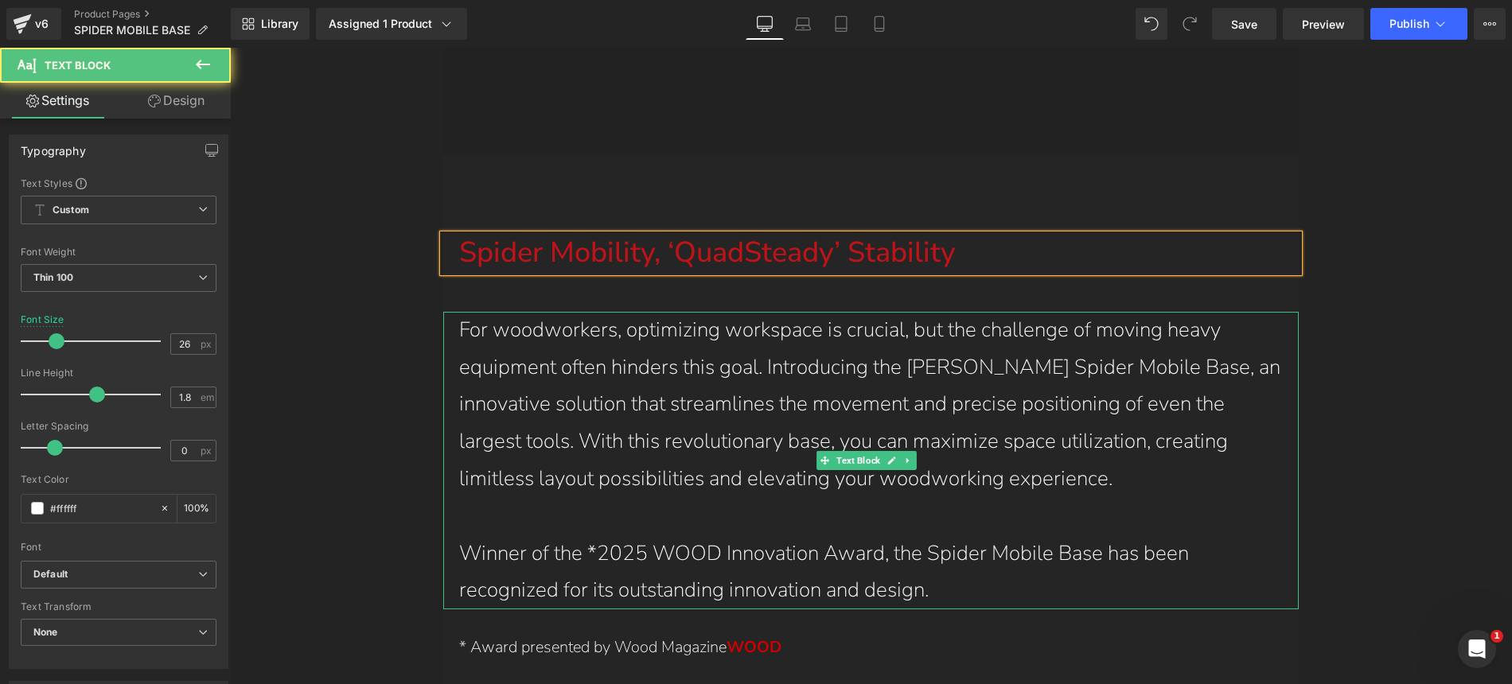
click at [917, 323] on p "For woodworkers, optimizing workspace is crucial, but the challenge of moving h…" at bounding box center [871, 405] width 824 height 186
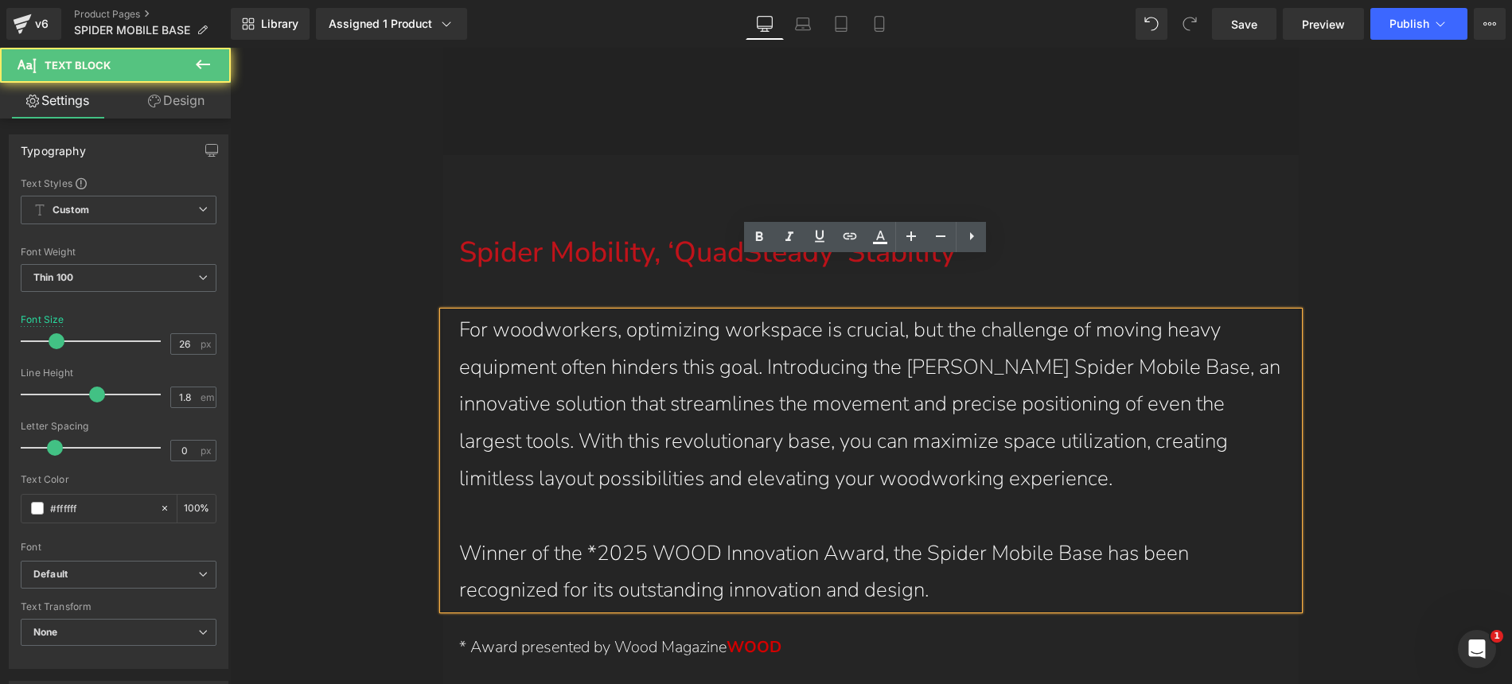
click at [935, 316] on p "For woodworkers, optimizing workspace is crucial, but the challenge of moving h…" at bounding box center [871, 405] width 824 height 186
click at [596, 536] on p "Winner of the *2025 WOOD Innovation Award, the Spider Mobile Base has been reco…" at bounding box center [871, 573] width 824 height 75
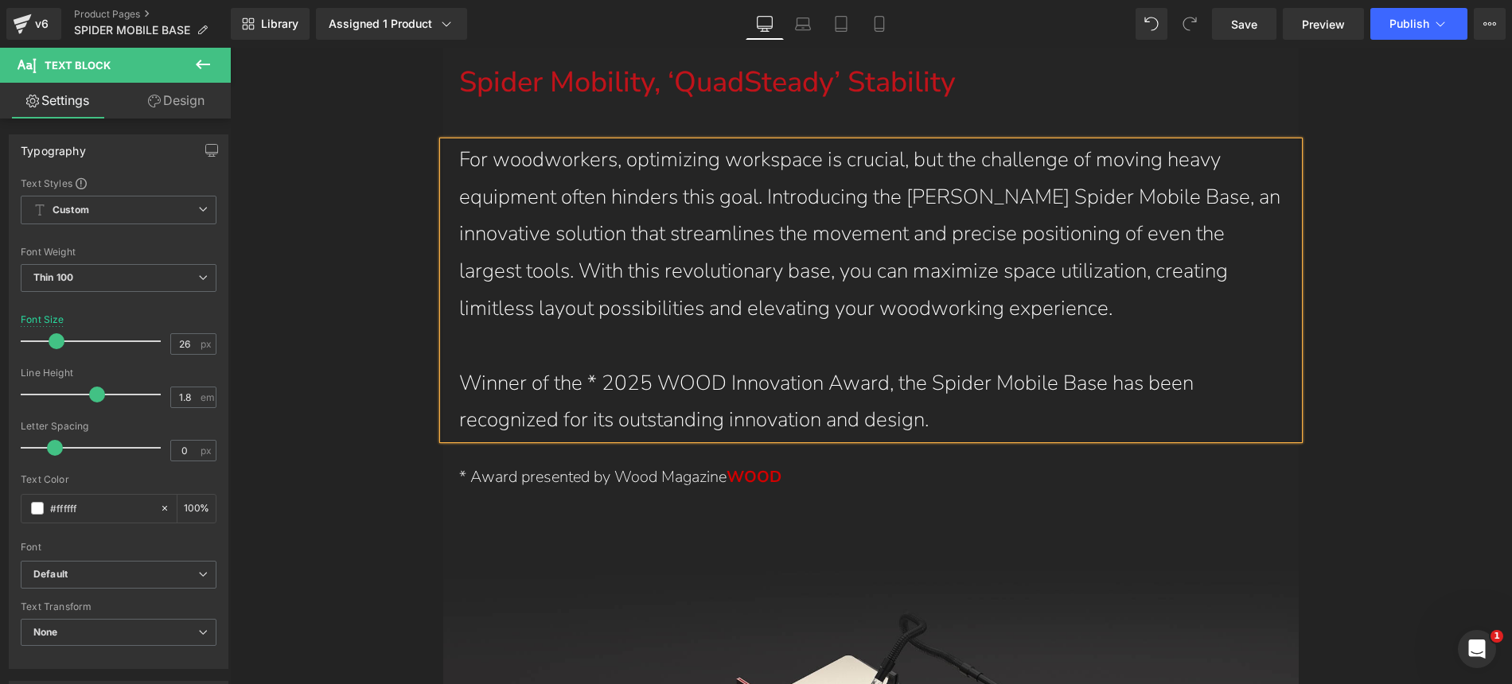
scroll to position [3204, 0]
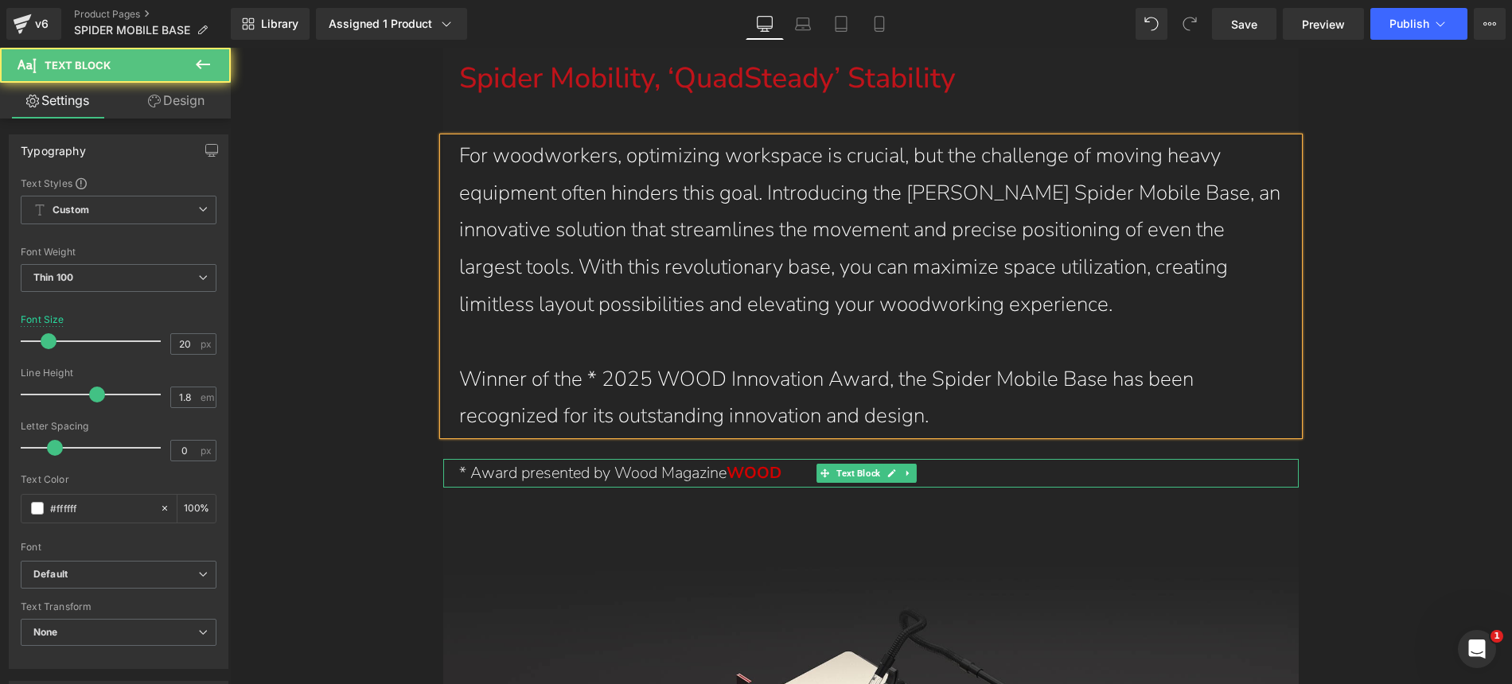
click at [466, 459] on p "* Award presented by Wood Magazine WOOD" at bounding box center [871, 473] width 824 height 29
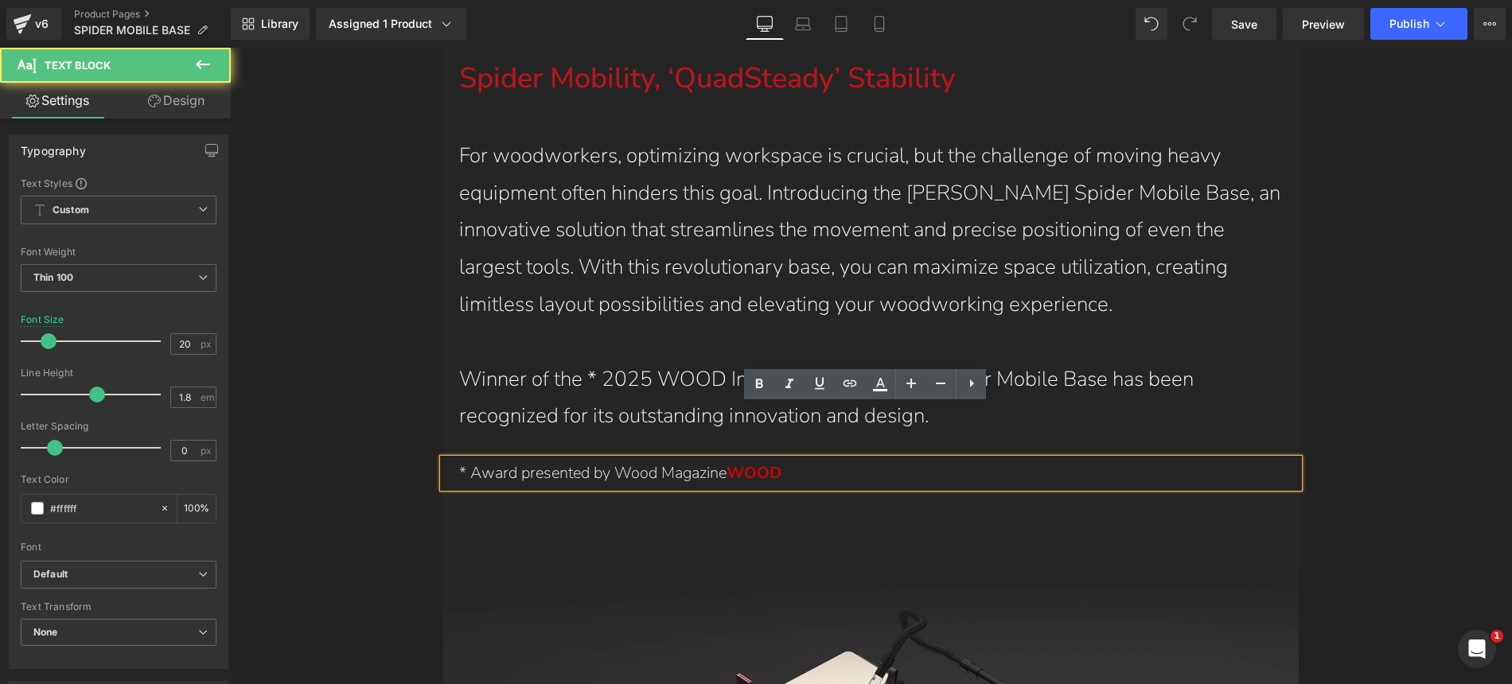
click at [468, 459] on p "* Award presented by Wood Magazine WOOD" at bounding box center [871, 473] width 824 height 29
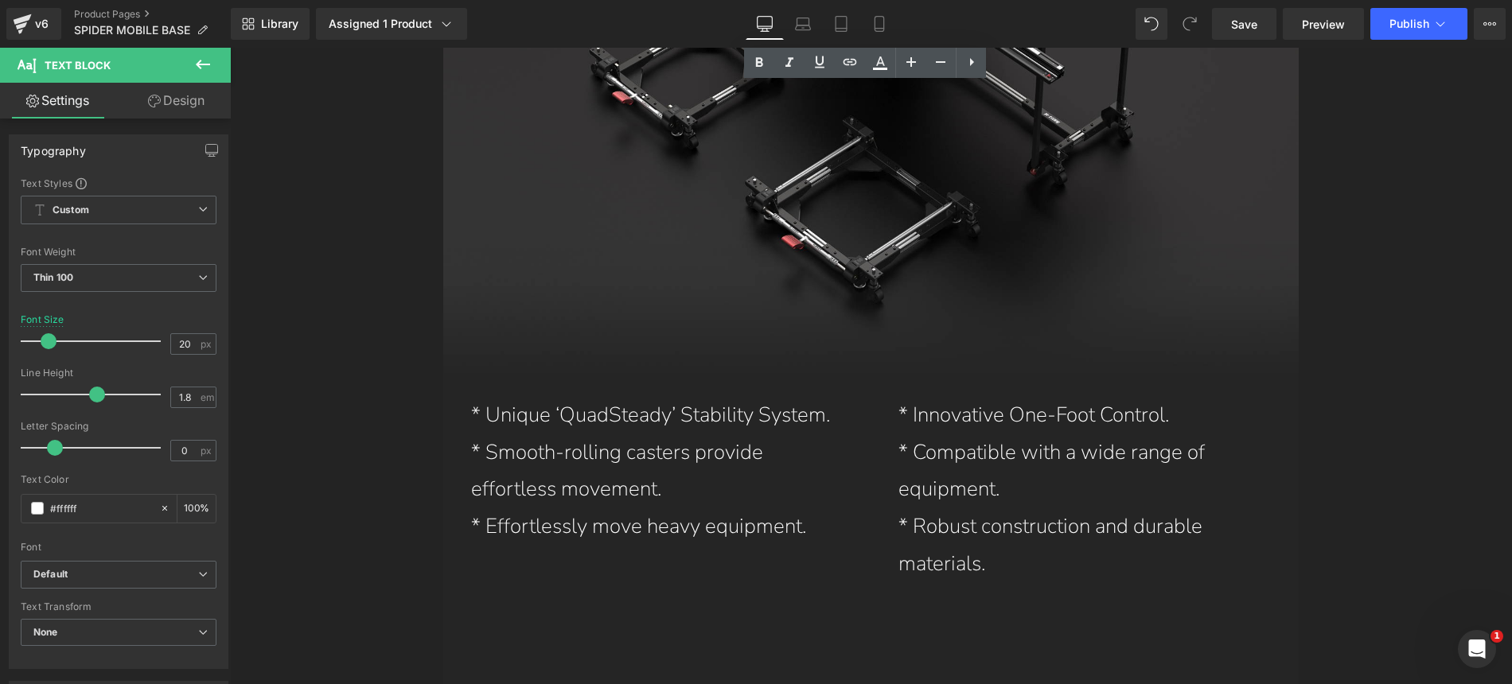
scroll to position [4166, 0]
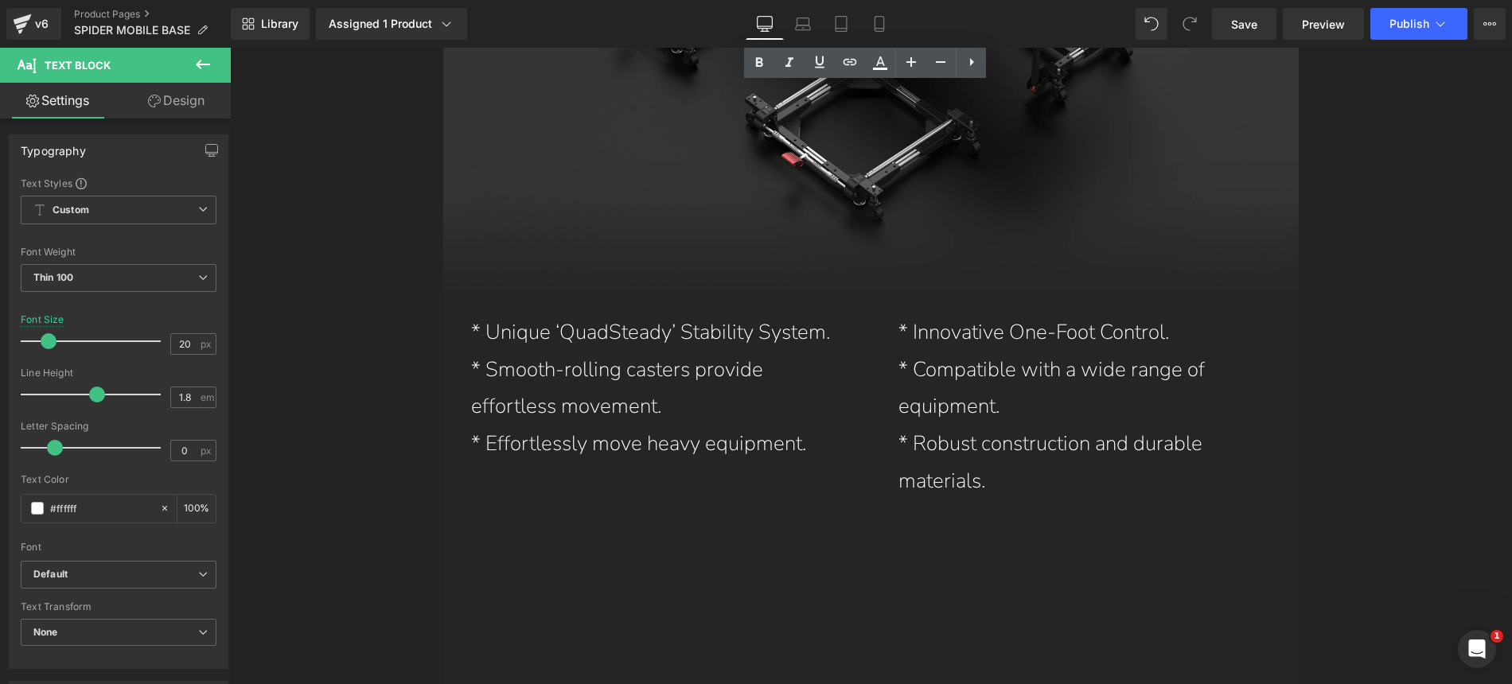
click at [634, 327] on div "* Unique ‘QuadSteady’ Stability System. * Smooth-rolling casters provide effort…" at bounding box center [657, 388] width 404 height 149
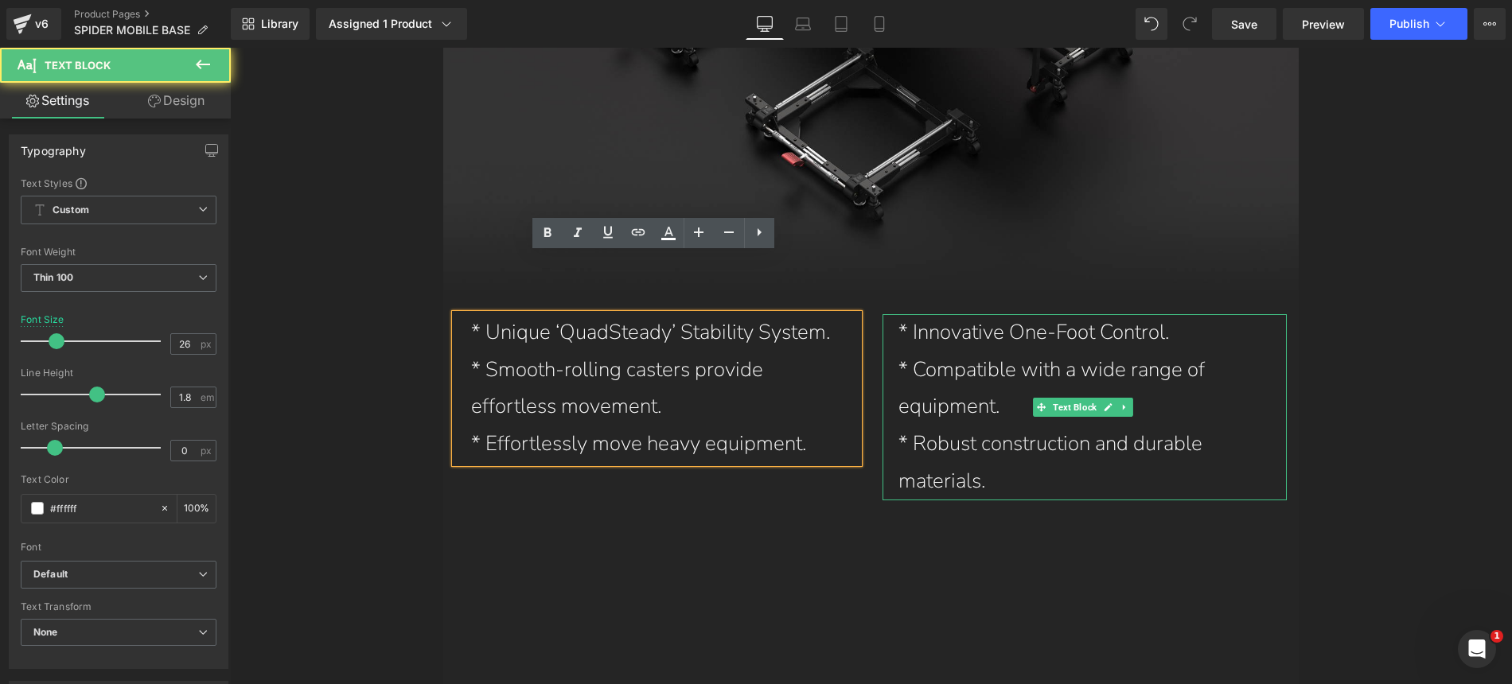
click at [945, 352] on p "* Compatible with a wide range of equipment." at bounding box center [1084, 389] width 372 height 75
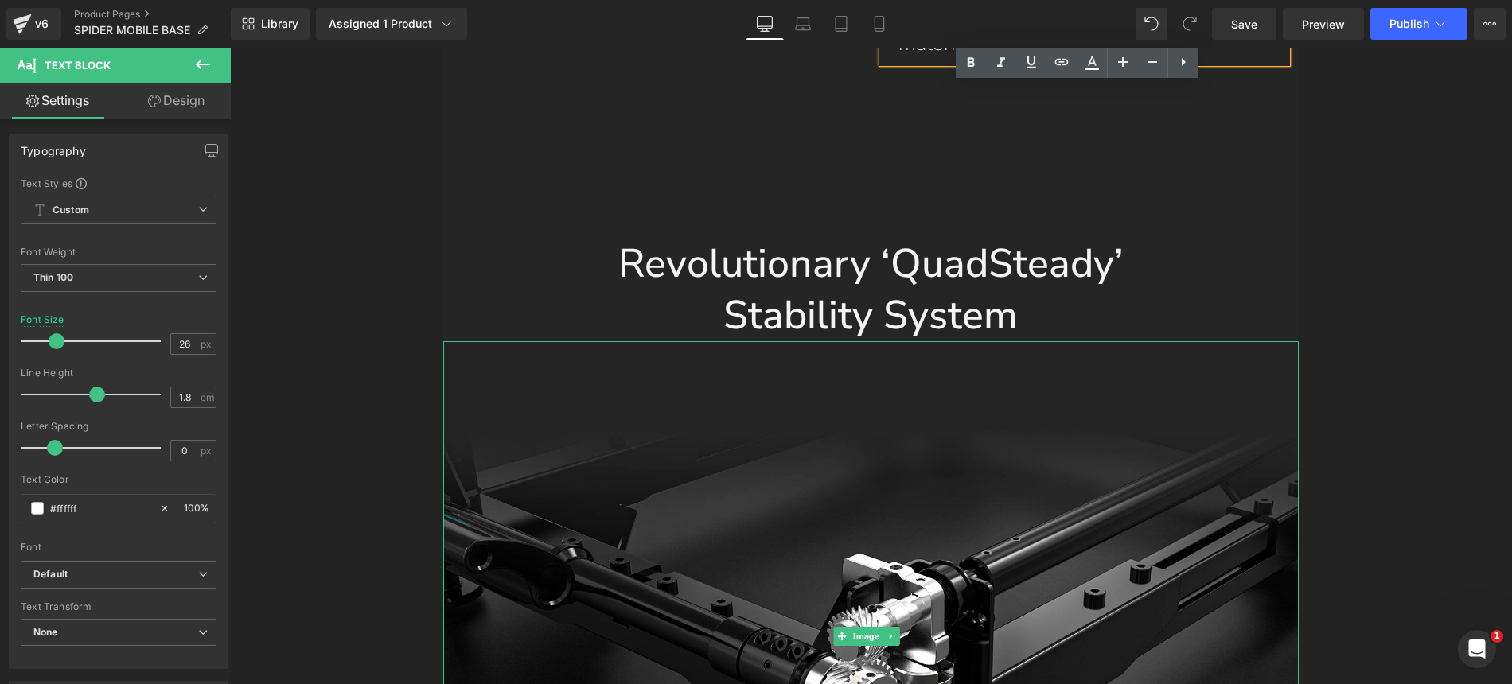
scroll to position [4571, 0]
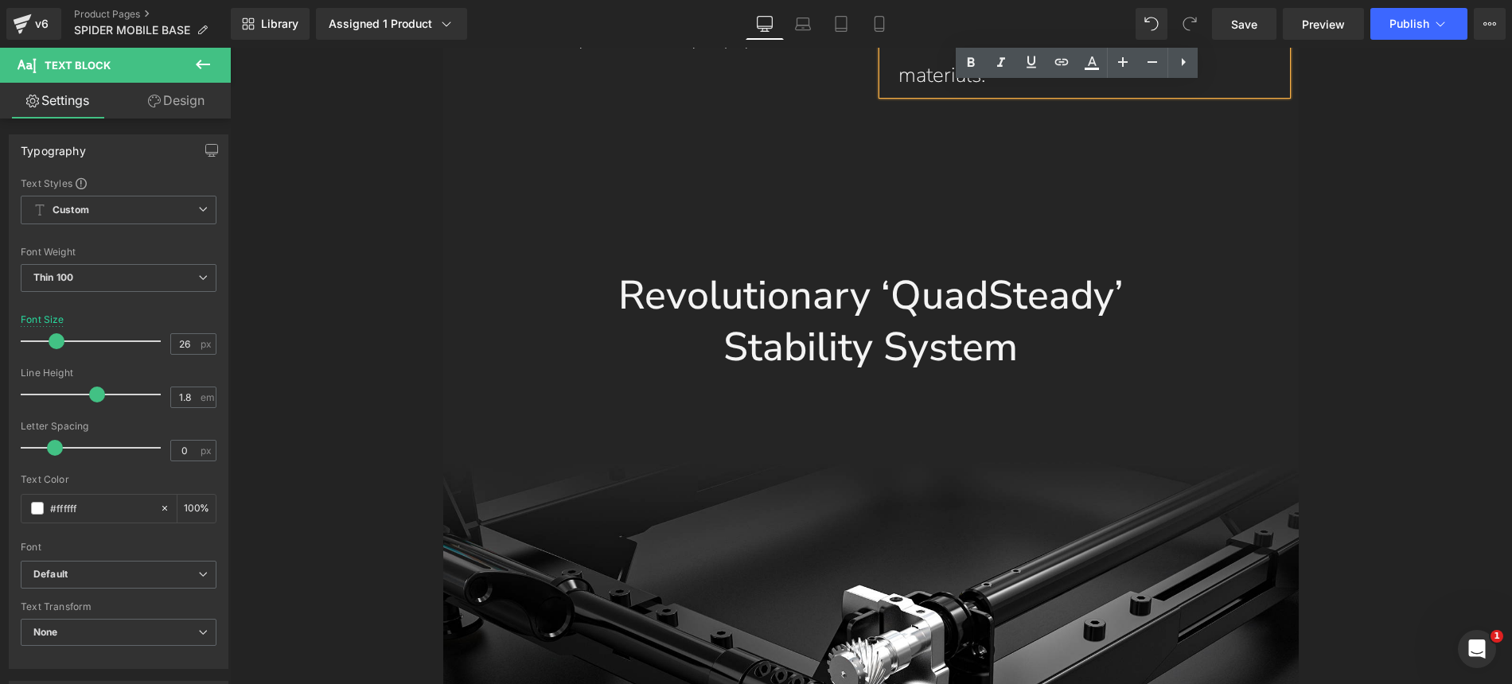
click at [855, 270] on h1 "Revolutionary ‘QuadSteady’" at bounding box center [870, 296] width 855 height 52
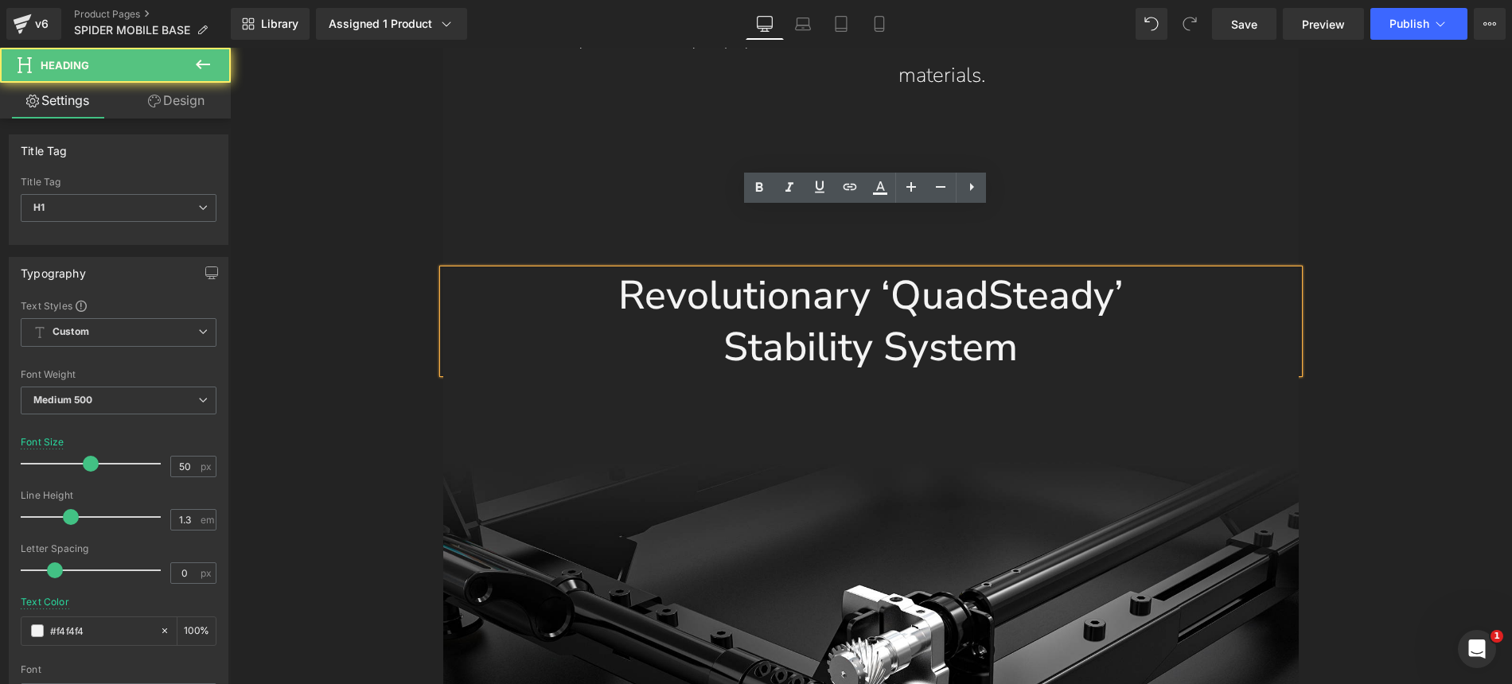
click at [855, 270] on h1 "Revolutionary ‘QuadSteady’" at bounding box center [870, 296] width 855 height 52
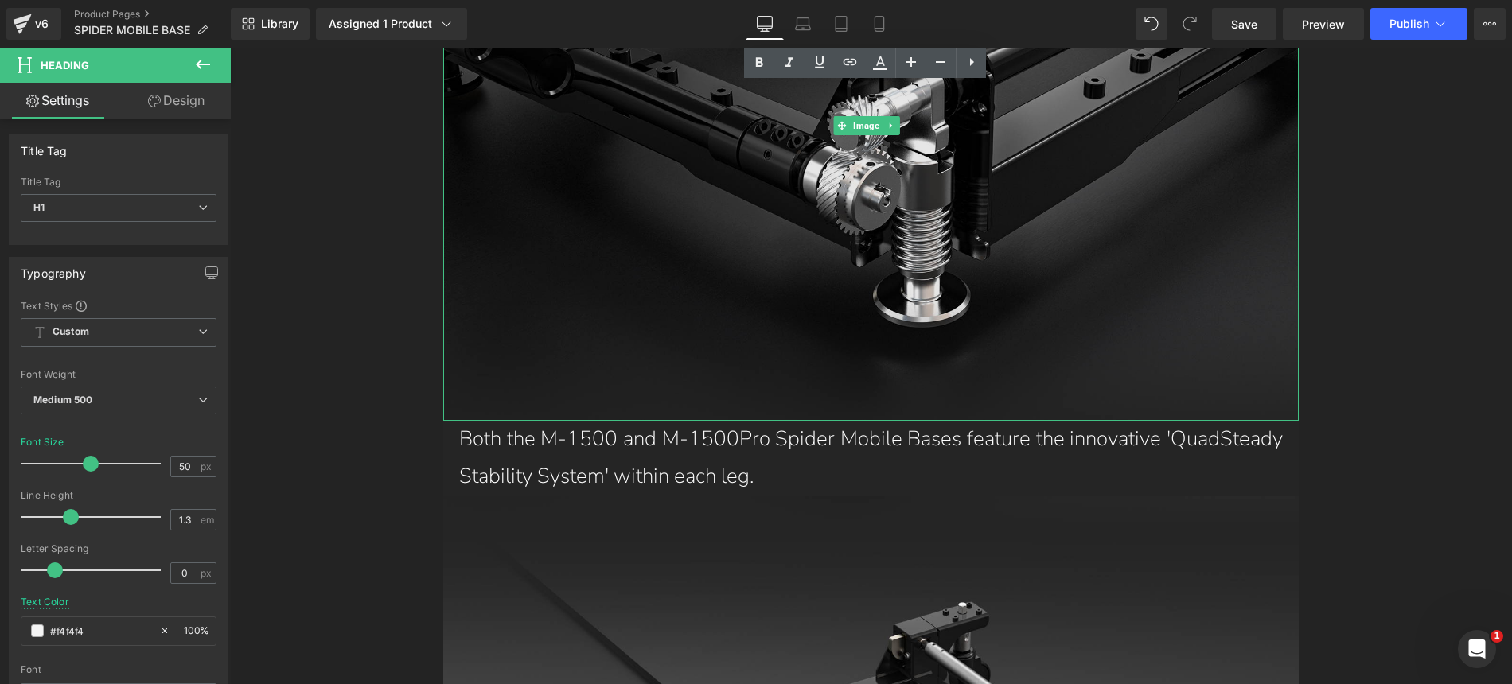
scroll to position [5319, 0]
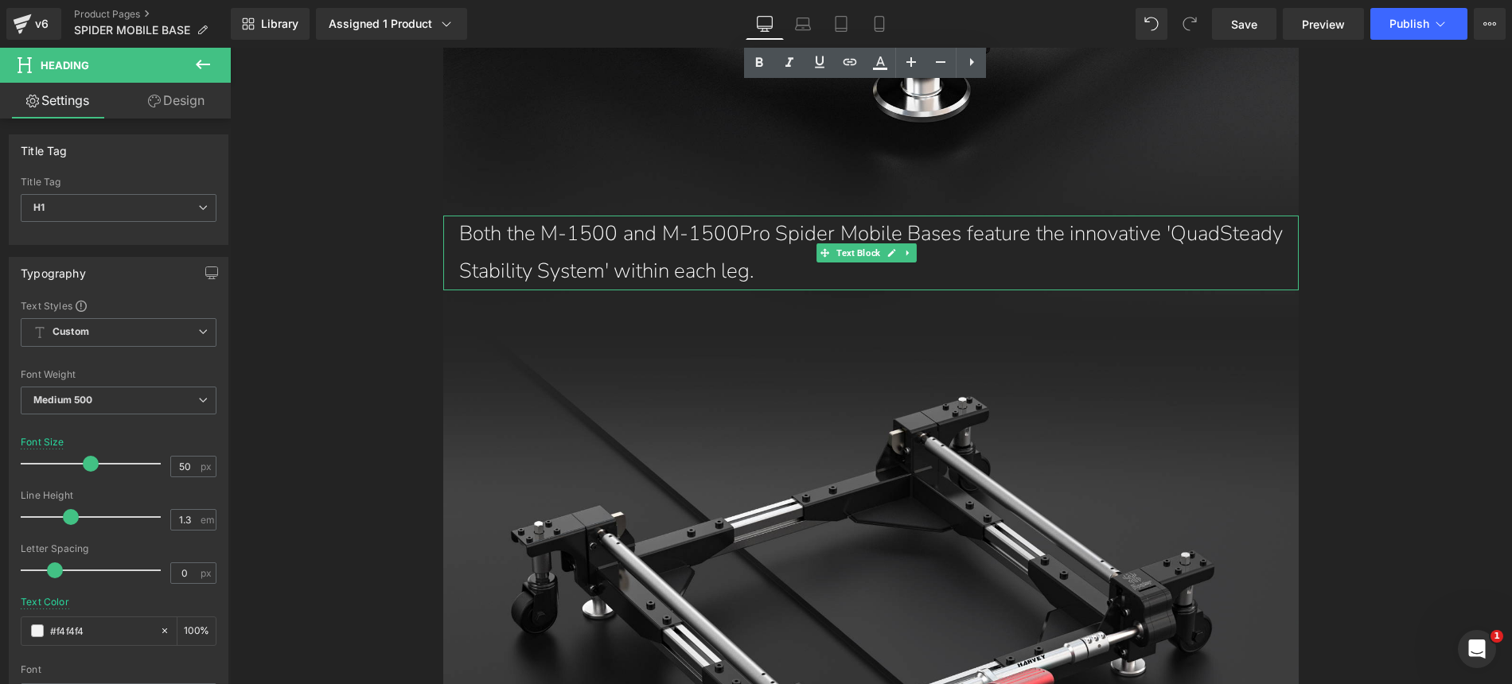
click at [759, 216] on p "Both the M-1500 and M-1500Pro Spider Mobile Bases feature the innovative 'QuadS…" at bounding box center [871, 253] width 824 height 75
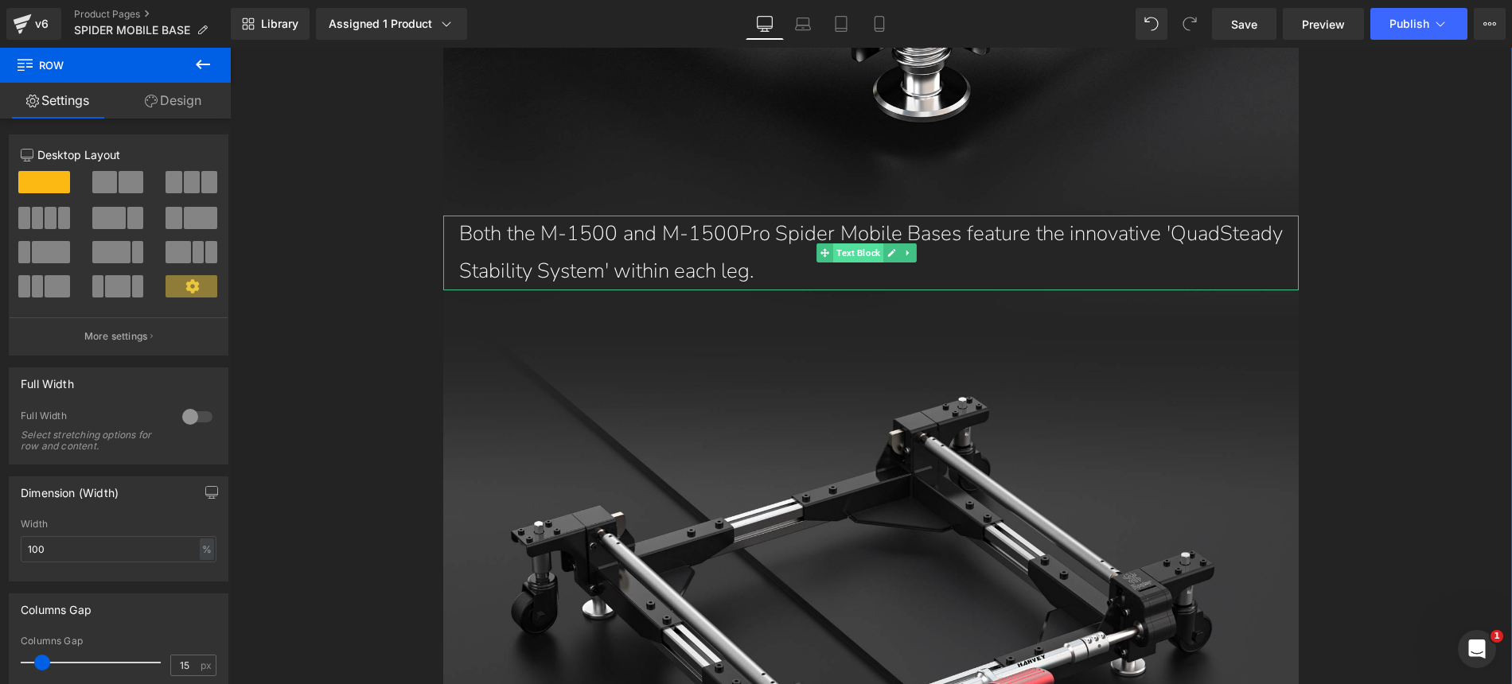
click at [856, 243] on span "Text Block" at bounding box center [858, 252] width 50 height 19
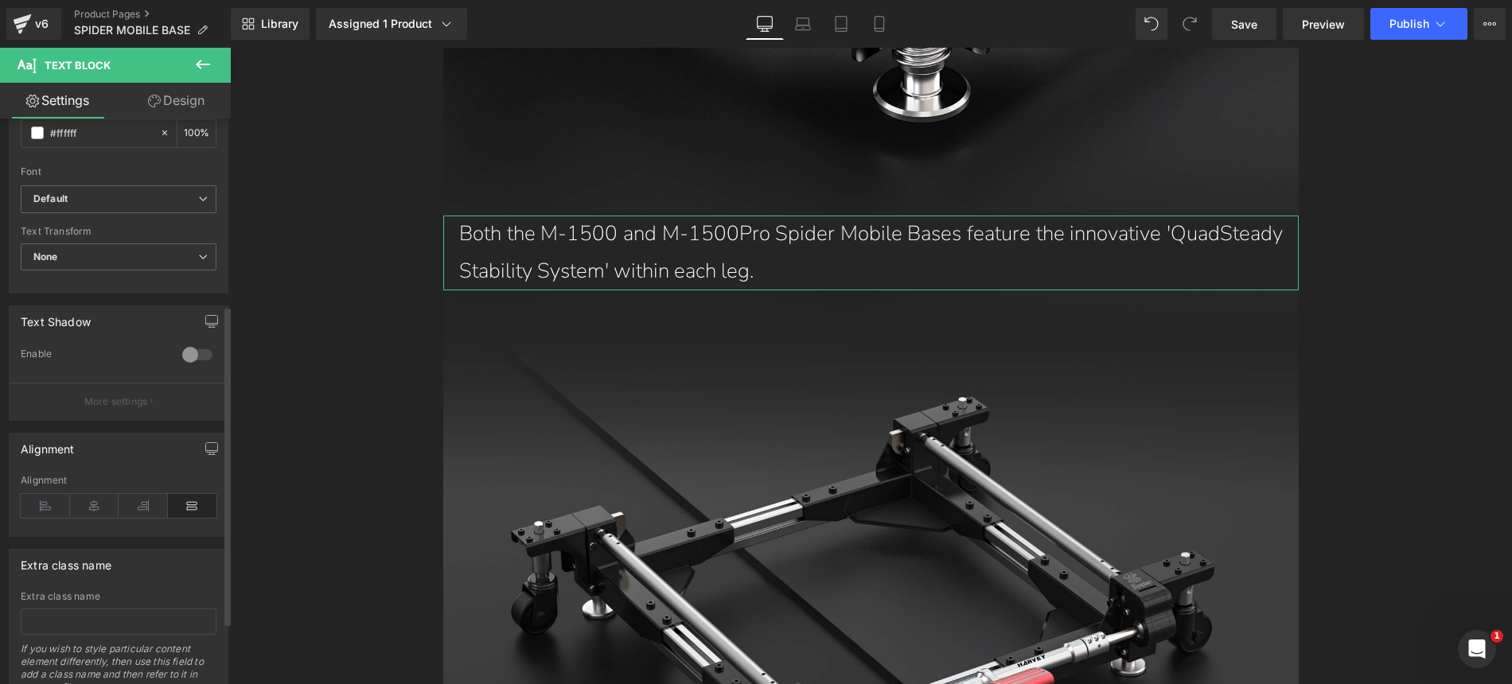
scroll to position [441, 0]
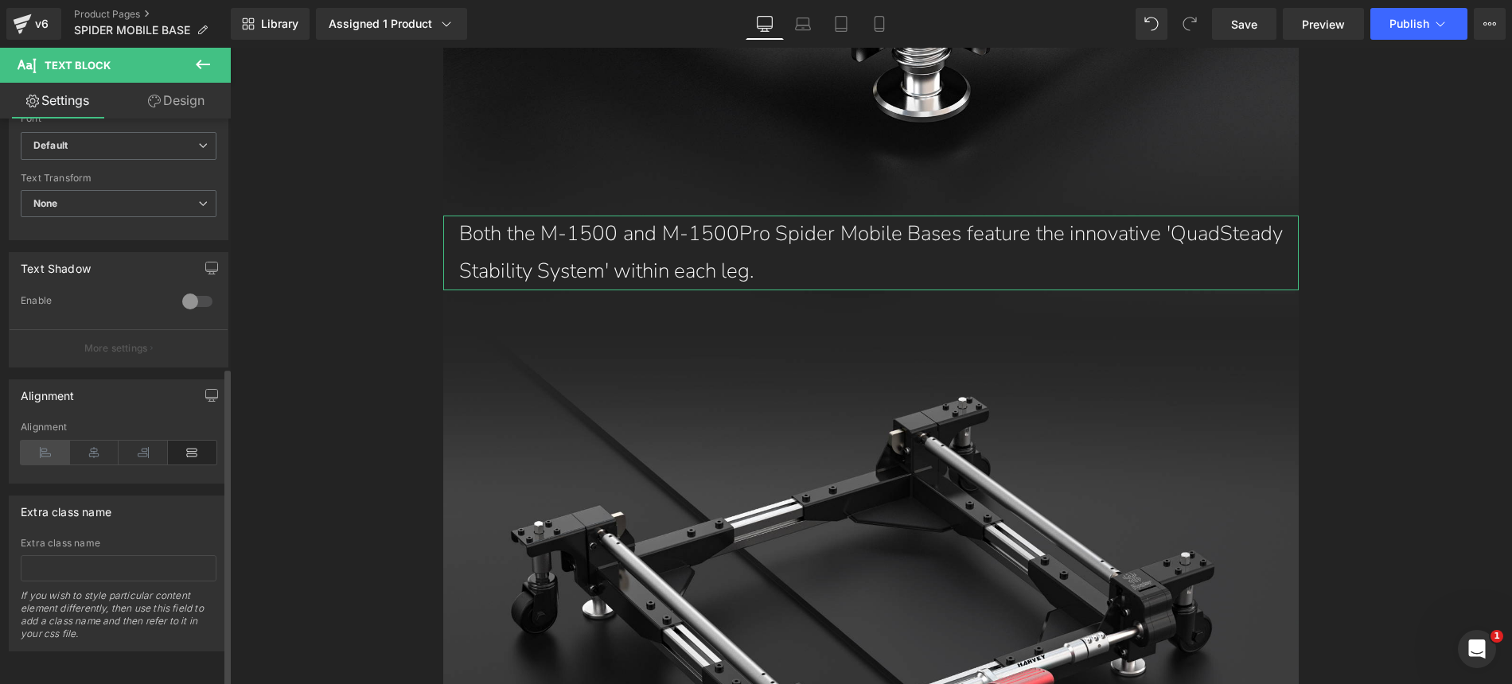
click at [52, 444] on icon at bounding box center [45, 453] width 49 height 24
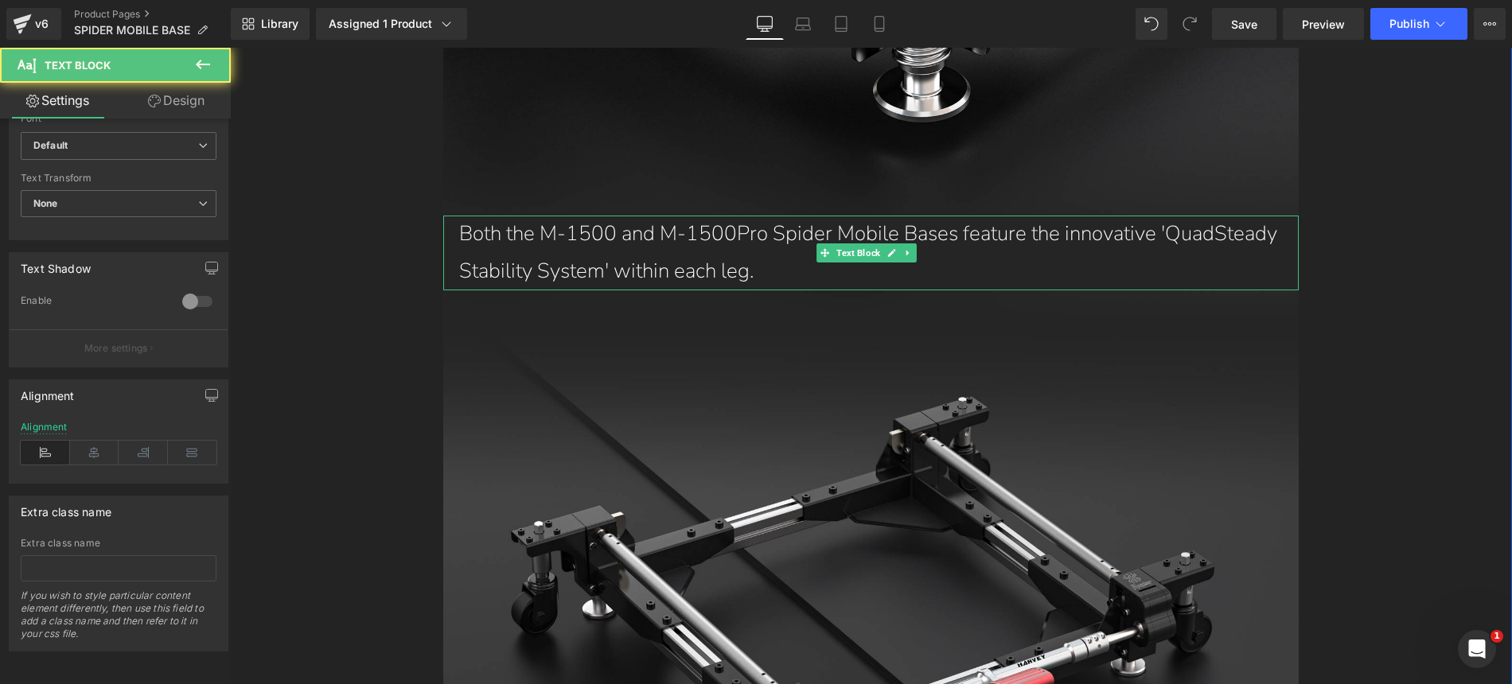
click at [816, 216] on p "Both the M-1500 and M-1500Pro Spider Mobile Bases feature the innovative 'QuadS…" at bounding box center [871, 253] width 824 height 75
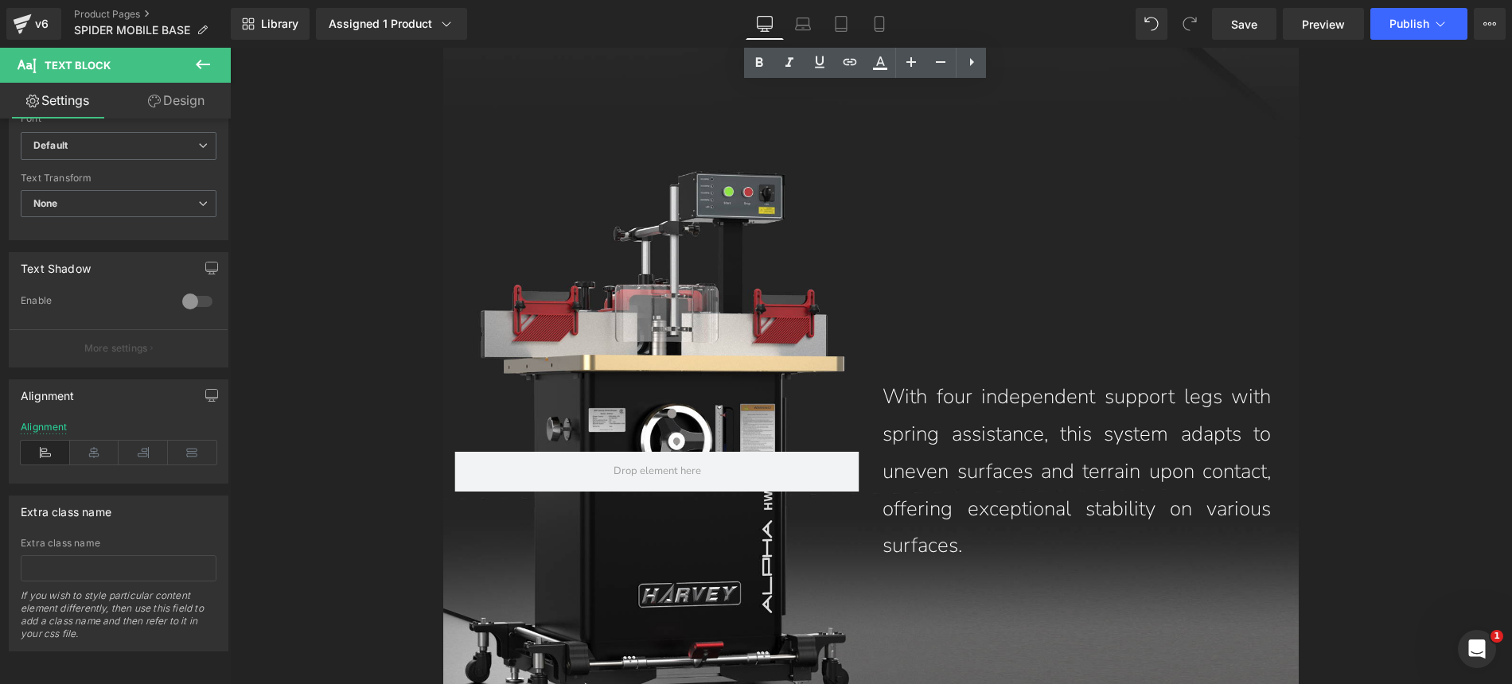
scroll to position [6298, 0]
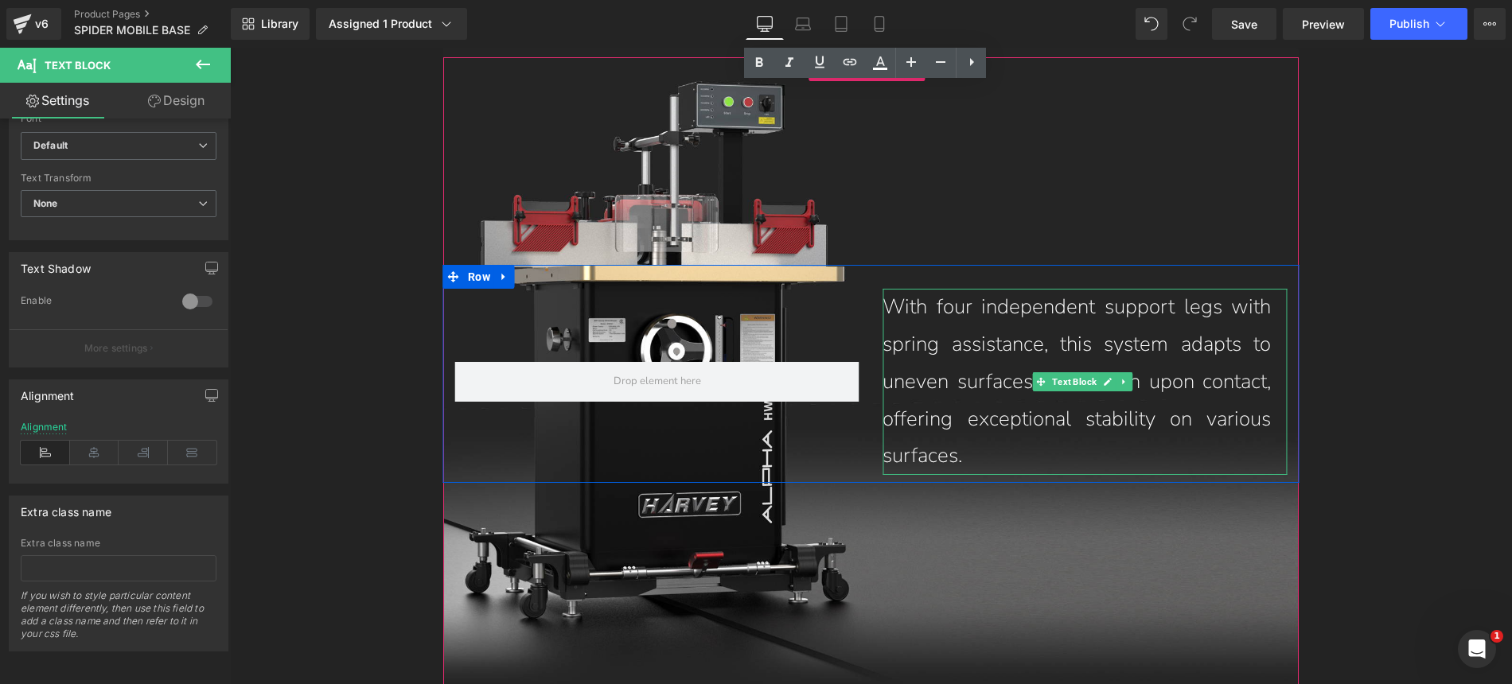
click at [973, 289] on p "With four independent support legs with spring assistance, this system adapts t…" at bounding box center [1076, 382] width 388 height 186
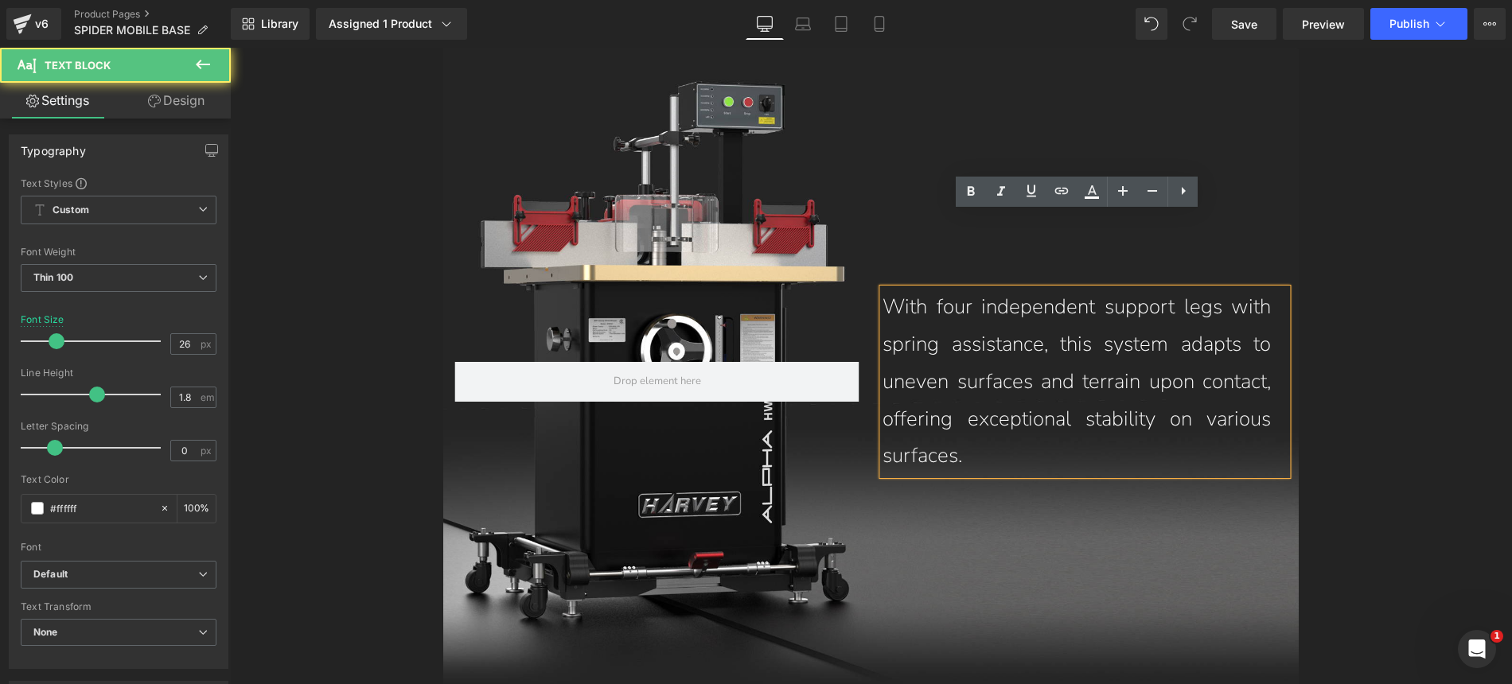
click at [972, 289] on p "With four independent support legs with spring assistance, this system adapts t…" at bounding box center [1076, 382] width 388 height 186
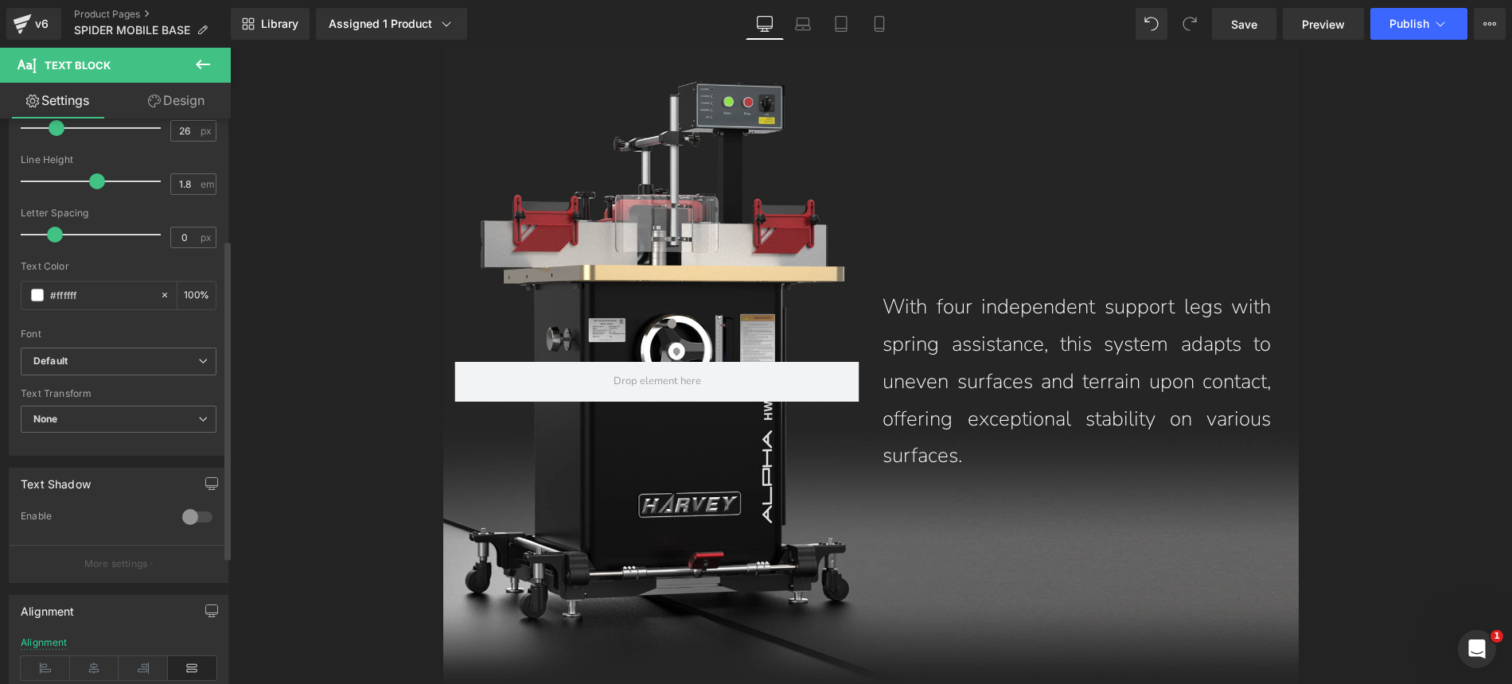
scroll to position [441, 0]
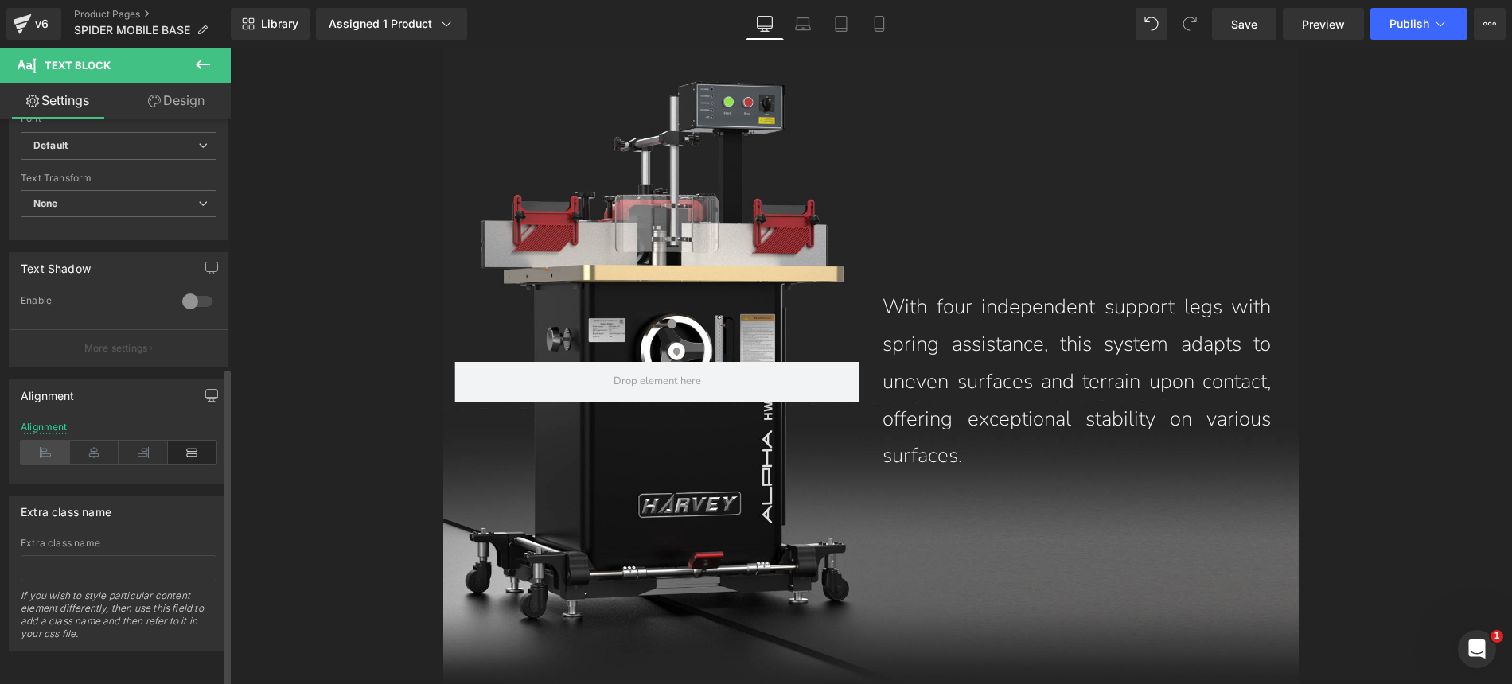
click at [51, 446] on icon at bounding box center [45, 453] width 49 height 24
click at [210, 399] on icon "button" at bounding box center [212, 400] width 4 height 2
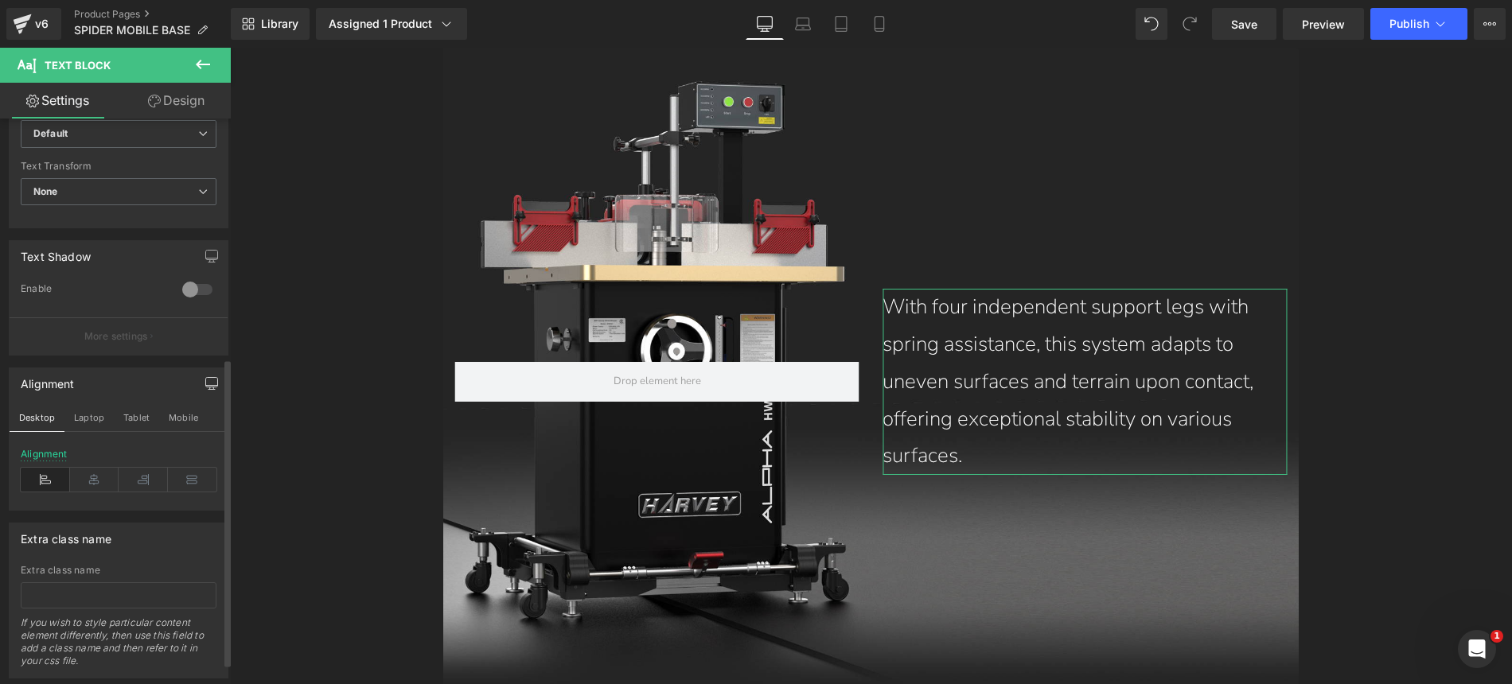
drag, startPoint x: 83, startPoint y: 427, endPoint x: 78, endPoint y: 447, distance: 21.2
click at [83, 427] on button "Laptop" at bounding box center [88, 417] width 49 height 27
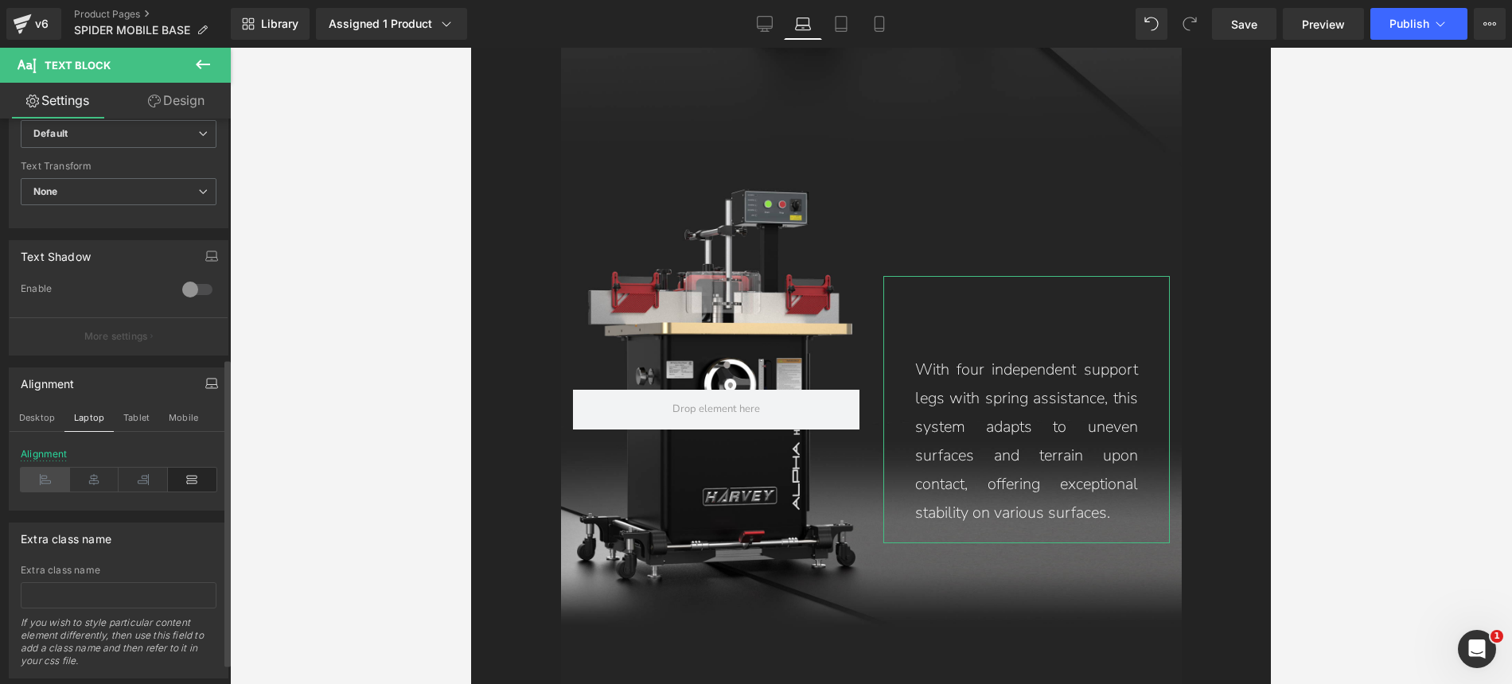
scroll to position [5557, 0]
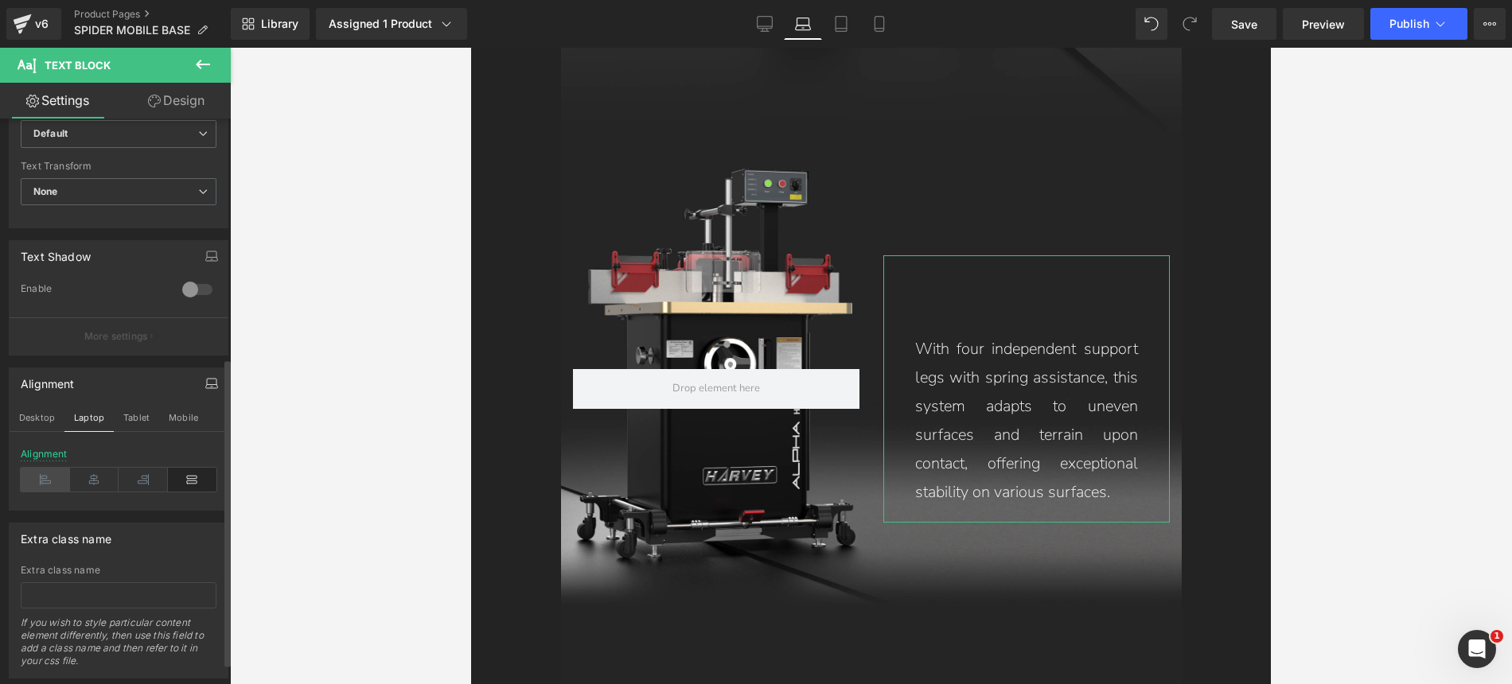
click at [49, 481] on icon at bounding box center [45, 480] width 49 height 24
click at [130, 419] on button "Tablet" at bounding box center [136, 417] width 45 height 27
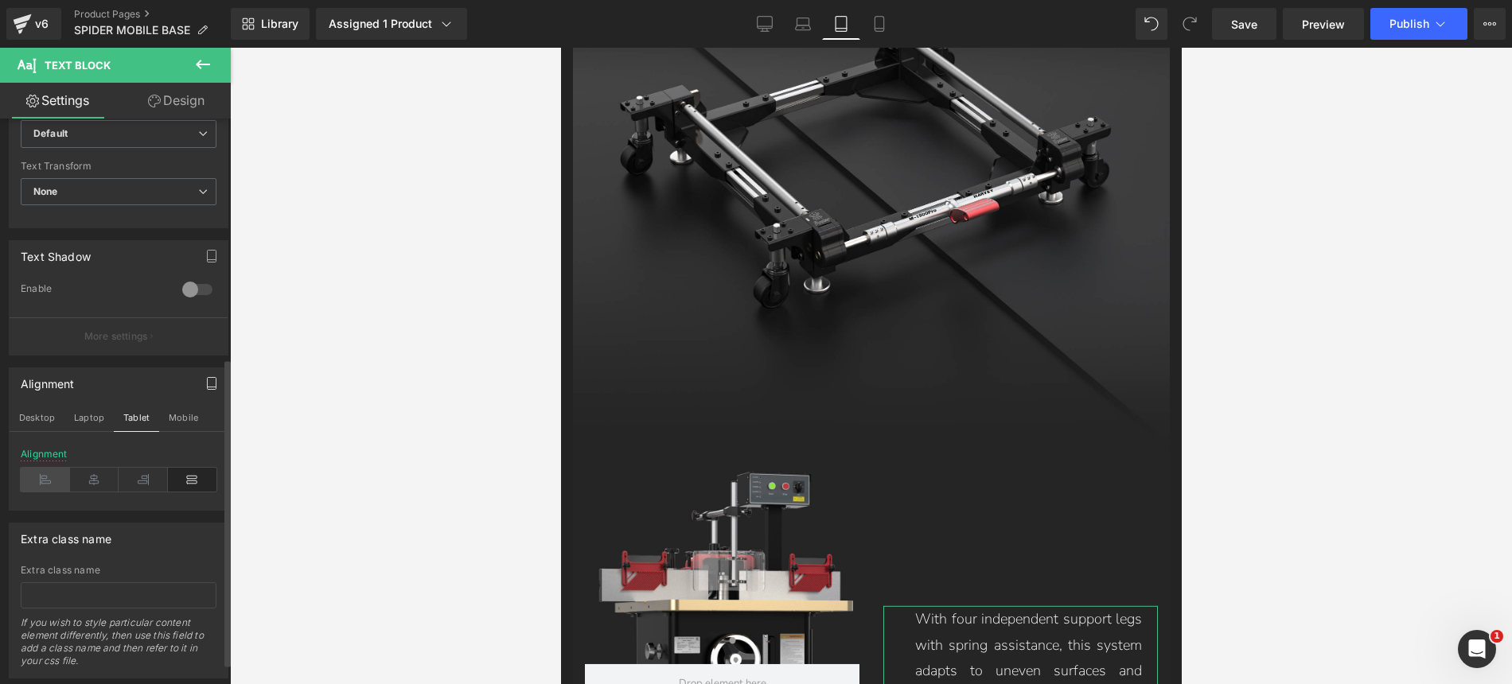
scroll to position [6113, 0]
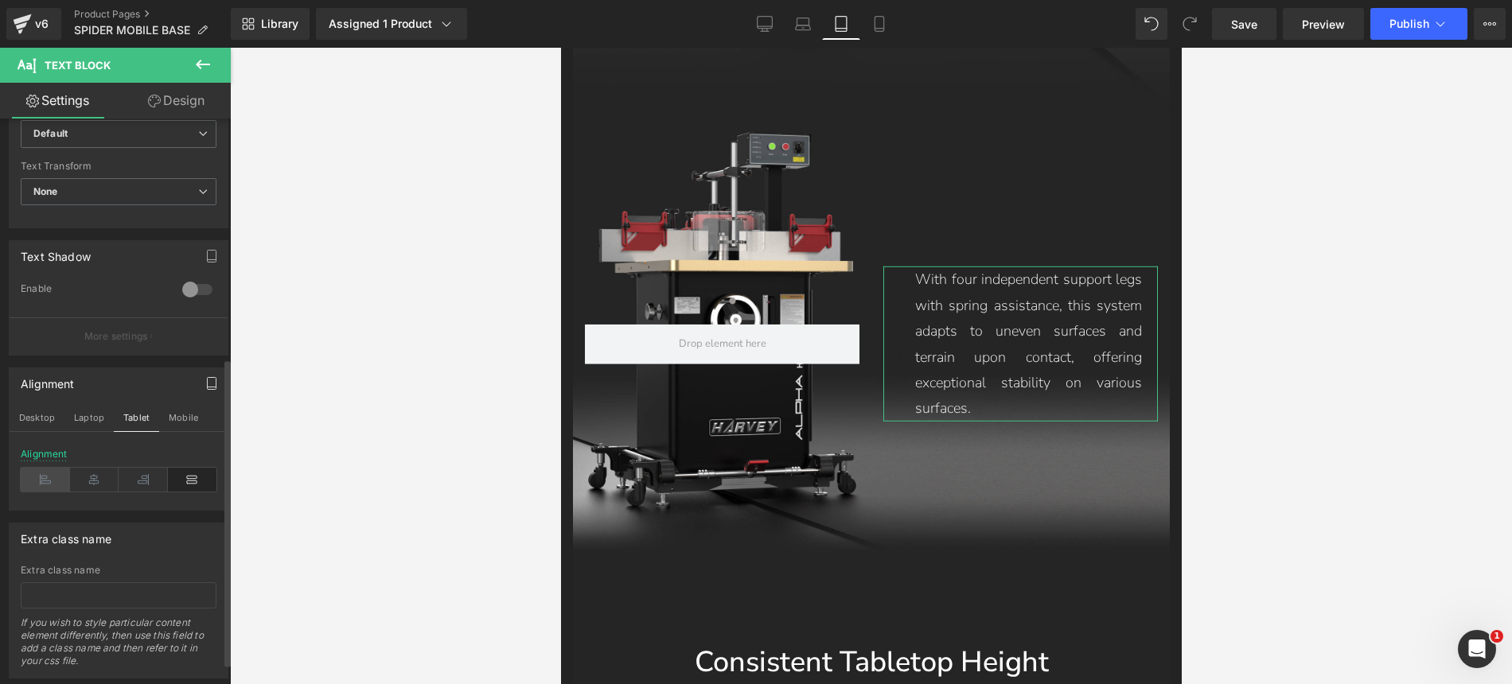
click at [49, 482] on icon at bounding box center [45, 480] width 49 height 24
click at [179, 426] on button "Mobile" at bounding box center [183, 417] width 49 height 27
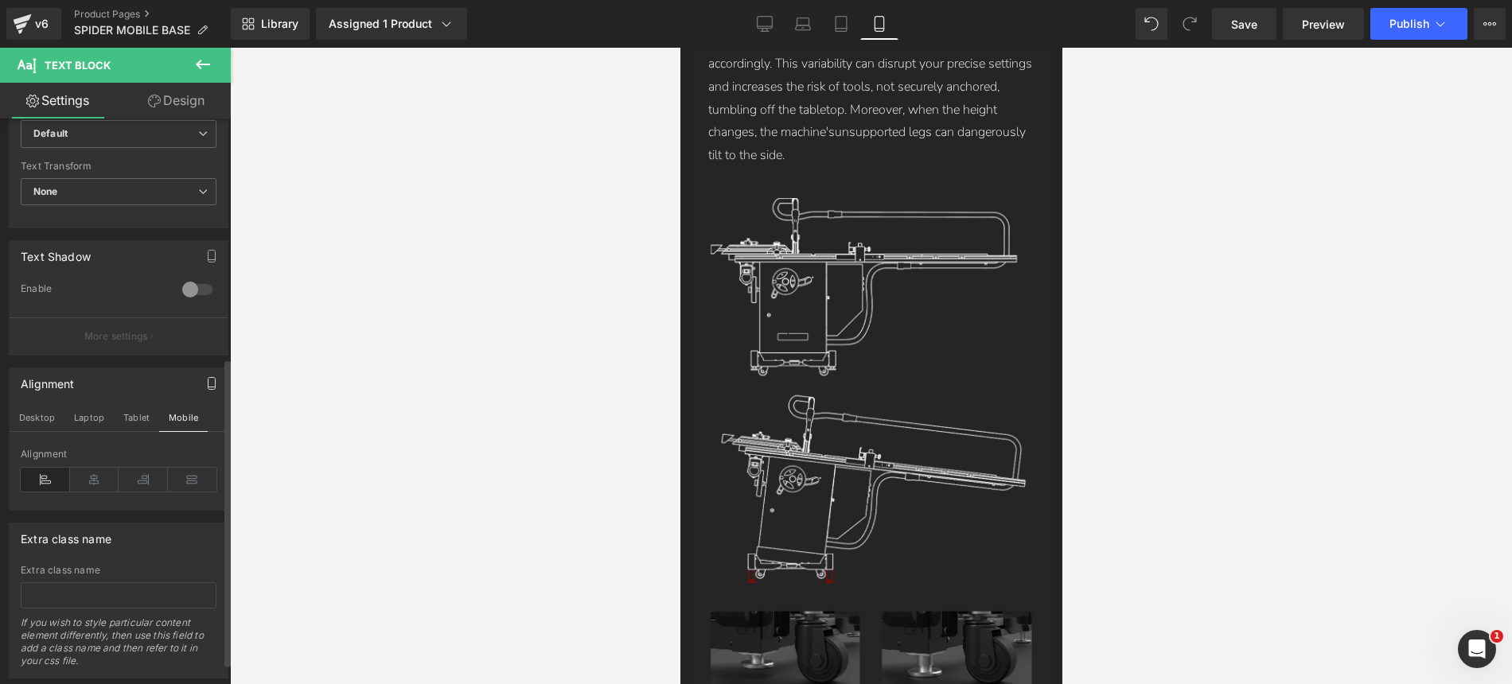
scroll to position [4143, 0]
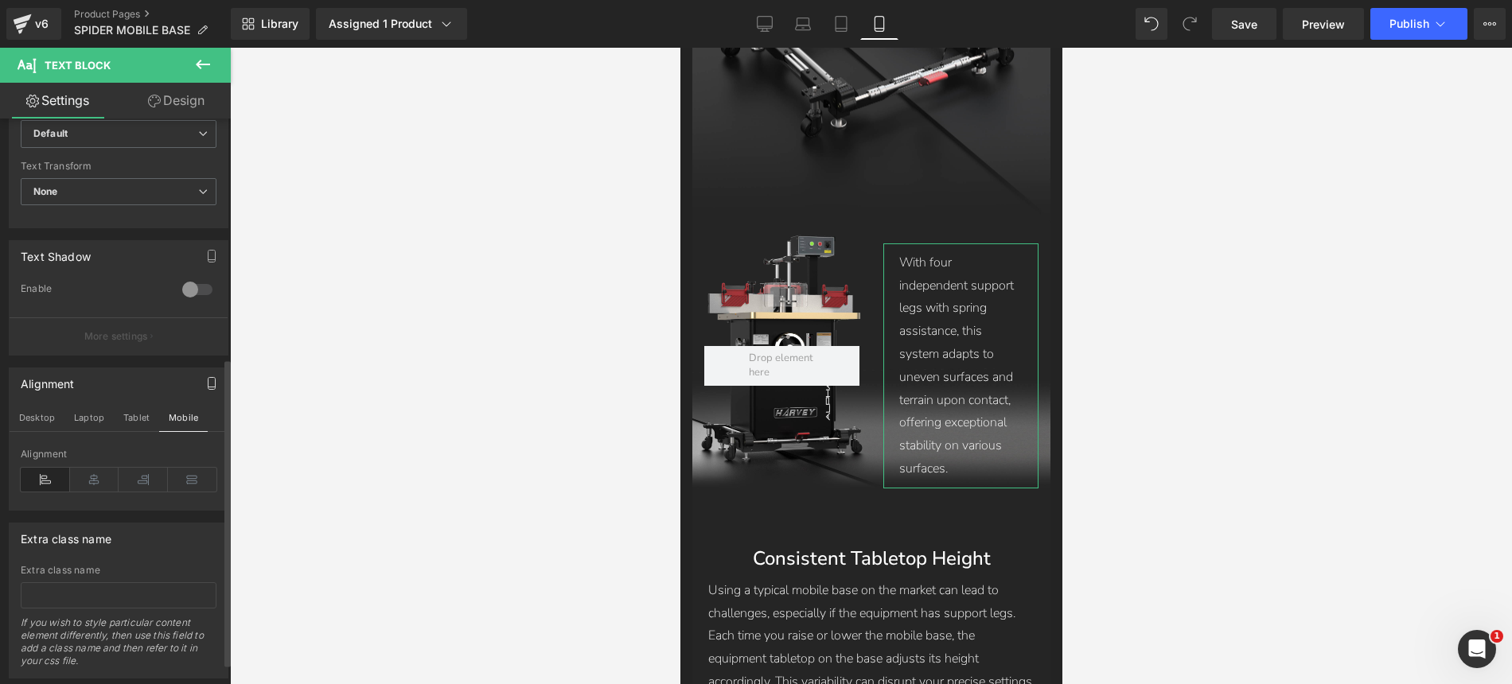
click at [48, 479] on icon at bounding box center [45, 480] width 49 height 24
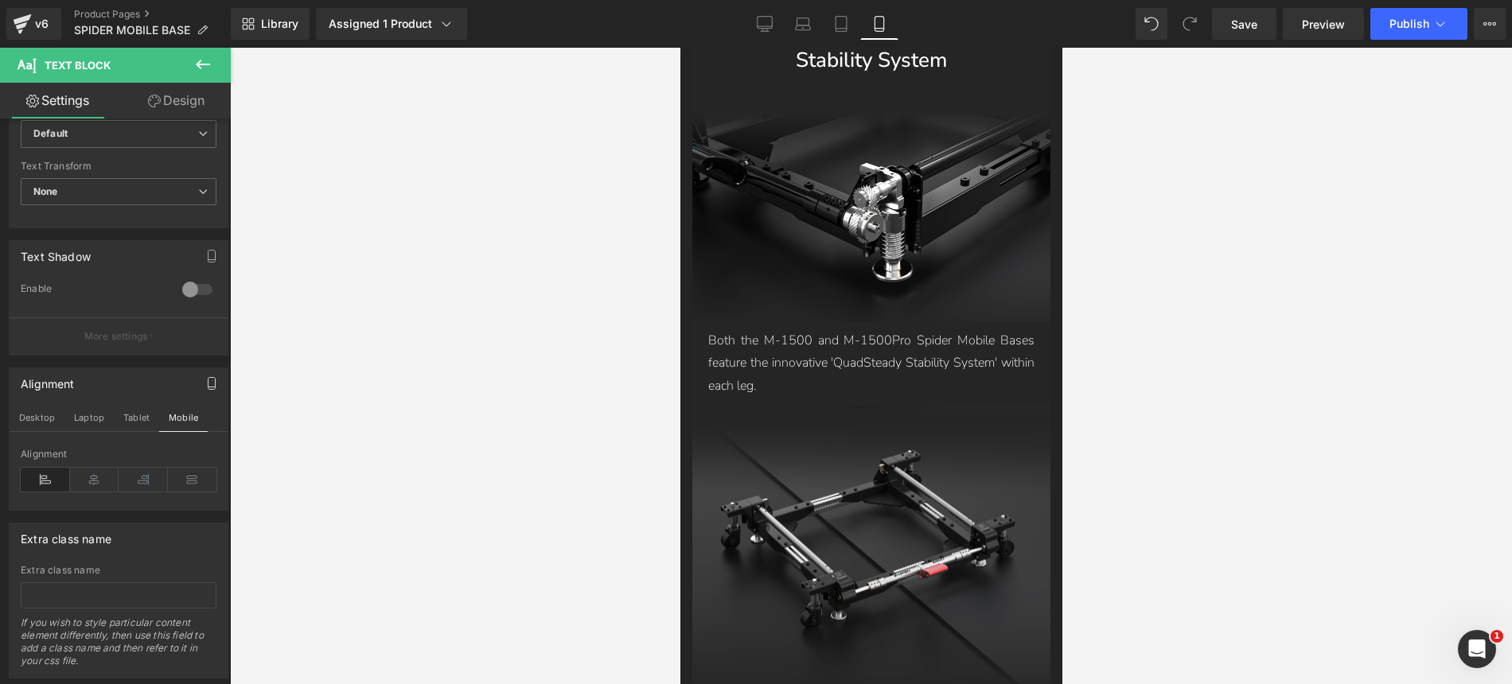
scroll to position [3592, 0]
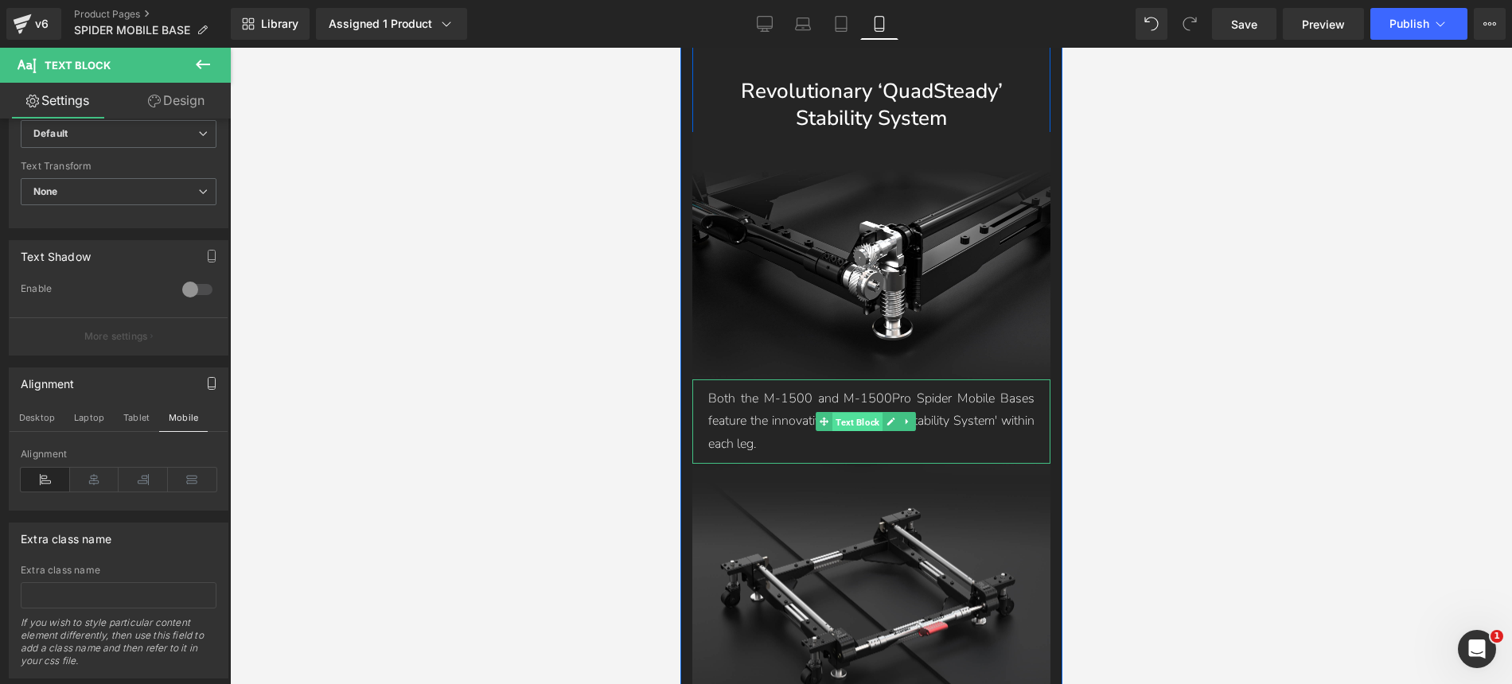
click at [843, 412] on span "Text Block" at bounding box center [857, 421] width 50 height 19
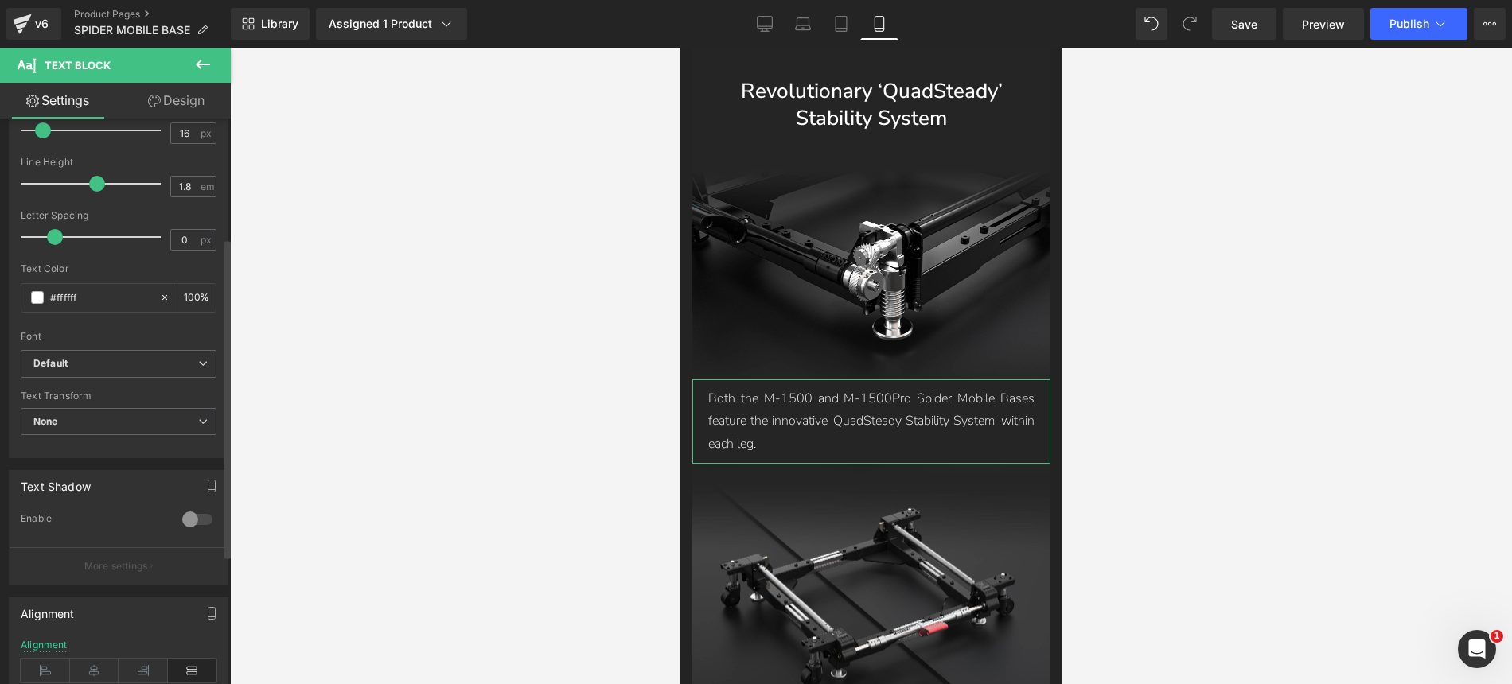
scroll to position [420, 0]
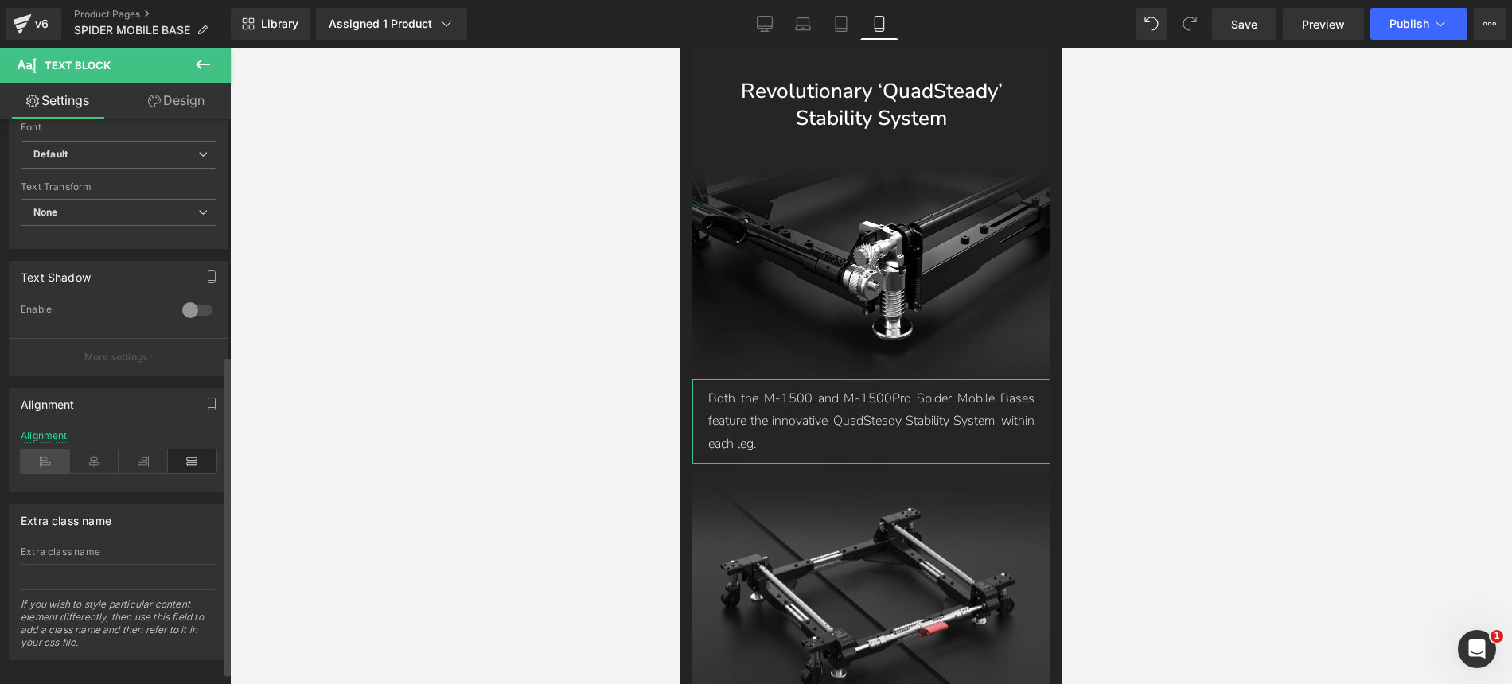
click at [44, 464] on icon at bounding box center [45, 462] width 49 height 24
click at [202, 411] on button "button" at bounding box center [211, 404] width 25 height 30
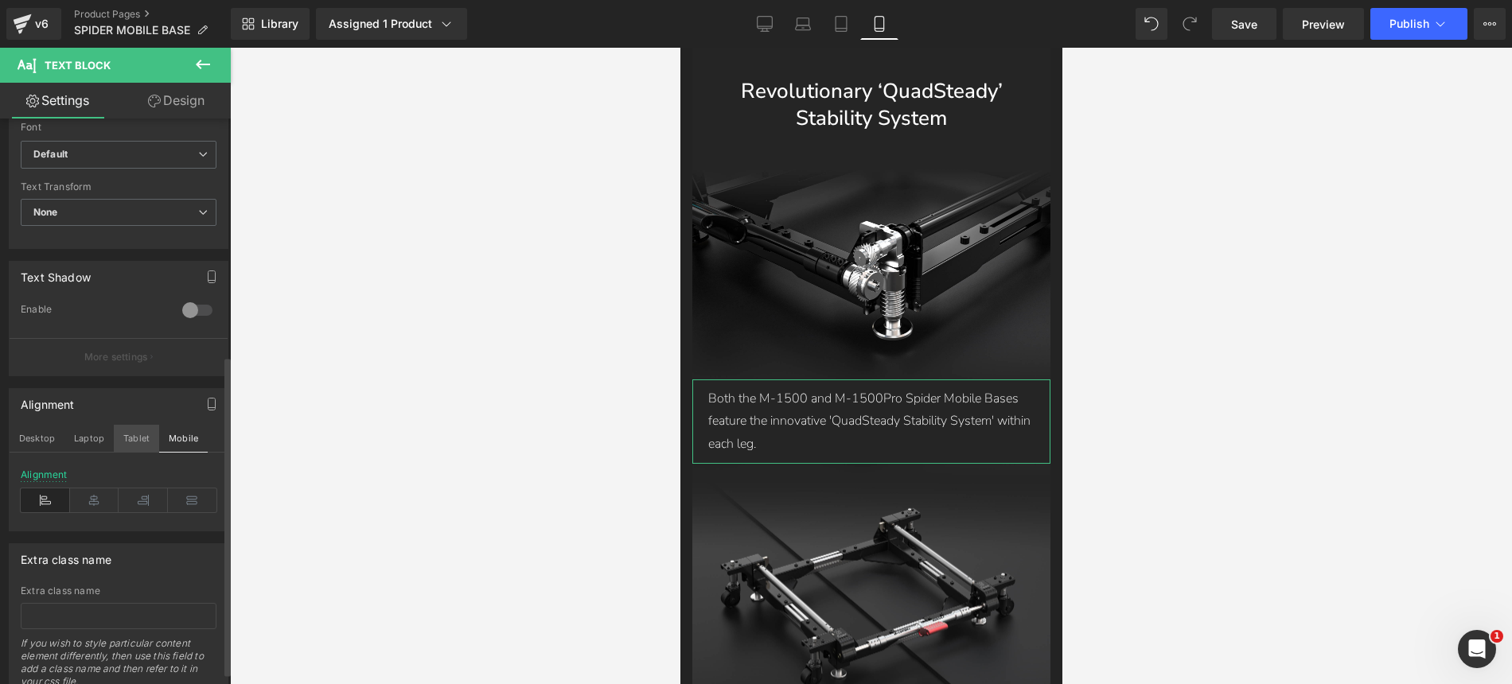
click at [129, 449] on button "Tablet" at bounding box center [136, 438] width 45 height 27
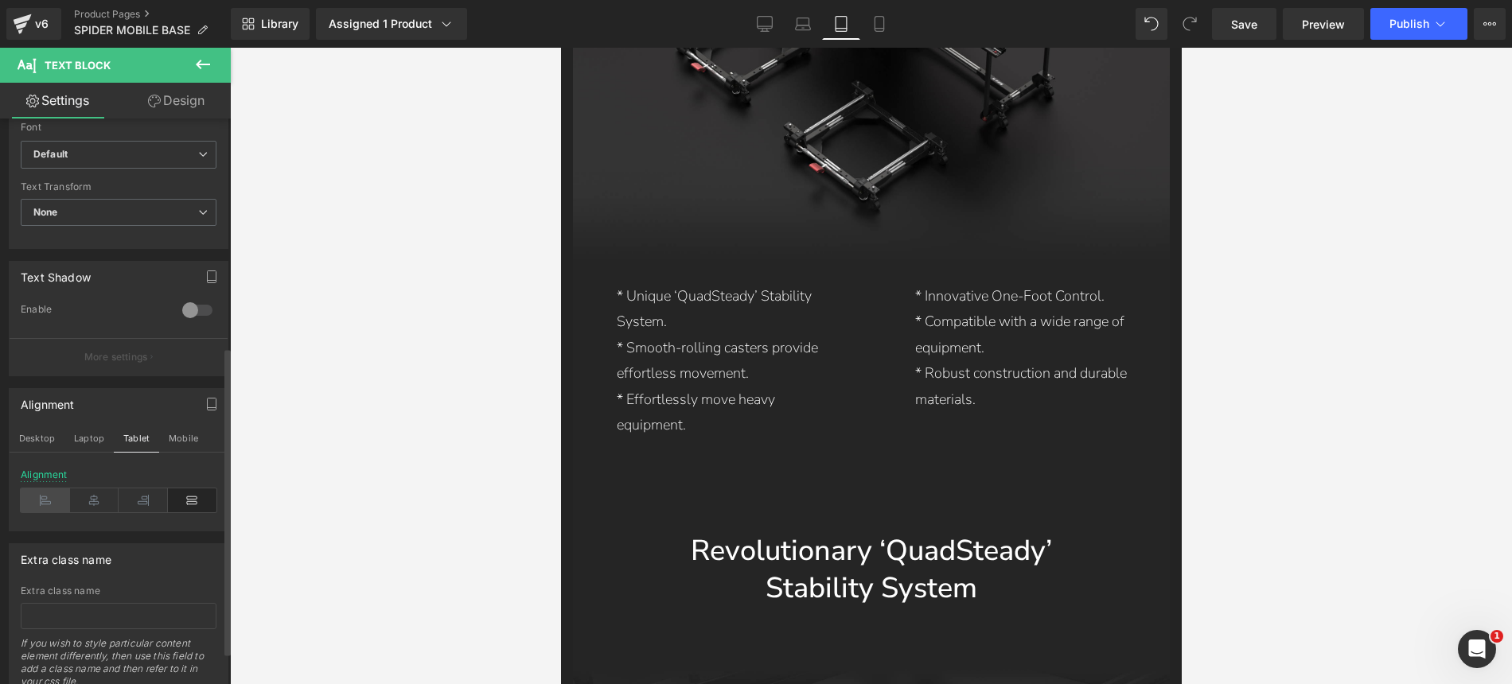
scroll to position [5253, 0]
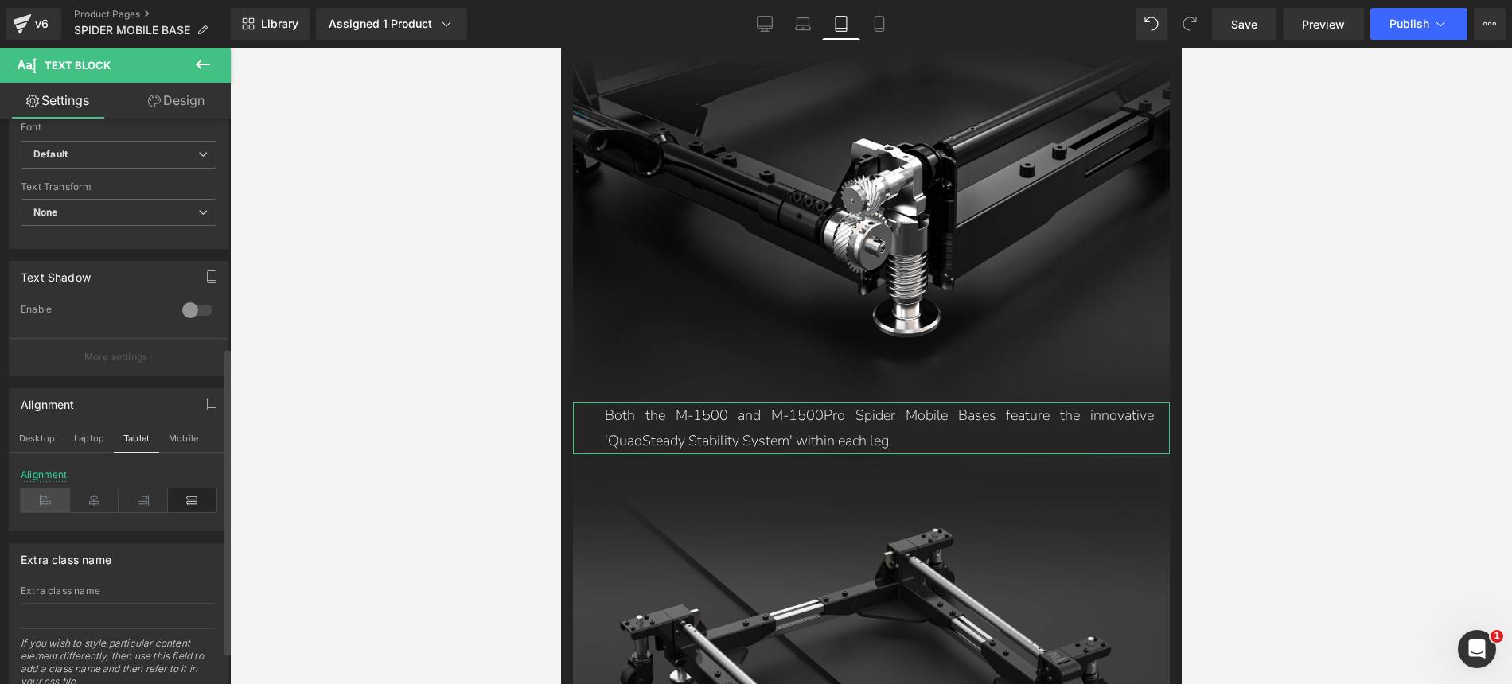
click at [50, 504] on icon at bounding box center [45, 501] width 49 height 24
click at [93, 435] on button "Laptop" at bounding box center [88, 438] width 49 height 27
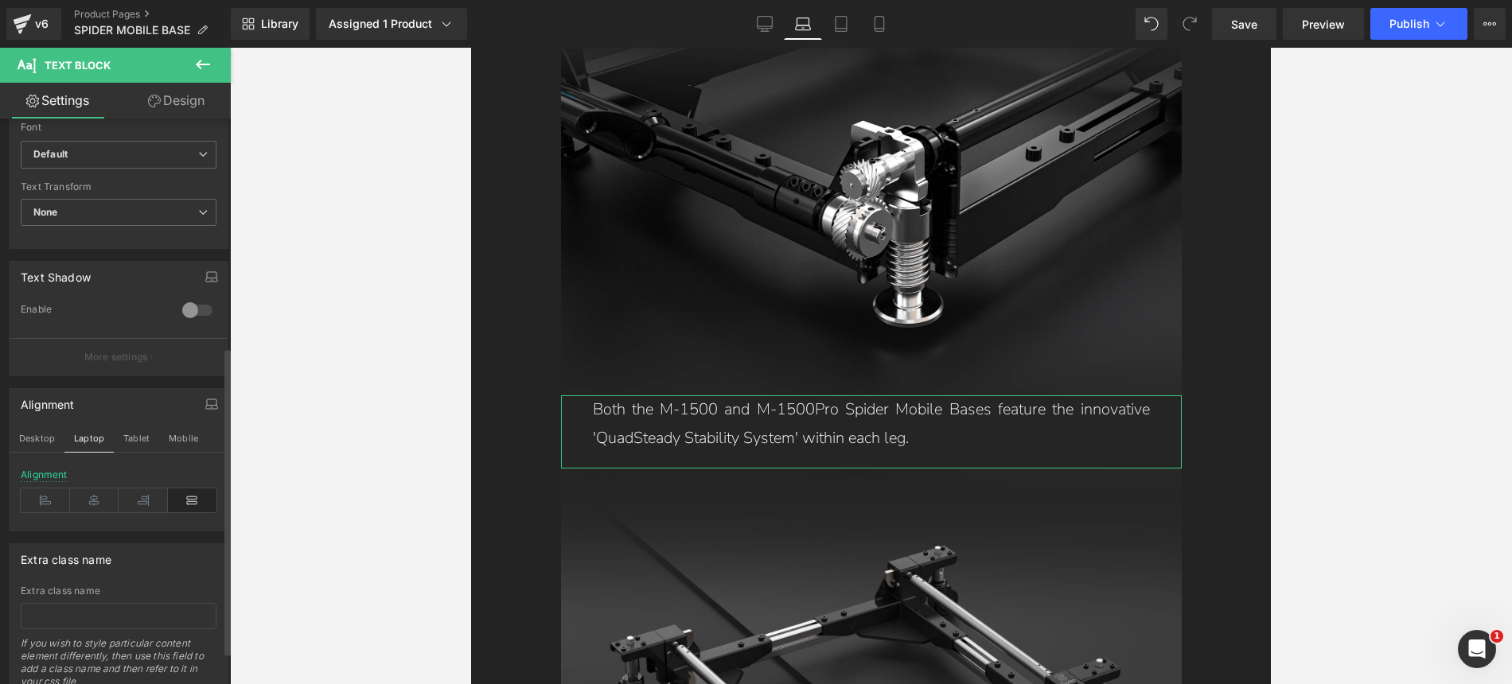
scroll to position [4700, 0]
click at [38, 503] on icon at bounding box center [45, 501] width 49 height 24
click at [53, 440] on button "Desktop" at bounding box center [37, 438] width 55 height 27
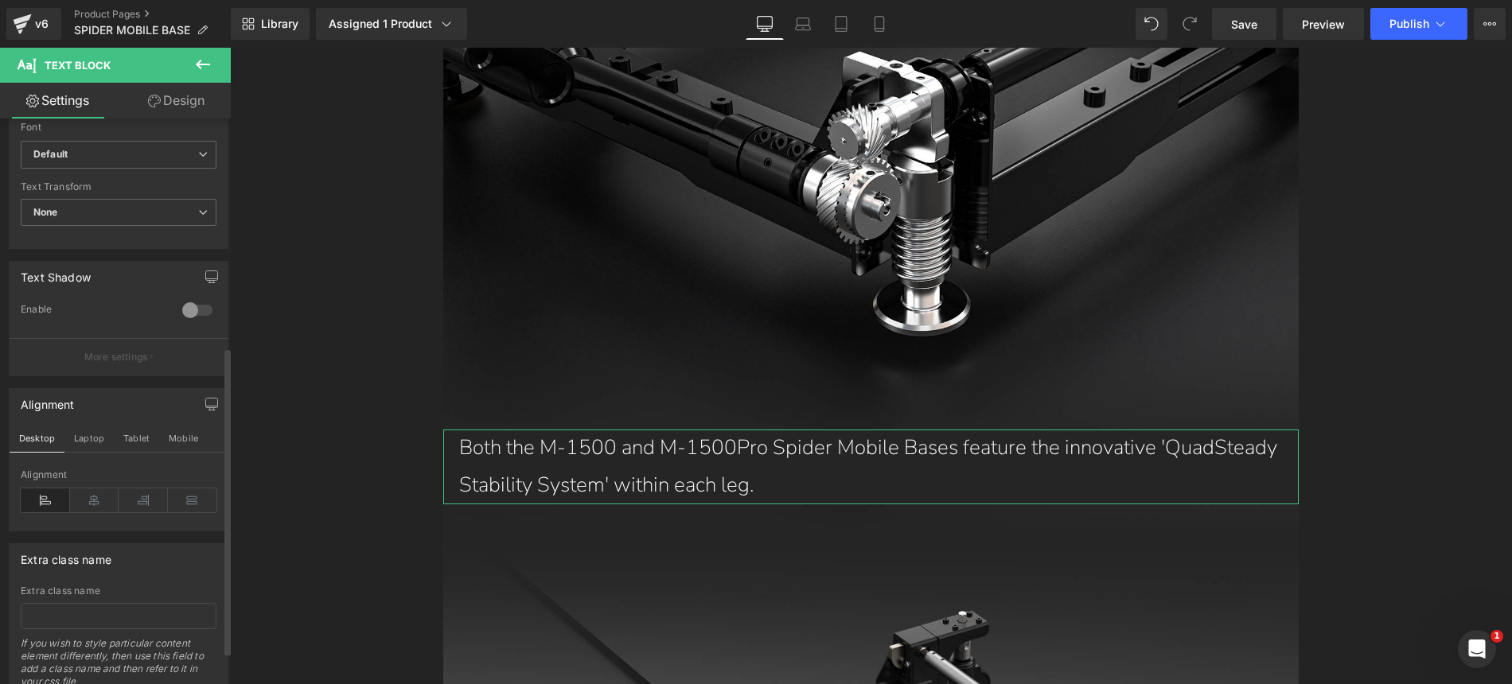
click at [45, 496] on icon at bounding box center [45, 501] width 49 height 24
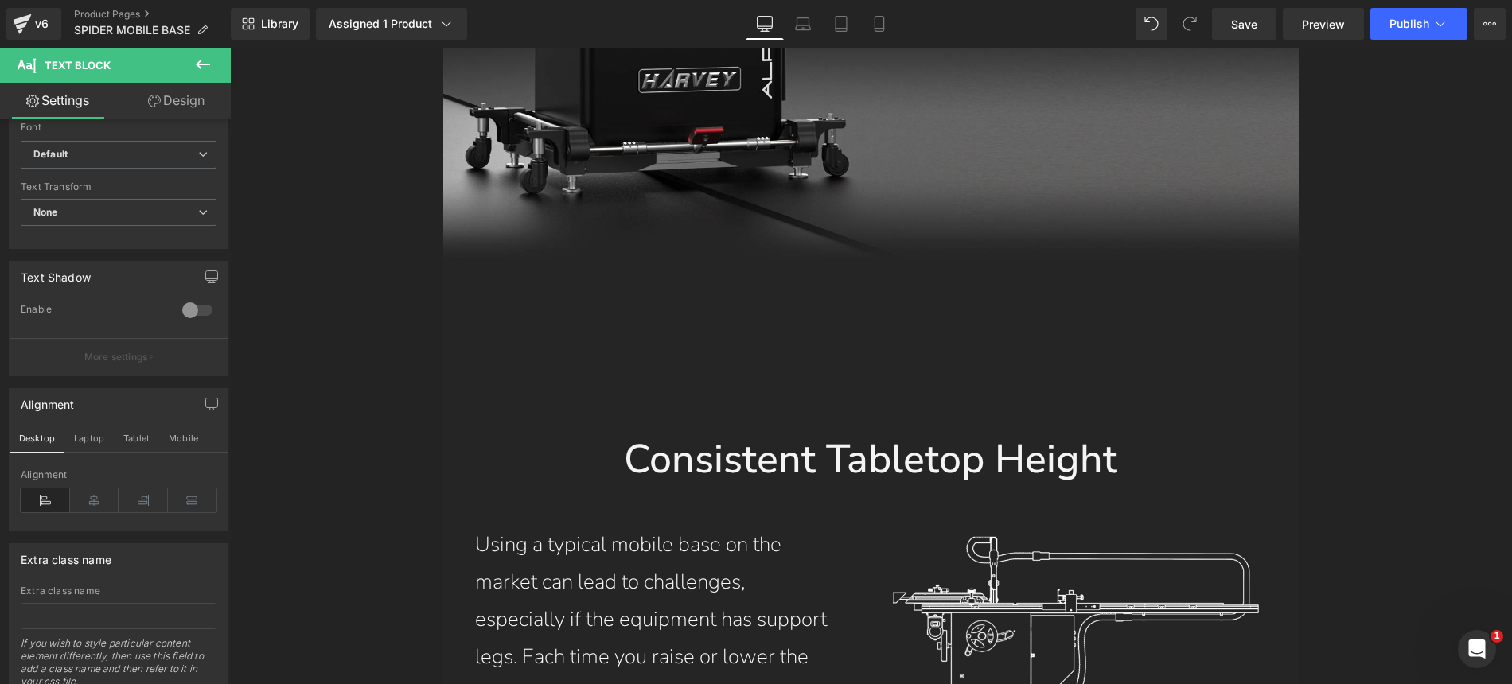
scroll to position [6917, 0]
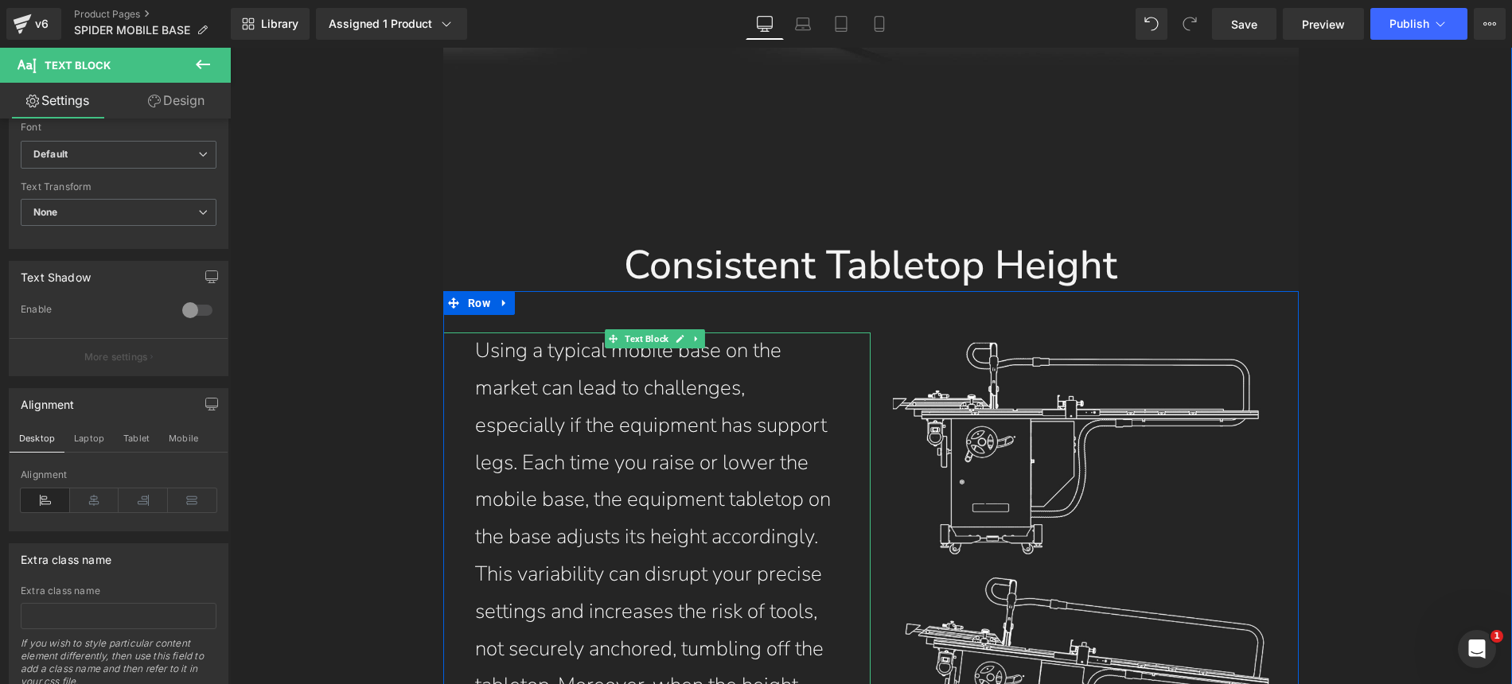
click at [673, 333] on p "Using a typical mobile base on the market can lead to challenges, especially if…" at bounding box center [657, 556] width 364 height 447
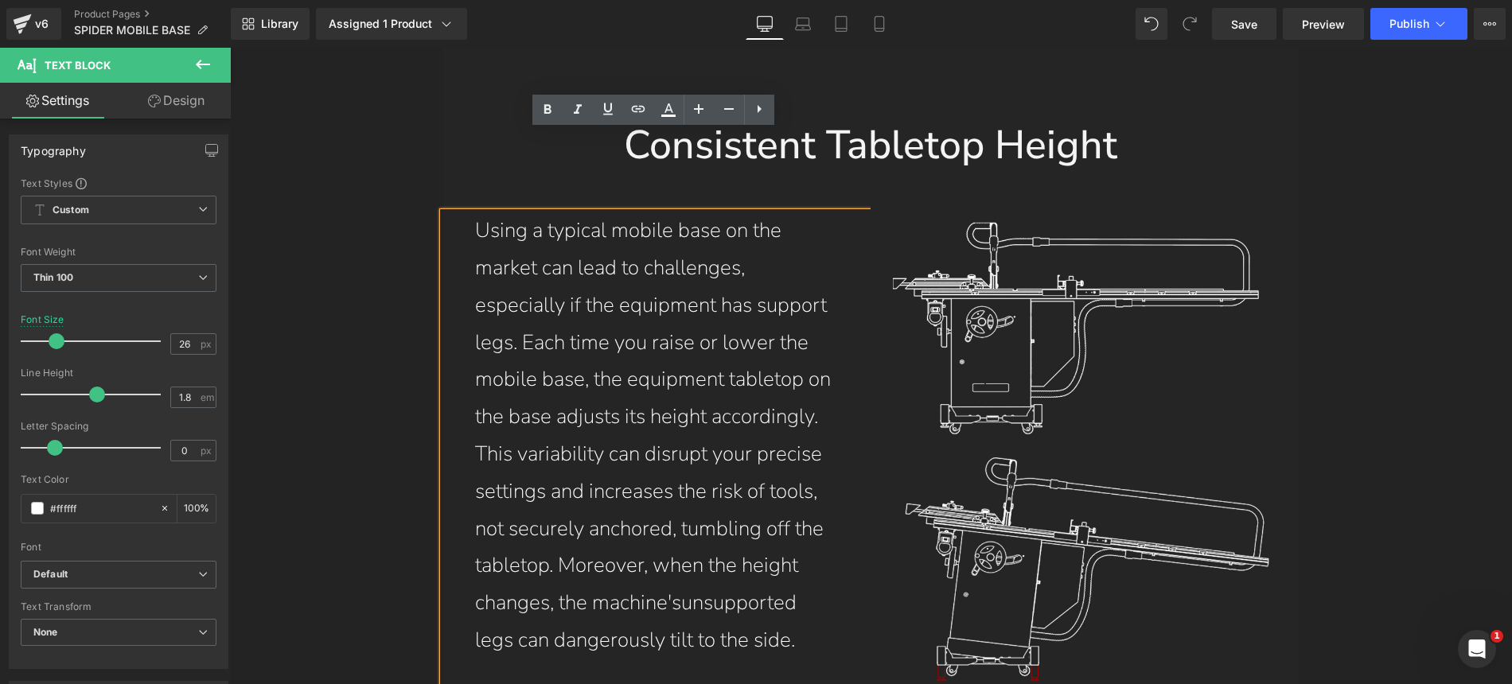
scroll to position [7065, 0]
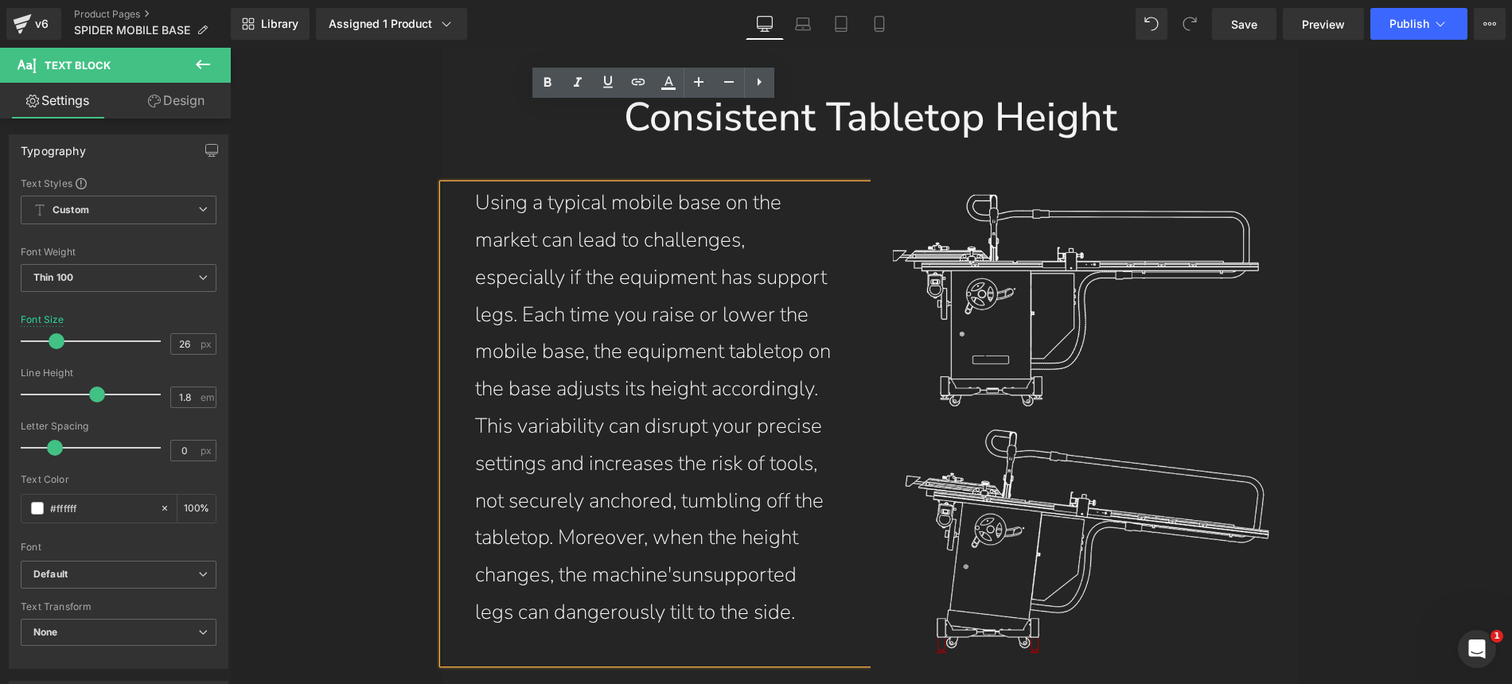
click at [697, 499] on p "Using a typical mobile base on the market can lead to challenges, especially if…" at bounding box center [657, 408] width 364 height 447
click at [680, 501] on p "Using a typical mobile base on the market can lead to challenges, especially if…" at bounding box center [657, 408] width 364 height 447
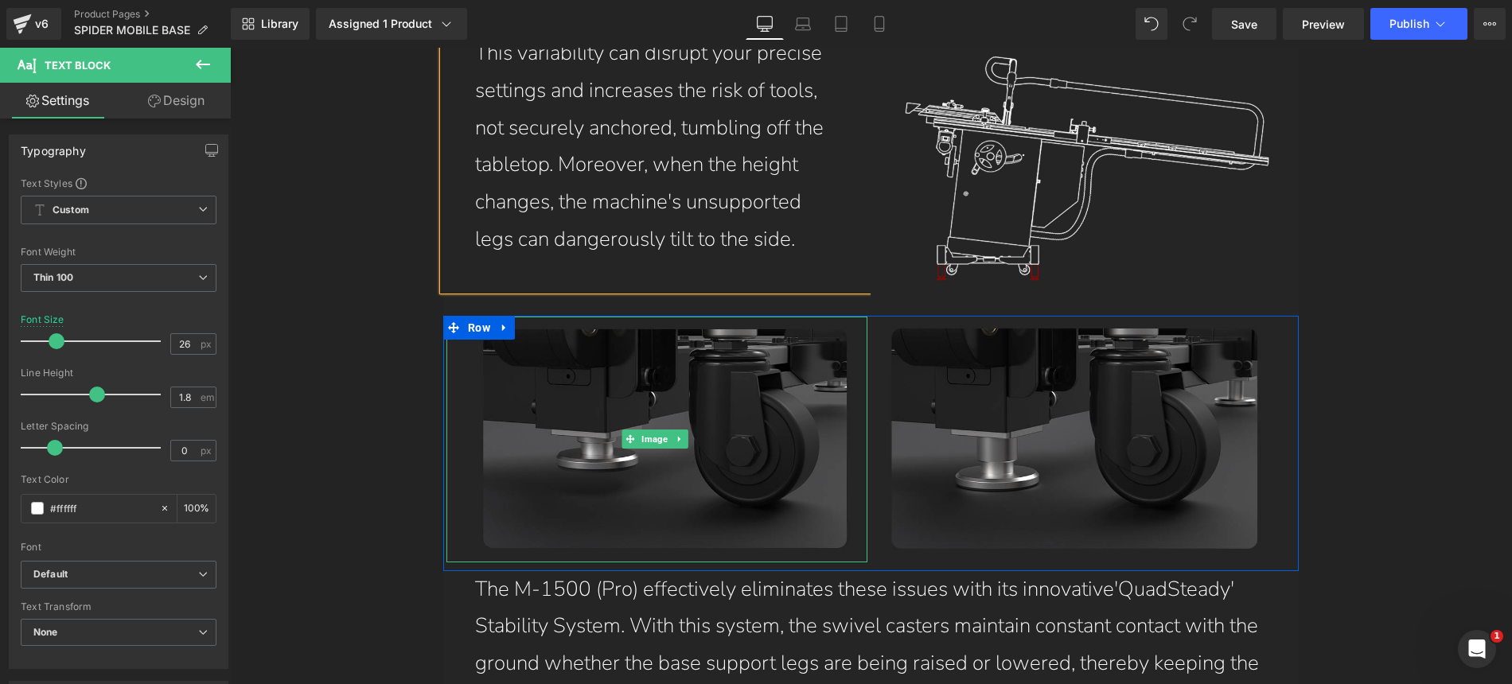
scroll to position [7607, 0]
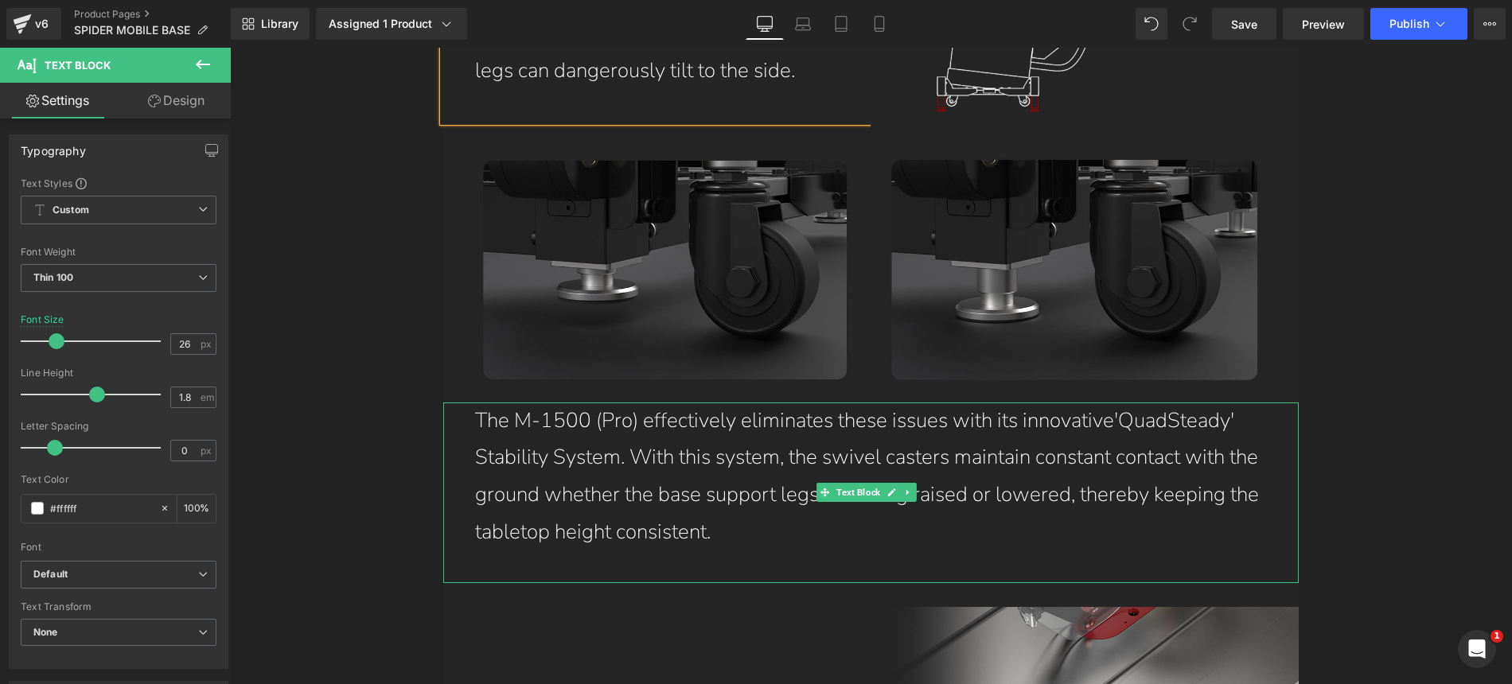
click at [698, 403] on p "The M-1500 (Pro) effectively eliminates these issues with its innovative'QuadSt…" at bounding box center [871, 477] width 792 height 149
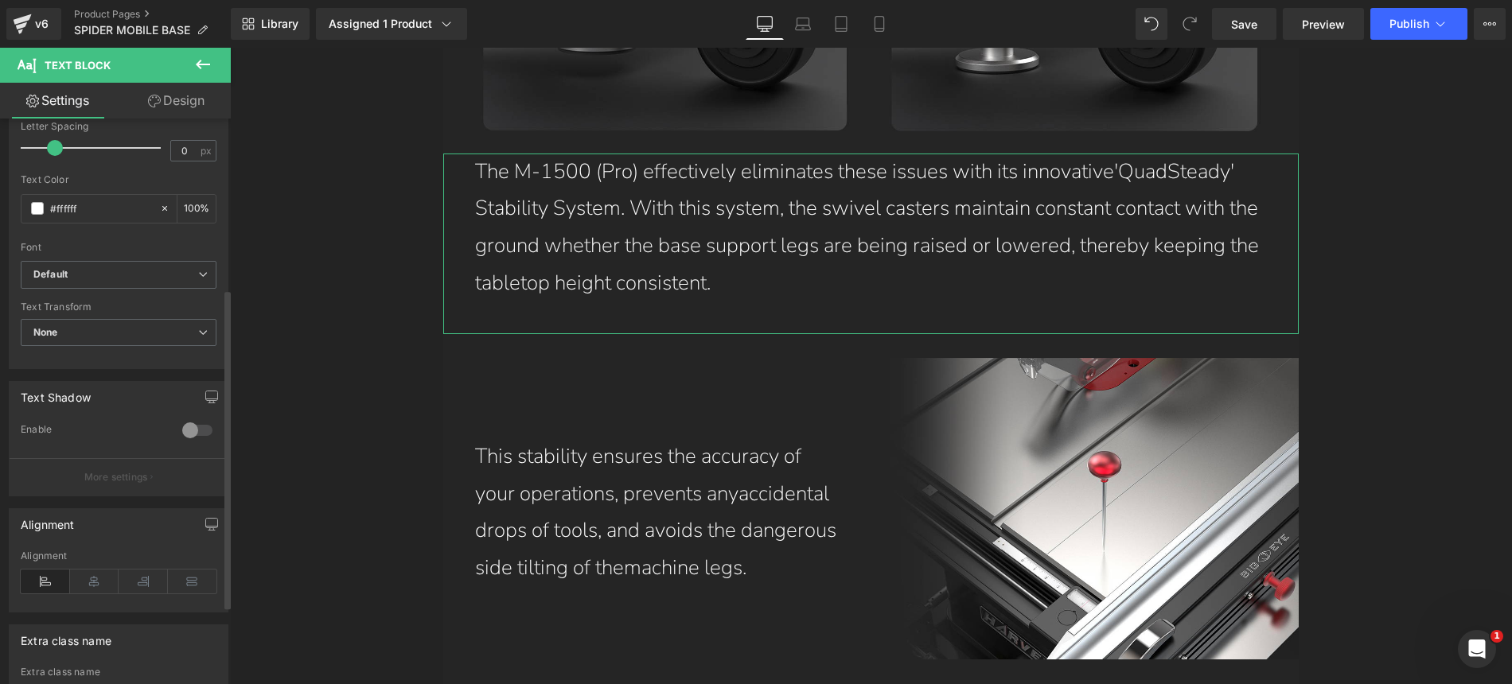
scroll to position [302, 0]
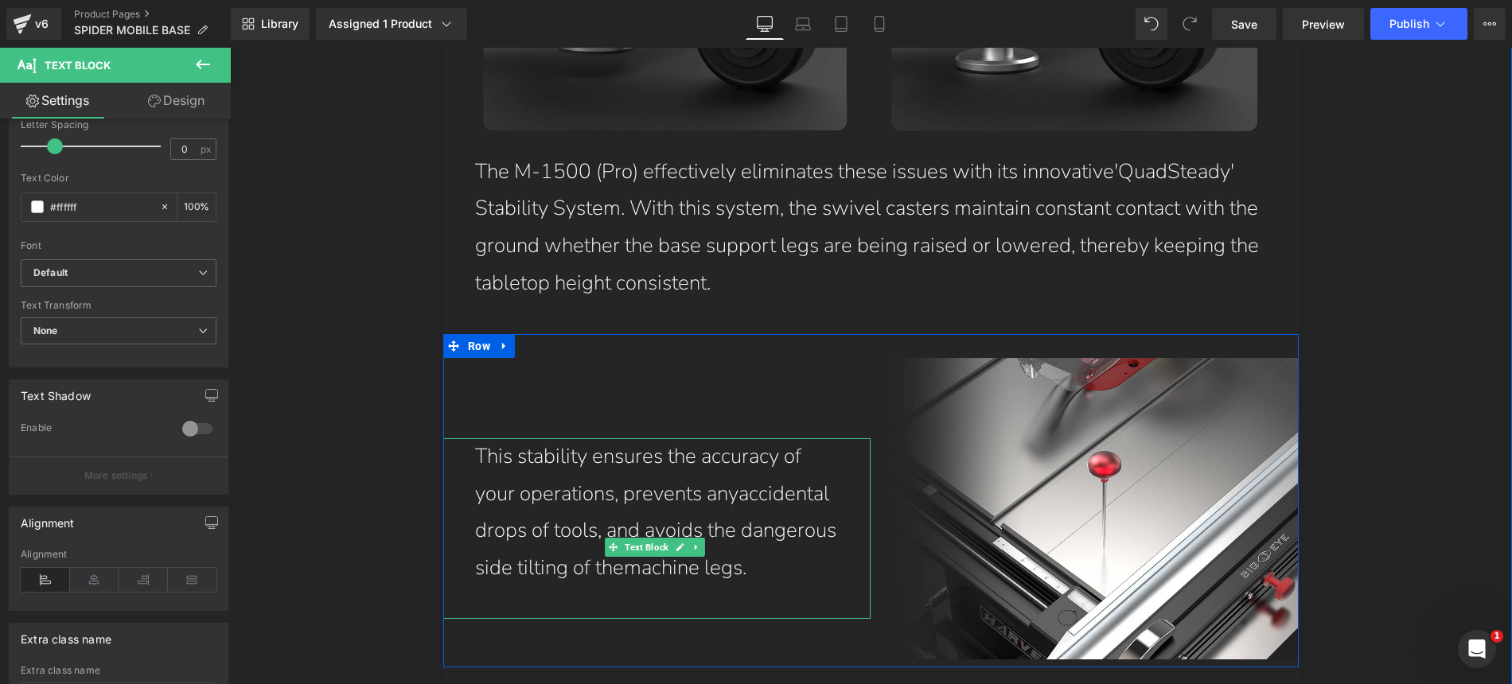
click at [575, 438] on p "This stability ensures the accuracy of your operations, prevents anyaccidental …" at bounding box center [657, 512] width 364 height 149
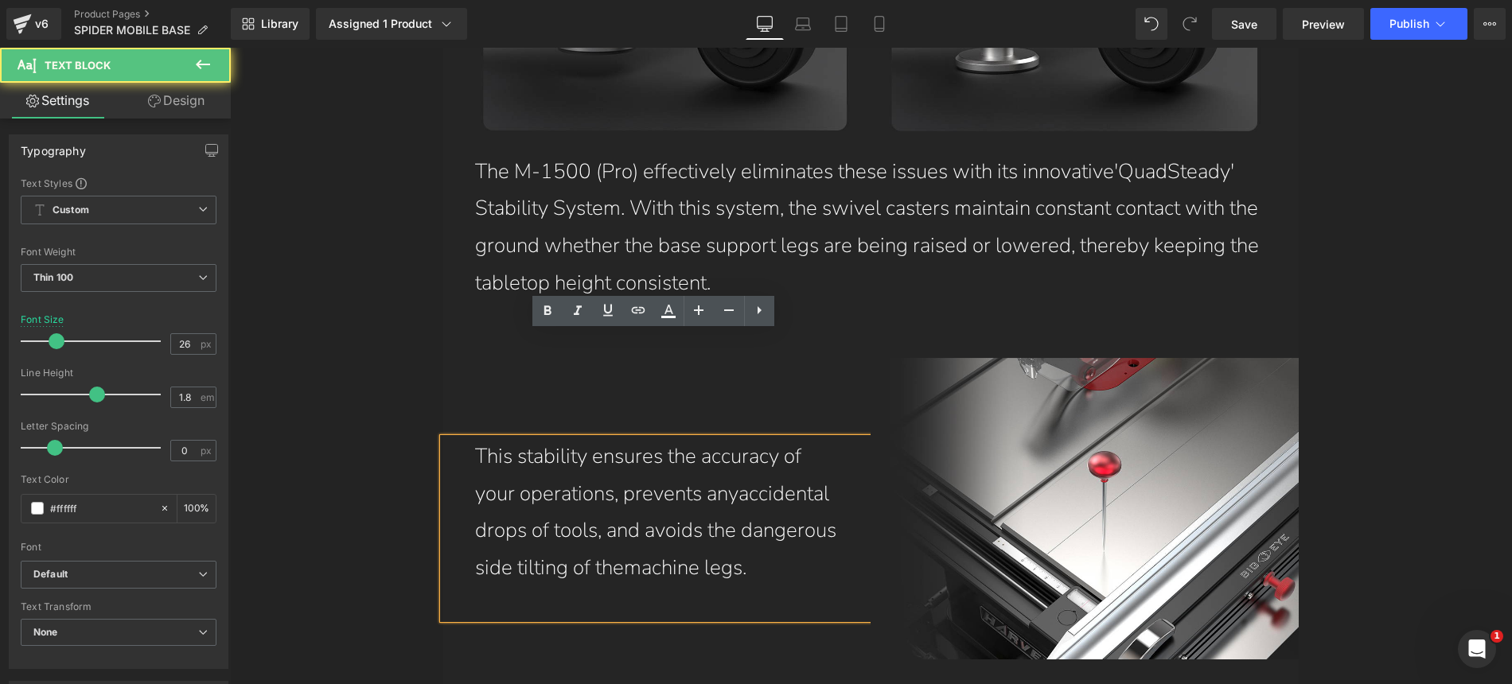
click at [578, 438] on p "This stability ensures the accuracy of your operations, prevents anyaccidental …" at bounding box center [657, 512] width 364 height 149
click at [738, 438] on p "This stability ensures the accuracy of your operations, prevents anyaccidental …" at bounding box center [657, 512] width 364 height 149
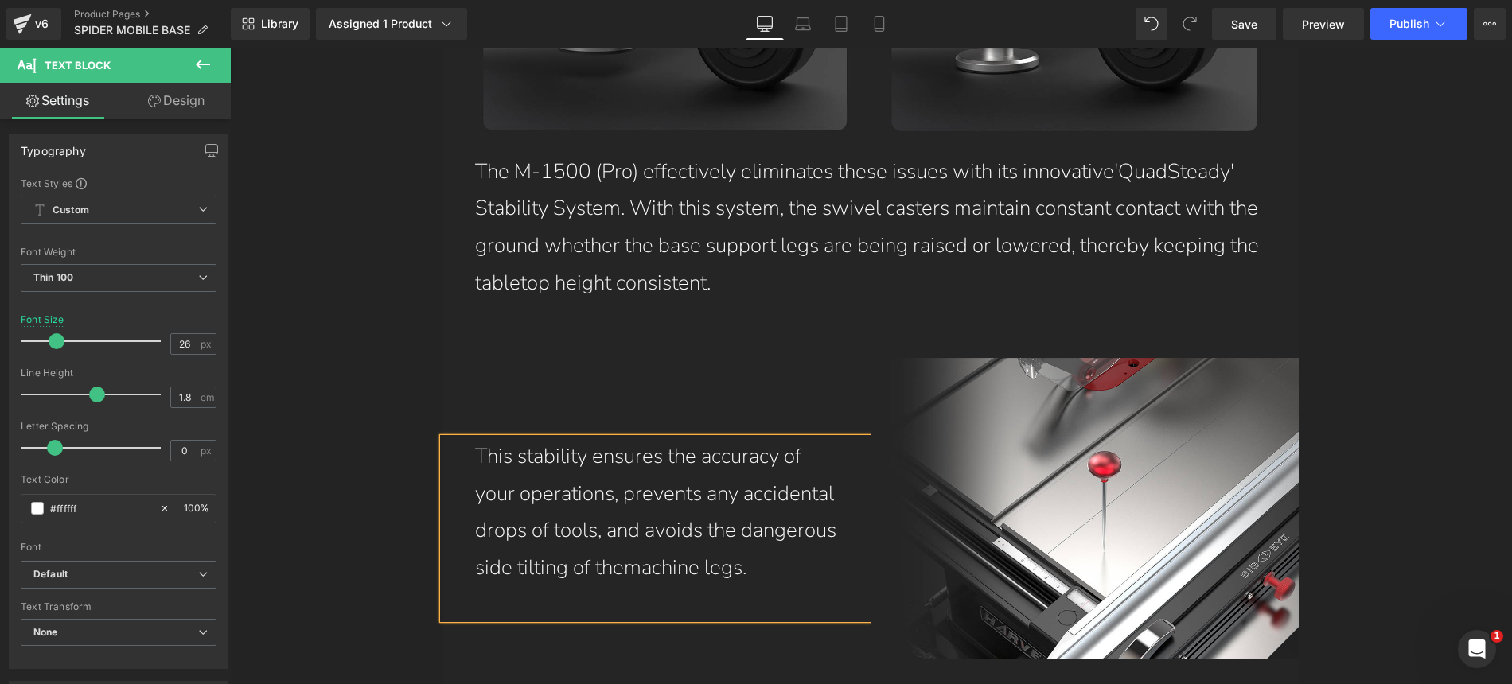
click at [723, 467] on p "This stability ensures the accuracy of your operations, prevents any accidental…" at bounding box center [657, 512] width 364 height 149
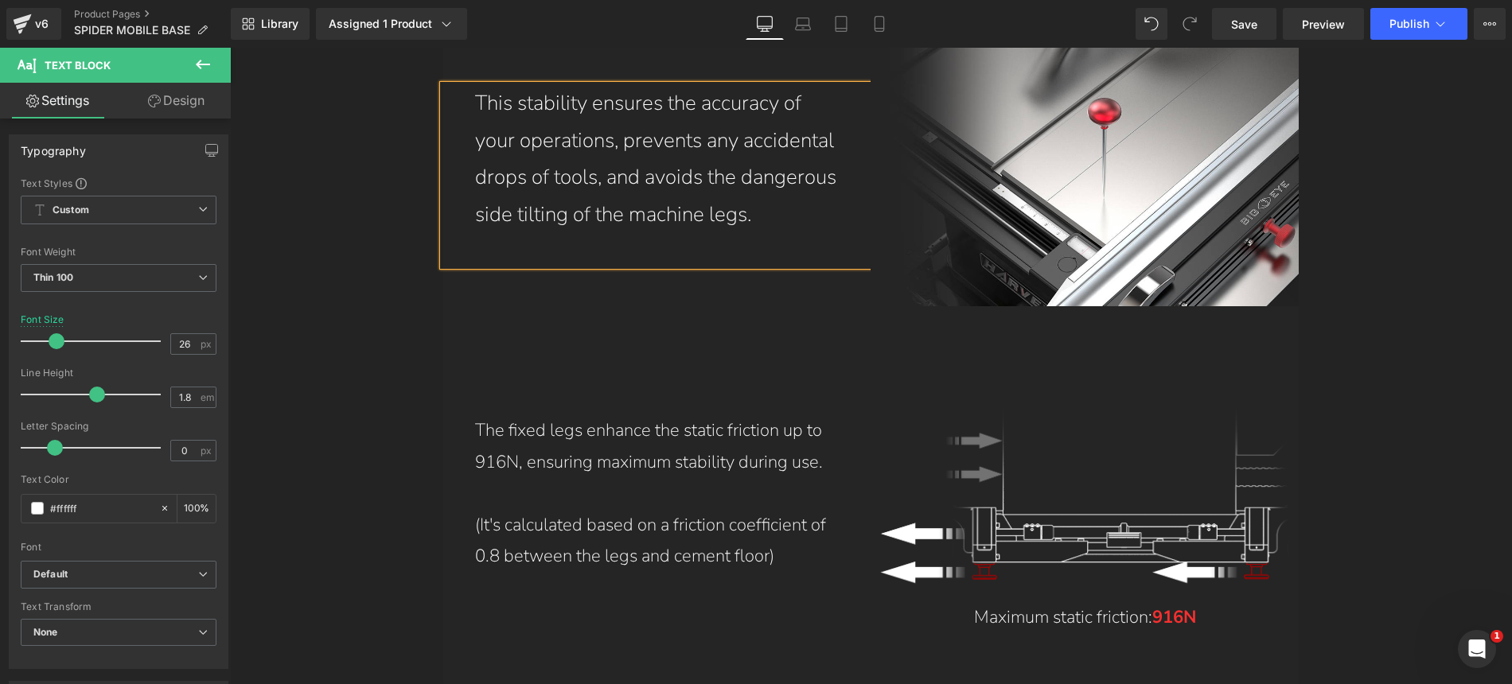
scroll to position [8269, 0]
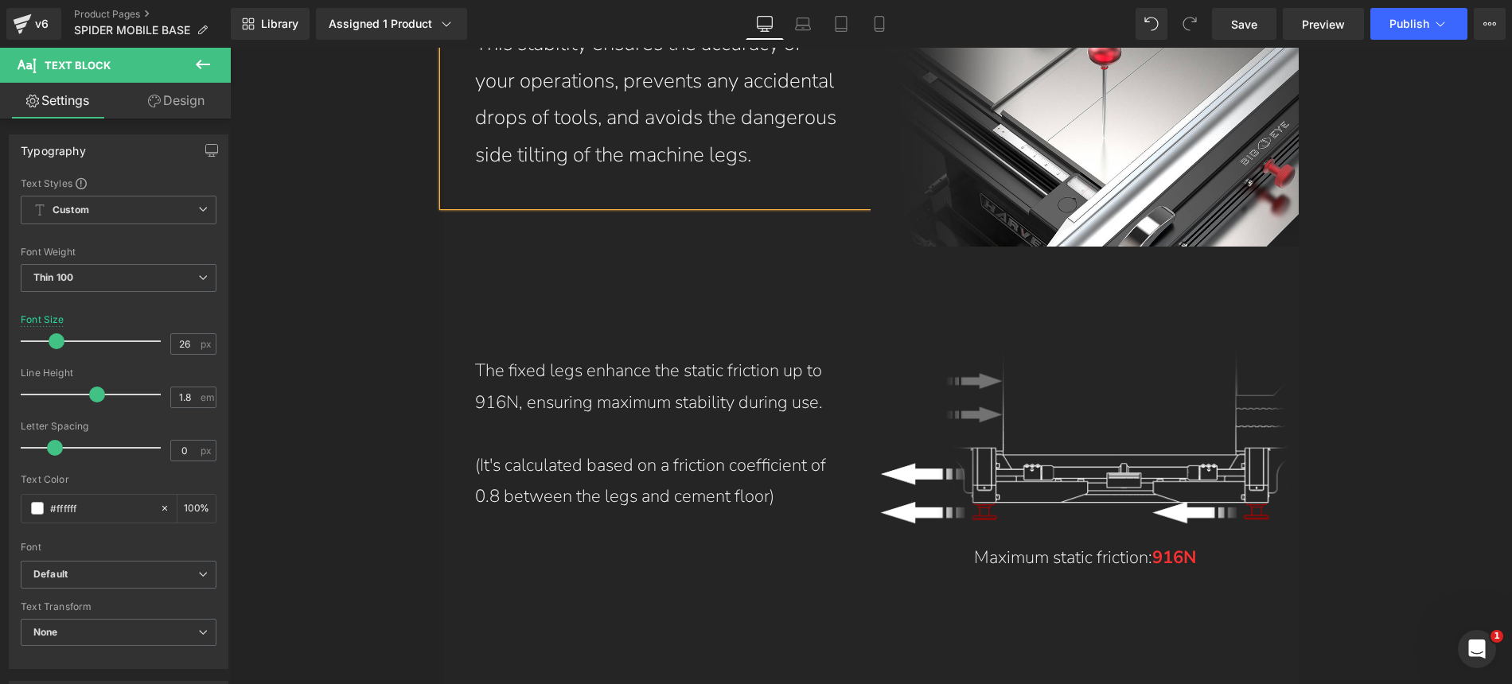
click at [678, 356] on p "The fixed legs enhance the static friction up to 916N, ensuring maximum stabili…" at bounding box center [657, 387] width 364 height 63
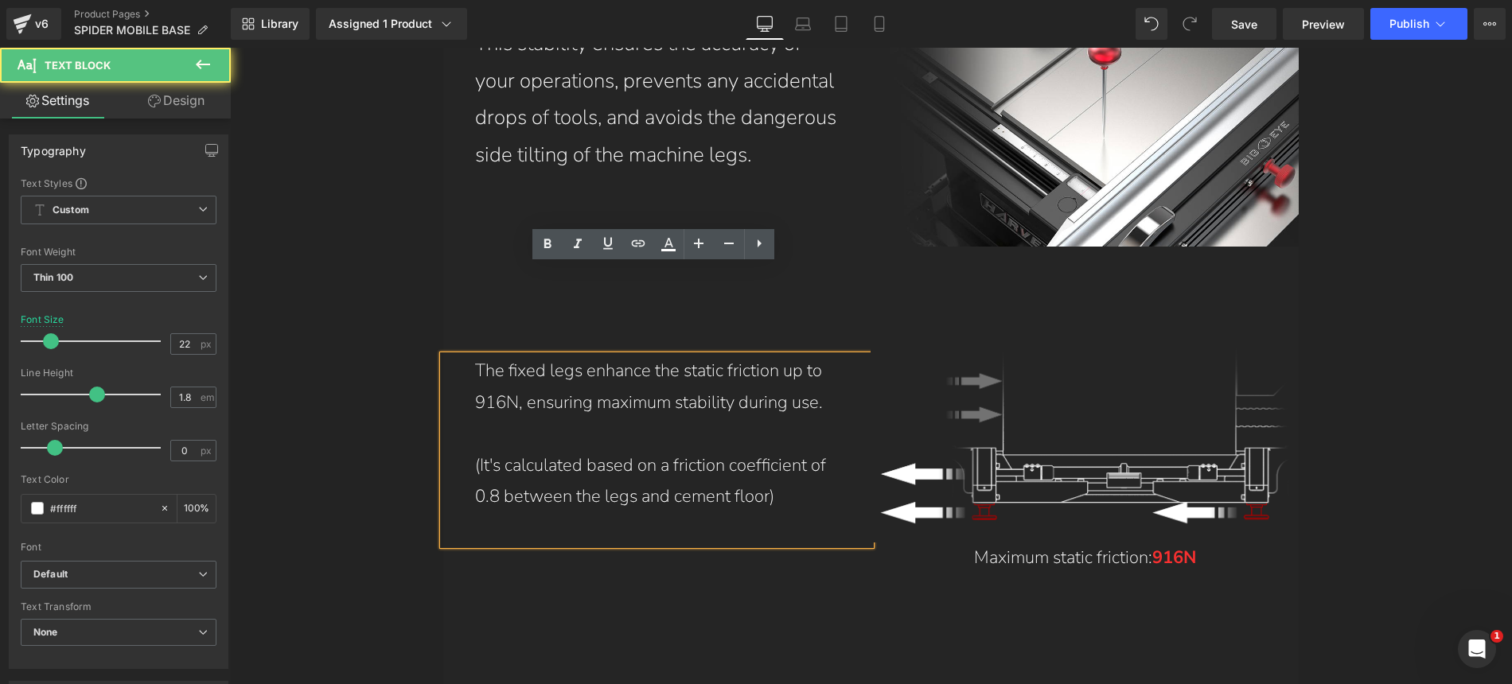
click at [675, 356] on p "The fixed legs enhance the static friction up to 916N, ensuring maximum stabili…" at bounding box center [657, 387] width 364 height 63
click at [688, 450] on p "(It's calculated based on a friction coefficient of 0.8 between the legs and ce…" at bounding box center [657, 481] width 364 height 63
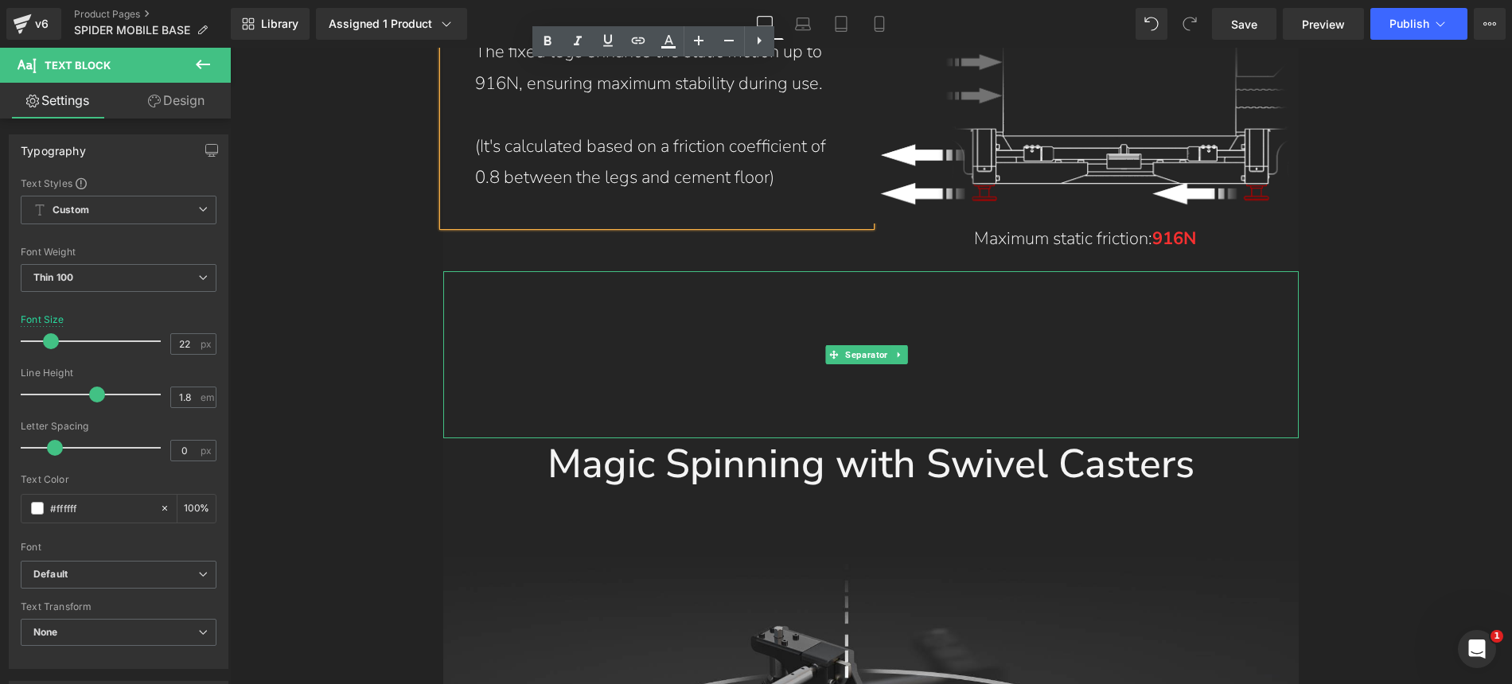
scroll to position [8668, 0]
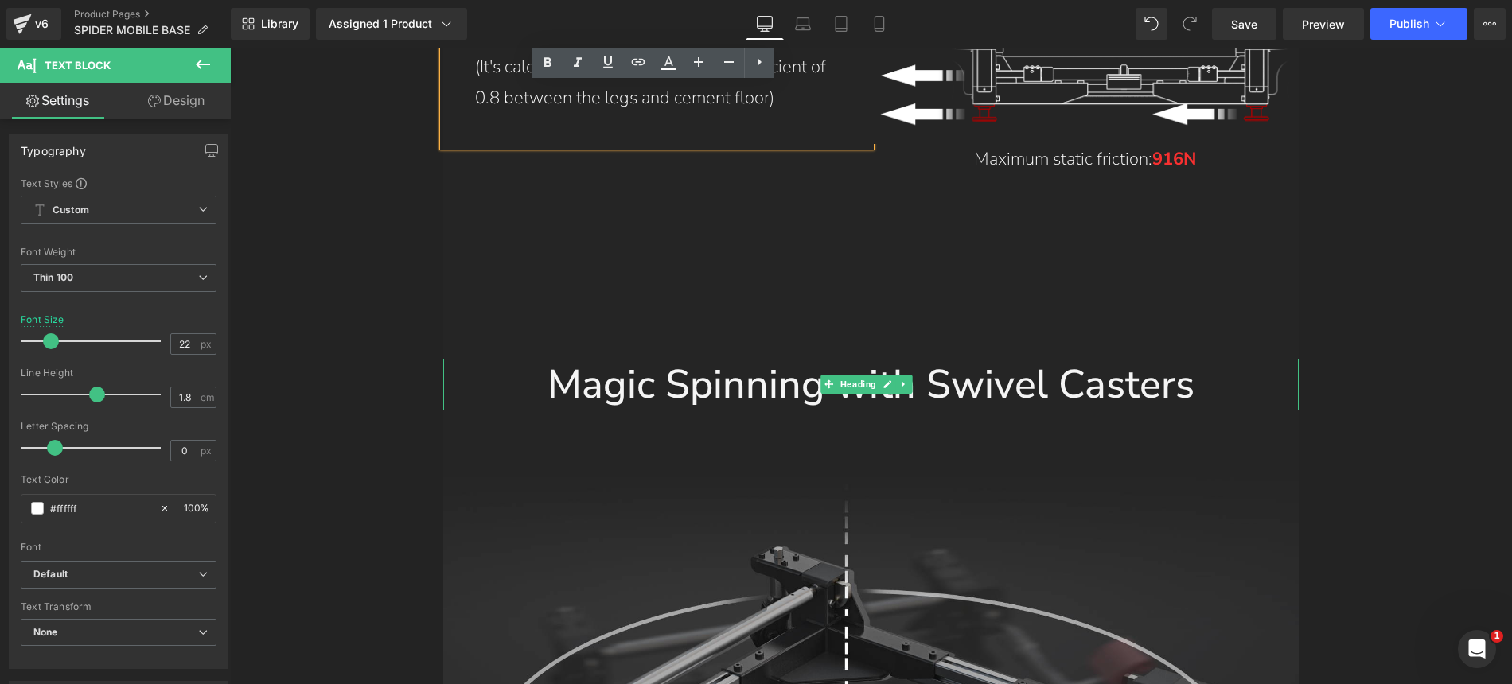
click at [891, 380] on icon at bounding box center [887, 385] width 9 height 10
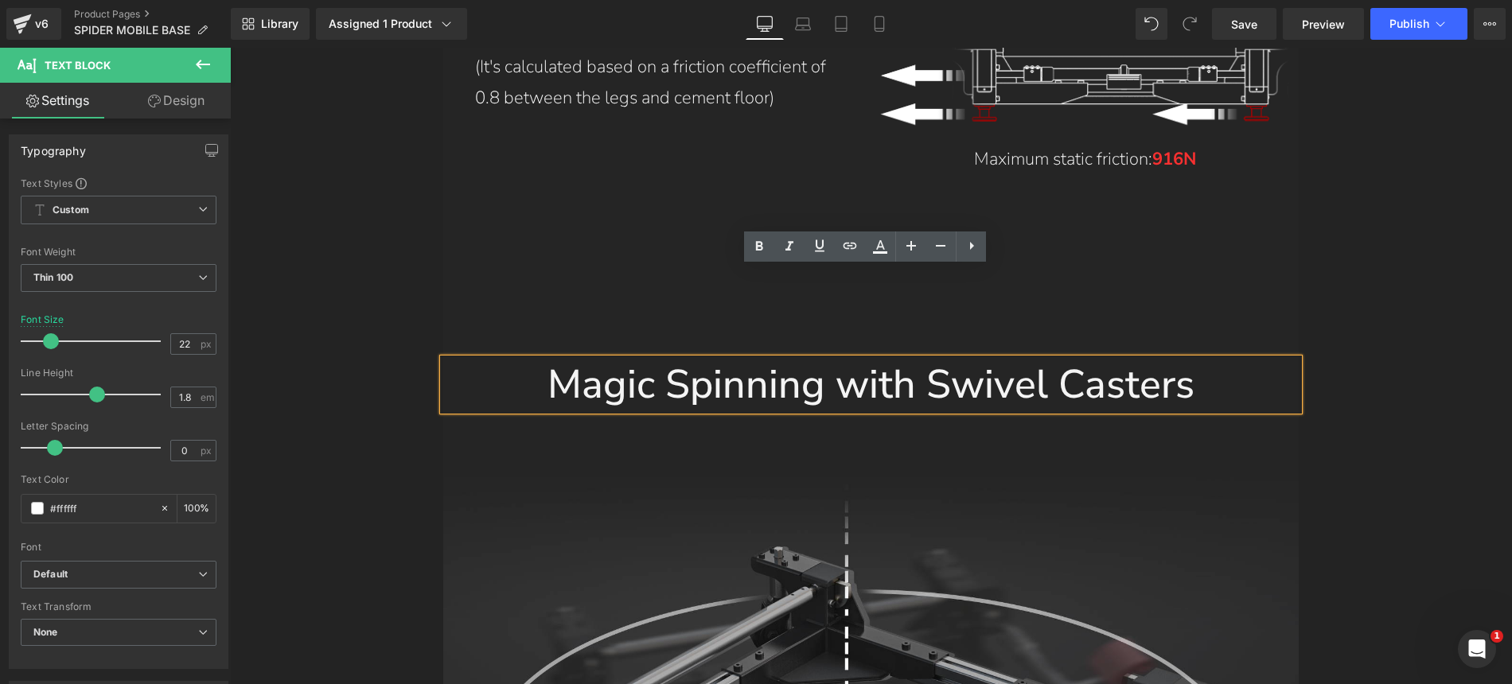
click at [891, 359] on h1 "Magic Spinning with Swivel Casters" at bounding box center [870, 385] width 855 height 52
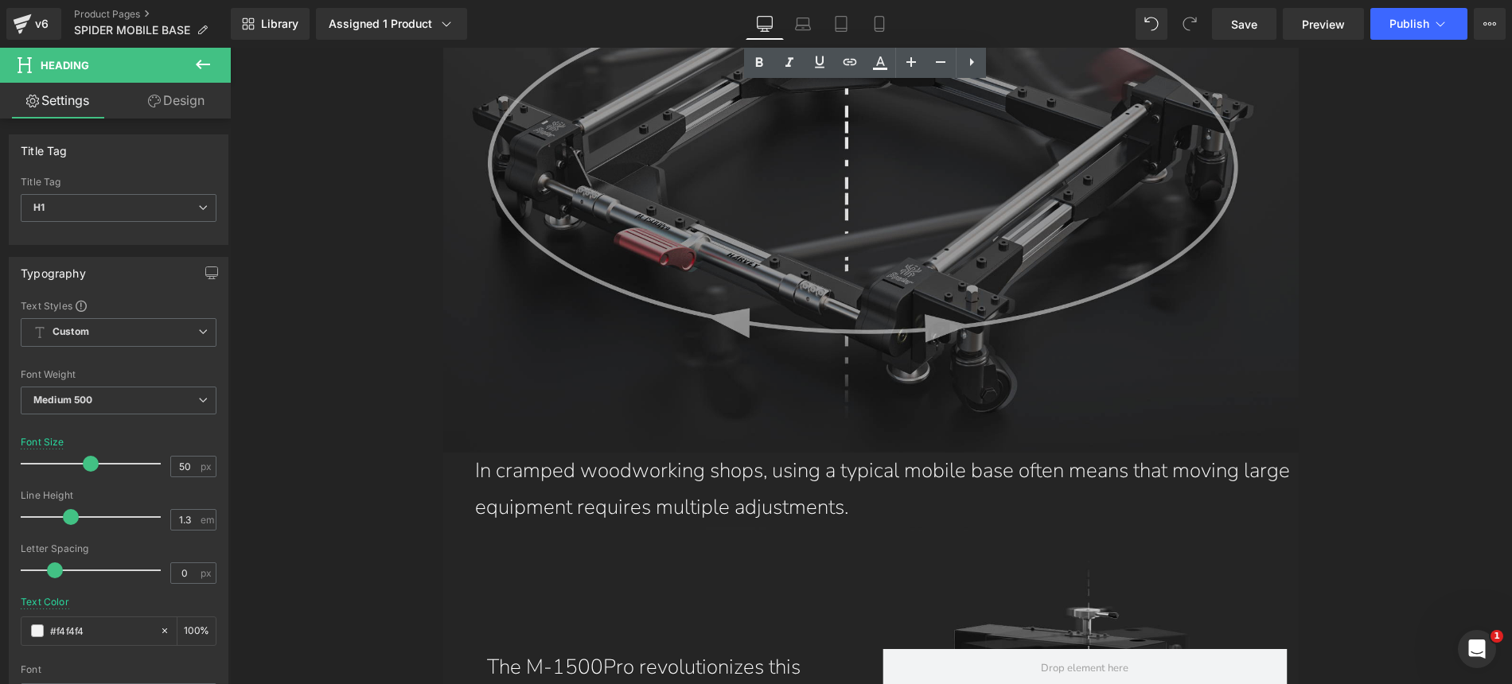
scroll to position [9333, 0]
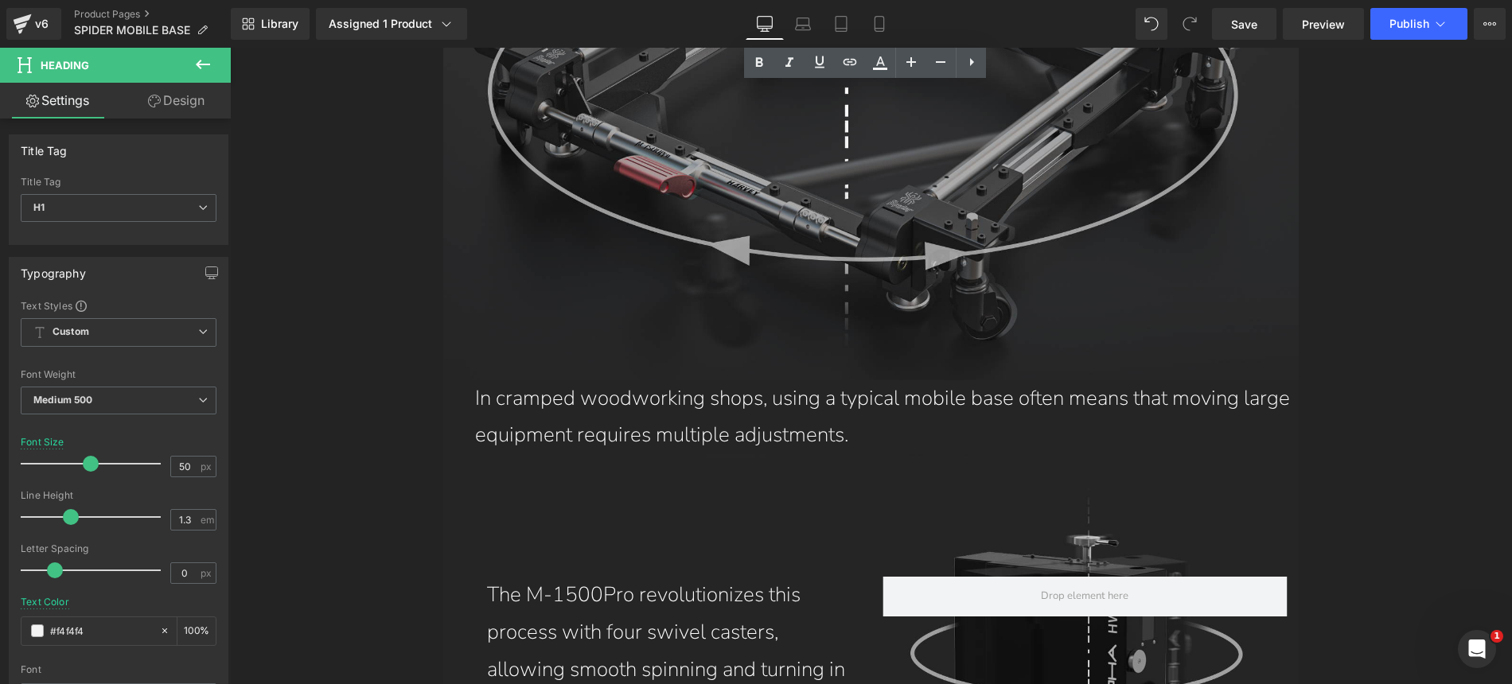
click at [831, 380] on div "In cramped woodworking shops, using a typical mobile base often means that movi…" at bounding box center [870, 417] width 855 height 75
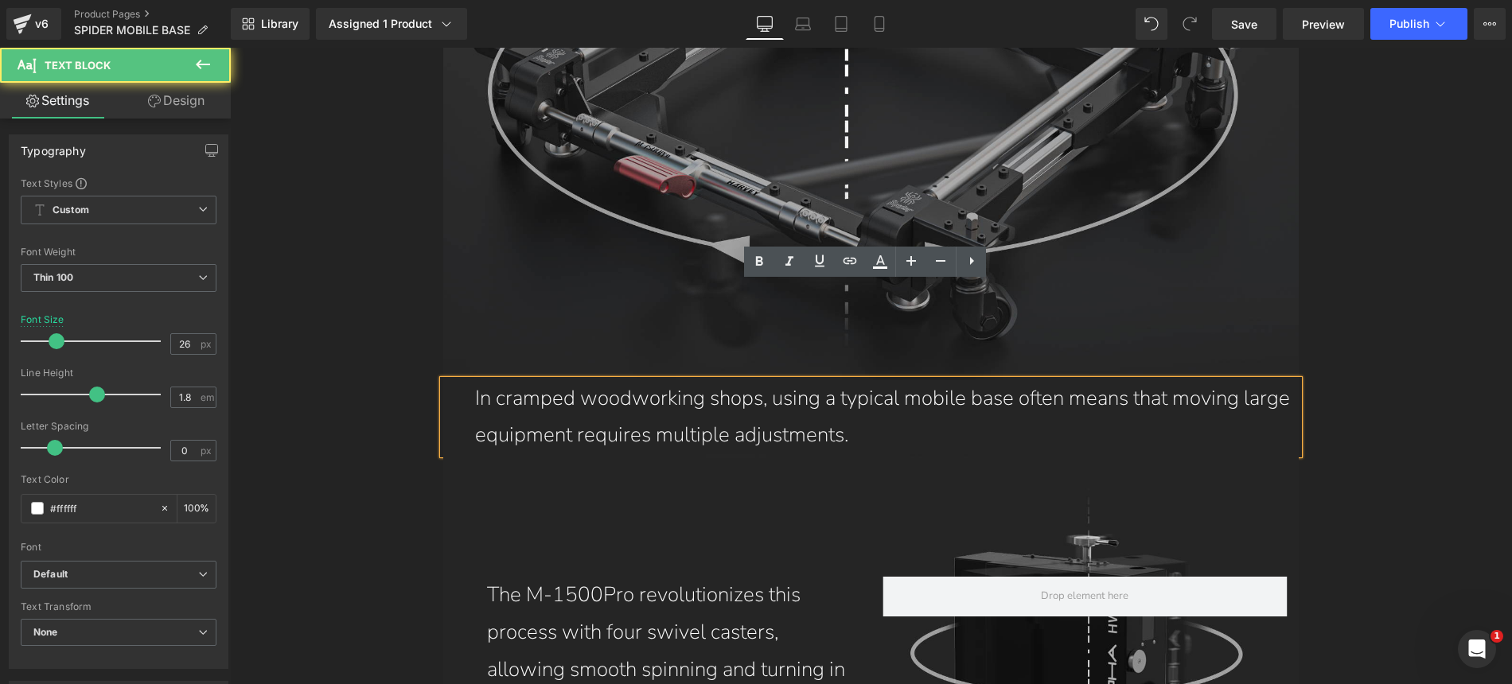
click at [821, 380] on p "In cramped woodworking shops, using a typical mobile base often means that movi…" at bounding box center [887, 417] width 824 height 75
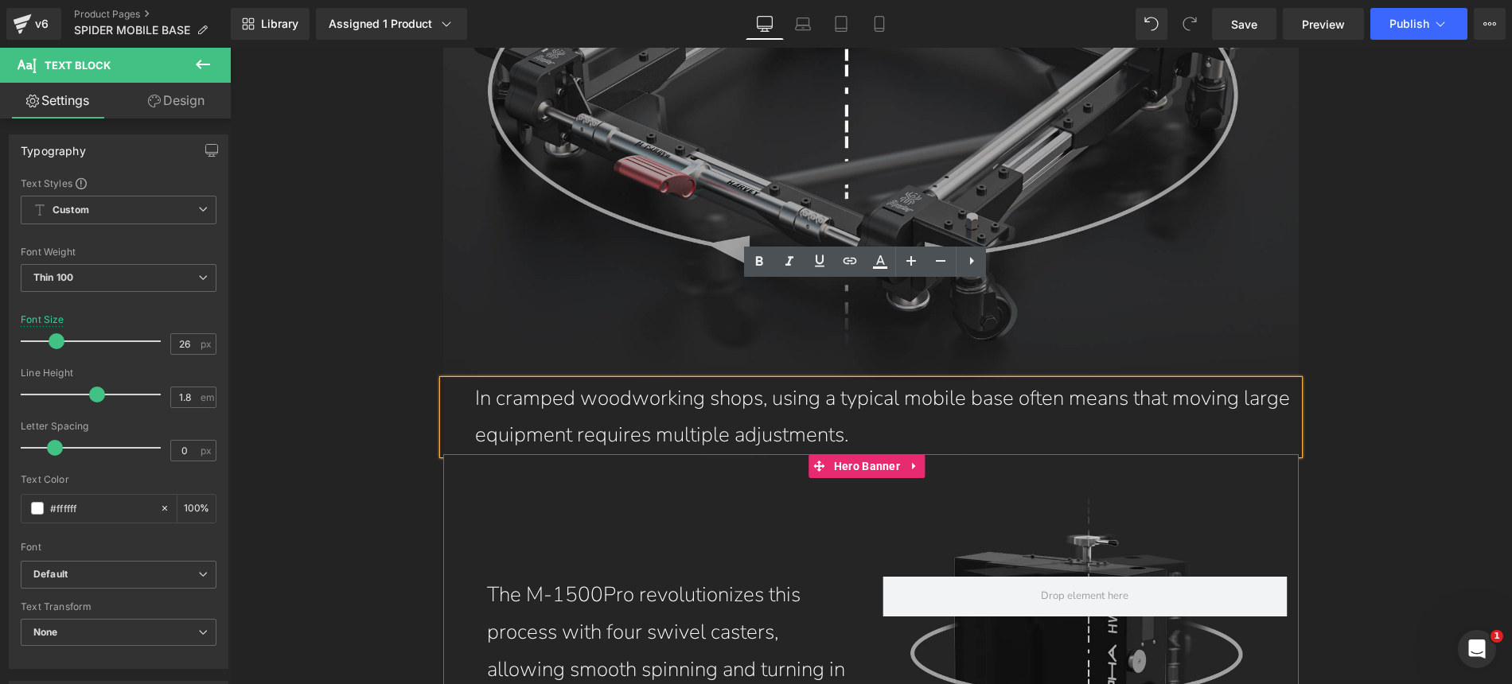
scroll to position [9538, 0]
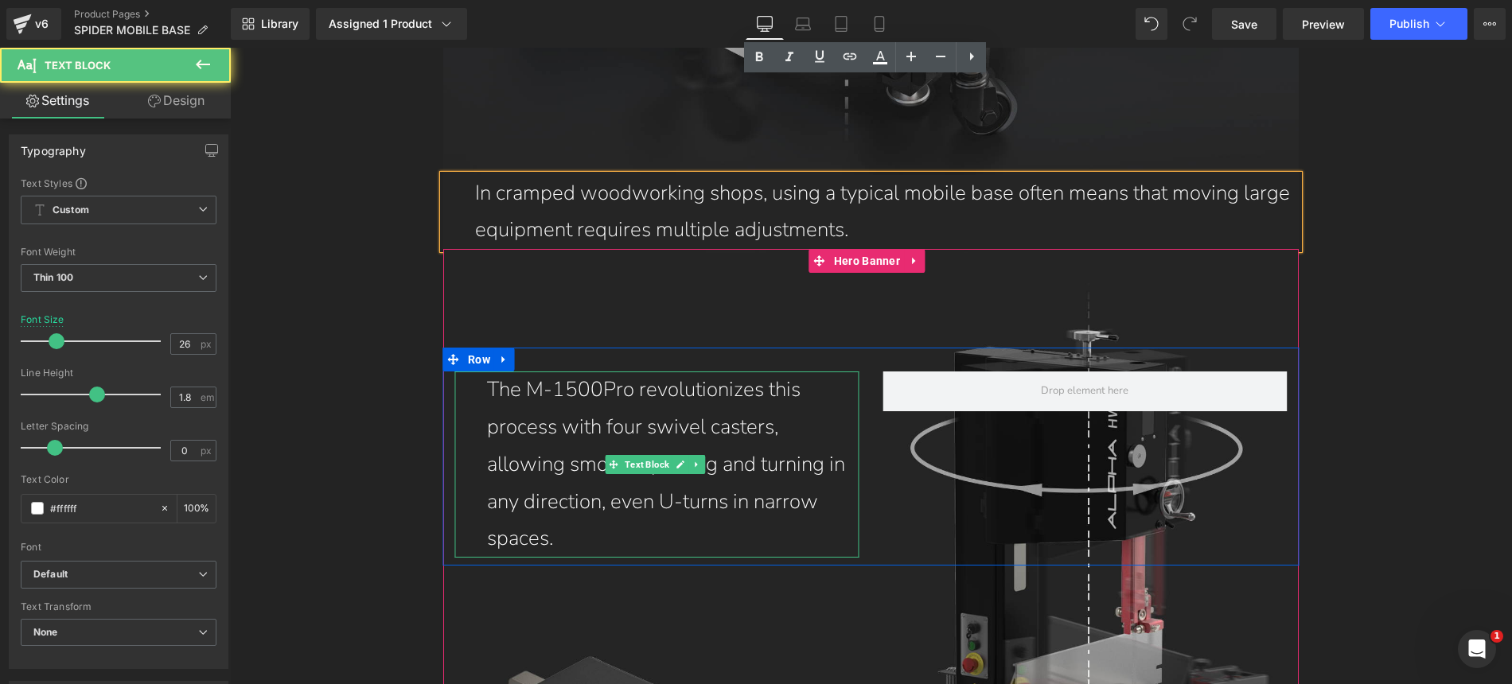
click at [693, 372] on p "The M-1500Pro revolutionizes this process with four swivel casters, allowing sm…" at bounding box center [673, 465] width 372 height 186
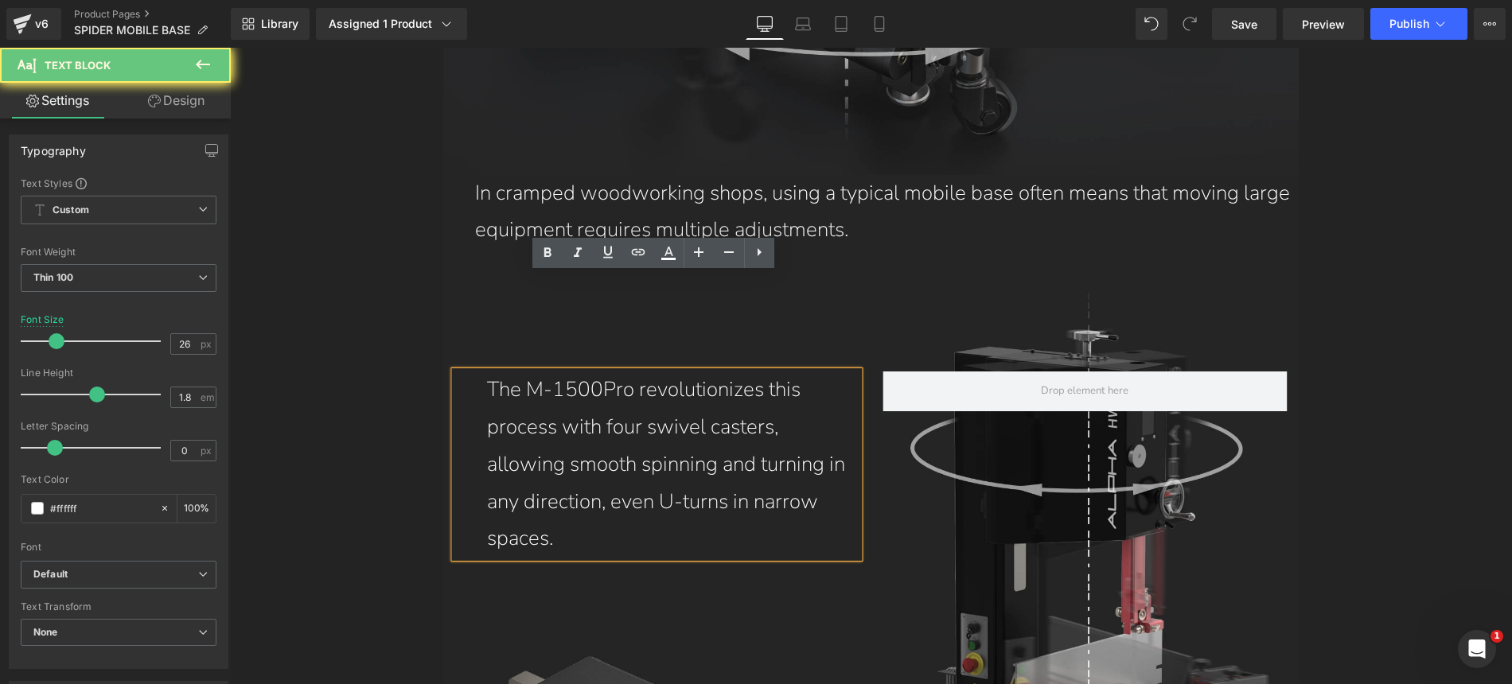
click at [693, 372] on p "The M-1500Pro revolutionizes this process with four swivel casters, allowing sm…" at bounding box center [673, 465] width 372 height 186
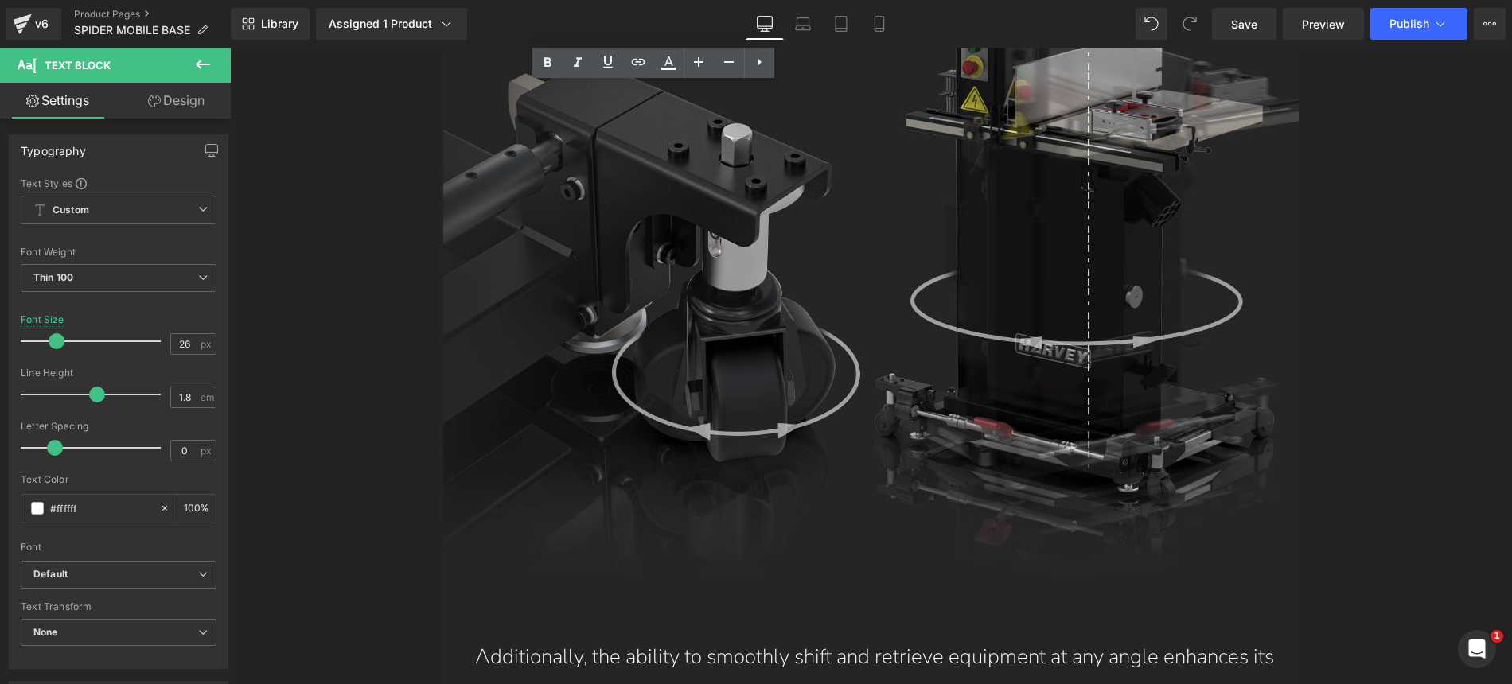
scroll to position [10340, 0]
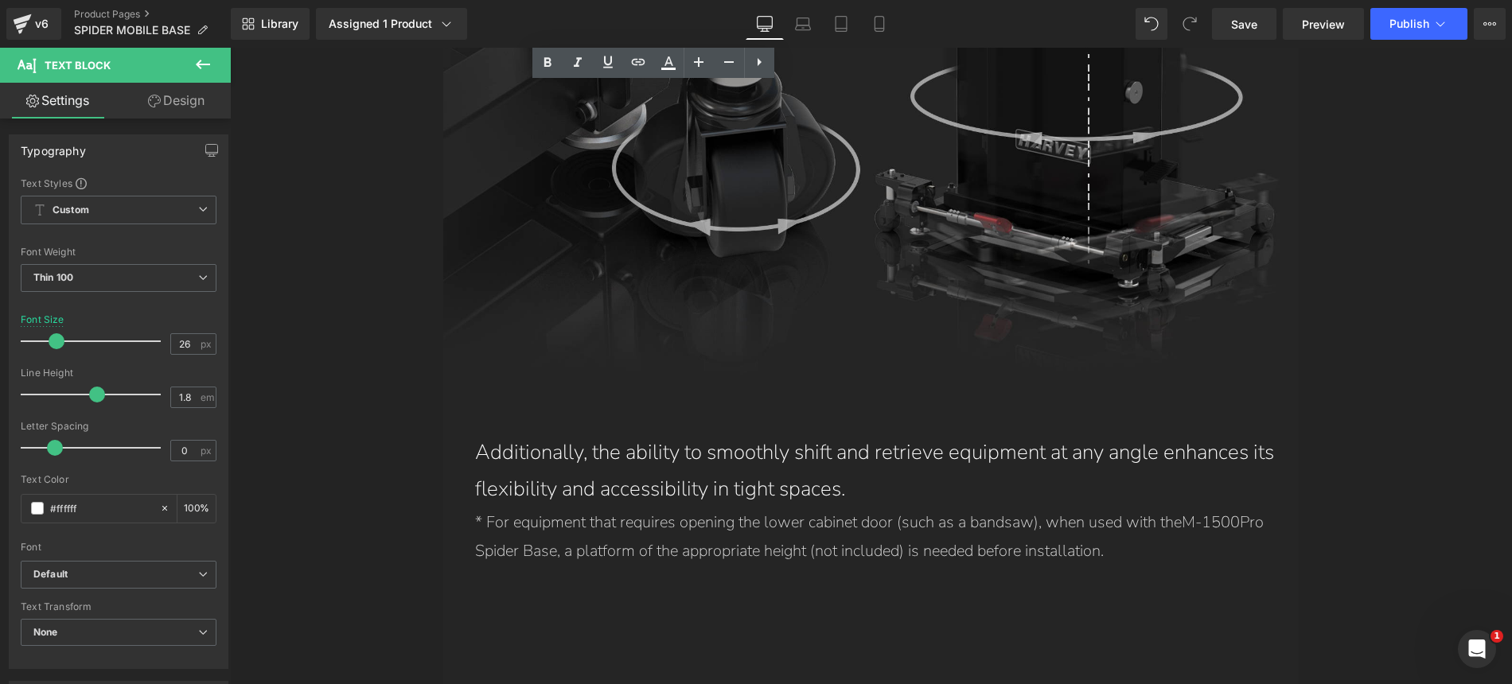
click at [843, 434] on div "Additionally, the ability to smoothly shift and retrieve equipment at any angle…" at bounding box center [870, 471] width 855 height 75
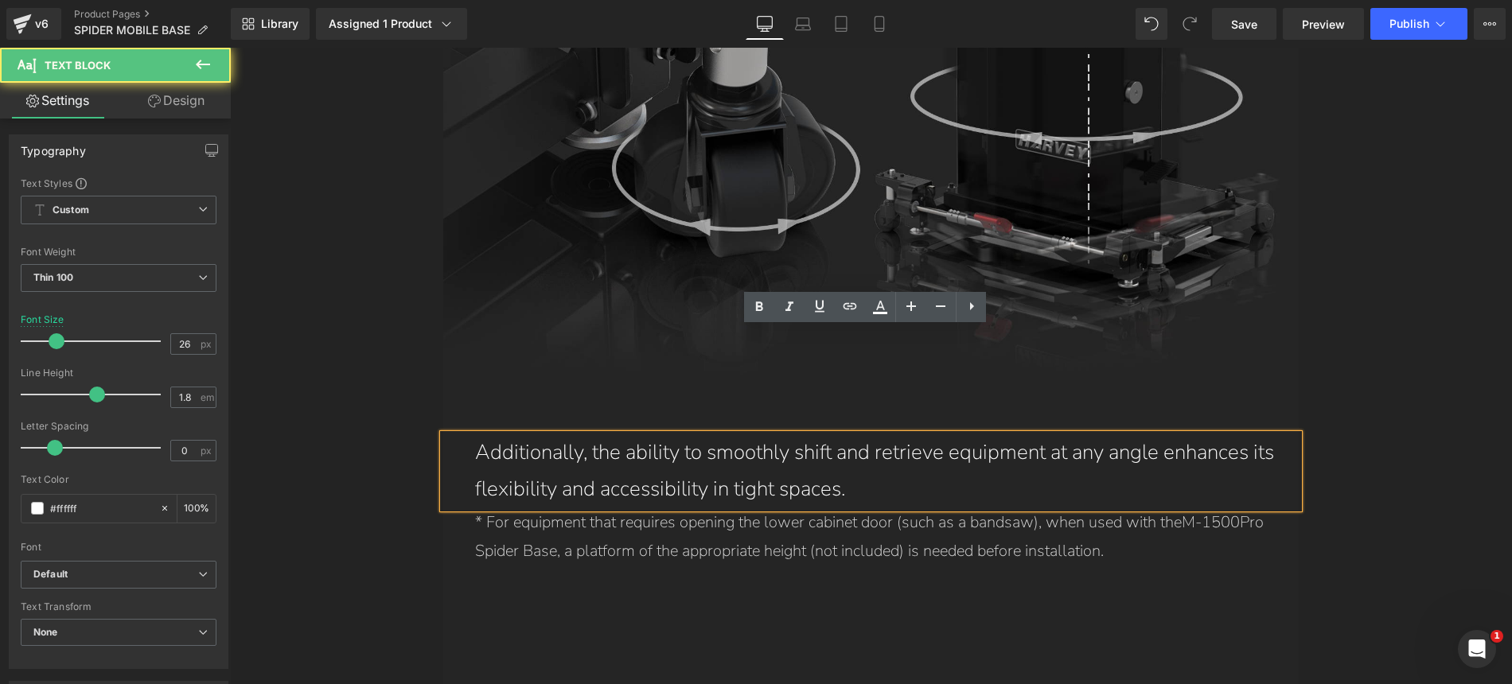
click at [791, 434] on p "Additionally, the ability to smoothly shift and retrieve equipment at any angle…" at bounding box center [887, 471] width 824 height 75
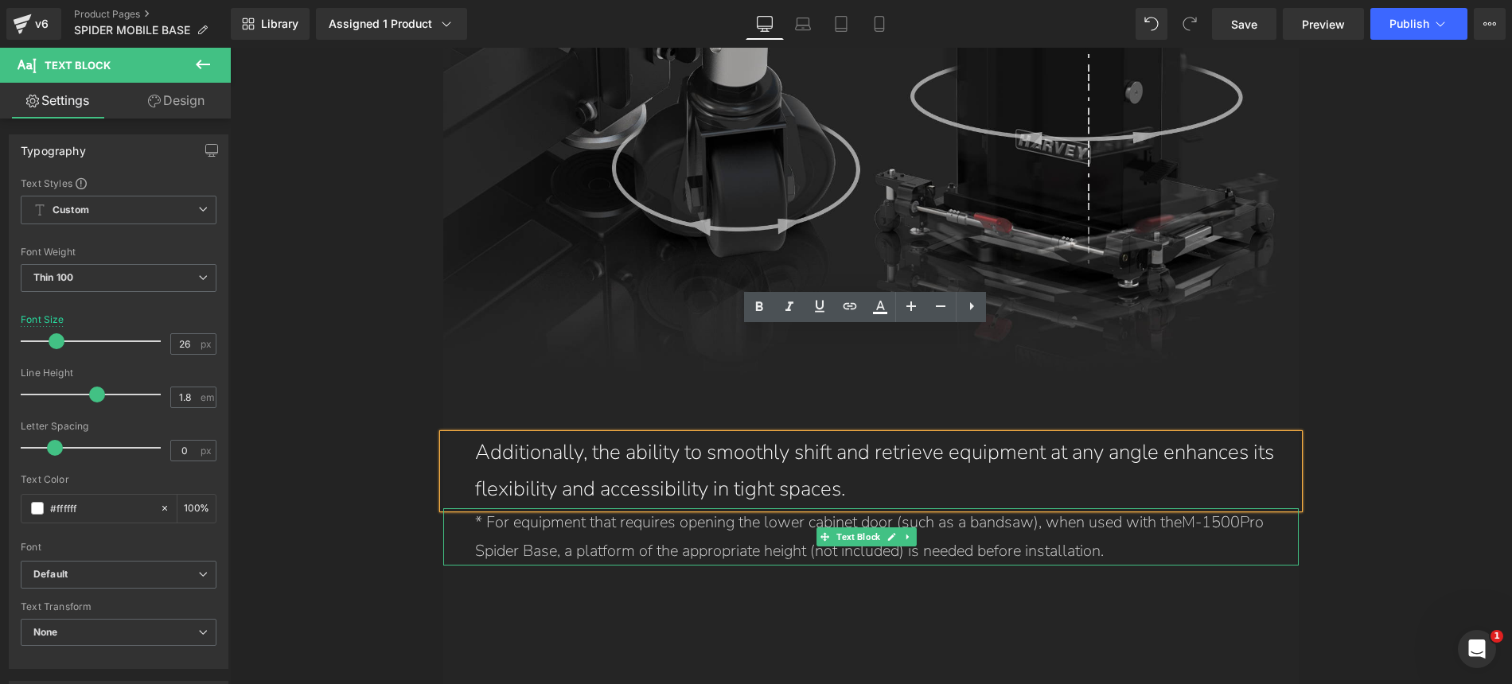
click at [797, 508] on p "* For equipment that requires opening the lower cabinet door (such as a bandsaw…" at bounding box center [887, 536] width 824 height 57
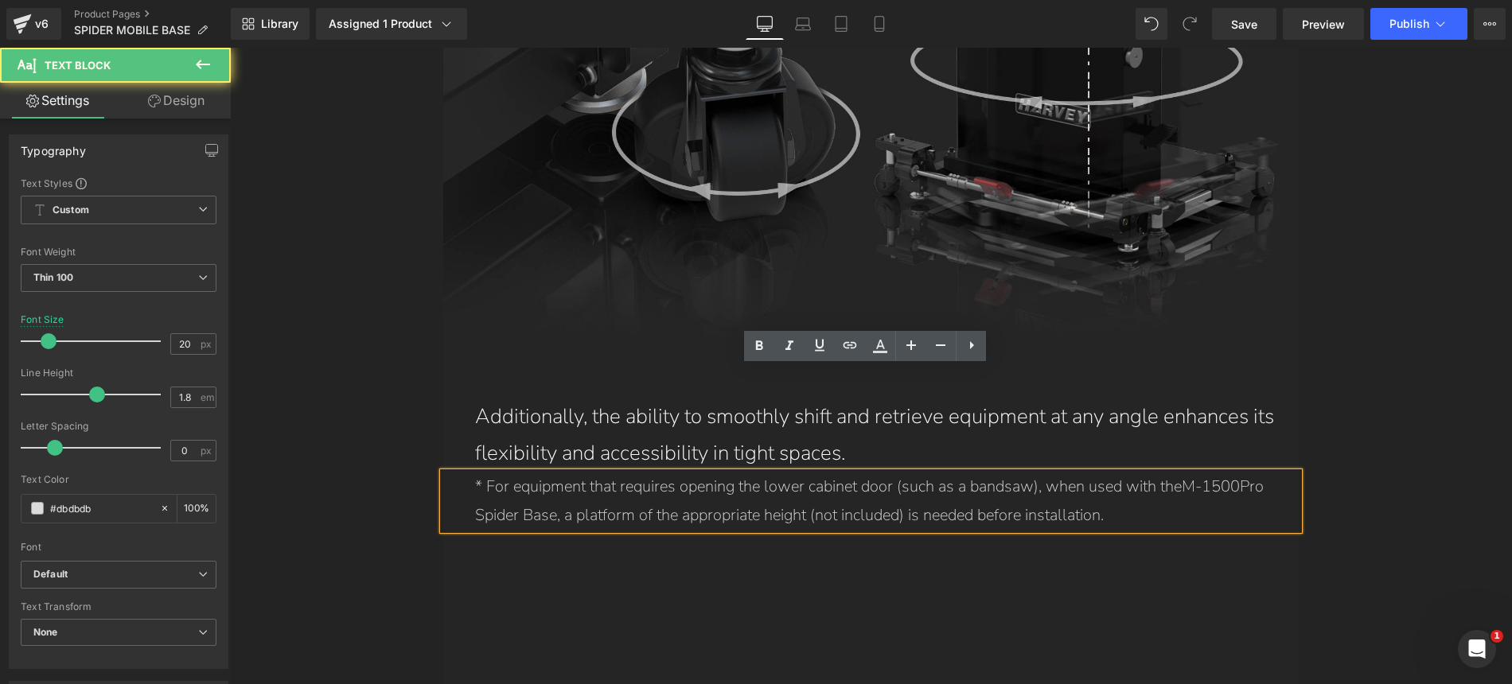
click at [723, 473] on p "* For equipment that requires opening the lower cabinet door (such as a bandsaw…" at bounding box center [887, 501] width 824 height 57
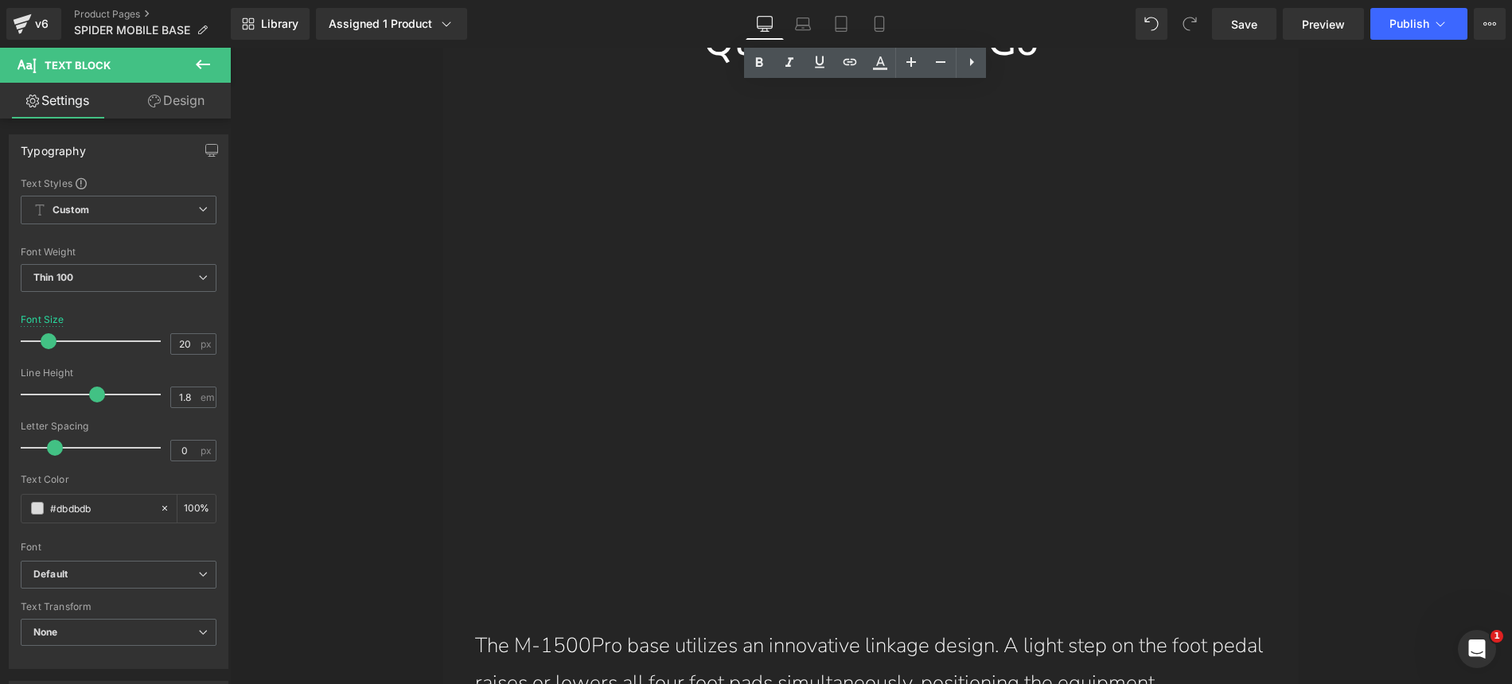
scroll to position [10776, 0]
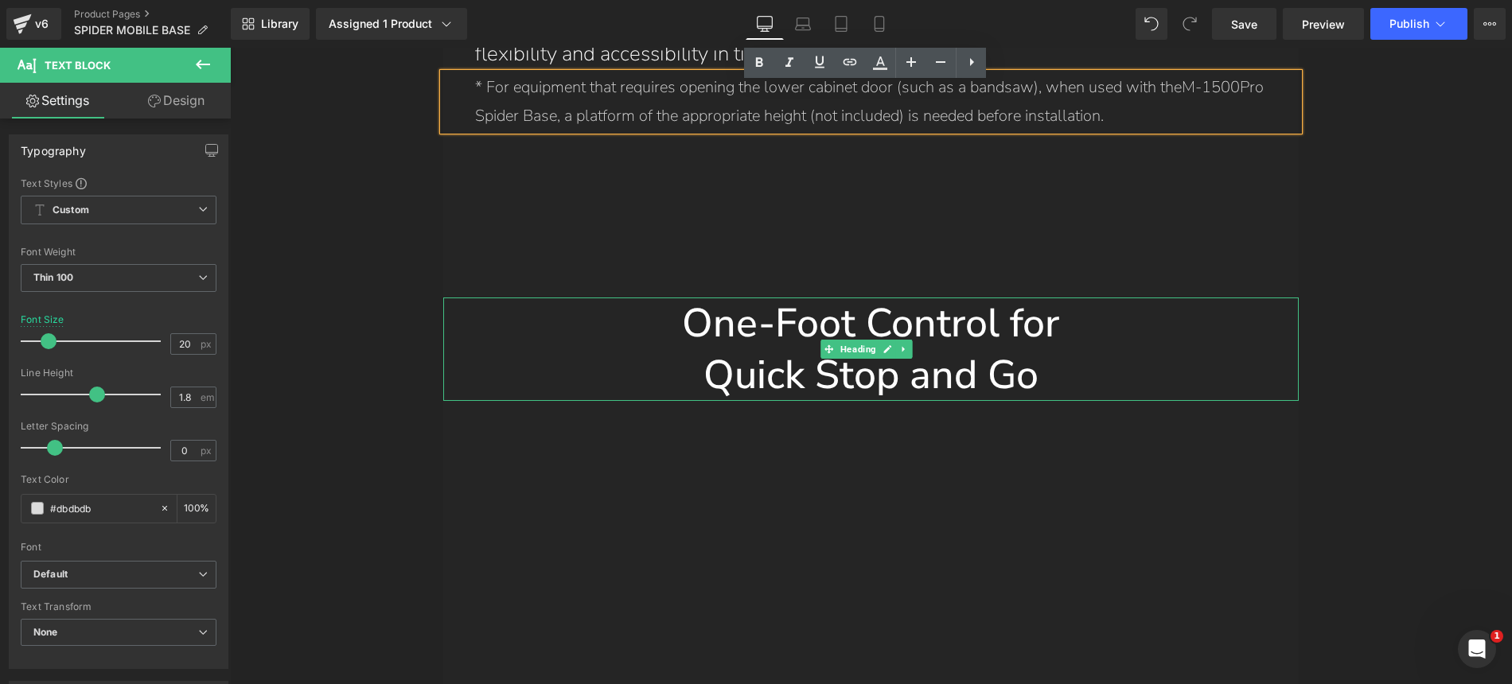
click at [795, 349] on h1 "Quick Stop and Go" at bounding box center [870, 375] width 855 height 52
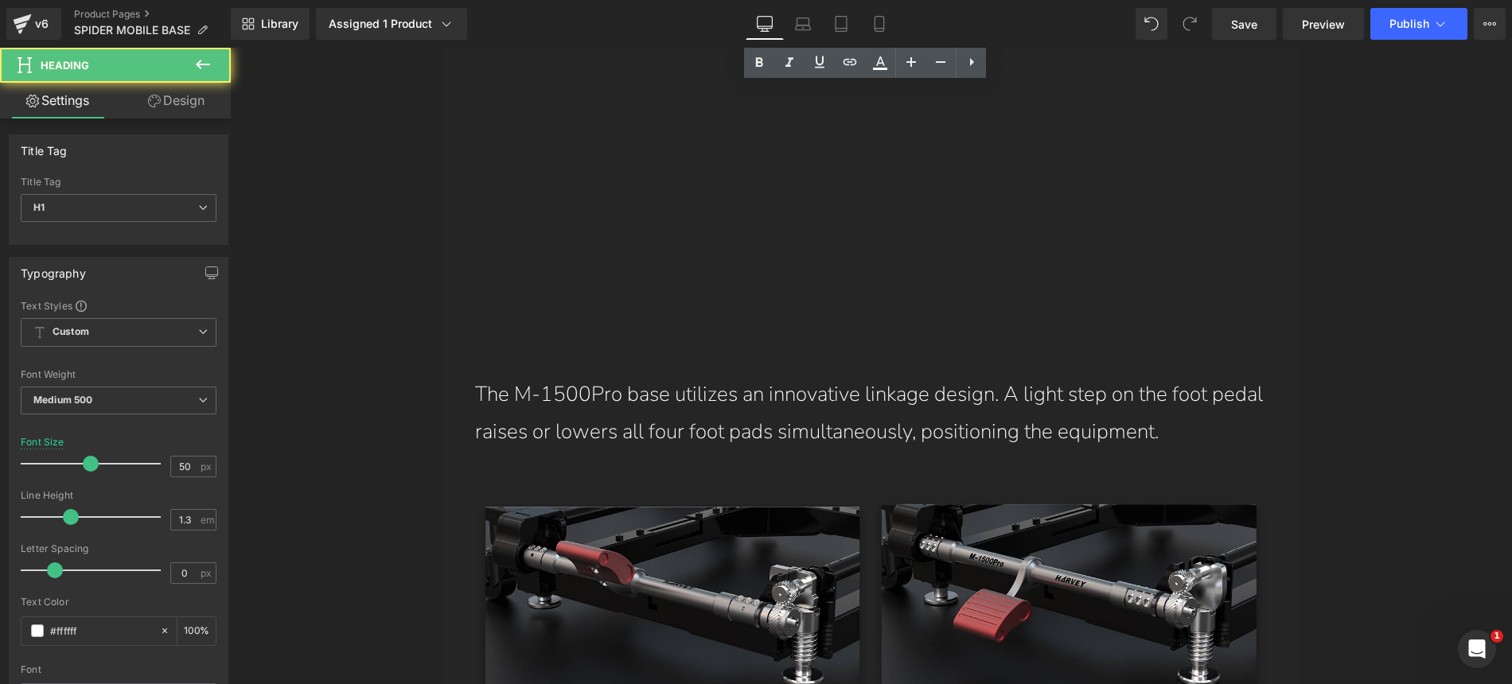
scroll to position [11439, 0]
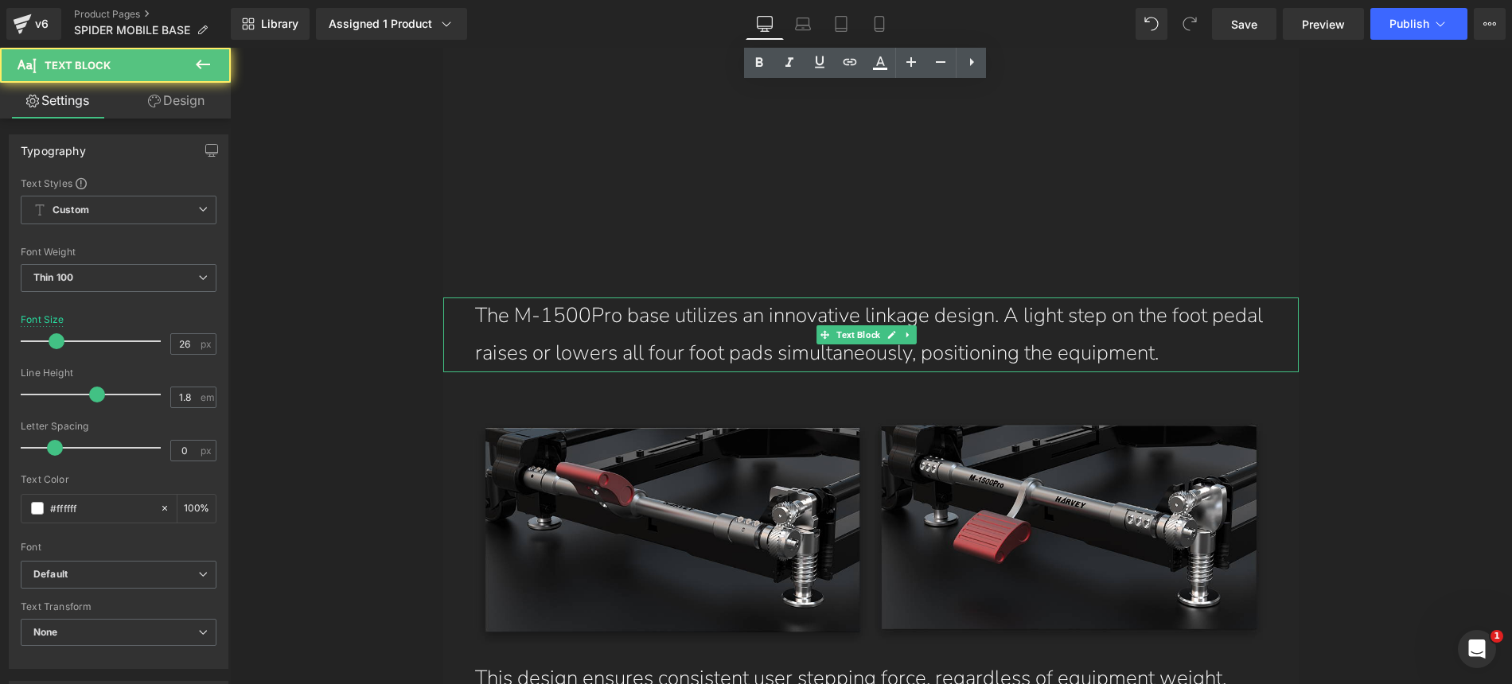
click at [814, 298] on p "The M-1500Pro base utilizes an innovative linkage design. A light step on the f…" at bounding box center [887, 335] width 824 height 75
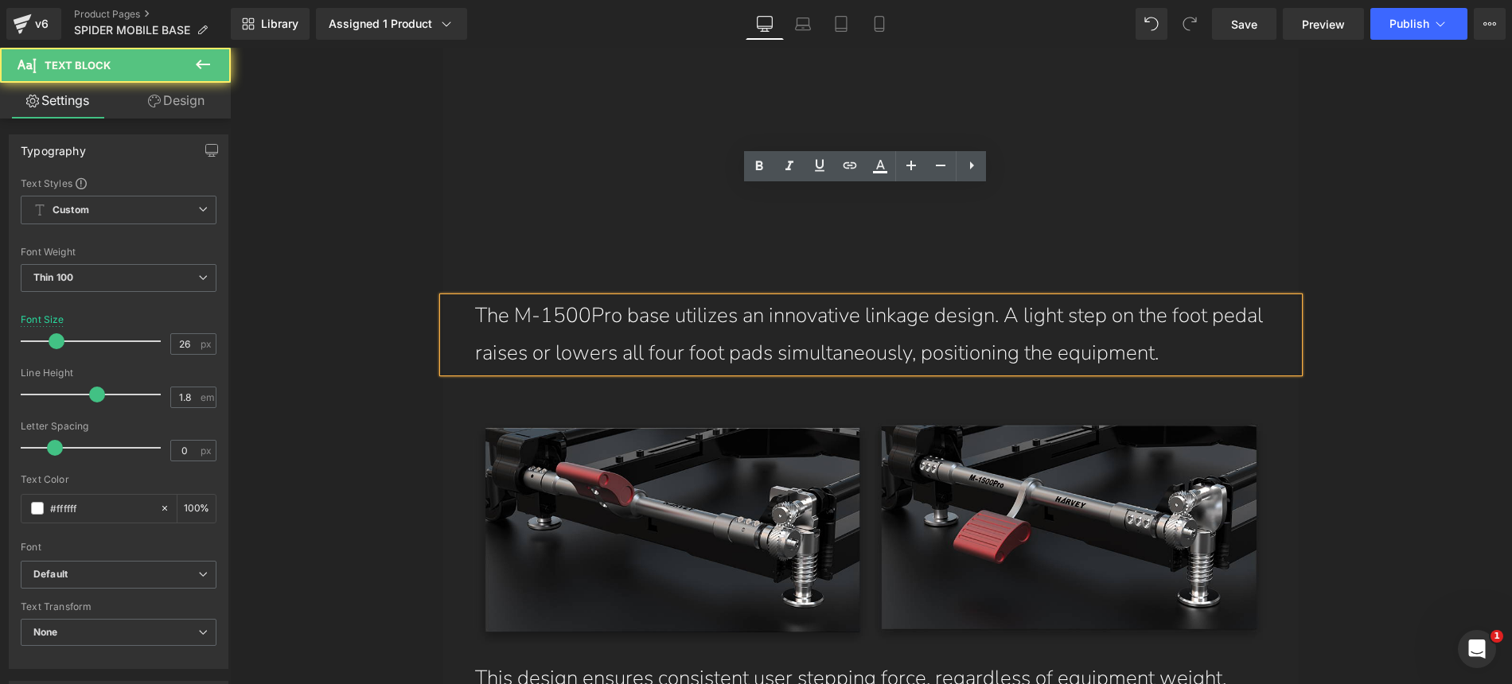
click at [754, 298] on p "The M-1500Pro base utilizes an innovative linkage design. A light step on the f…" at bounding box center [887, 335] width 824 height 75
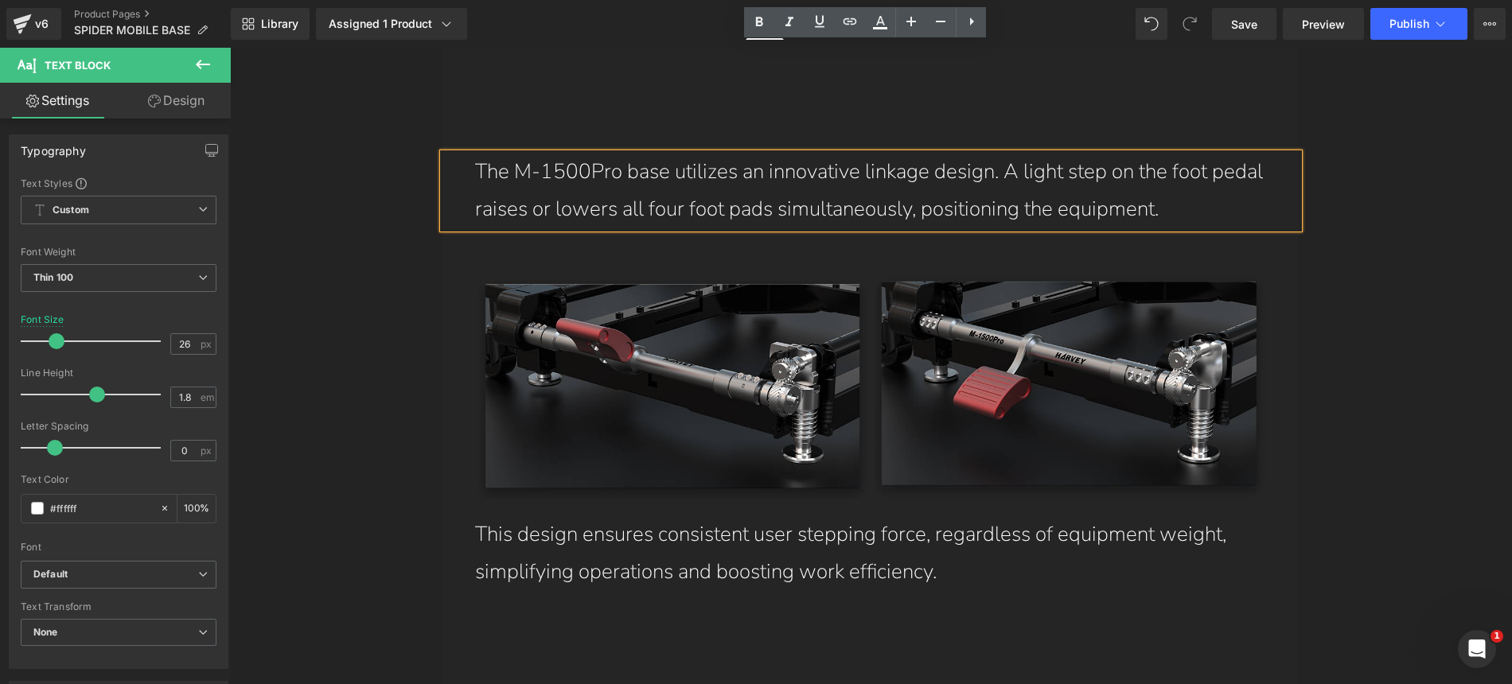
scroll to position [11649, 0]
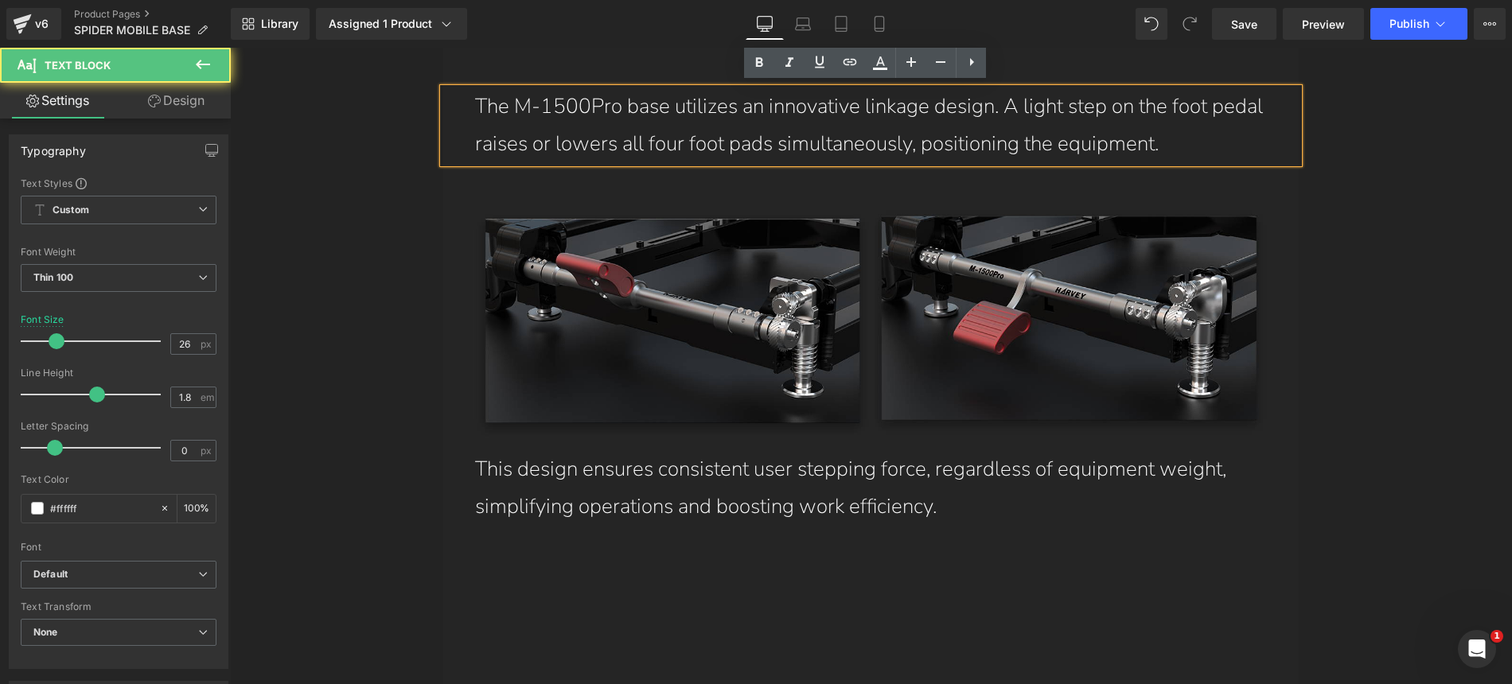
click at [736, 451] on p "This design ensures consistent user stepping force, regardless of equipment wei…" at bounding box center [887, 488] width 824 height 75
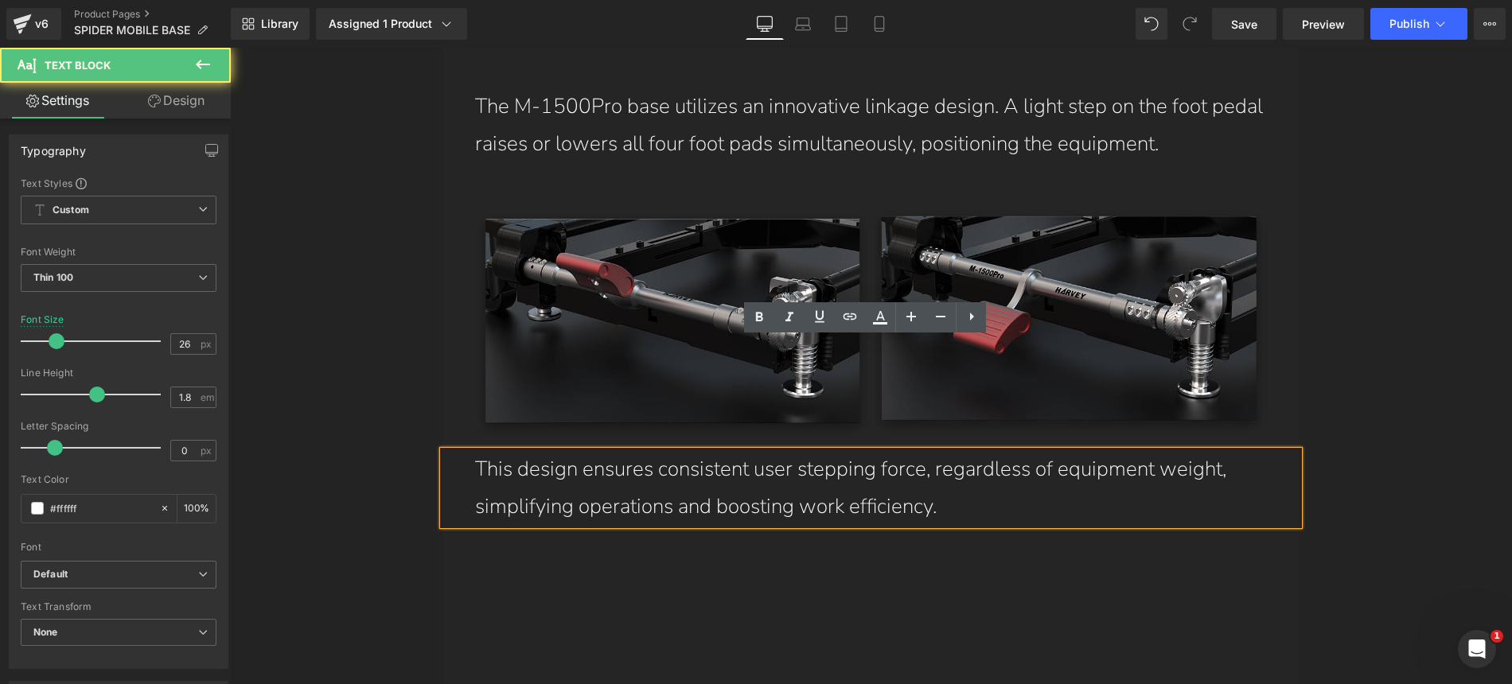
click at [730, 451] on p "This design ensures consistent user stepping force, regardless of equipment wei…" at bounding box center [887, 488] width 824 height 75
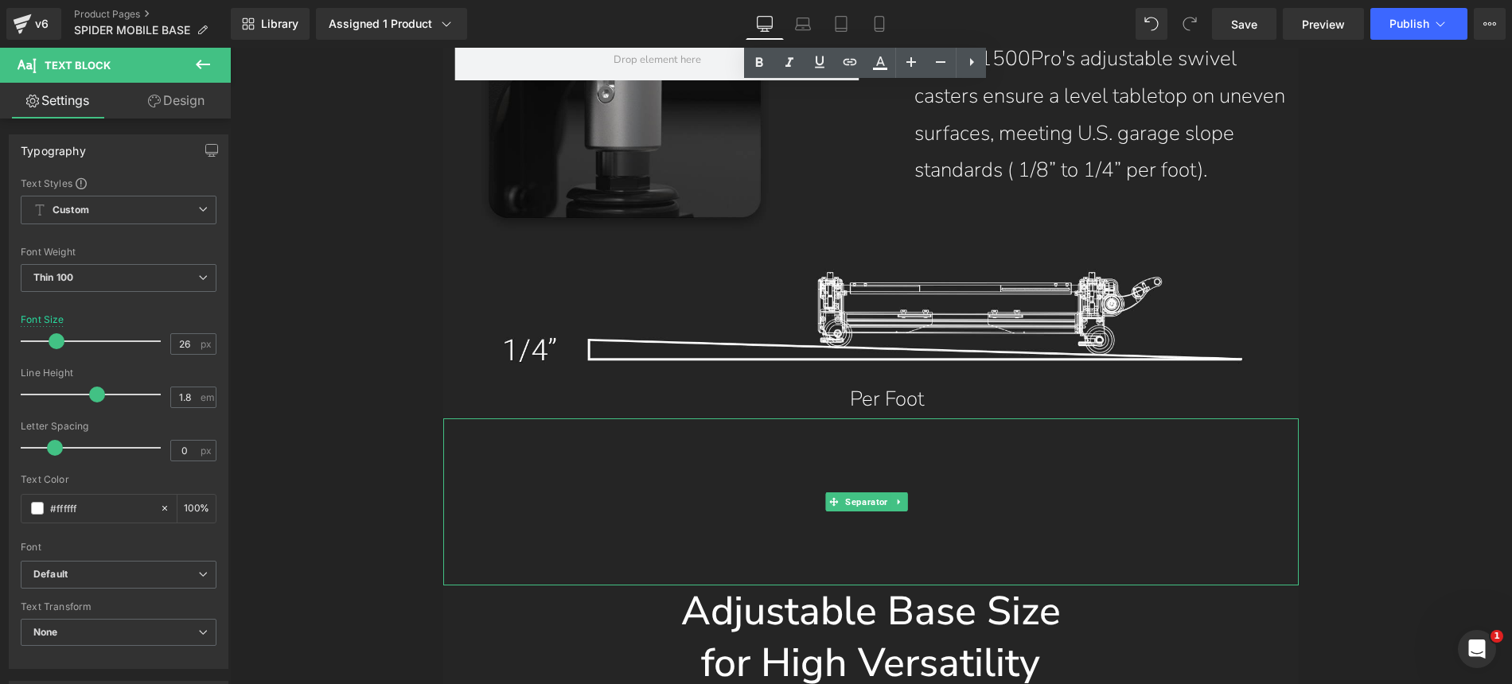
scroll to position [12614, 0]
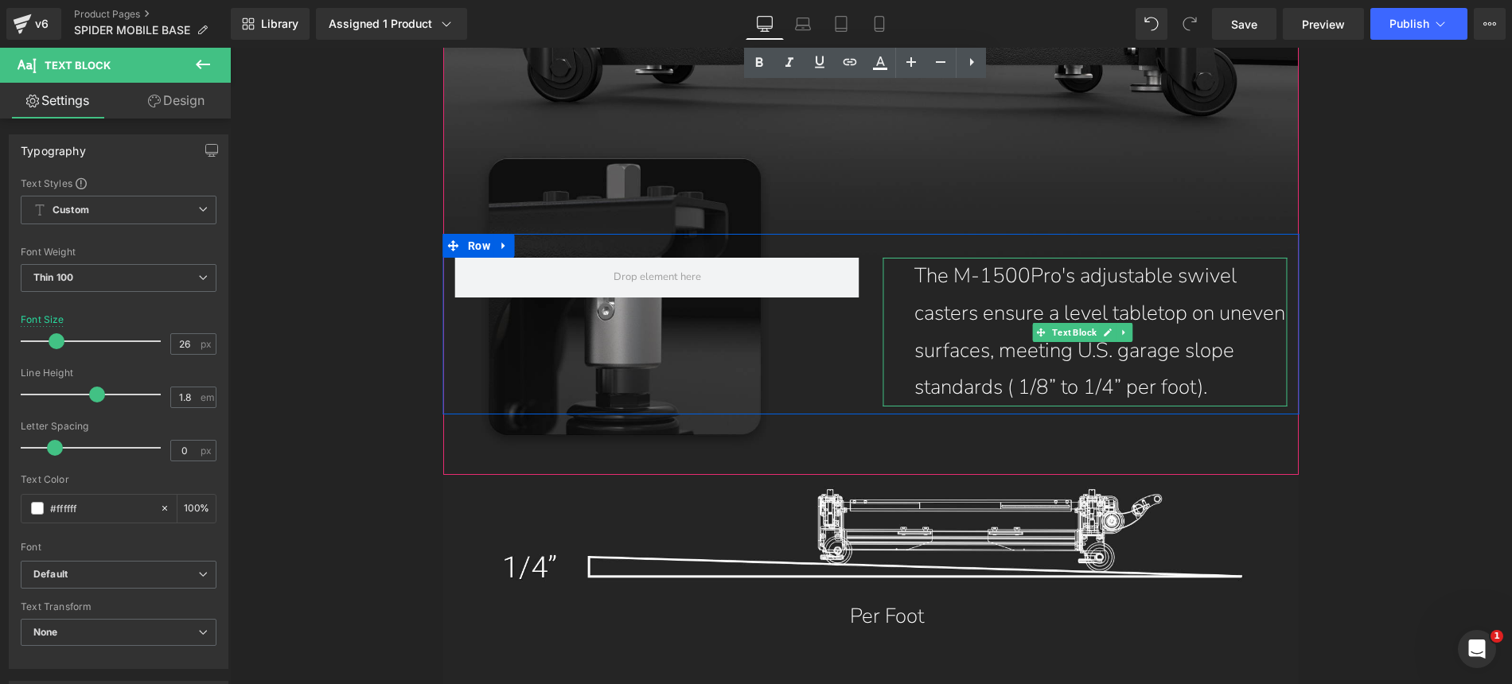
click at [1009, 258] on p "The M-1500Pro's adjustable swivel casters ensure a level tabletop on uneven sur…" at bounding box center [1100, 332] width 372 height 149
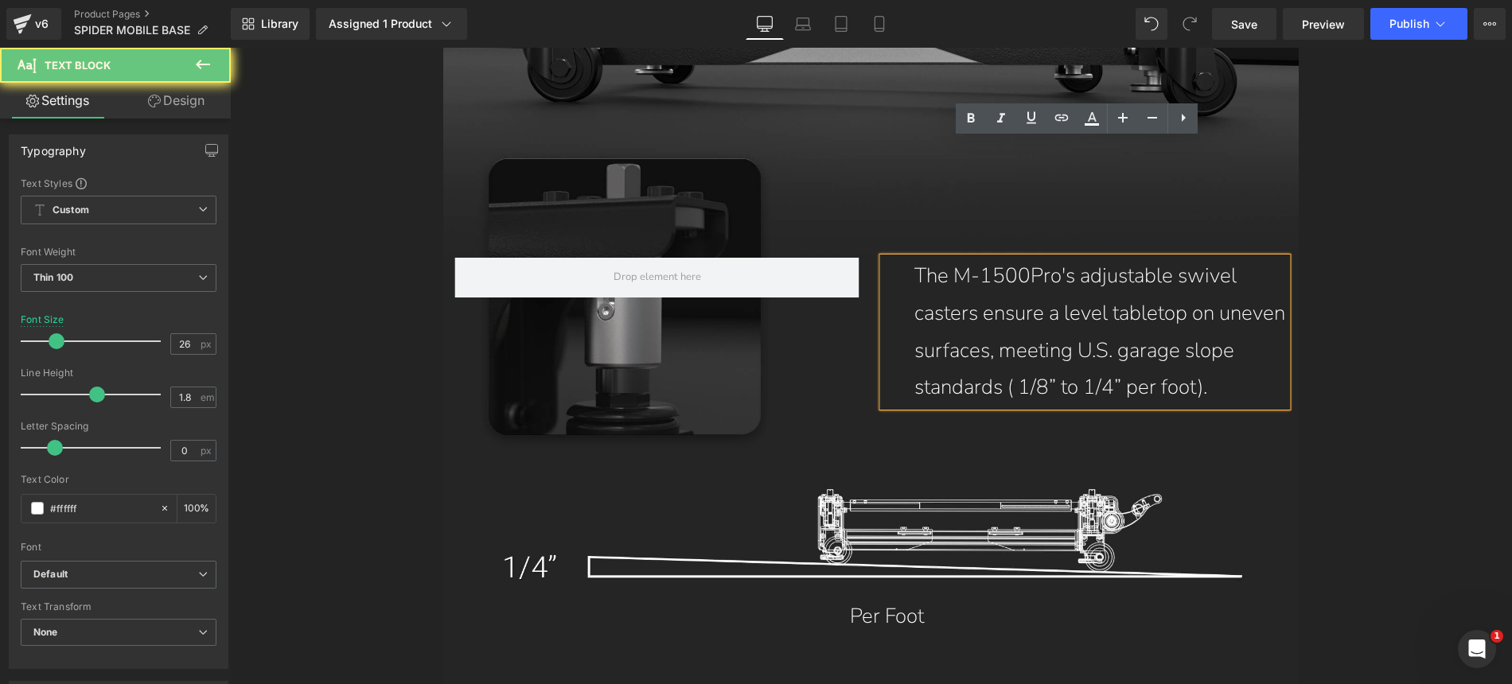
click at [1007, 258] on p "The M-1500Pro's adjustable swivel casters ensure a level tabletop on uneven sur…" at bounding box center [1100, 332] width 372 height 149
click at [969, 258] on p "The M-1500Pro's adjustable swivel casters ensure a level tabletop on uneven sur…" at bounding box center [1100, 332] width 372 height 149
click at [1061, 258] on p "The M-1500Pro's adjustable swivel casters ensure a level tabletop on uneven sur…" at bounding box center [1100, 332] width 372 height 149
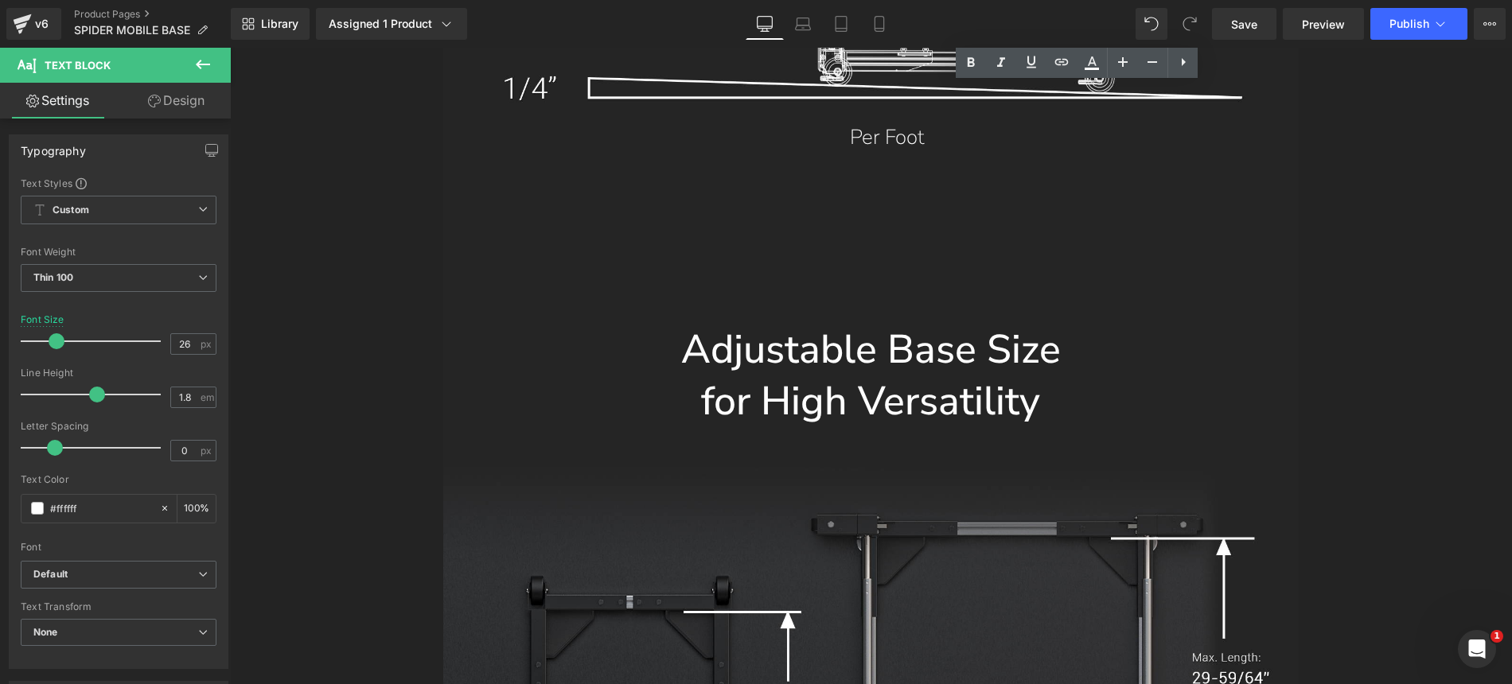
scroll to position [13094, 0]
click at [946, 375] on h1 "for High Versatility" at bounding box center [870, 401] width 855 height 52
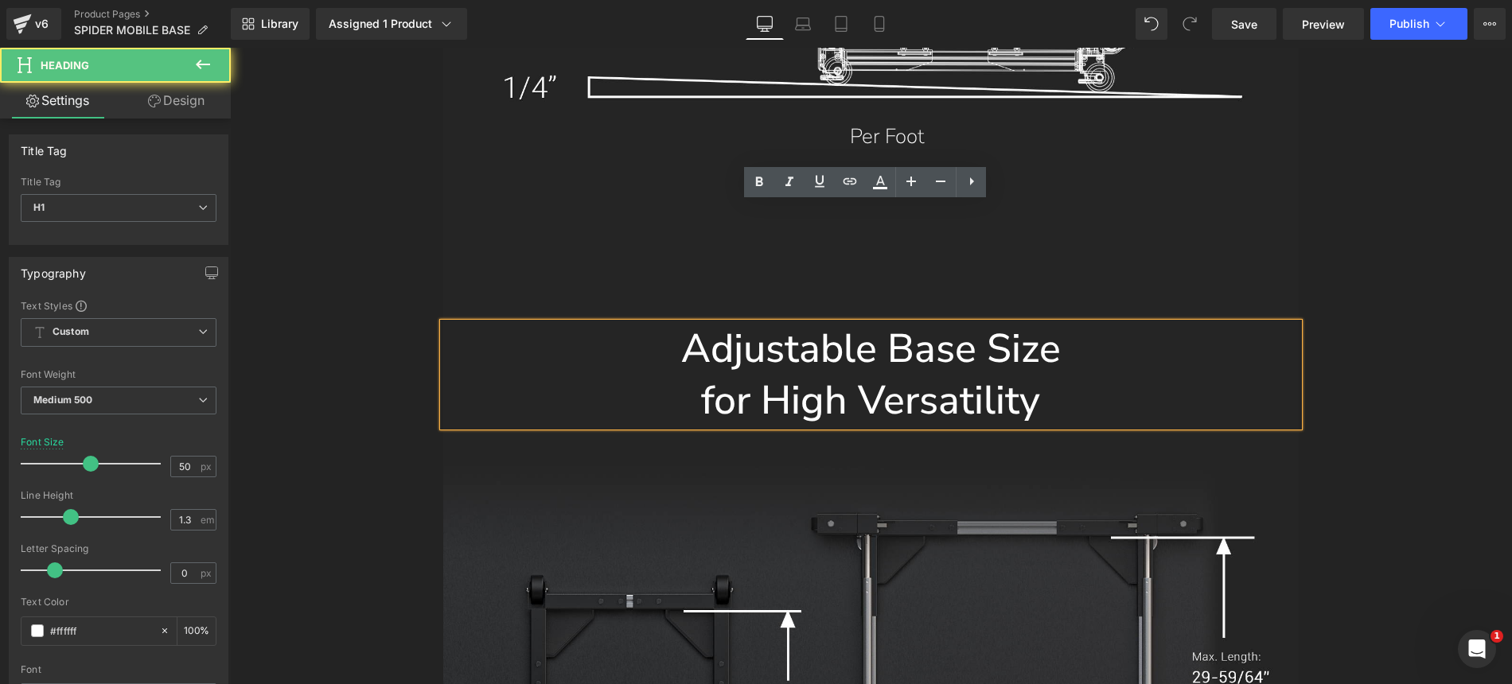
click at [910, 375] on h1 "for High Versatility" at bounding box center [870, 401] width 855 height 52
click at [797, 323] on h1 "Adjustable Base Size" at bounding box center [870, 349] width 855 height 52
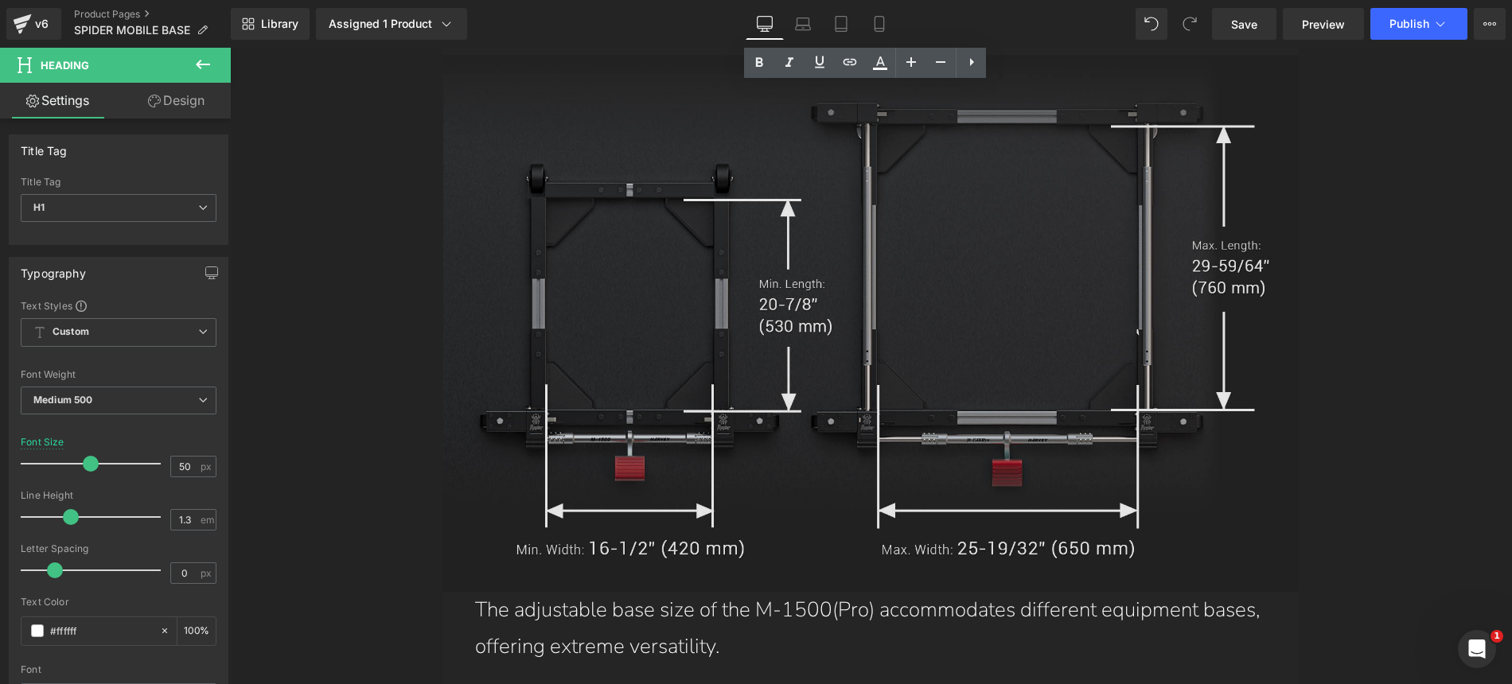
scroll to position [13620, 0]
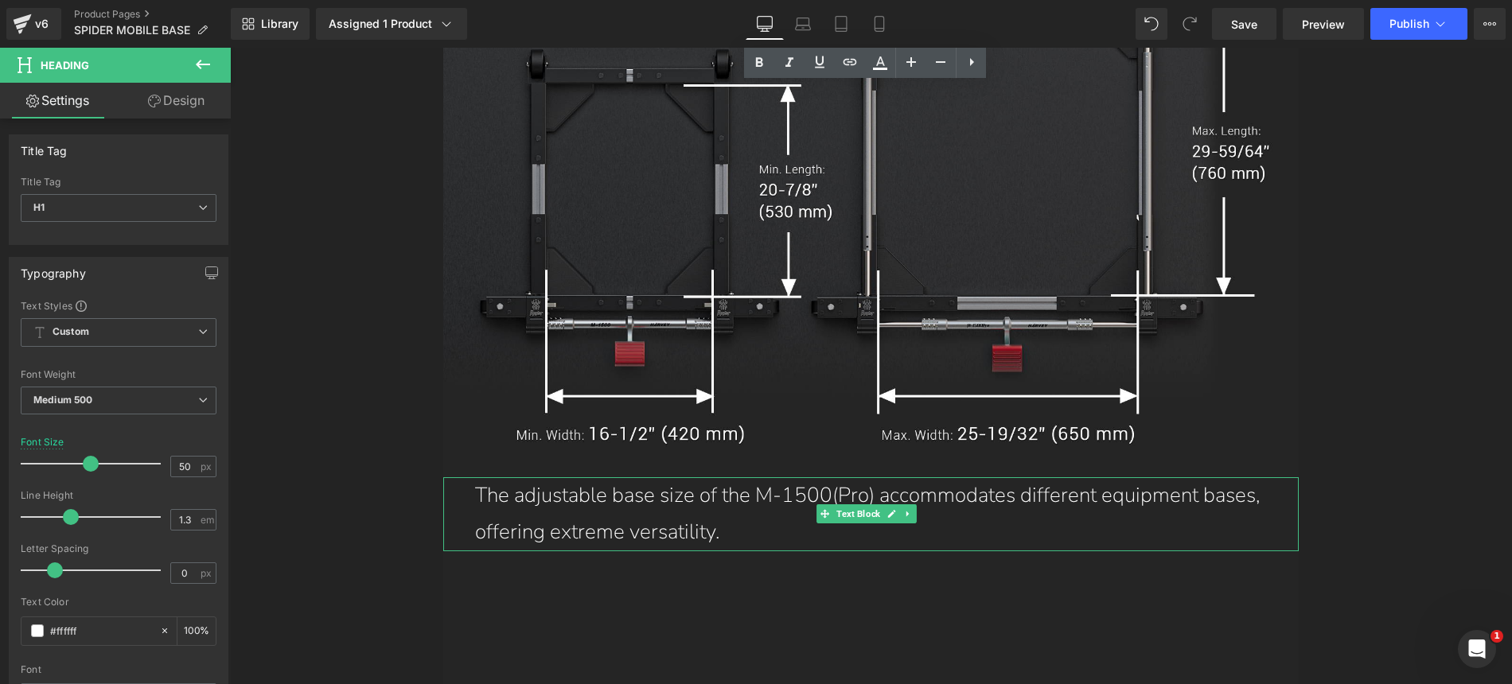
click at [844, 477] on p "The adjustable base size of the M-1500(Pro) accommodates different equipment ba…" at bounding box center [887, 514] width 824 height 75
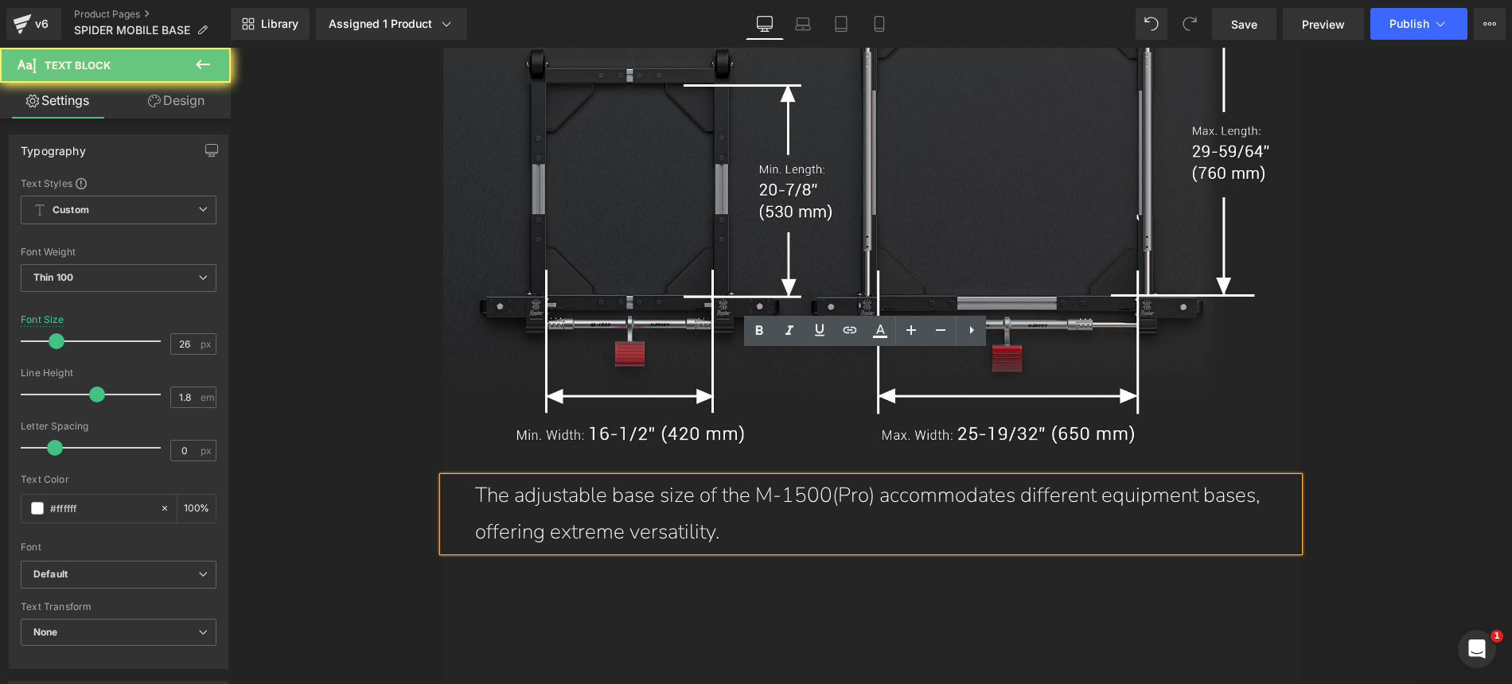
click at [762, 477] on p "The adjustable base size of the M-1500(Pro) accommodates different equipment ba…" at bounding box center [887, 514] width 824 height 75
click at [1009, 477] on p "The adjustable base size of the M-1500(Pro) accommodates different equipment ba…" at bounding box center [887, 514] width 824 height 75
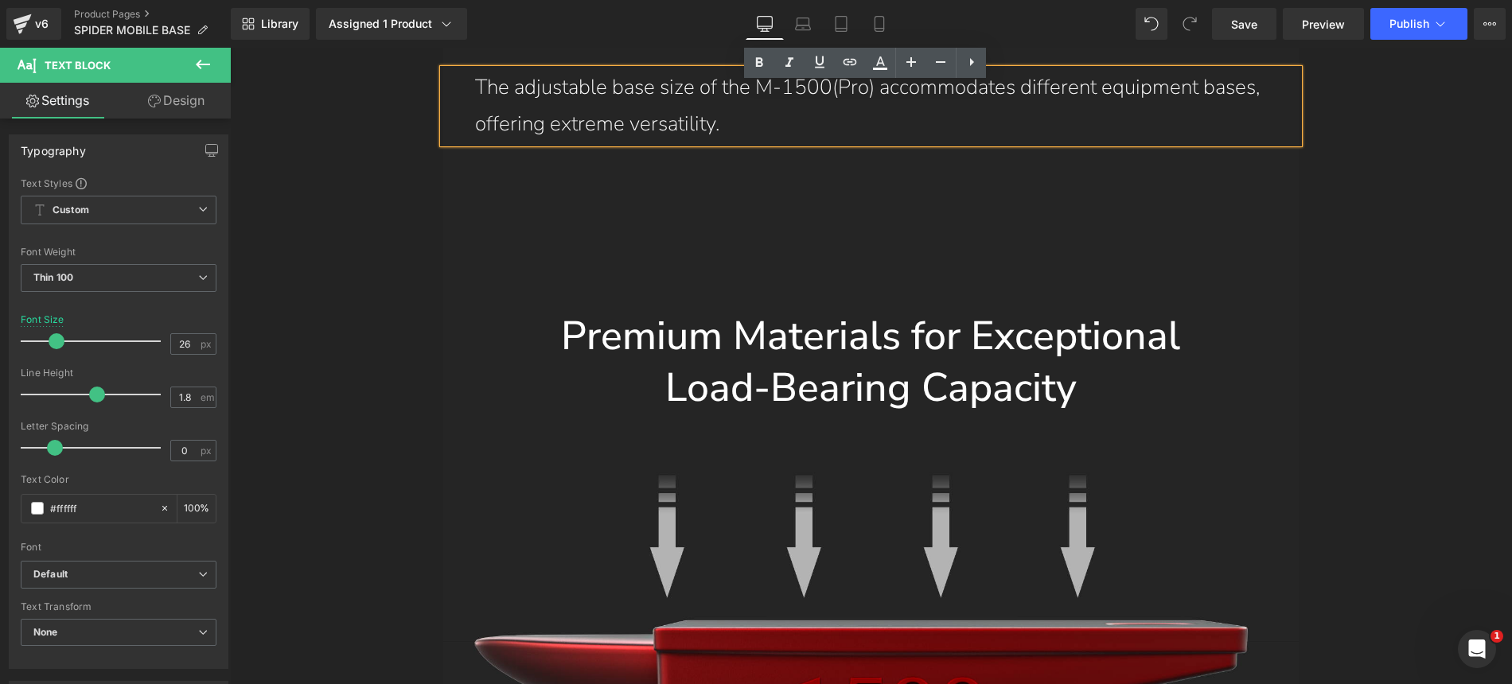
scroll to position [14027, 0]
click at [874, 311] on h1 "Premium Materials for Exceptional" at bounding box center [870, 337] width 855 height 52
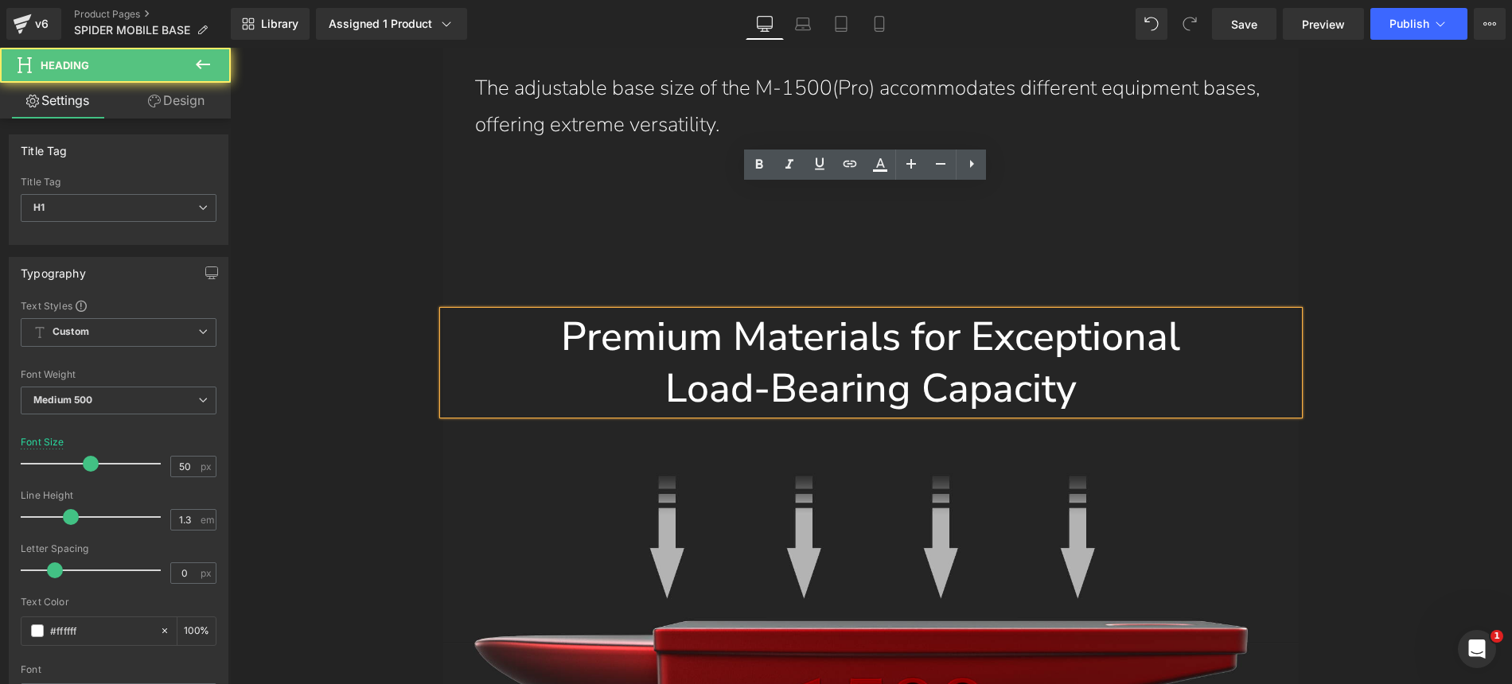
click at [856, 311] on h1 "Premium Materials for Exceptional" at bounding box center [870, 337] width 855 height 52
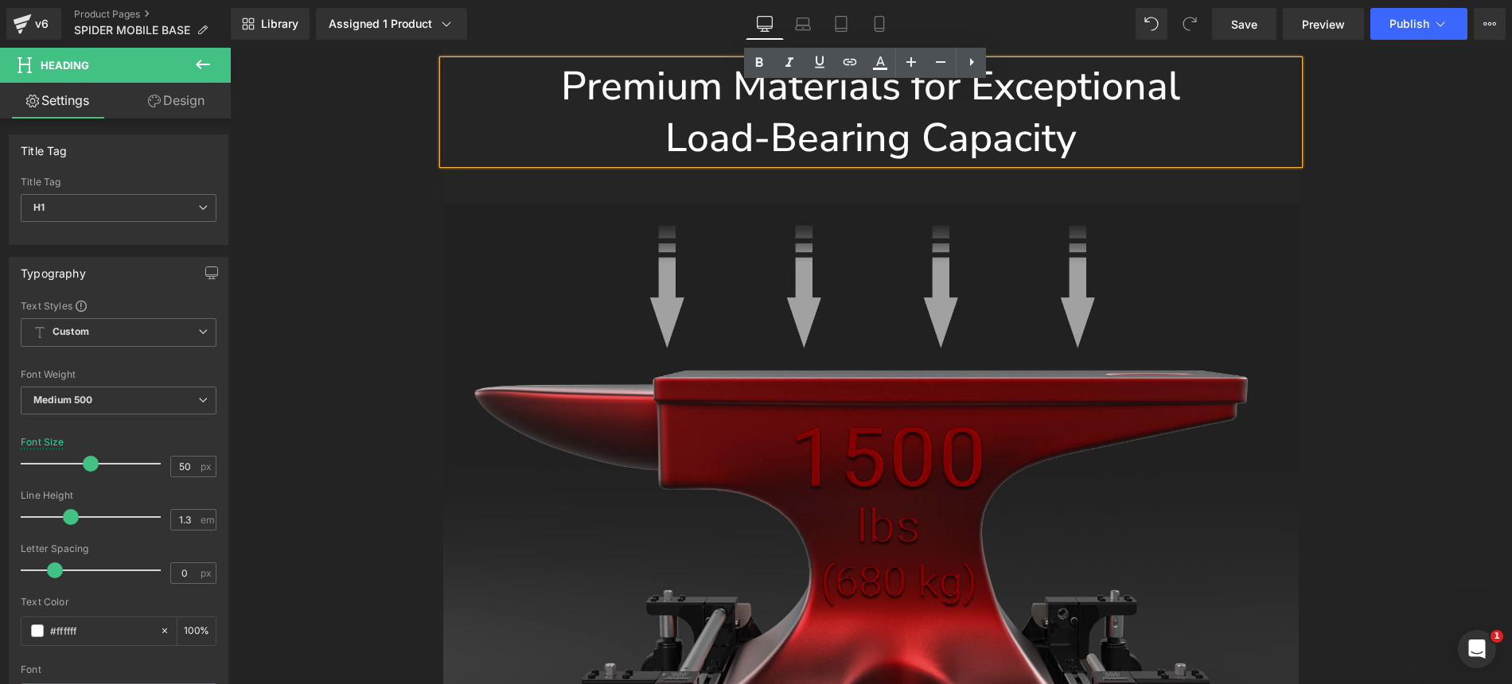
scroll to position [14695, 0]
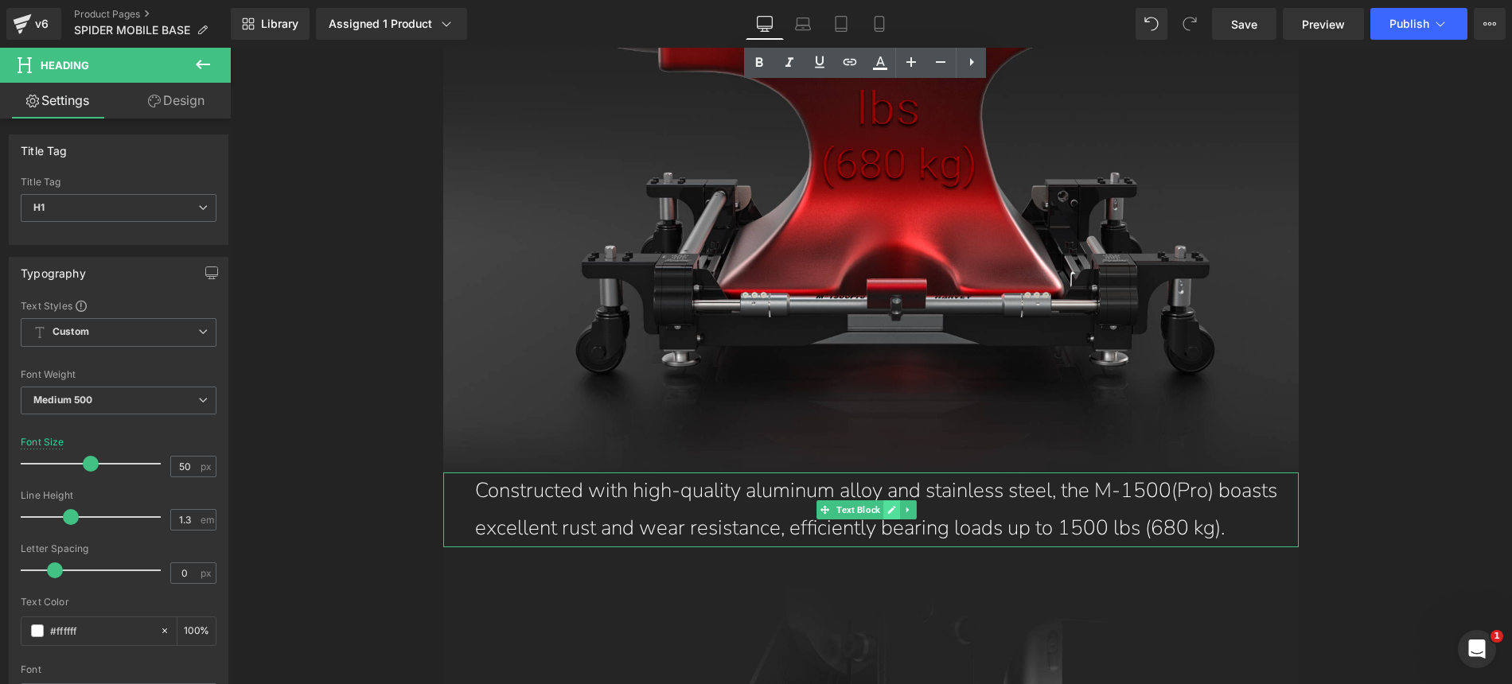
click at [884, 501] on link at bounding box center [892, 510] width 17 height 19
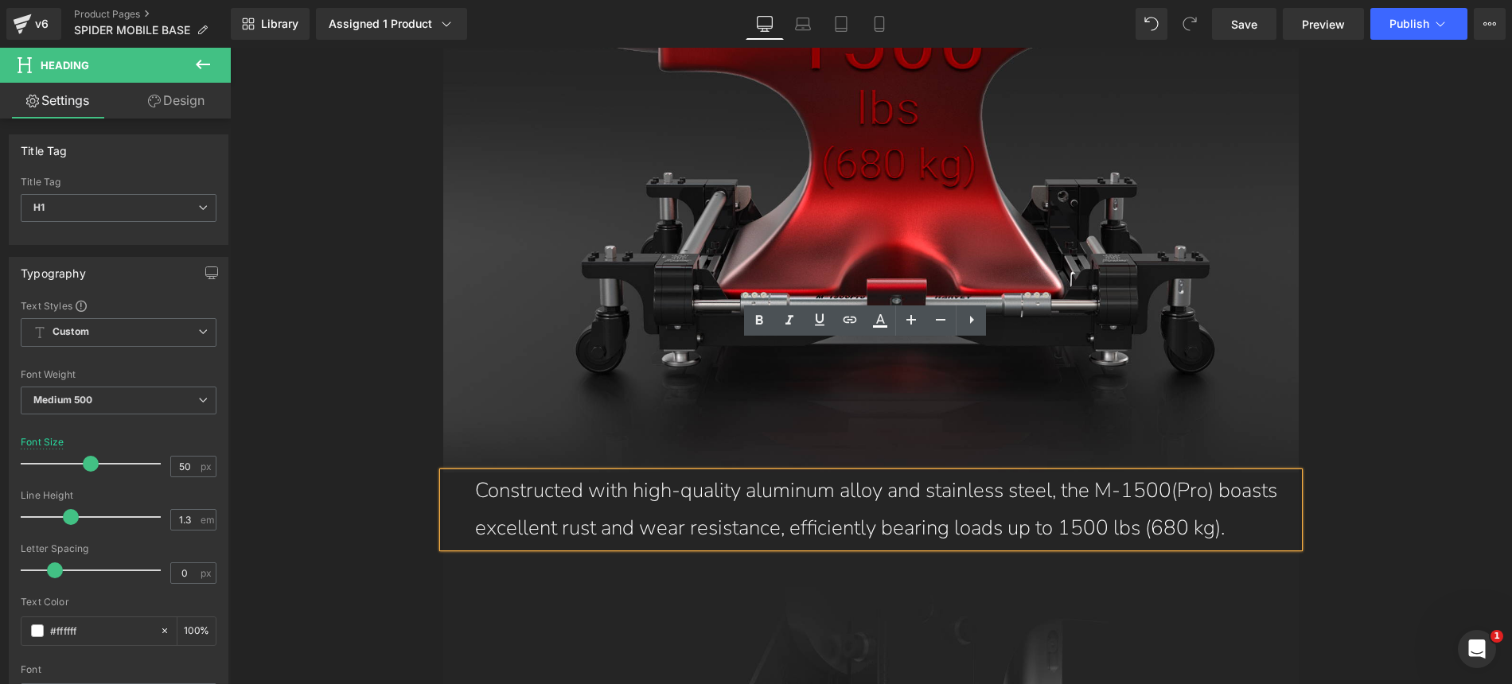
click at [863, 473] on p "Constructed with high-quality aluminum alloy and stainless steel, the M-1500(Pr…" at bounding box center [887, 510] width 824 height 75
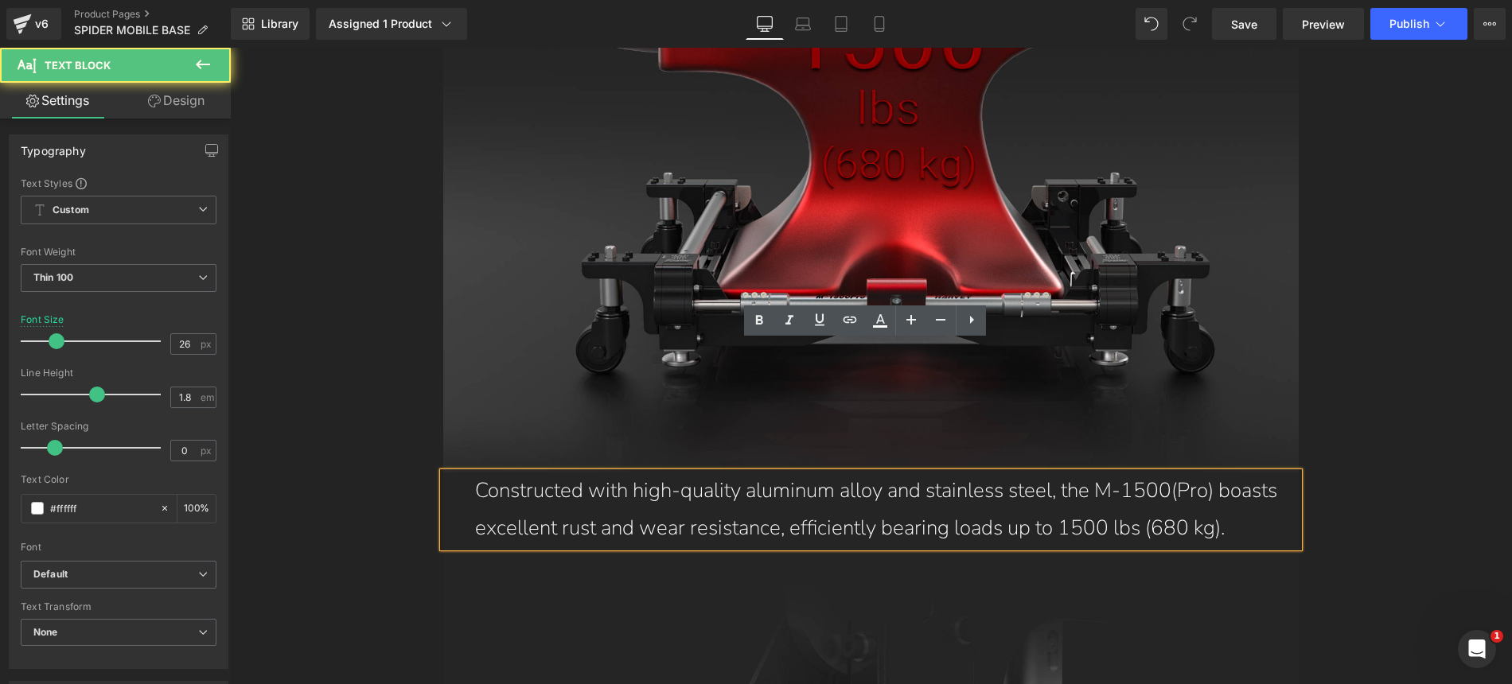
click at [728, 473] on p "Constructed with high-quality aluminum alloy and stainless steel, the M-1500(Pr…" at bounding box center [887, 510] width 824 height 75
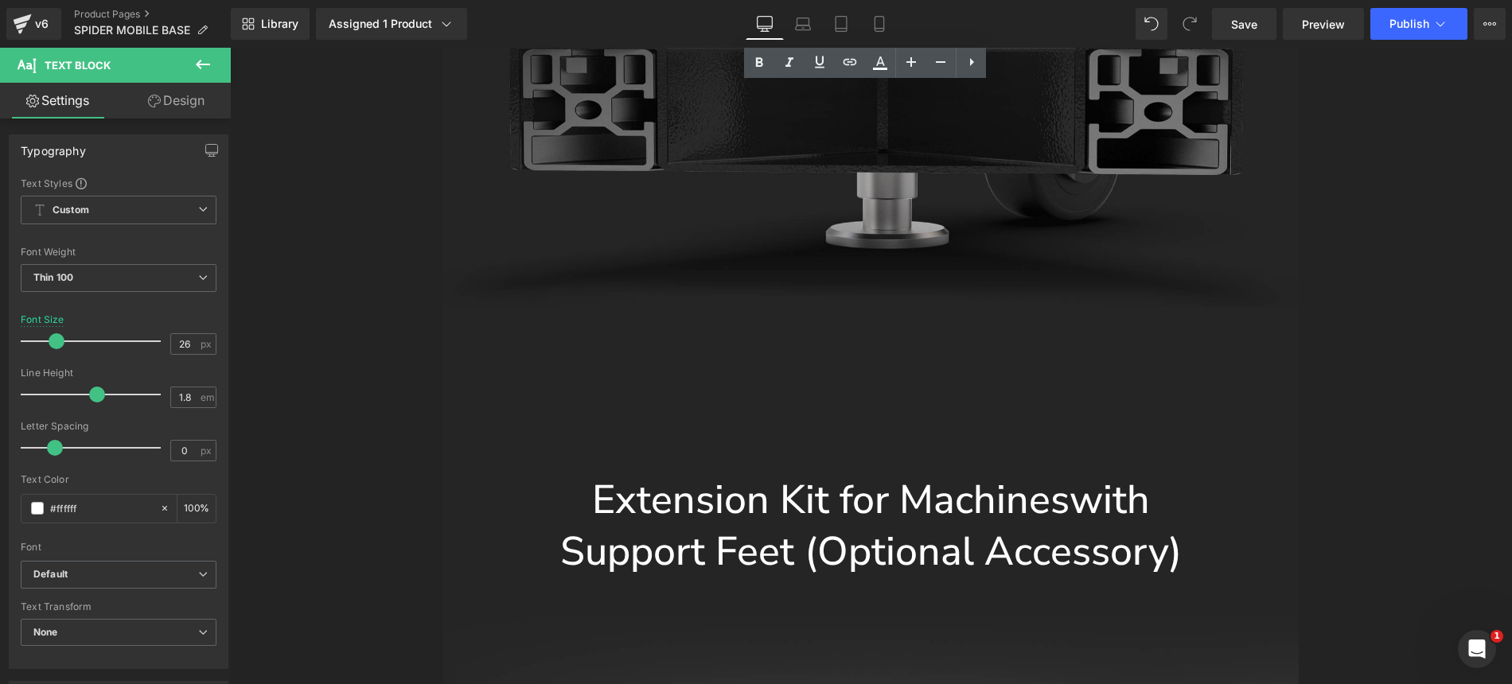
scroll to position [15594, 0]
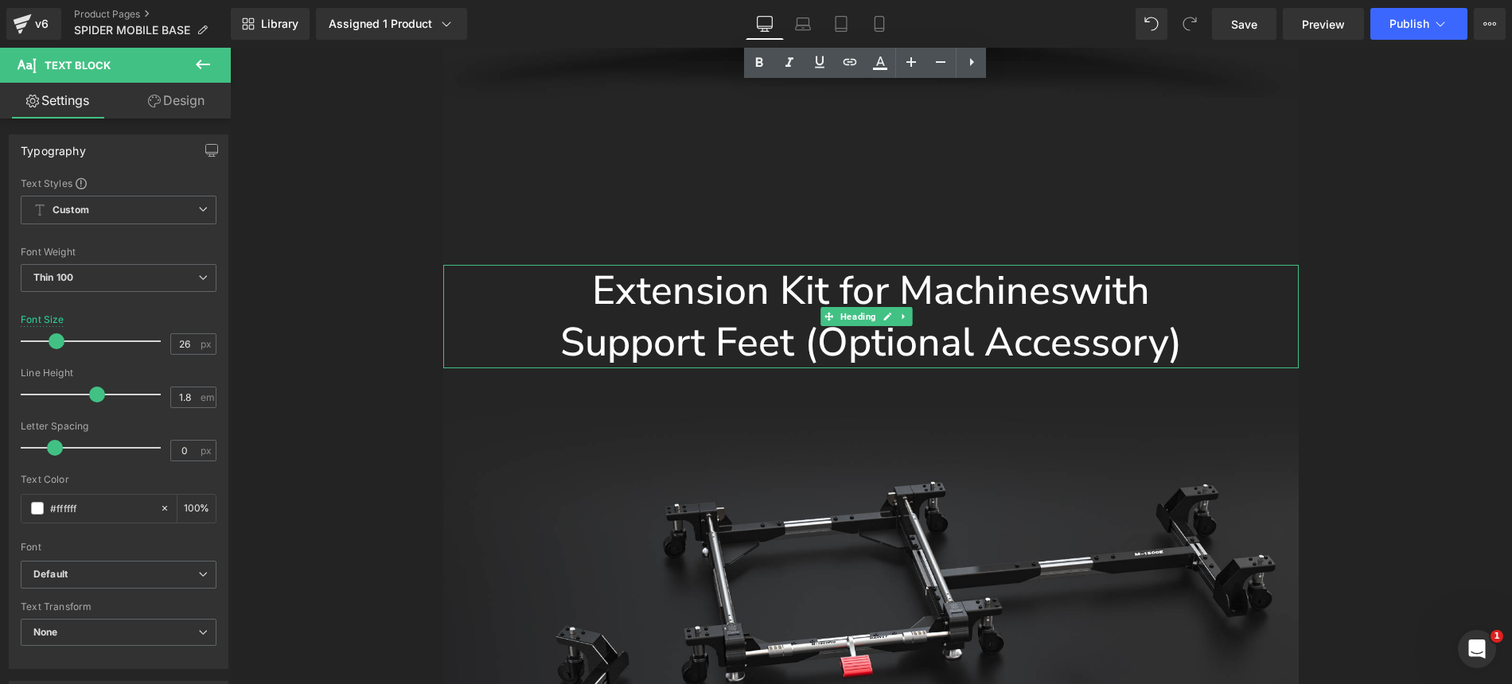
click at [784, 315] on span "Support Feet (Optional Accessory)" at bounding box center [870, 342] width 621 height 55
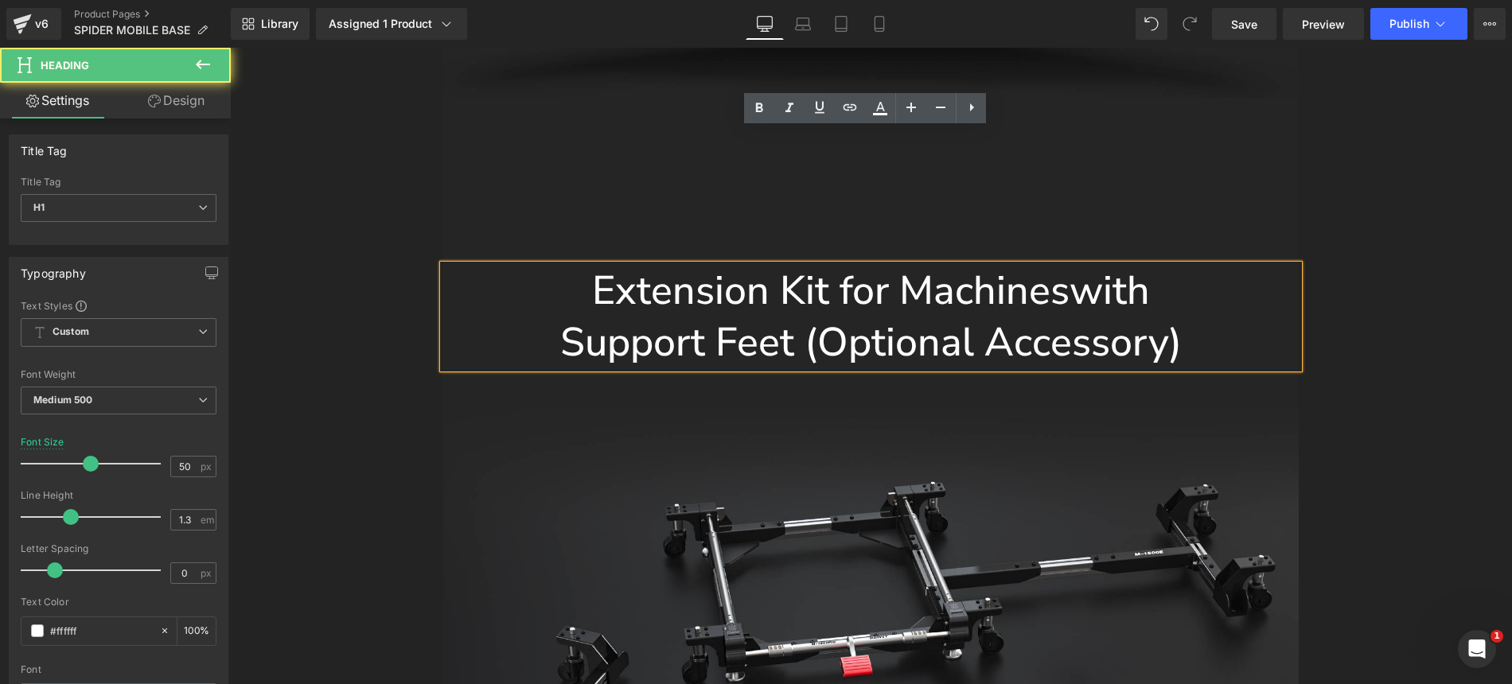
click at [770, 315] on span "Support Feet (Optional Accessory)" at bounding box center [870, 342] width 621 height 55
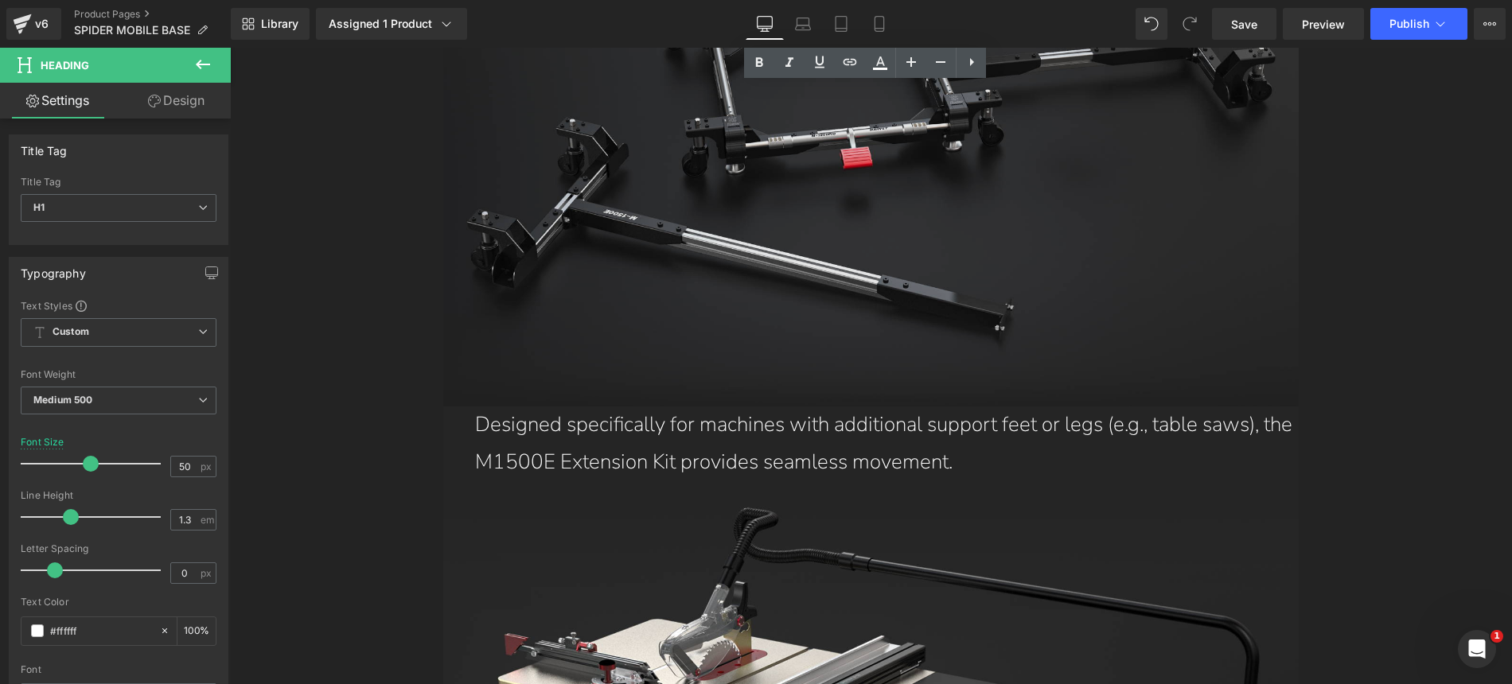
scroll to position [16248, 0]
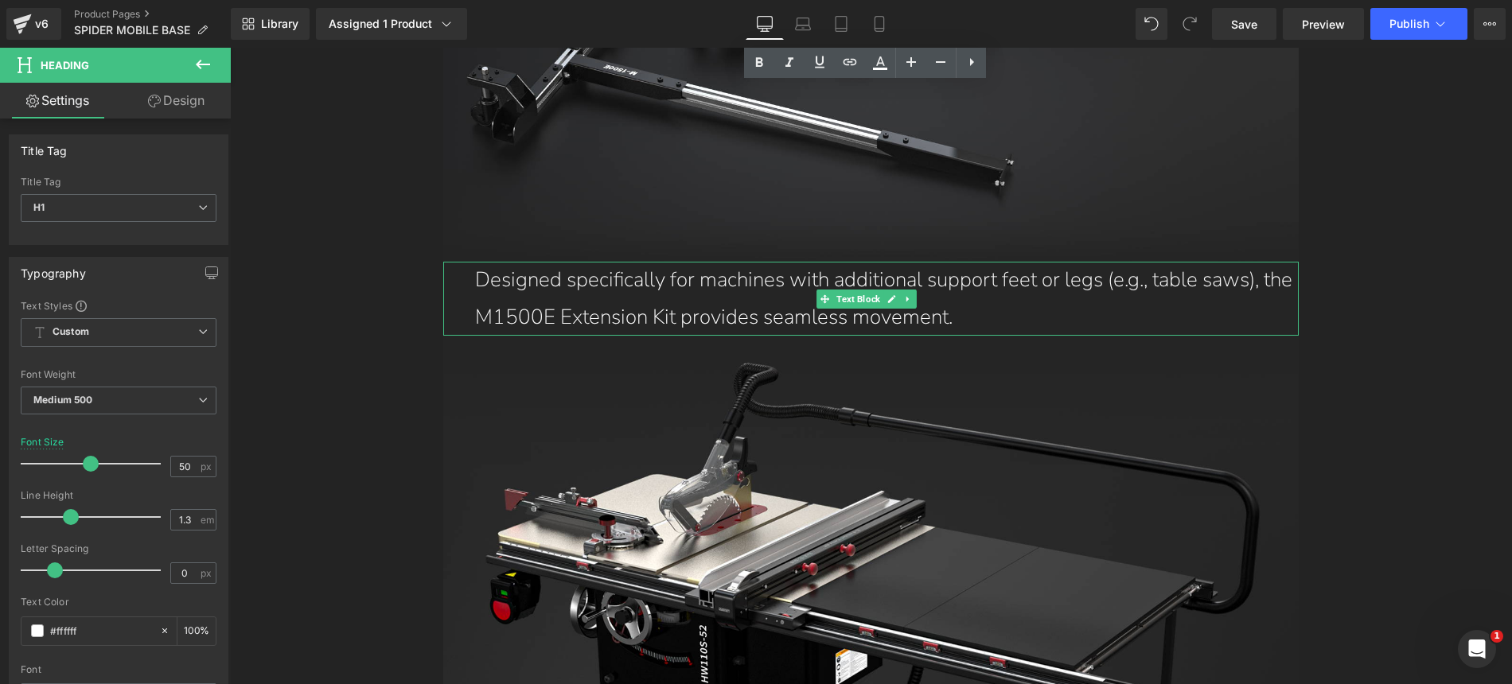
click at [804, 262] on p "Designed specifically for machines with additional support feet or legs (e.g., …" at bounding box center [887, 299] width 824 height 75
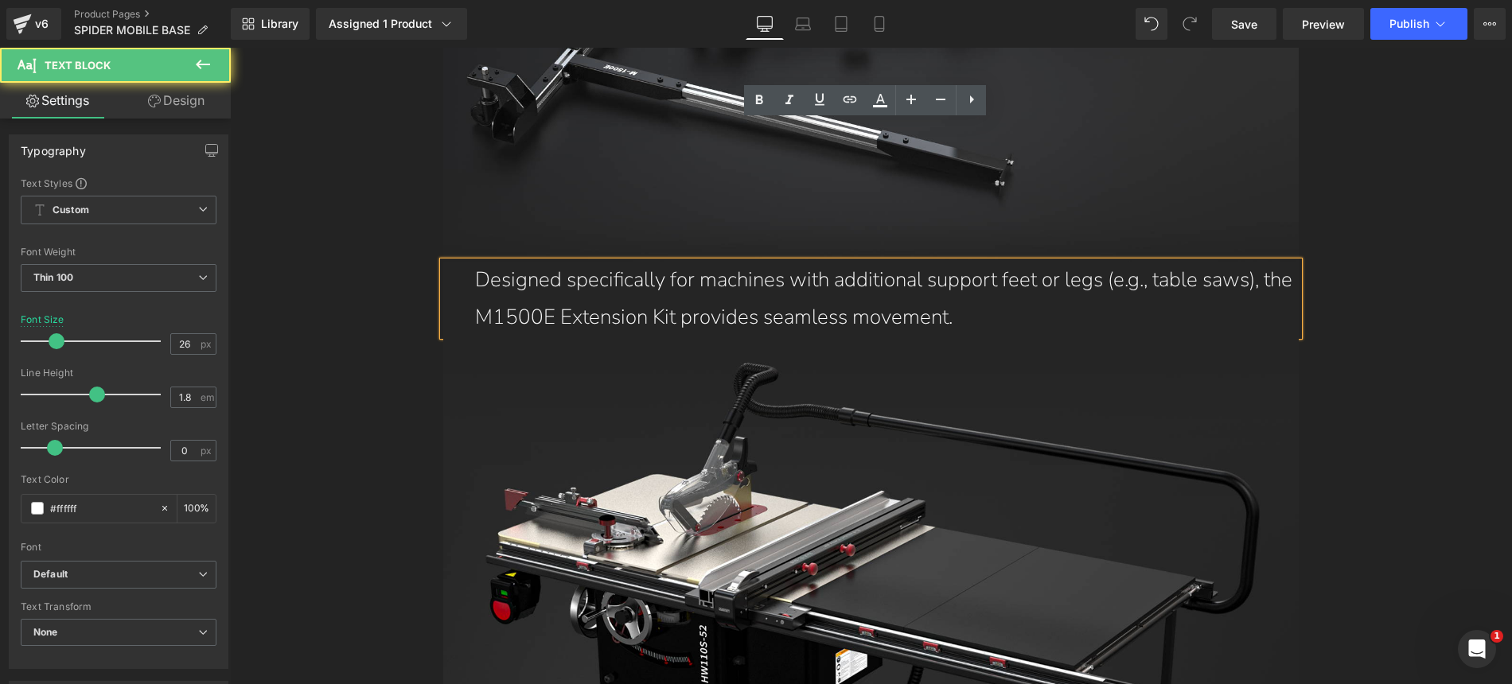
click at [785, 262] on p "Designed specifically for machines with additional support feet or legs (e.g., …" at bounding box center [887, 299] width 824 height 75
click at [742, 262] on p "Designed specifically for machines with additional support feet or legs (e.g., …" at bounding box center [887, 299] width 824 height 75
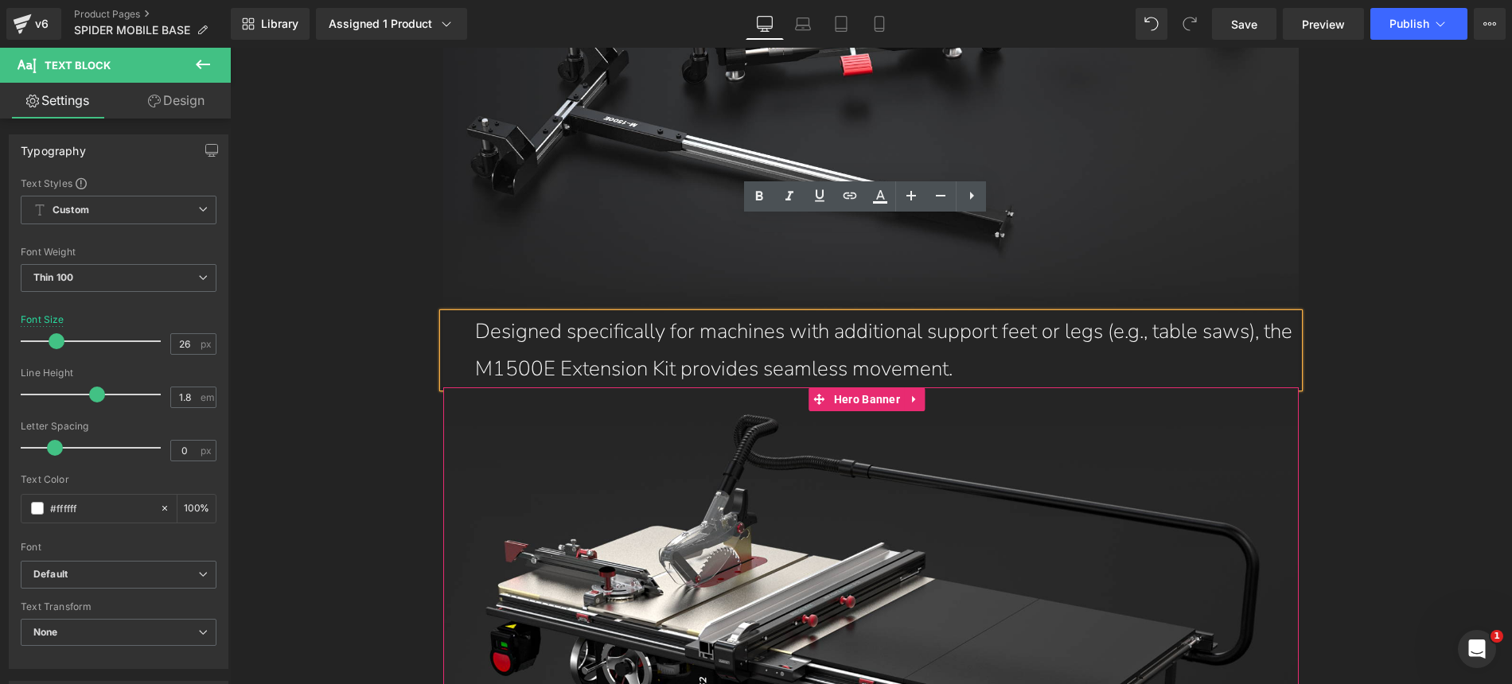
scroll to position [16151, 0]
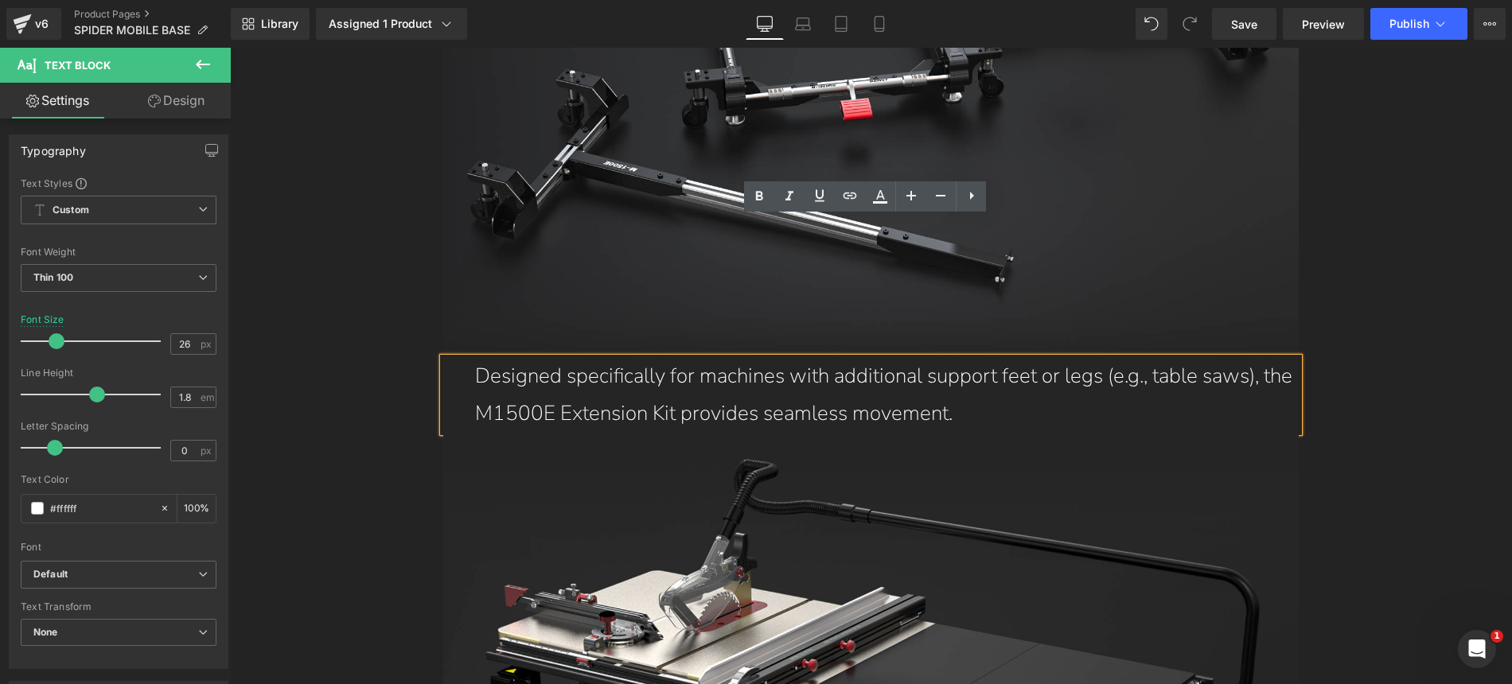
click at [1014, 358] on p "Designed specifically for machines with additional support feet or legs (e.g., …" at bounding box center [887, 395] width 824 height 75
click at [894, 358] on p "Designed specifically for machines with additional support feet or legs (e.g., …" at bounding box center [887, 395] width 824 height 75
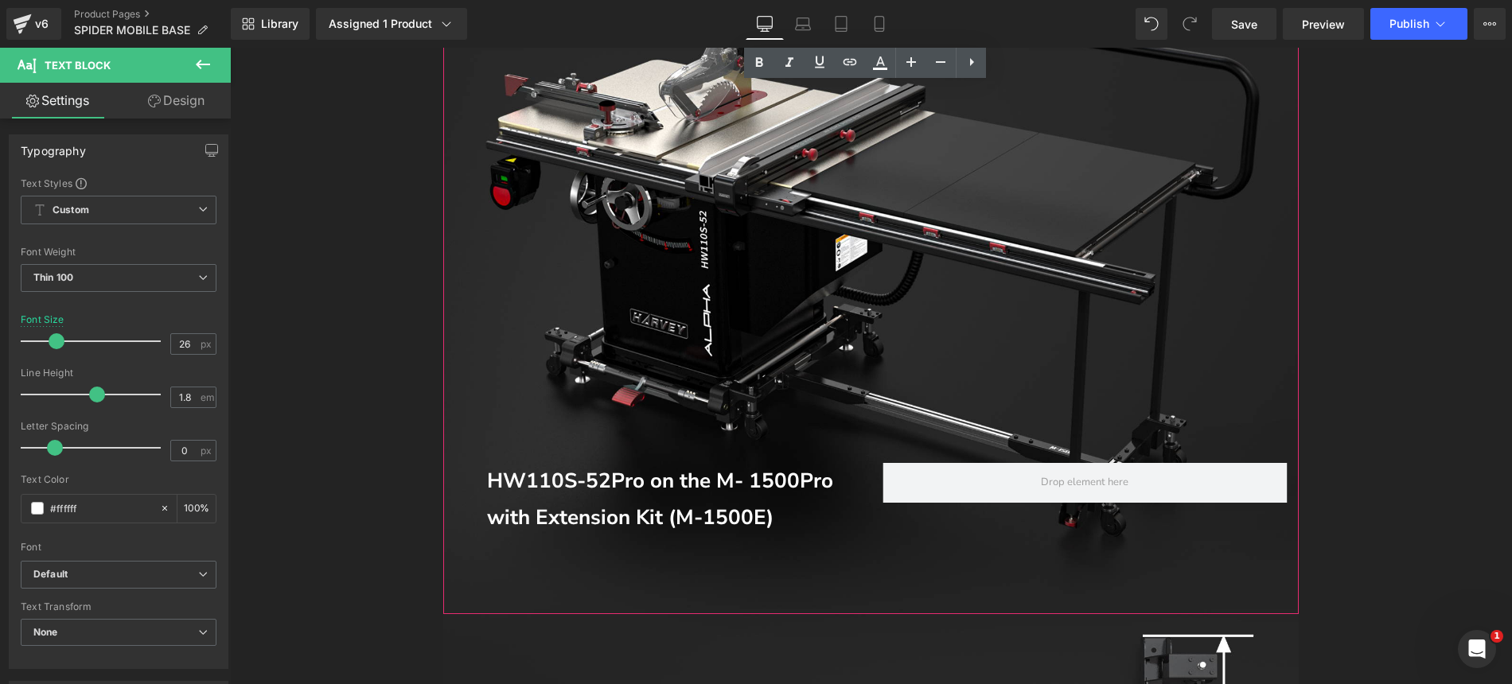
scroll to position [16825, 0]
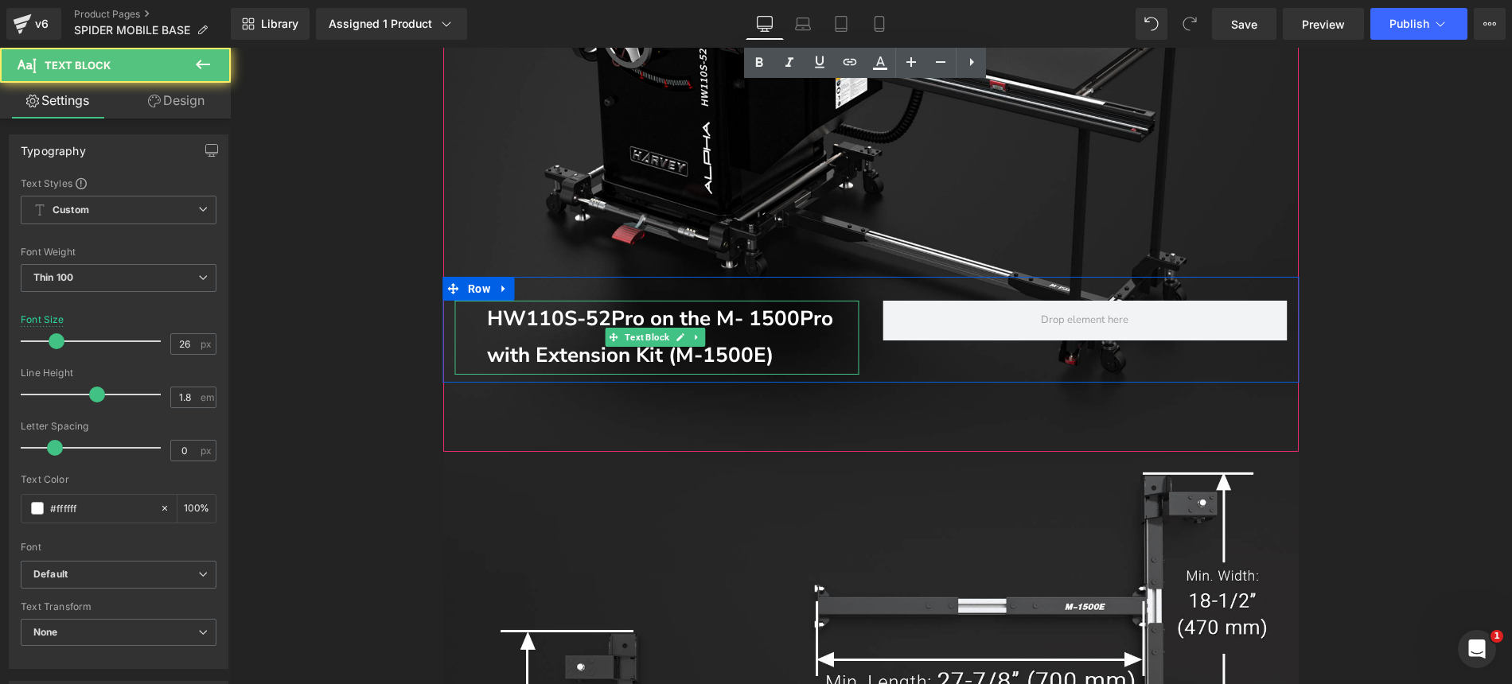
click at [738, 305] on span "HW110S-52Pro on the M- 1500Pro with Extension Kit (M-1500E)" at bounding box center [660, 337] width 346 height 65
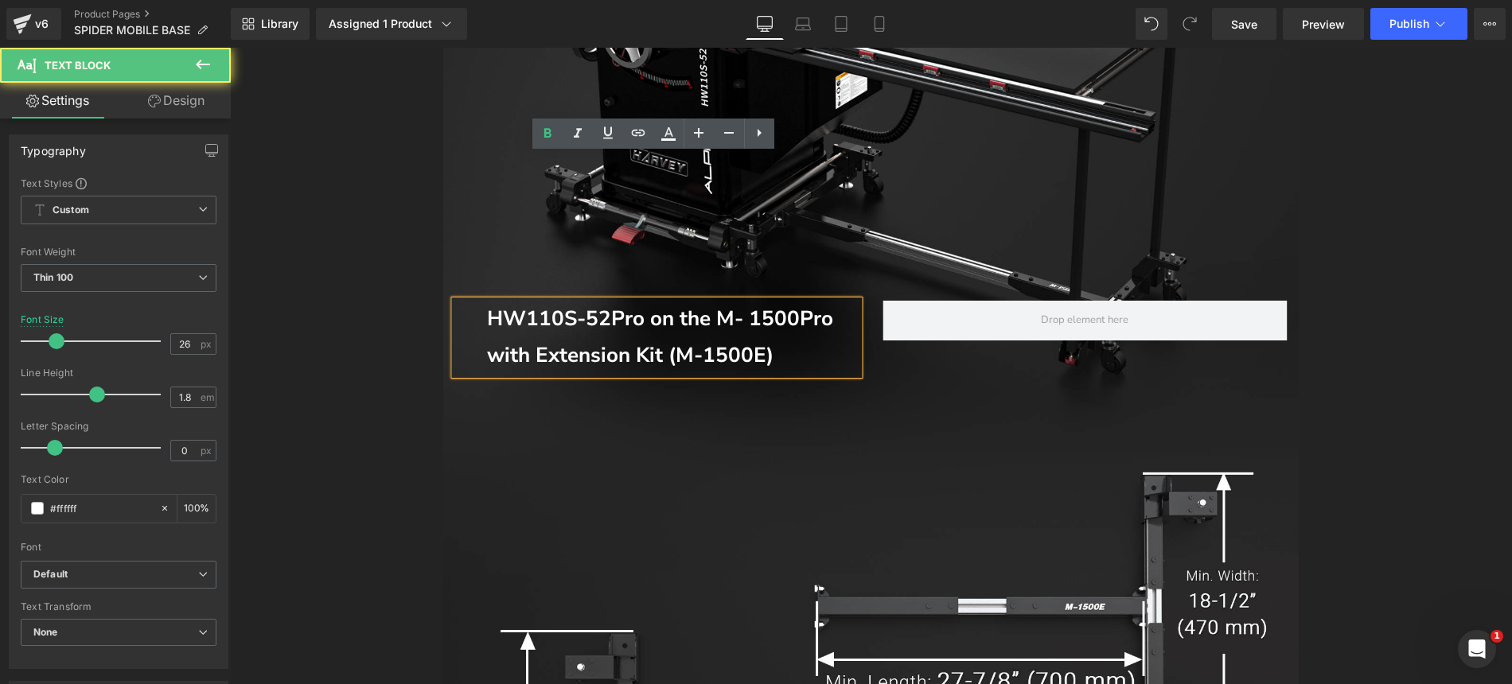
click at [713, 305] on span "HW110S-52Pro on the M- 1500Pro with Extension Kit (M-1500E)" at bounding box center [660, 337] width 346 height 65
click at [656, 305] on span "HW110S-52Pro on the M- 1500Pro with Extension Kit (M-1500E)" at bounding box center [660, 337] width 346 height 65
click at [600, 305] on span "HW110S-52Pro on the M- 1500Pro with Extension Kit (M-1500E)" at bounding box center [660, 337] width 346 height 65
click at [583, 305] on span "HW110S-52Pro on the M- 1500Pro with Extension Kit (M-1500E)" at bounding box center [660, 337] width 346 height 65
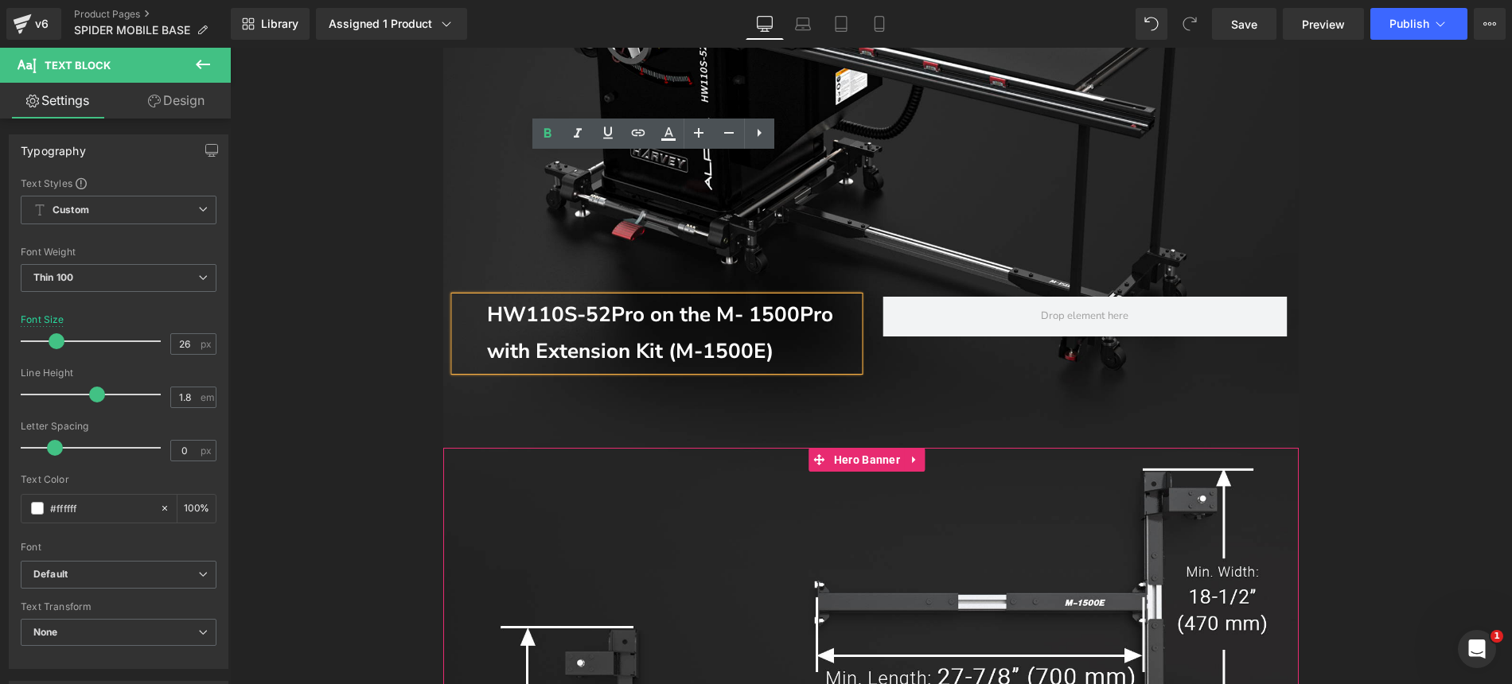
scroll to position [17146, 0]
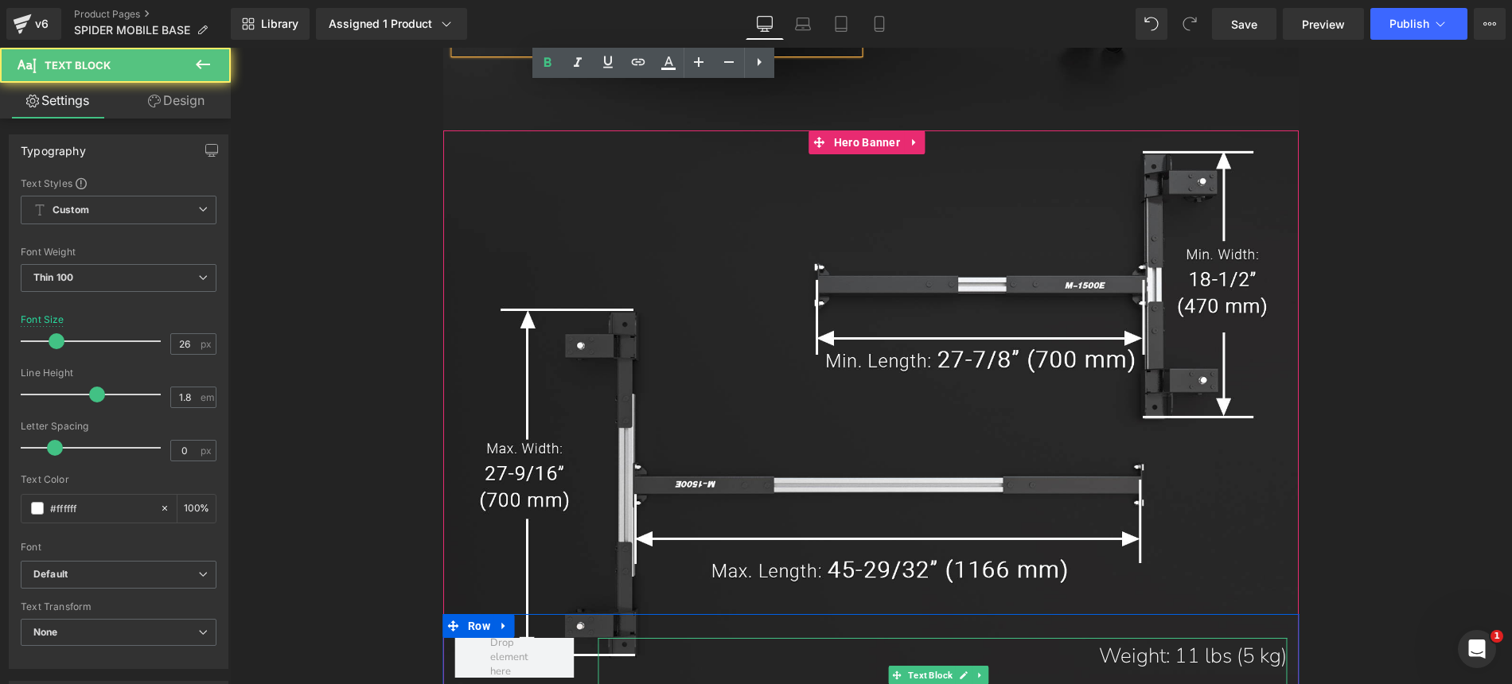
click at [1174, 638] on p "Weight: 11 lbs (5 kg)" at bounding box center [957, 656] width 657 height 37
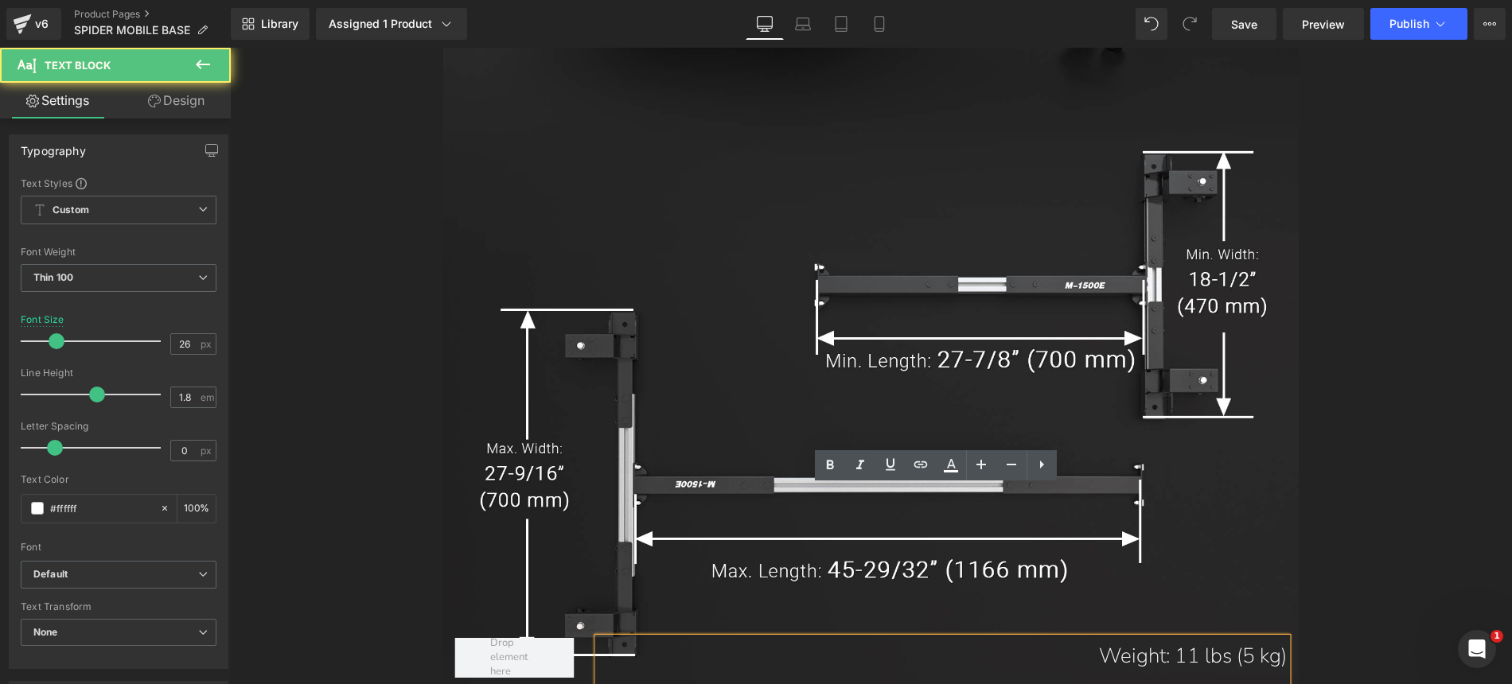
click at [1163, 638] on p "Weight: 11 lbs (5 kg)" at bounding box center [957, 656] width 657 height 37
click at [1116, 638] on p "Weight: 11 lbs (5 kg)" at bounding box center [957, 656] width 657 height 37
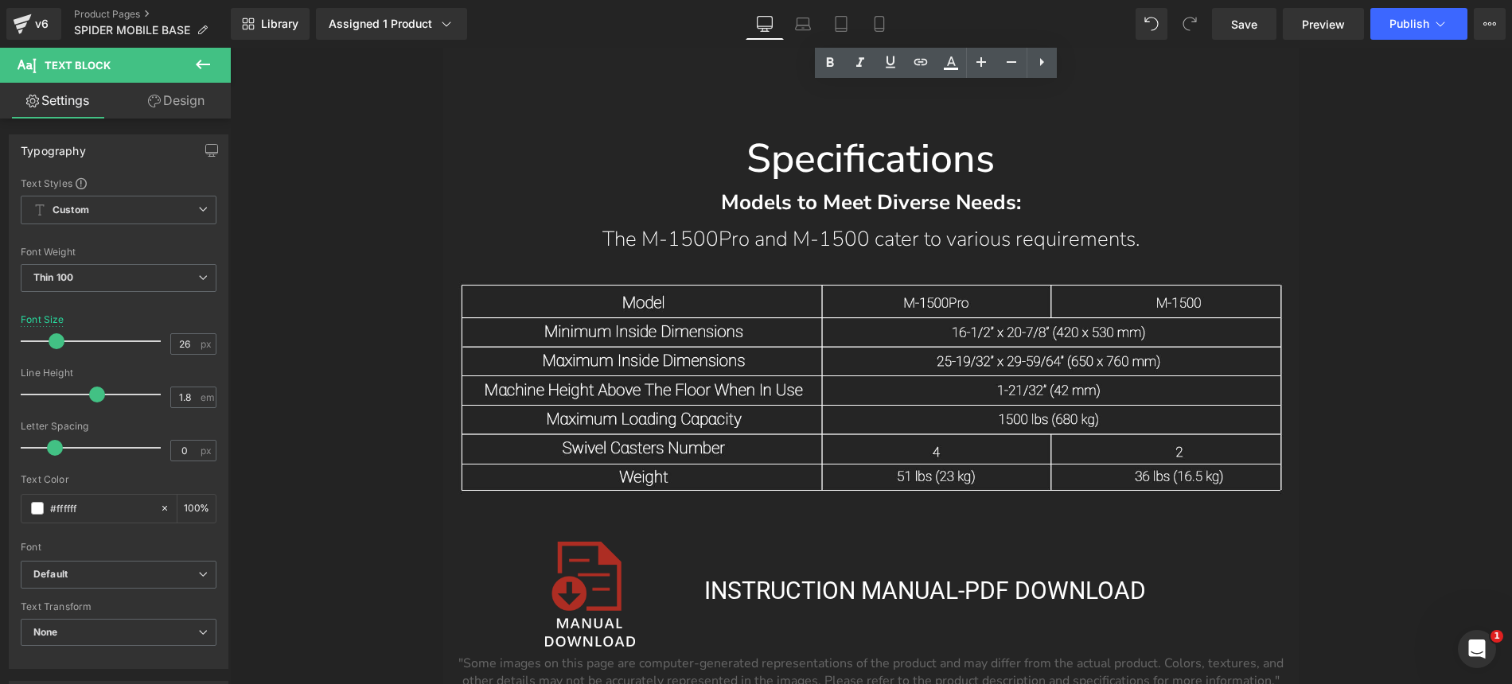
scroll to position [17985, 0]
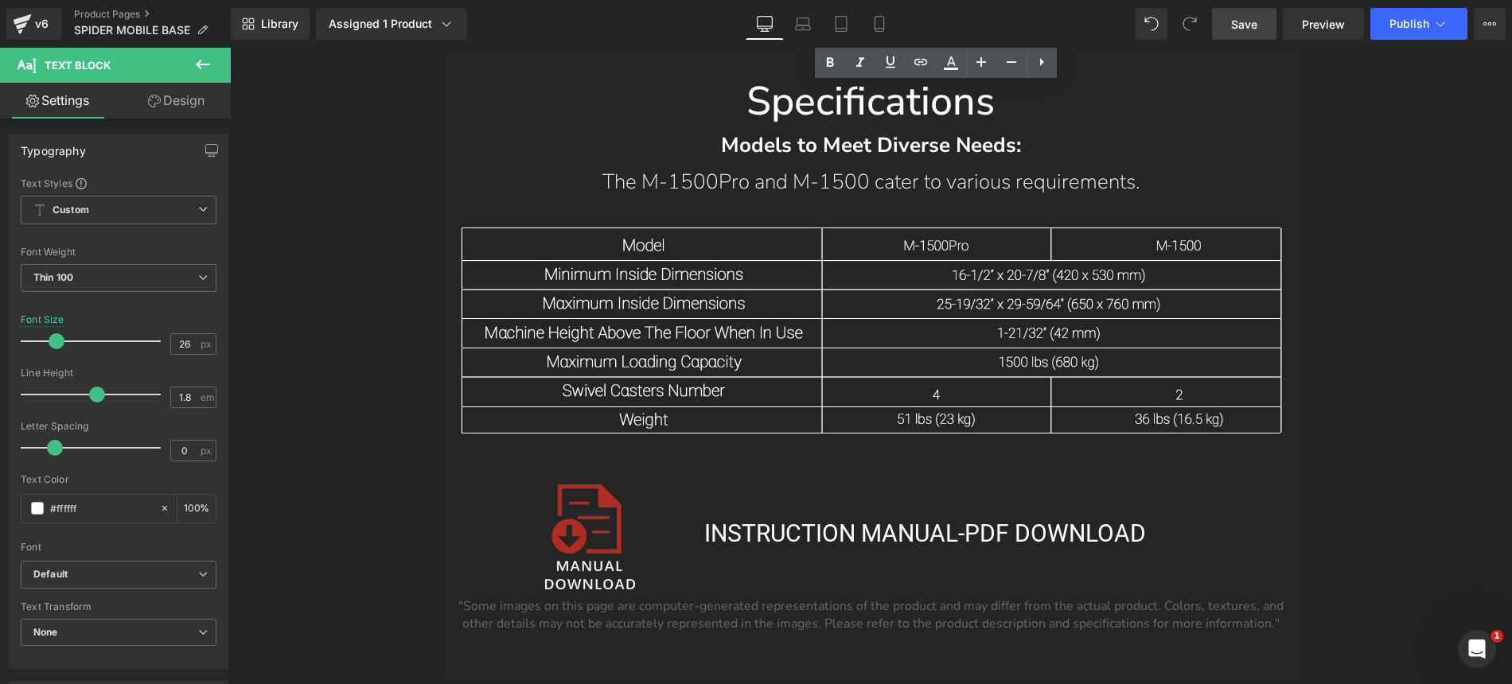
click at [1249, 27] on span "Save" at bounding box center [1244, 24] width 26 height 17
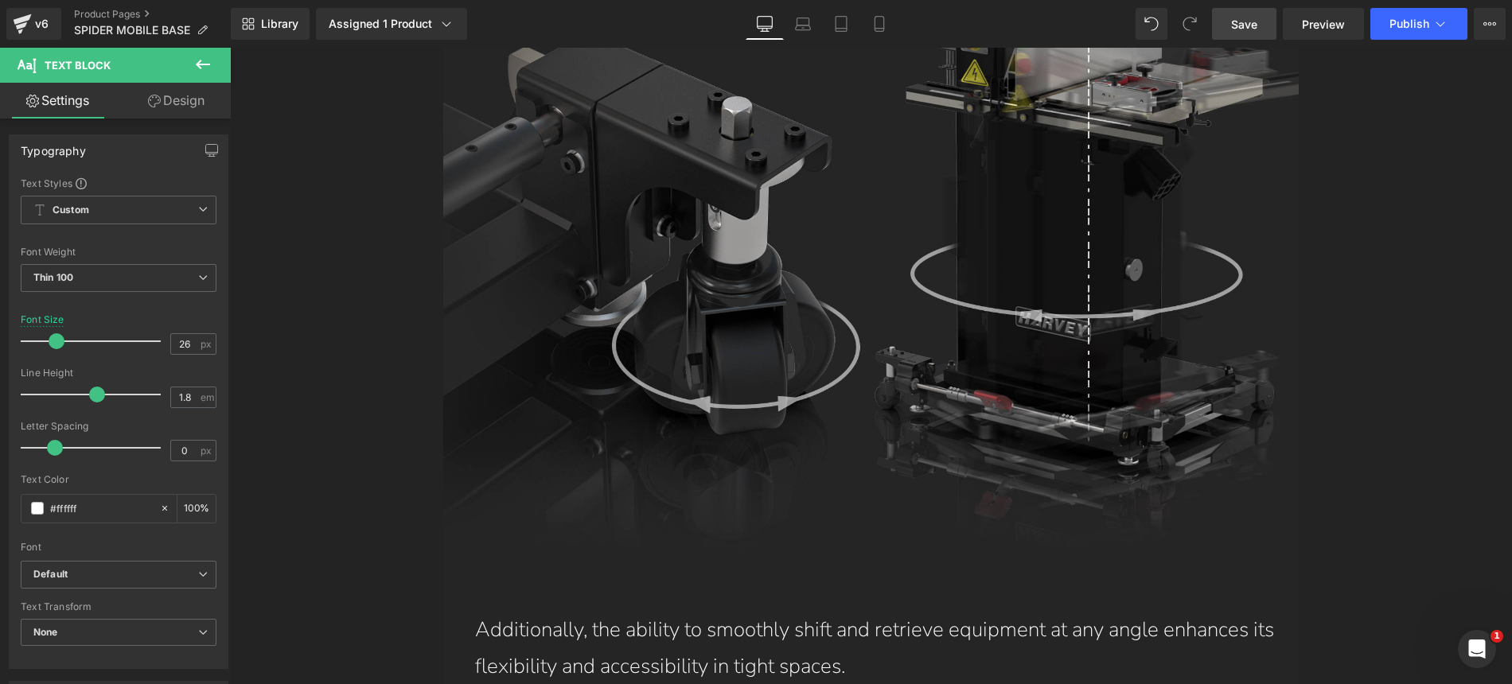
scroll to position [10223, 0]
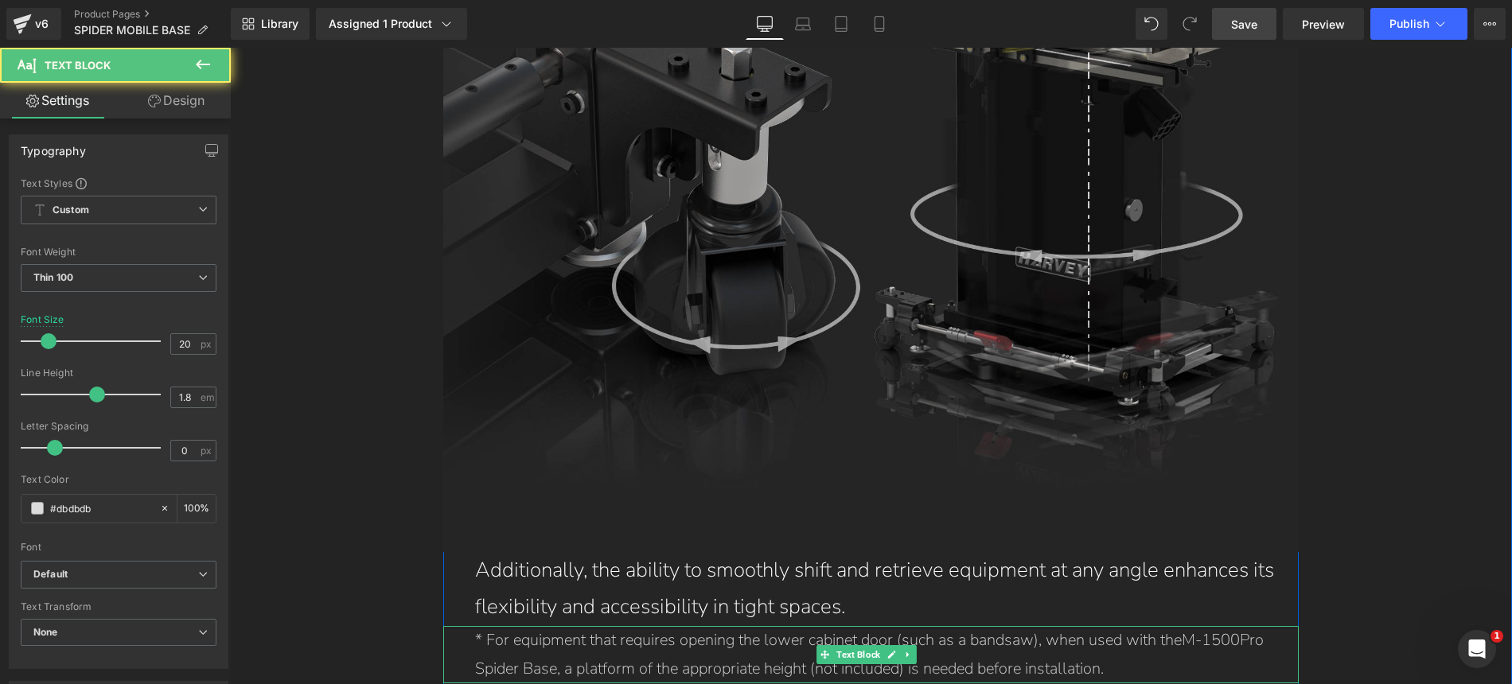
click at [612, 626] on p "* For equipment that requires opening the lower cabinet door (such as a bandsaw…" at bounding box center [887, 654] width 824 height 57
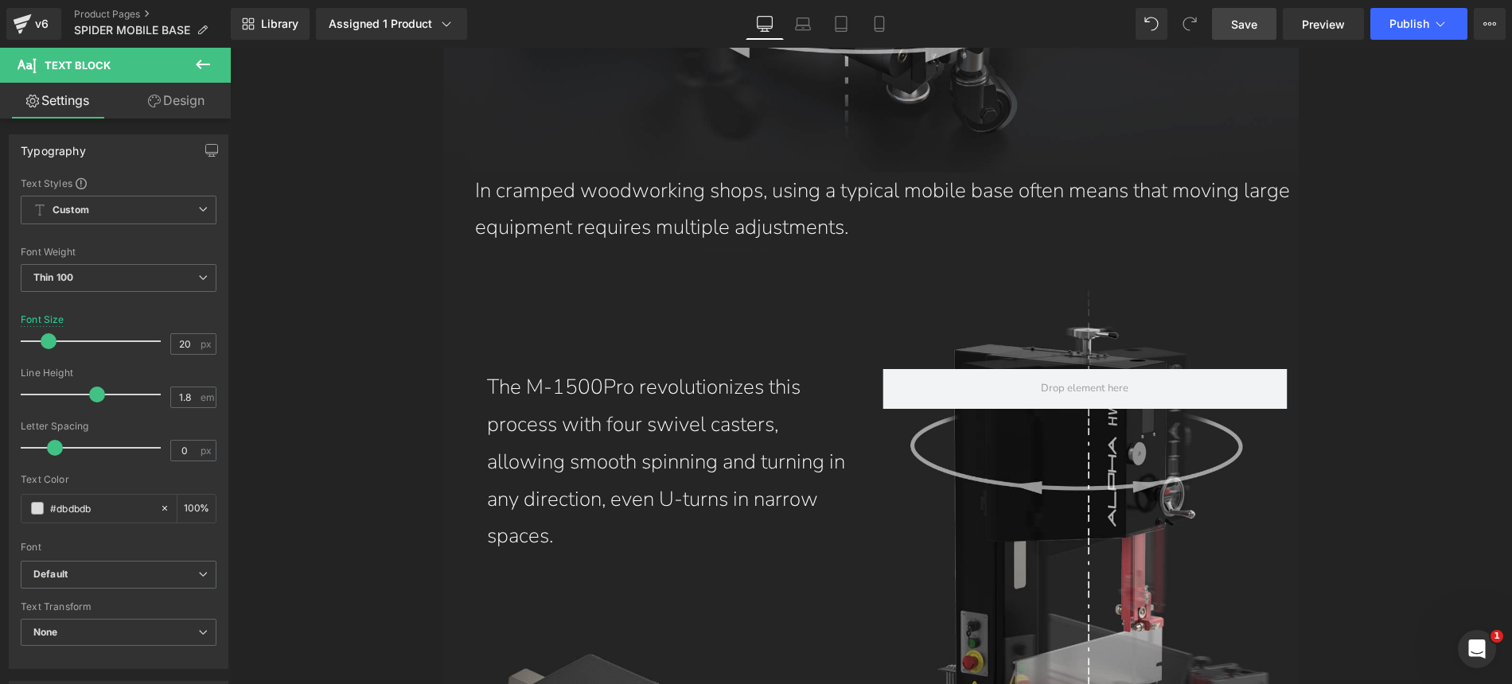
scroll to position [9498, 0]
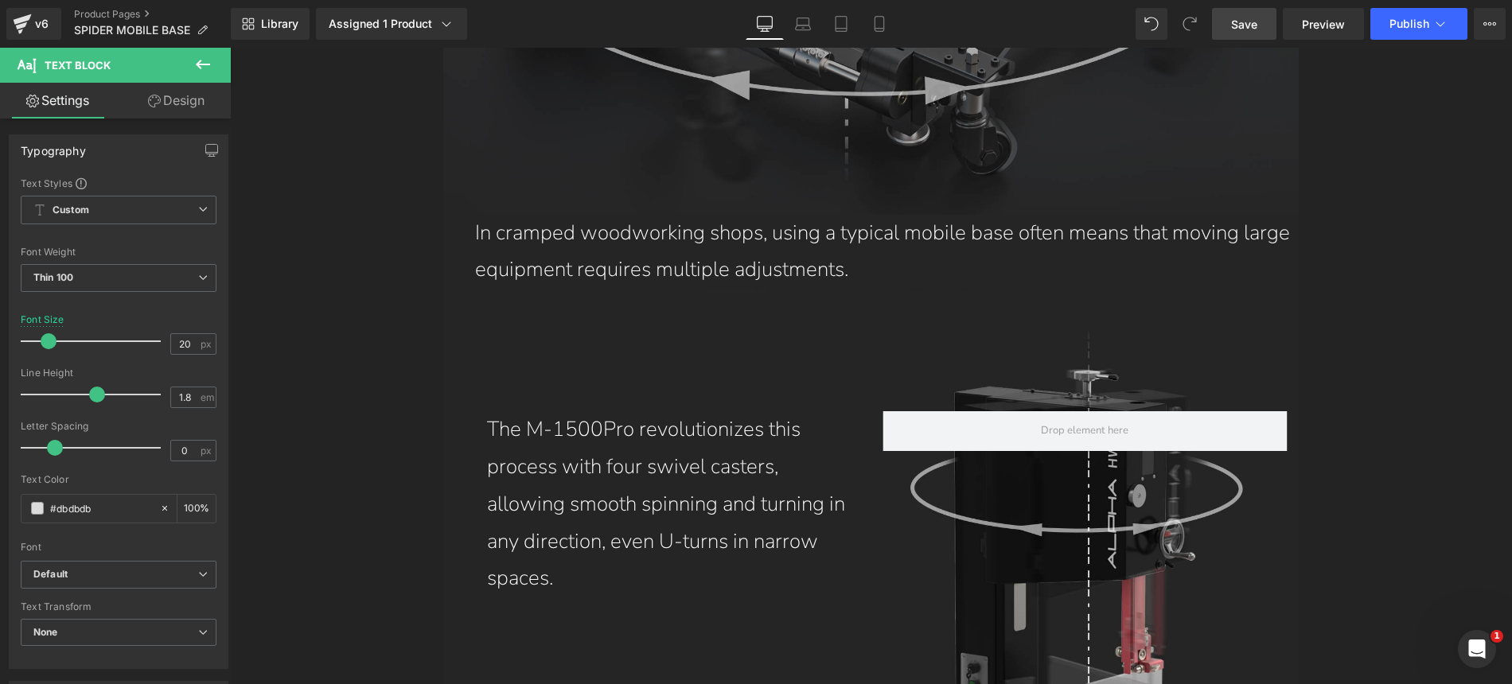
click at [668, 411] on p "The M-1500Pro revolutionizes this process with four swivel casters, allowing sm…" at bounding box center [673, 504] width 372 height 186
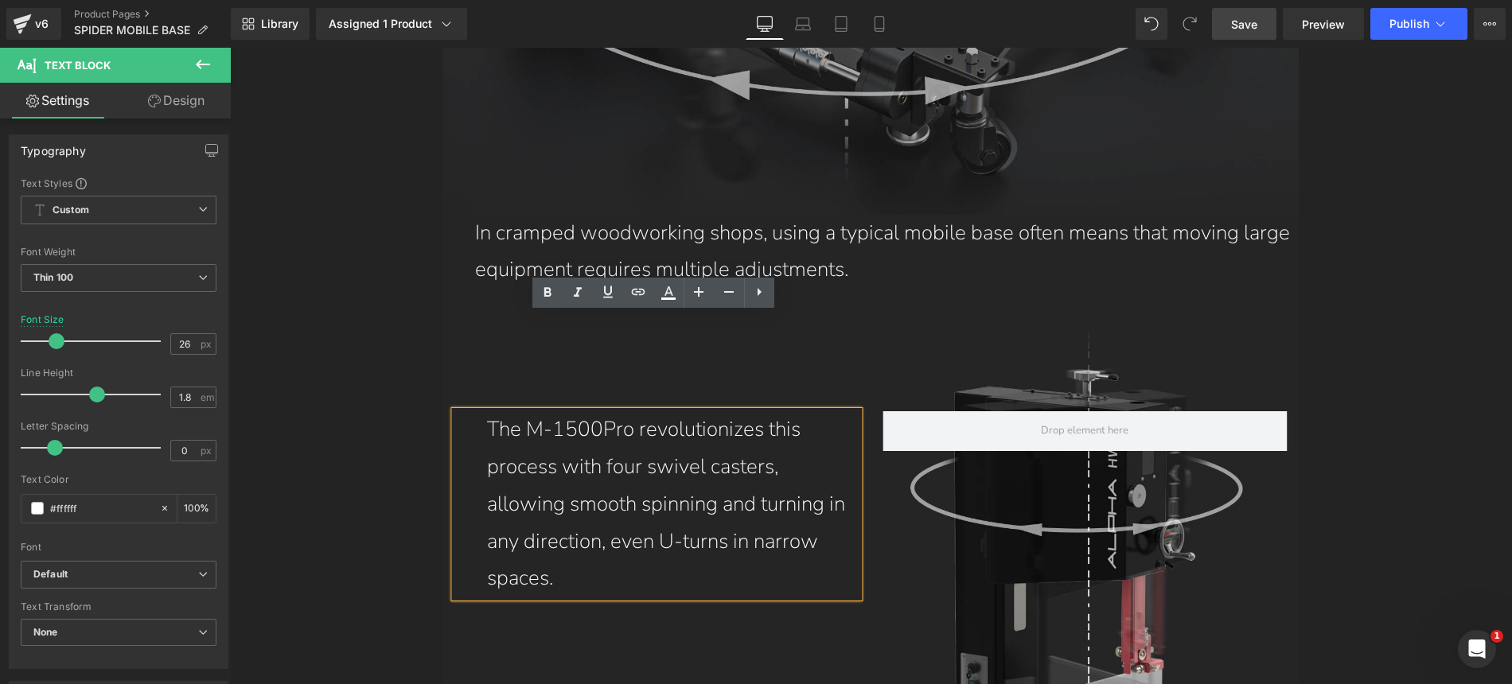
click at [589, 415] on p "The M-1500Pro revolutionizes this process with four swivel casters, allowing sm…" at bounding box center [673, 504] width 372 height 186
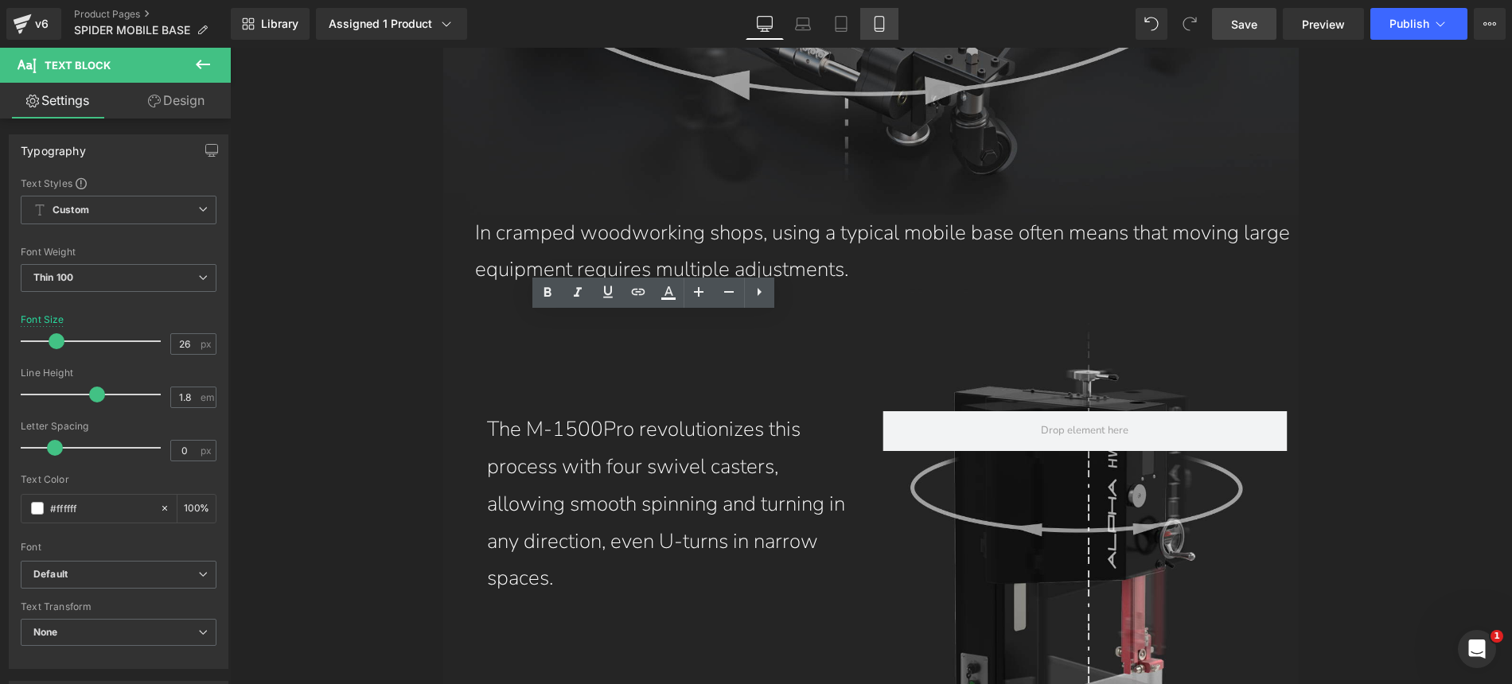
click at [883, 24] on icon at bounding box center [879, 24] width 16 height 16
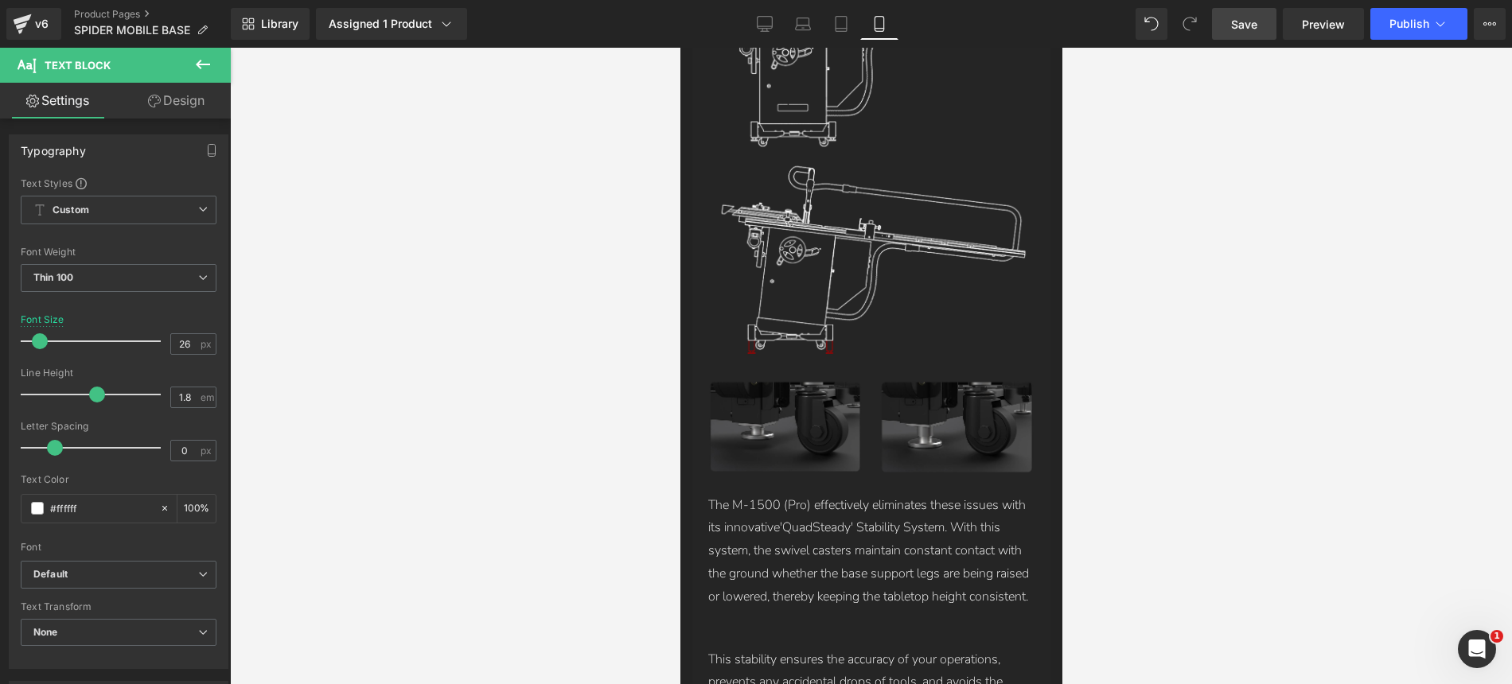
scroll to position [4925, 0]
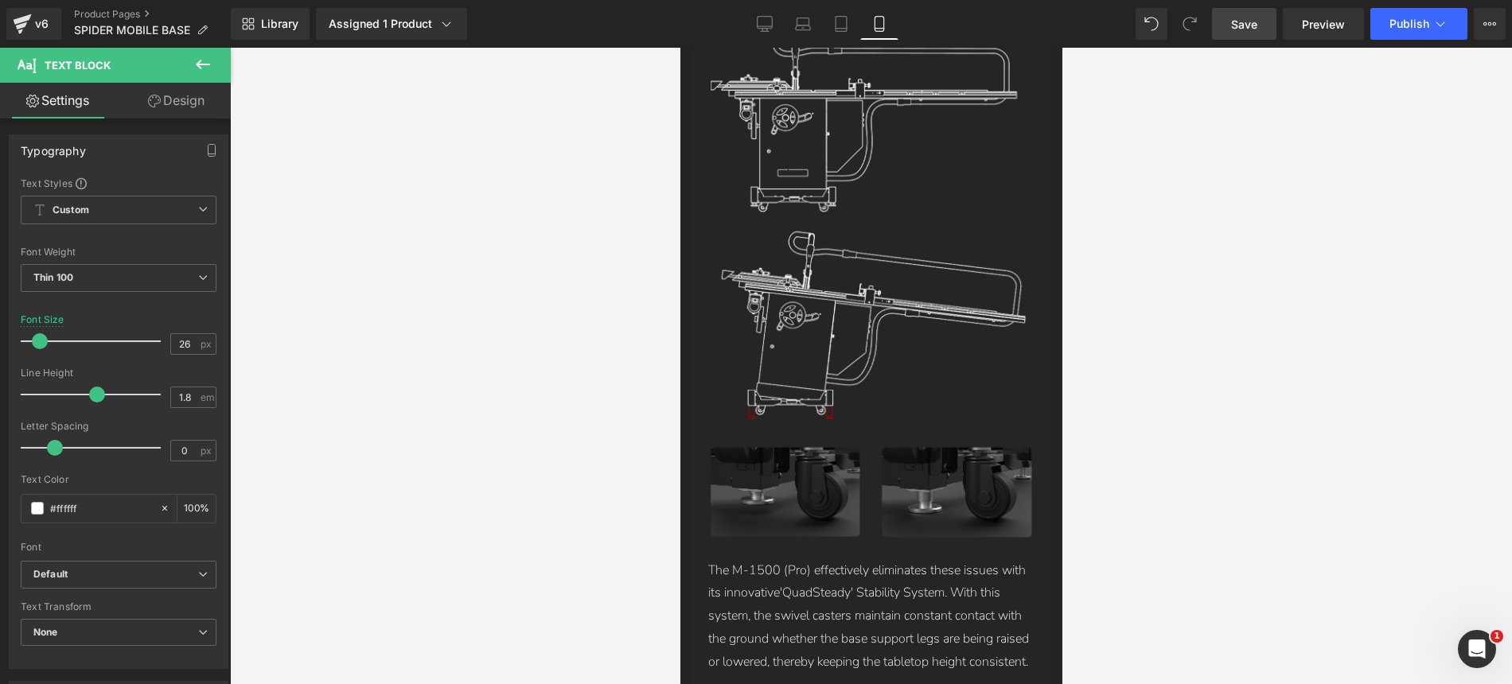
drag, startPoint x: 1057, startPoint y: 348, endPoint x: 2140, endPoint y: 282, distance: 1085.7
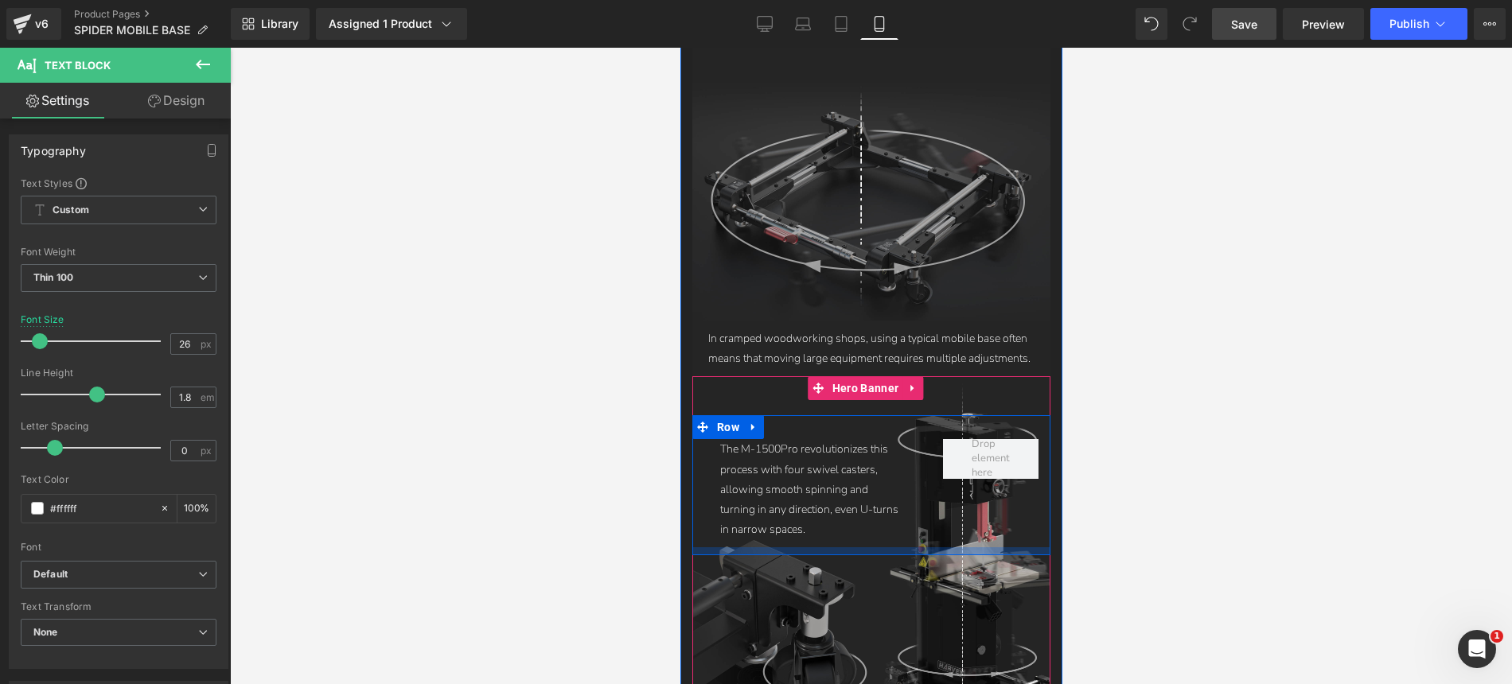
scroll to position [6394, 0]
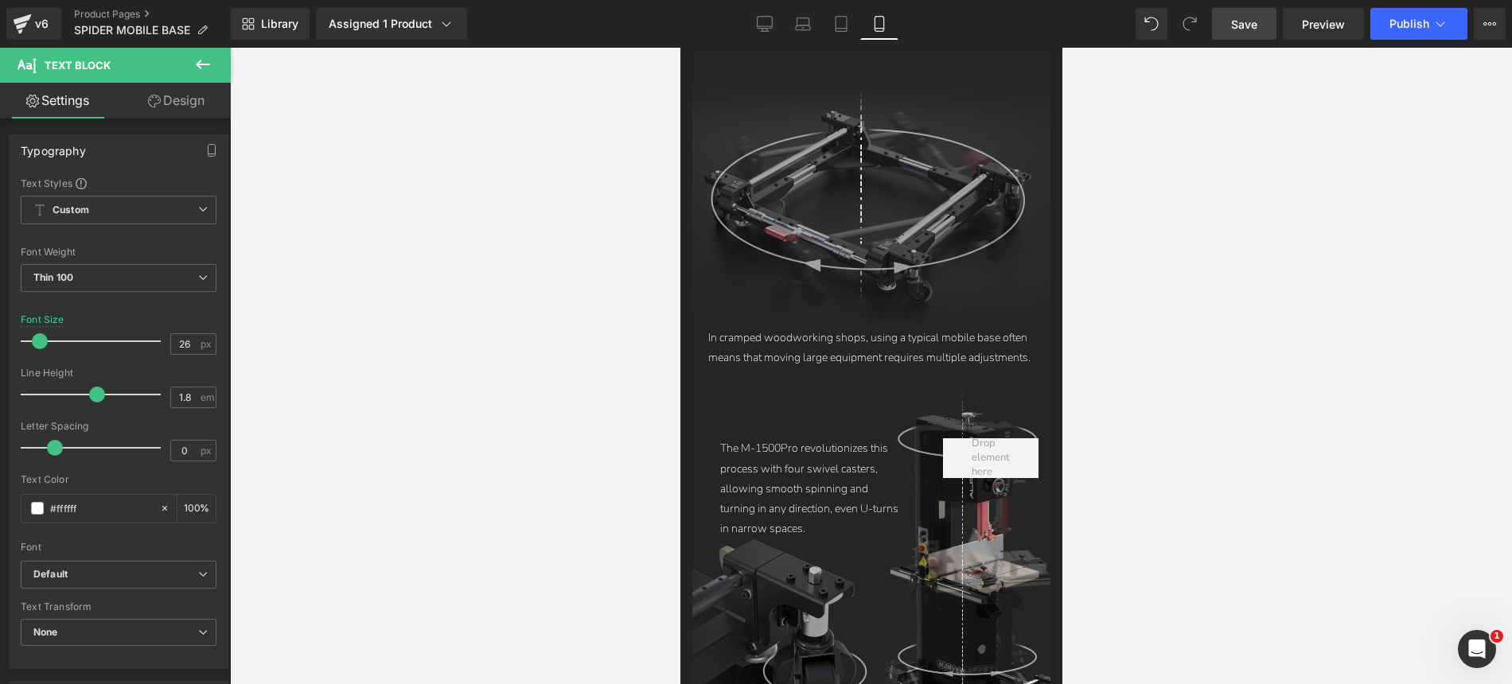
click at [1172, 152] on div at bounding box center [871, 366] width 1282 height 637
click at [1231, 257] on div at bounding box center [871, 366] width 1282 height 637
click at [1319, 19] on span "Preview" at bounding box center [1323, 24] width 43 height 17
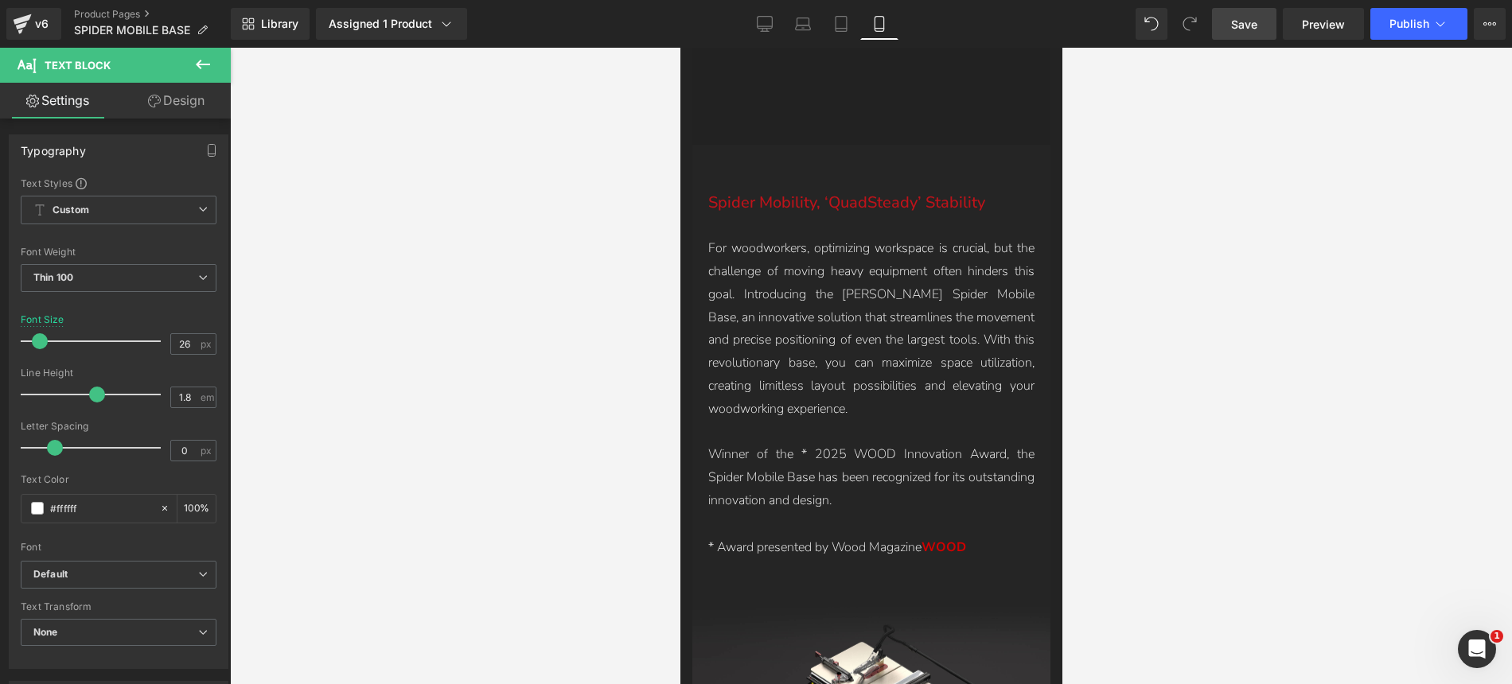
scroll to position [2561, 0]
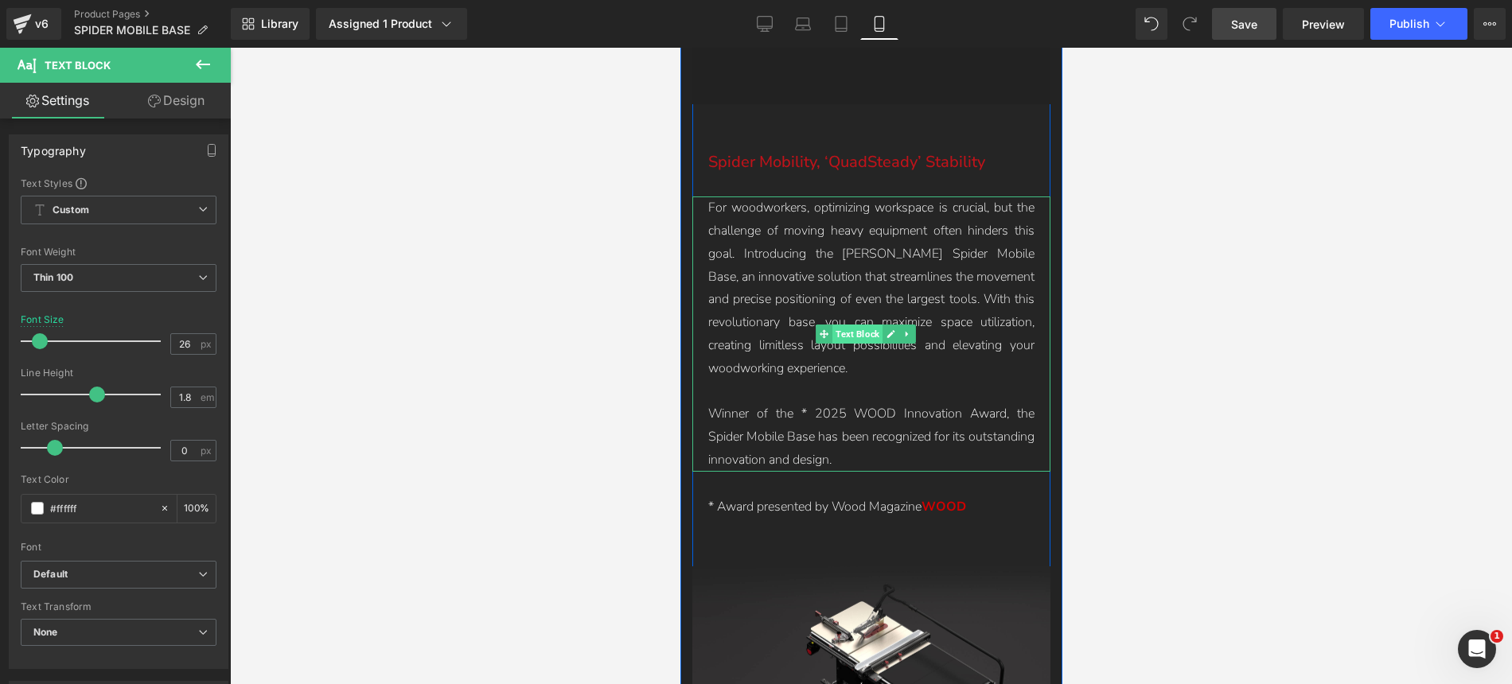
click at [849, 325] on span "Text Block" at bounding box center [857, 334] width 50 height 19
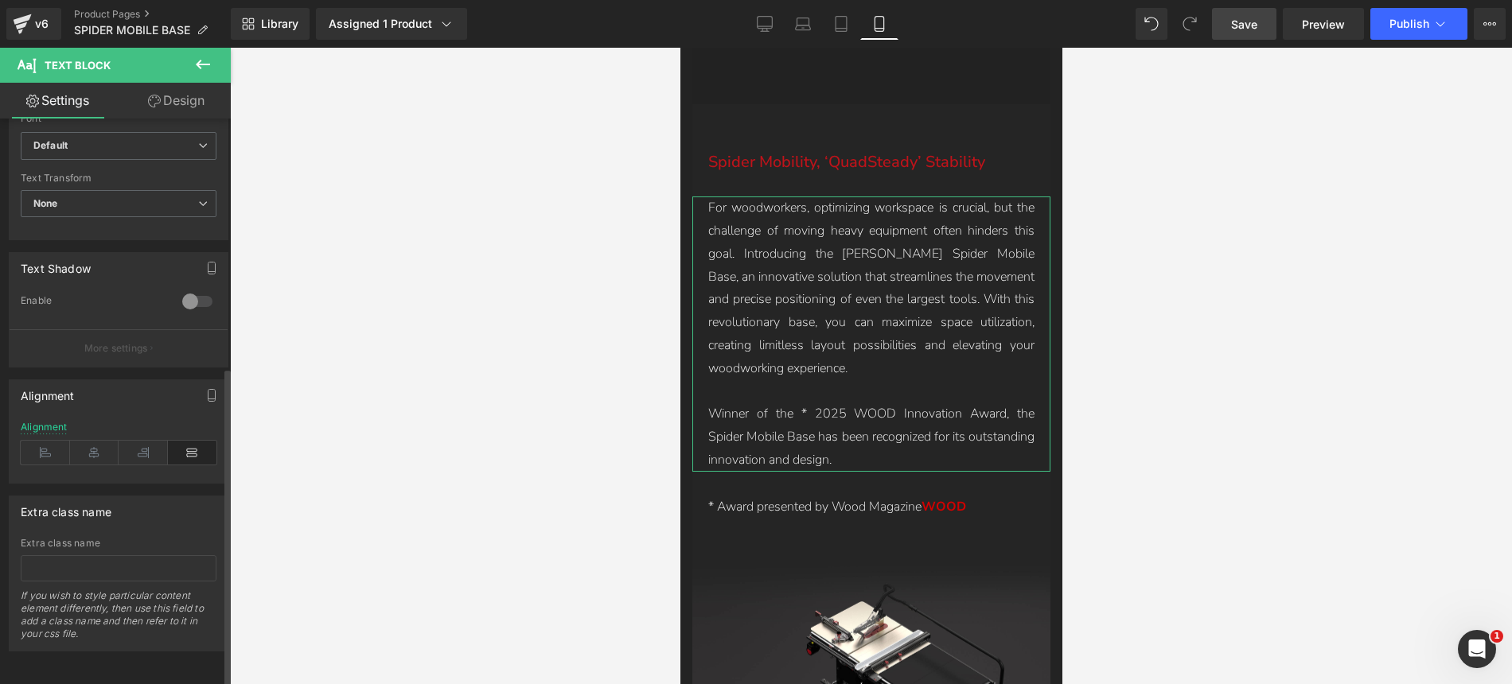
scroll to position [441, 0]
click at [45, 441] on icon at bounding box center [45, 453] width 49 height 24
click at [208, 390] on icon "button" at bounding box center [211, 396] width 7 height 12
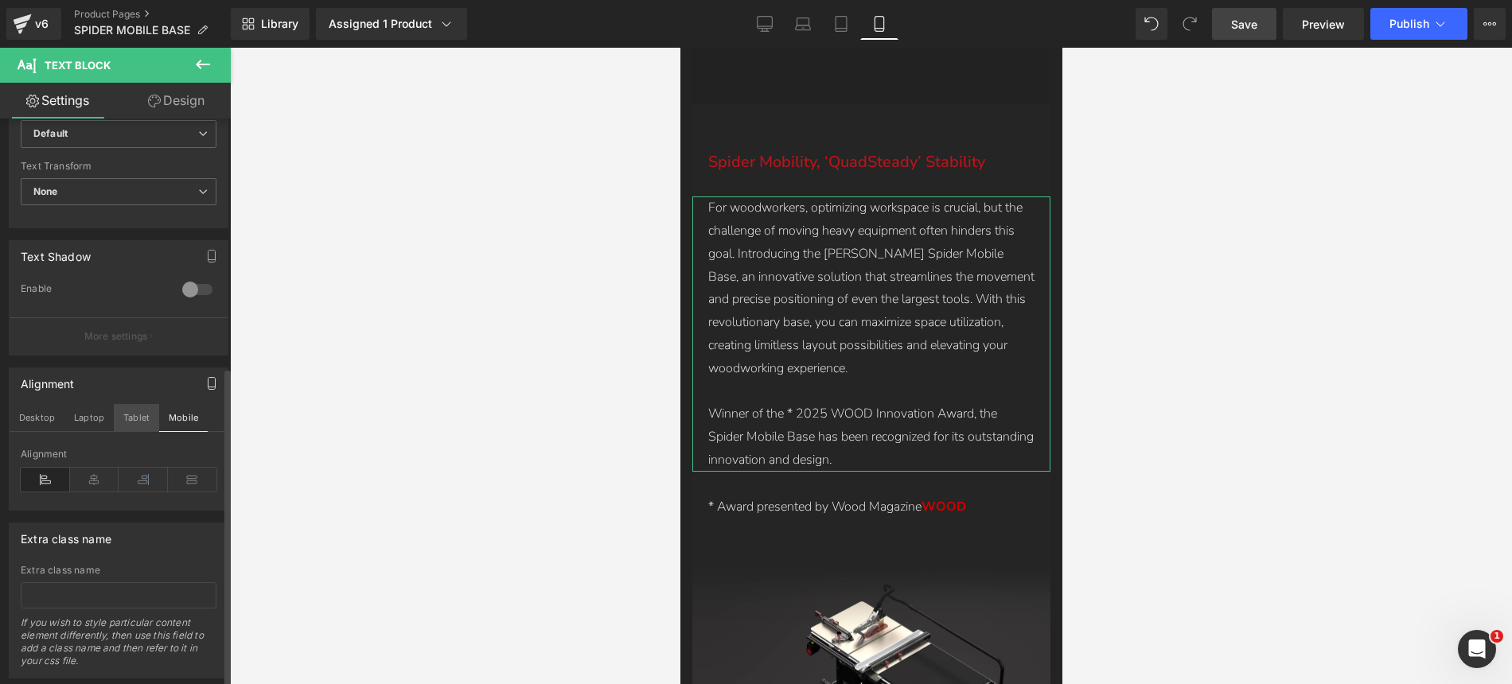
click at [140, 422] on button "Tablet" at bounding box center [136, 417] width 45 height 27
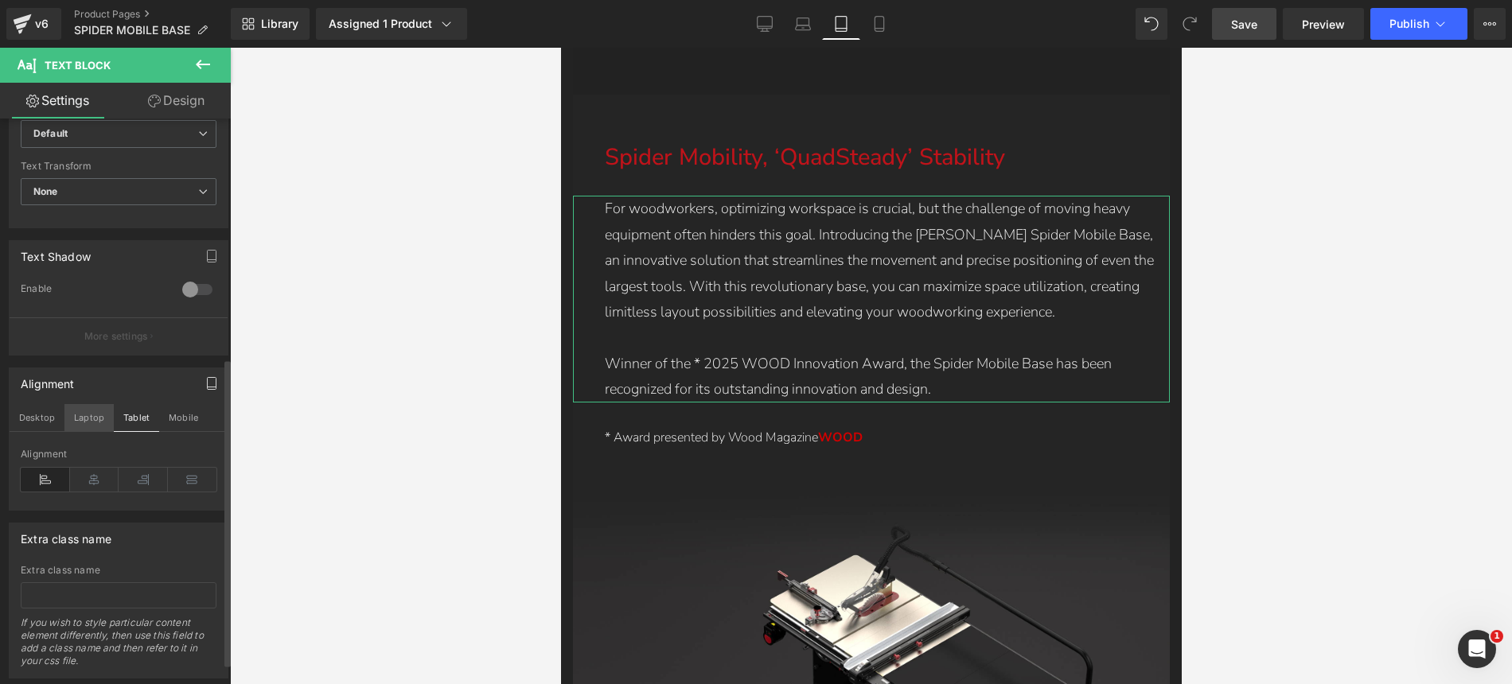
click at [98, 411] on button "Laptop" at bounding box center [88, 417] width 49 height 27
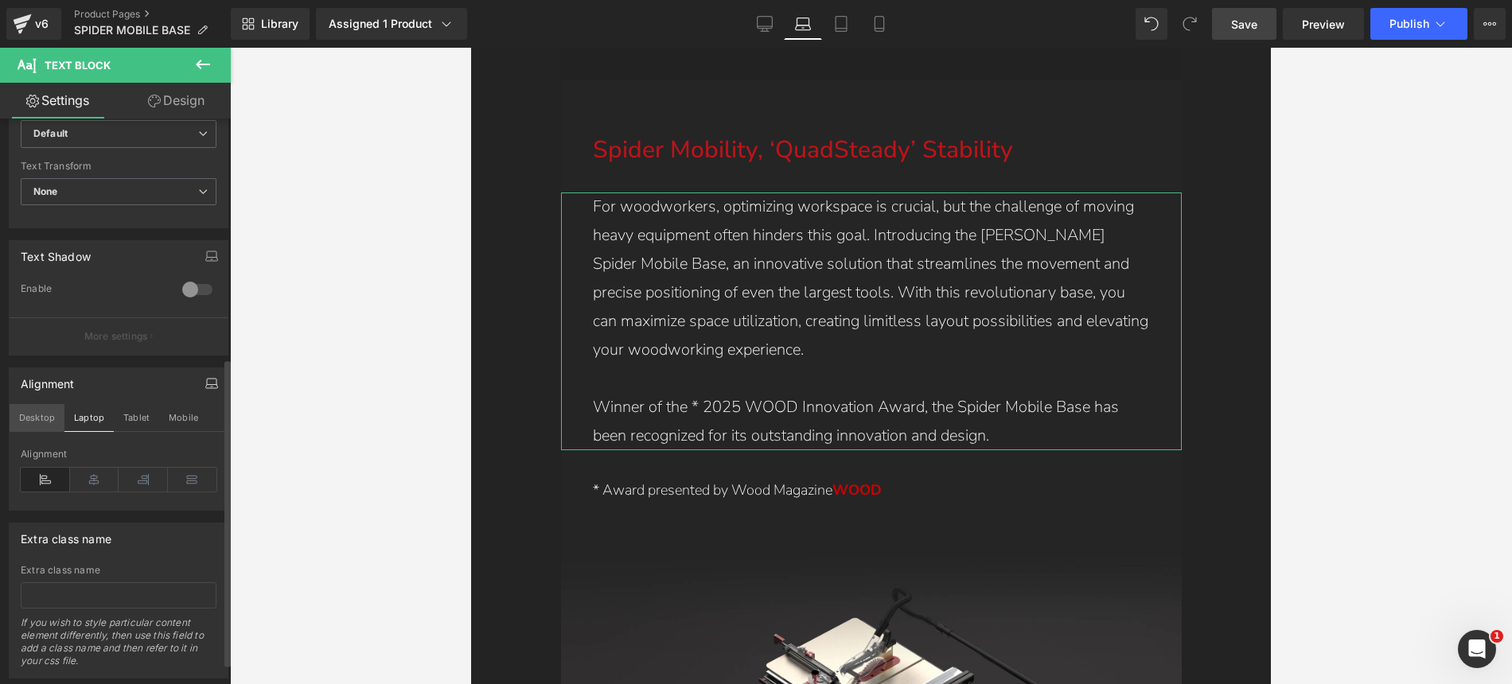
click at [39, 429] on button "Desktop" at bounding box center [37, 417] width 55 height 27
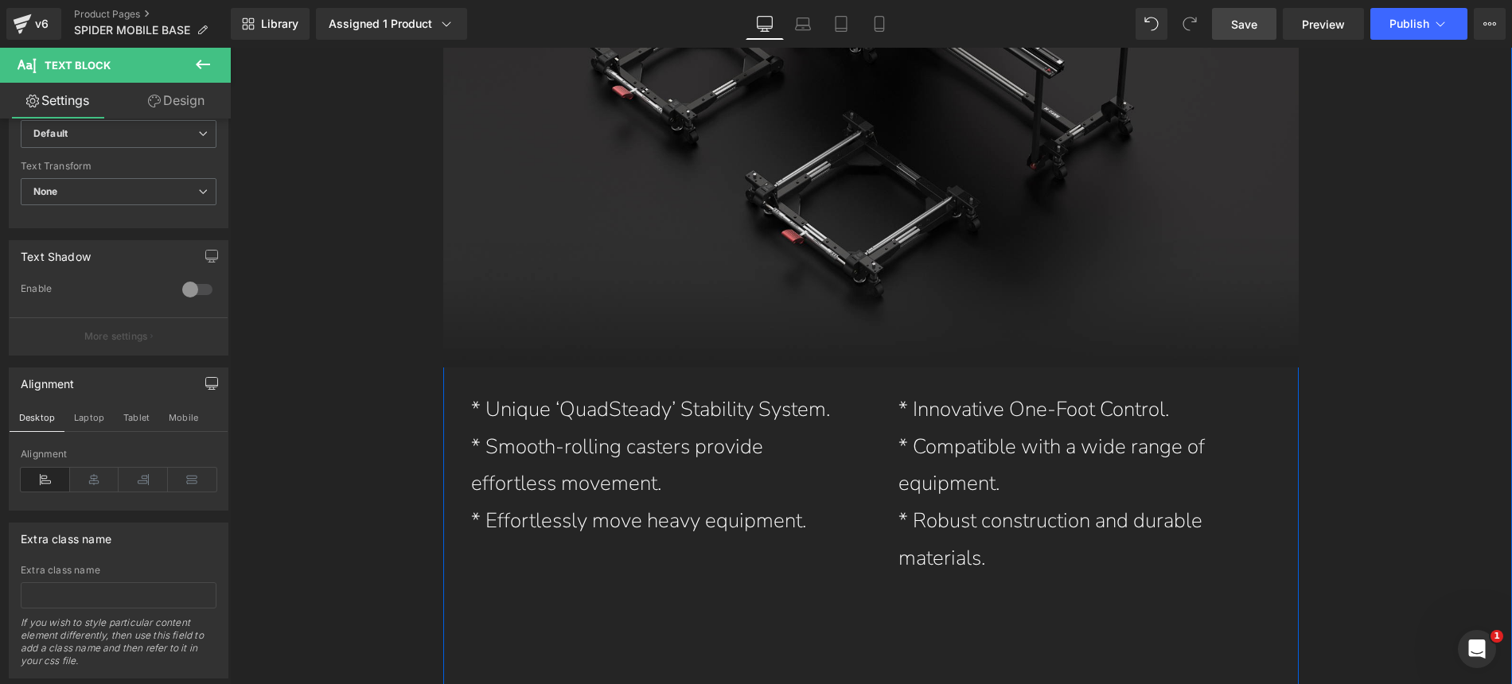
scroll to position [4165, 0]
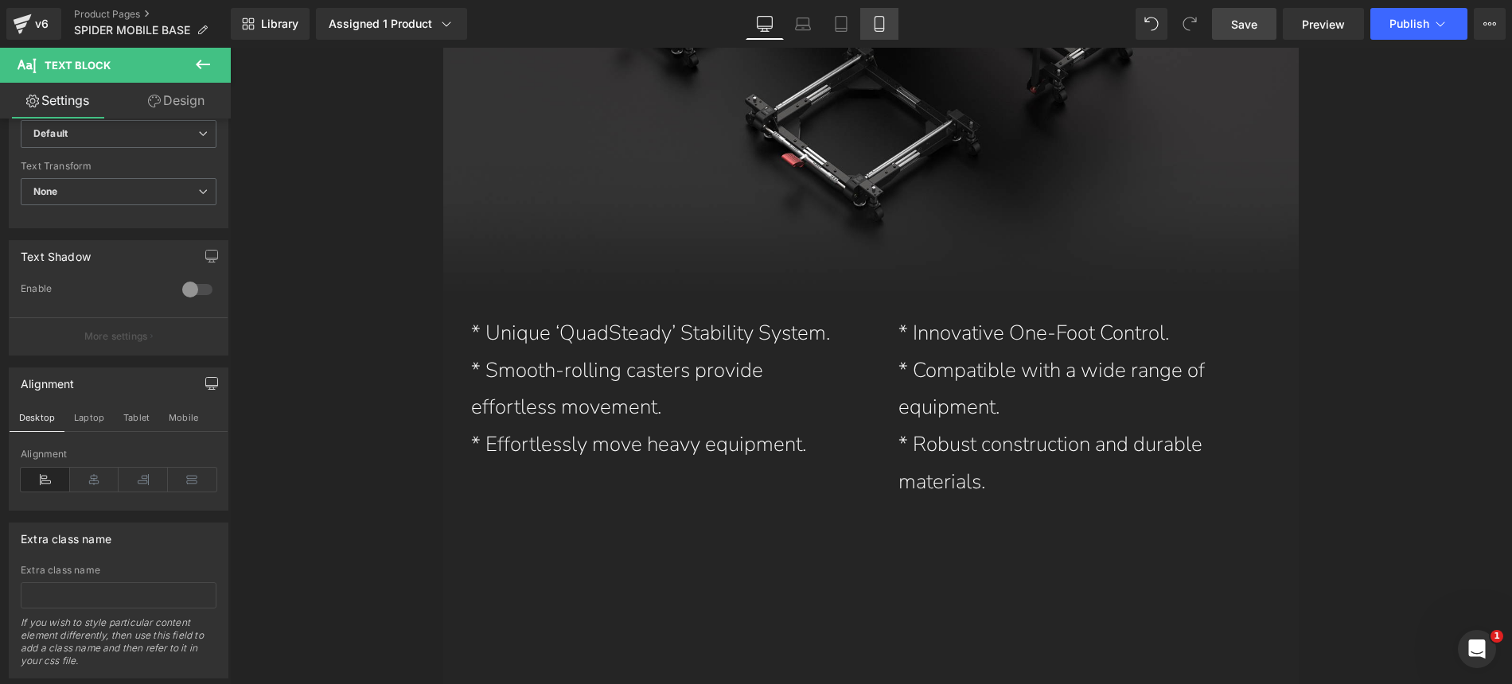
click at [888, 27] on link "Mobile" at bounding box center [879, 24] width 38 height 32
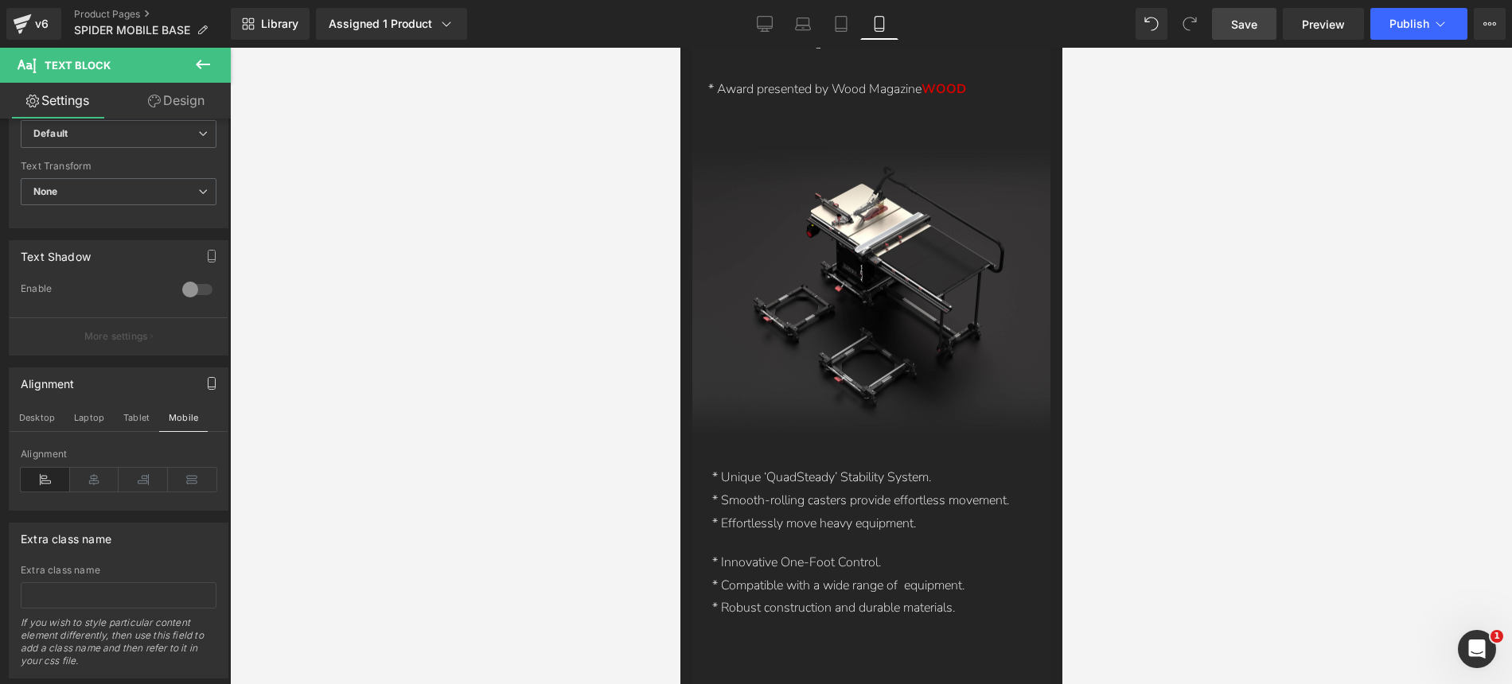
scroll to position [3116, 0]
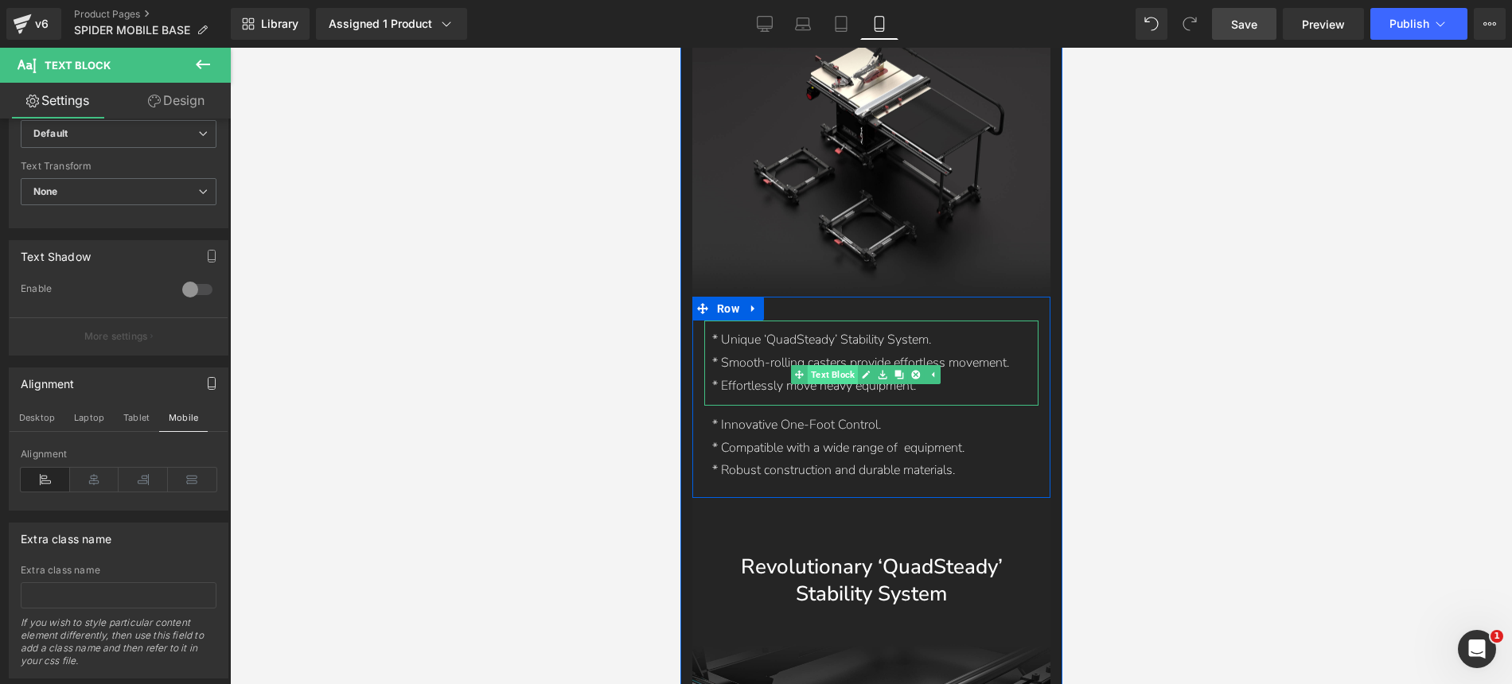
click at [842, 365] on span "Text Block" at bounding box center [831, 374] width 50 height 19
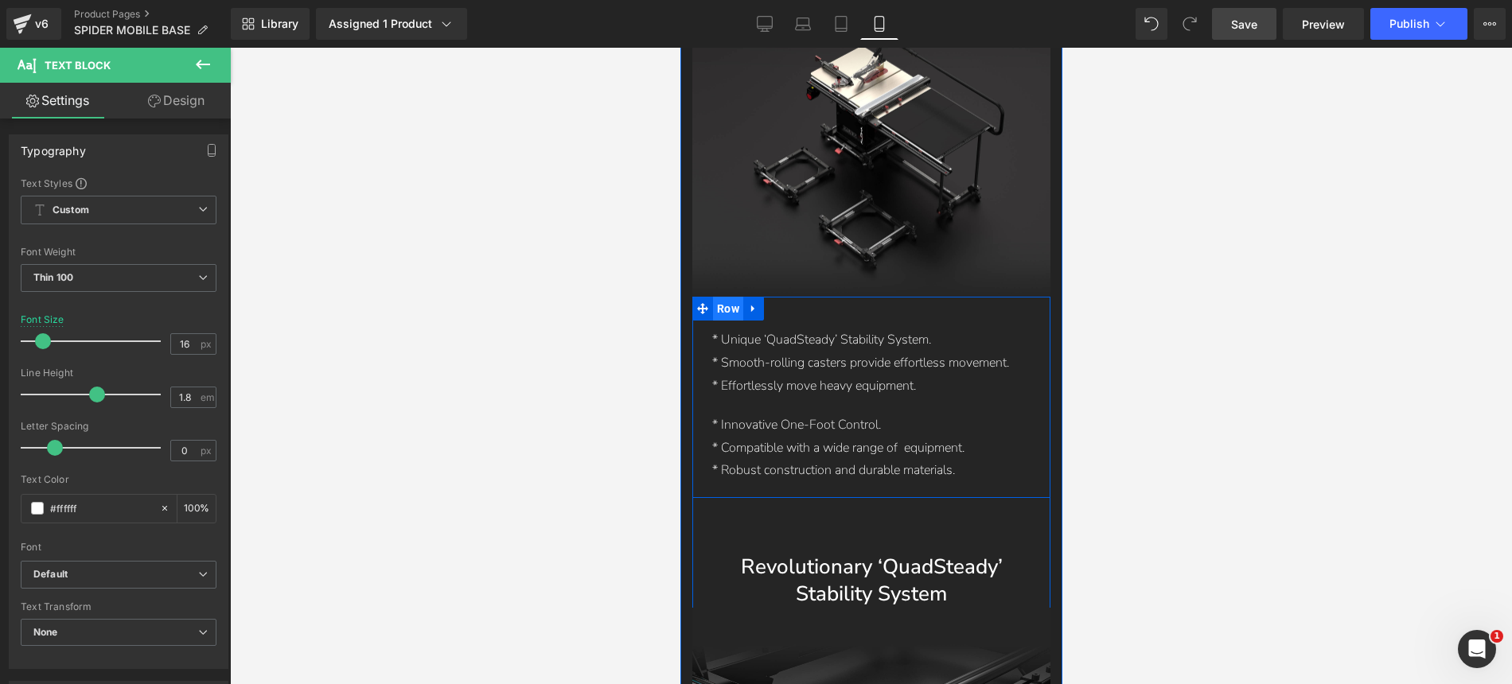
click at [733, 297] on span "Row" at bounding box center [727, 309] width 30 height 24
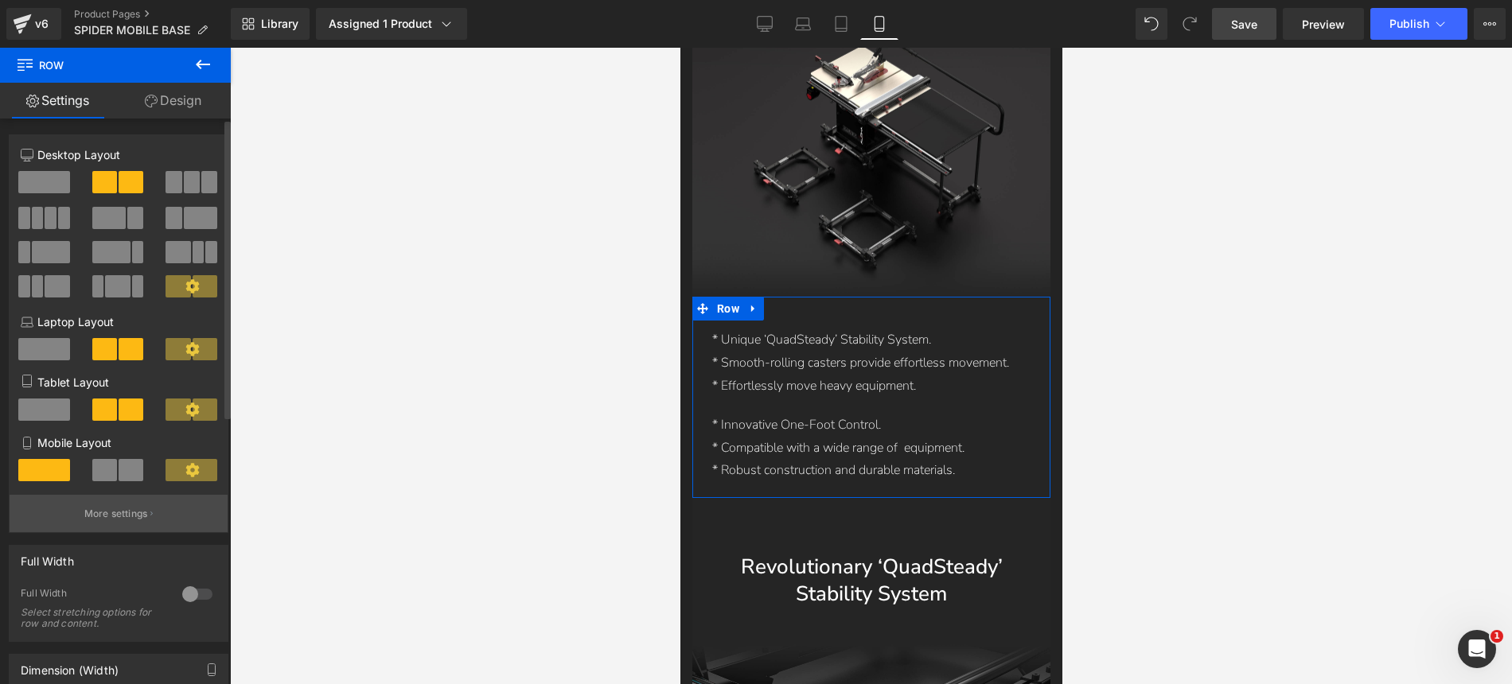
click at [127, 521] on p "More settings" at bounding box center [116, 514] width 64 height 14
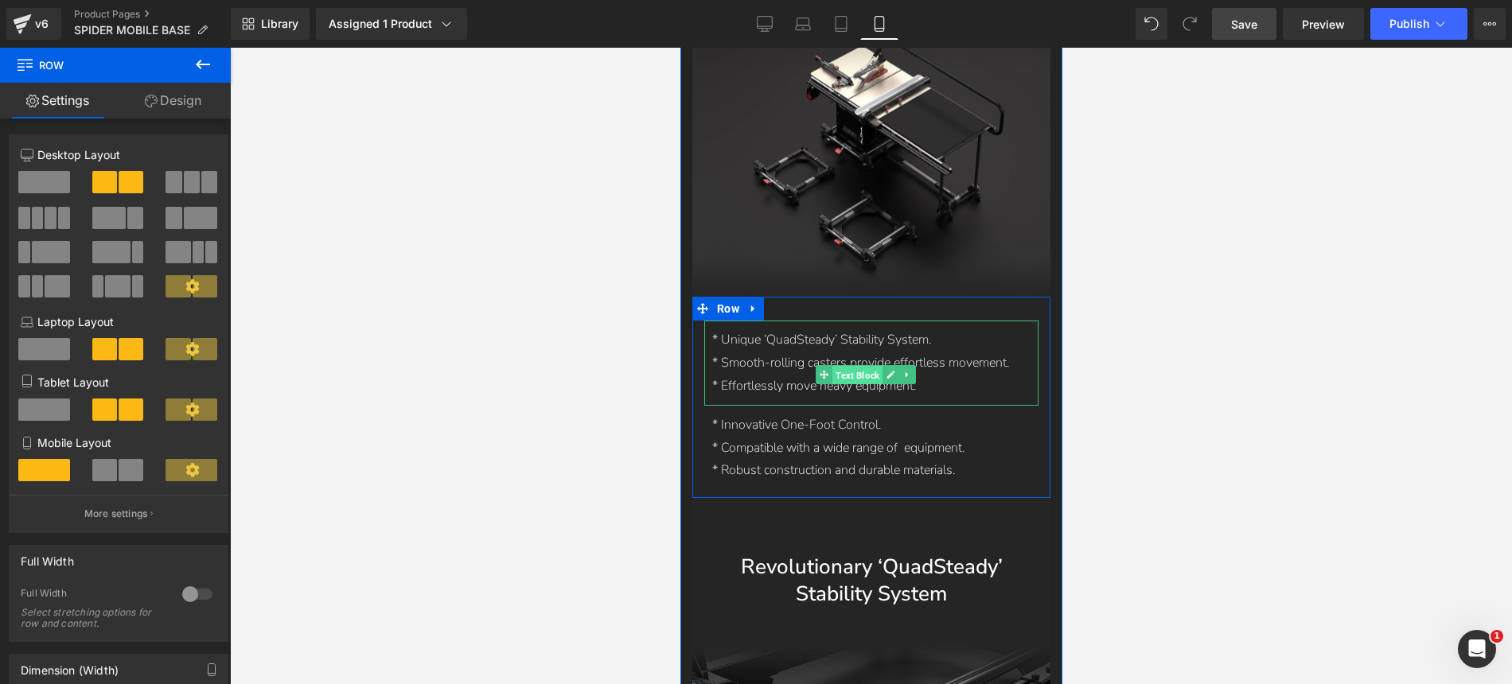
click at [860, 366] on span "Text Block" at bounding box center [857, 375] width 50 height 19
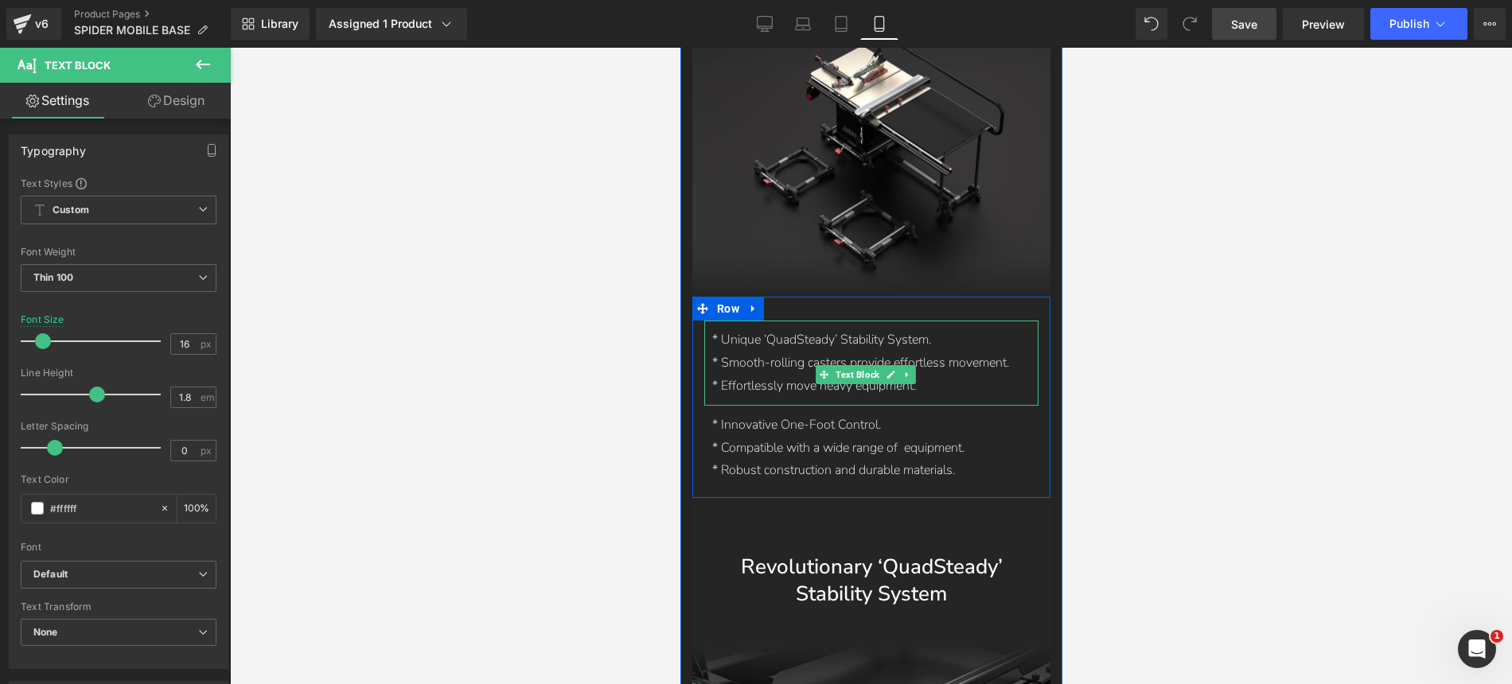
click at [714, 357] on p "* Smooth-rolling casters provide effortless movement." at bounding box center [866, 363] width 310 height 23
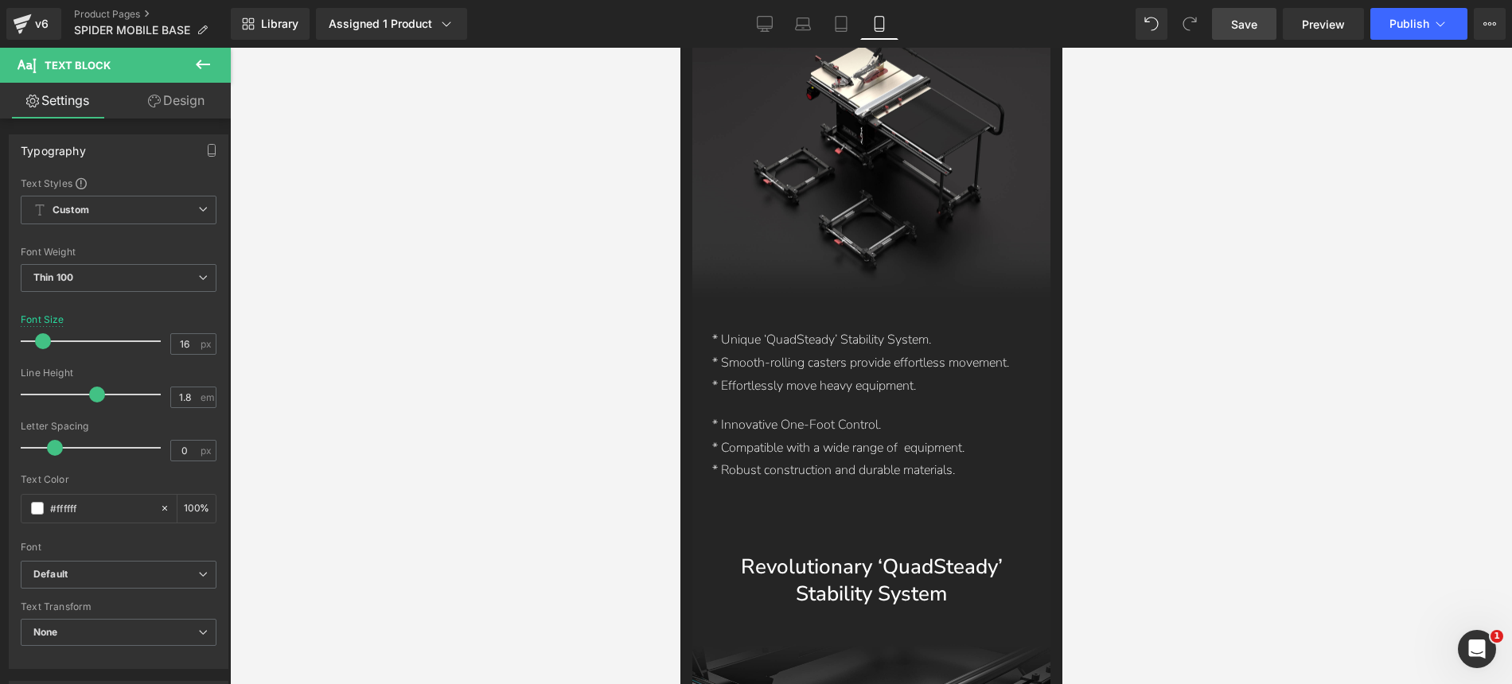
click at [1123, 364] on div at bounding box center [871, 366] width 1282 height 637
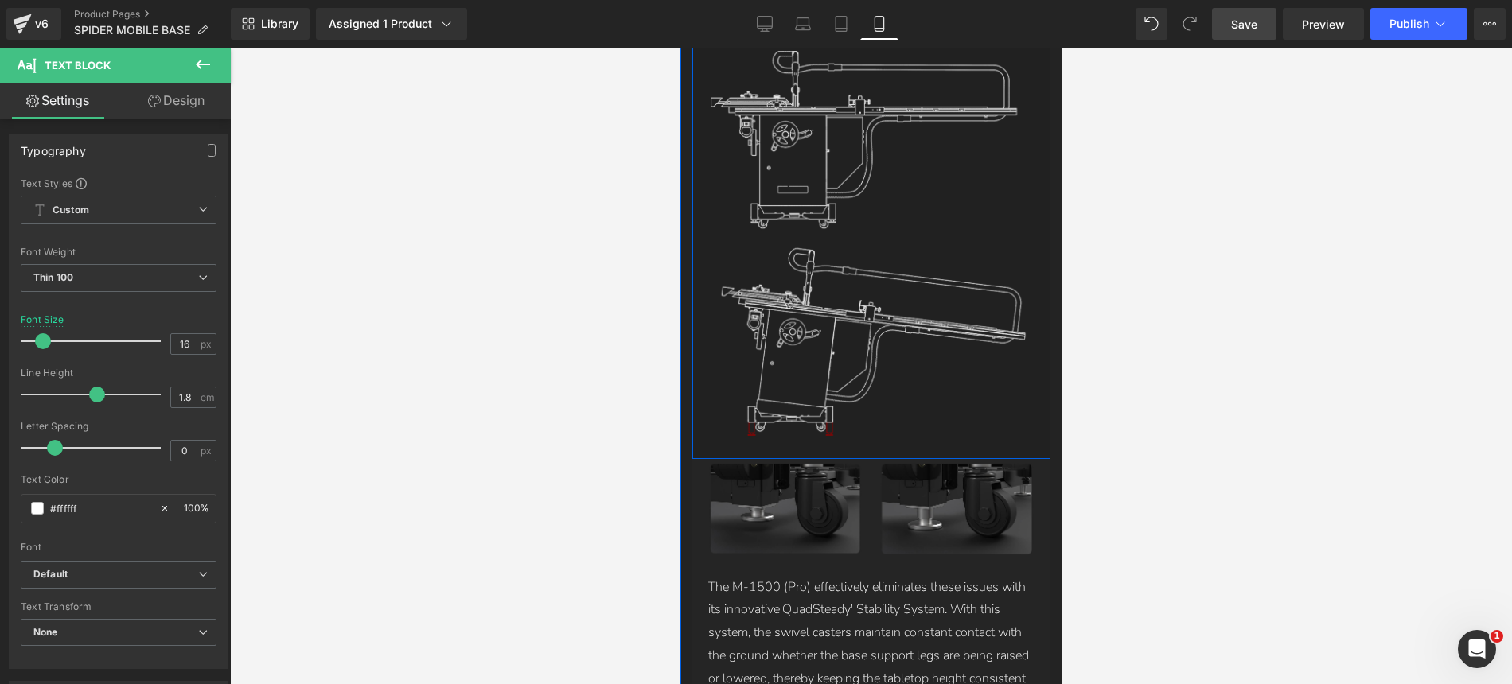
scroll to position [5046, 0]
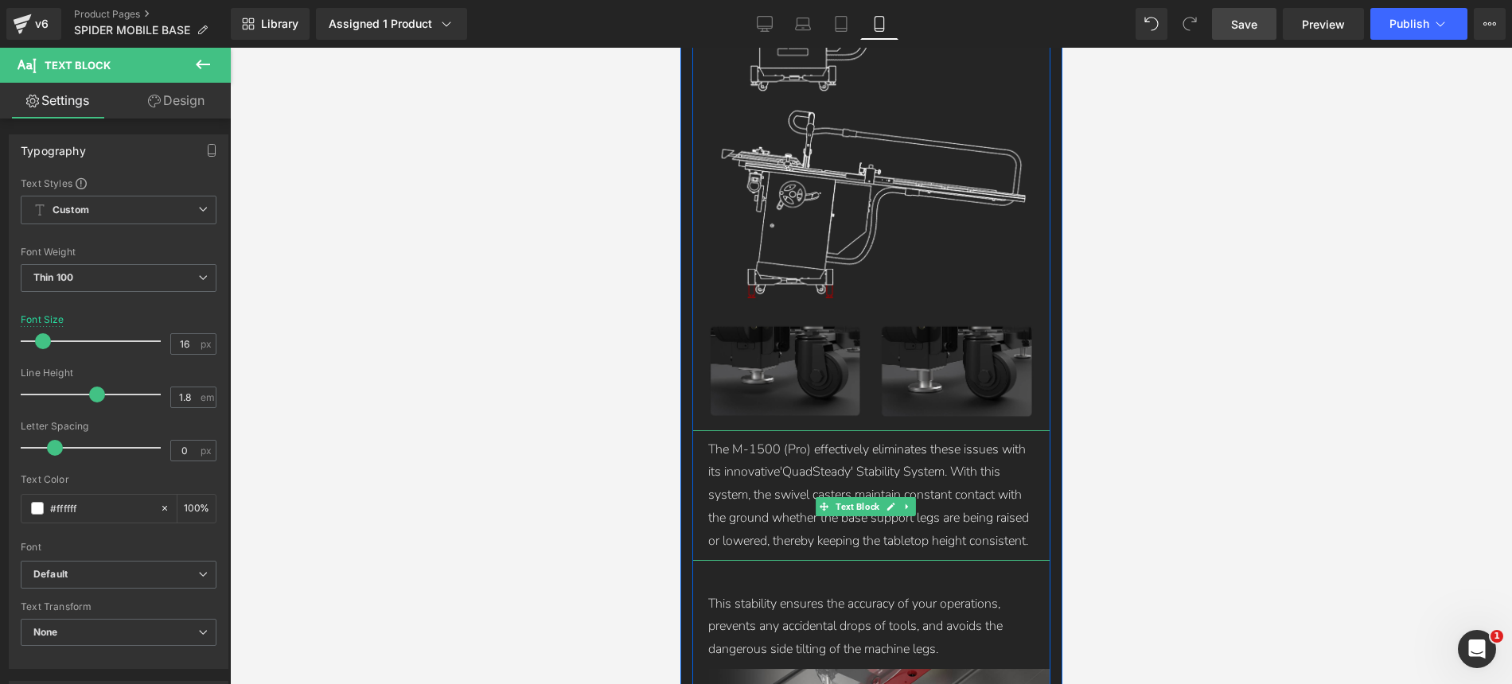
click at [807, 438] on p "The M-1500 (Pro) effectively eliminates these issues with its innovative'QuadSt…" at bounding box center [870, 495] width 326 height 115
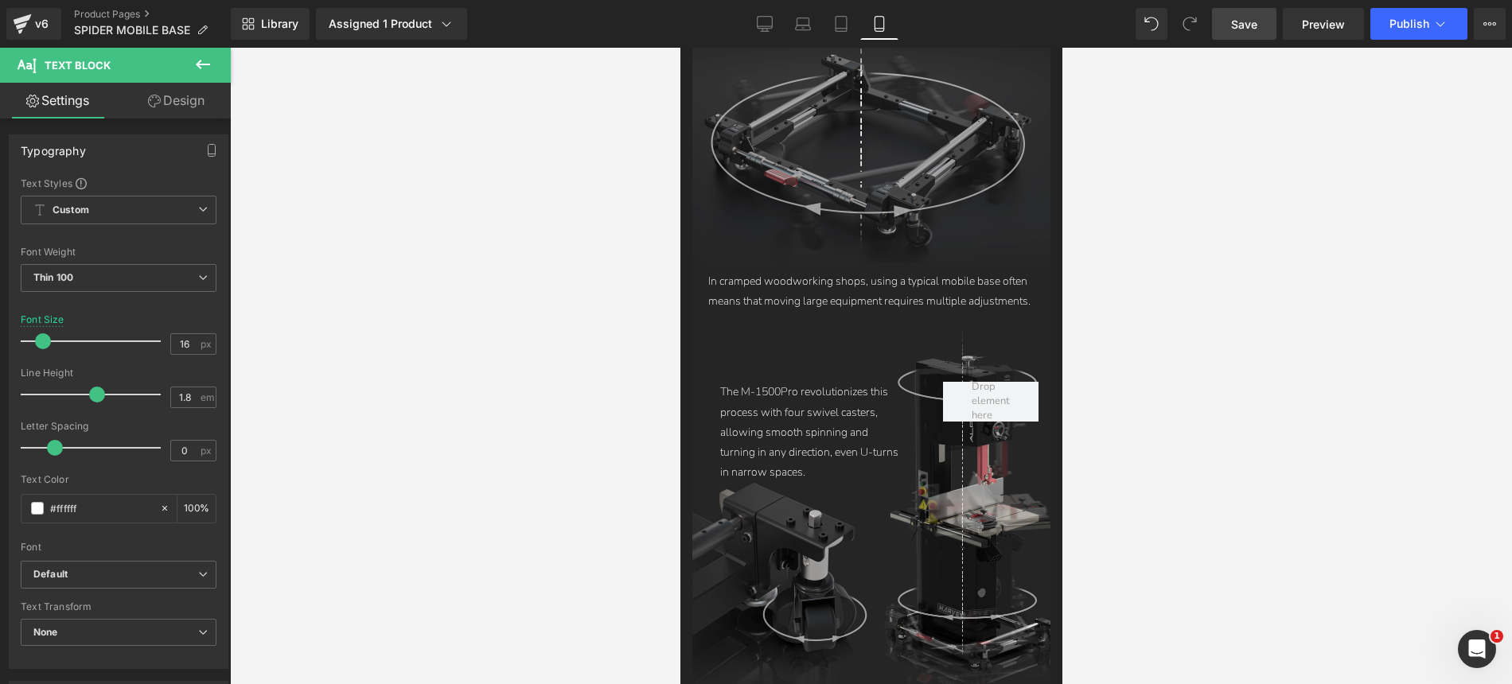
scroll to position [6599, 0]
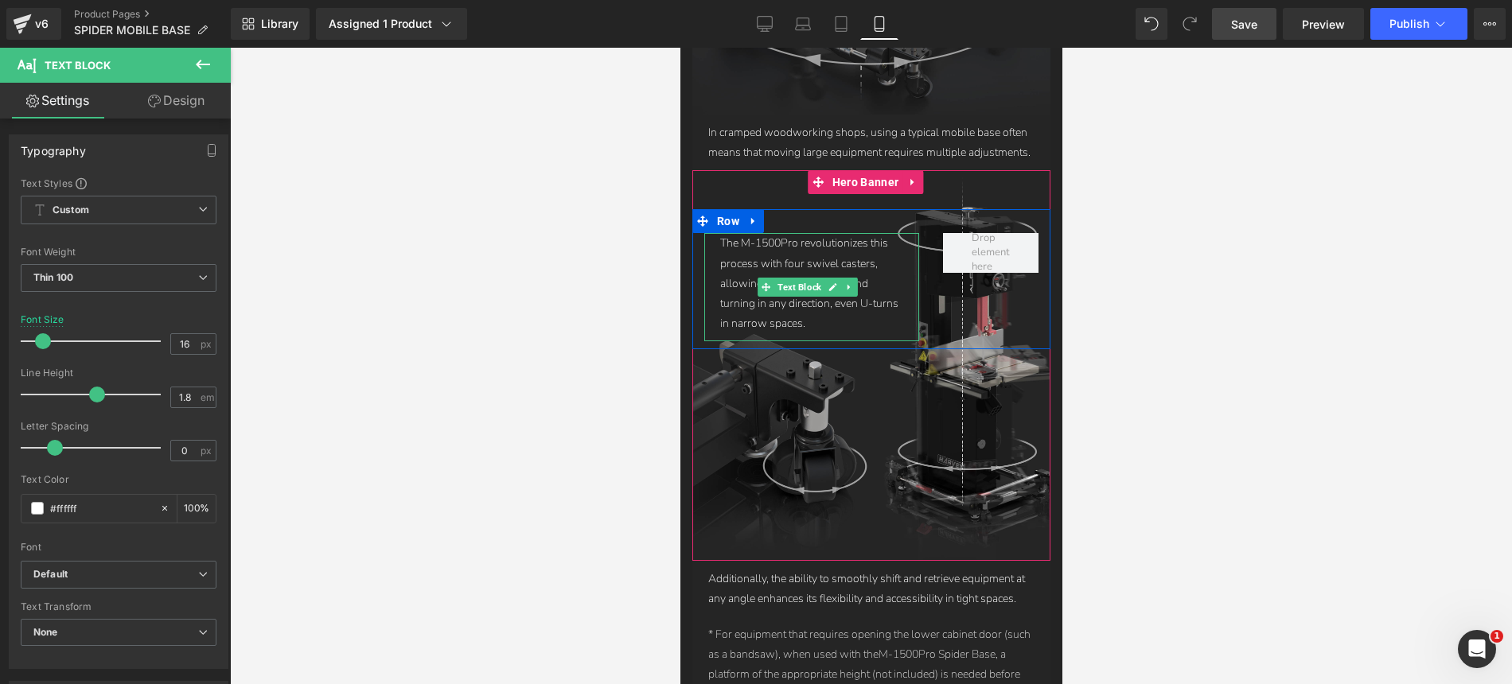
click at [874, 234] on p "The M-1500Pro revolutionizes this process with four swivel casters, allowing sm…" at bounding box center [810, 283] width 183 height 100
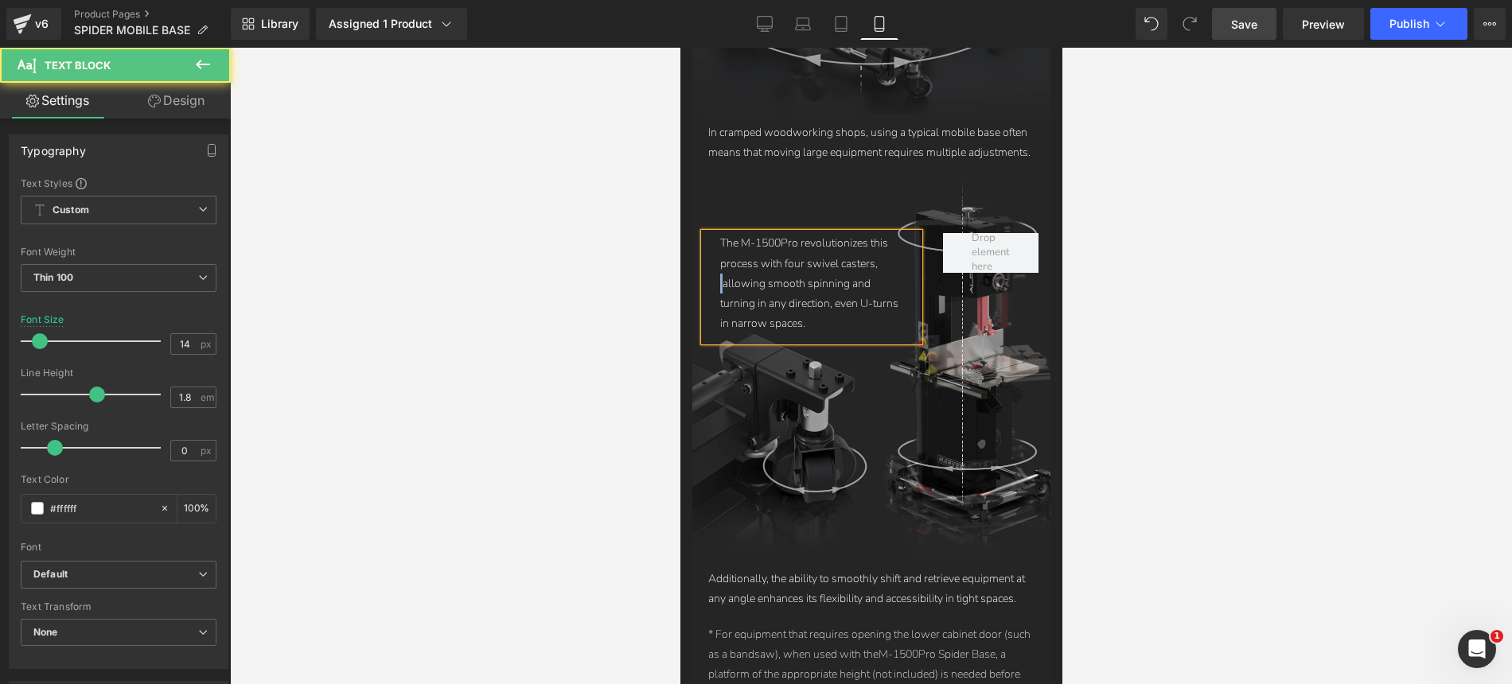
click at [716, 253] on div "The M-1500Pro revolutionizes this process with four swivel casters, allowing sm…" at bounding box center [810, 287] width 215 height 108
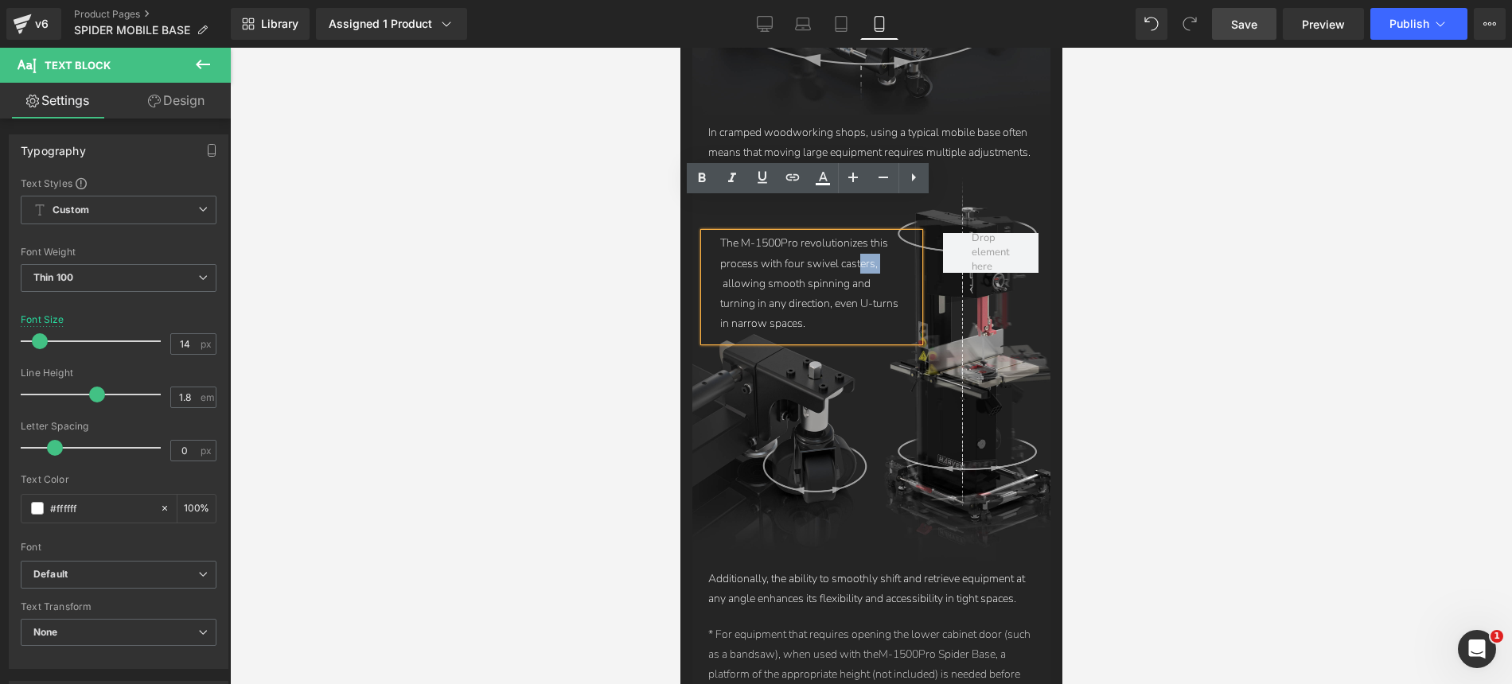
drag, startPoint x: 878, startPoint y: 234, endPoint x: 859, endPoint y: 239, distance: 19.7
click at [859, 239] on p "The M-1500Pro revolutionizes this process with four swivel casters, allowing sm…" at bounding box center [810, 283] width 183 height 100
click at [816, 233] on p "The M-1500Pro revolutionizes this process with four swivel casters, allowing sm…" at bounding box center [810, 283] width 183 height 100
click at [719, 251] on p "The M-1500Pro revolutionizes this process with four swivel casters, allowing sm…" at bounding box center [810, 283] width 183 height 100
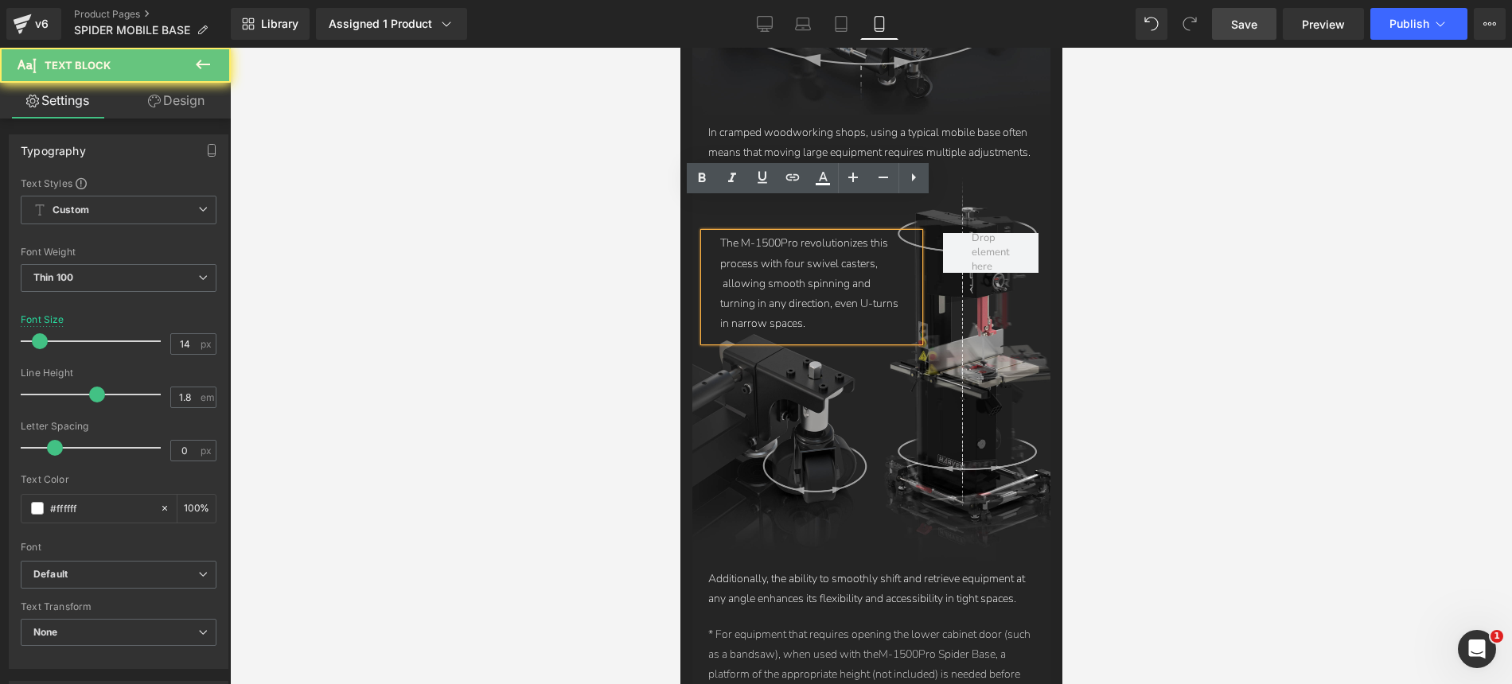
click at [723, 251] on p "The M-1500Pro revolutionizes this process with four swivel casters, allowing sm…" at bounding box center [810, 283] width 183 height 100
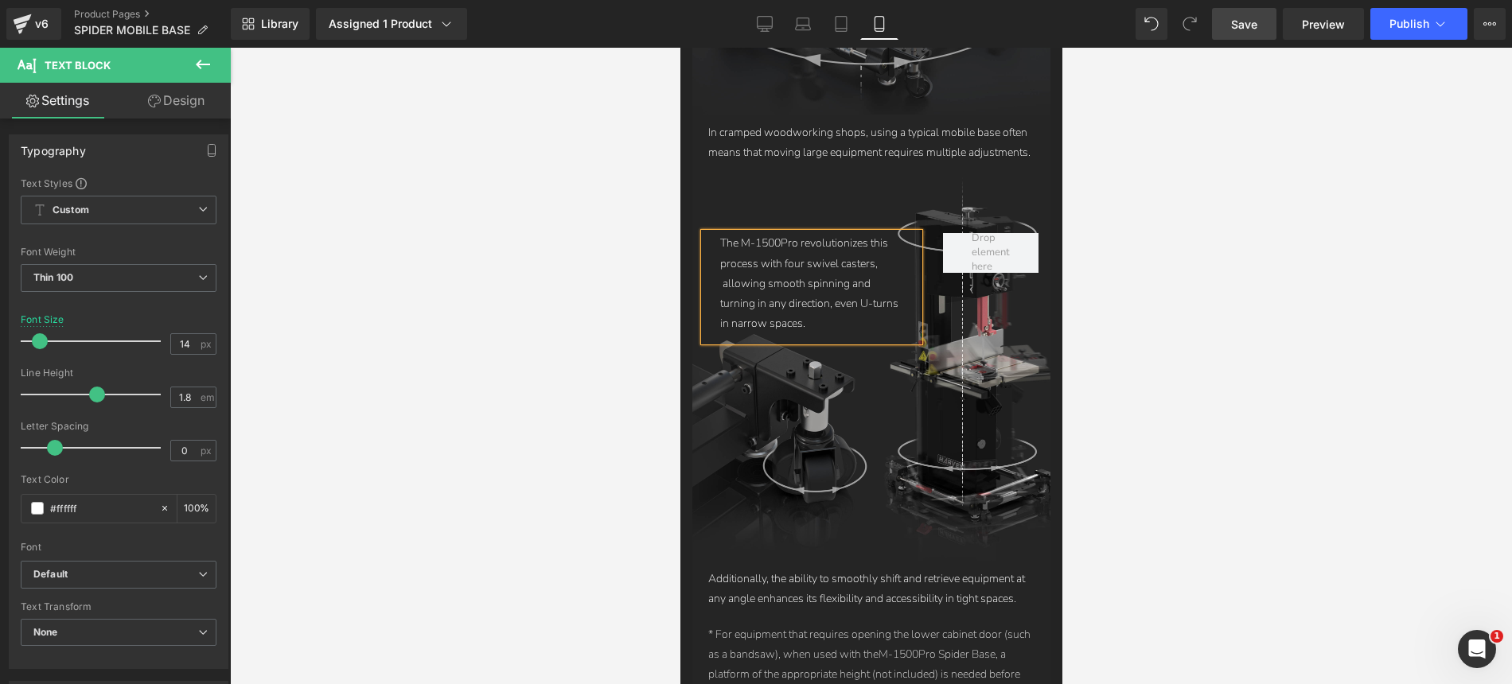
click at [1180, 275] on div at bounding box center [871, 366] width 1282 height 637
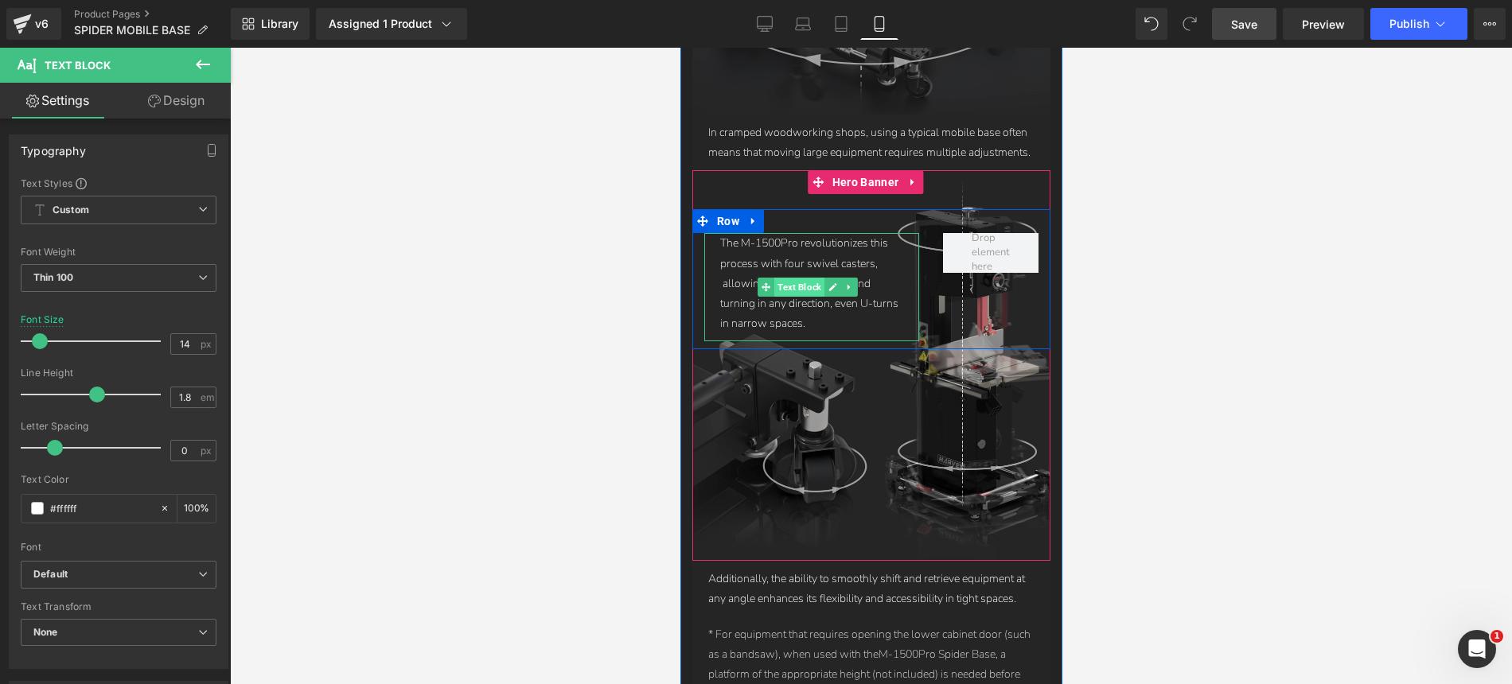
click at [798, 278] on span "Text Block" at bounding box center [798, 287] width 50 height 19
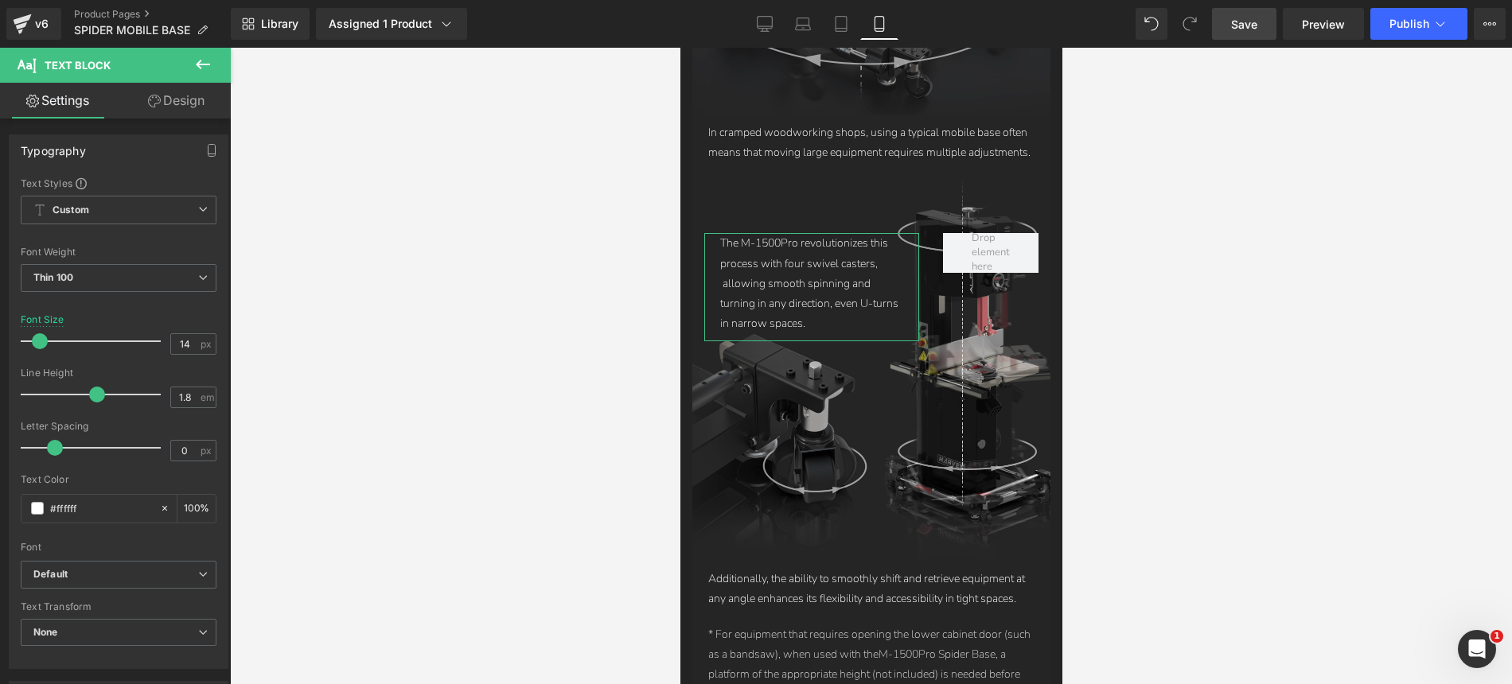
click at [185, 107] on link "Design" at bounding box center [176, 101] width 115 height 36
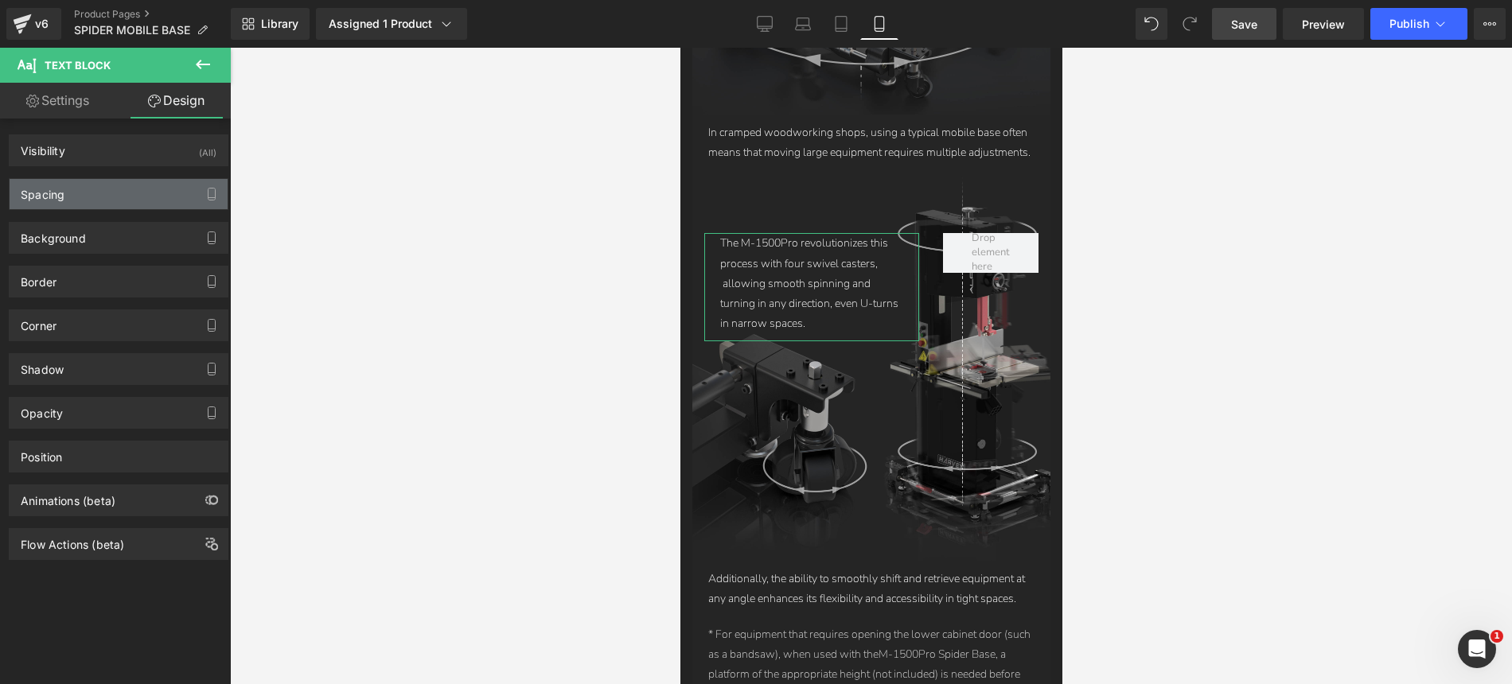
click at [102, 199] on div "Spacing" at bounding box center [119, 194] width 218 height 30
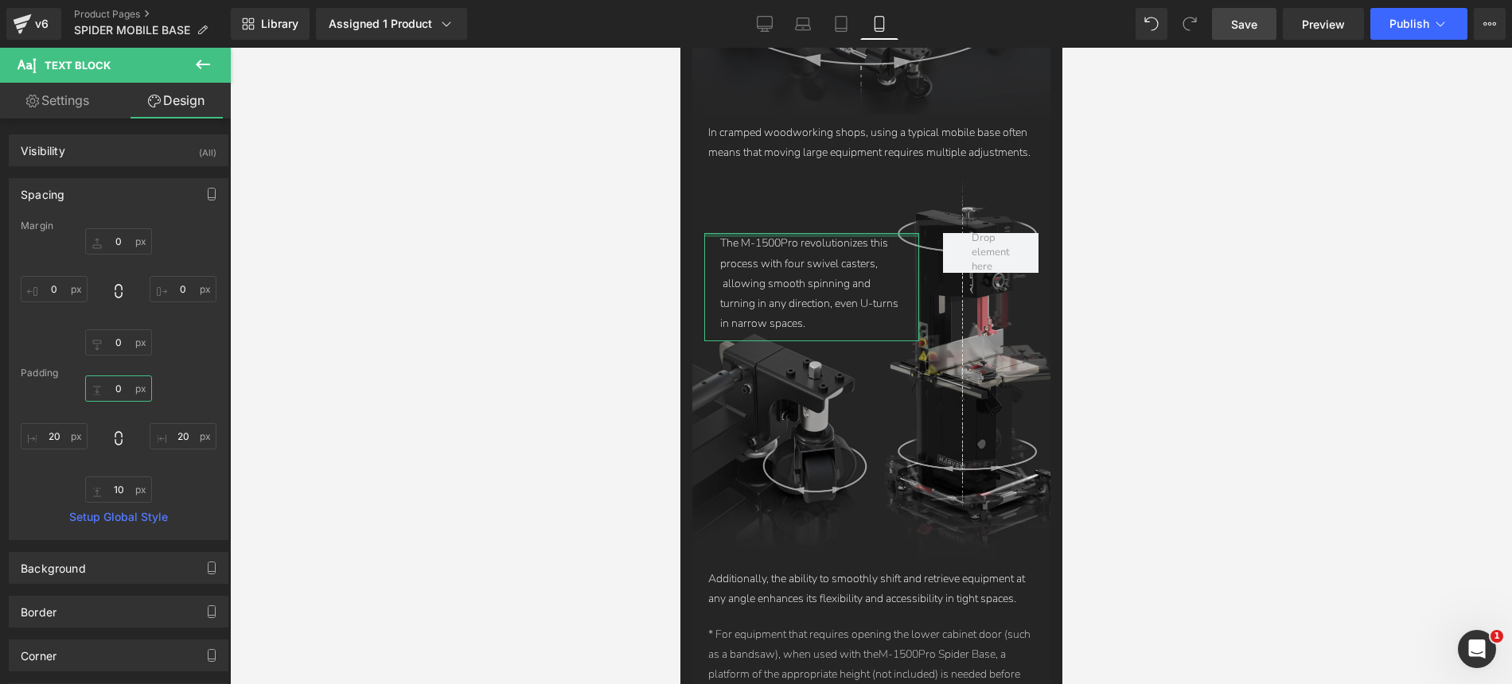
drag, startPoint x: 116, startPoint y: 385, endPoint x: 121, endPoint y: 541, distance: 156.0
click at [121, 541] on div "Visibility (All) 0|0|0|0 1 Show on Desktop 1 Show on Laptop 1 Show on Tablet 1 …" at bounding box center [119, 505] width 238 height 772
drag, startPoint x: 111, startPoint y: 238, endPoint x: 111, endPoint y: 264, distance: 26.3
click at [111, 264] on div at bounding box center [119, 291] width 196 height 127
click at [1245, 22] on span "Save" at bounding box center [1244, 24] width 26 height 17
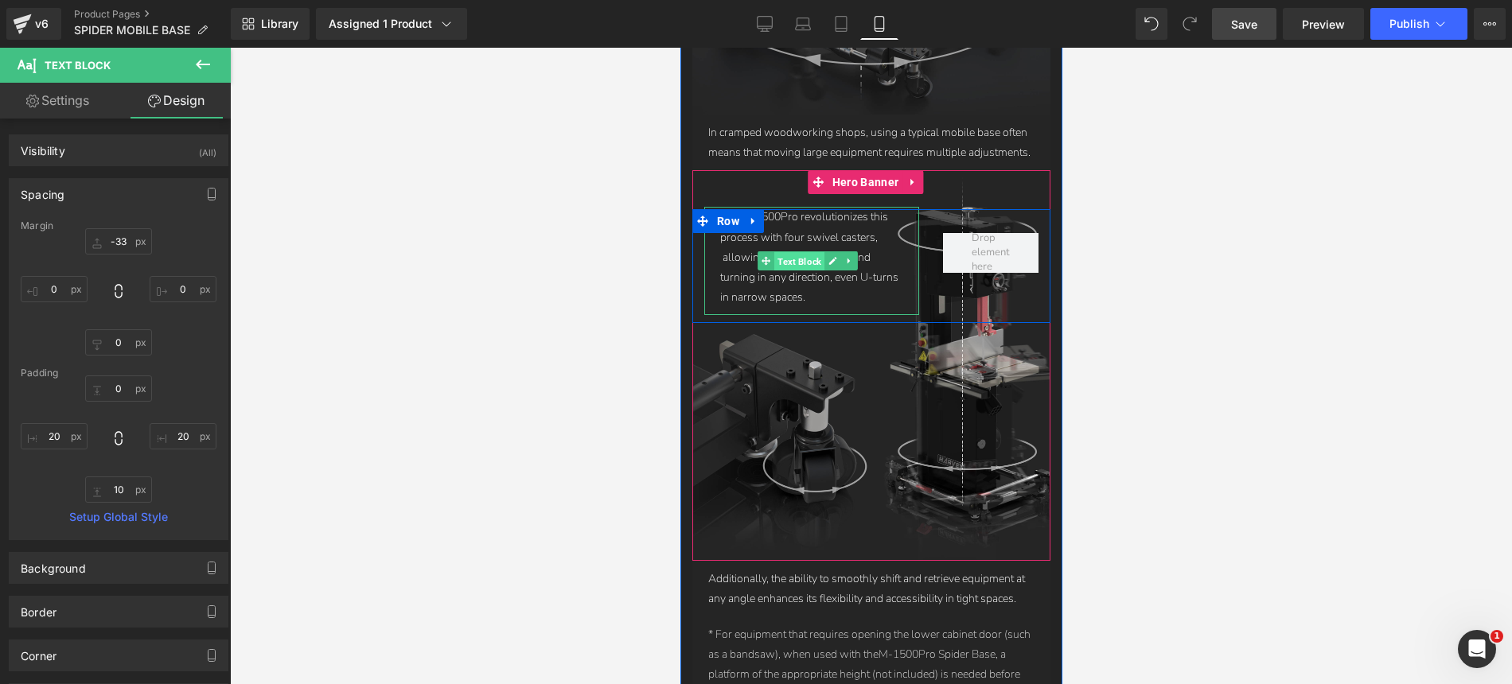
drag, startPoint x: 793, startPoint y: 232, endPoint x: 1272, endPoint y: 279, distance: 482.1
click at [793, 252] on span "Text Block" at bounding box center [798, 261] width 50 height 19
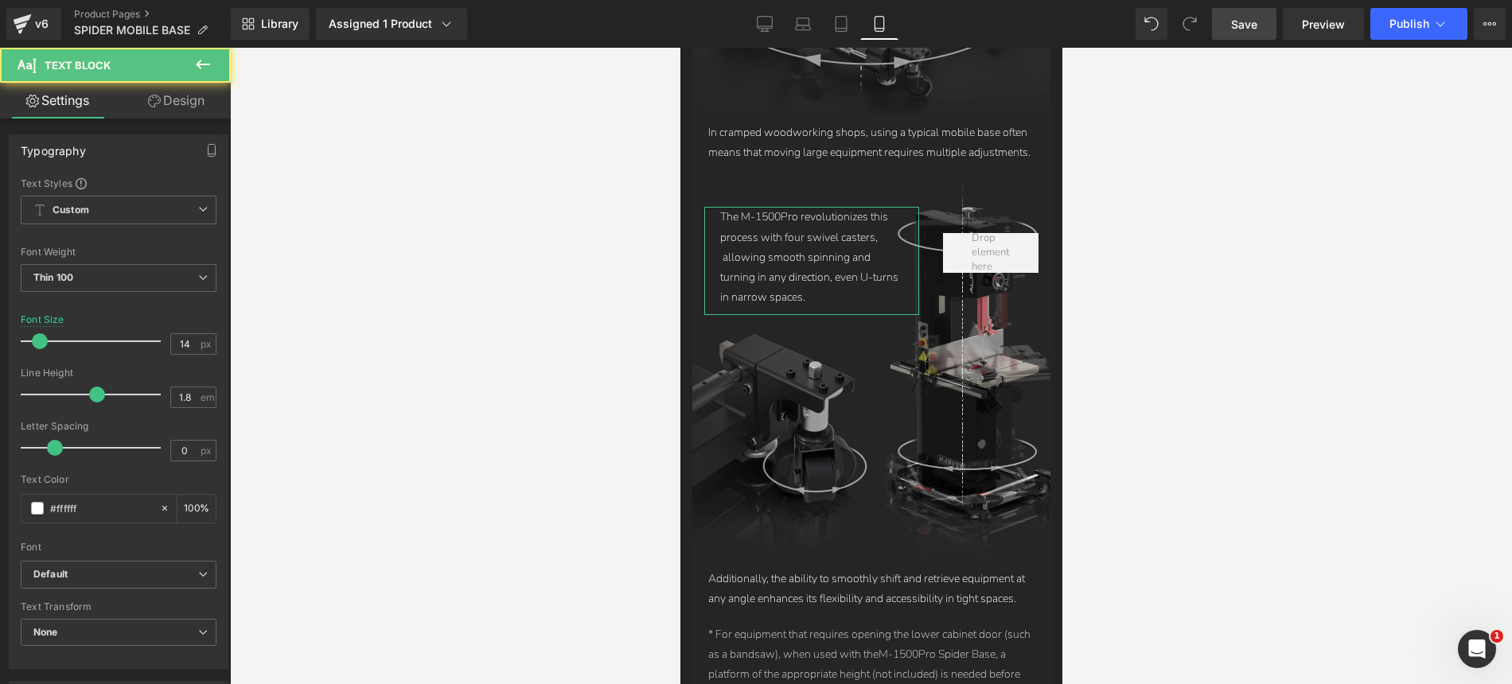
click at [186, 111] on link "Design" at bounding box center [176, 101] width 115 height 36
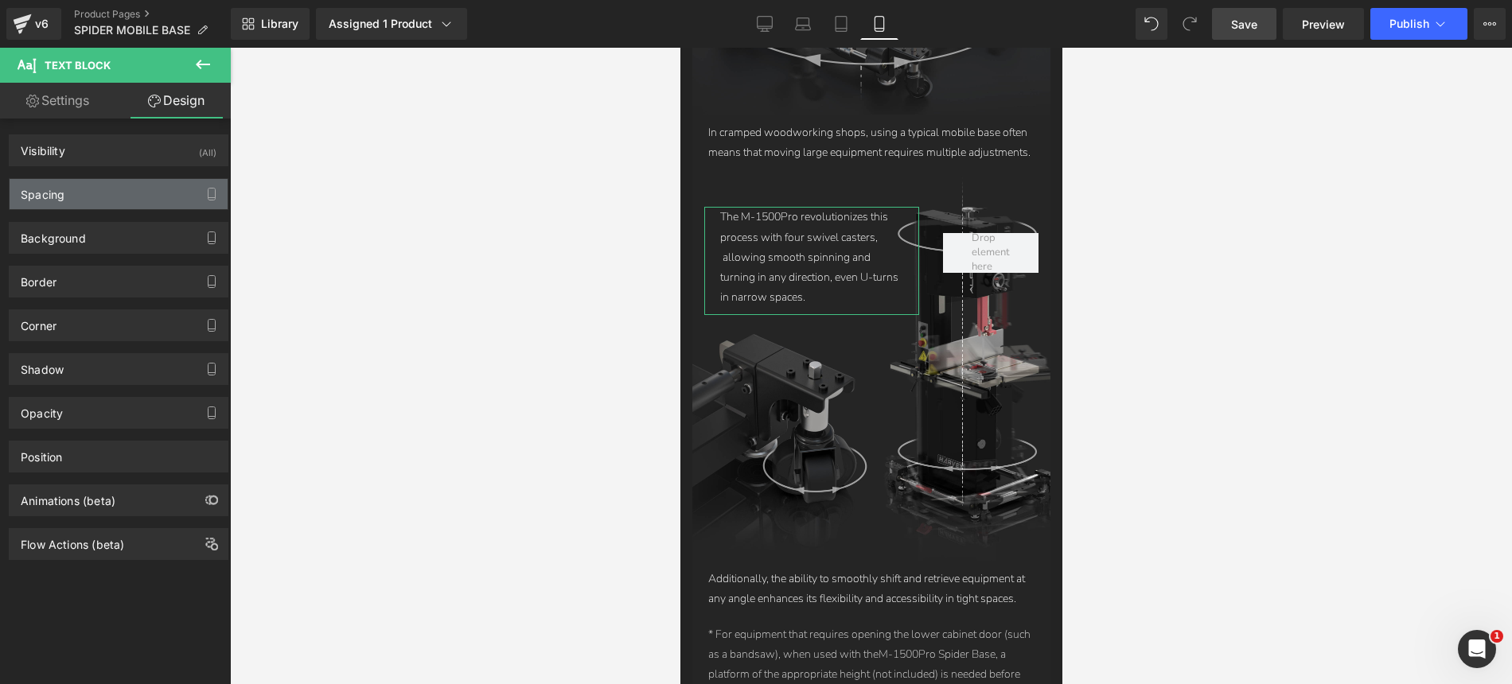
click at [105, 198] on div "Spacing" at bounding box center [119, 194] width 218 height 30
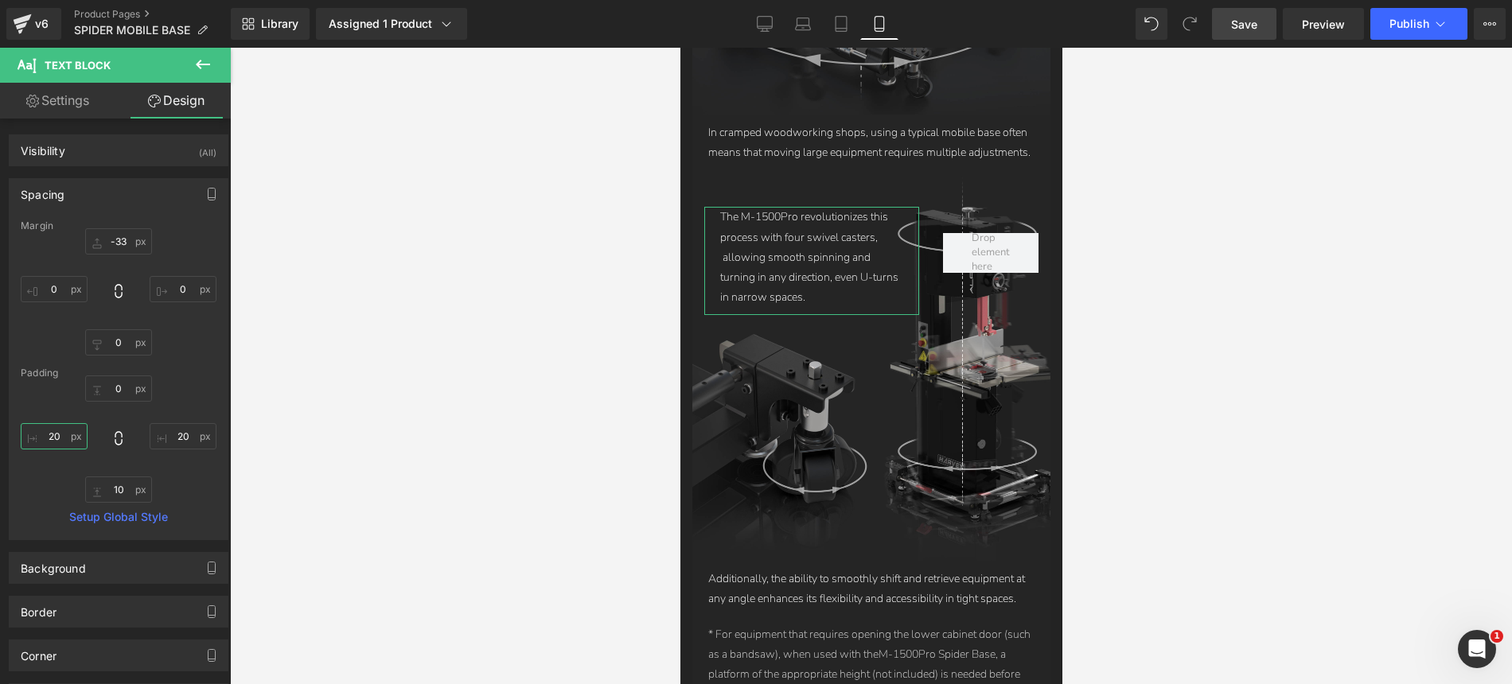
click at [54, 436] on input "text" at bounding box center [54, 436] width 67 height 26
type input "0"
click at [180, 440] on input "text" at bounding box center [183, 436] width 67 height 26
type input "0"
type input "10"
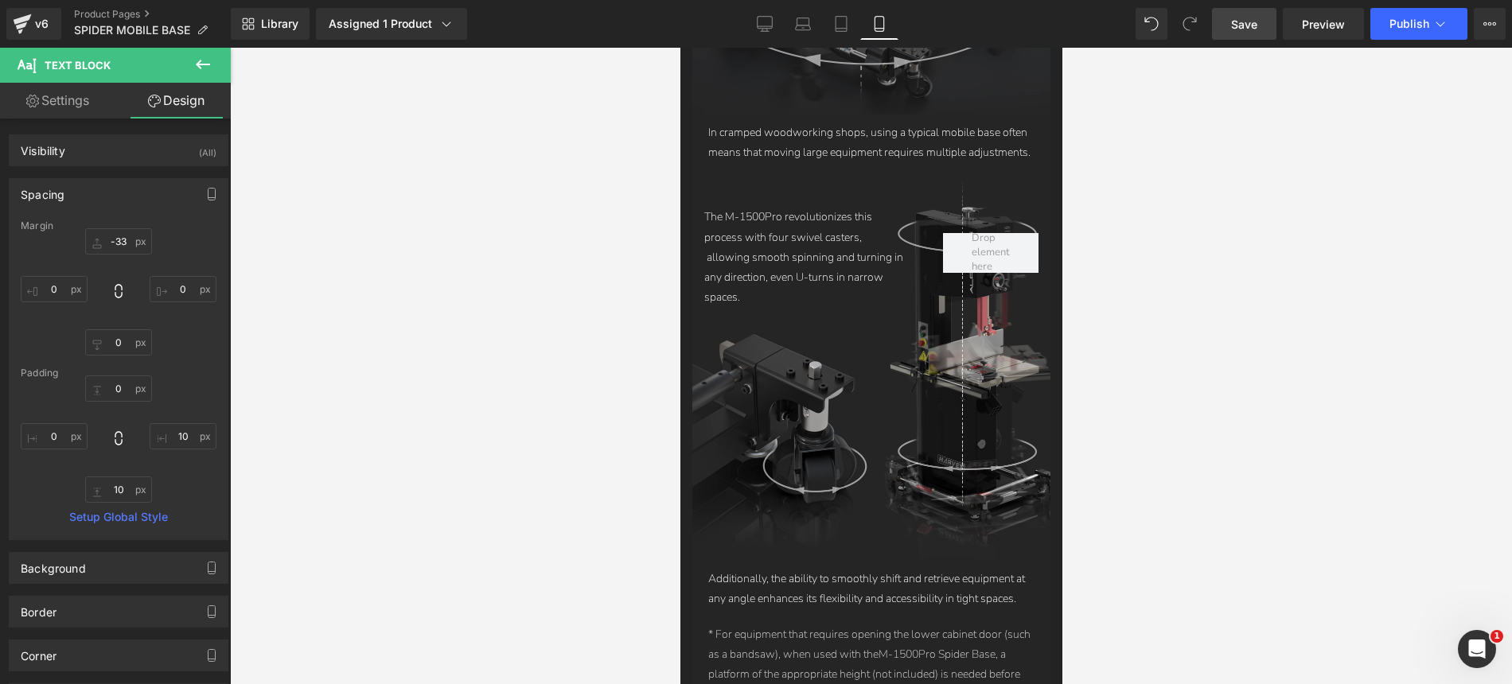
click at [1248, 21] on span "Save" at bounding box center [1244, 24] width 26 height 17
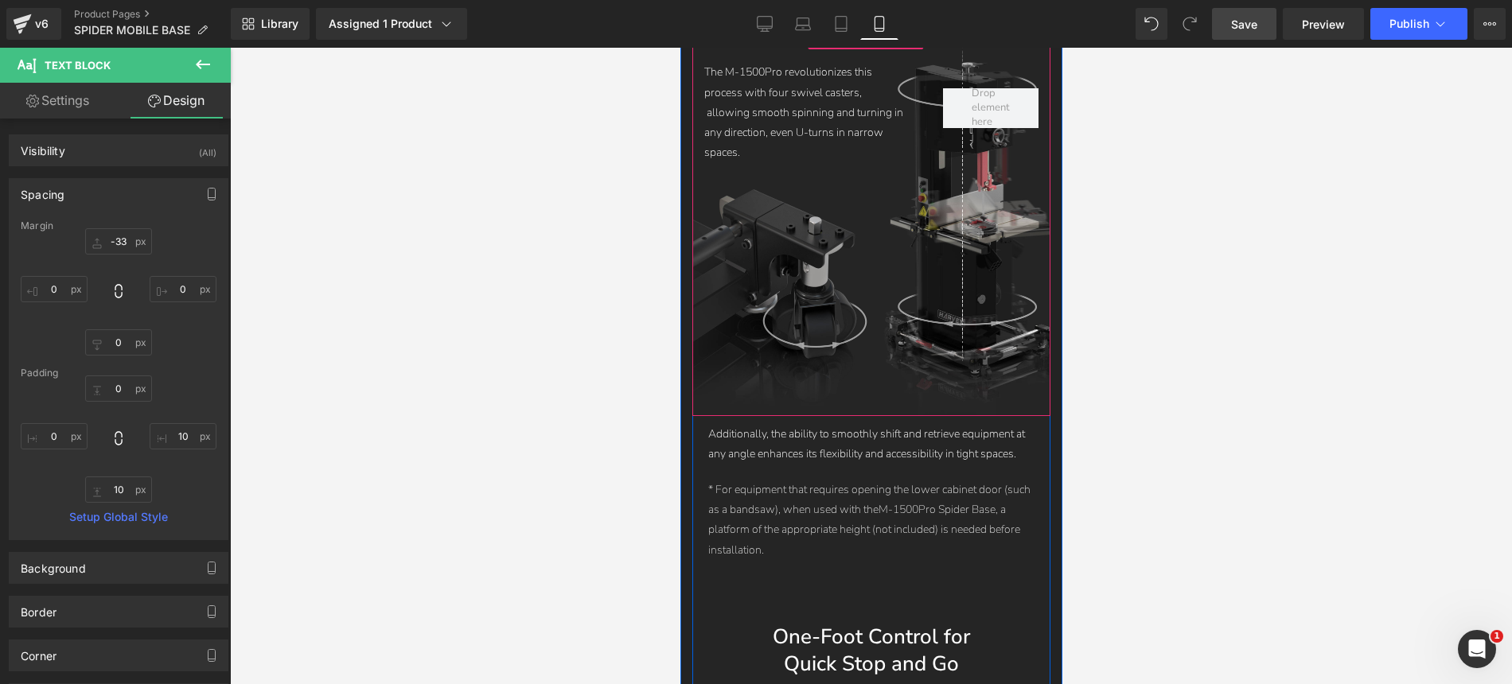
scroll to position [6772, 0]
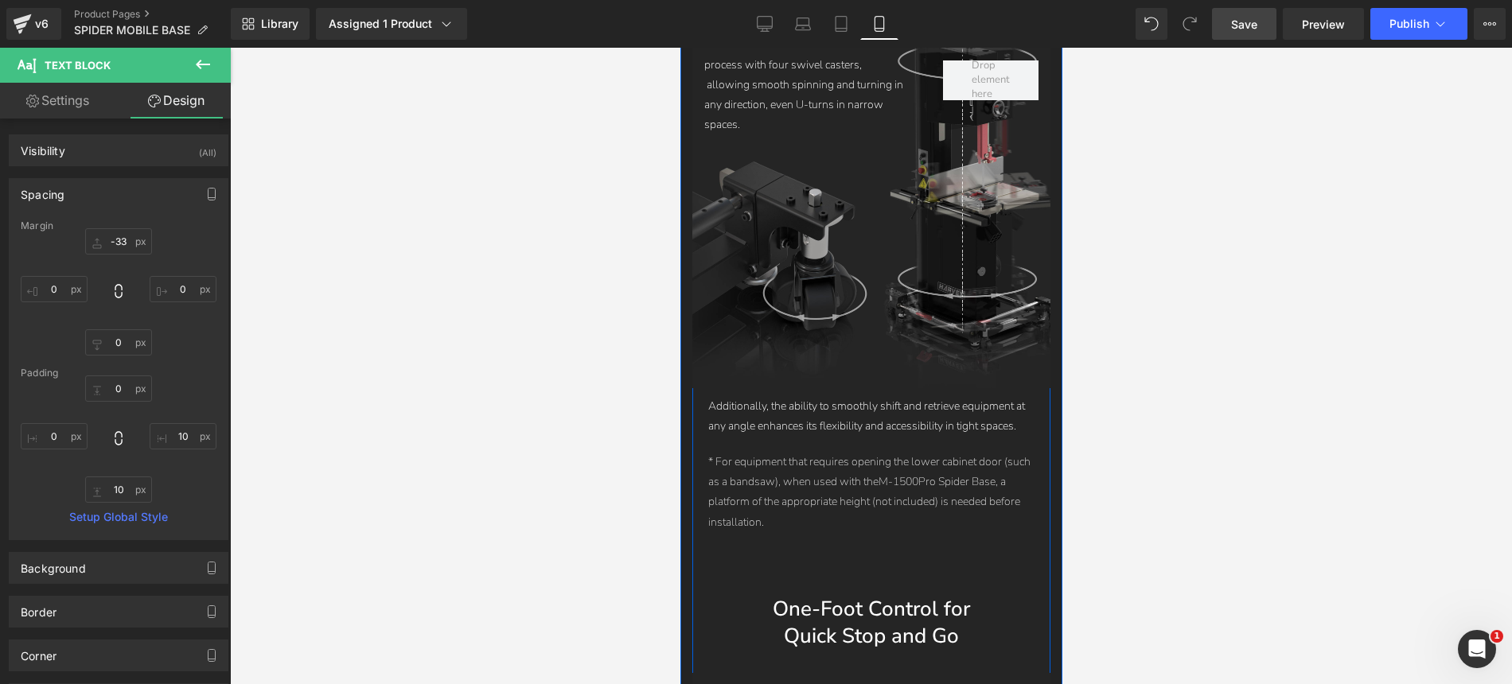
click at [984, 452] on p "* For equipment that requires opening the lower cabinet door (such as a bandsaw…" at bounding box center [870, 492] width 326 height 80
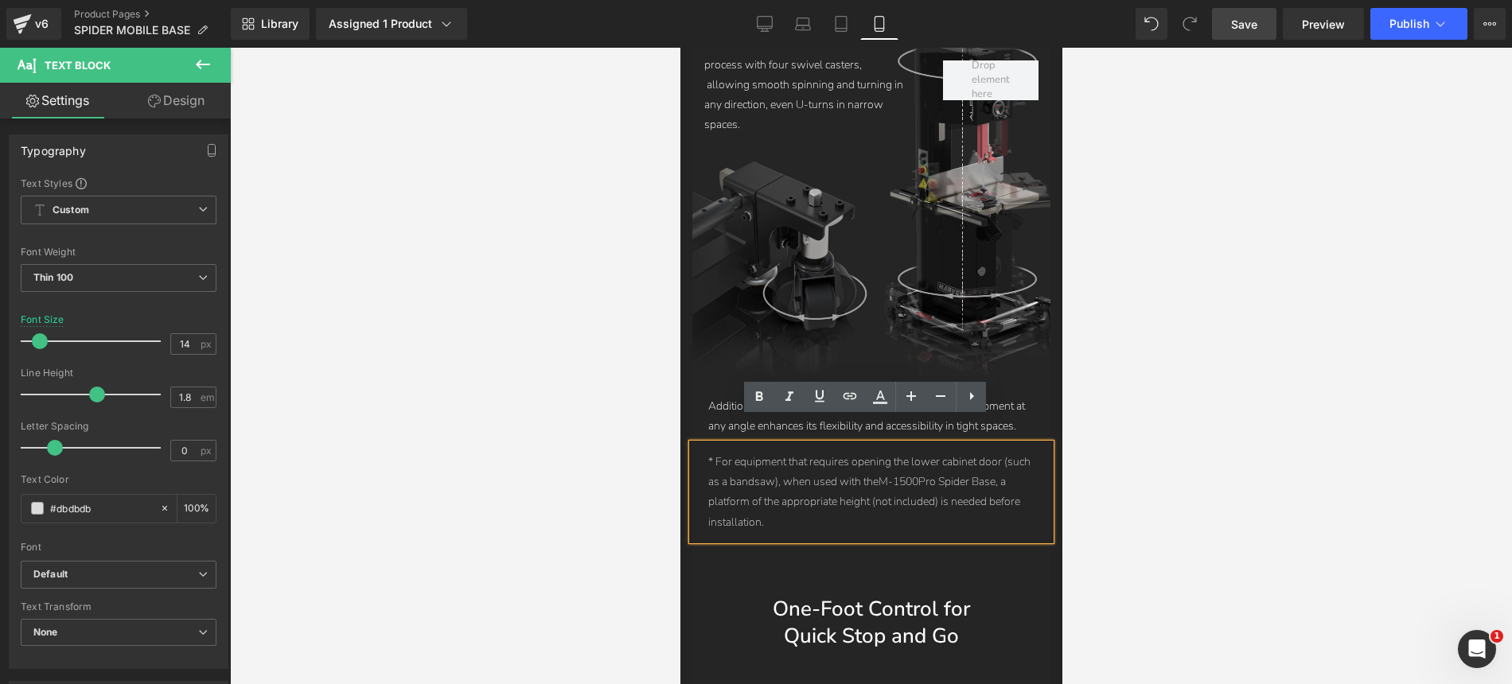
click at [907, 454] on p "* For equipment that requires opening the lower cabinet door (such as a bandsaw…" at bounding box center [870, 492] width 326 height 80
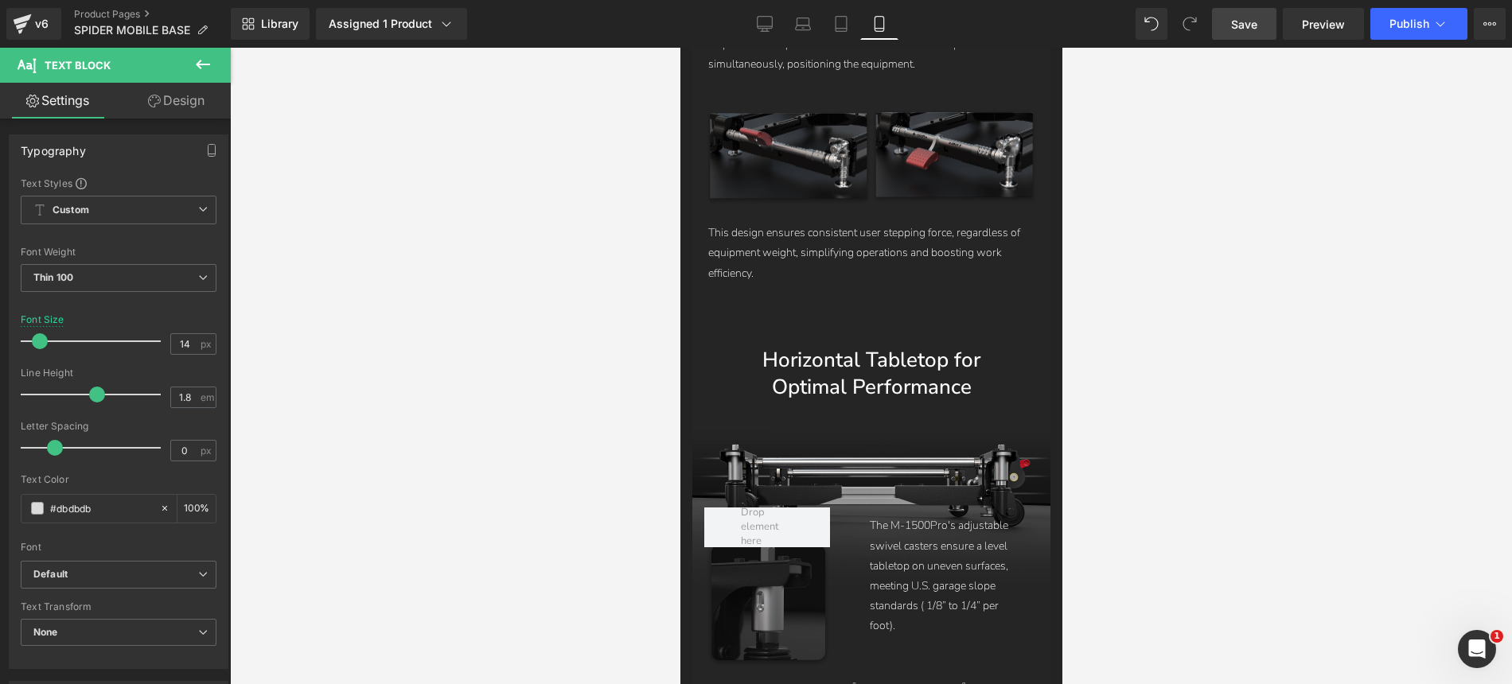
scroll to position [7738, 0]
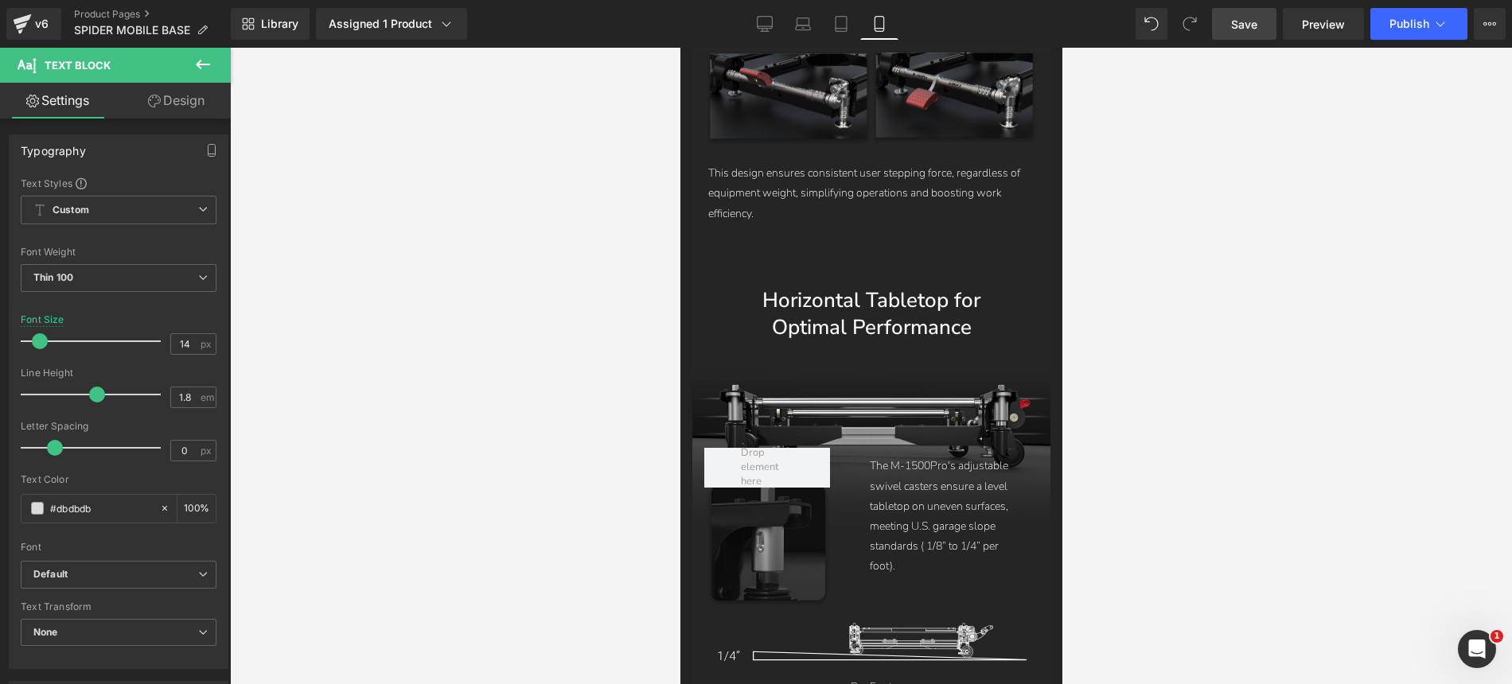
click at [1162, 403] on div at bounding box center [871, 366] width 1282 height 637
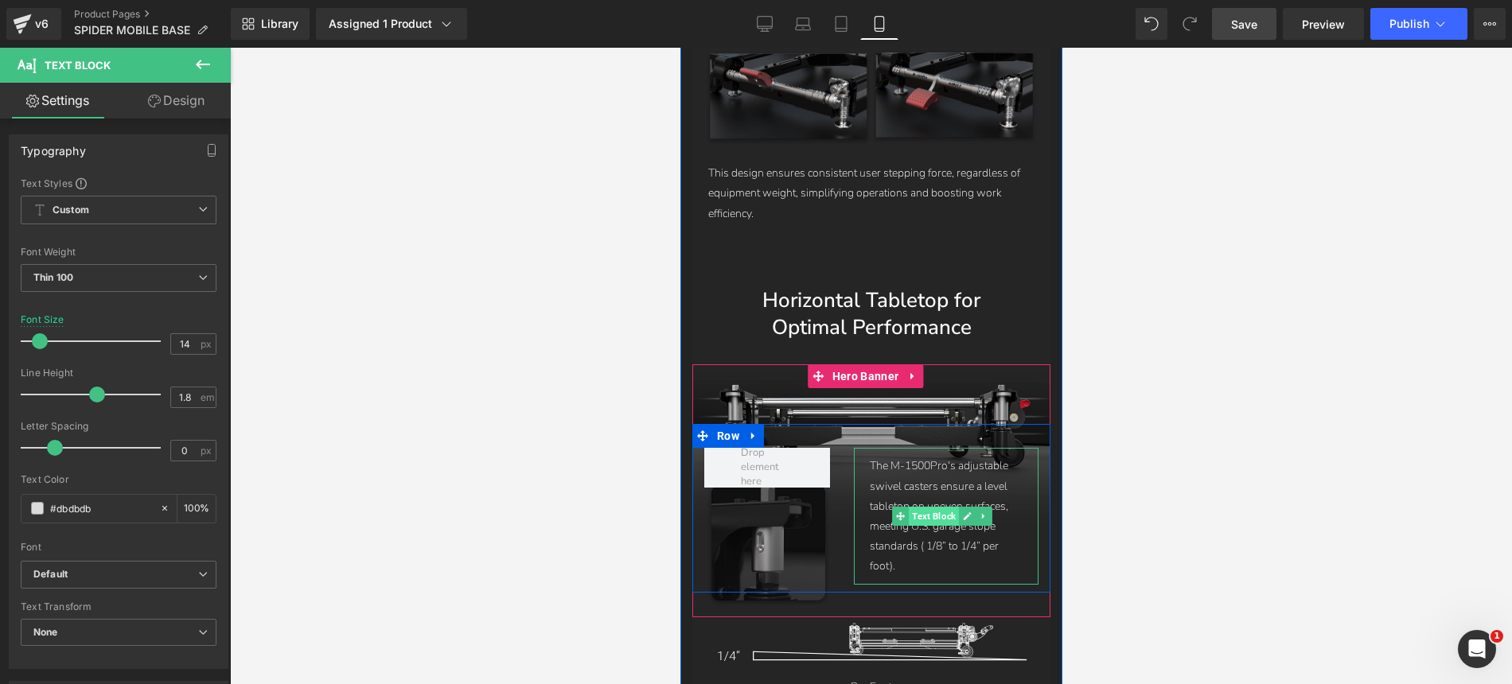
click at [928, 507] on span "Text Block" at bounding box center [933, 516] width 50 height 19
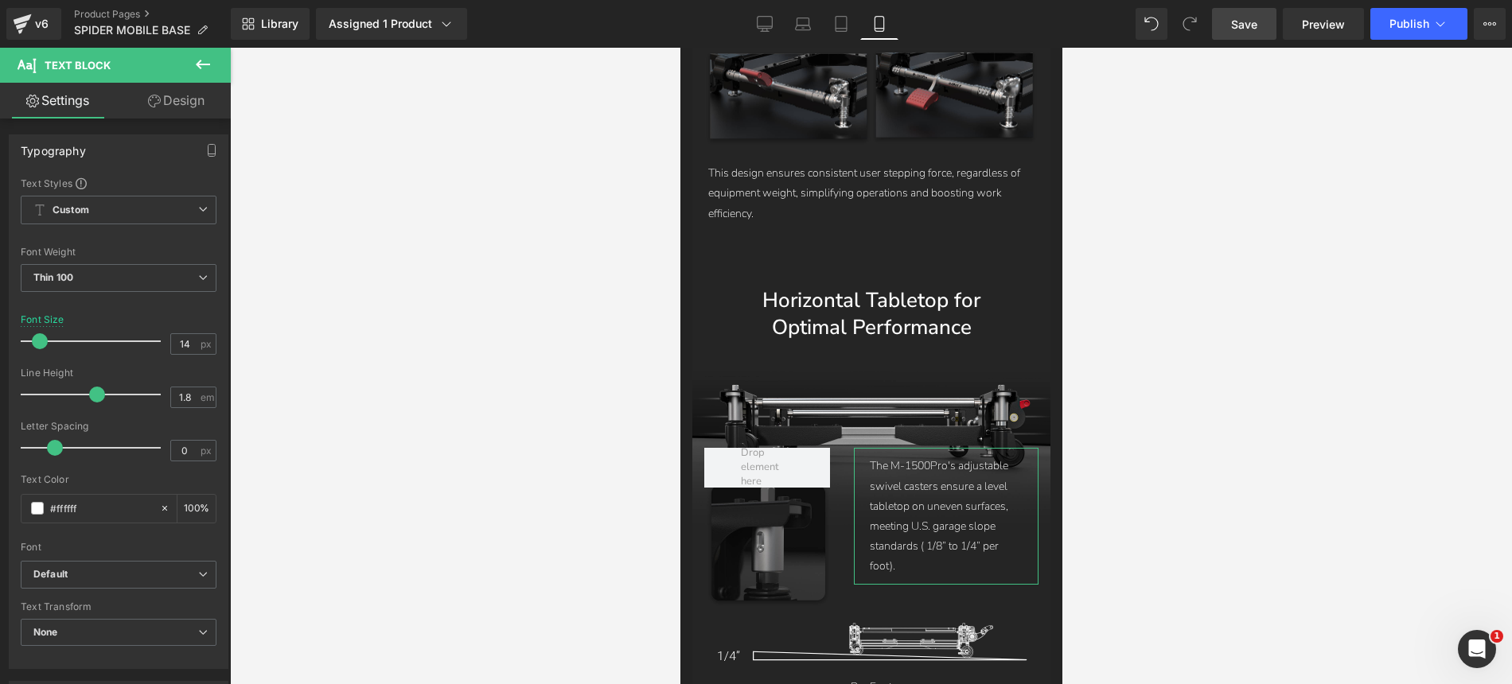
click at [189, 103] on link "Design" at bounding box center [176, 101] width 115 height 36
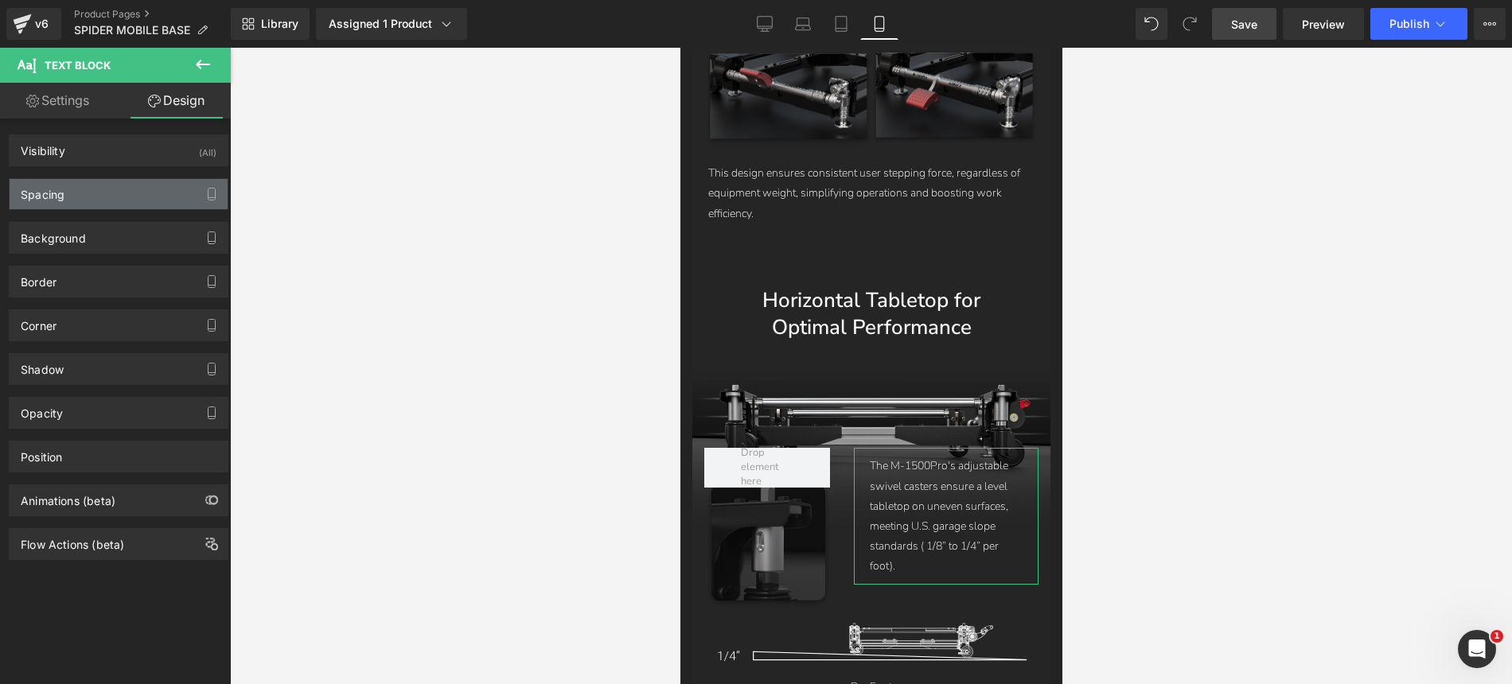
click at [95, 206] on div "Spacing" at bounding box center [119, 194] width 218 height 30
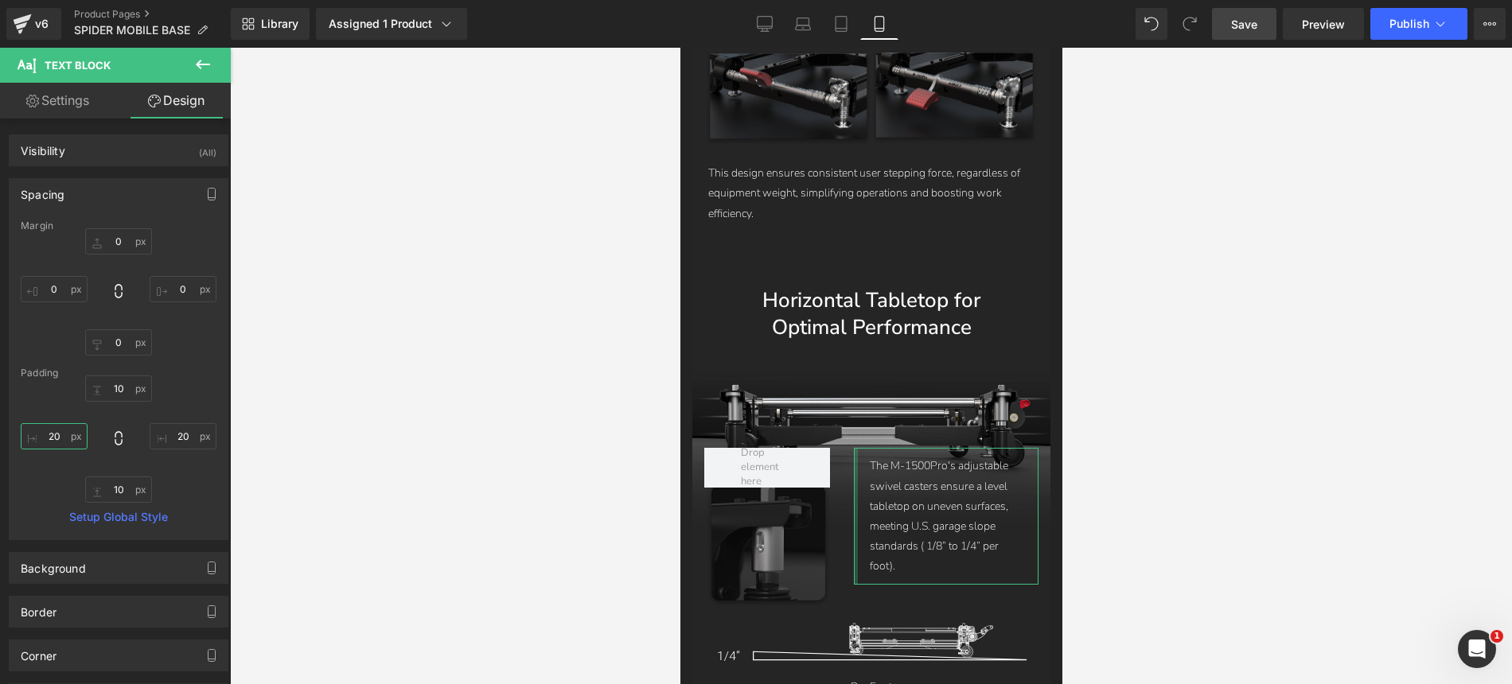
click at [65, 436] on input "20" at bounding box center [54, 436] width 67 height 26
type input "1"
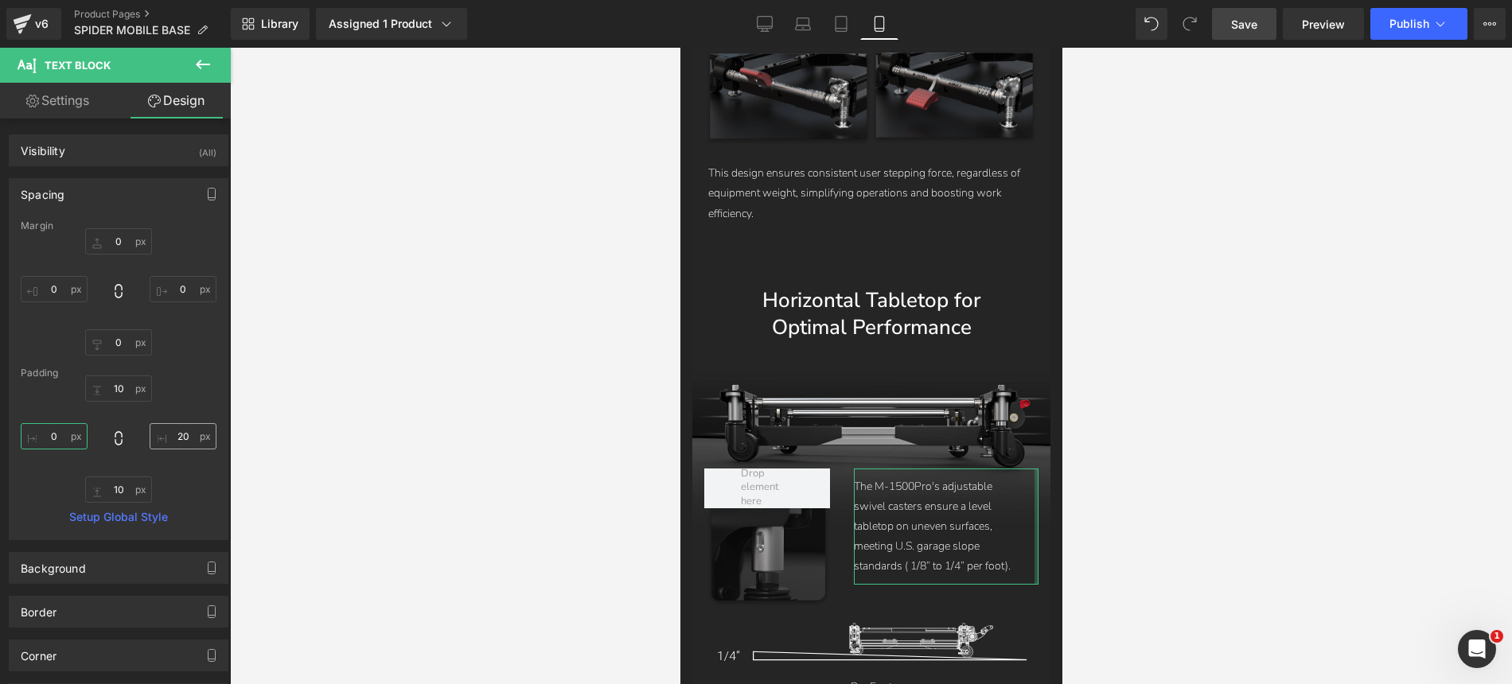
type input "0"
click at [176, 436] on input "20" at bounding box center [183, 436] width 67 height 26
type input "0"
drag, startPoint x: 1244, startPoint y: 31, endPoint x: 301, endPoint y: 356, distance: 997.3
click at [1244, 31] on span "Save" at bounding box center [1244, 24] width 26 height 17
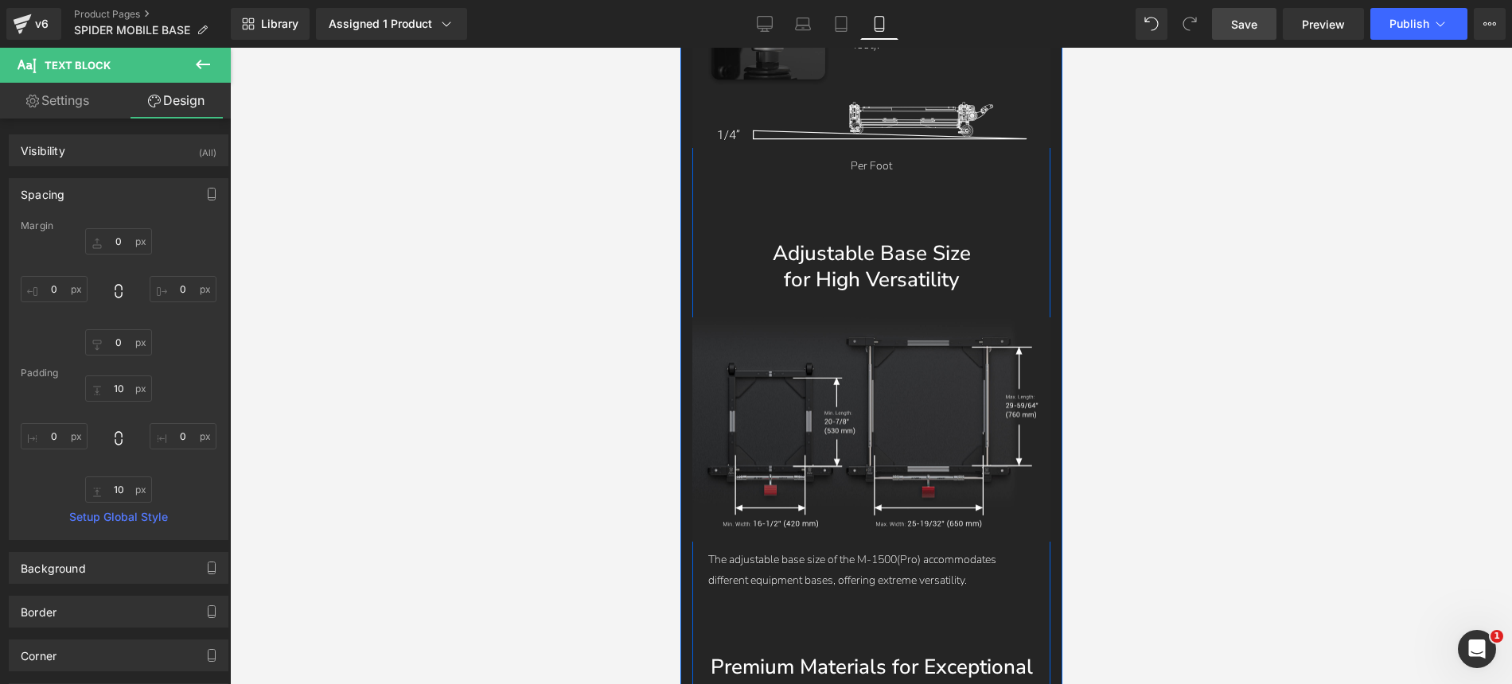
scroll to position [8264, 0]
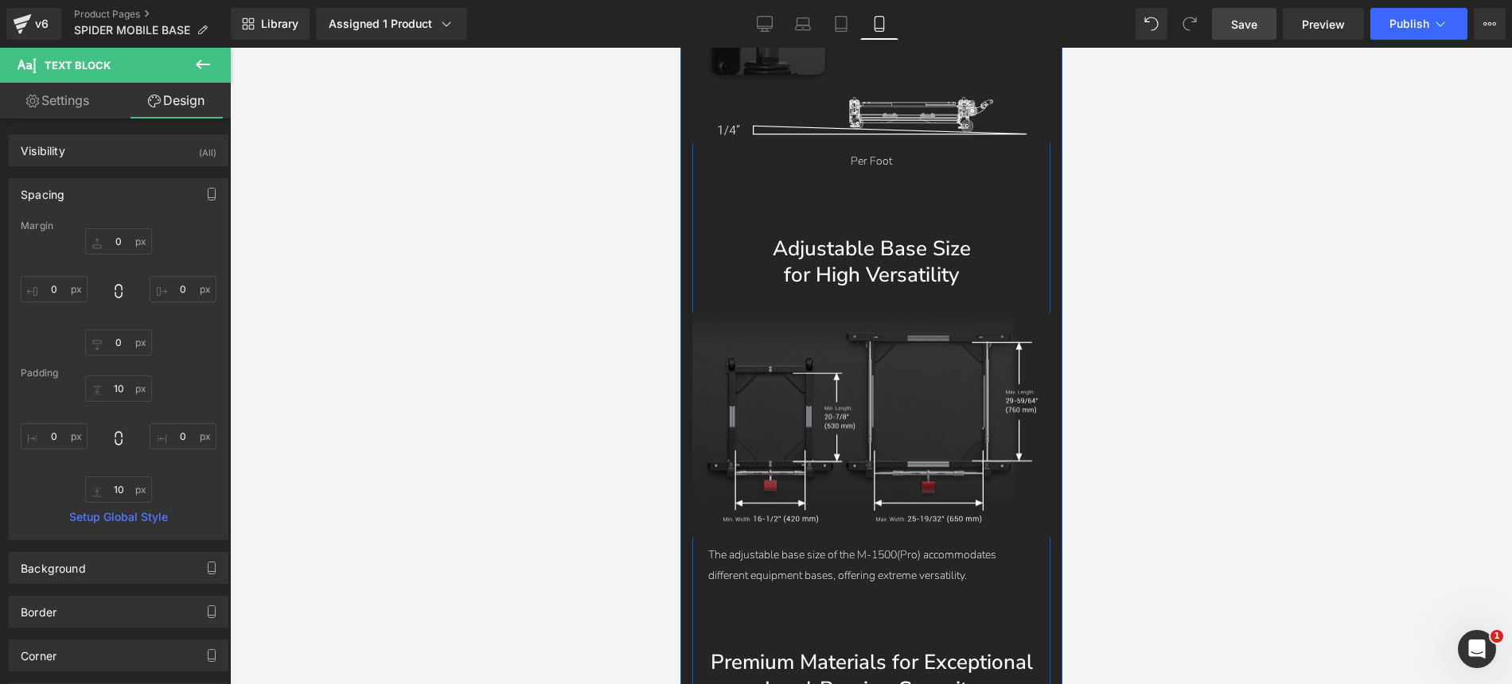
click at [899, 537] on div "The adjustable base size of the M-1500(Pro) accommodates different equipment ba…" at bounding box center [870, 565] width 358 height 56
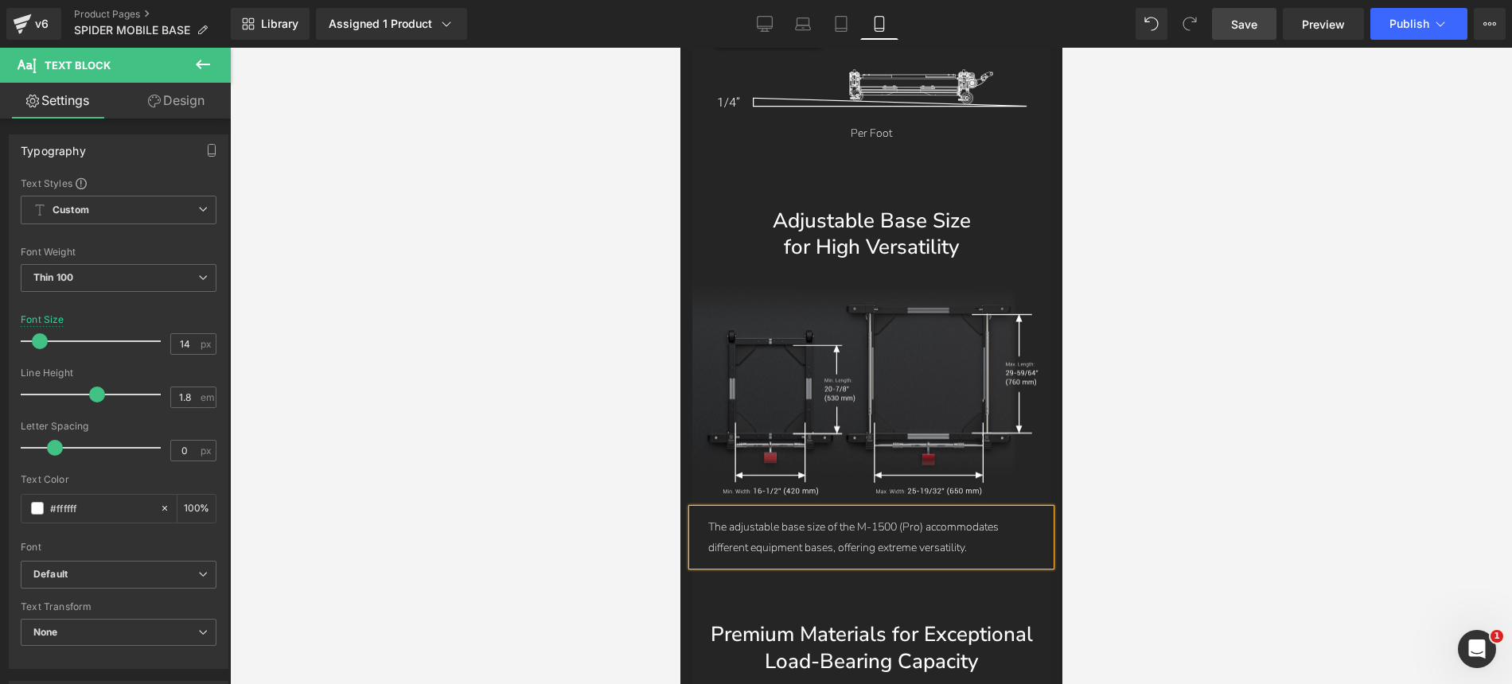
scroll to position [8299, 0]
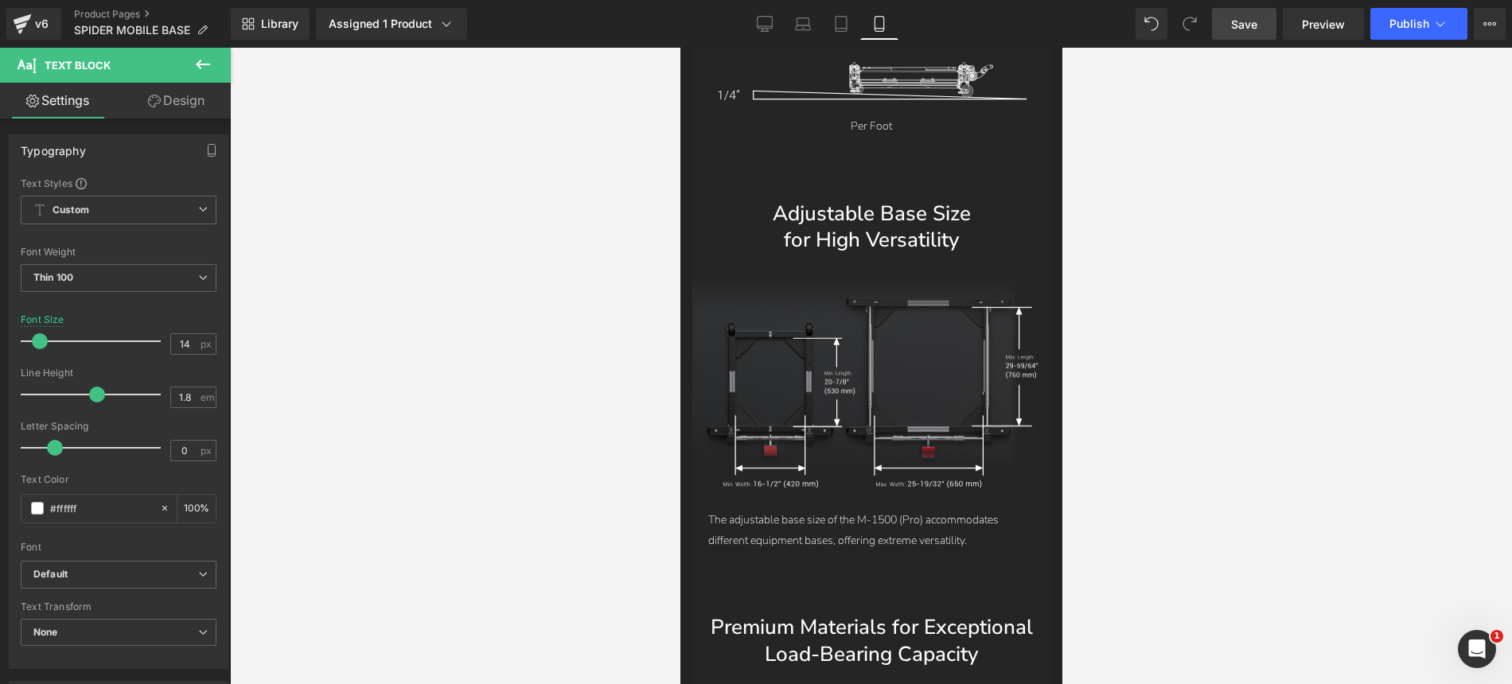
drag, startPoint x: 1241, startPoint y: 20, endPoint x: 315, endPoint y: 386, distance: 995.2
click at [1241, 20] on span "Save" at bounding box center [1244, 24] width 26 height 17
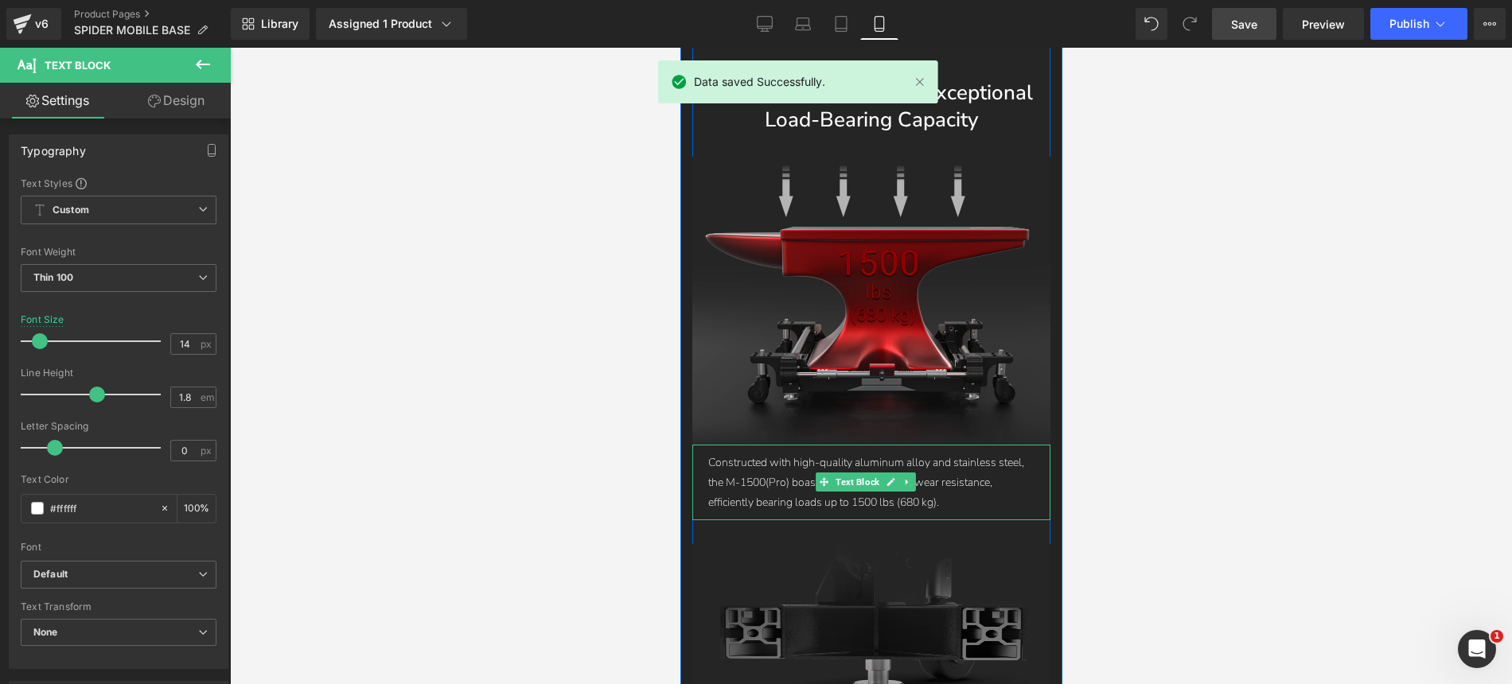
scroll to position [8846, 0]
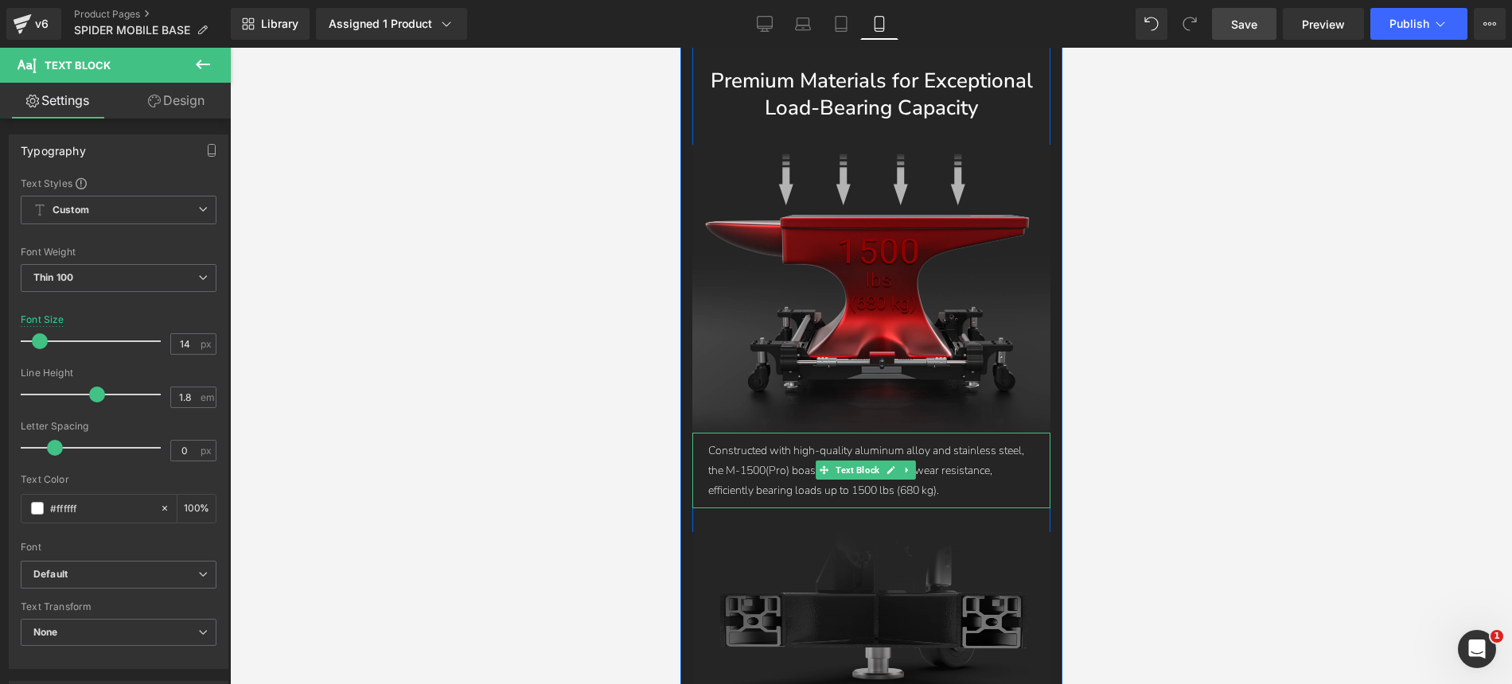
click at [793, 441] on p "Constructed with high-quality aluminum alloy and stainless steel, the M-1500(Pr…" at bounding box center [870, 471] width 326 height 60
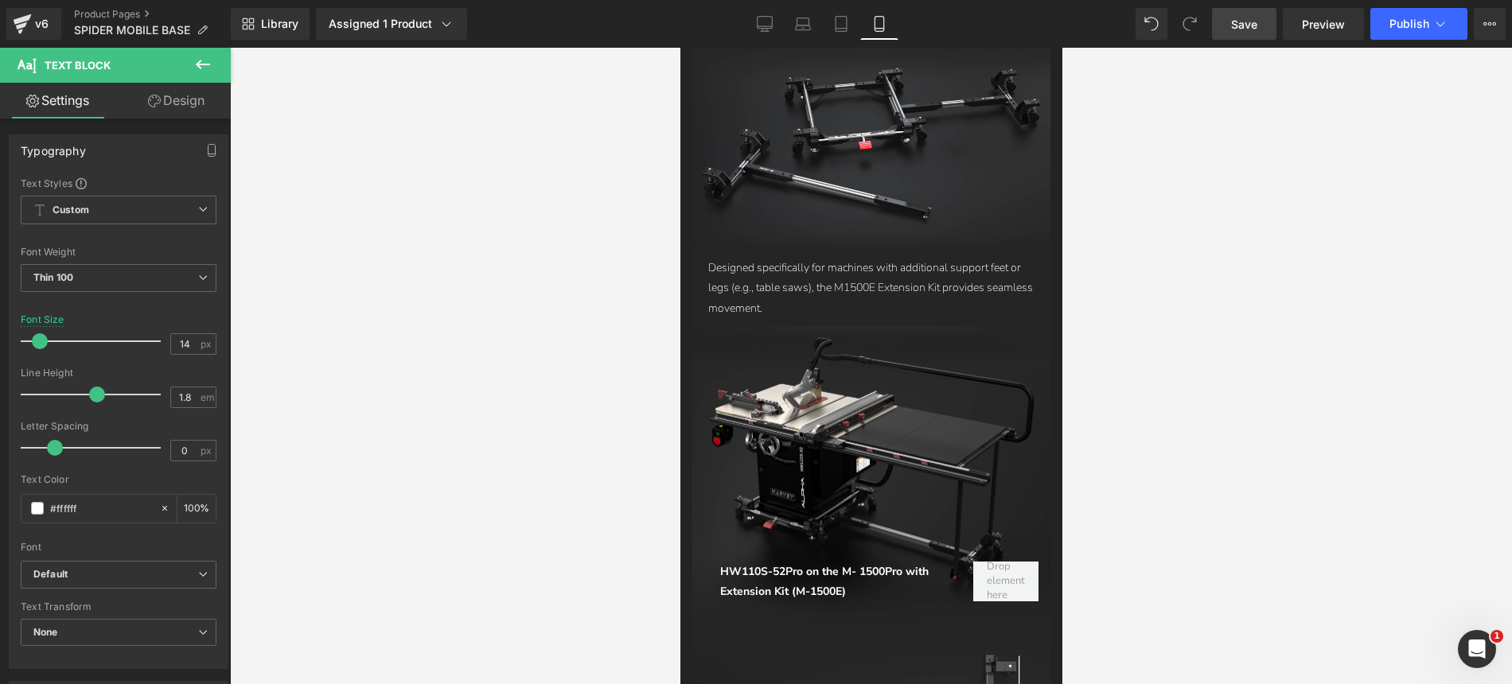
scroll to position [9655, 0]
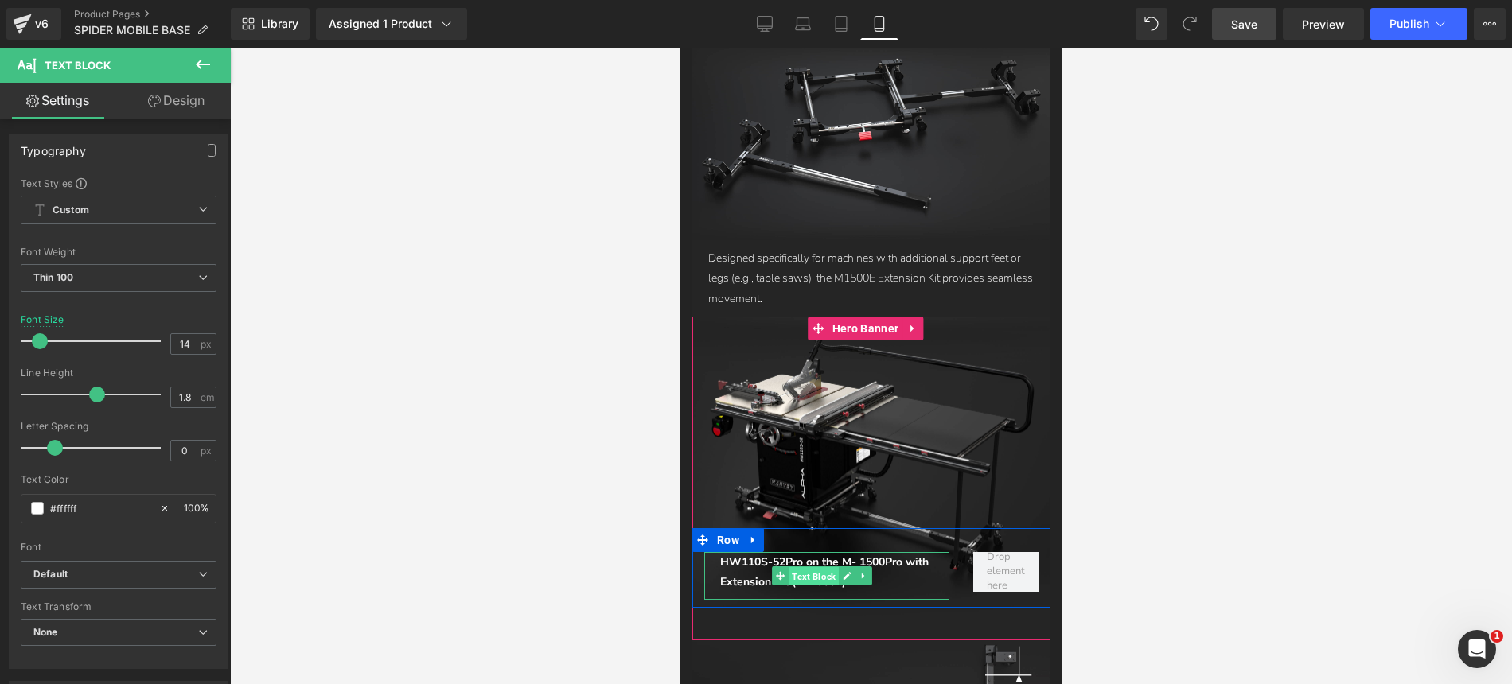
click at [818, 567] on span "Text Block" at bounding box center [813, 576] width 50 height 19
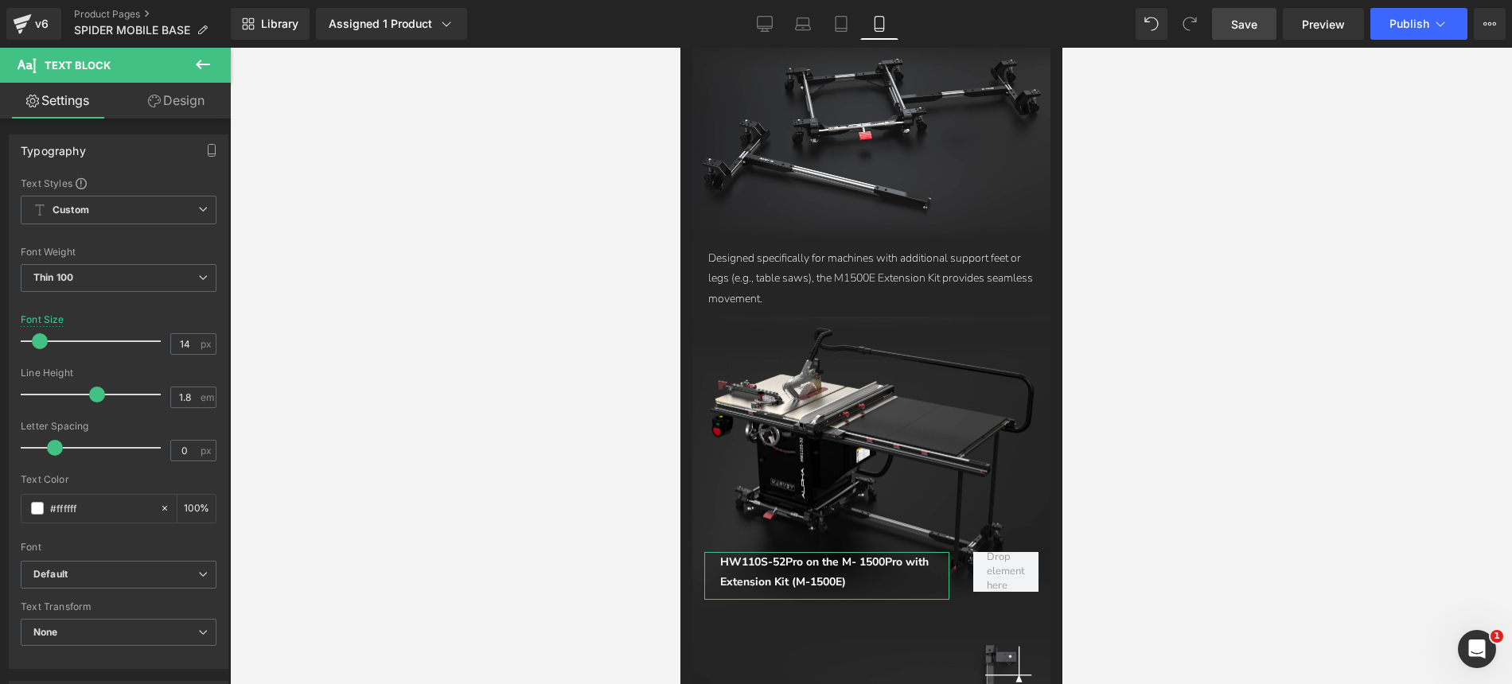
click at [162, 106] on link "Design" at bounding box center [176, 101] width 115 height 36
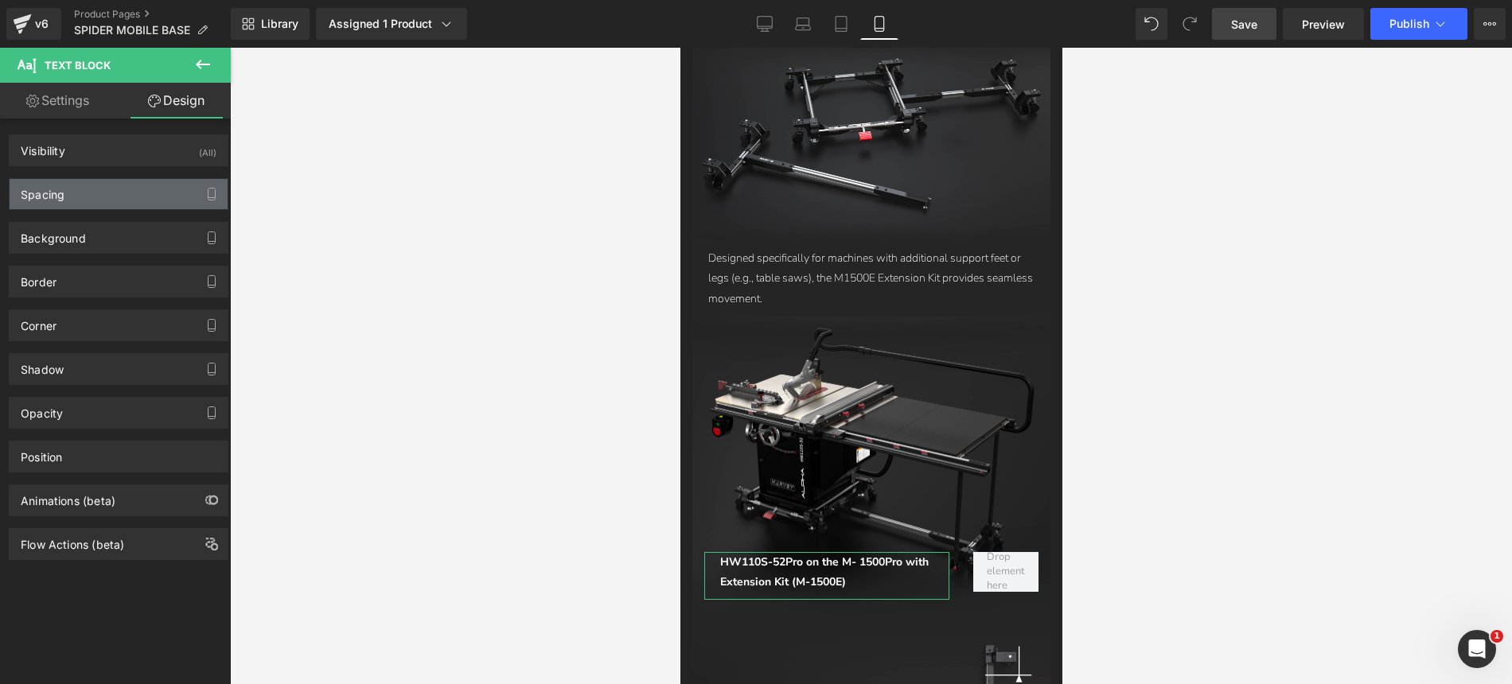
click at [79, 204] on div "Spacing" at bounding box center [119, 194] width 218 height 30
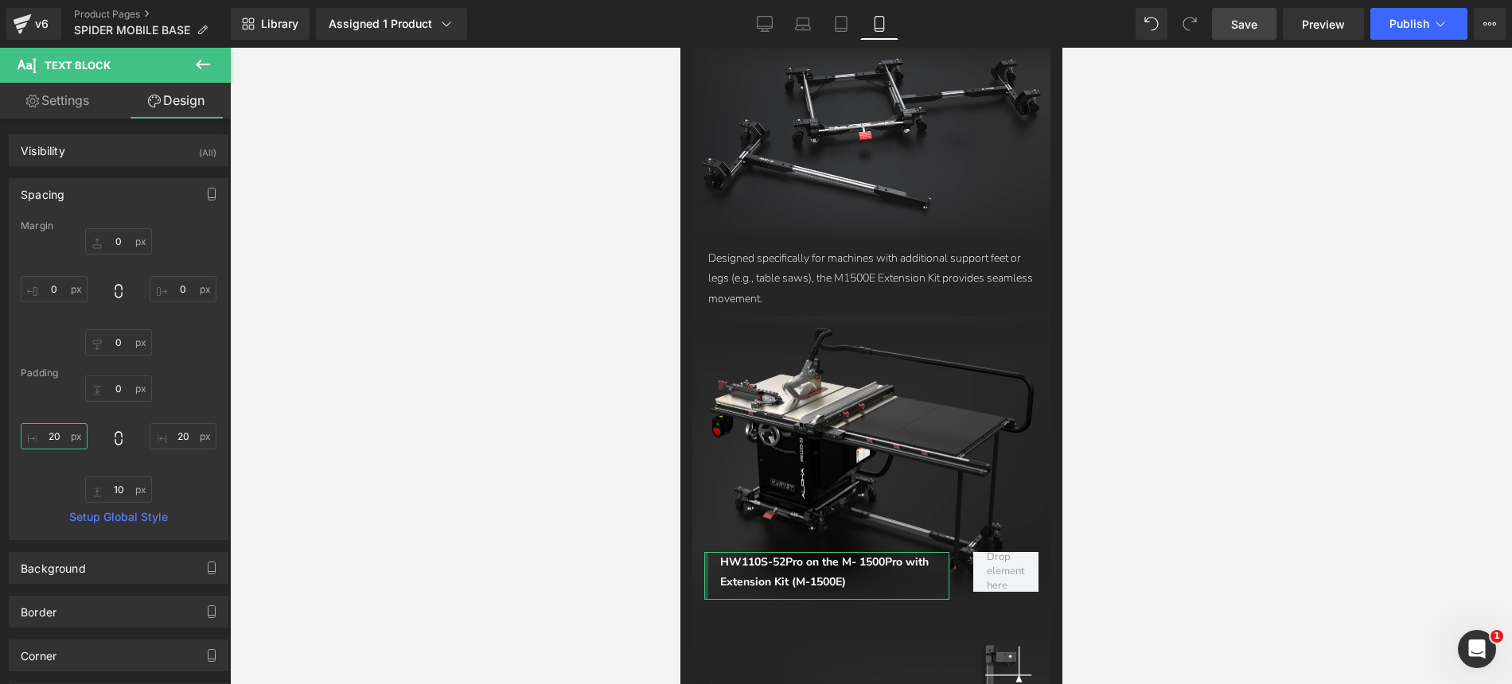
click at [56, 440] on input "20" at bounding box center [54, 436] width 67 height 26
type input "0"
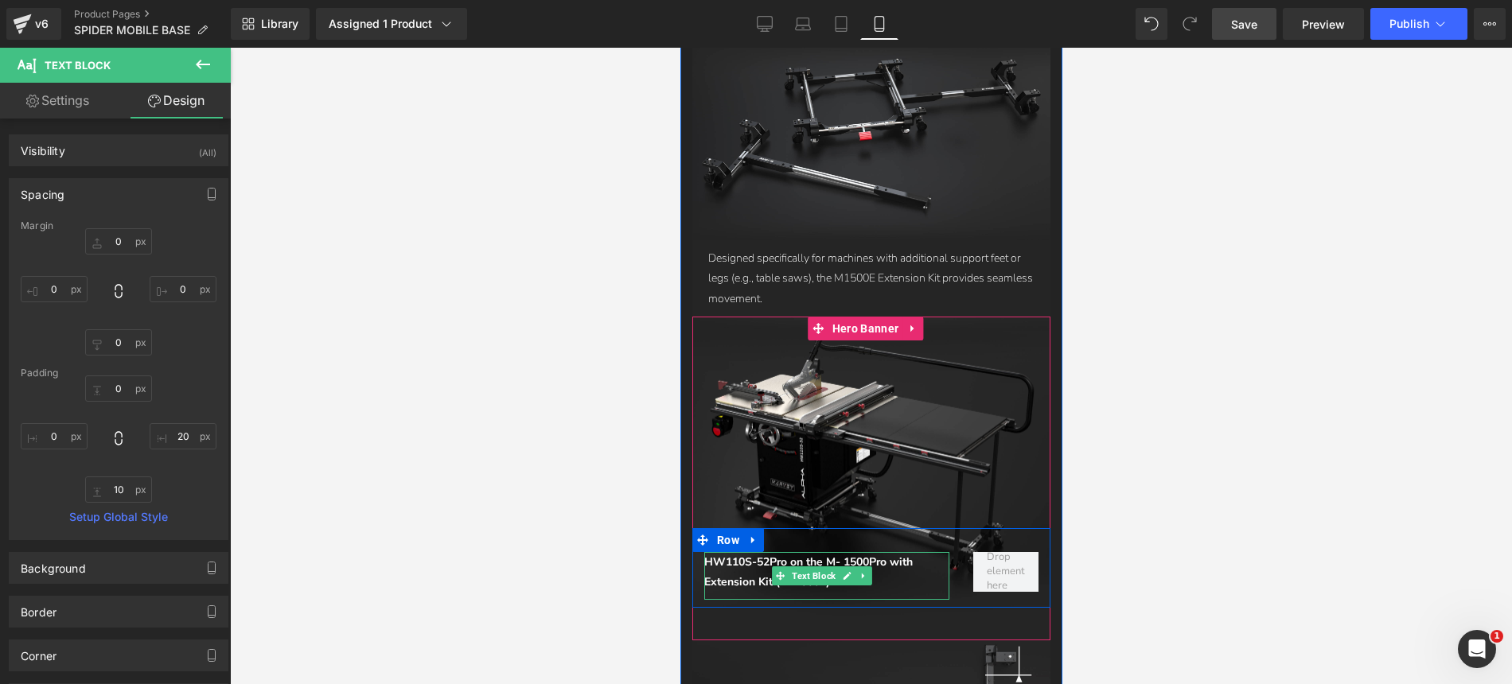
click at [846, 555] on span "HW110S-52Pro on the M- 1500Pro with Extension Kit (M-1500E)" at bounding box center [807, 572] width 208 height 35
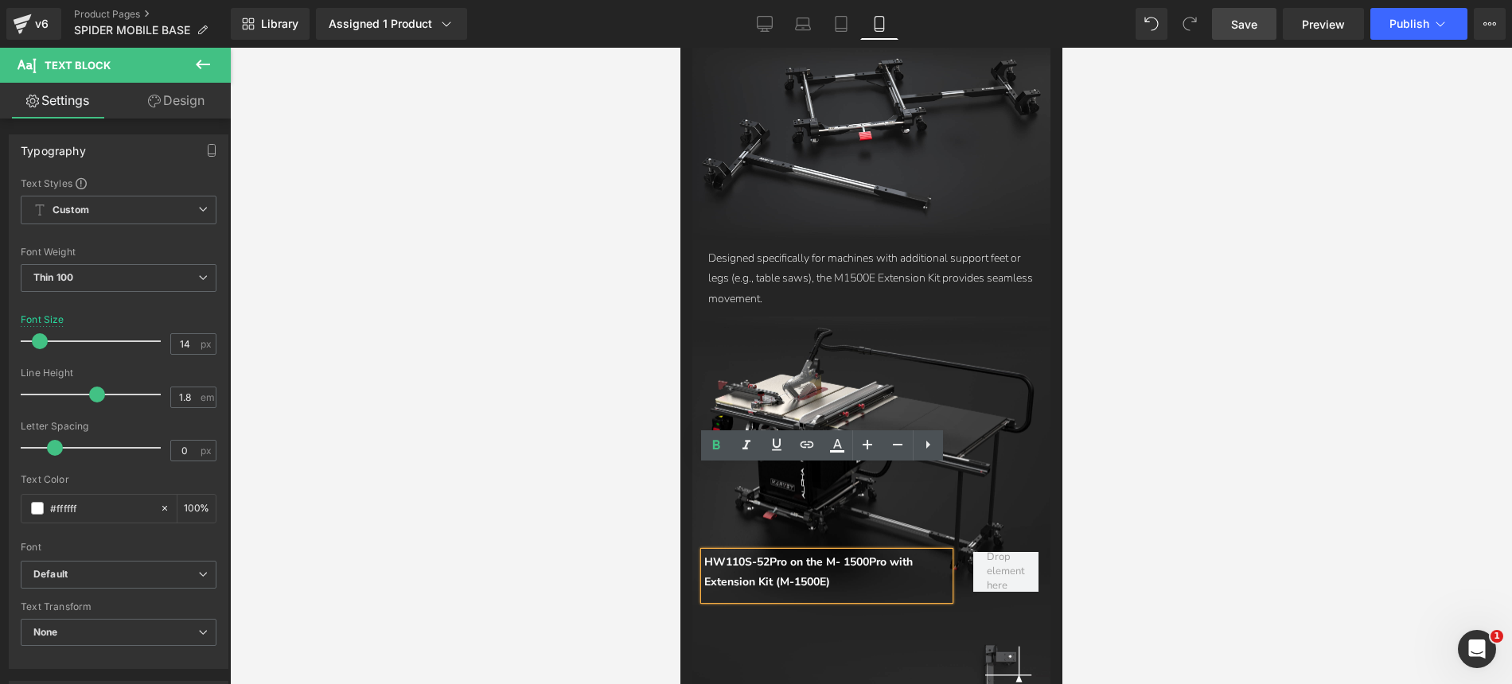
click at [793, 555] on span "HW110S-52Pro on the M- 1500Pro with Extension Kit (M-1500E)" at bounding box center [807, 572] width 208 height 35
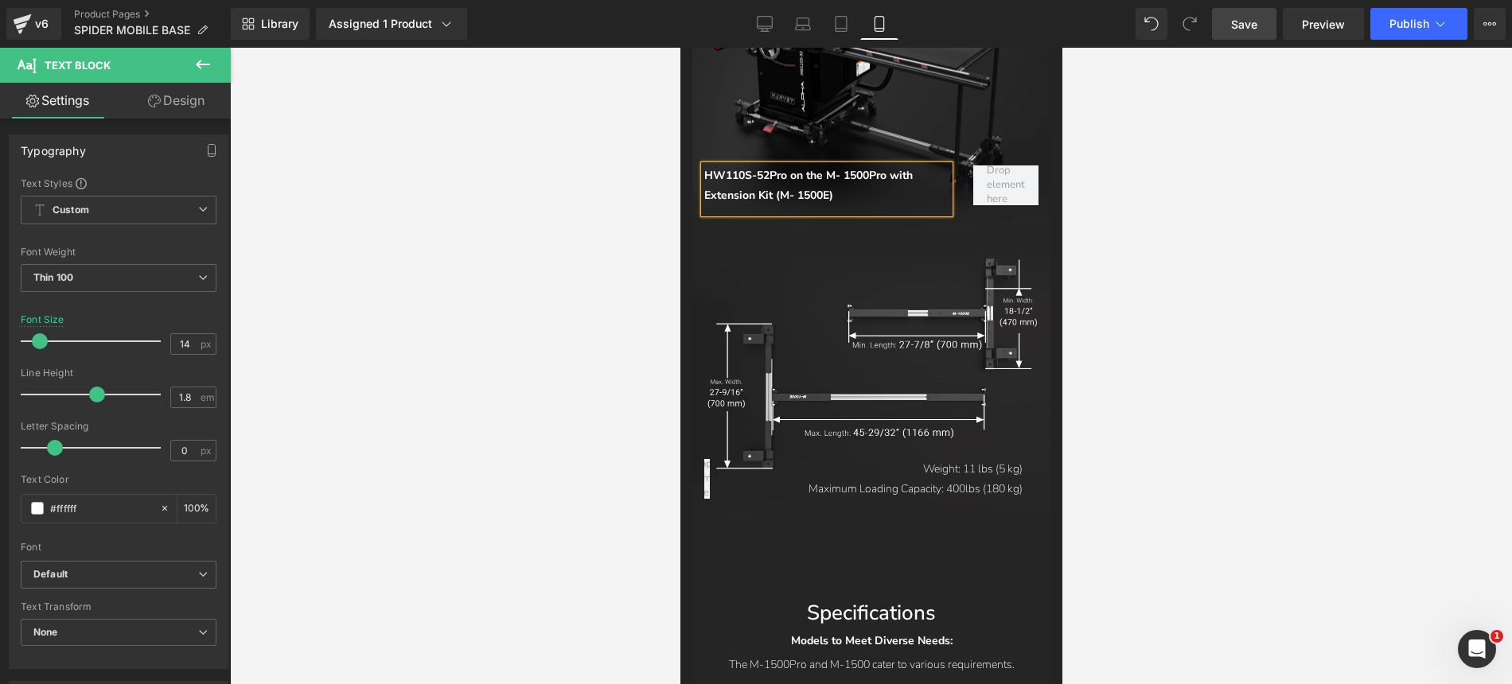
scroll to position [9942, 0]
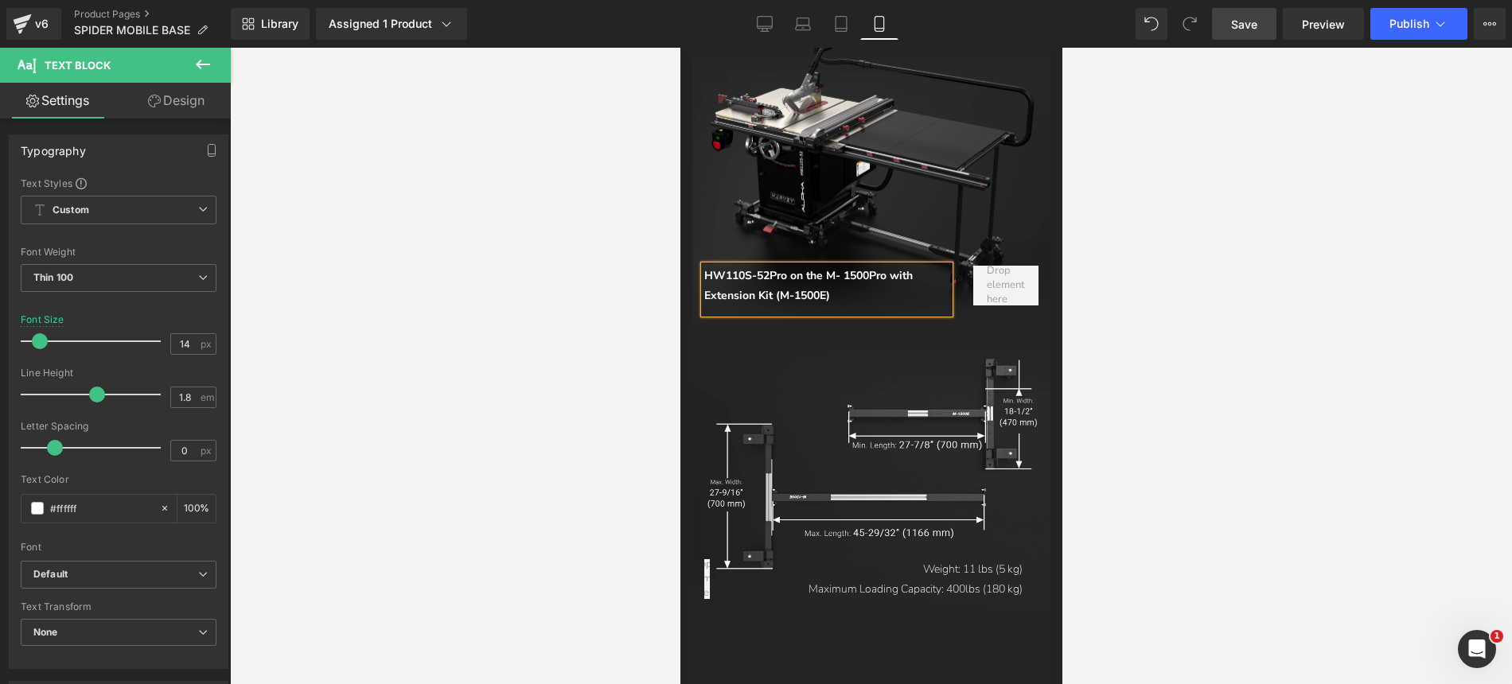
click at [847, 268] on span "HW110S-52Pro on the M- 1500Pro with Extension Kit (M-1500E)" at bounding box center [807, 285] width 208 height 35
click at [1256, 24] on span "Save" at bounding box center [1244, 24] width 26 height 17
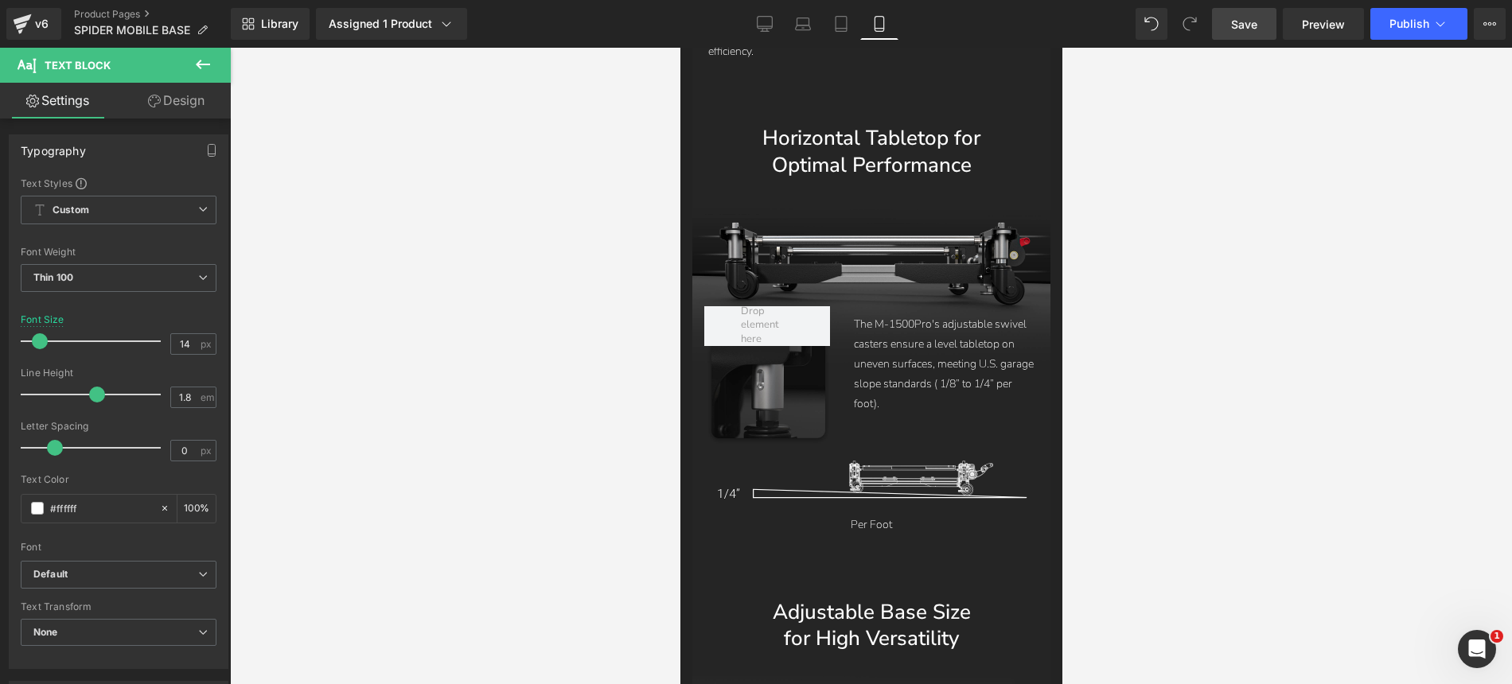
scroll to position [7859, 0]
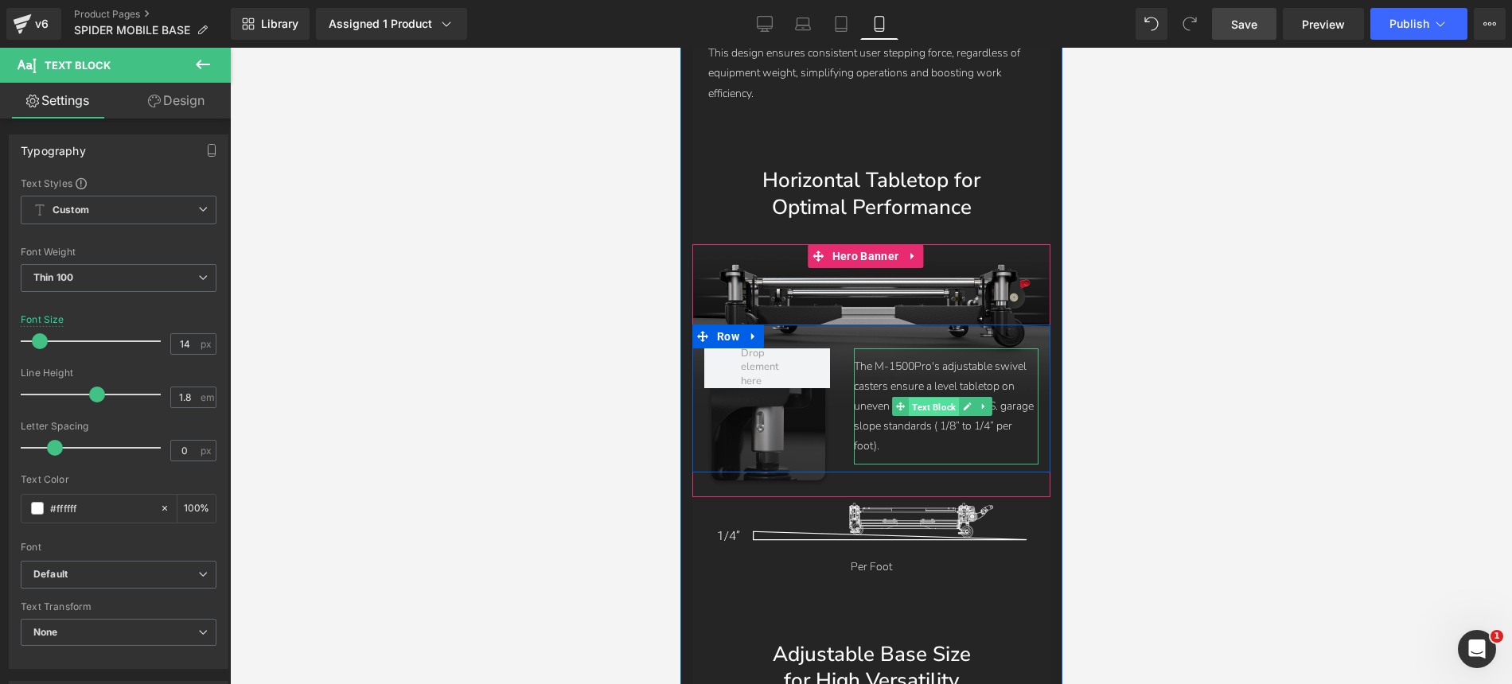
click at [944, 397] on span "Text Block" at bounding box center [933, 406] width 50 height 19
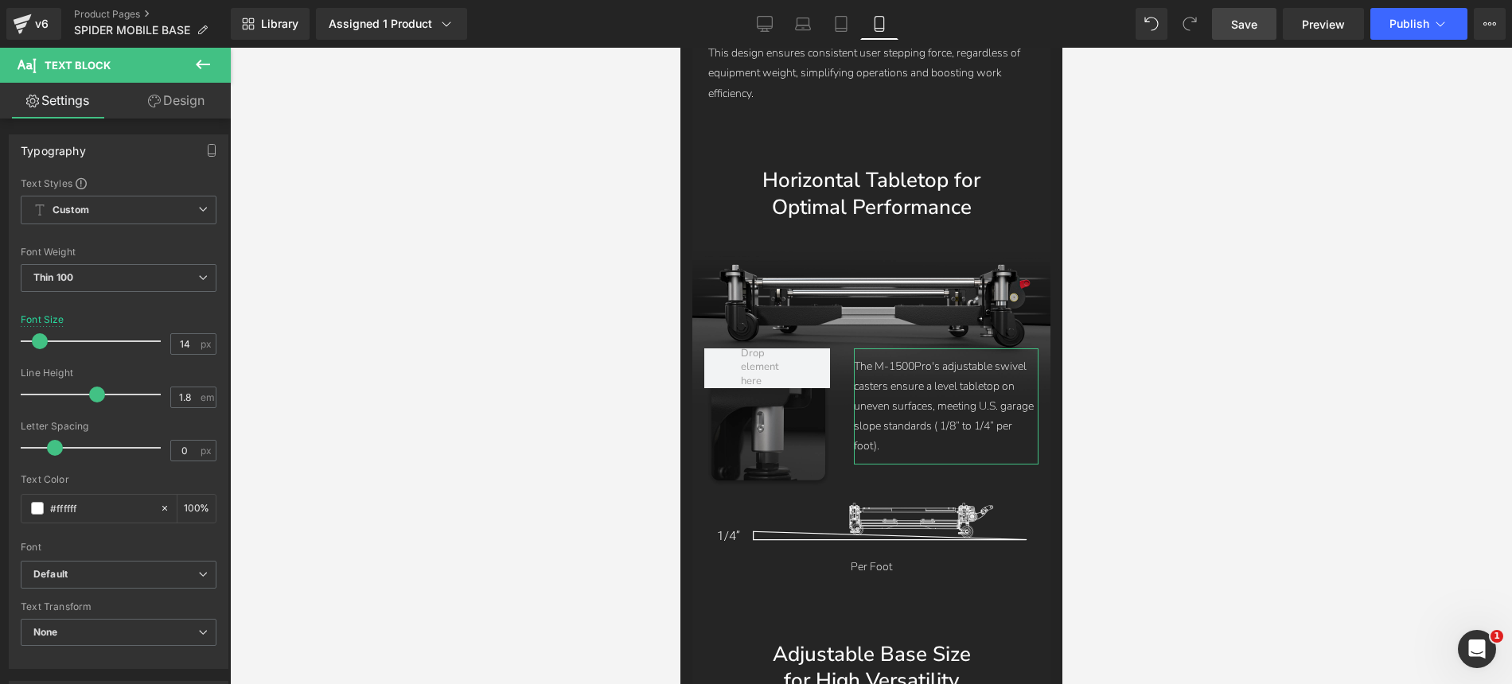
click at [185, 113] on link "Design" at bounding box center [176, 101] width 115 height 36
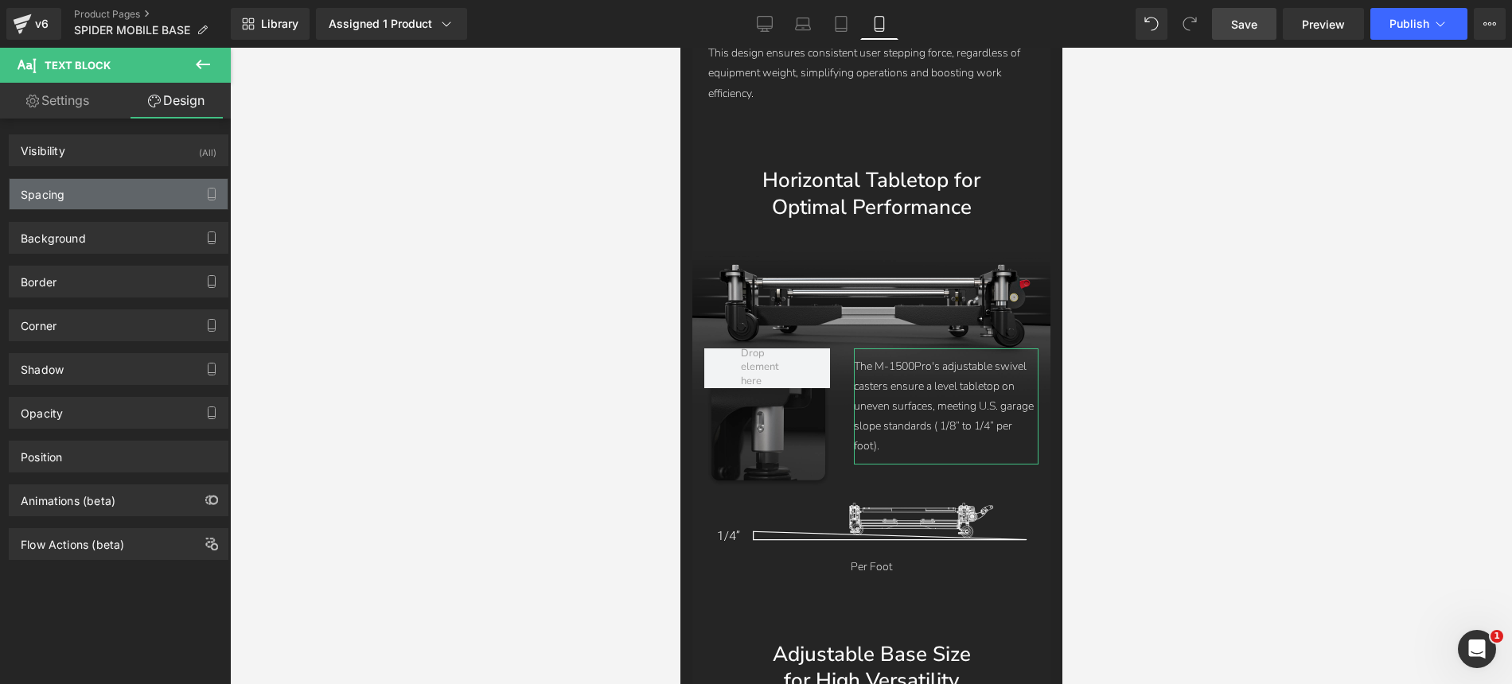
click at [118, 197] on div "Spacing" at bounding box center [119, 194] width 218 height 30
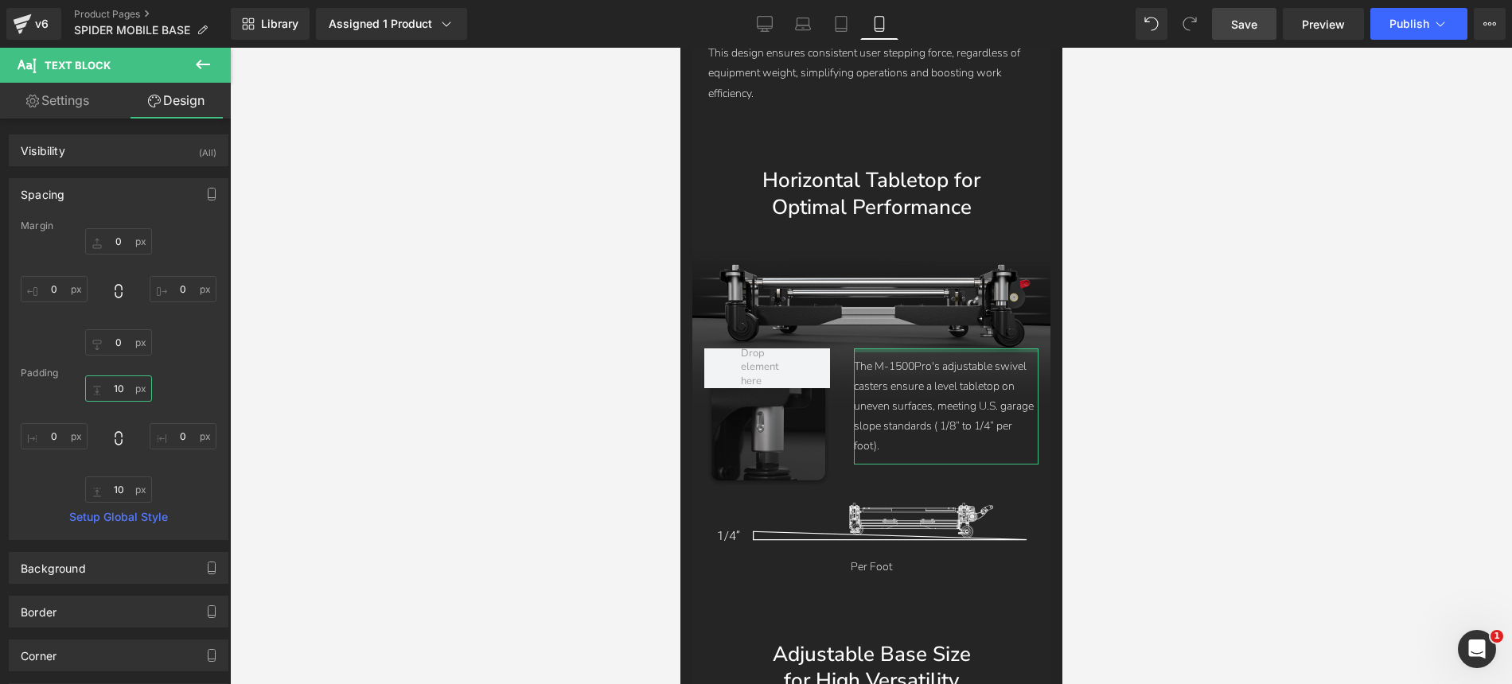
click at [119, 389] on input "10" at bounding box center [118, 389] width 67 height 26
type input "2"
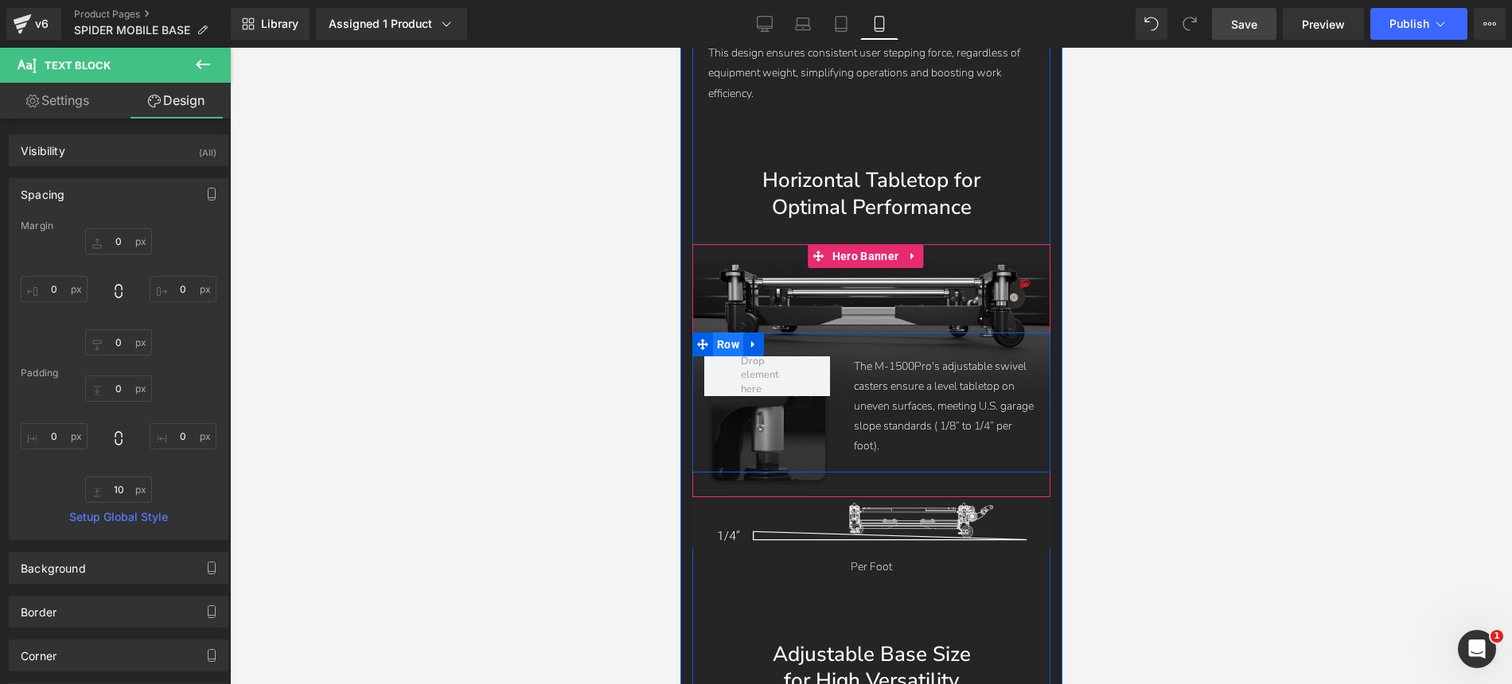
click at [732, 333] on span "Row" at bounding box center [727, 345] width 30 height 24
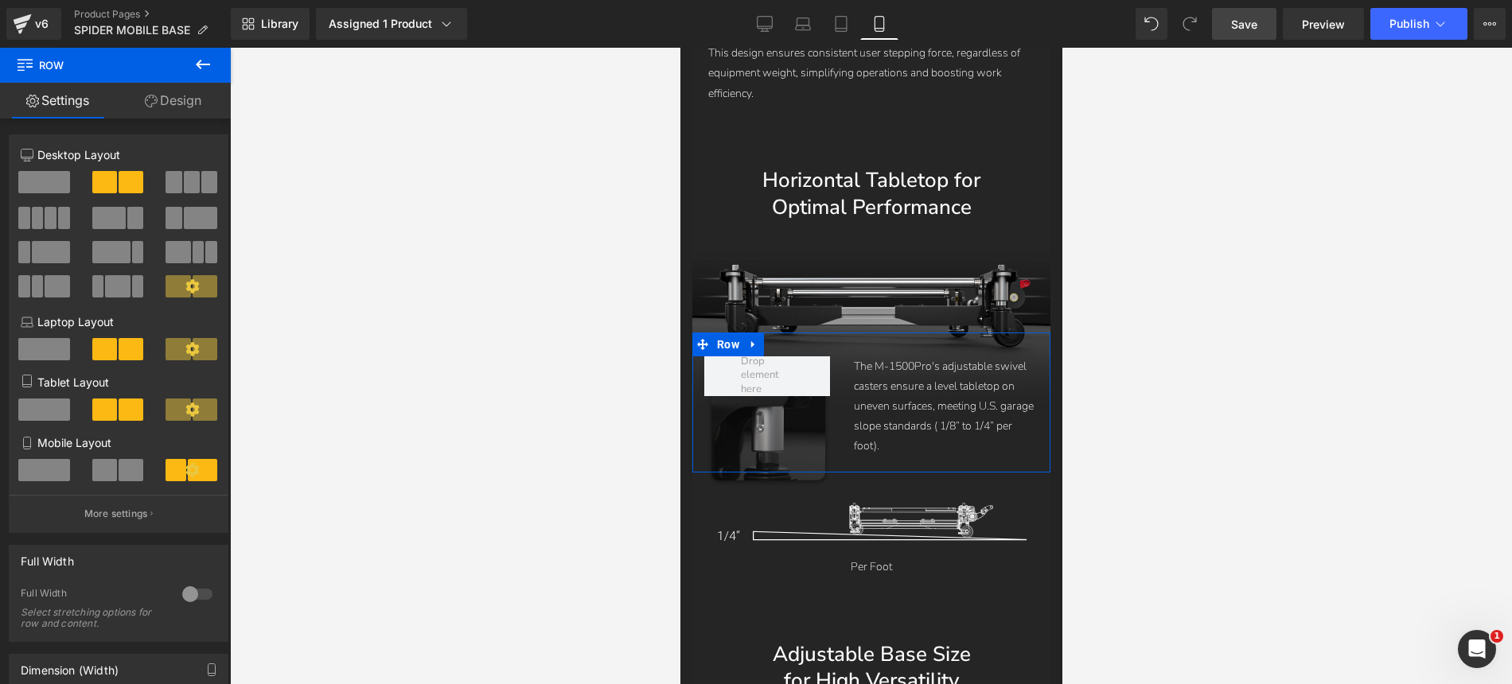
click at [177, 107] on link "Design" at bounding box center [172, 101] width 115 height 36
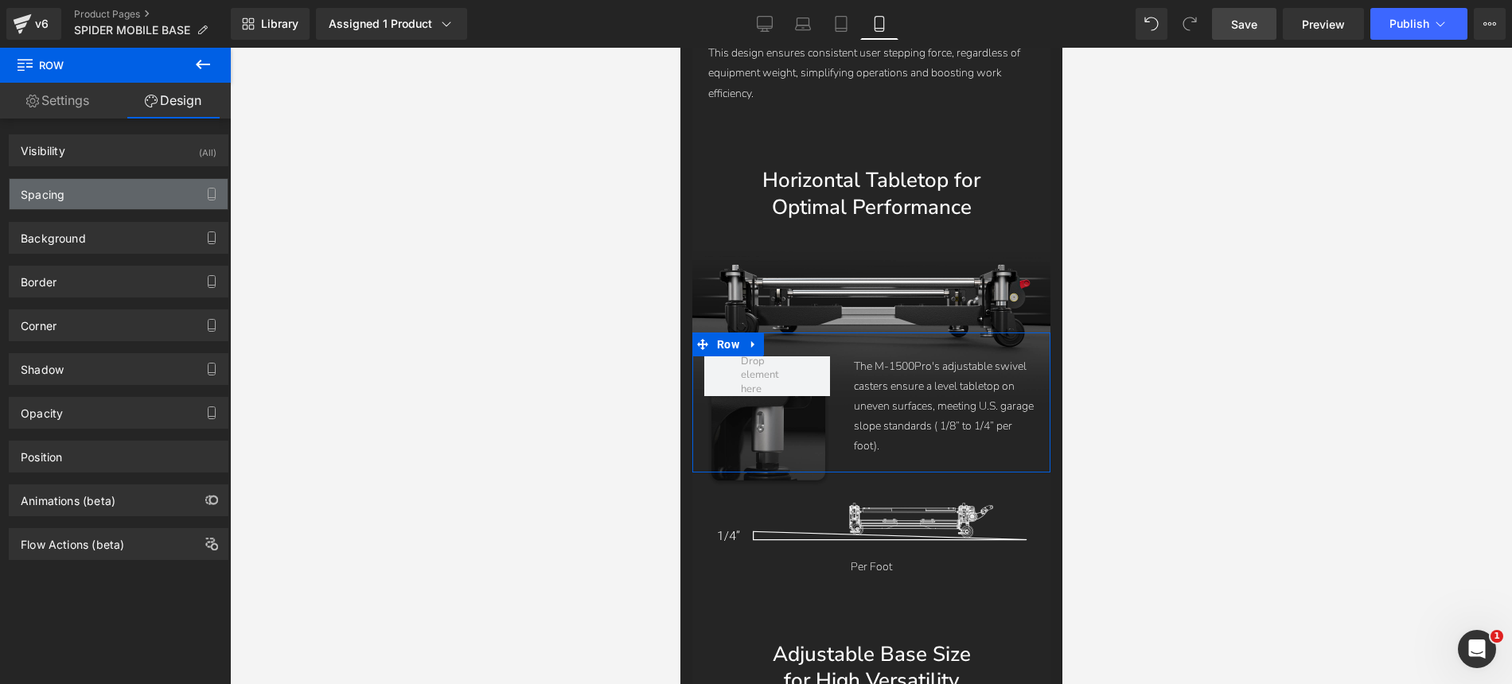
click at [78, 197] on div "Spacing" at bounding box center [119, 194] width 218 height 30
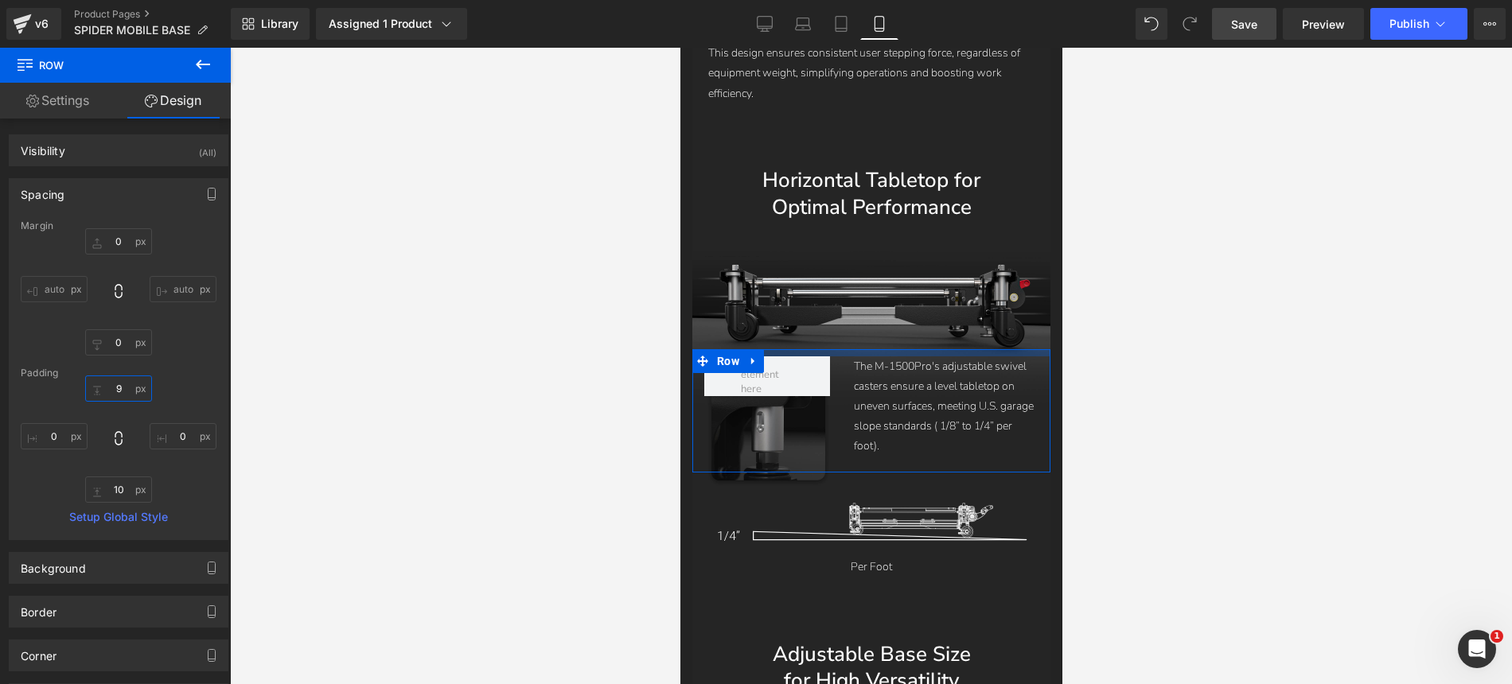
click at [118, 387] on input "30" at bounding box center [118, 389] width 67 height 26
drag, startPoint x: 122, startPoint y: 396, endPoint x: 109, endPoint y: 393, distance: 13.1
click at [109, 393] on input "30" at bounding box center [118, 389] width 67 height 26
type input "30"
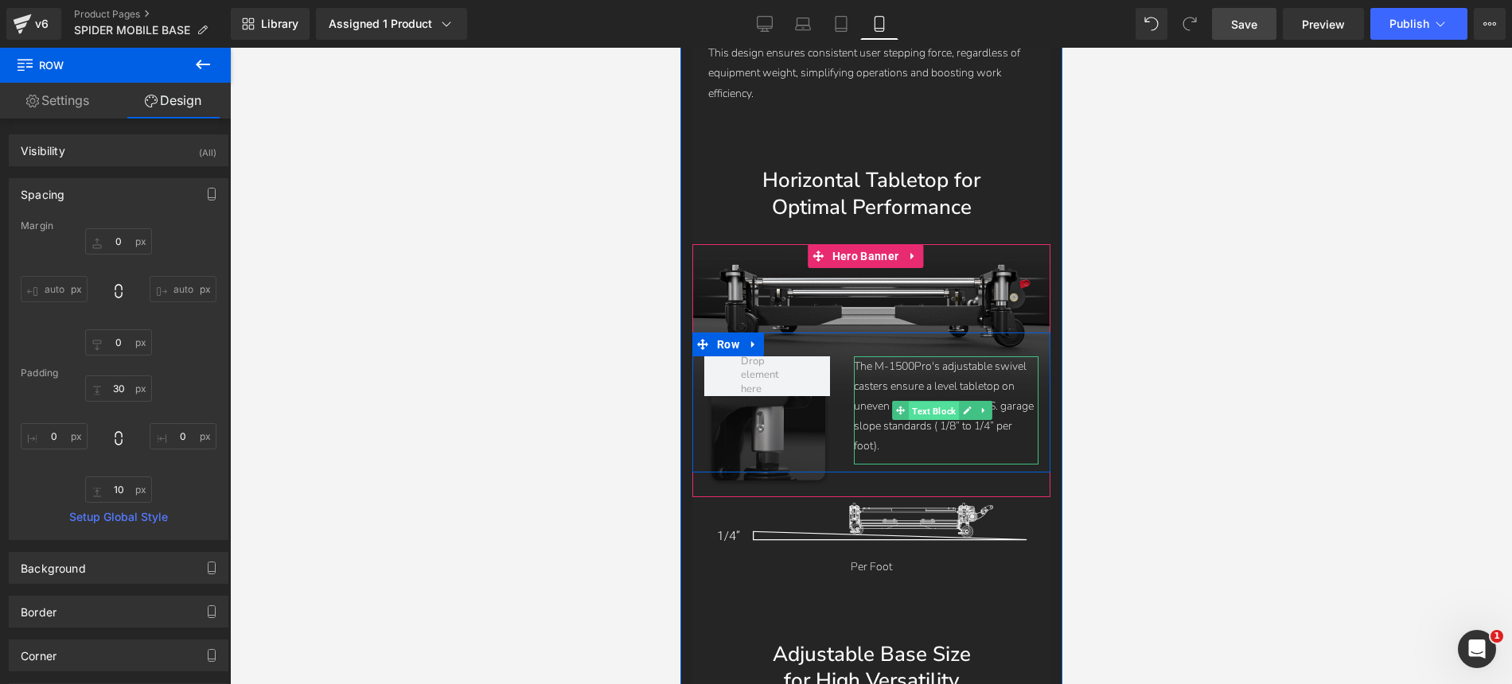
click at [917, 401] on span "Text Block" at bounding box center [933, 410] width 50 height 19
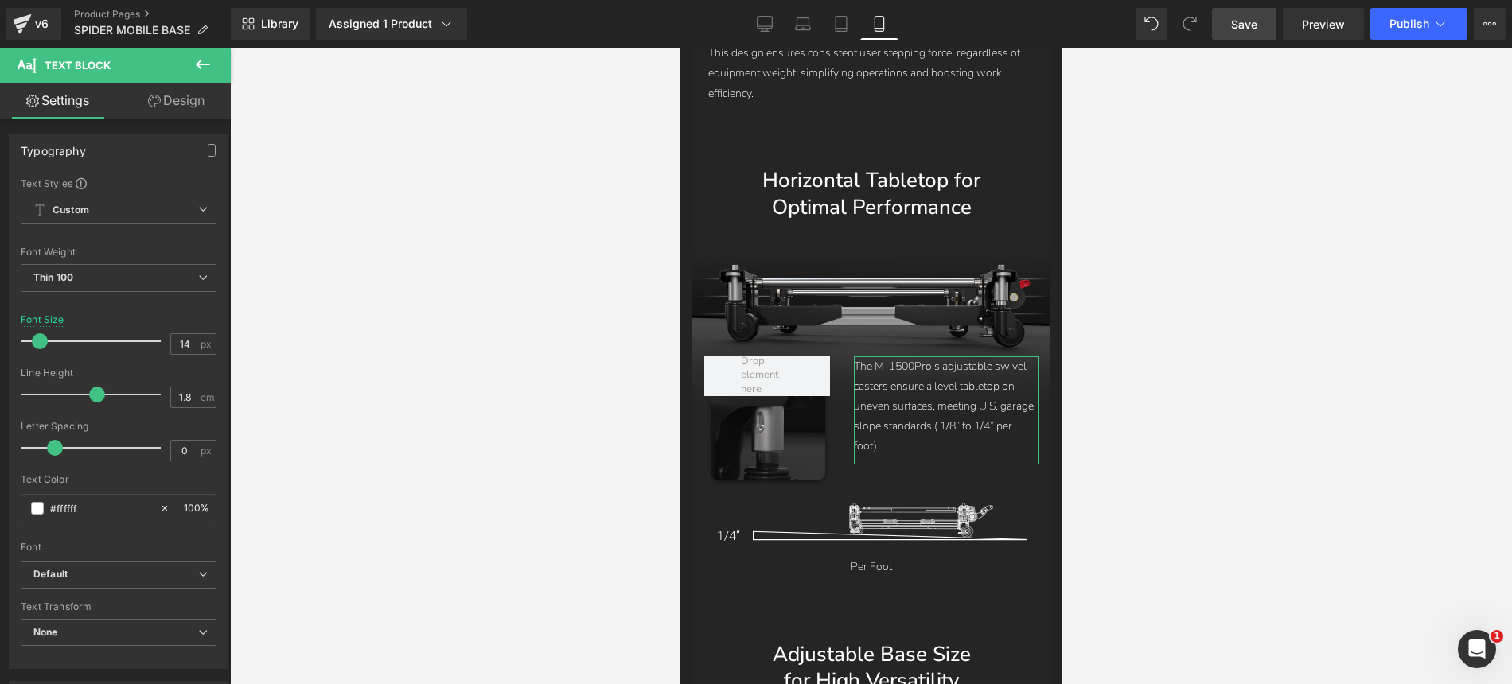
click at [175, 102] on link "Design" at bounding box center [176, 101] width 115 height 36
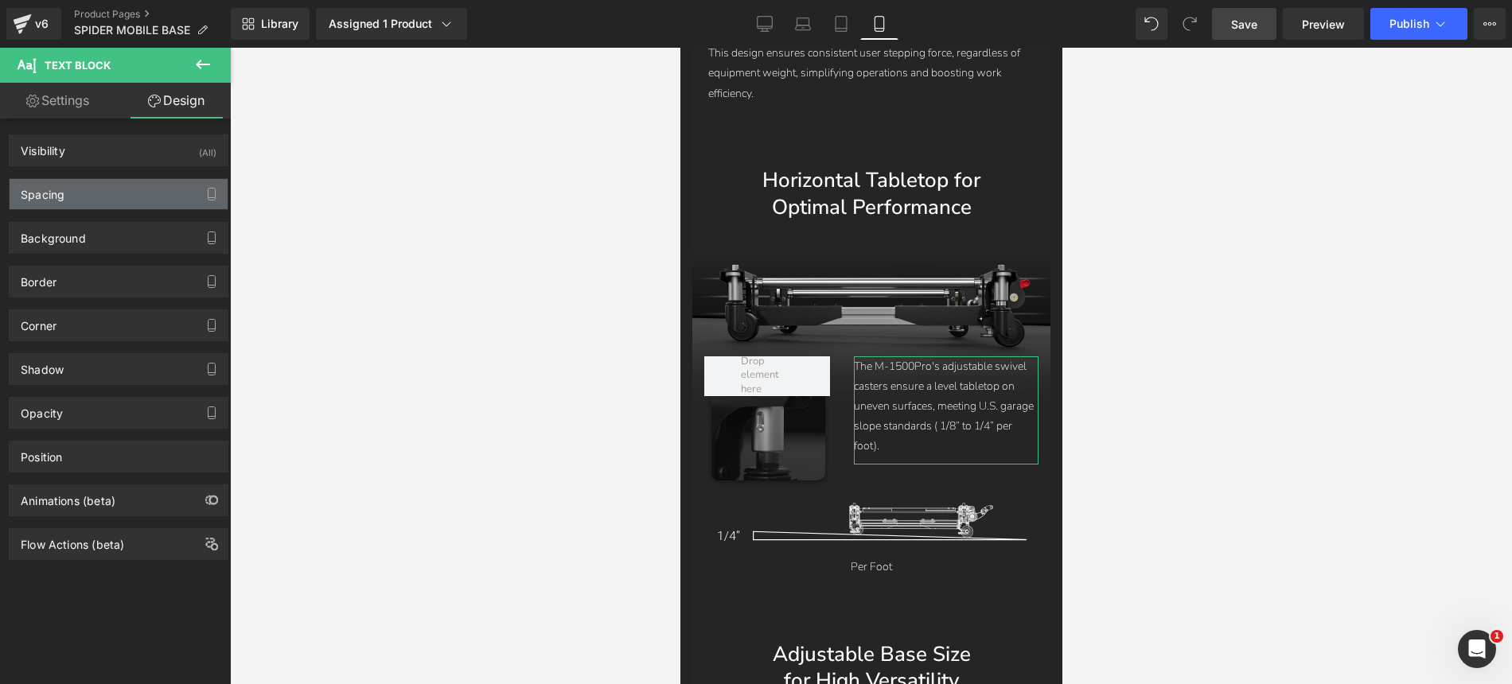
click at [86, 207] on div "Spacing" at bounding box center [119, 194] width 218 height 30
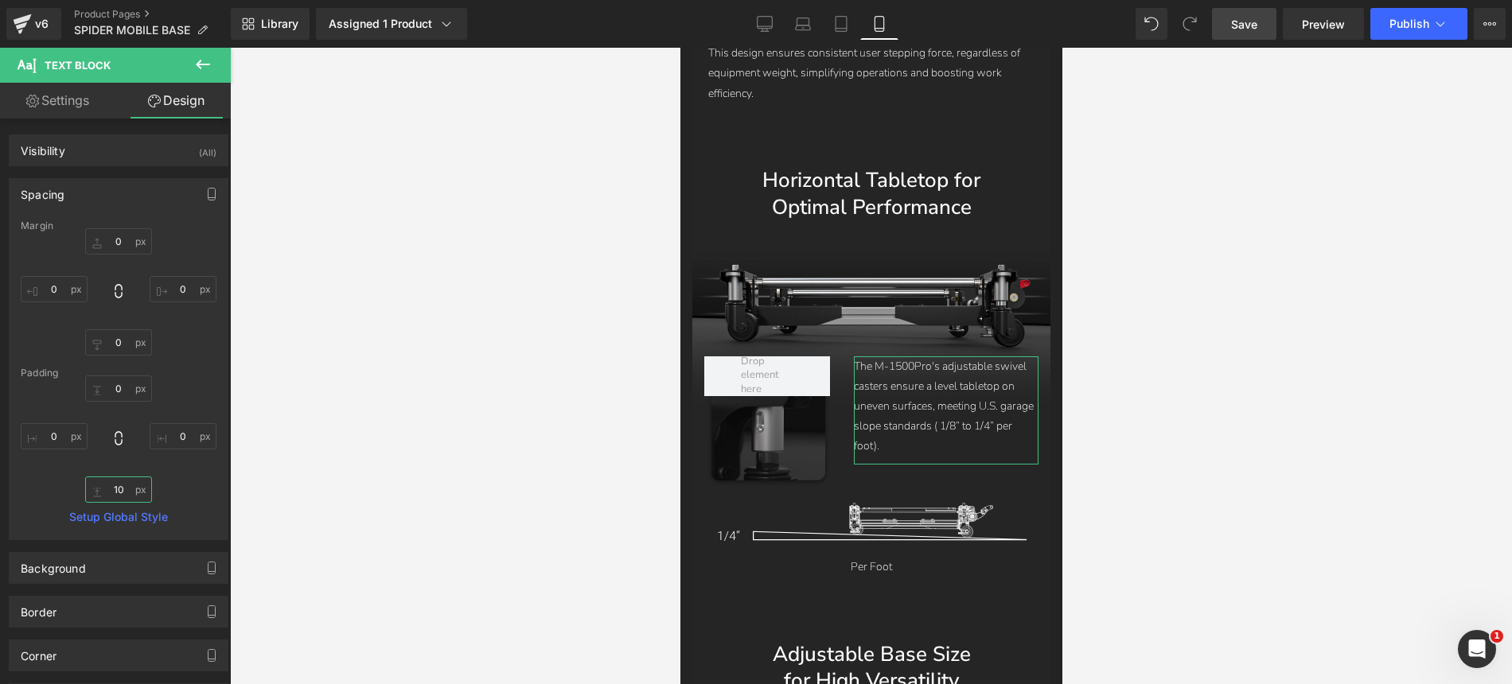
click at [123, 487] on input "text" at bounding box center [118, 490] width 67 height 26
type input "0"
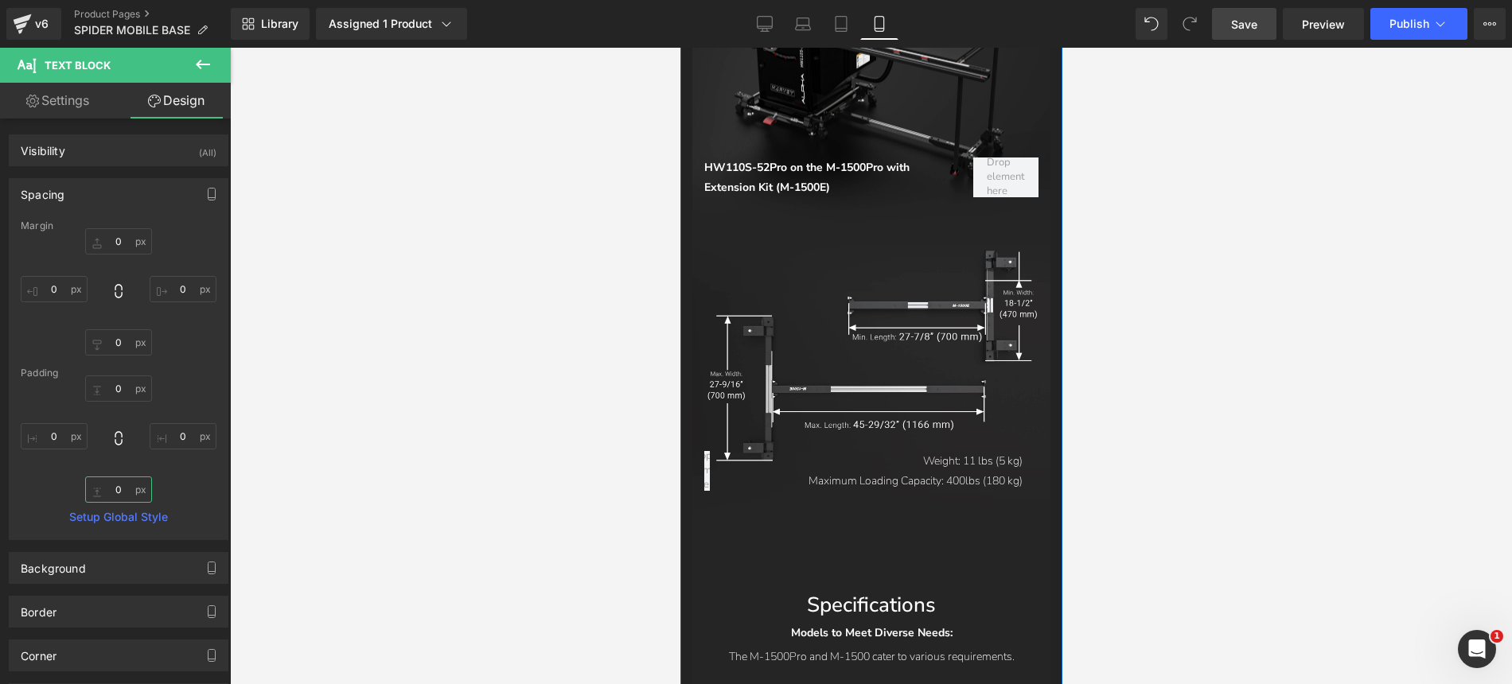
scroll to position [10035, 0]
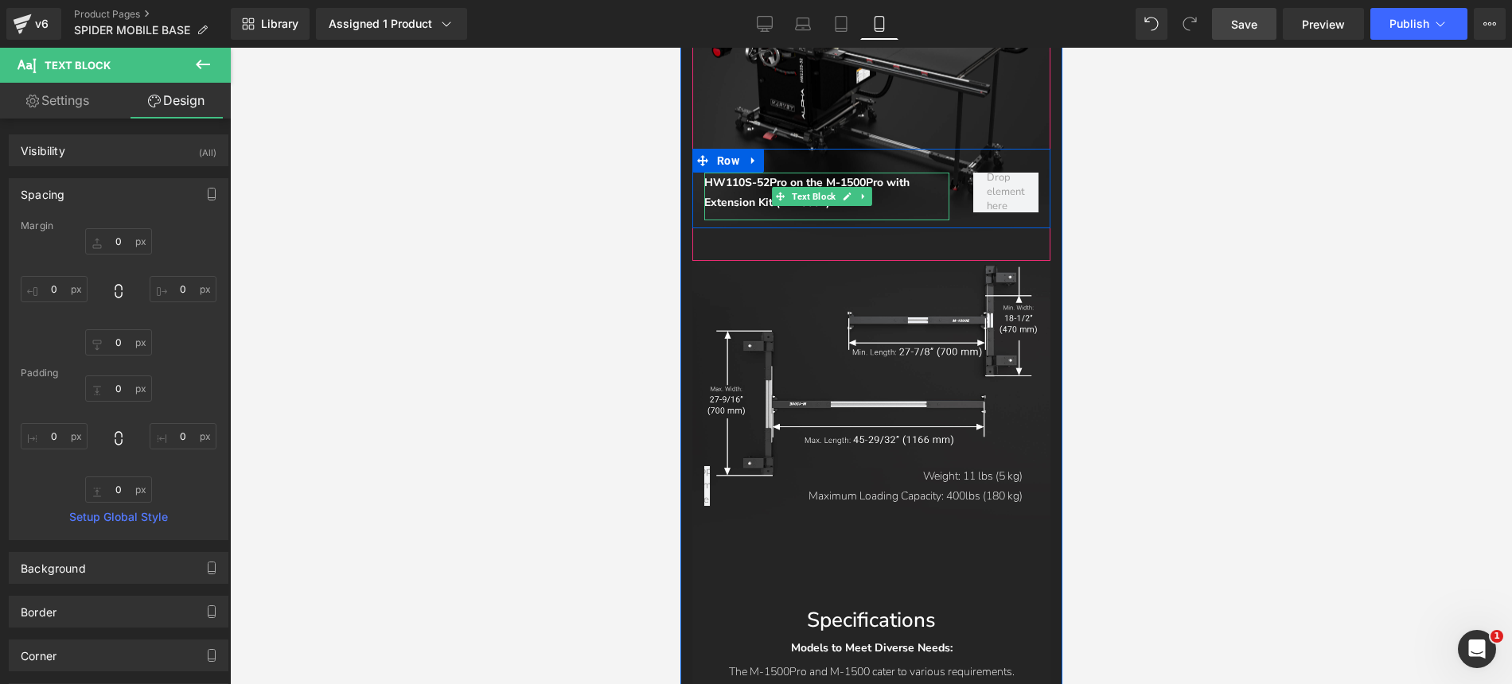
click at [888, 175] on span "HW110S-52Pro on the M-1500Pro with Extension Kit (M-1500E)" at bounding box center [805, 192] width 205 height 35
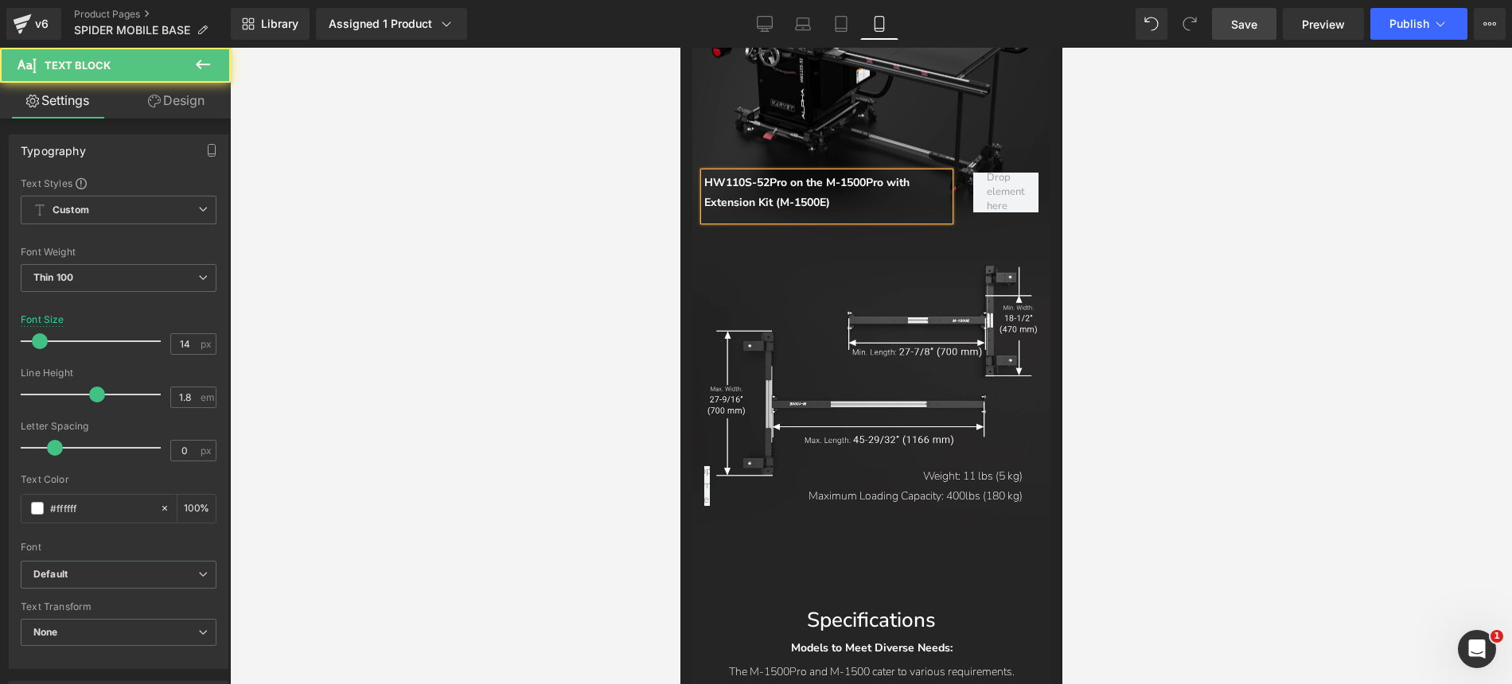
click at [791, 175] on span "HW110S-52Pro on the M-1500Pro with Extension Kit (M-1500E)" at bounding box center [805, 192] width 205 height 35
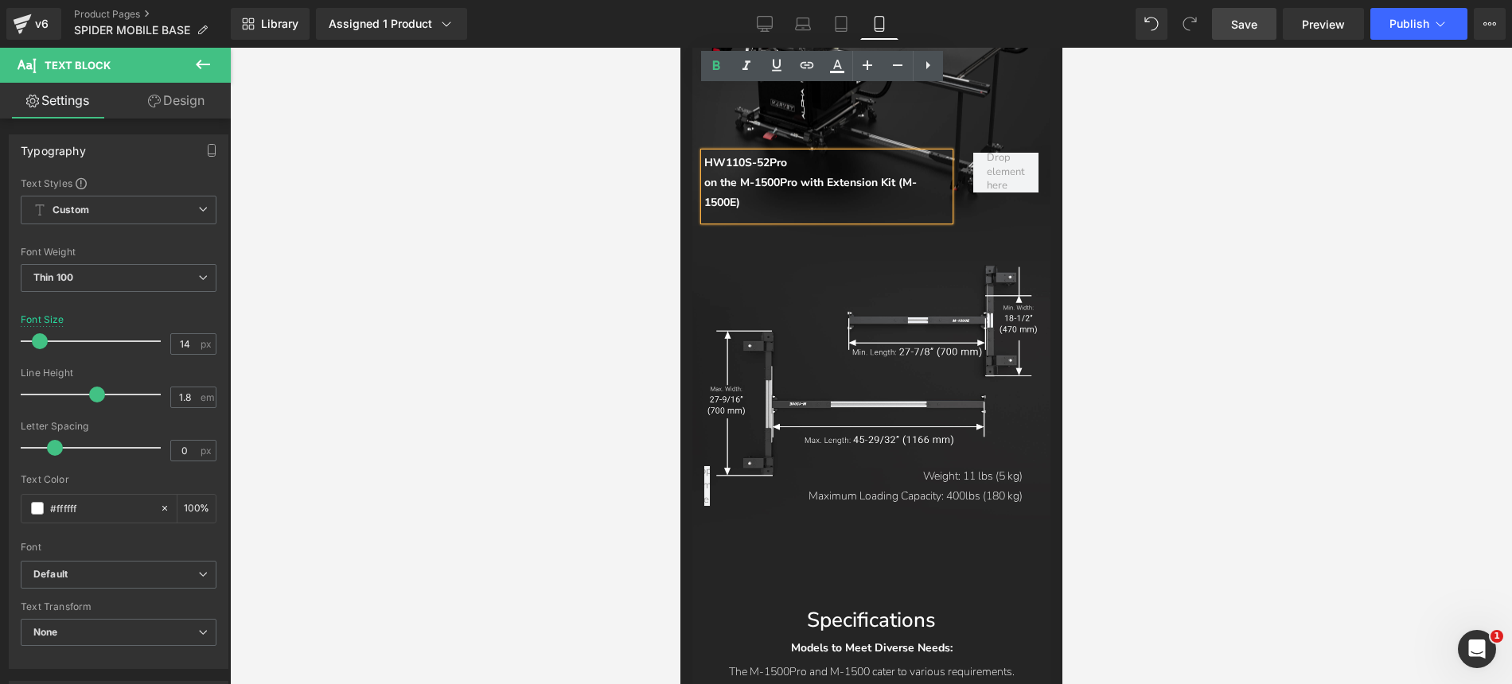
scroll to position [10014, 0]
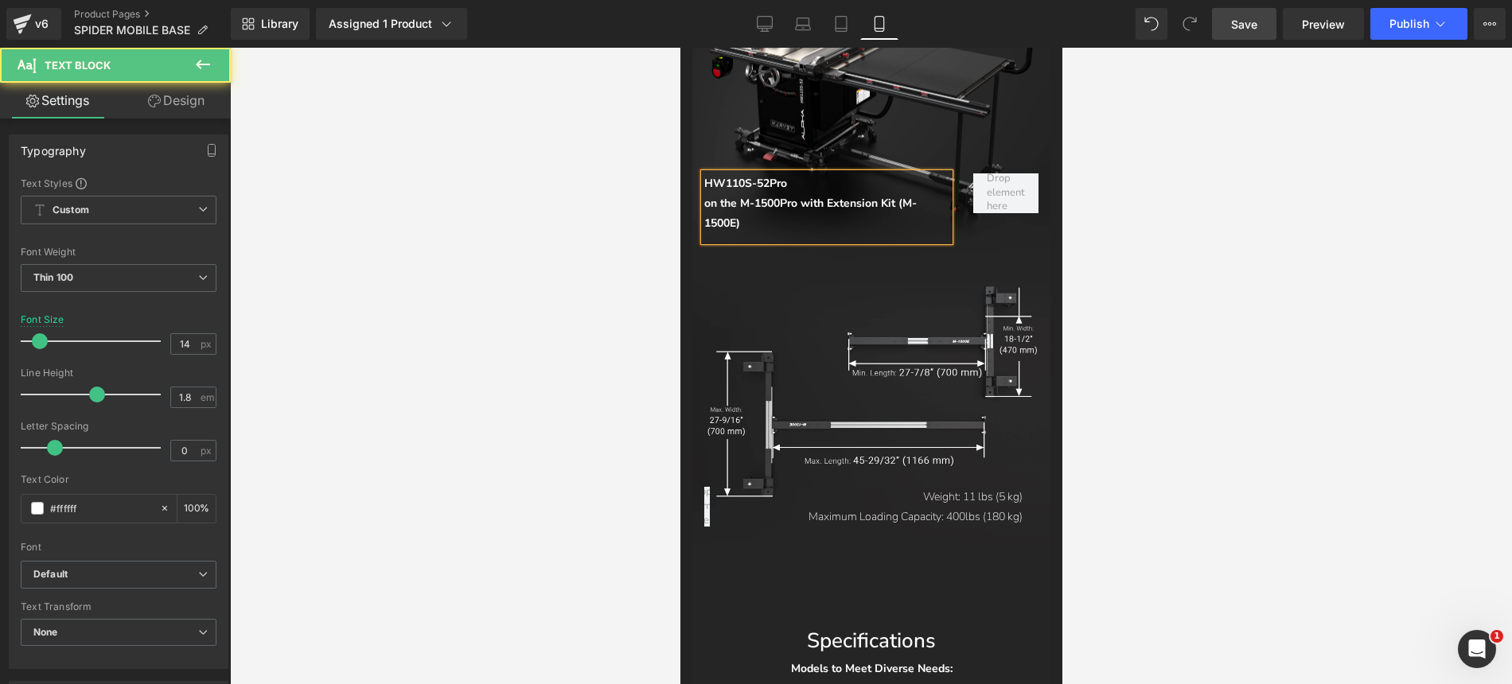
click at [803, 196] on span "on the M-1500Pro with Extension Kit (M-1500E)" at bounding box center [809, 213] width 212 height 35
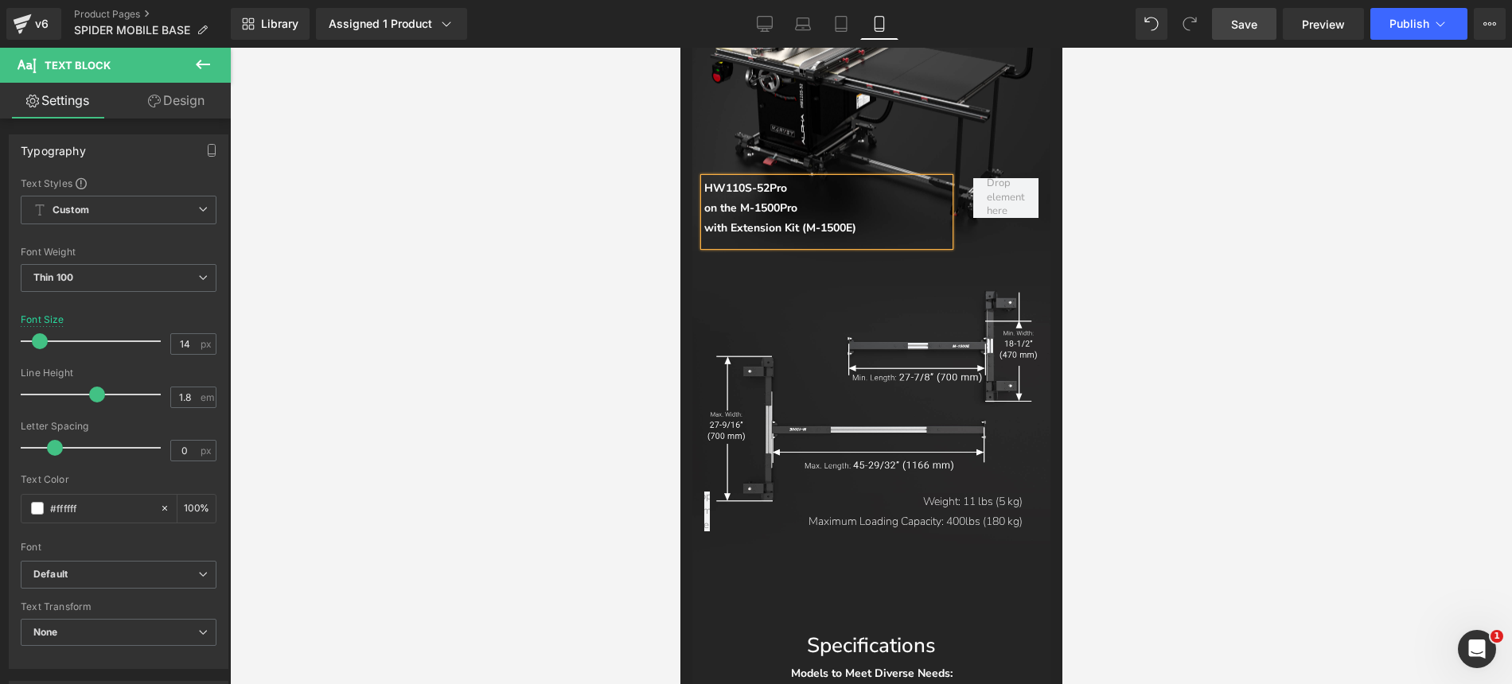
scroll to position [10001, 0]
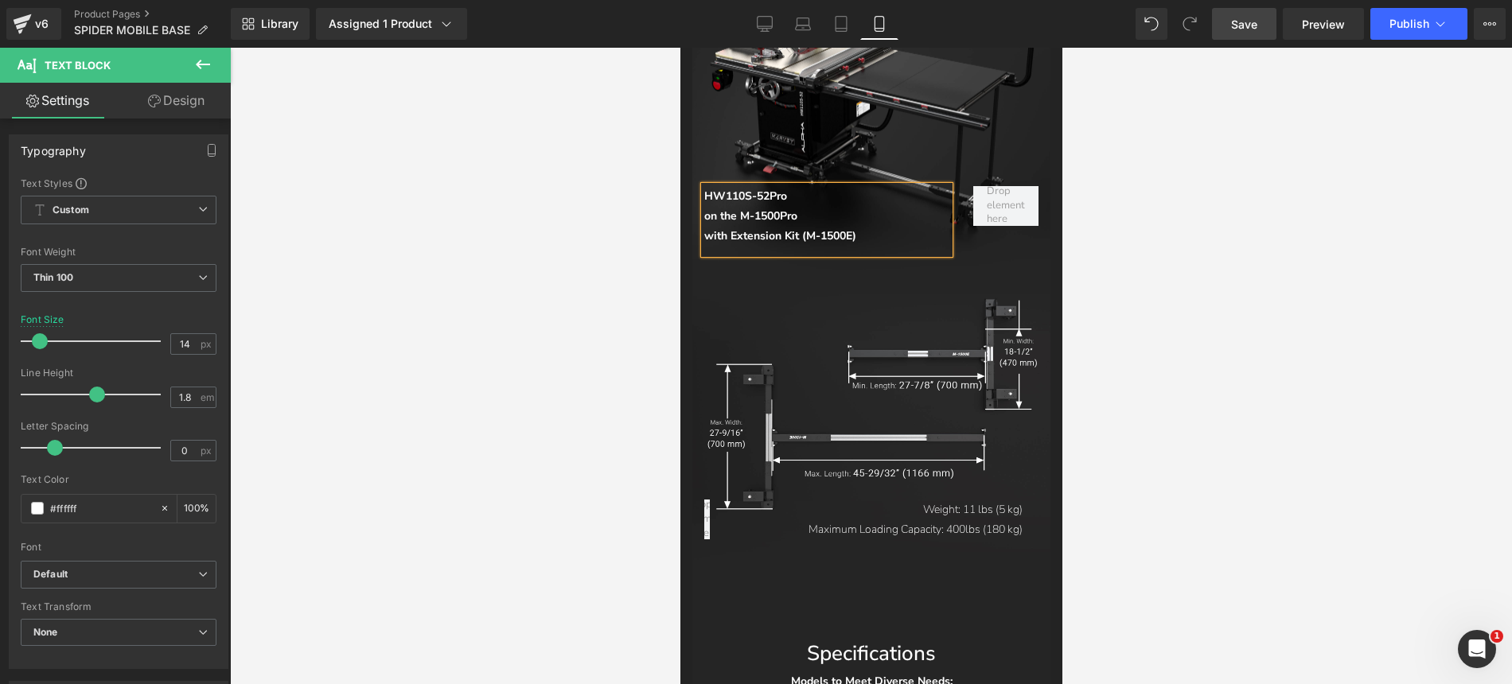
click at [1242, 26] on span "Save" at bounding box center [1244, 24] width 26 height 17
click at [1319, 26] on span "Preview" at bounding box center [1323, 24] width 43 height 17
